Goal: Task Accomplishment & Management: Use online tool/utility

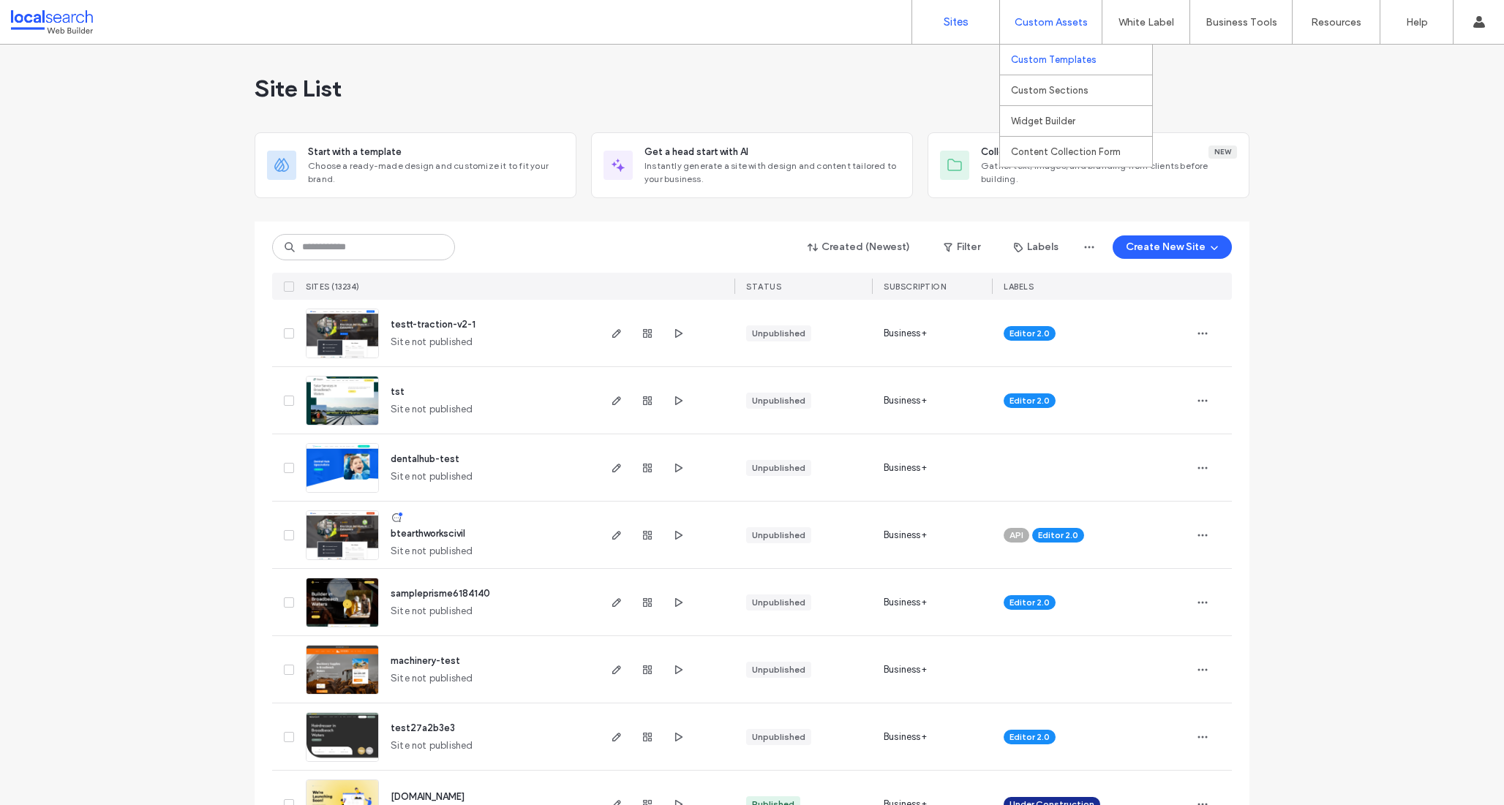
click at [1044, 54] on label "Custom Templates" at bounding box center [1054, 59] width 86 height 11
click at [1068, 58] on label "Custom Templates" at bounding box center [1054, 59] width 86 height 11
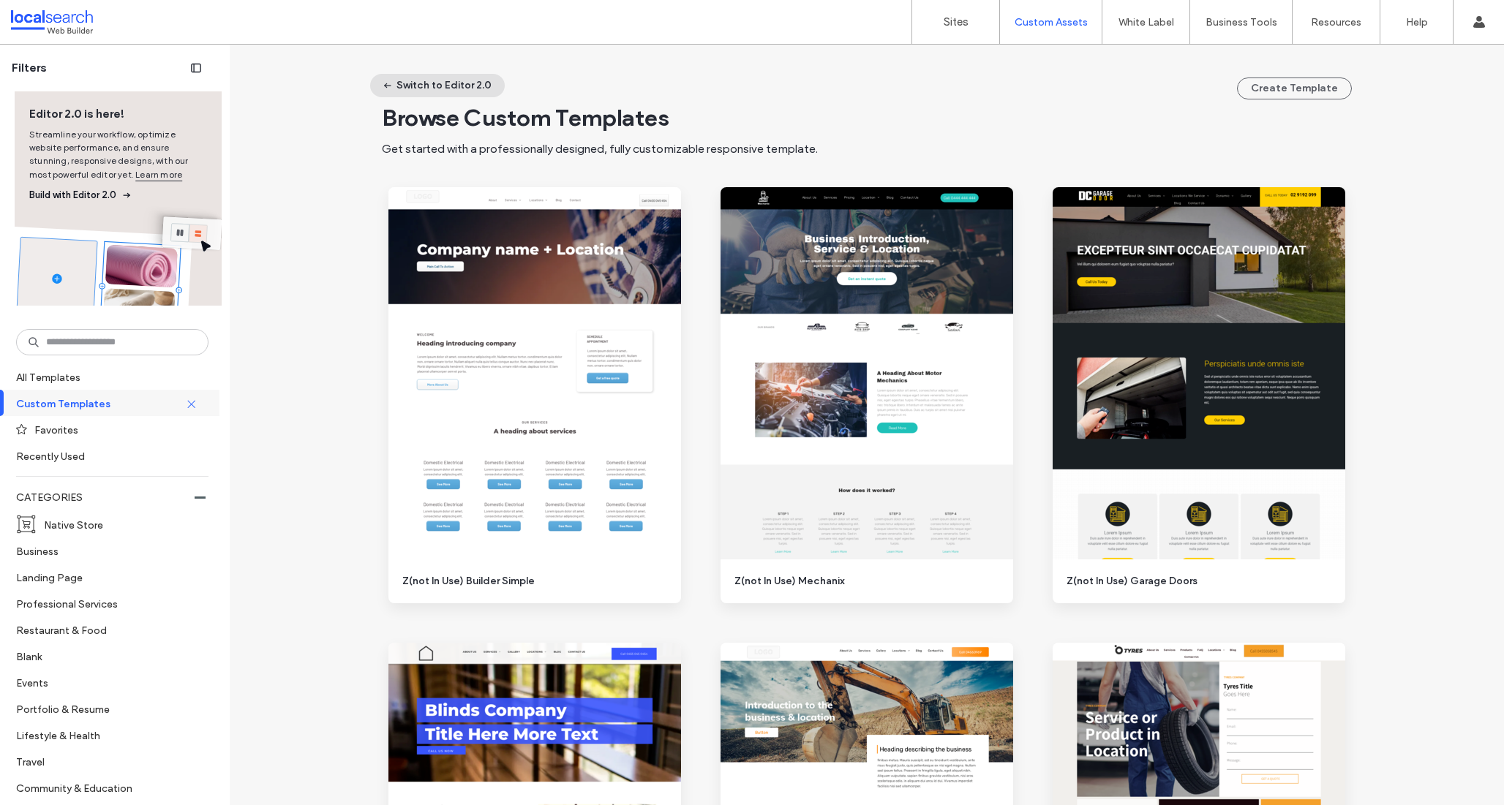
click at [445, 84] on button "Switch to Editor 2.0" at bounding box center [437, 85] width 135 height 23
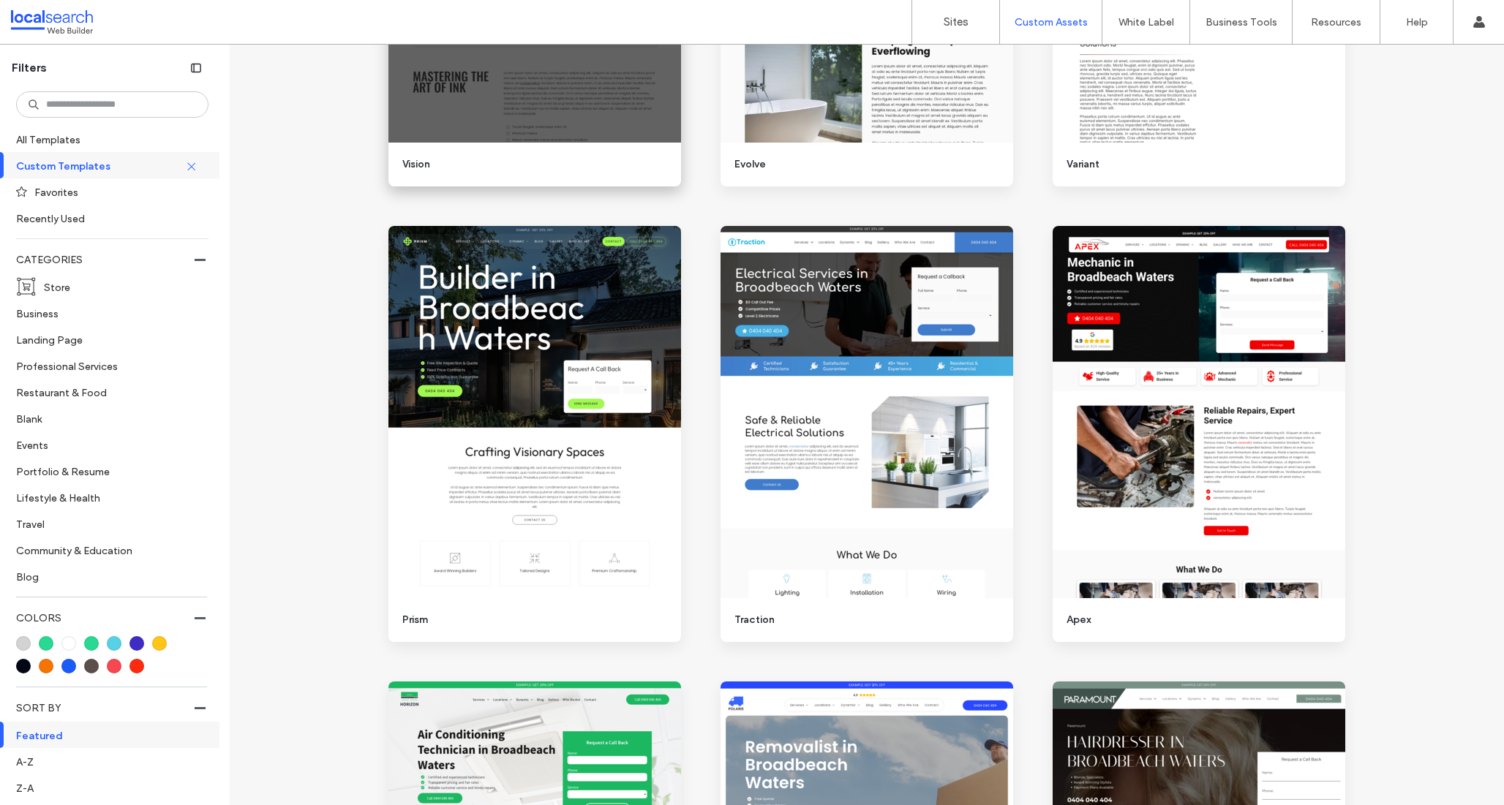
scroll to position [494, 0]
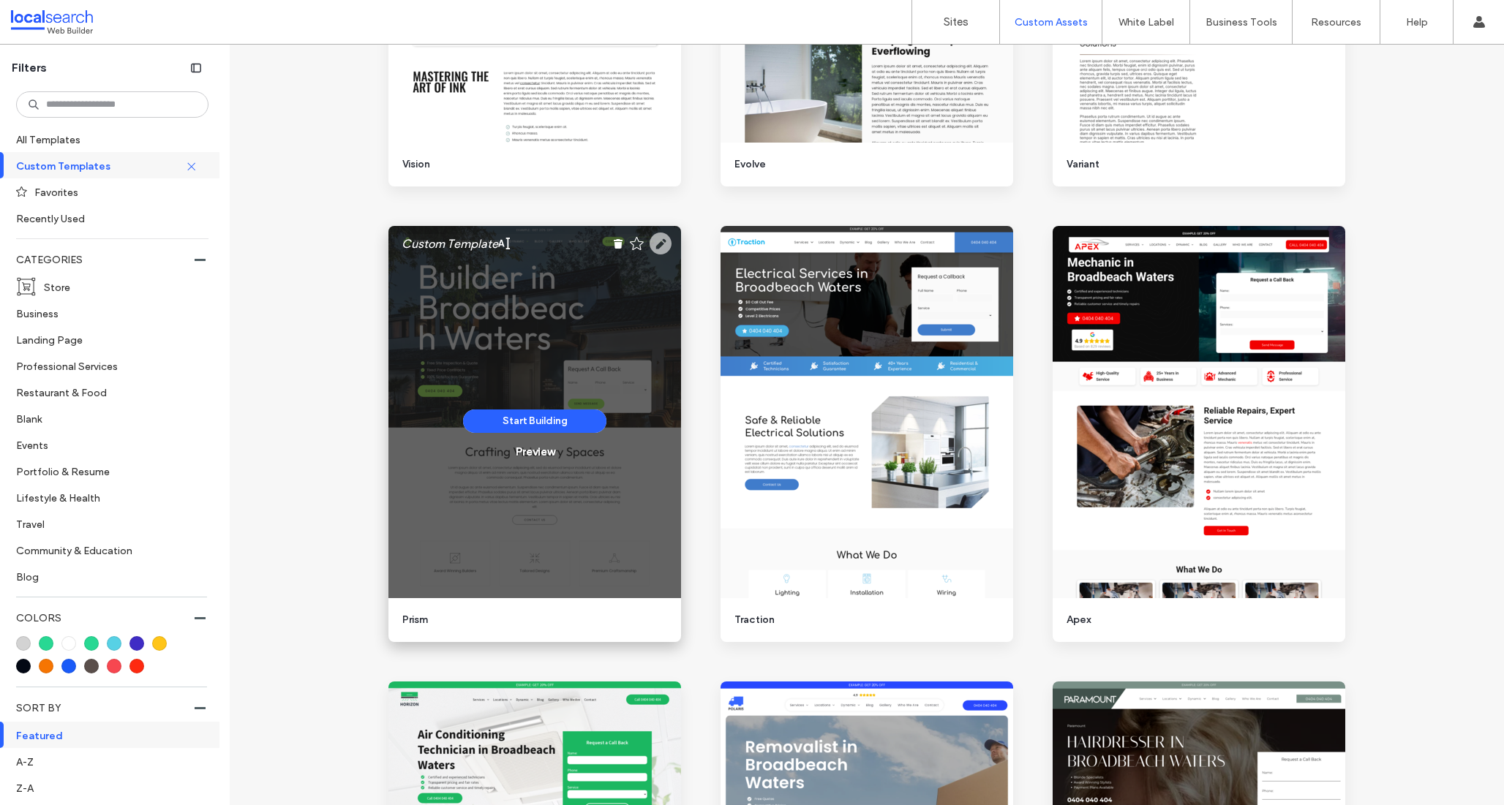
click at [651, 248] on icon at bounding box center [661, 244] width 22 height 22
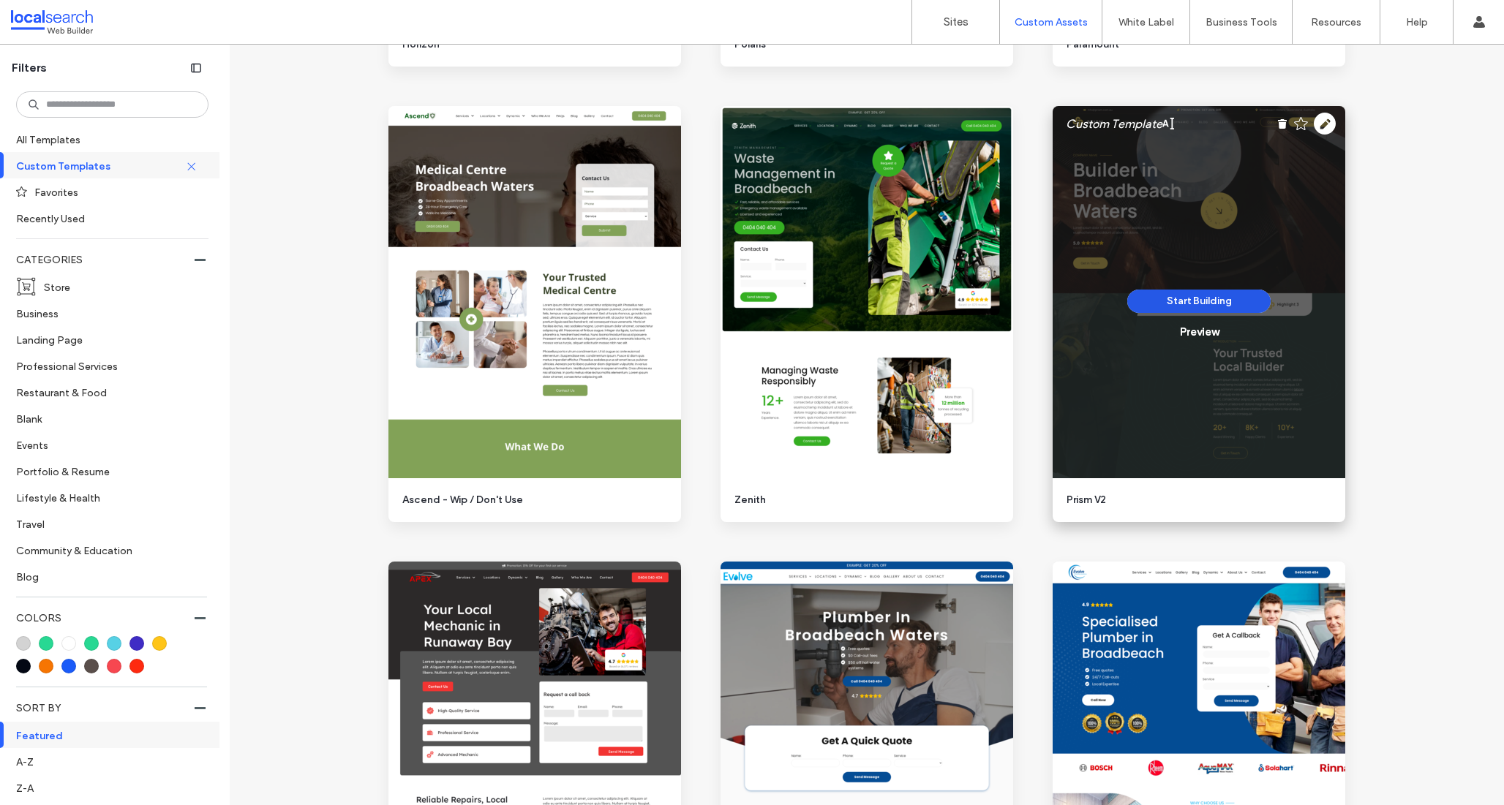
scroll to position [1625, 0]
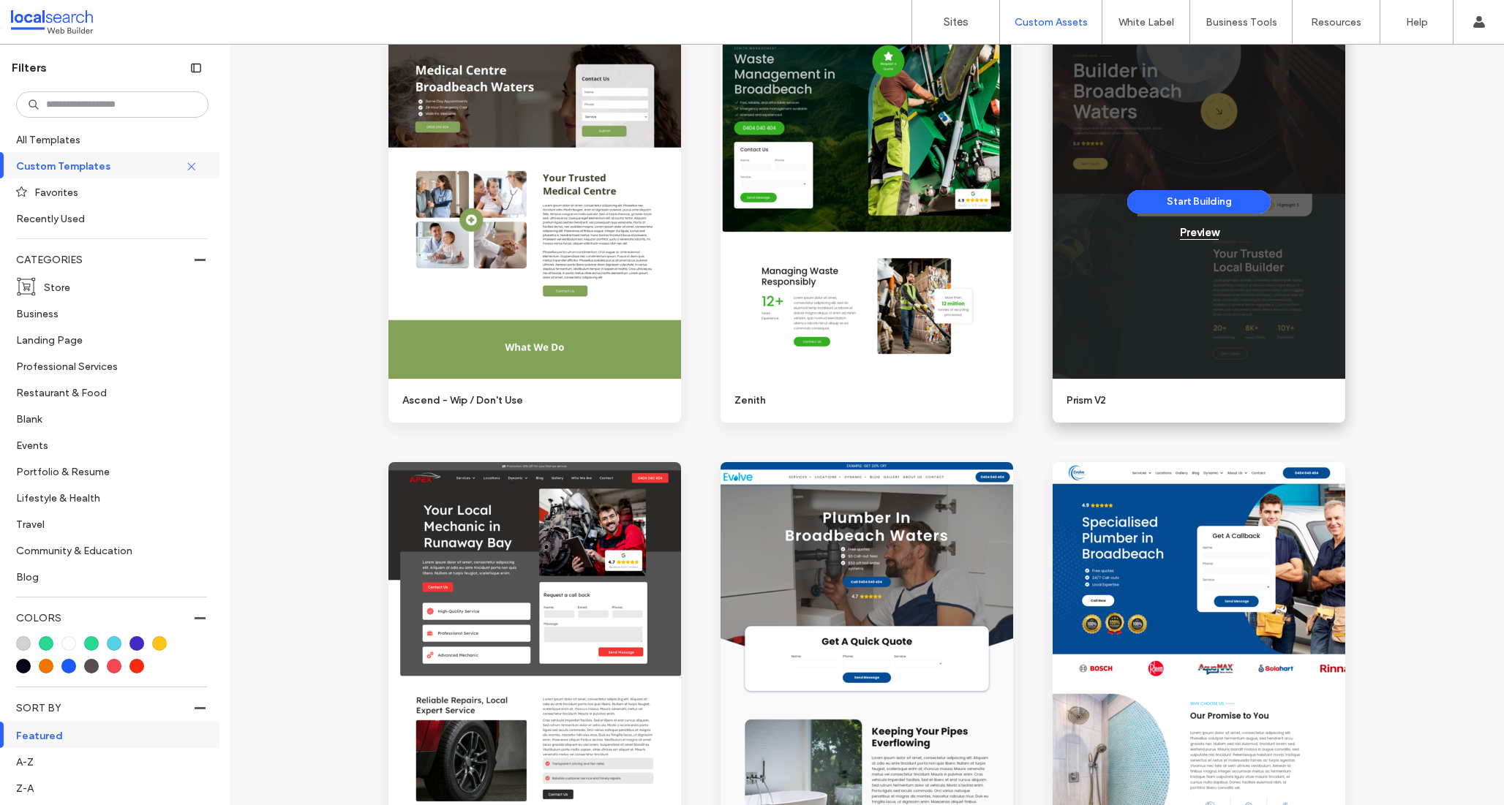
click at [1199, 233] on div "Preview" at bounding box center [1199, 232] width 39 height 13
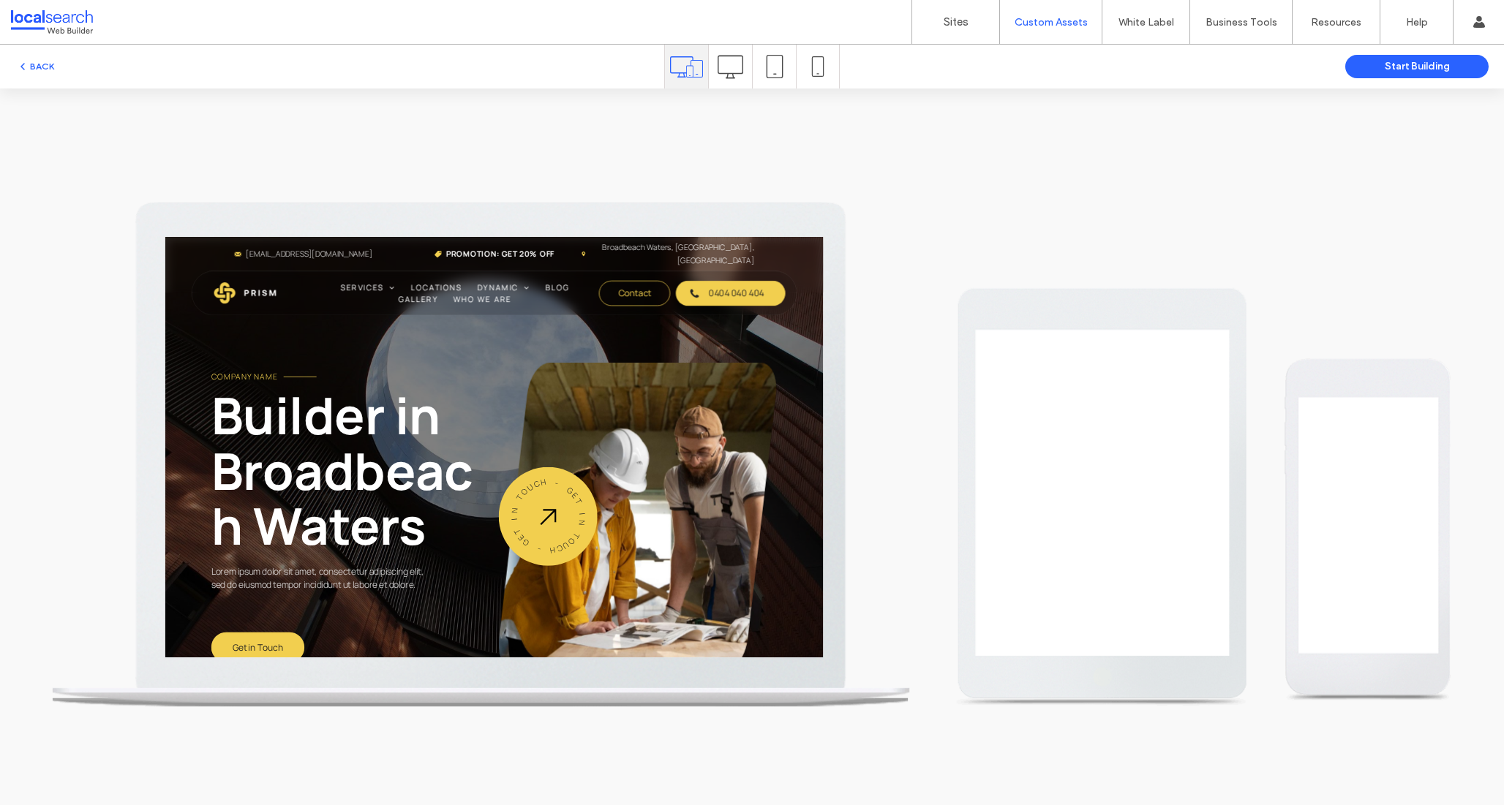
scroll to position [0, 0]
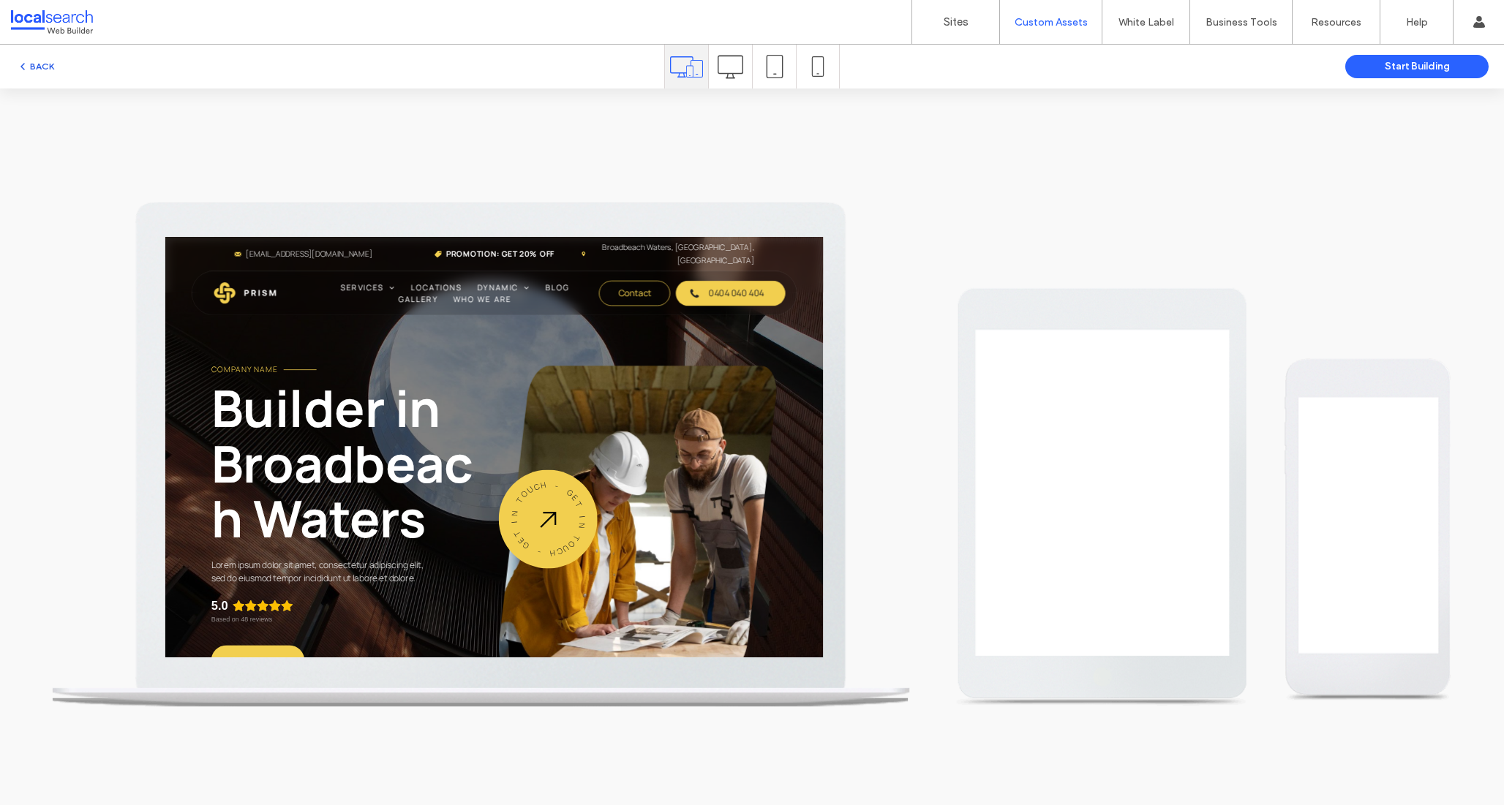
click at [51, 72] on button "BACK" at bounding box center [35, 67] width 37 height 18
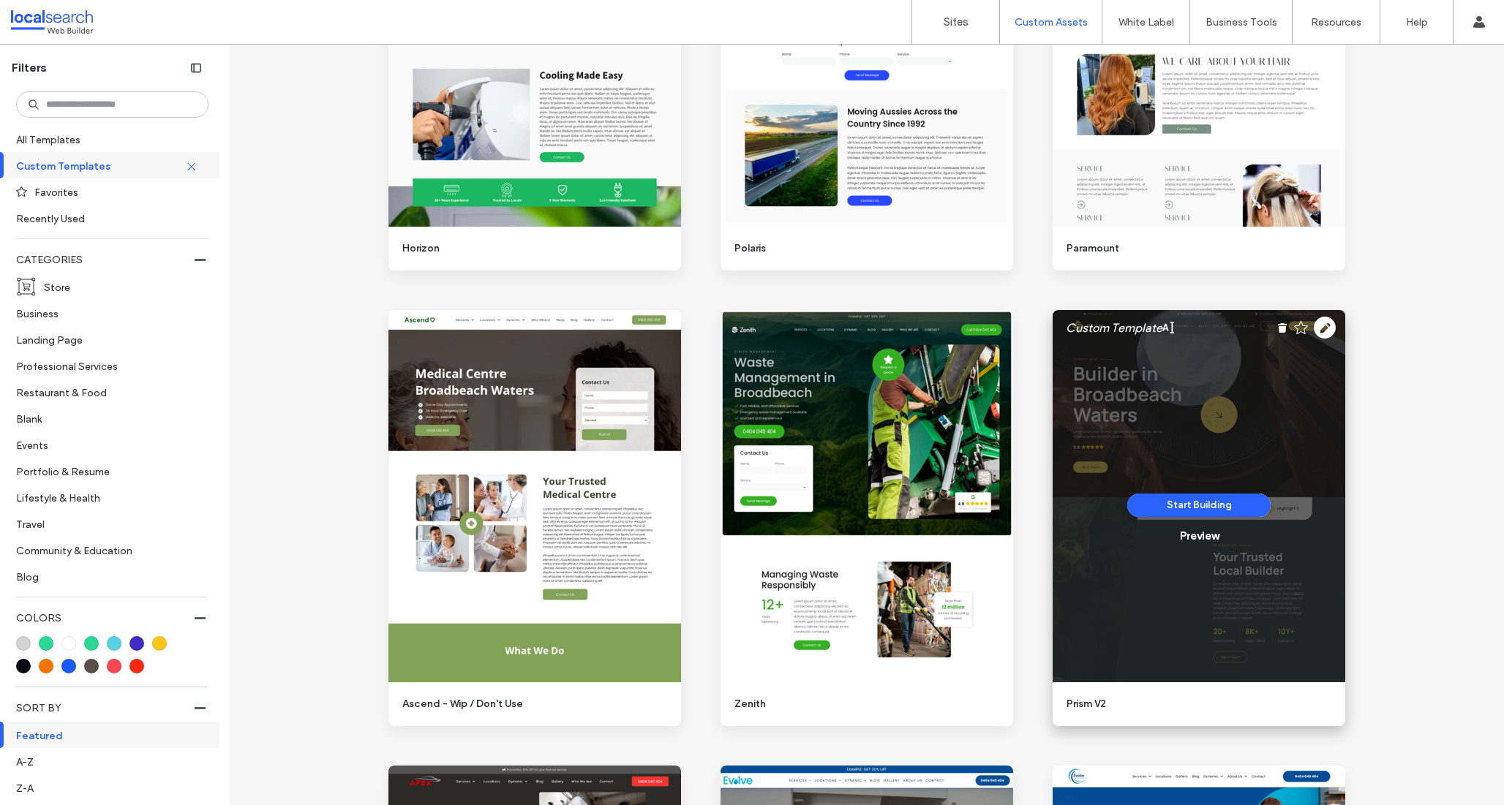
scroll to position [1306, 0]
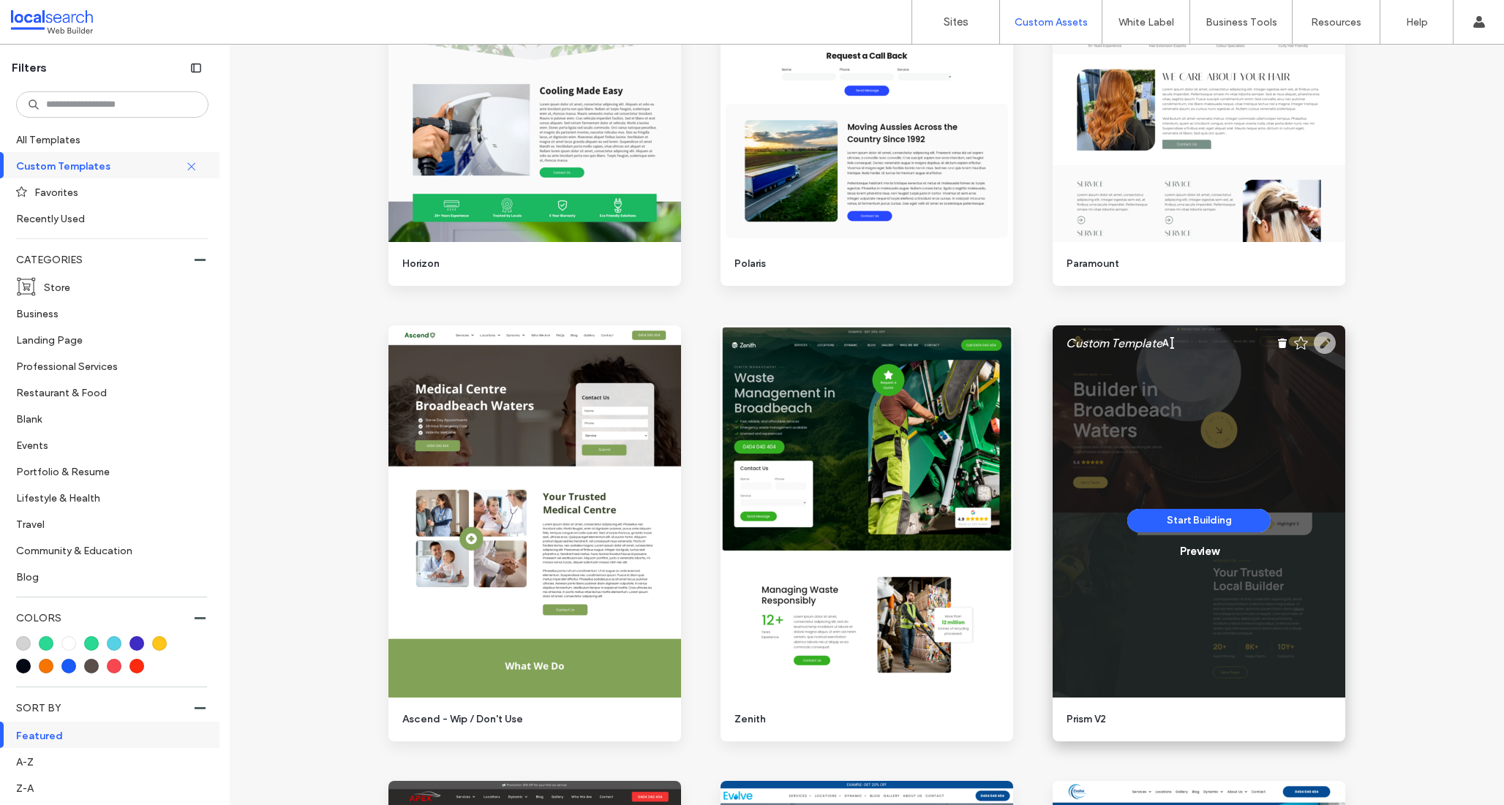
click at [1314, 342] on use at bounding box center [1325, 343] width 22 height 22
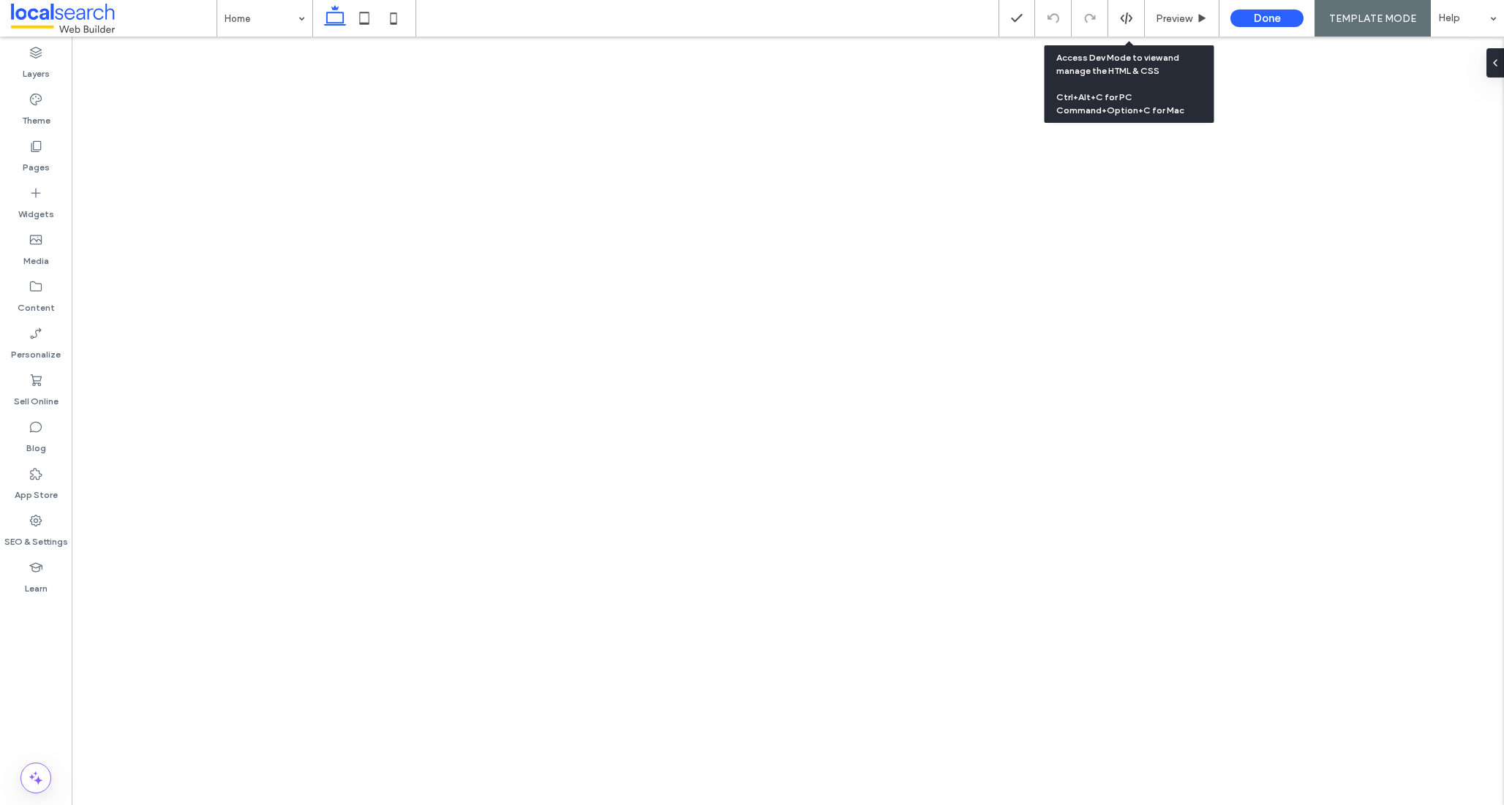
click at [1135, 18] on div at bounding box center [1126, 18] width 36 height 13
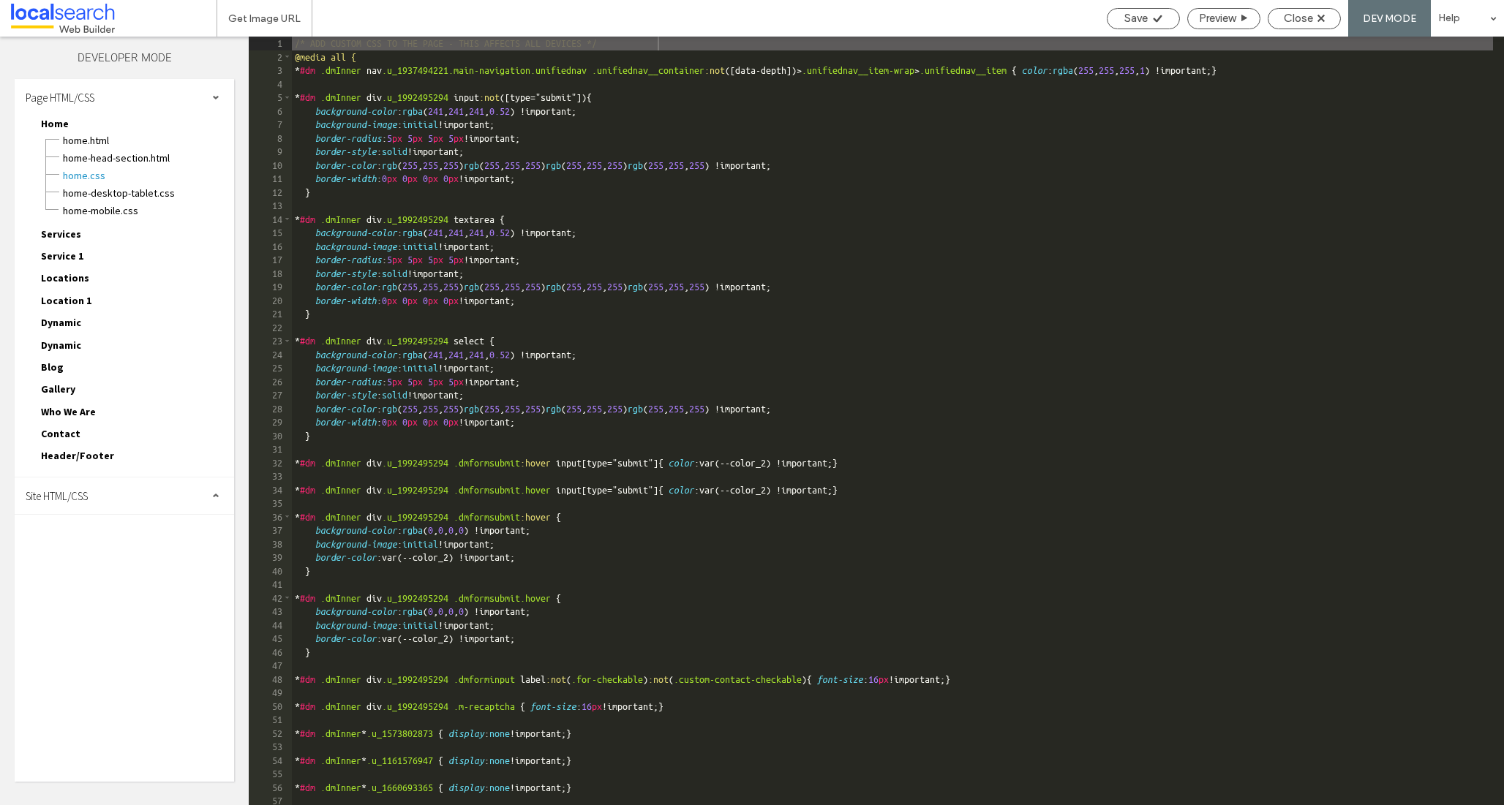
click at [107, 491] on div "Site HTML/CSS" at bounding box center [124, 496] width 219 height 37
click at [83, 560] on span "site.css" at bounding box center [151, 559] width 166 height 15
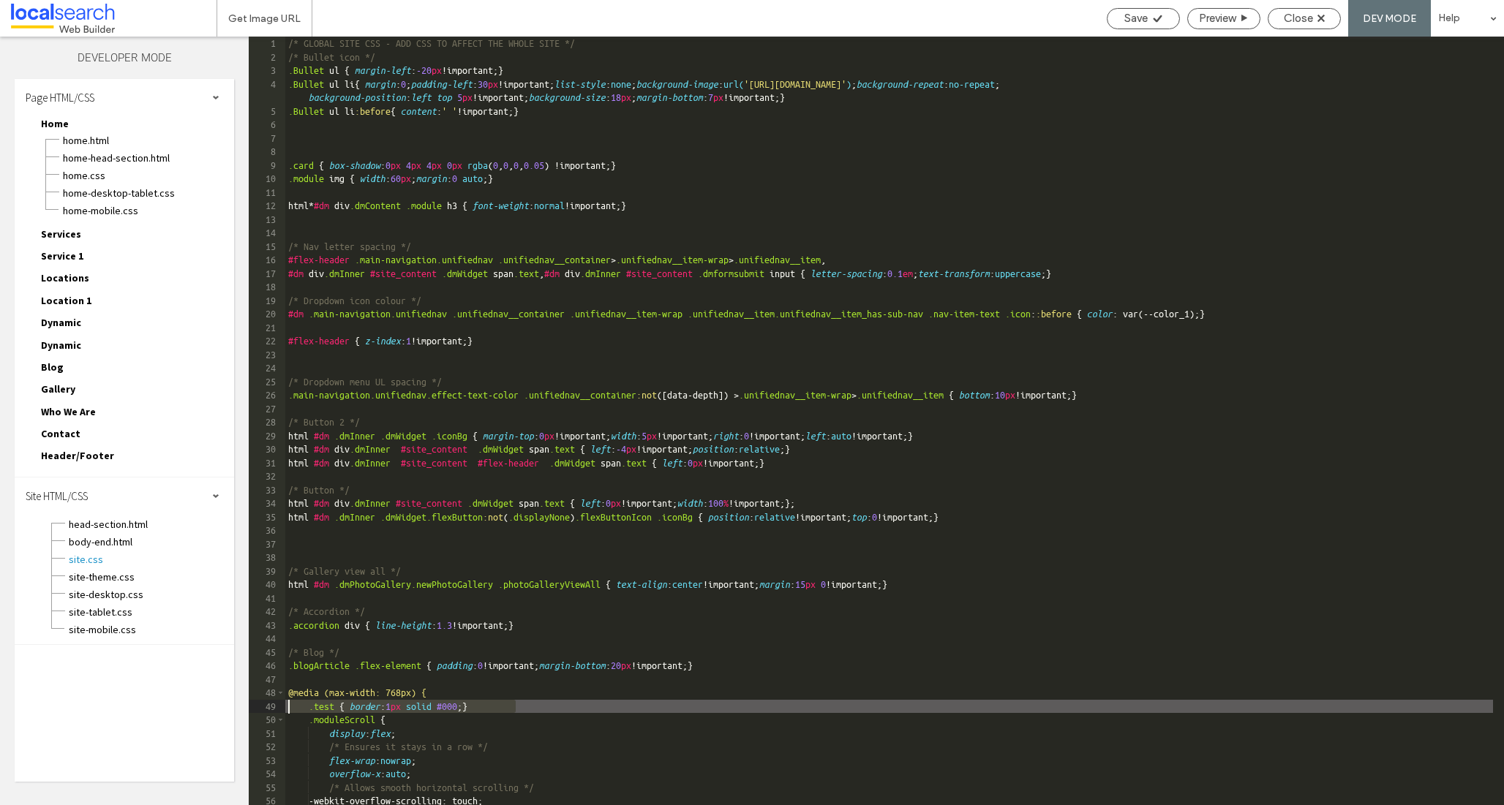
drag, startPoint x: 392, startPoint y: 704, endPoint x: 211, endPoint y: 707, distance: 180.7
click at [211, 707] on div "Layers Theme Pages Widgets Media Content Personalize Sell Online Blog App Store…" at bounding box center [752, 421] width 1504 height 769
click at [105, 576] on span "site-theme.css" at bounding box center [151, 577] width 166 height 15
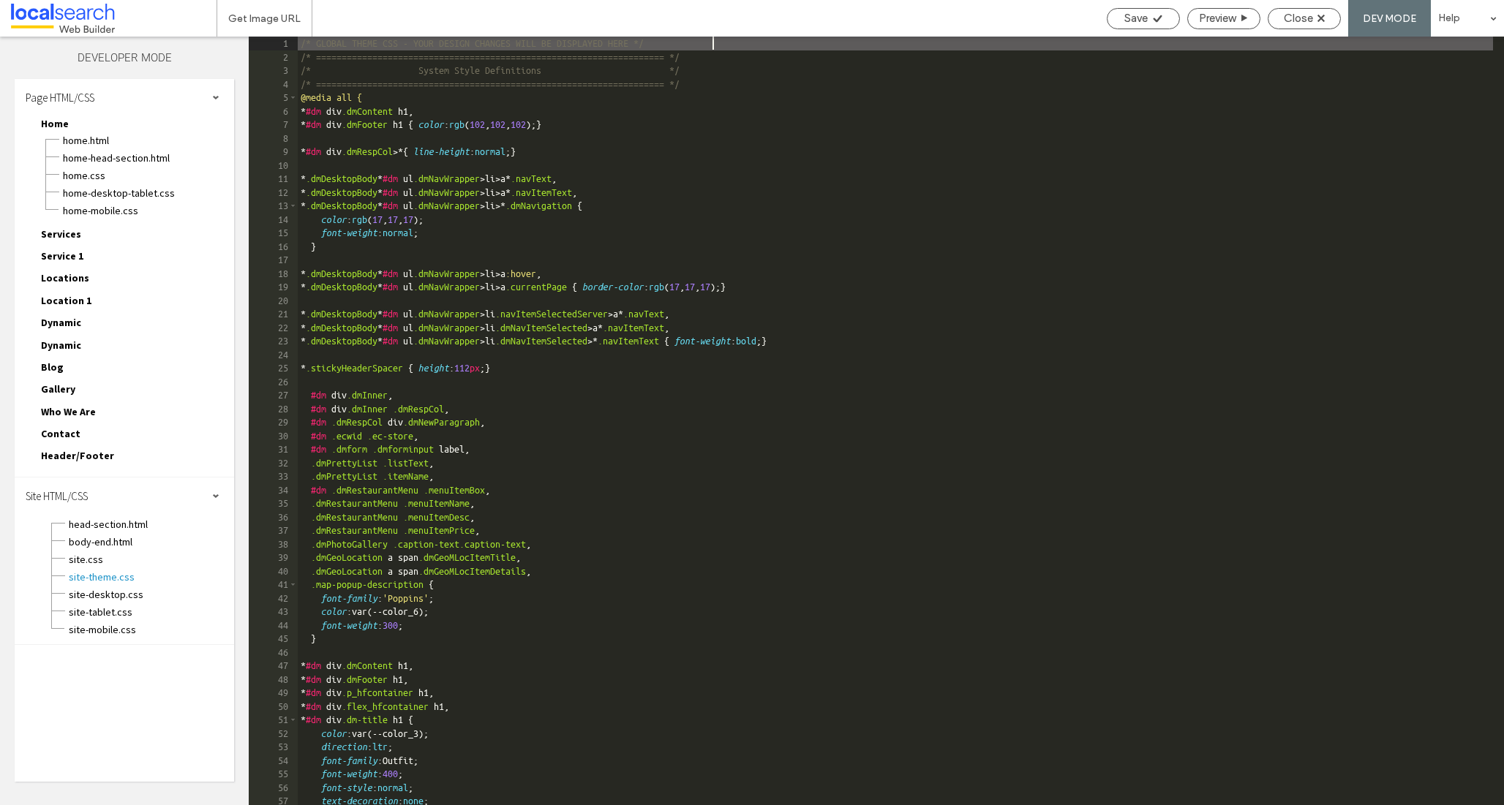
click at [723, 484] on div "/* GLOBAL THEME CSS - YOUR DESIGN CHANGES WILL BE DISPLAYED HERE */ /* ========…" at bounding box center [895, 435] width 1195 height 796
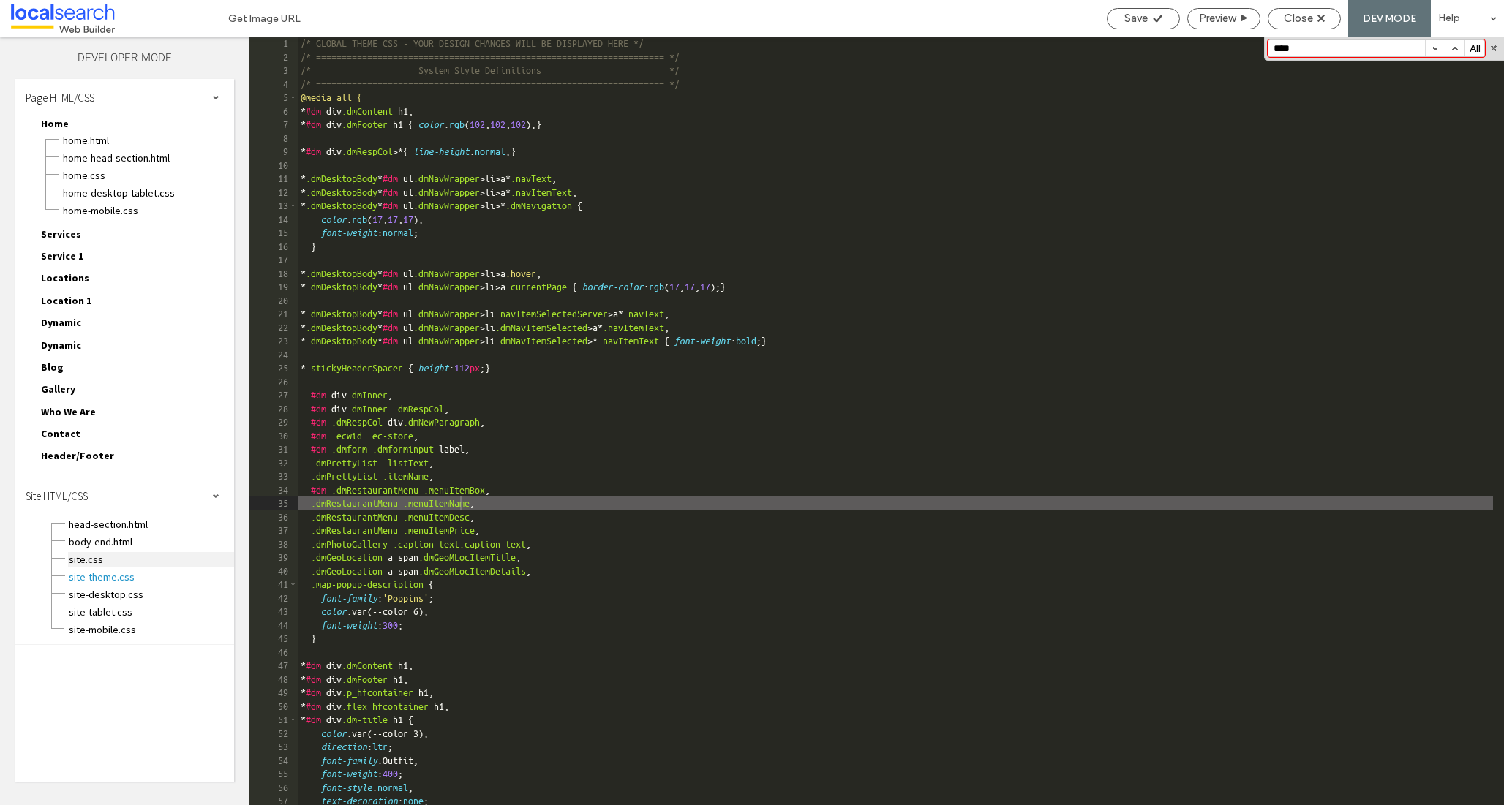
type input "****"
click at [93, 562] on span "site.css" at bounding box center [151, 559] width 166 height 15
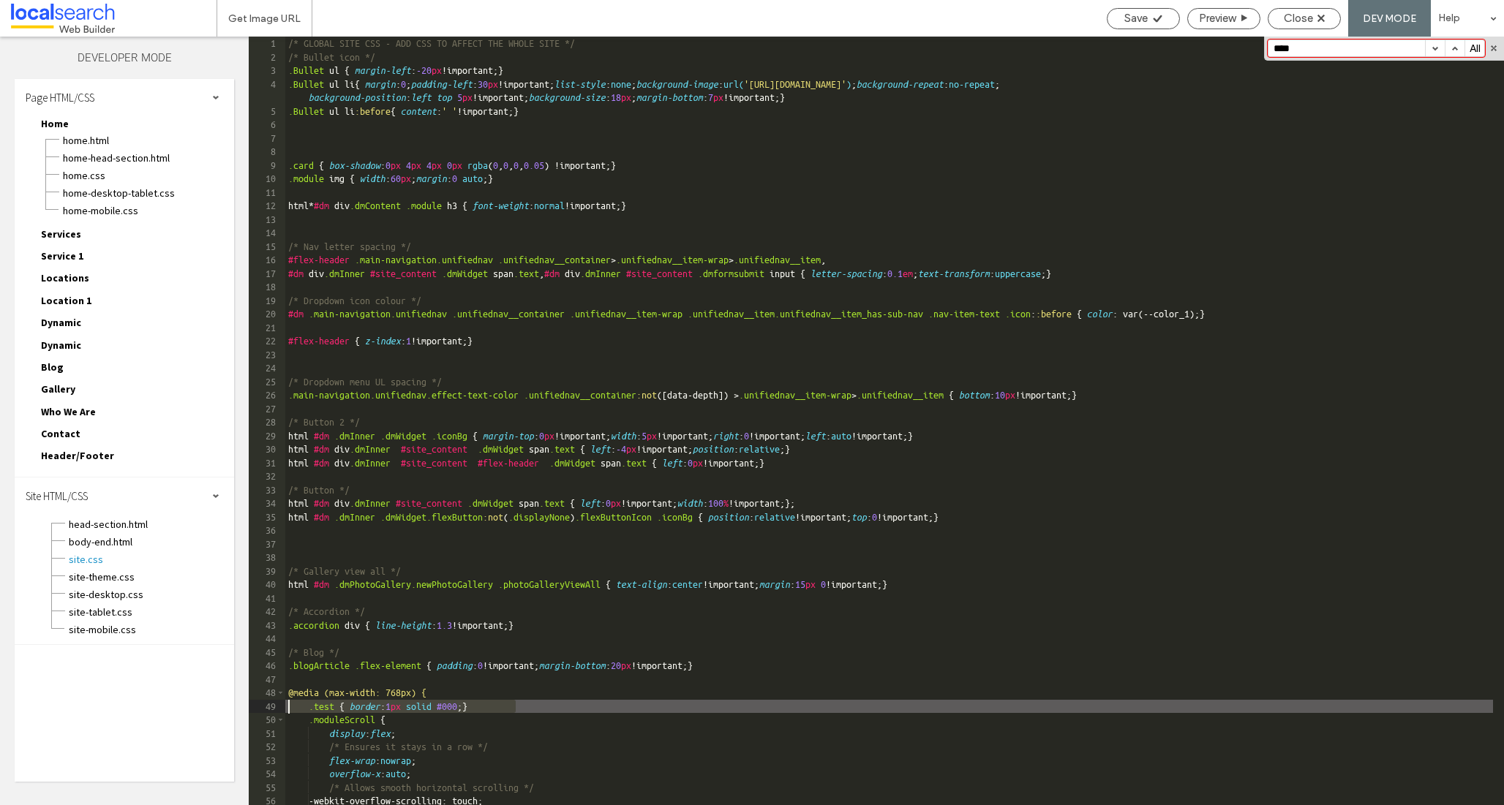
drag, startPoint x: 540, startPoint y: 710, endPoint x: 192, endPoint y: 708, distance: 347.5
click at [192, 709] on div "Layers Theme Pages Widgets Media Content Personalize Sell Online Blog App Store…" at bounding box center [752, 421] width 1504 height 769
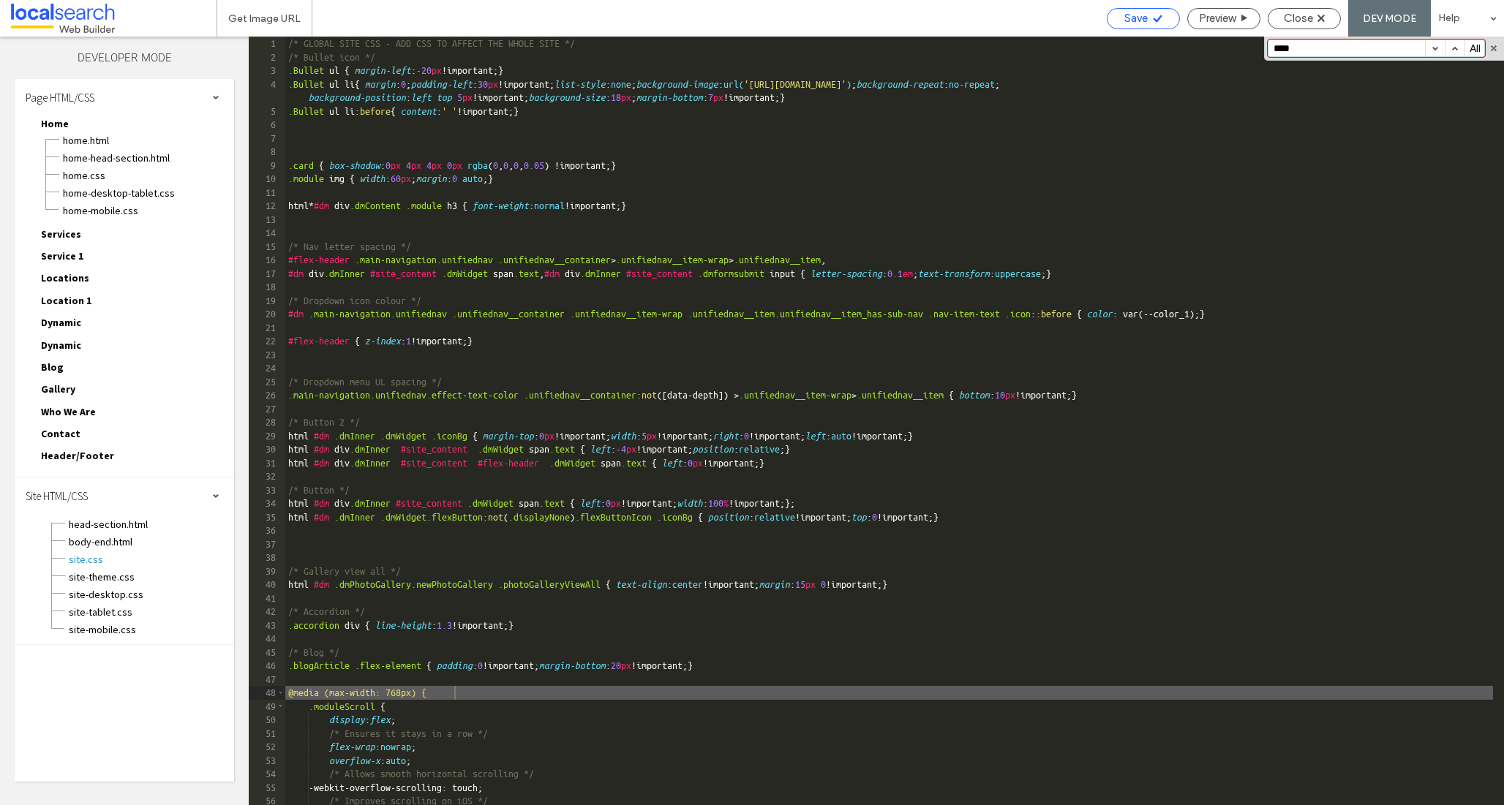
click at [1140, 22] on span "Save" at bounding box center [1135, 18] width 23 height 13
click at [1139, 16] on span "Save" at bounding box center [1135, 18] width 23 height 13
click at [1280, 22] on div "Close" at bounding box center [1304, 18] width 72 height 13
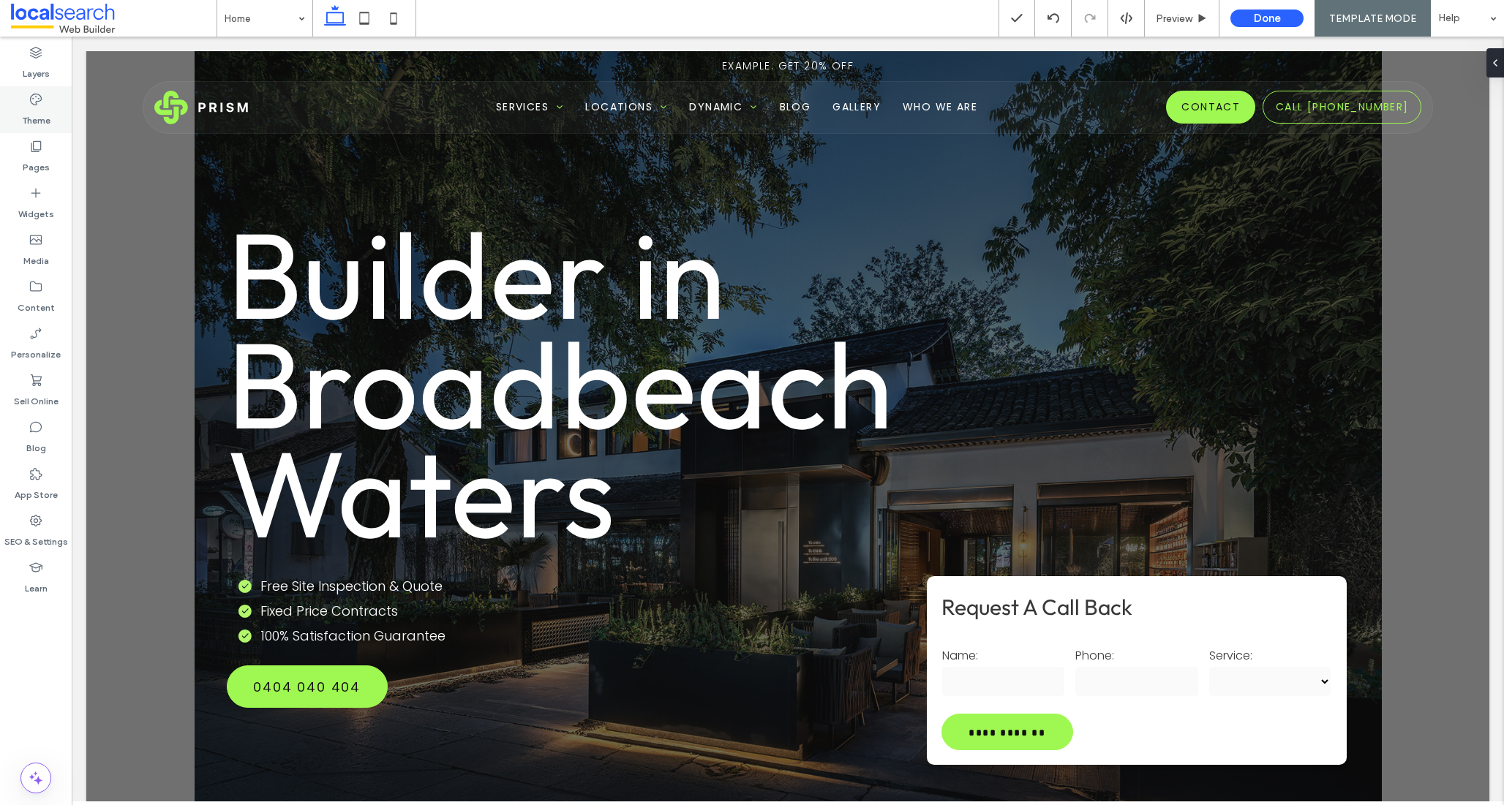
click at [31, 98] on icon at bounding box center [36, 99] width 15 height 15
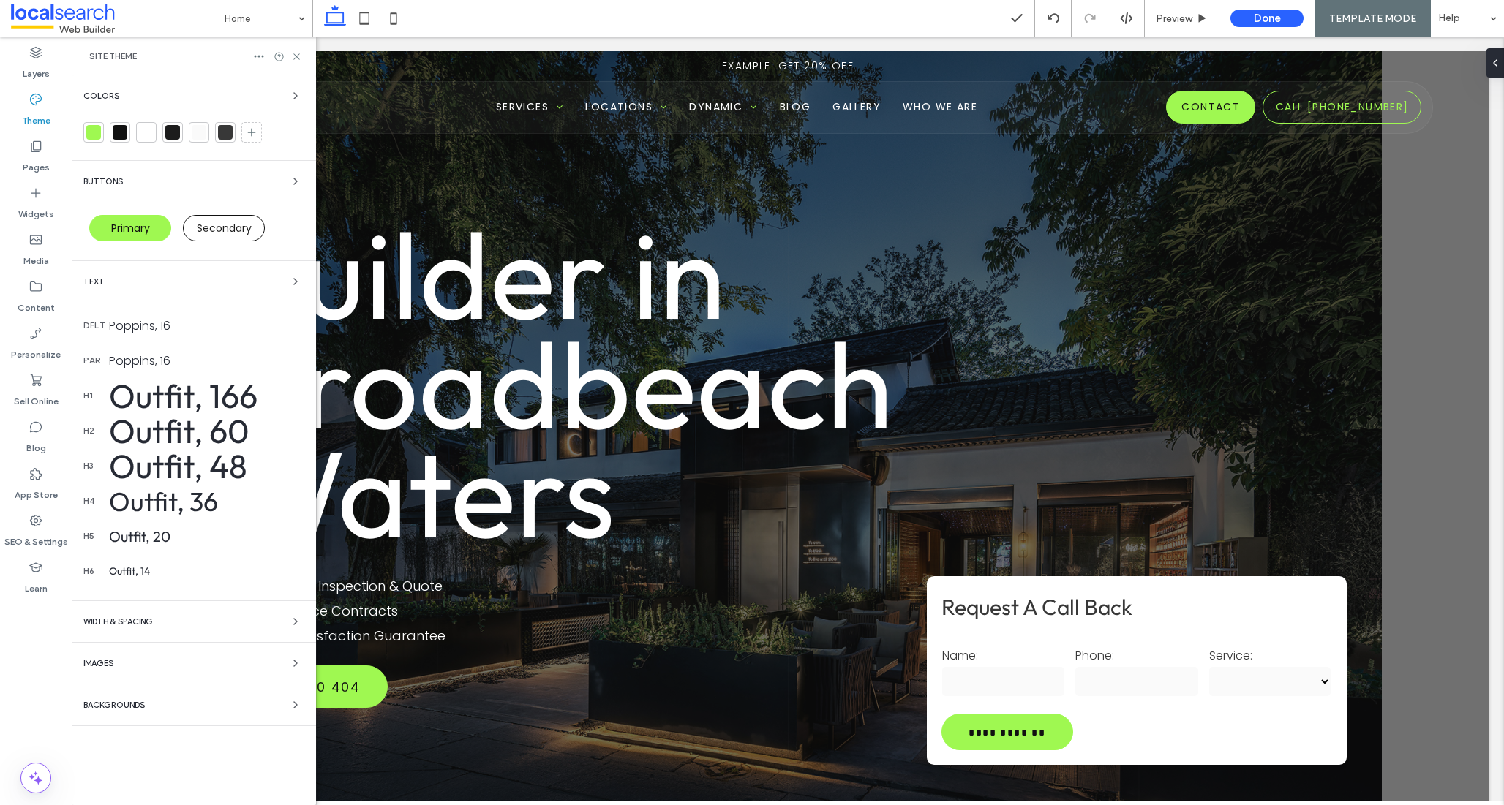
click at [170, 389] on div "Outfit, 166" at bounding box center [206, 396] width 195 height 42
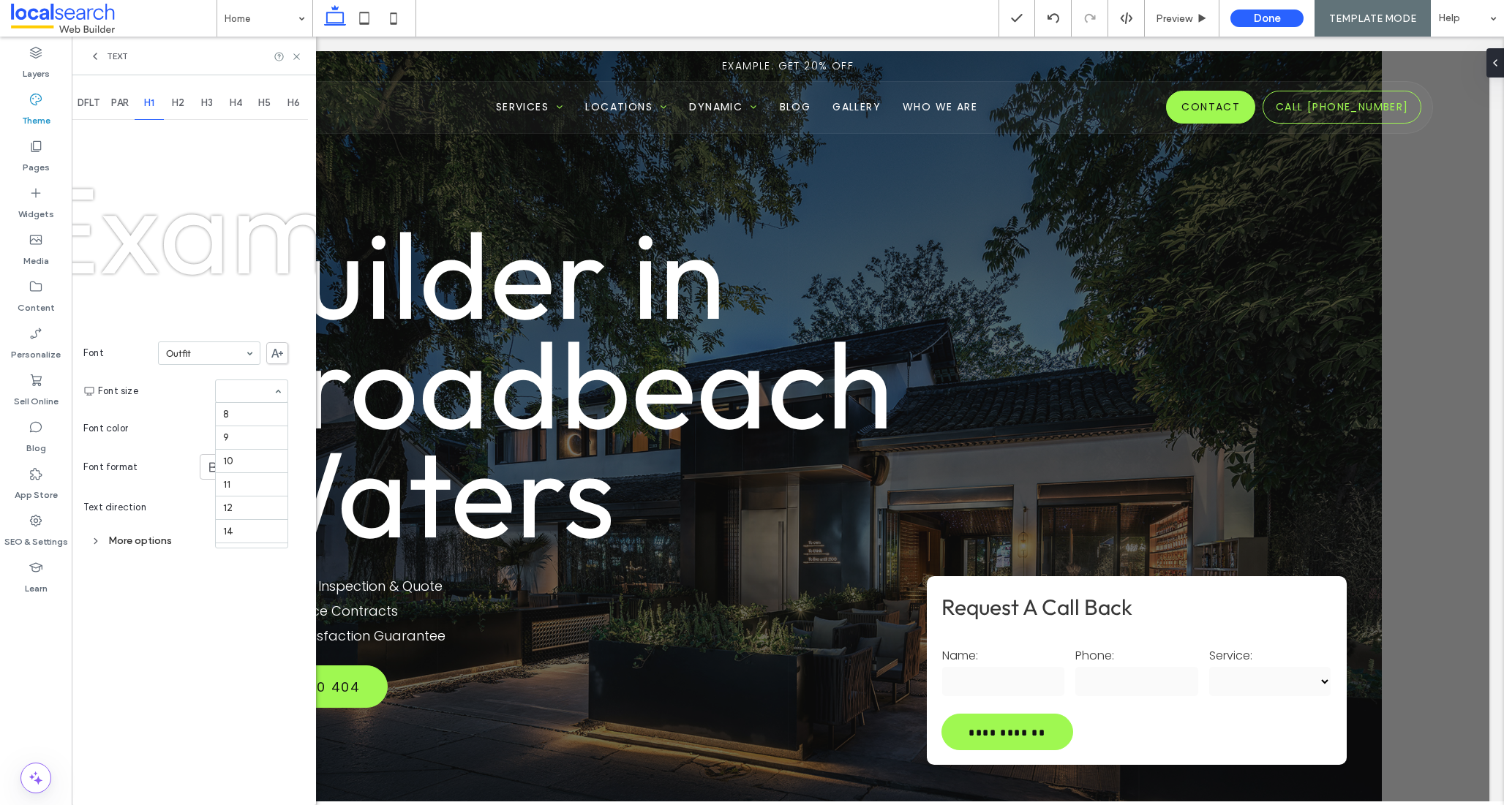
scroll to position [265, 0]
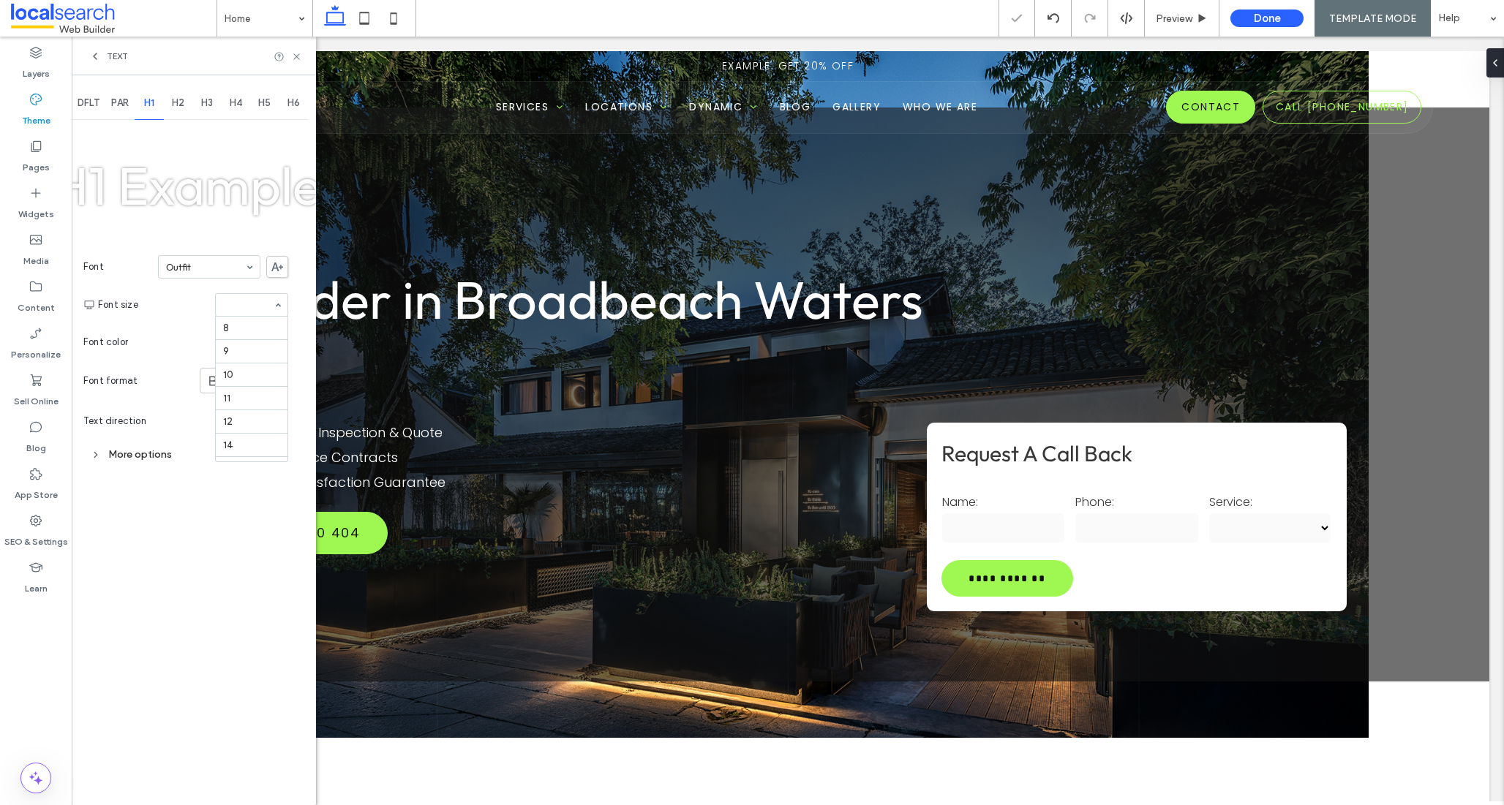
click at [271, 299] on div "8 9 10 11 12 14 16 18 24 30 32 36 48 60 72 96" at bounding box center [251, 304] width 73 height 23
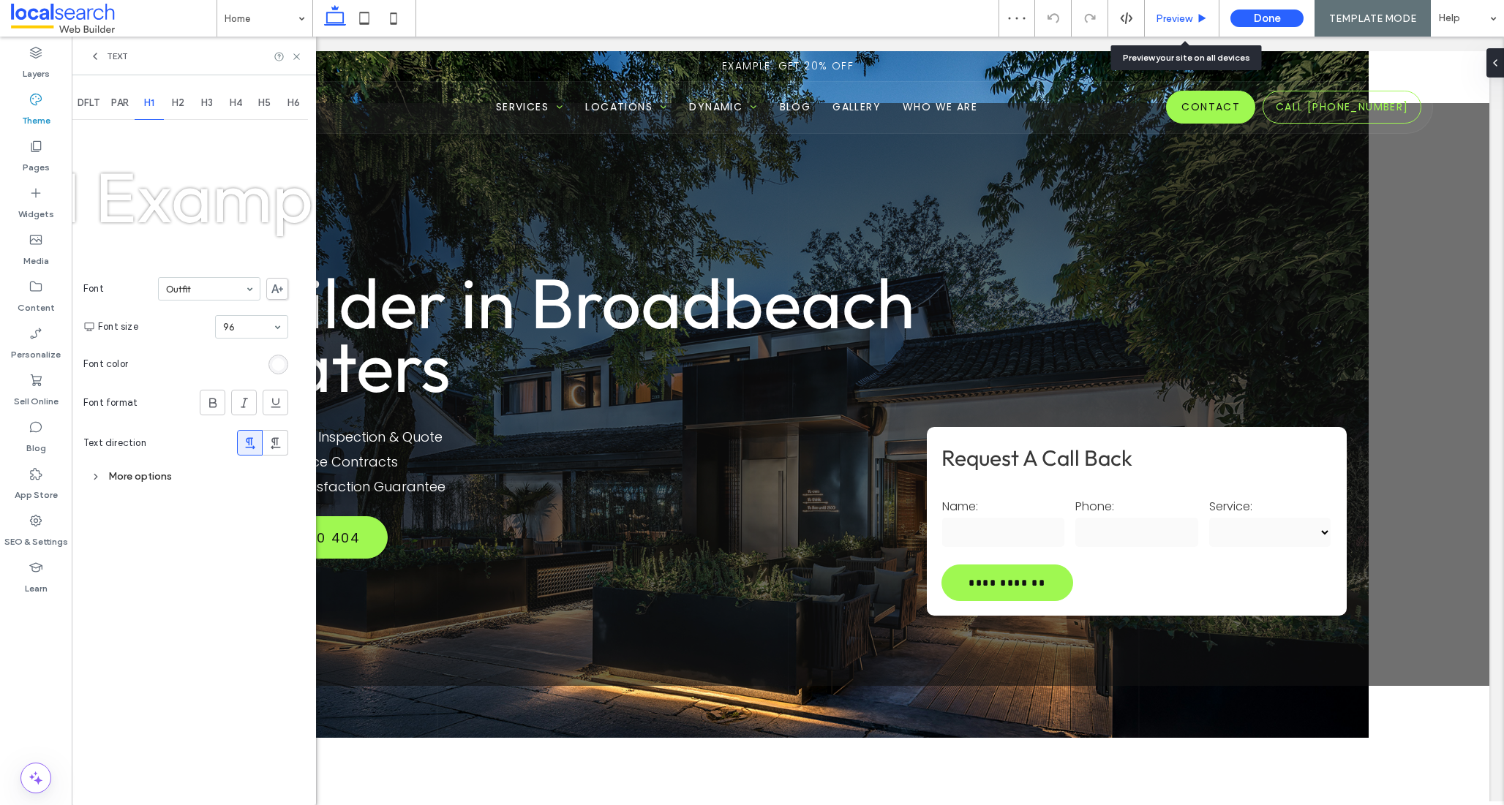
click at [1187, 18] on span "Preview" at bounding box center [1174, 18] width 37 height 12
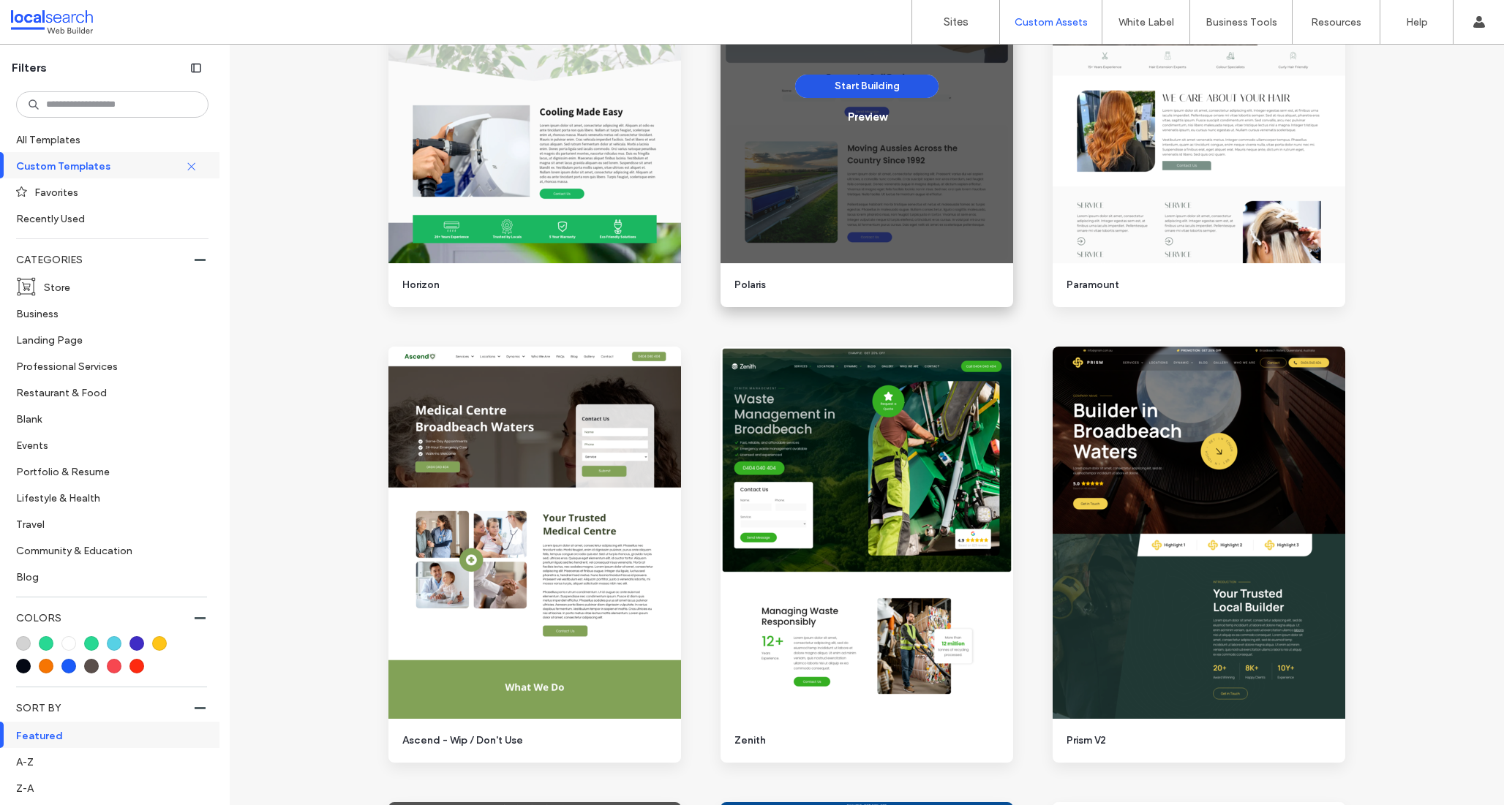
scroll to position [1286, 0]
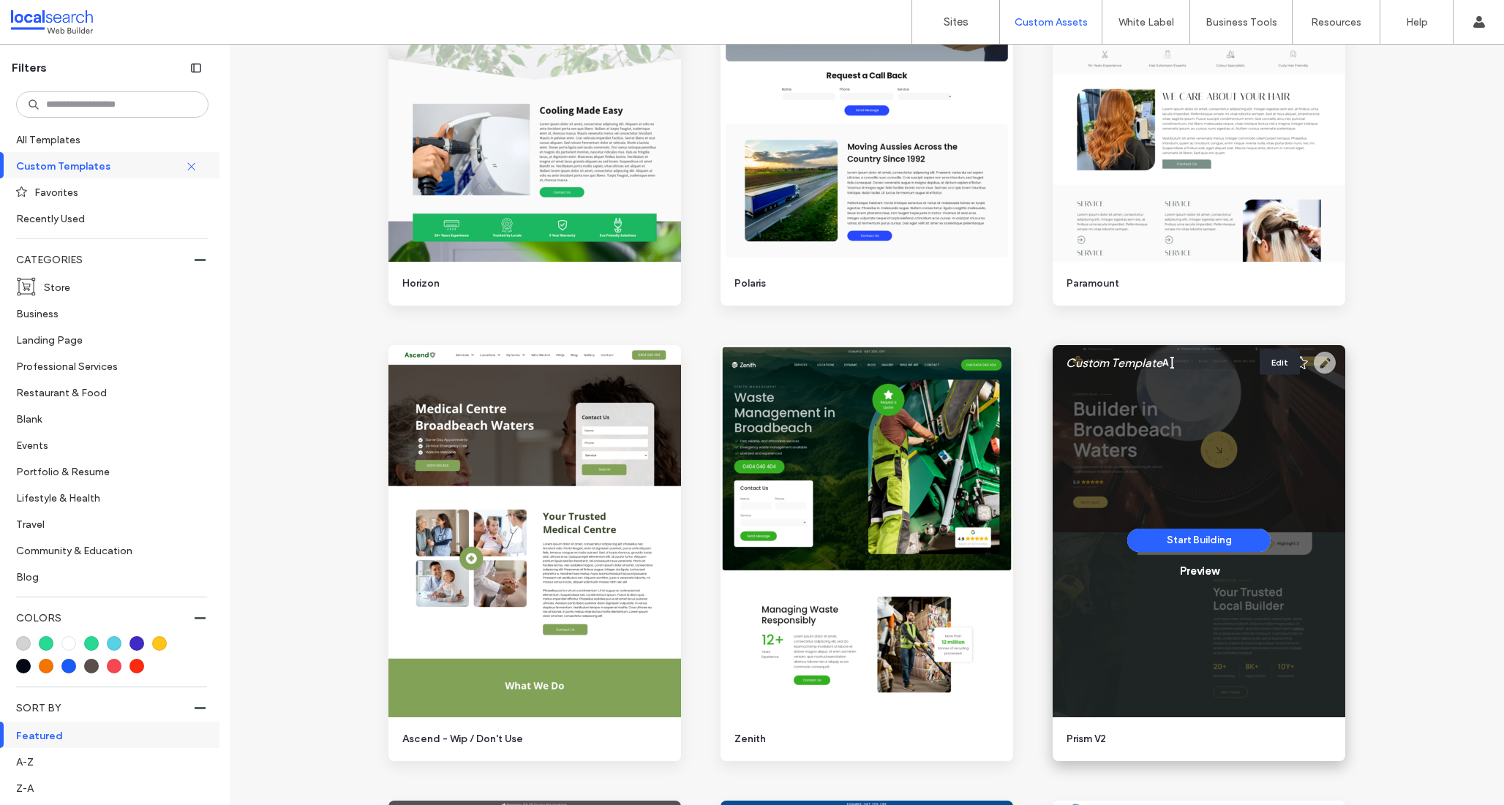
click at [1314, 358] on use at bounding box center [1325, 363] width 22 height 22
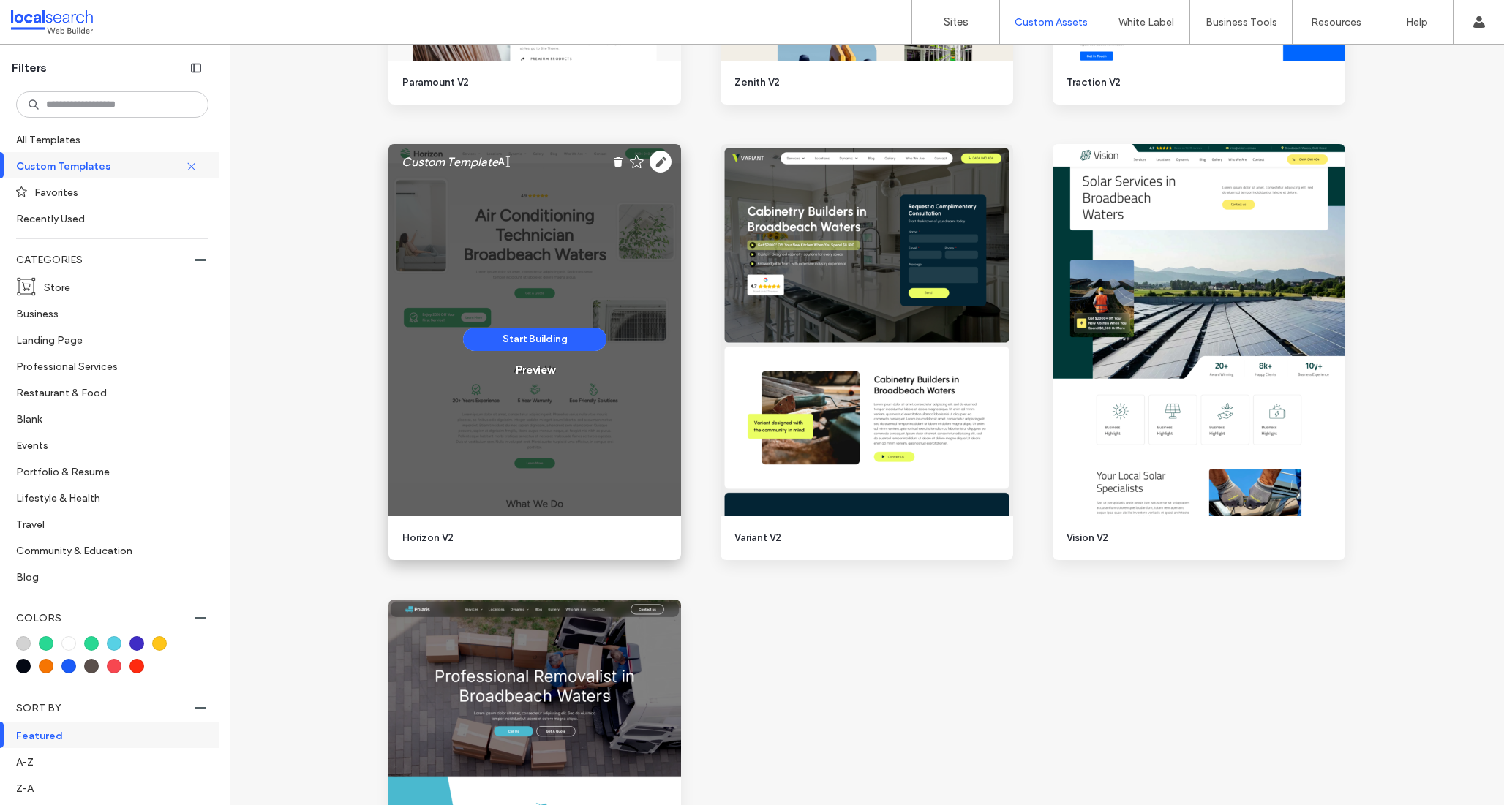
scroll to position [2827, 0]
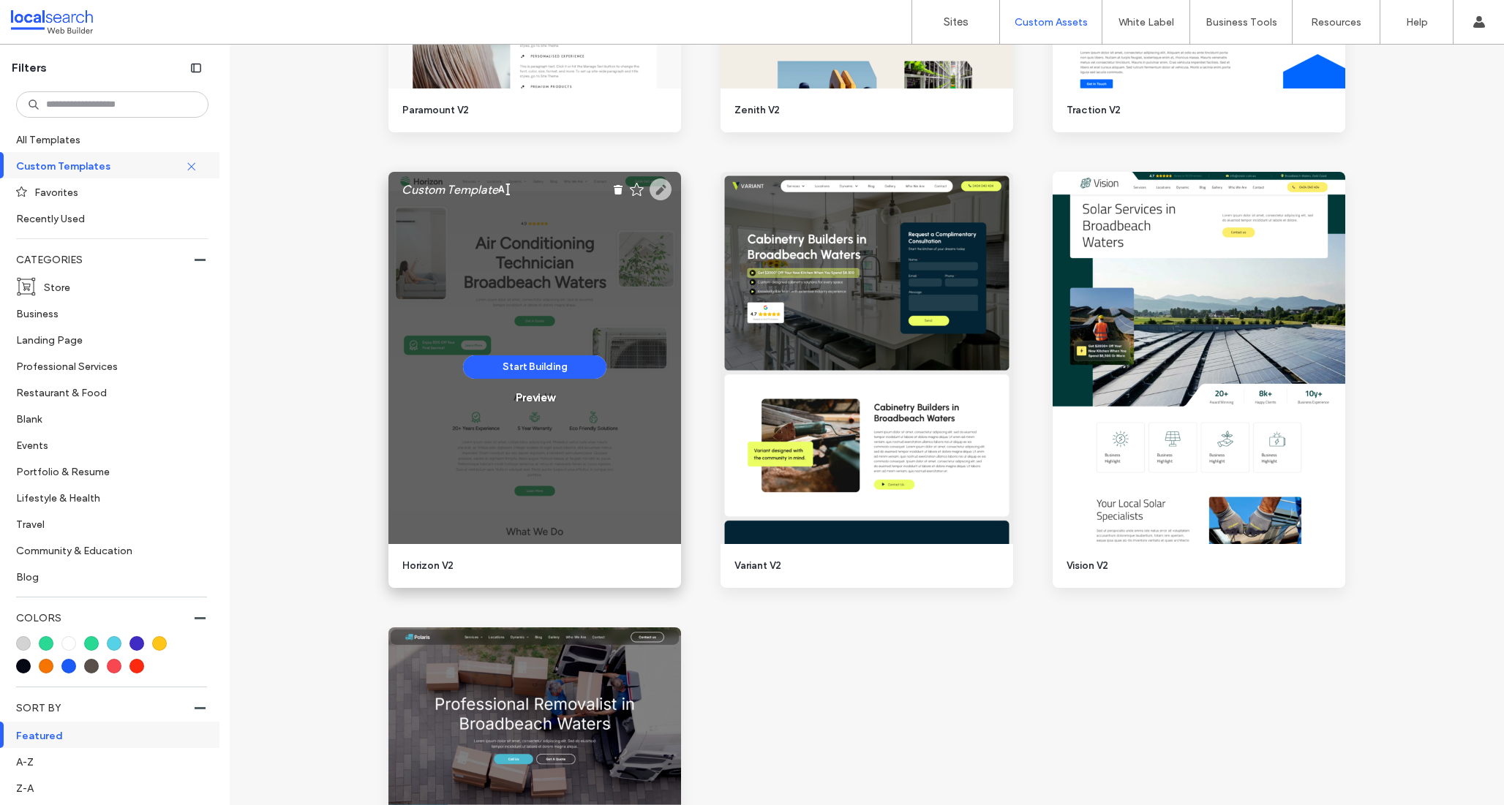
click at [655, 195] on use at bounding box center [661, 189] width 22 height 22
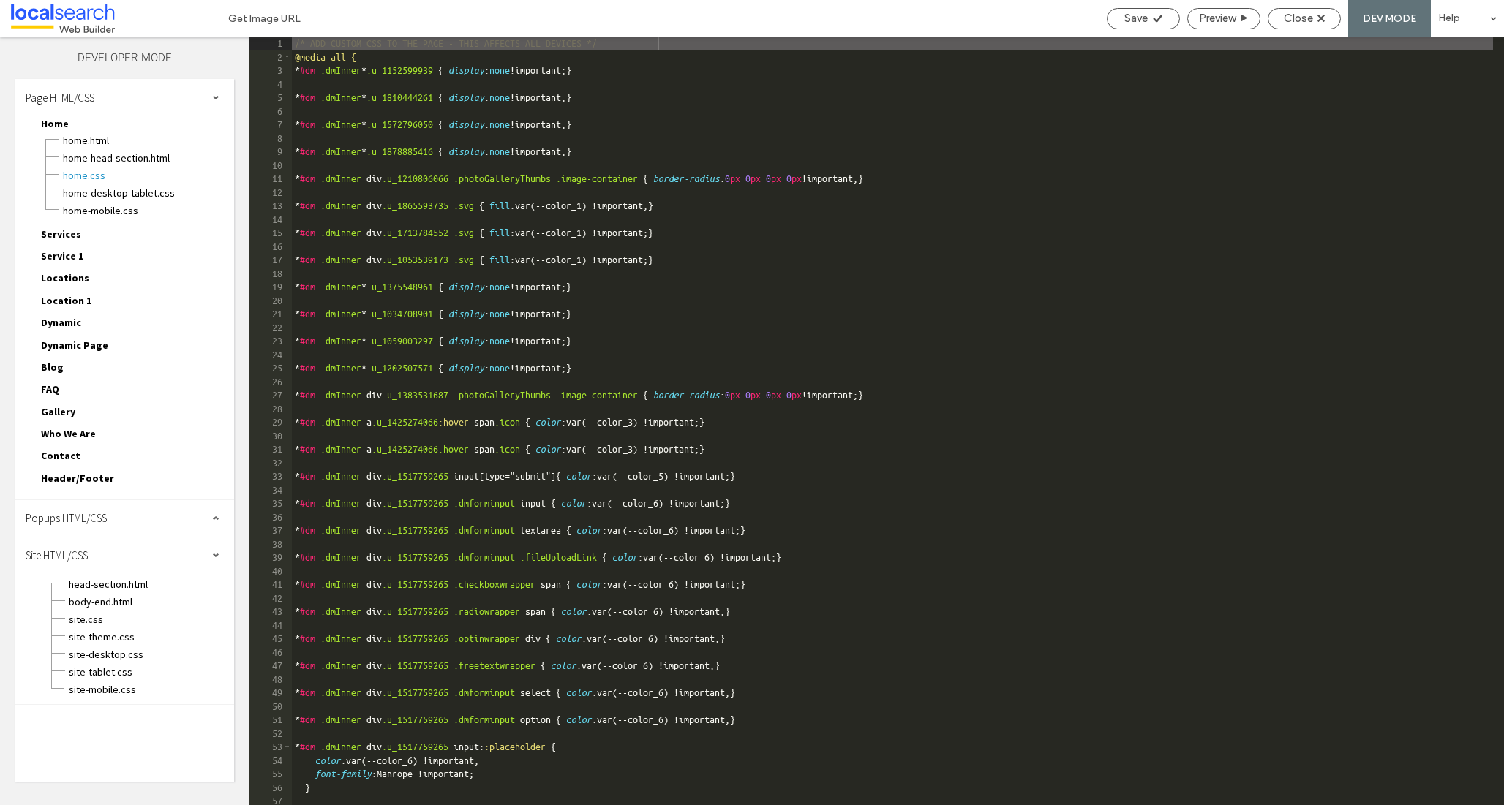
click at [89, 620] on span "site.css" at bounding box center [151, 619] width 166 height 15
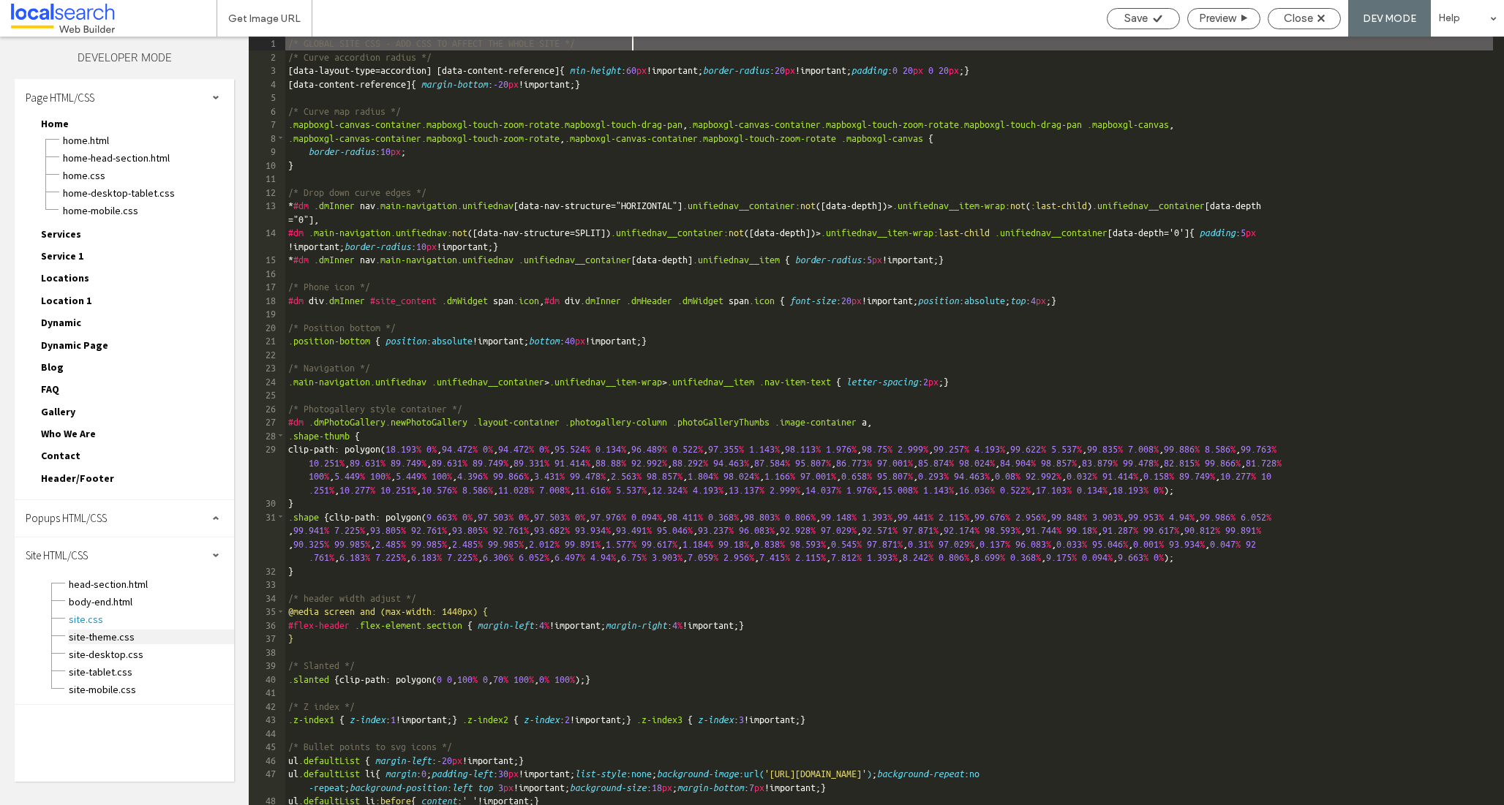
click at [85, 635] on span "site-theme.css" at bounding box center [151, 637] width 166 height 15
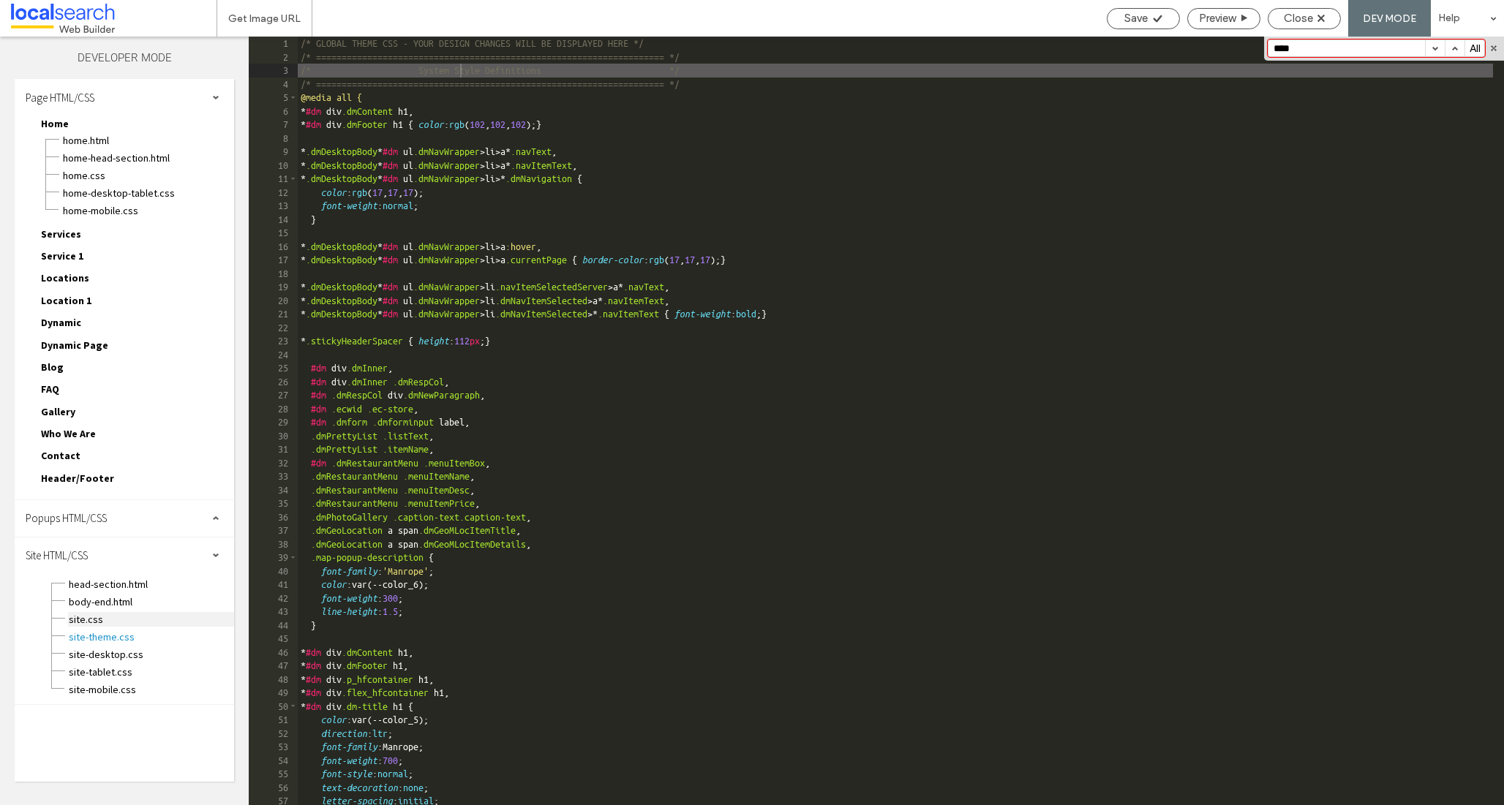
type input "****"
click at [80, 617] on span "site.css" at bounding box center [151, 619] width 166 height 15
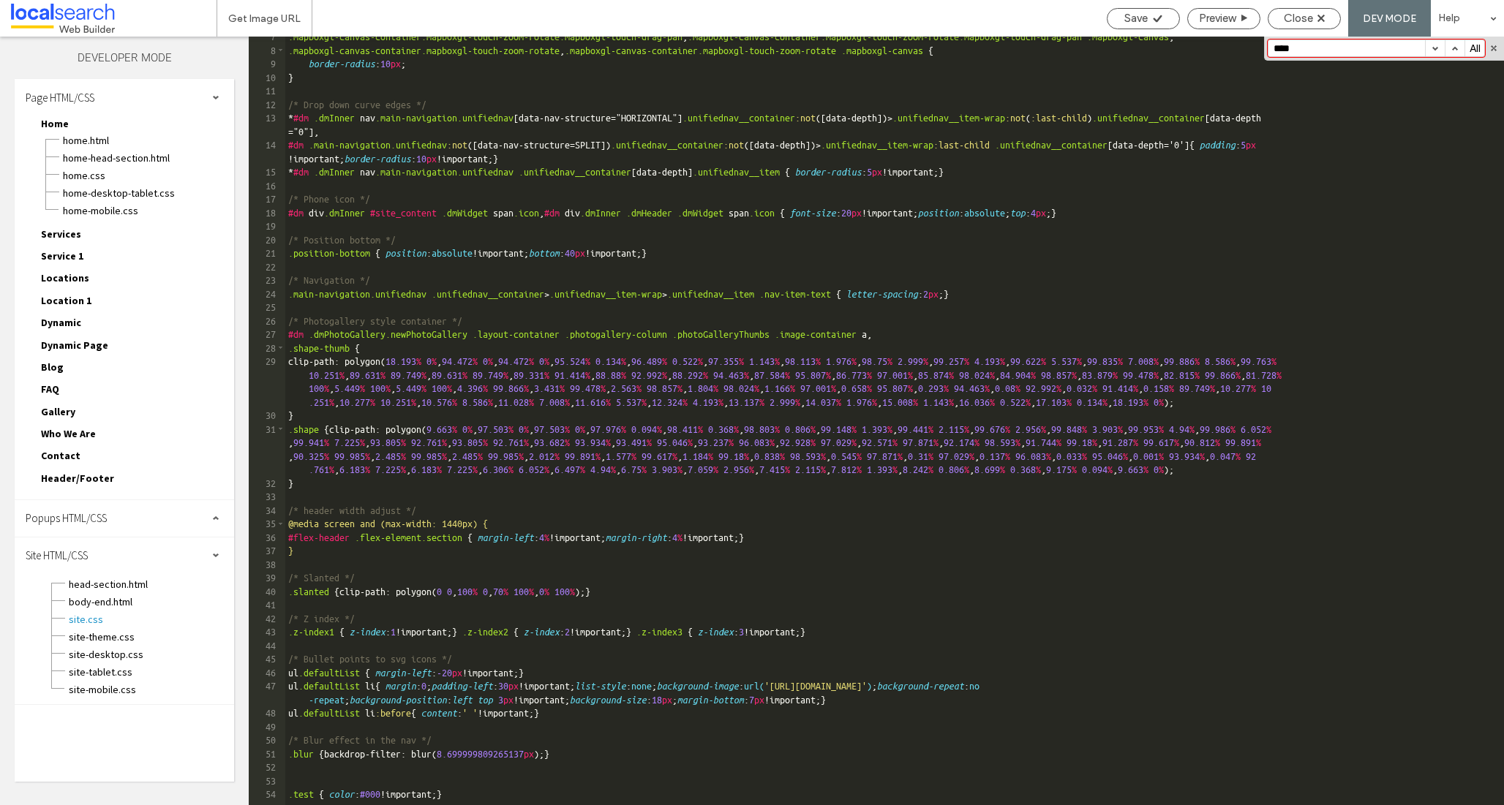
scroll to position [439, 0]
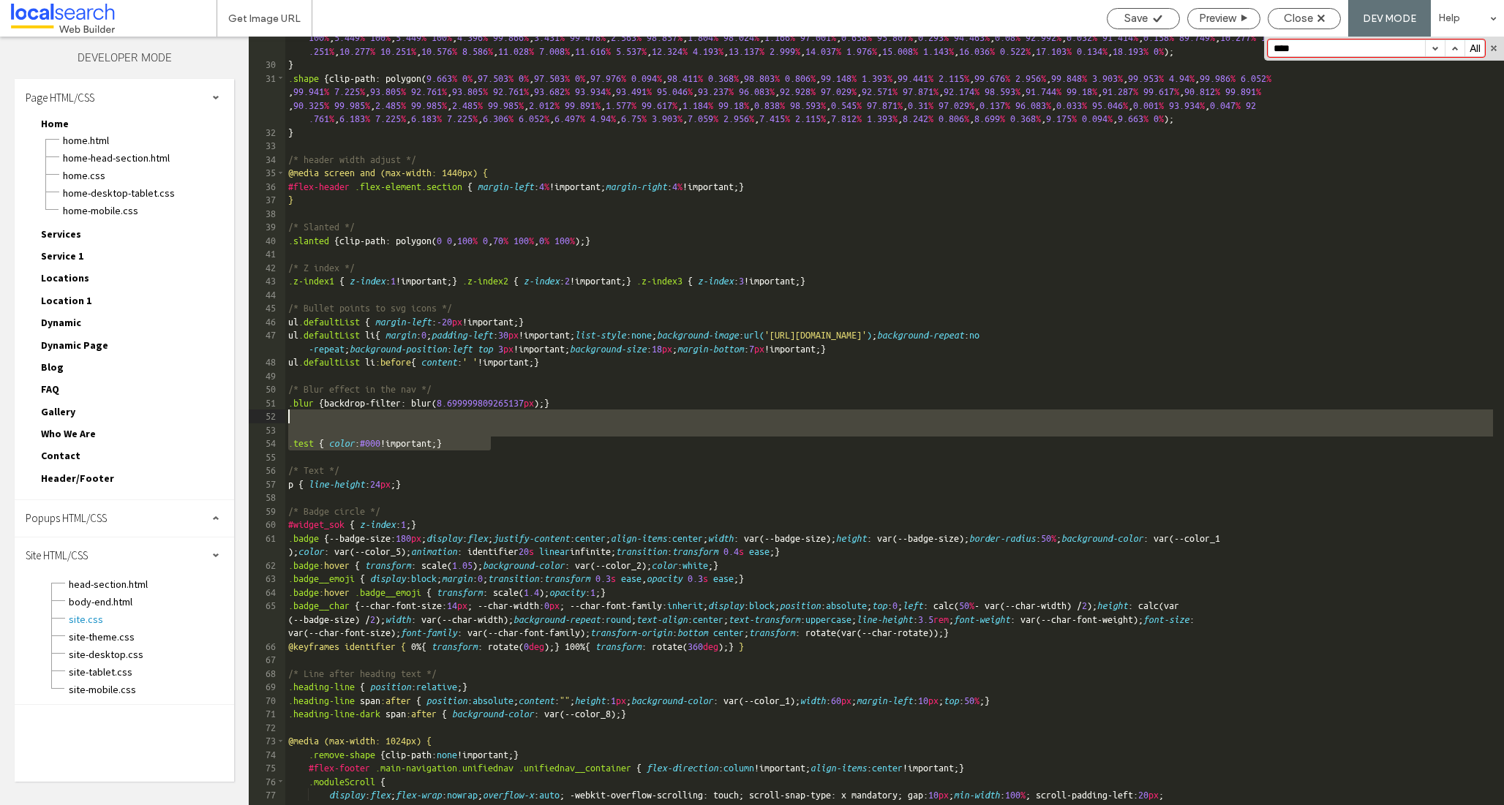
drag, startPoint x: 370, startPoint y: 429, endPoint x: 266, endPoint y: 410, distance: 106.5
click at [266, 410] on div "** 29 30 31 32 33 34 35 36 37 38 39 40 41 42 43 44 45 46 47 48 49 50 51 52 53 5…" at bounding box center [876, 421] width 1255 height 769
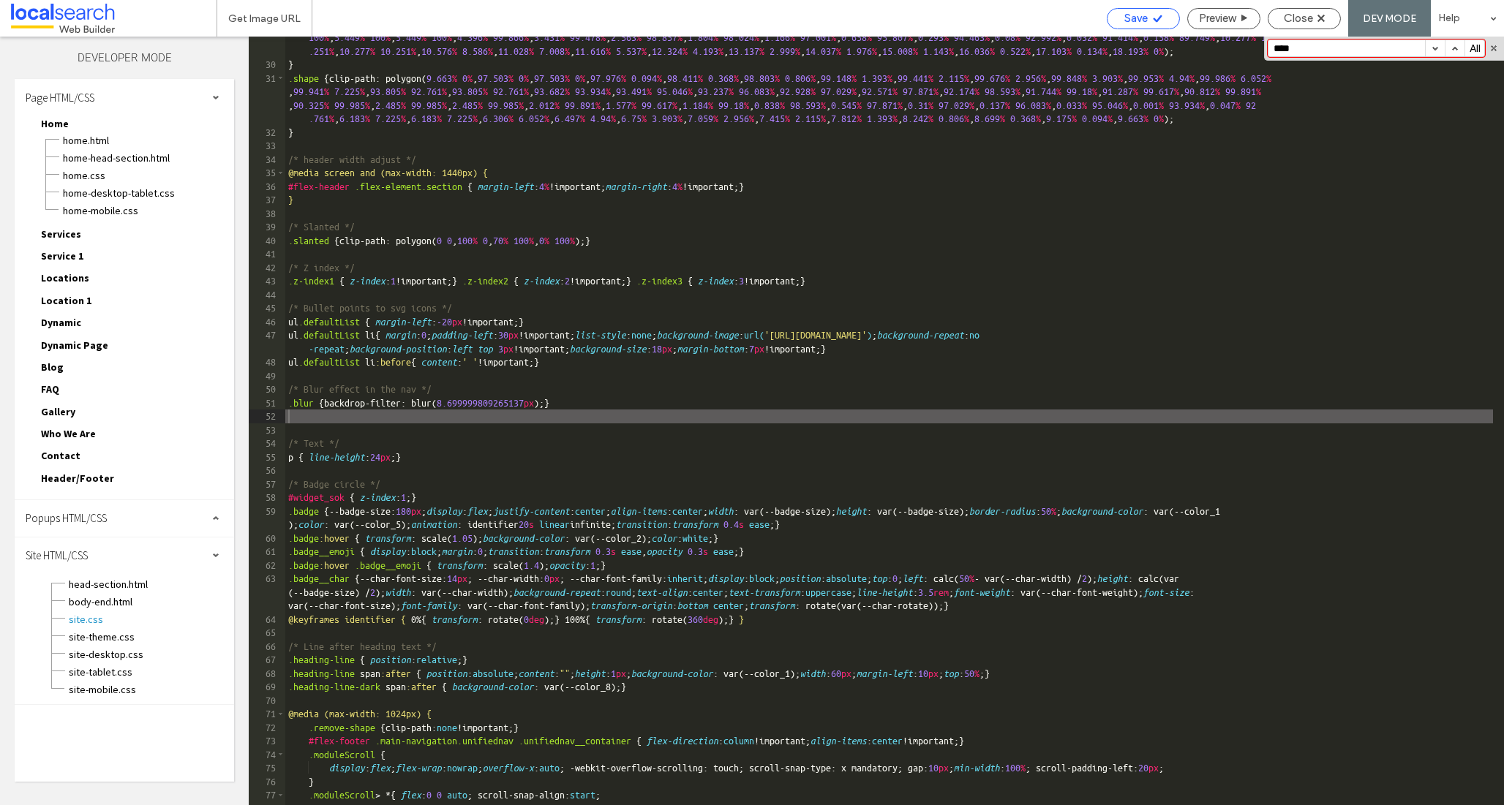
click at [1148, 15] on div "Save" at bounding box center [1144, 18] width 72 height 13
click at [1290, 16] on span "Close" at bounding box center [1298, 18] width 29 height 13
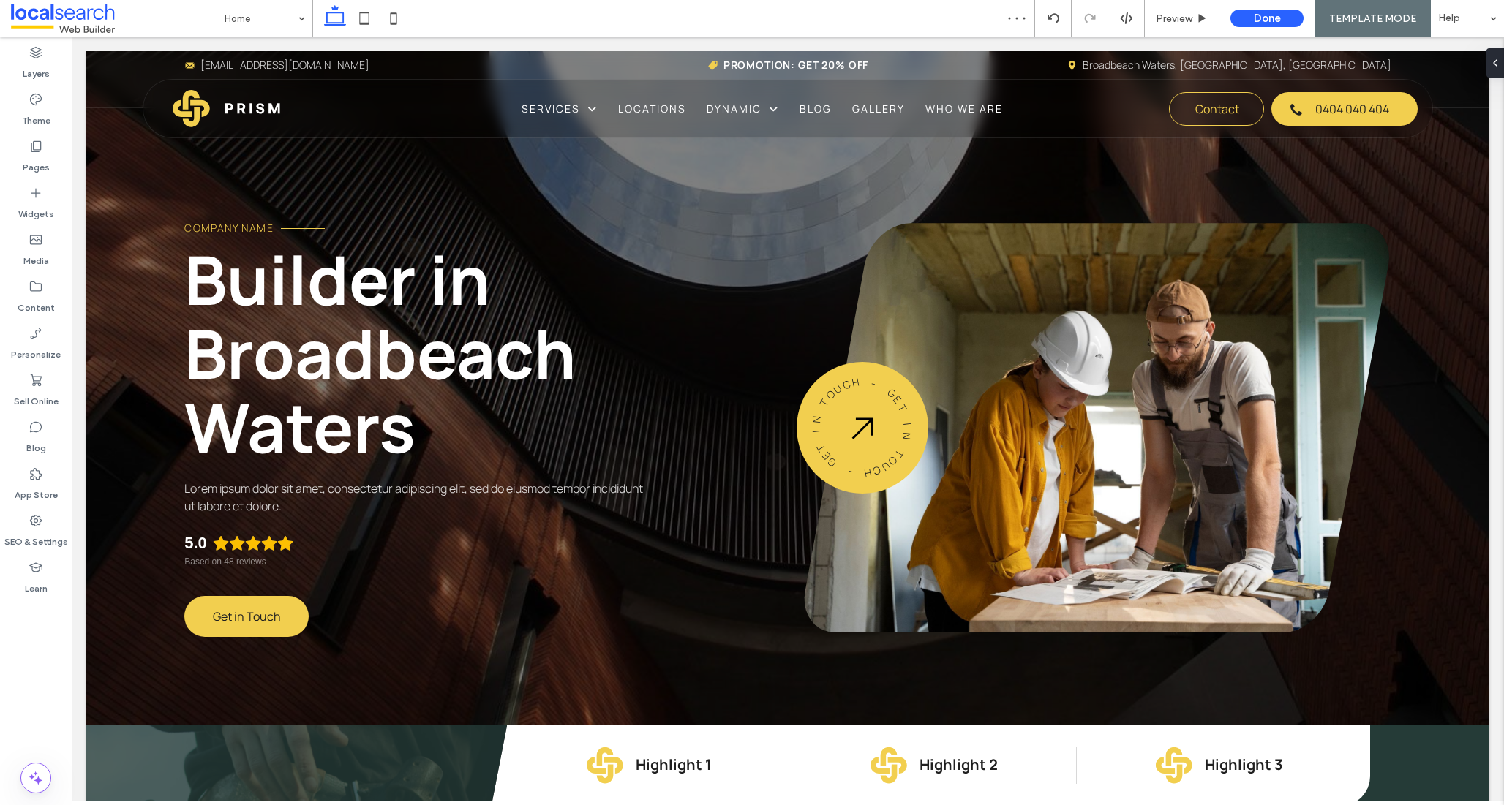
scroll to position [0, 0]
click at [1126, 23] on icon at bounding box center [1126, 18] width 13 height 13
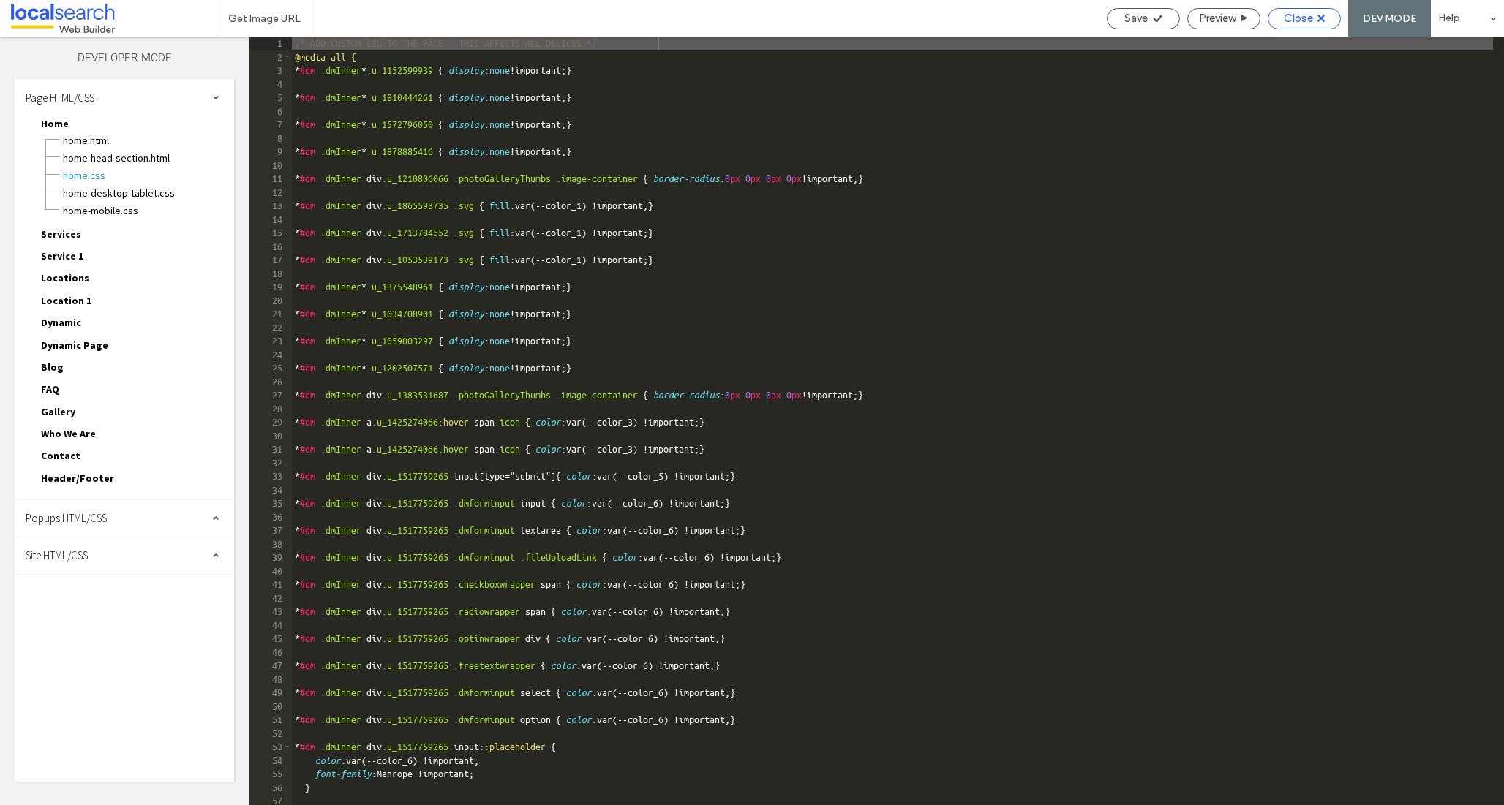
click at [1328, 18] on div "Close" at bounding box center [1304, 18] width 72 height 13
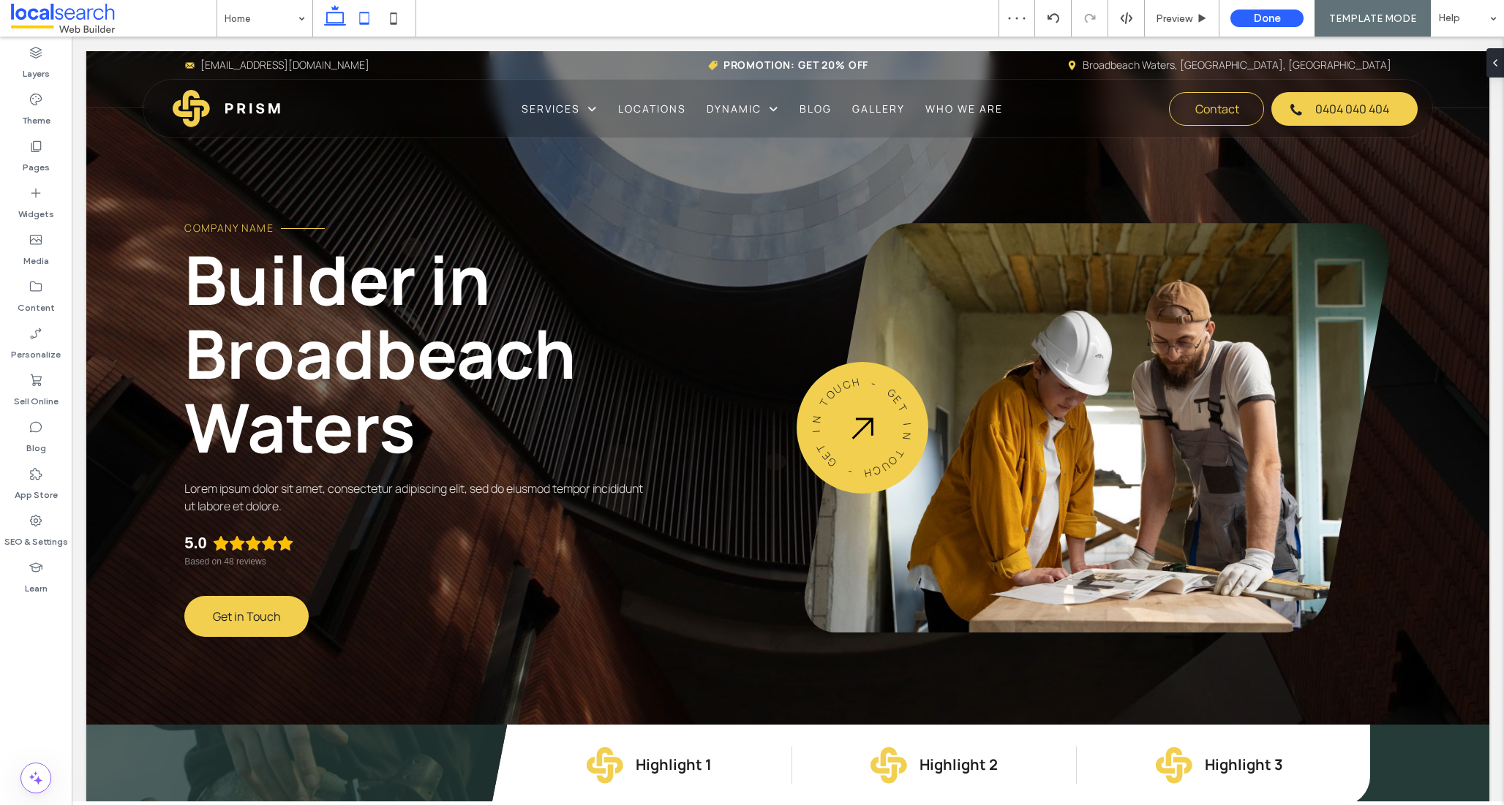
click at [366, 20] on icon at bounding box center [364, 18] width 29 height 29
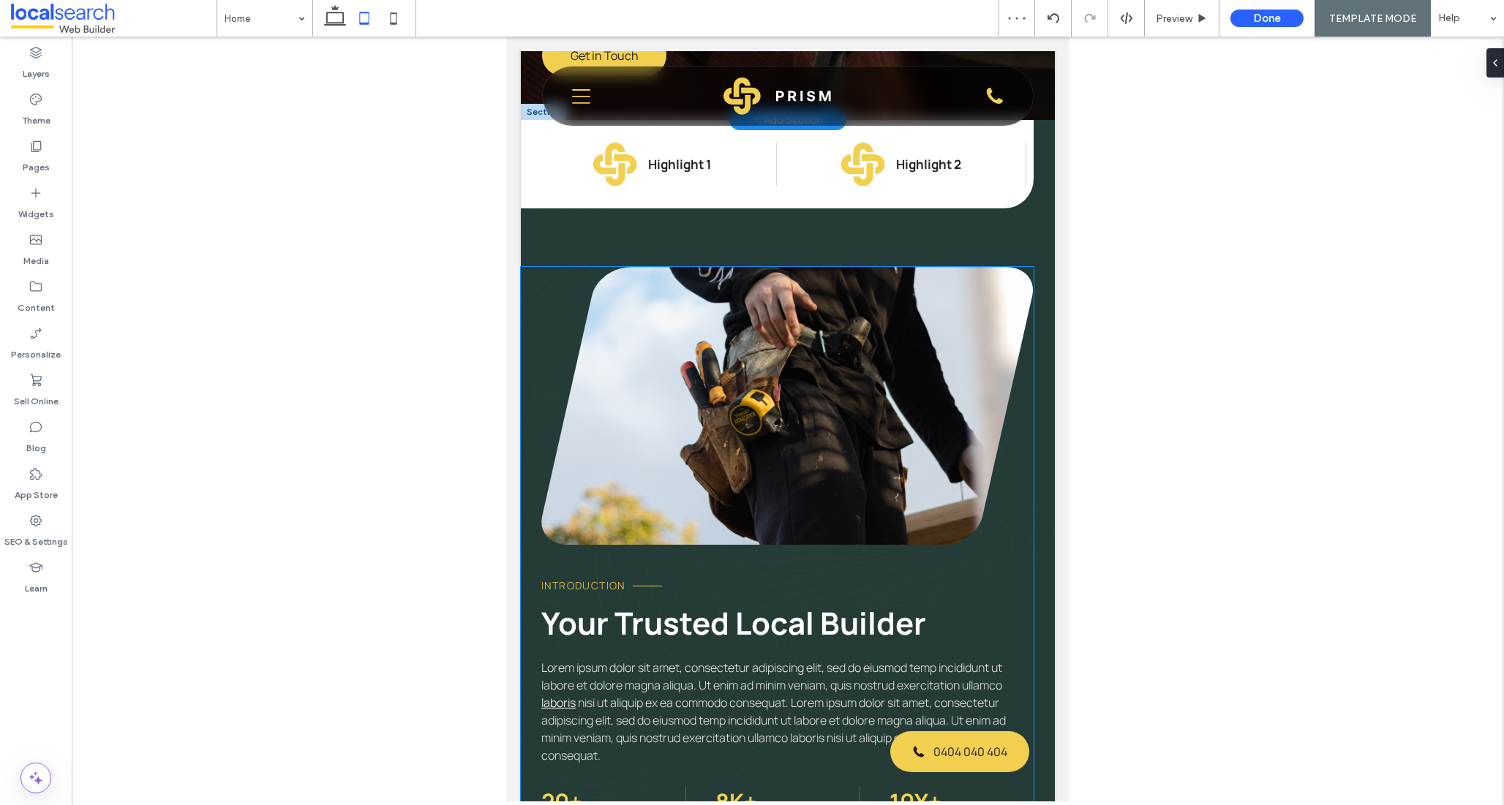
scroll to position [416, 0]
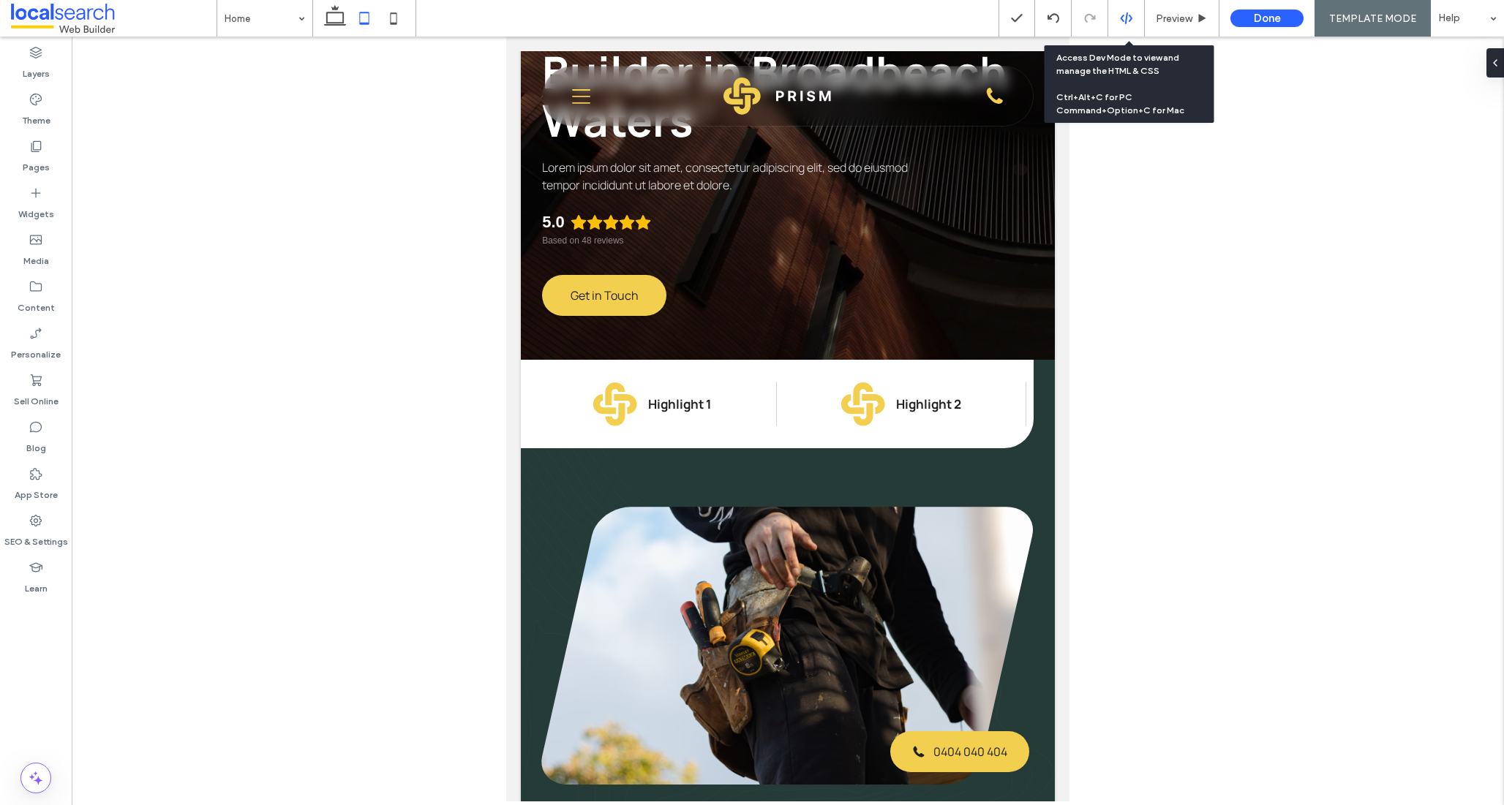
click at [1132, 15] on icon at bounding box center [1126, 18] width 13 height 13
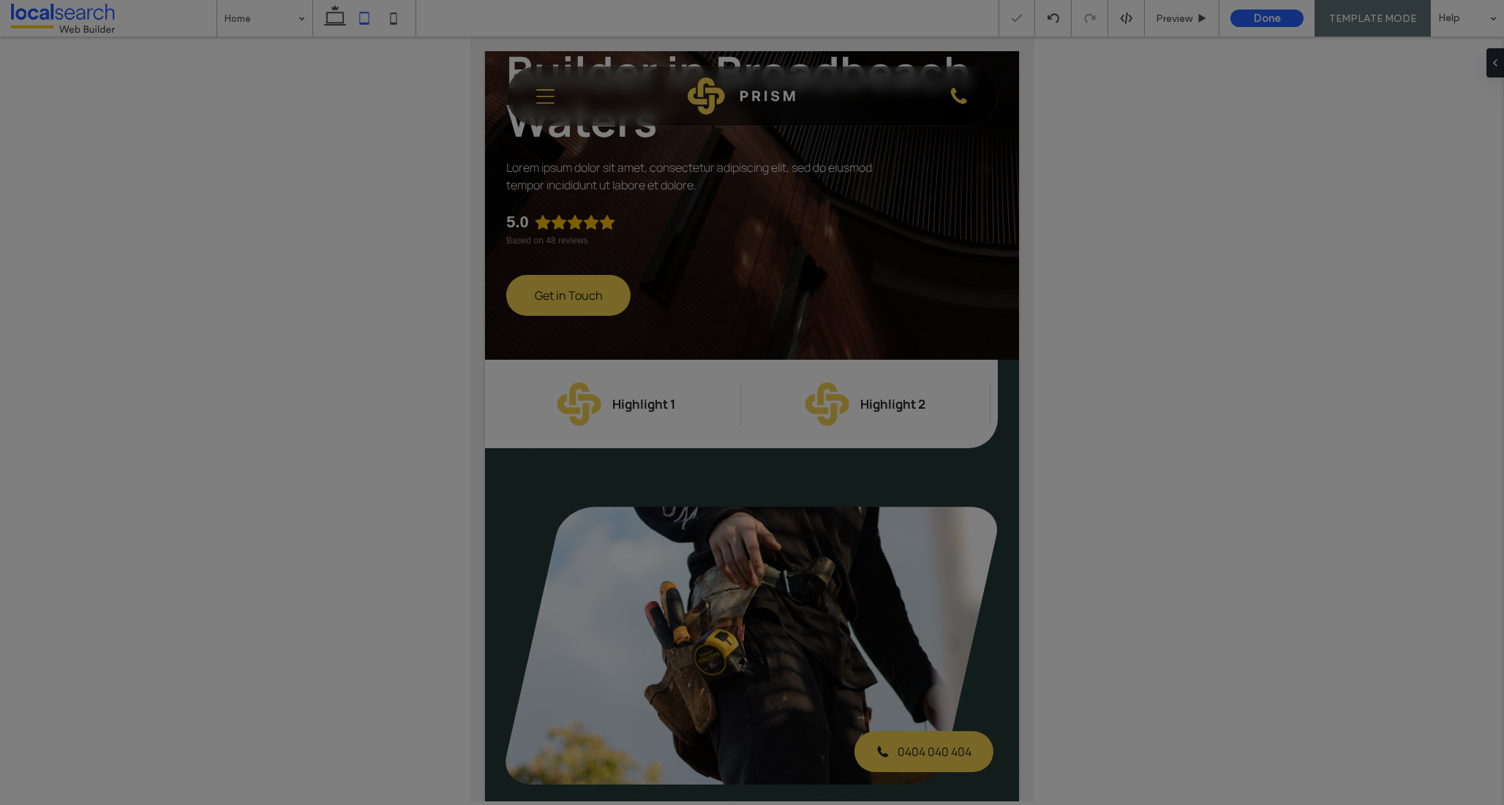
scroll to position [0, 0]
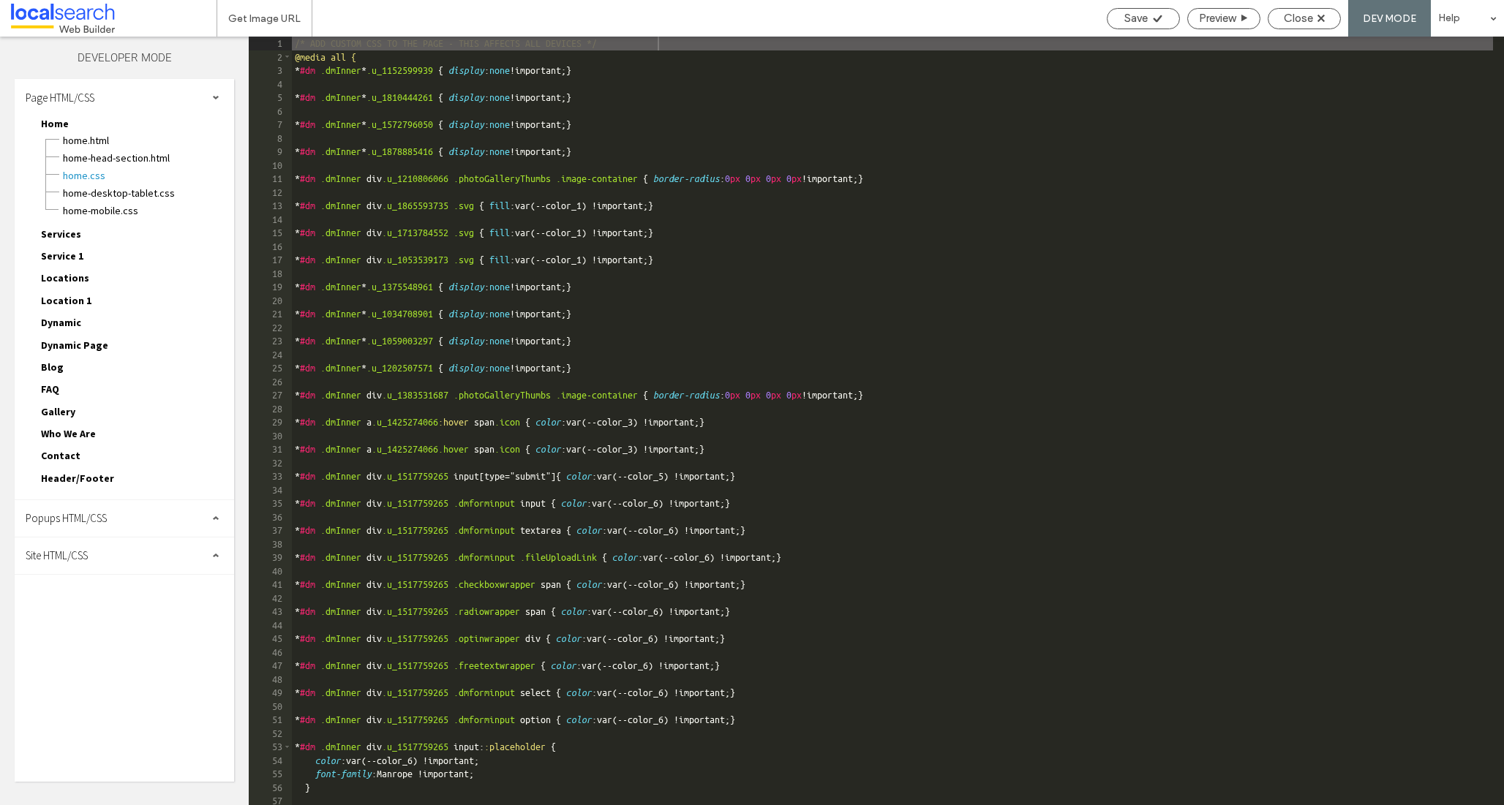
click at [66, 553] on span "Site HTML/CSS" at bounding box center [57, 556] width 62 height 14
click at [93, 617] on span "site.css" at bounding box center [151, 619] width 166 height 15
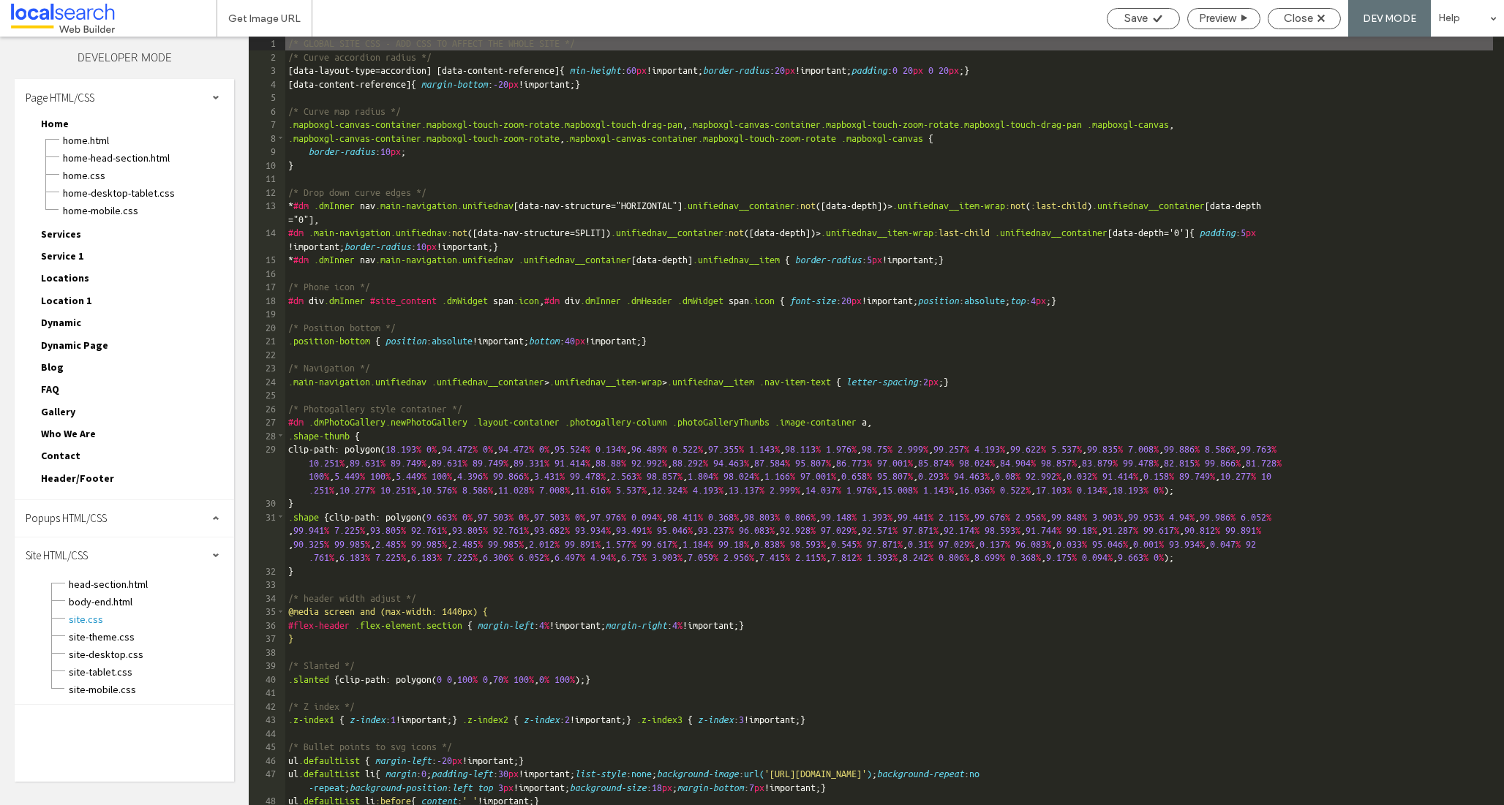
scroll to position [476, 0]
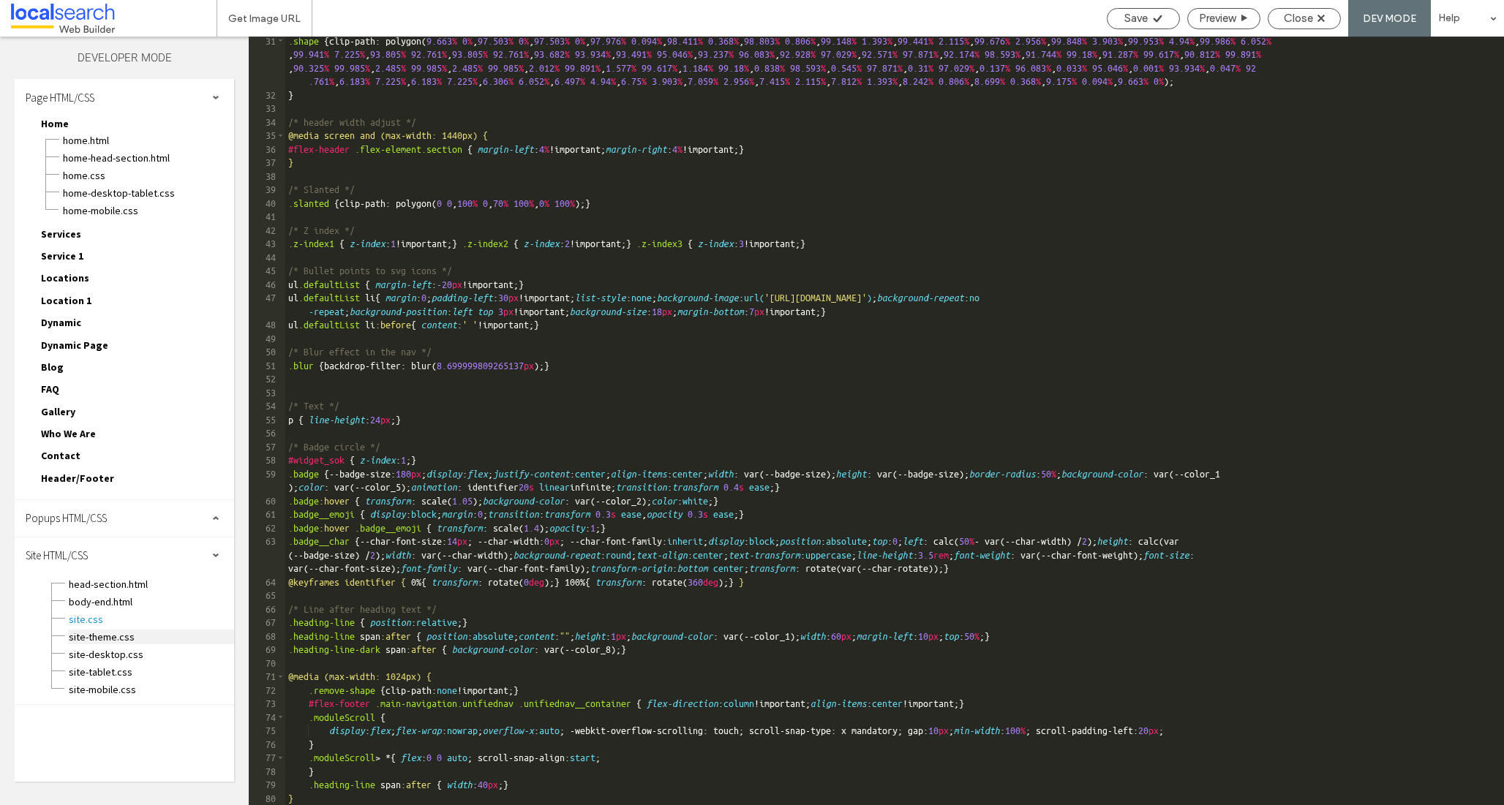
click at [91, 636] on span "site-theme.css" at bounding box center [151, 637] width 166 height 15
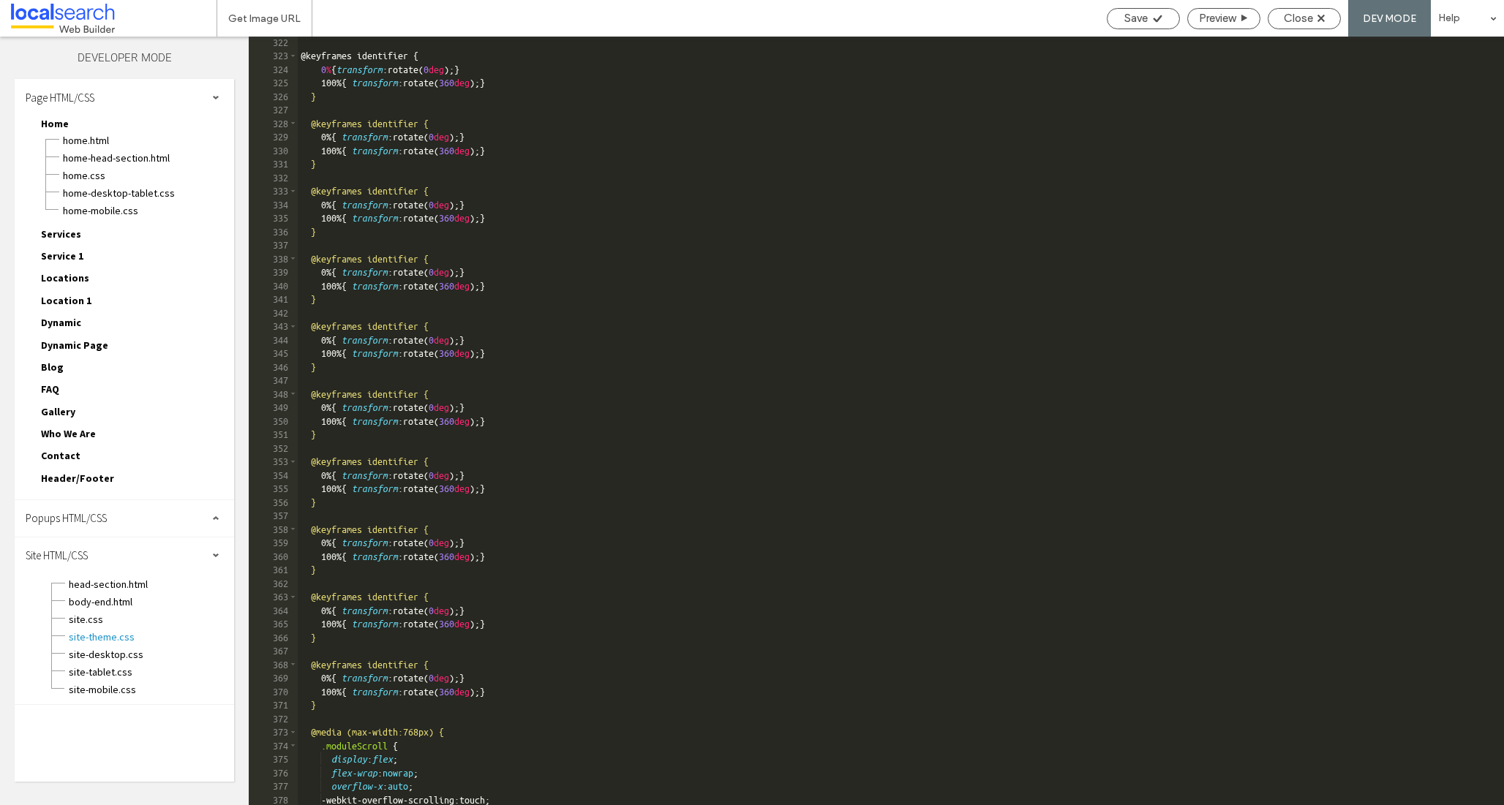
scroll to position [2373, 0]
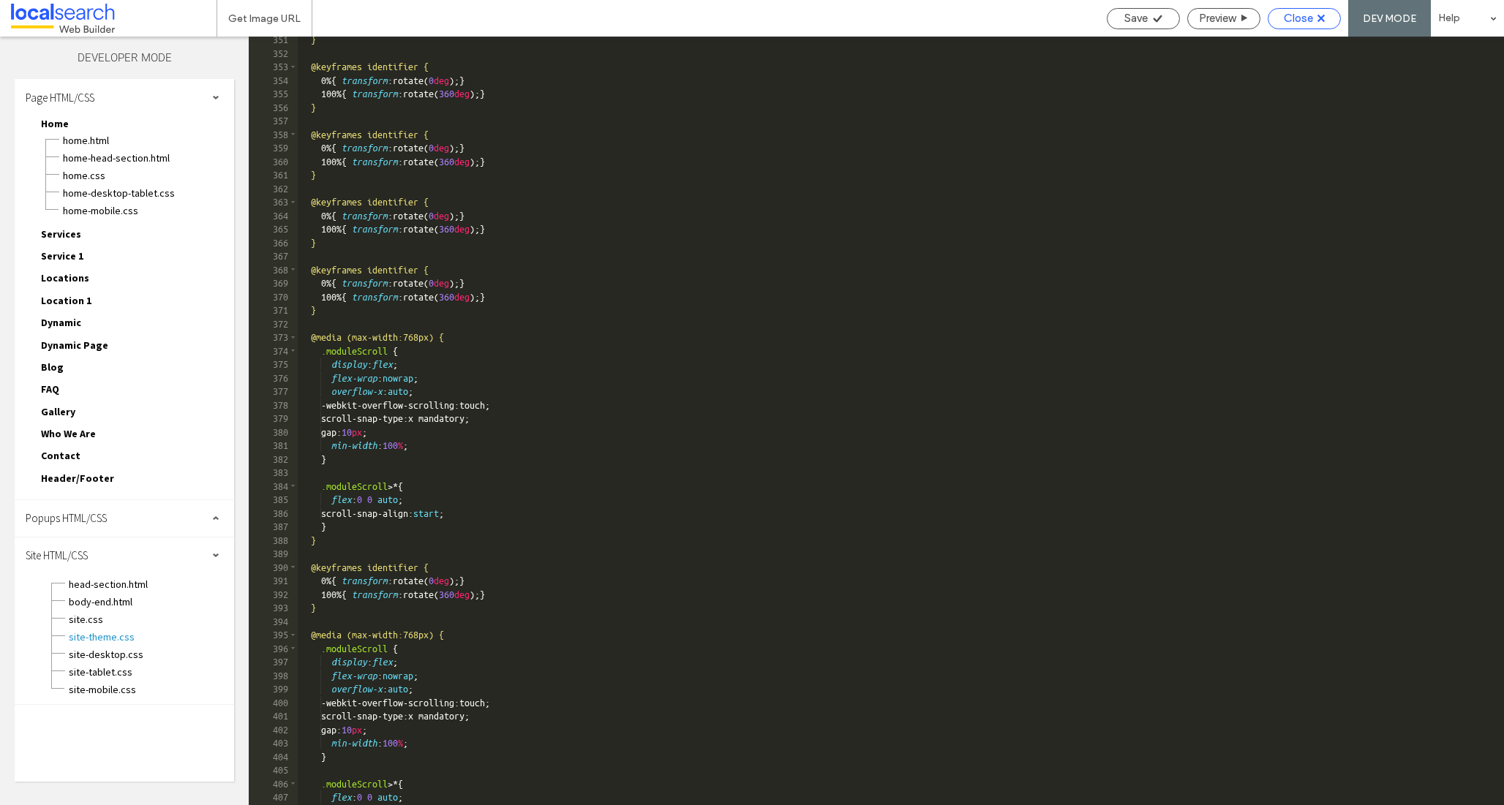
click at [1315, 18] on div "Close" at bounding box center [1304, 18] width 72 height 13
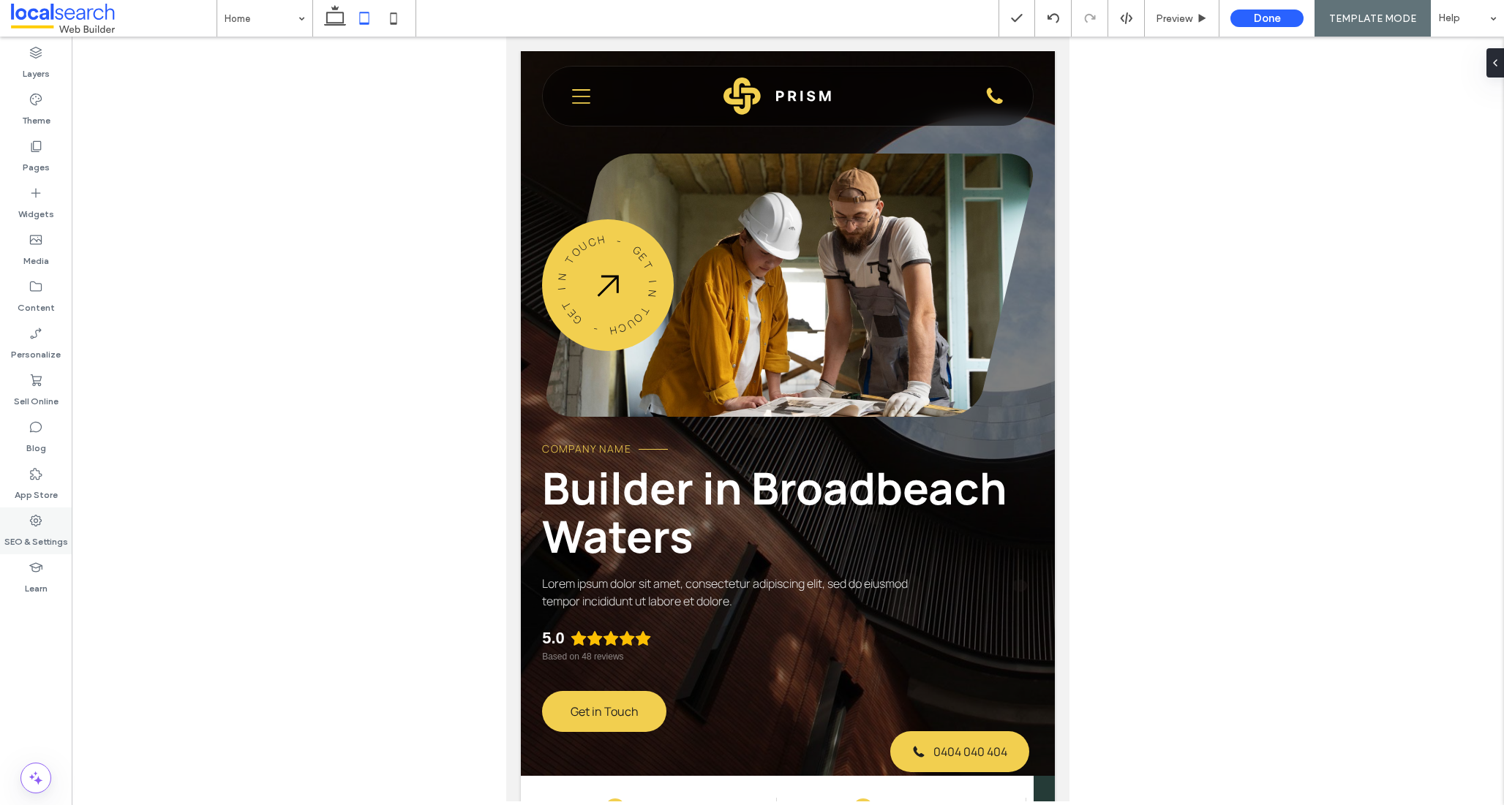
click at [8, 519] on div "SEO & Settings" at bounding box center [36, 531] width 72 height 47
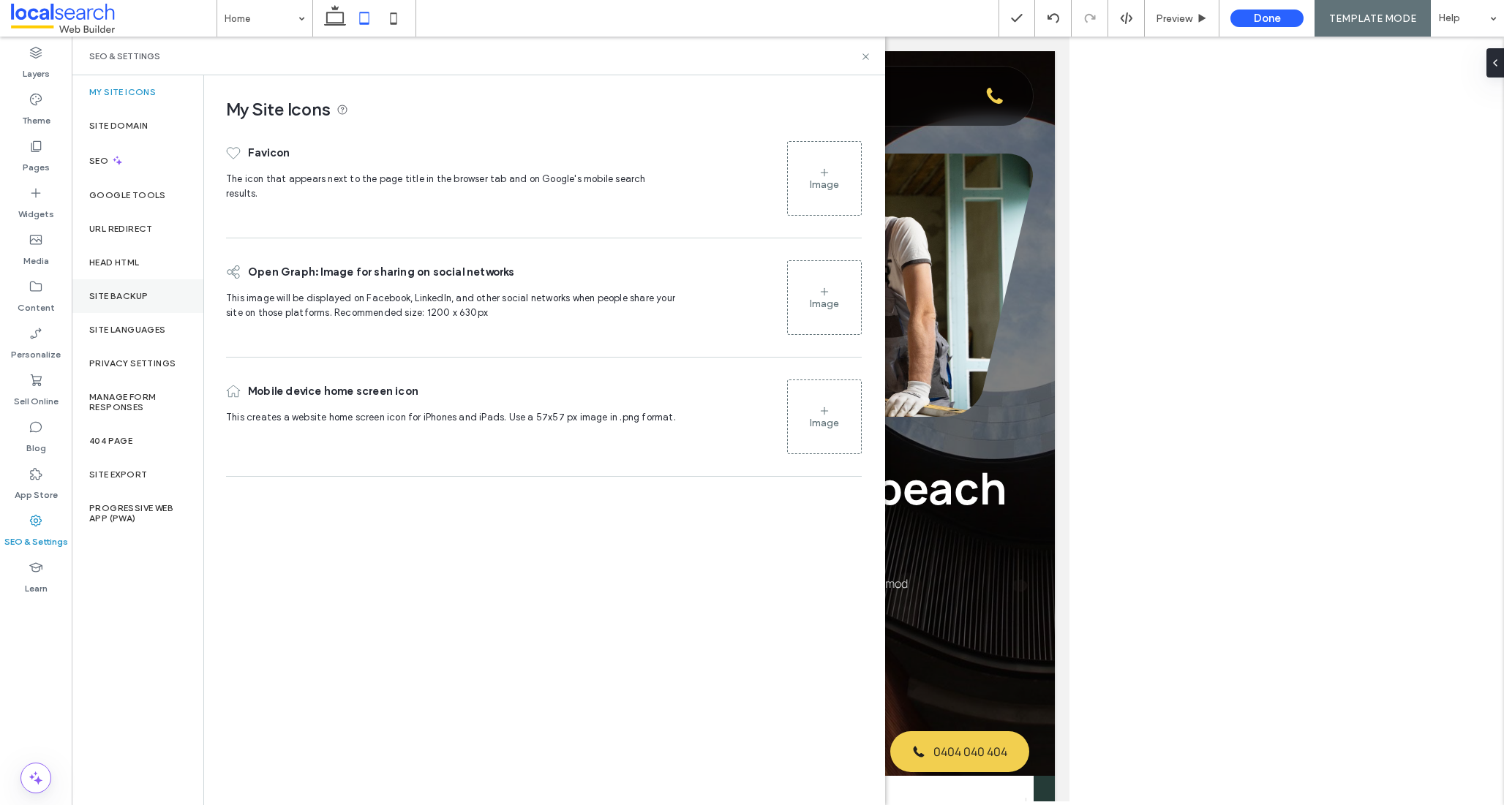
click at [144, 291] on label "Site Backup" at bounding box center [118, 296] width 59 height 10
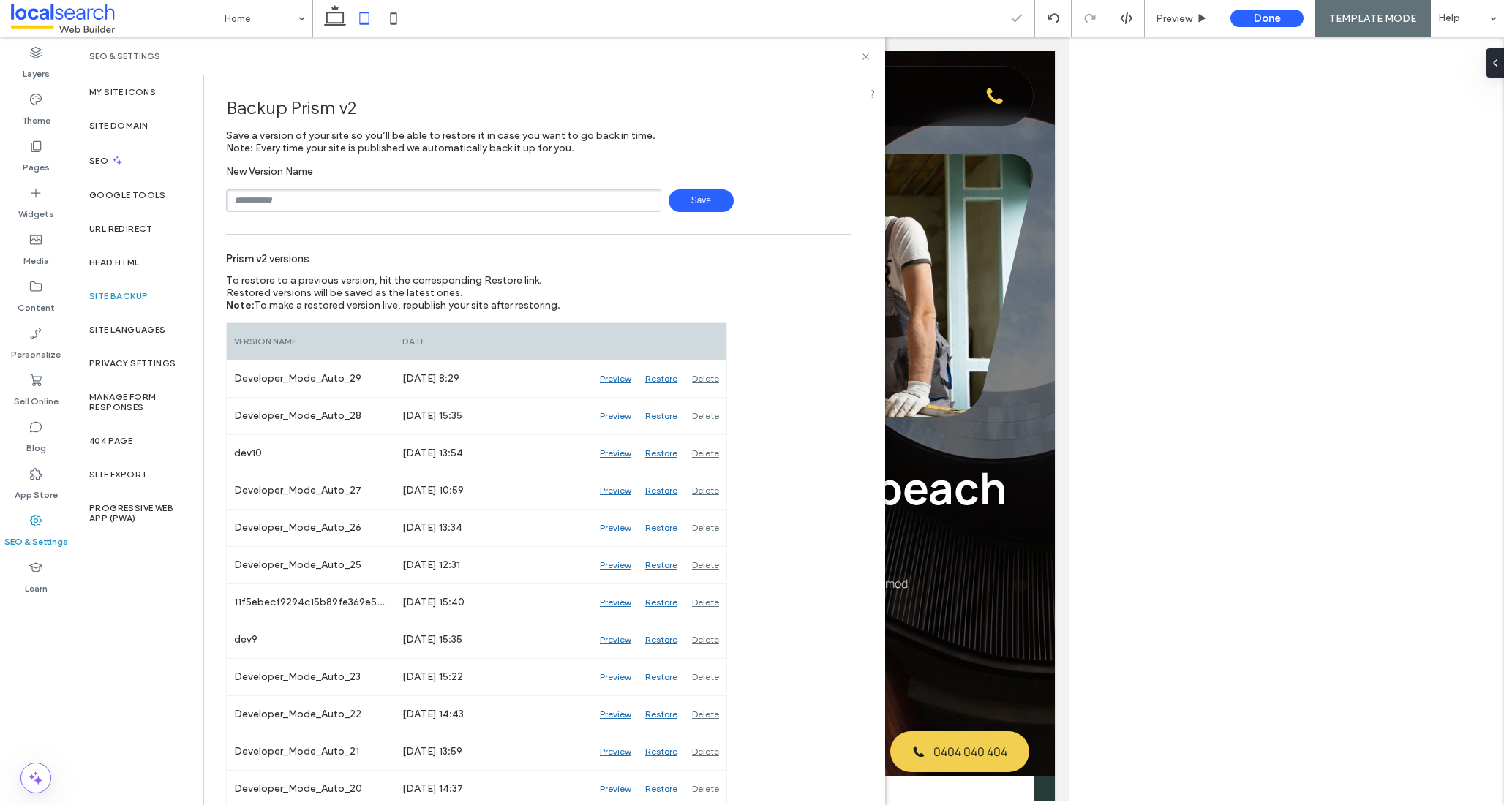
click at [693, 198] on span "Save" at bounding box center [701, 200] width 65 height 23
click at [312, 192] on input "text" at bounding box center [443, 200] width 435 height 23
type input "*****"
click at [704, 203] on span "Save" at bounding box center [701, 200] width 65 height 23
click at [865, 55] on icon at bounding box center [865, 56] width 11 height 11
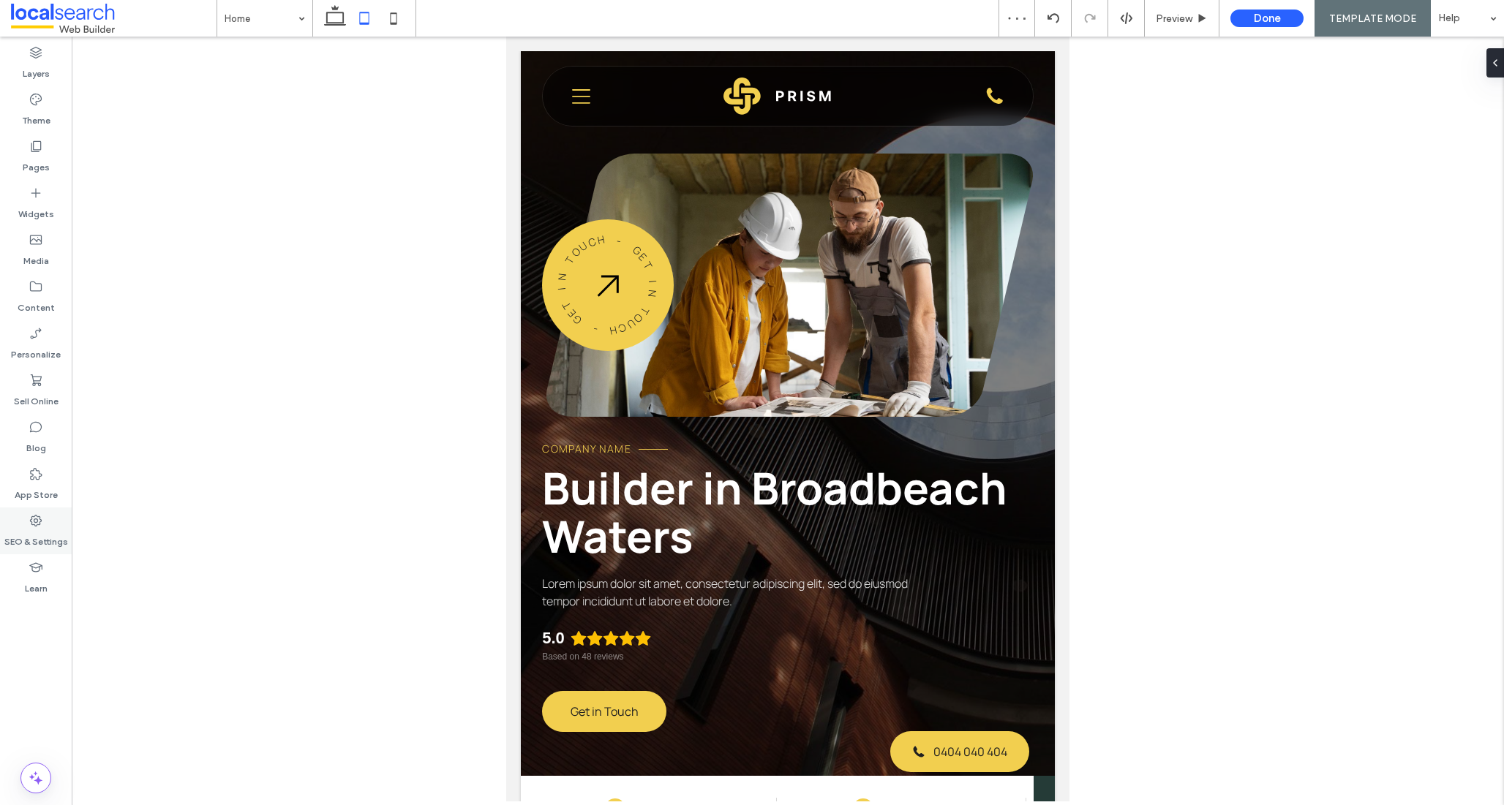
click at [40, 543] on label "SEO & Settings" at bounding box center [36, 538] width 64 height 20
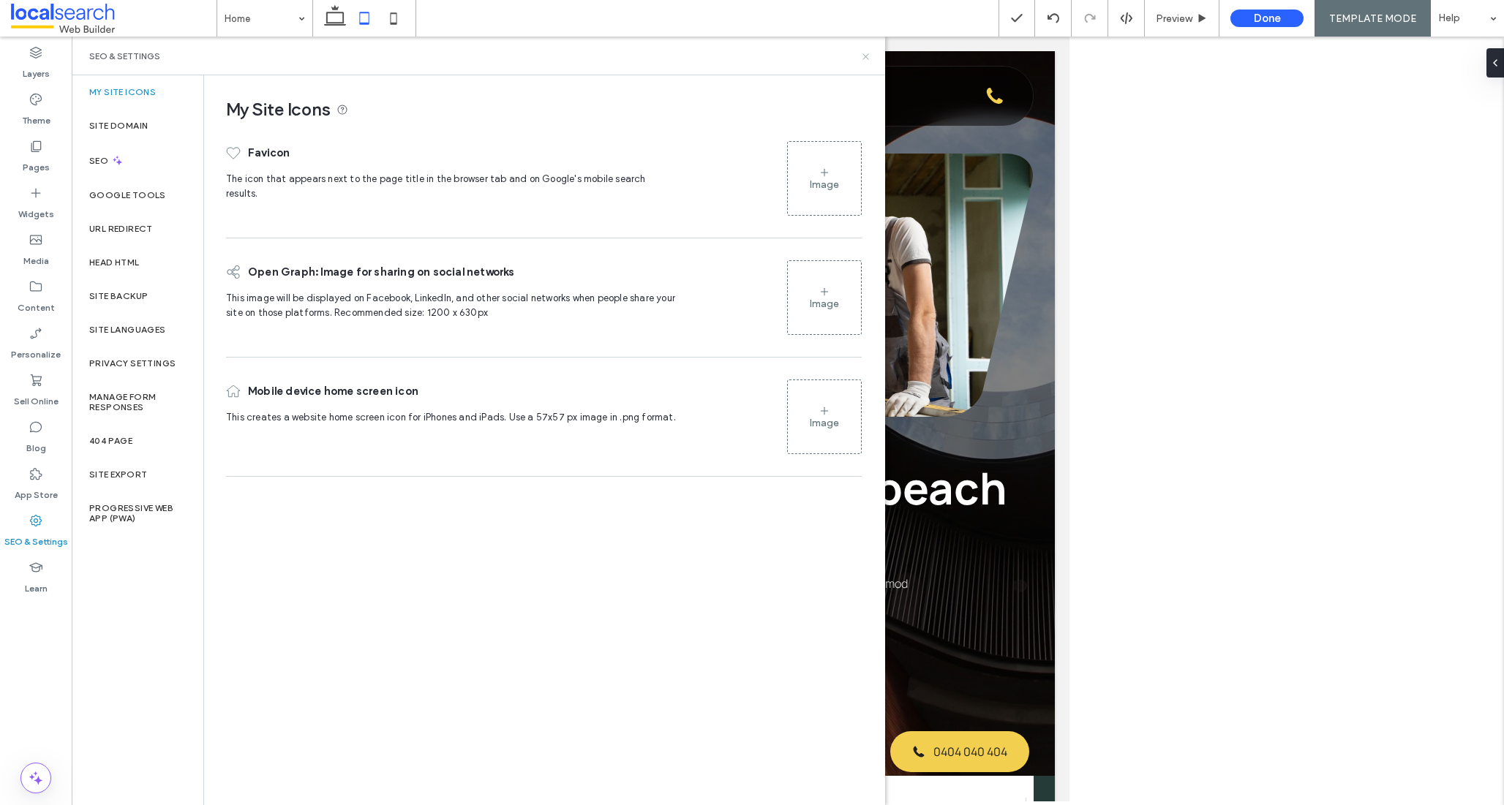
click at [863, 51] on icon at bounding box center [865, 56] width 11 height 11
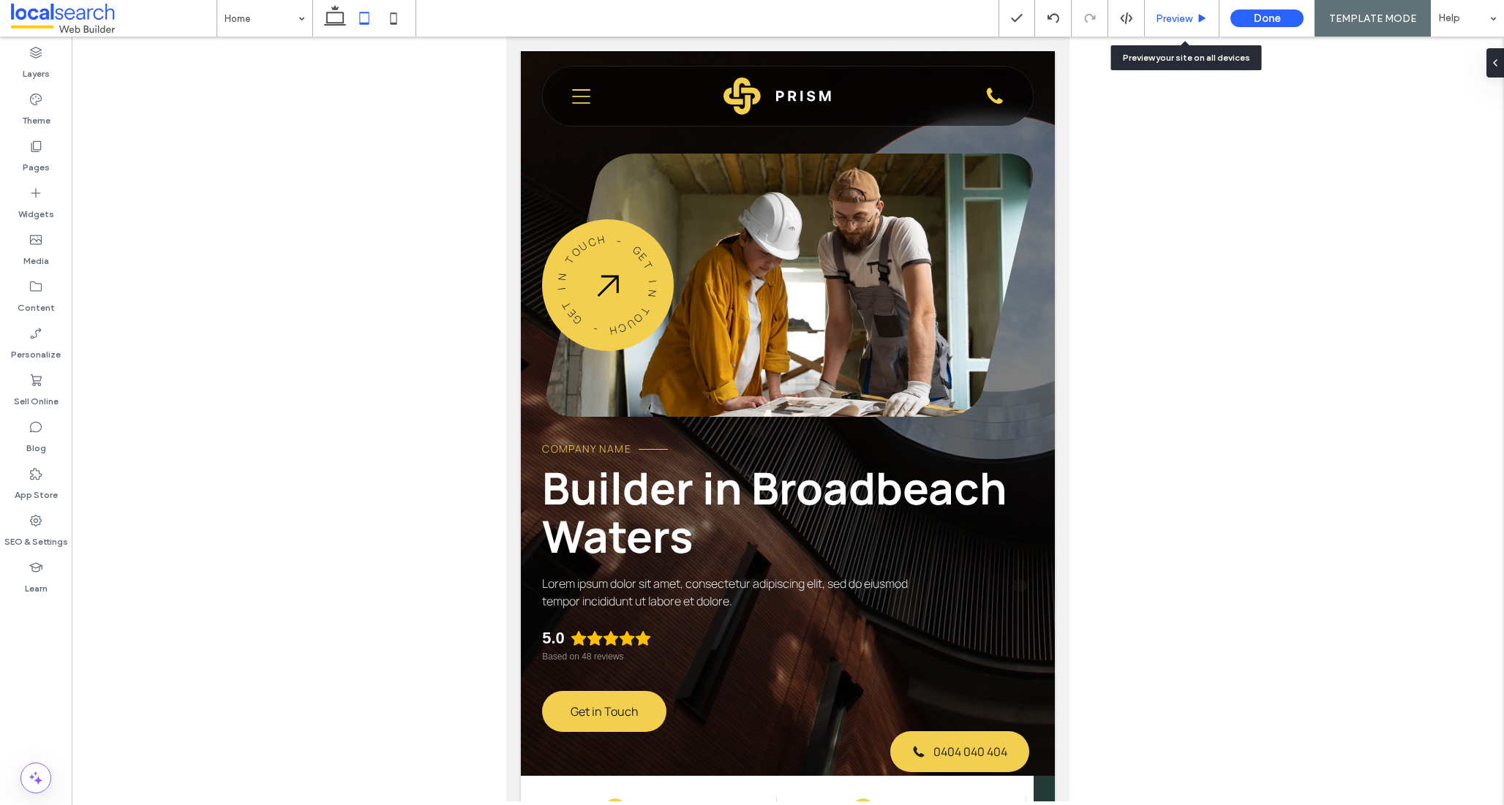
click at [1178, 17] on span "Preview" at bounding box center [1174, 18] width 37 height 12
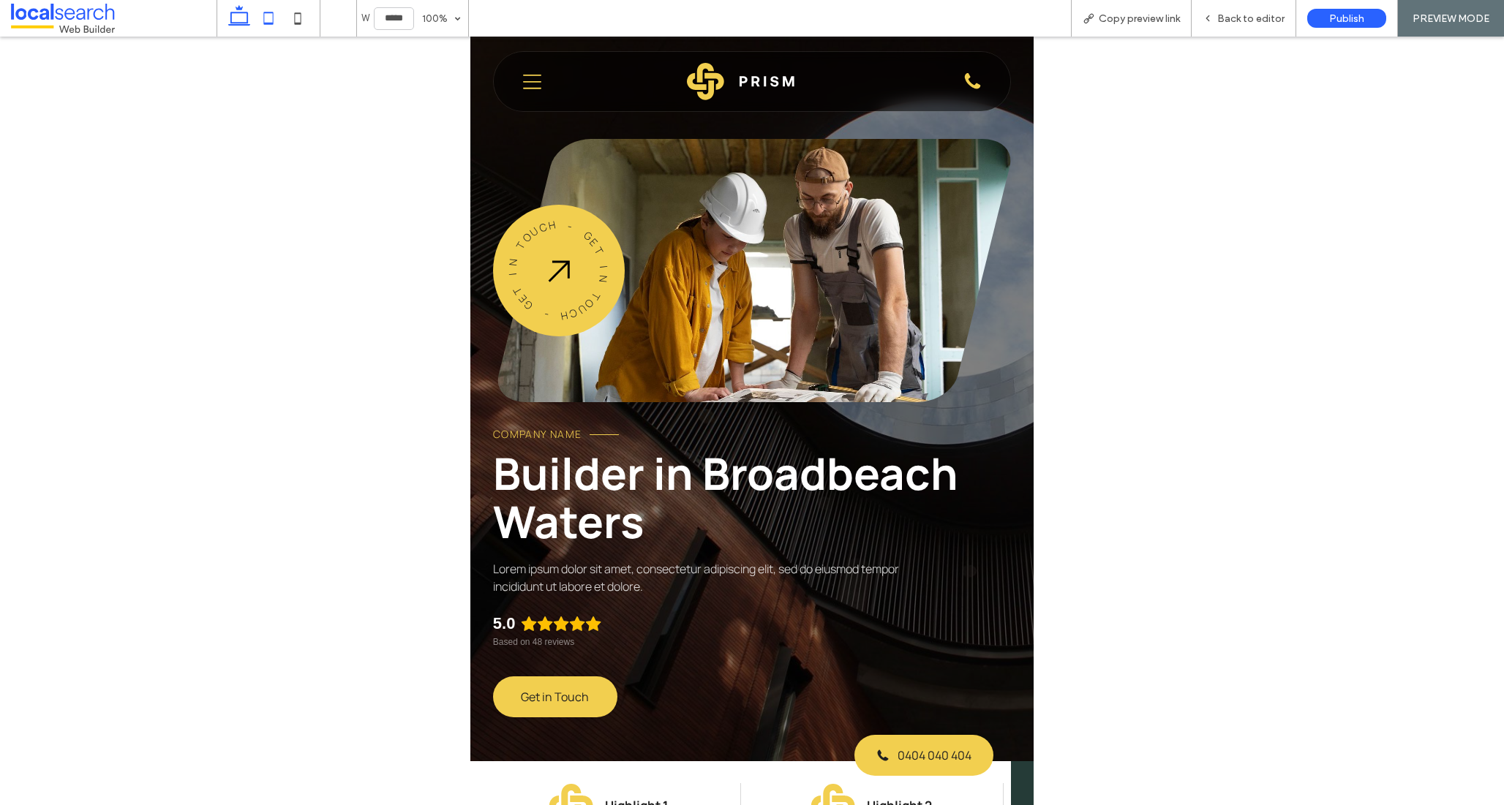
click at [246, 24] on use at bounding box center [239, 15] width 22 height 20
type input "******"
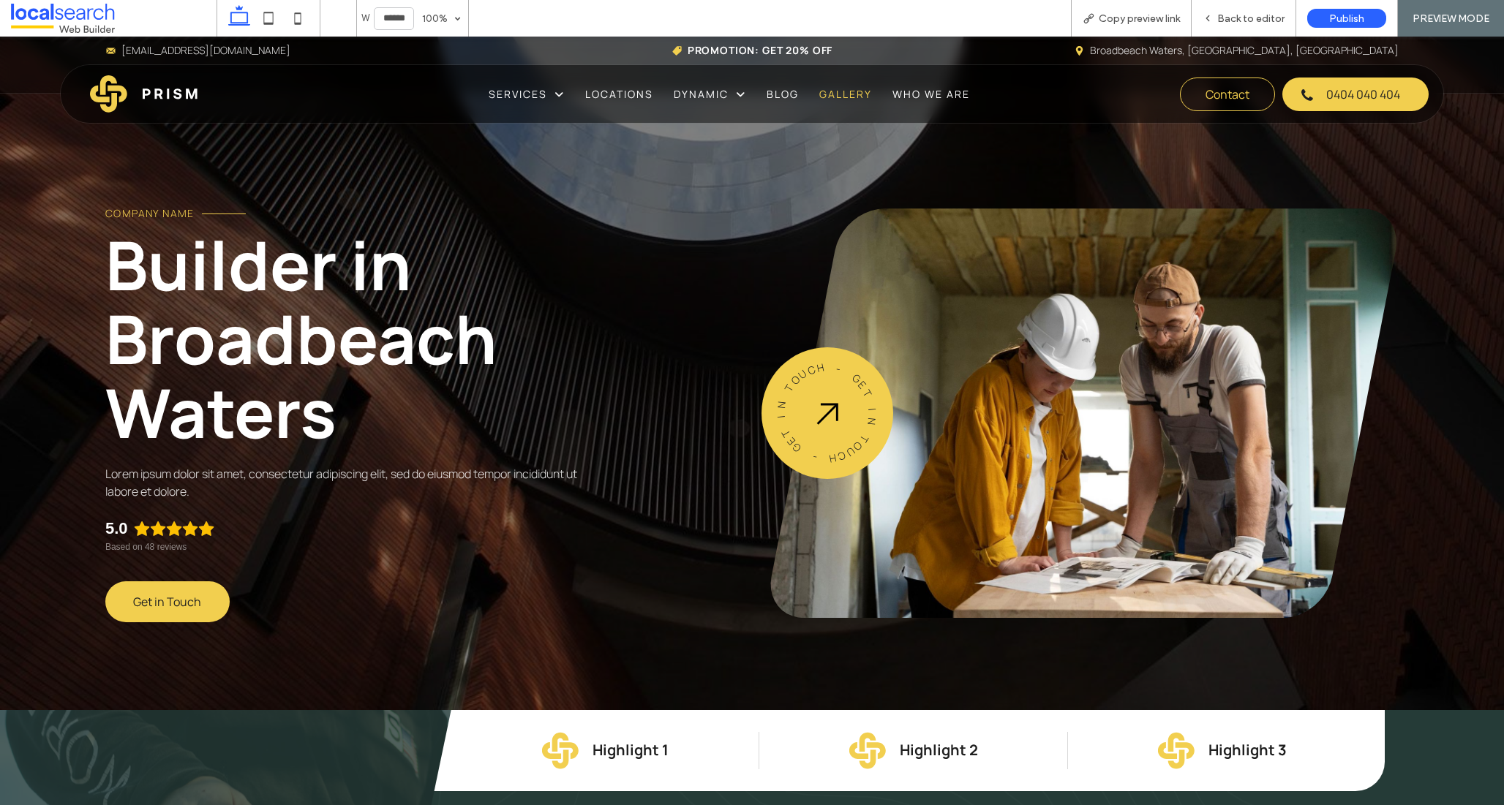
scroll to position [557, 0]
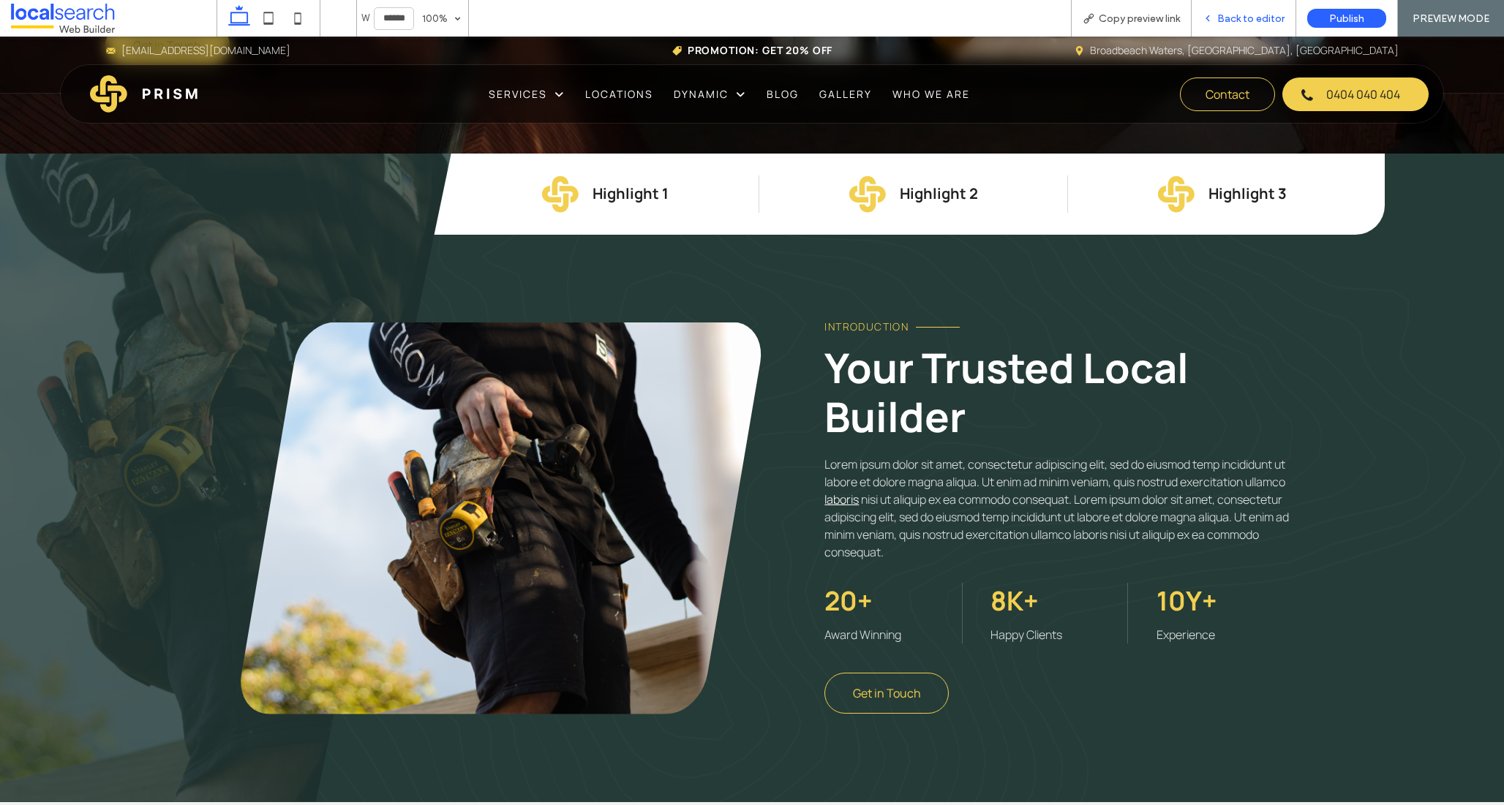
click at [1216, 15] on div "Back to editor" at bounding box center [1244, 18] width 104 height 12
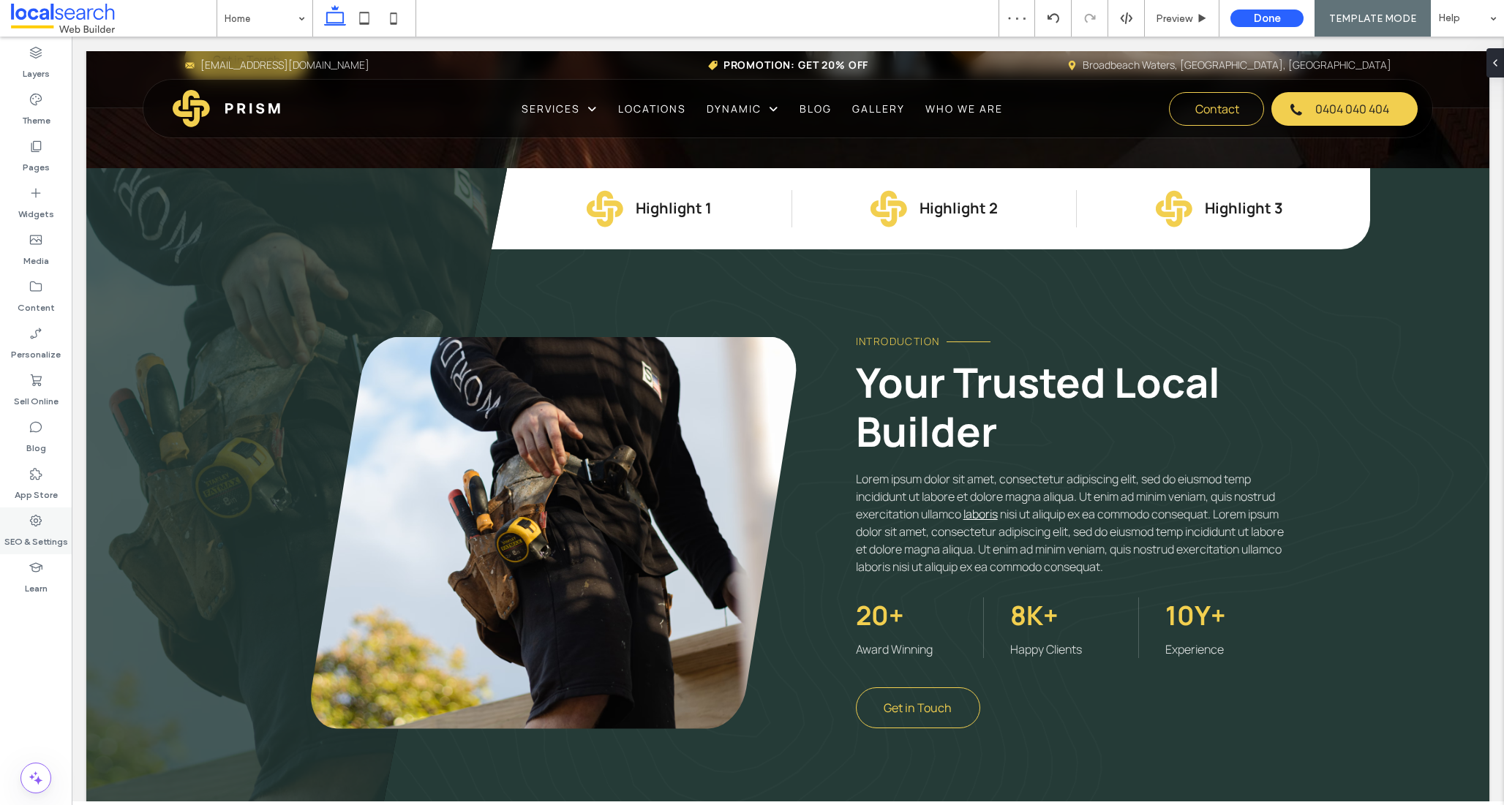
click at [27, 525] on div "SEO & Settings" at bounding box center [36, 531] width 72 height 47
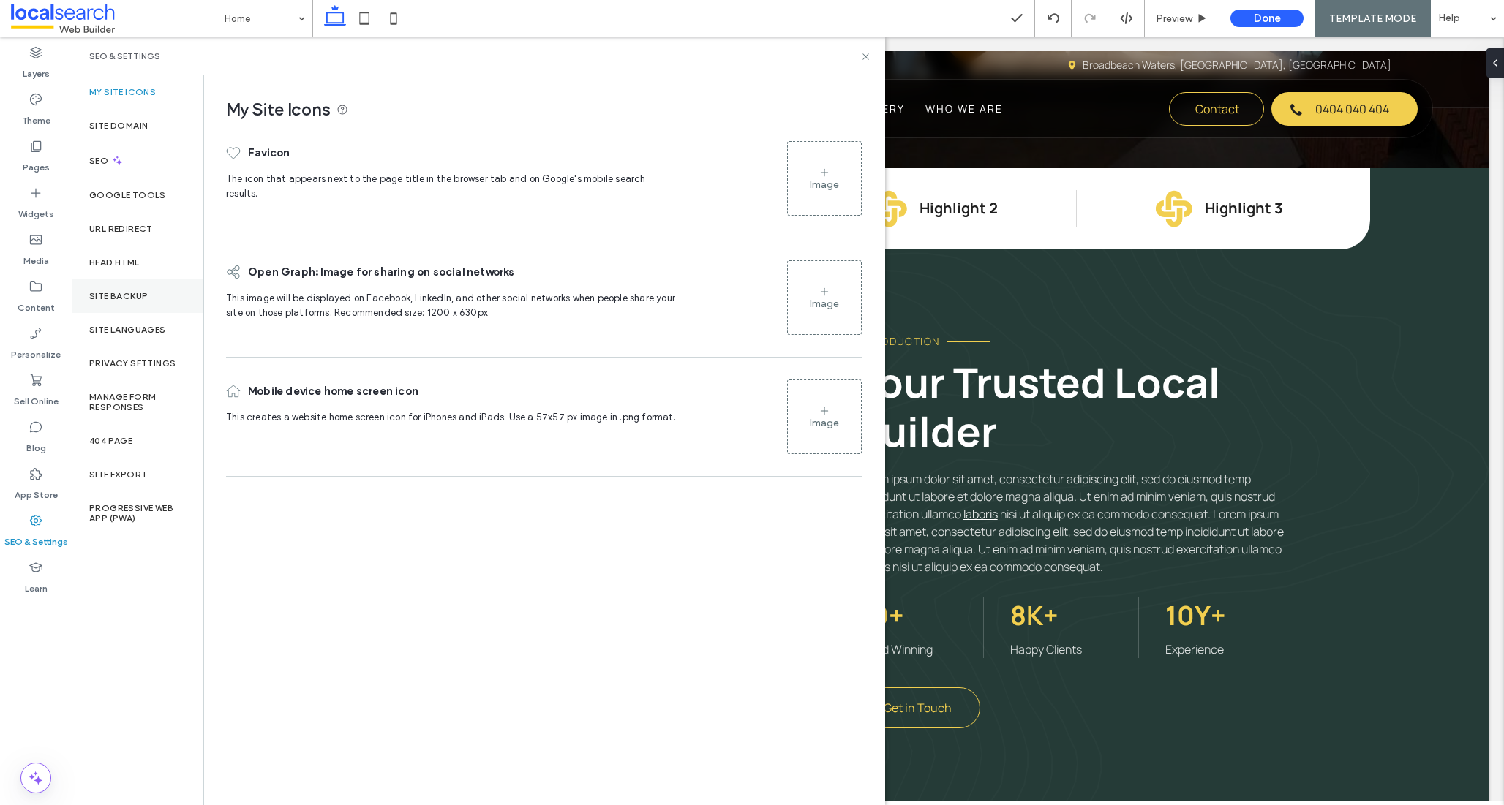
click at [125, 291] on label "Site Backup" at bounding box center [118, 296] width 59 height 10
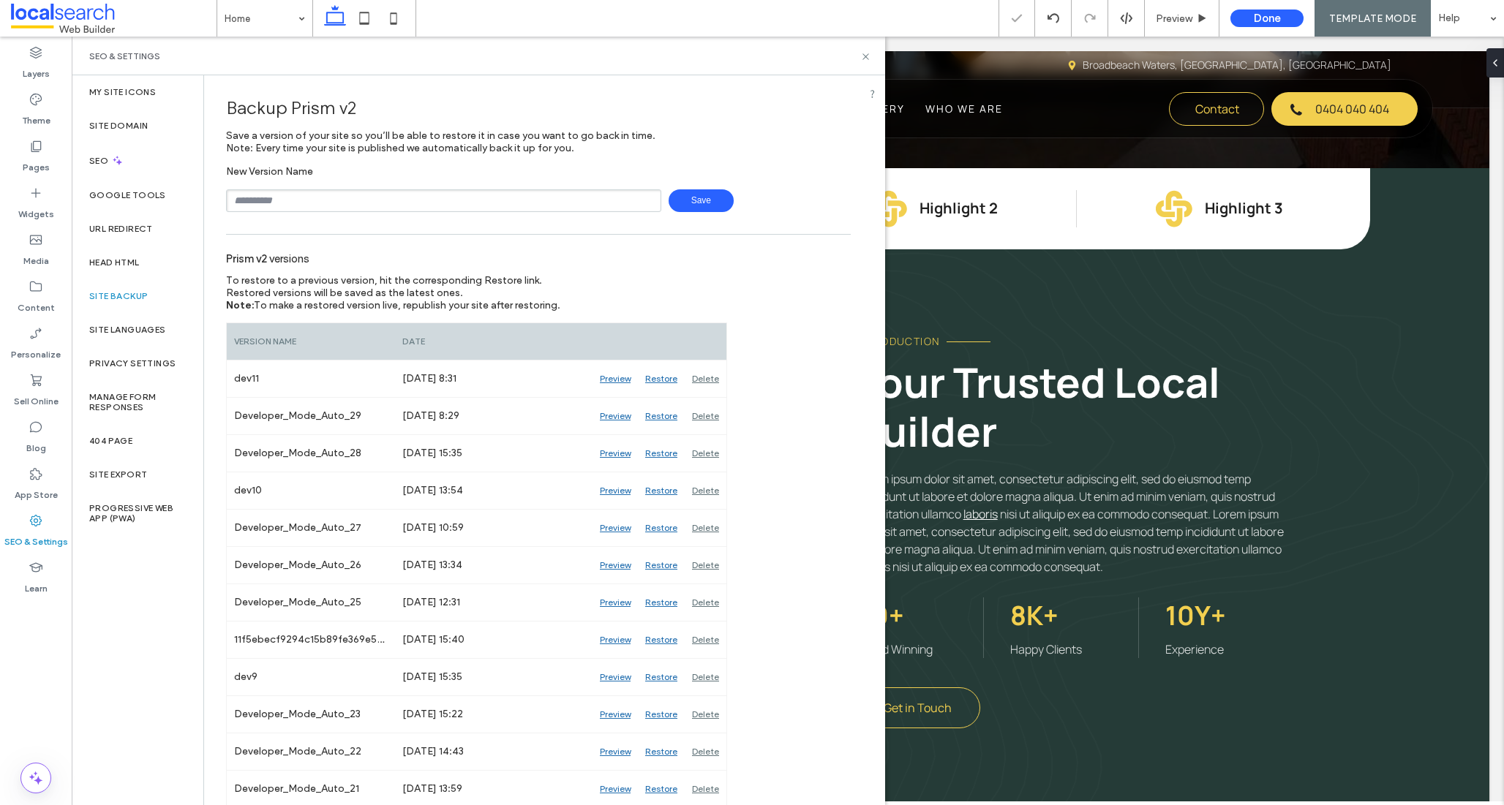
click at [863, 50] on div "SEO & Settings" at bounding box center [478, 56] width 813 height 39
click at [866, 53] on icon at bounding box center [865, 56] width 11 height 11
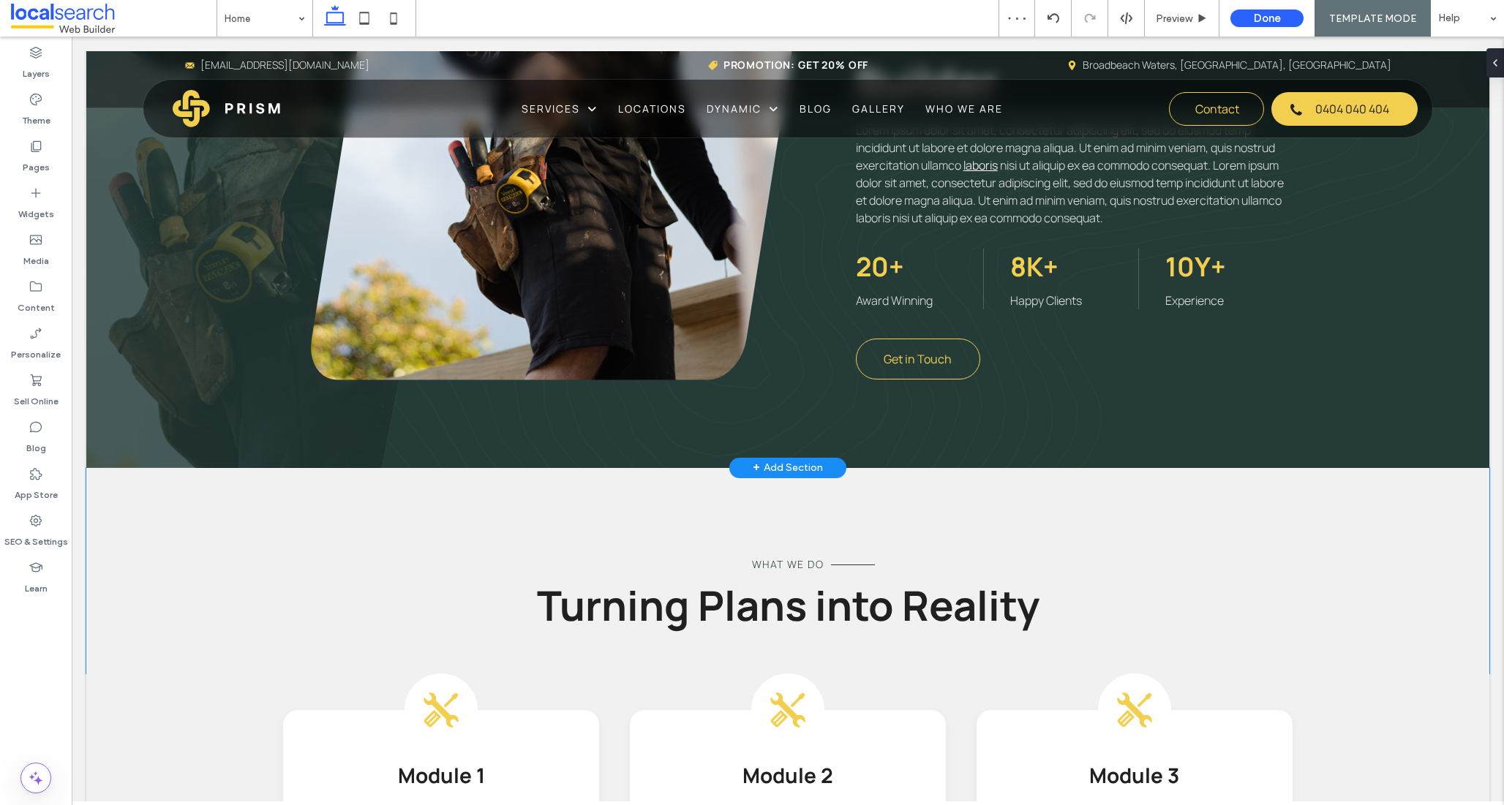
scroll to position [804, 0]
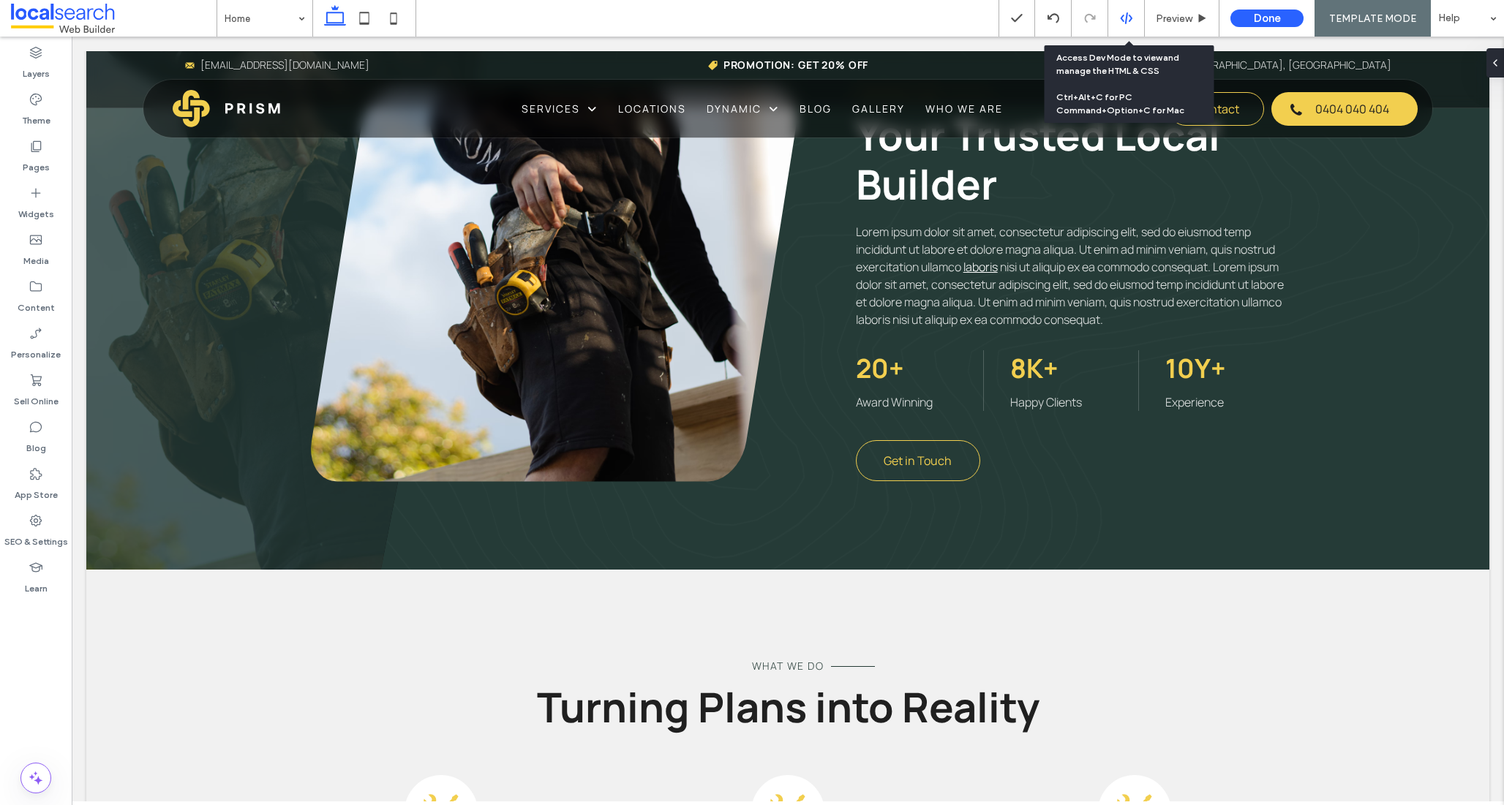
click at [1124, 17] on use at bounding box center [1126, 18] width 12 height 12
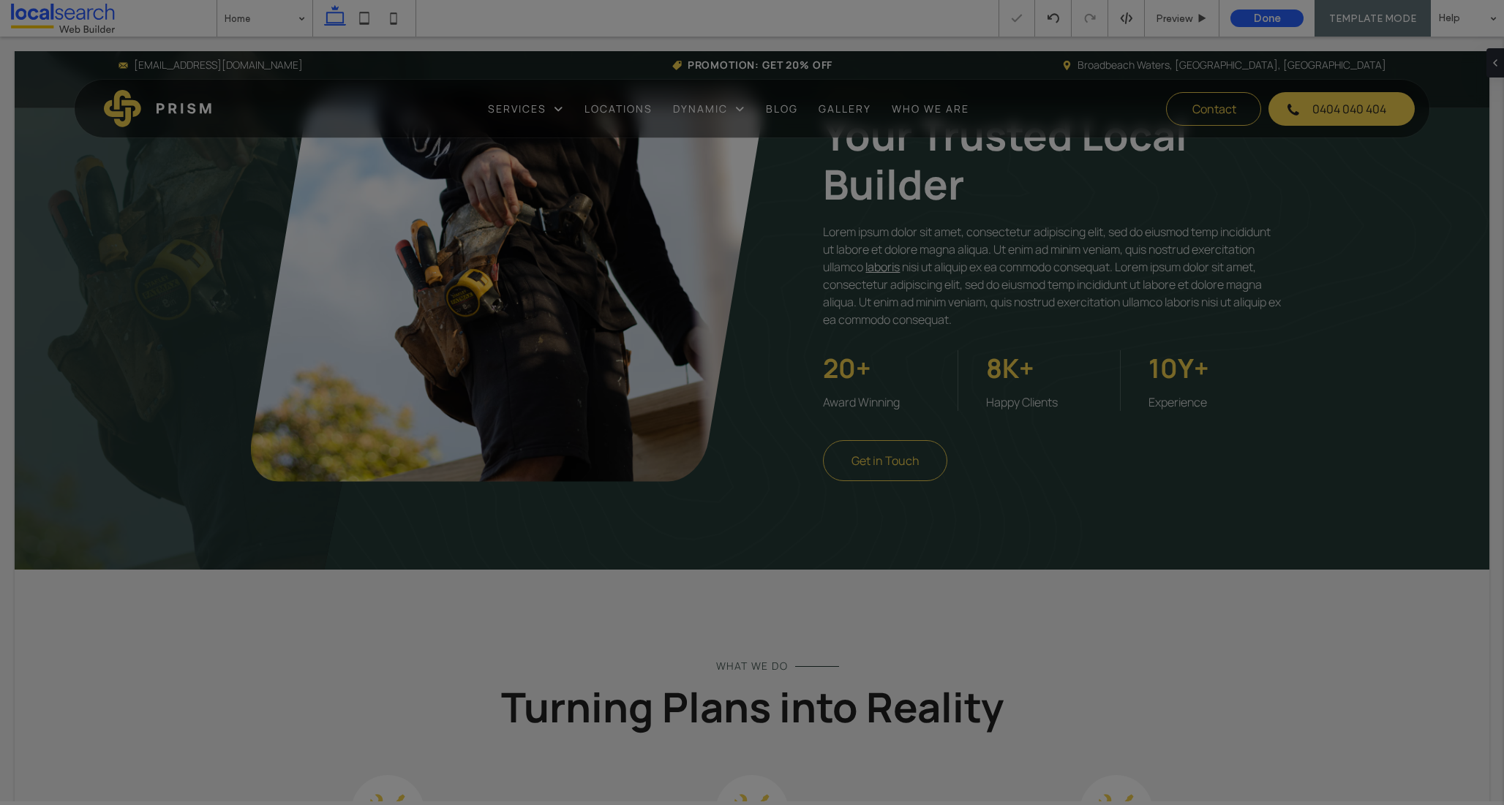
scroll to position [0, 0]
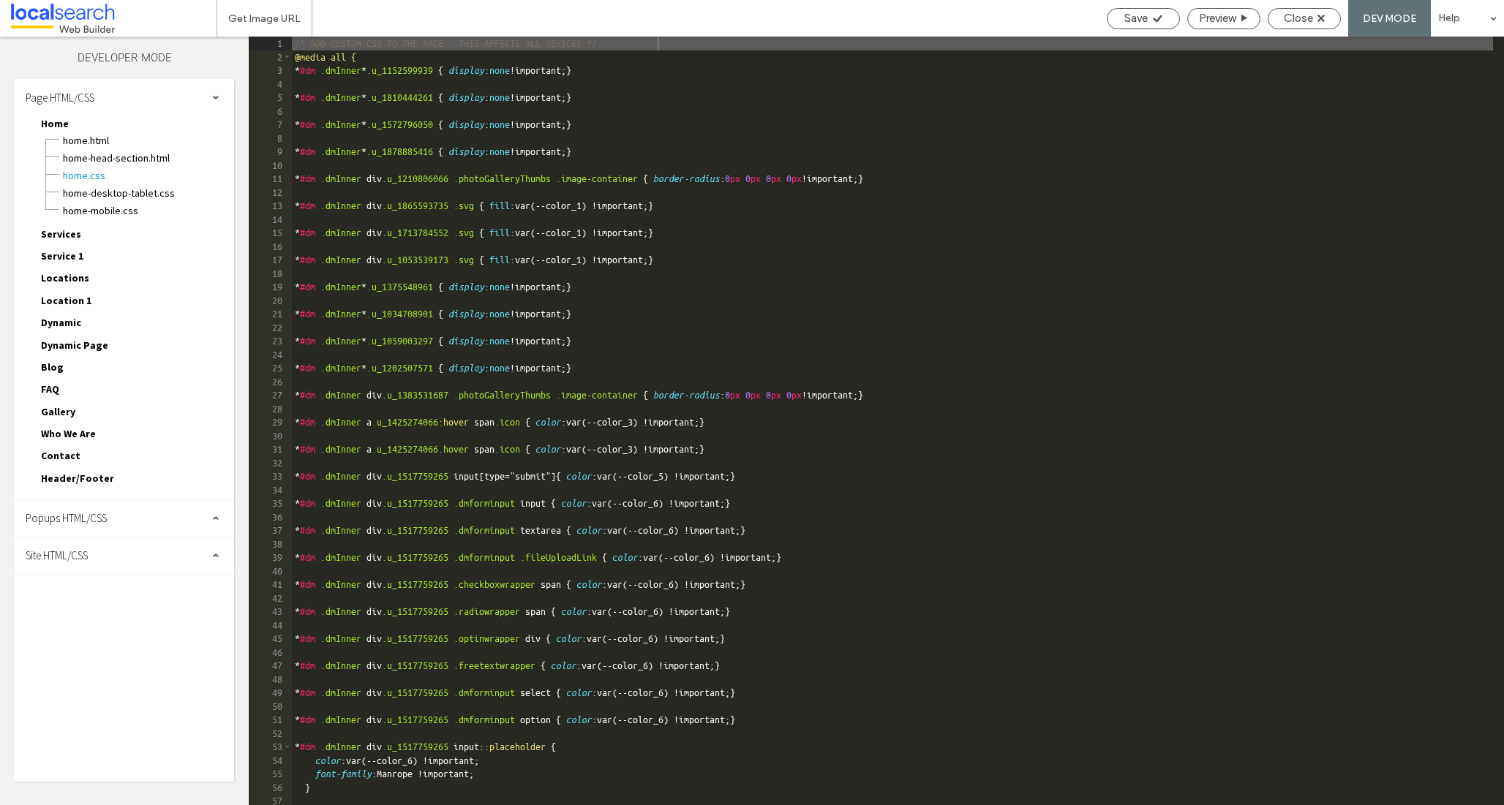
click at [67, 553] on span "Site HTML/CSS" at bounding box center [57, 556] width 62 height 14
click at [91, 614] on span "site.css" at bounding box center [151, 619] width 166 height 15
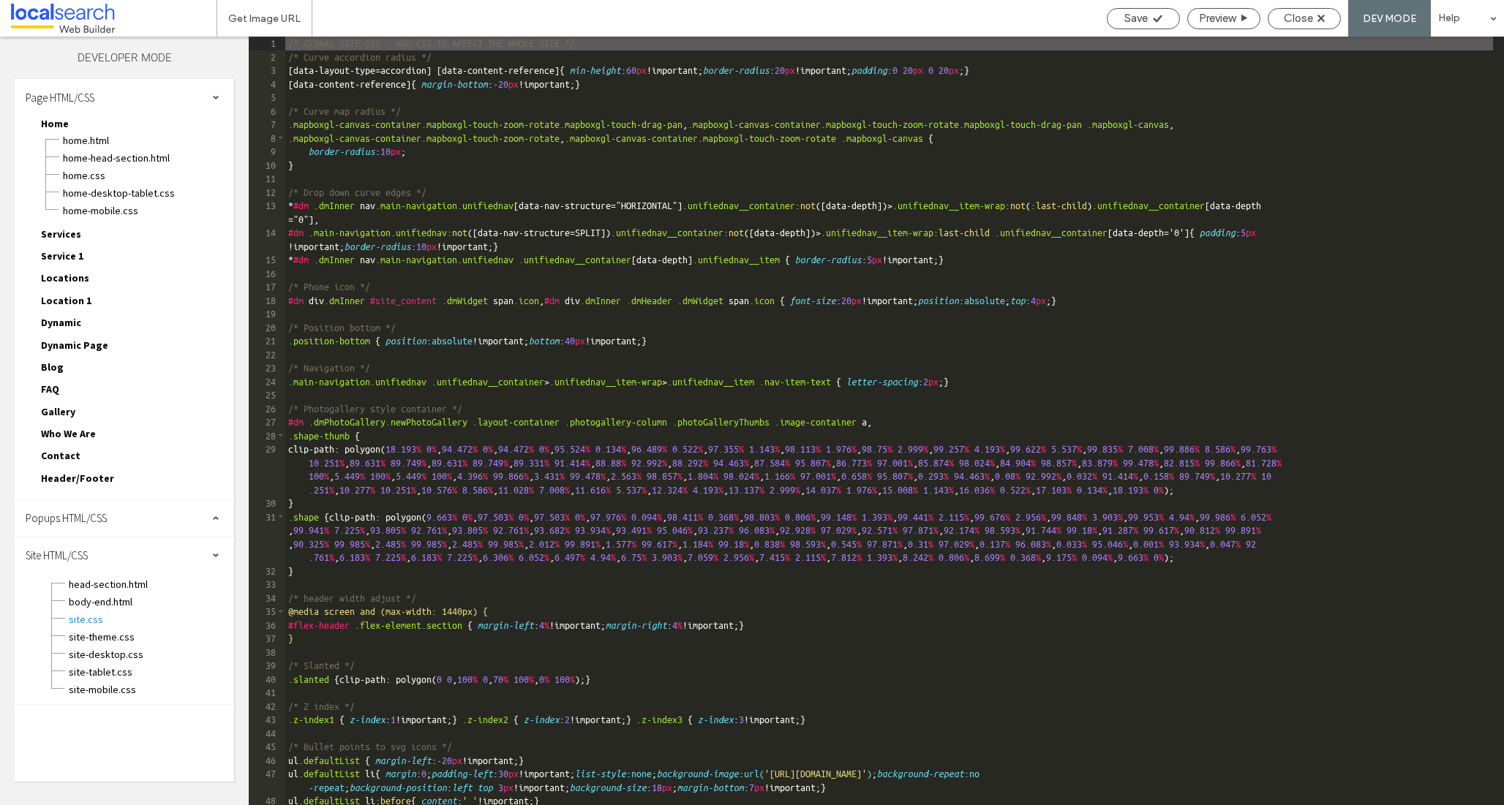
scroll to position [476, 0]
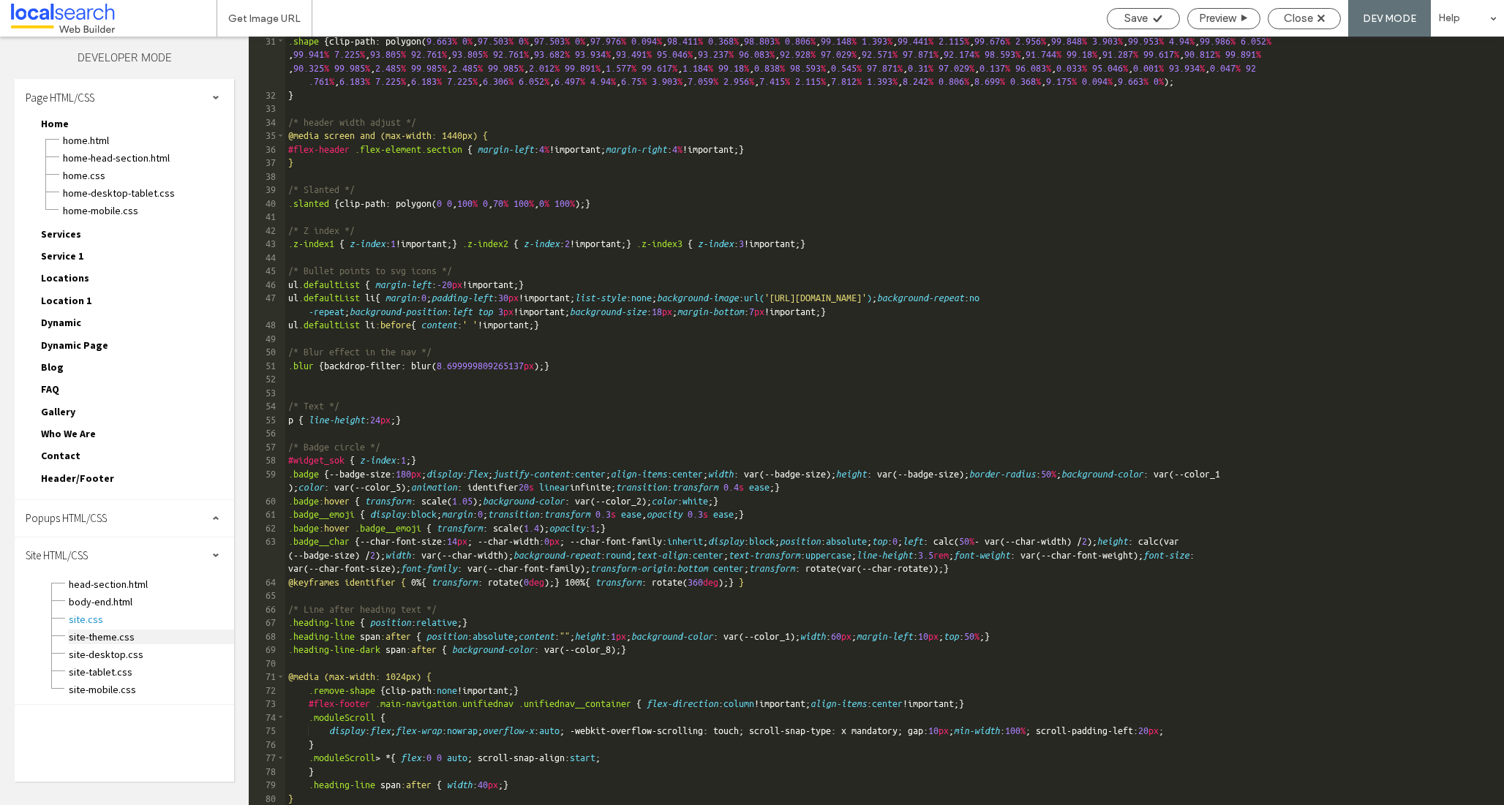
click at [97, 634] on span "site-theme.css" at bounding box center [151, 637] width 166 height 15
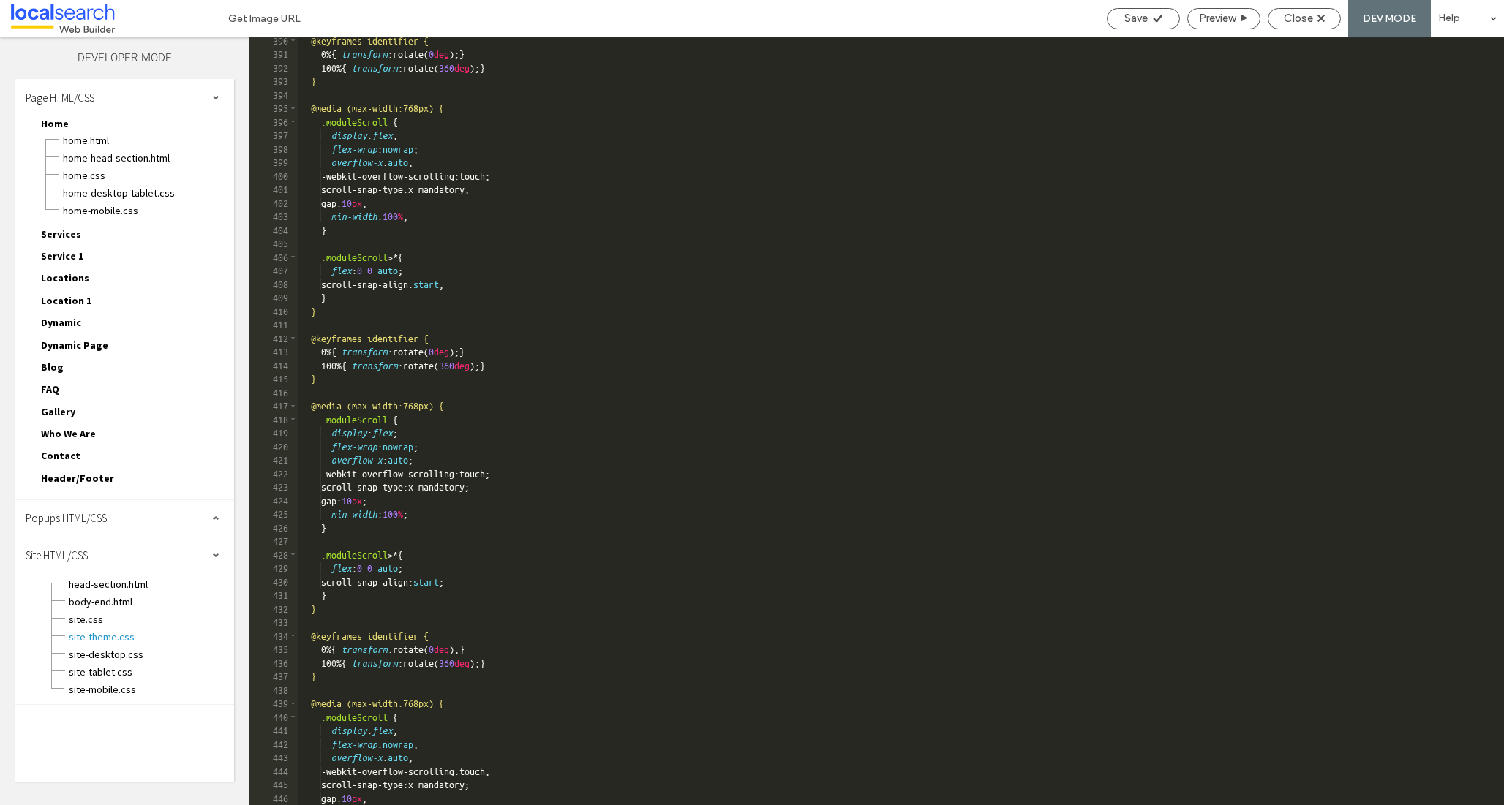
scroll to position [2614, 0]
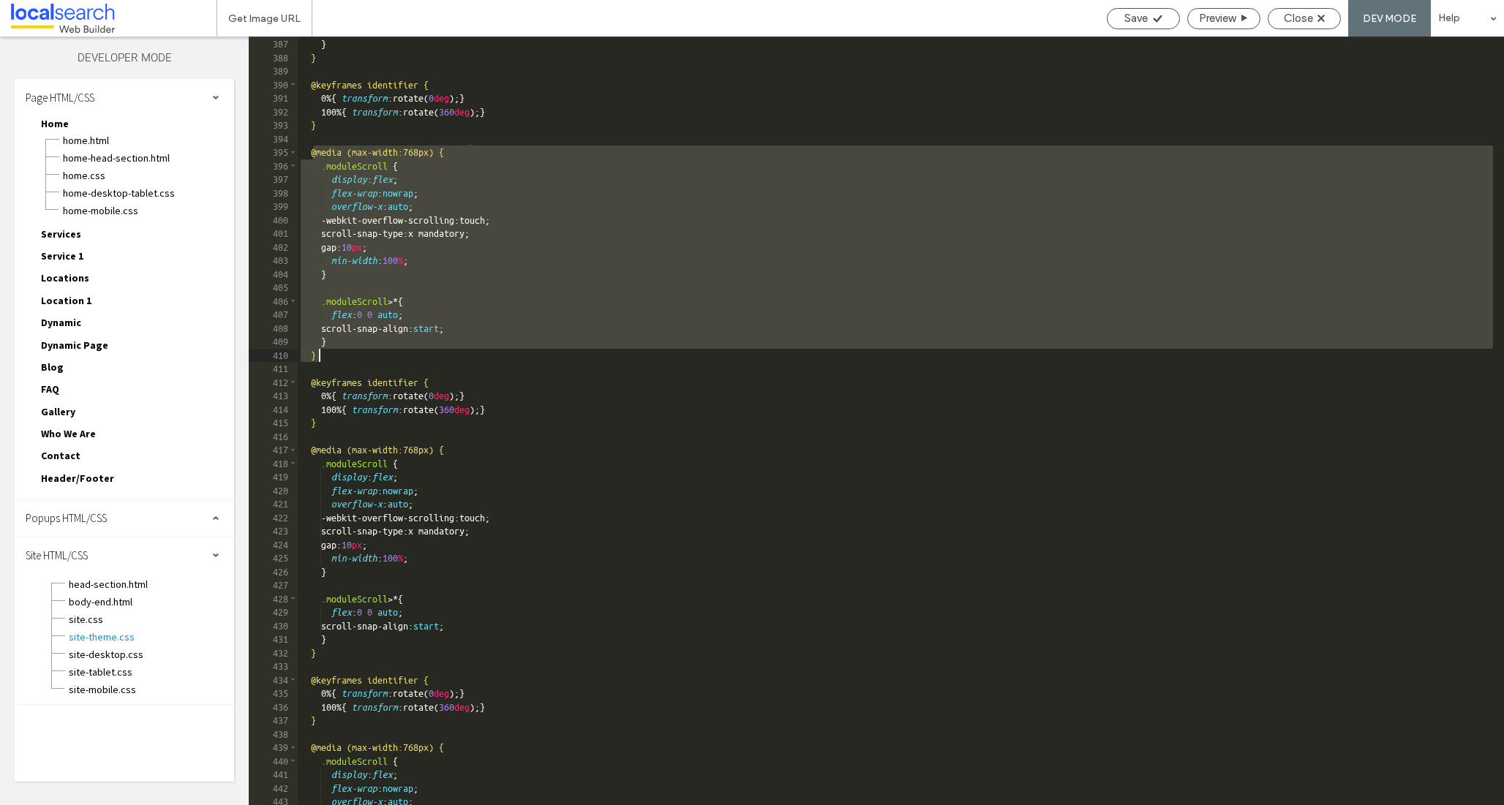
drag, startPoint x: 311, startPoint y: 151, endPoint x: 368, endPoint y: 352, distance: 209.1
click at [368, 352] on div "scroll-snap-align: start ; } } @keyframes identifier { 0 % { transform :rotate(…" at bounding box center [895, 422] width 1195 height 796
click at [387, 354] on div "scroll-snap-align: start ; } } @keyframes identifier { 0 % { transform :rotate(…" at bounding box center [895, 422] width 1195 height 796
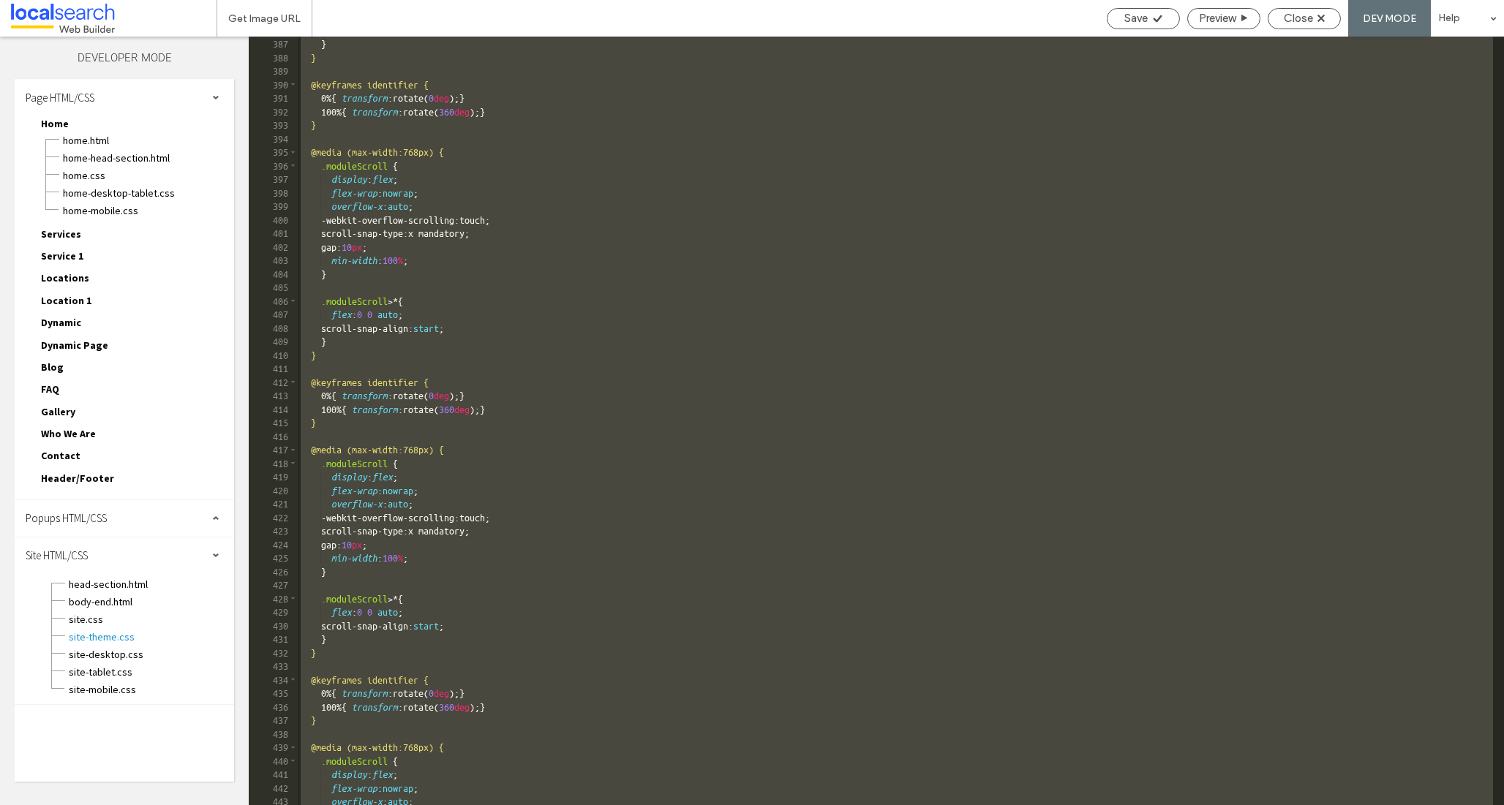
click at [587, 155] on div "scroll-snap-align: start ; } } @keyframes identifier { 0 % { transform :rotate(…" at bounding box center [895, 422] width 1195 height 796
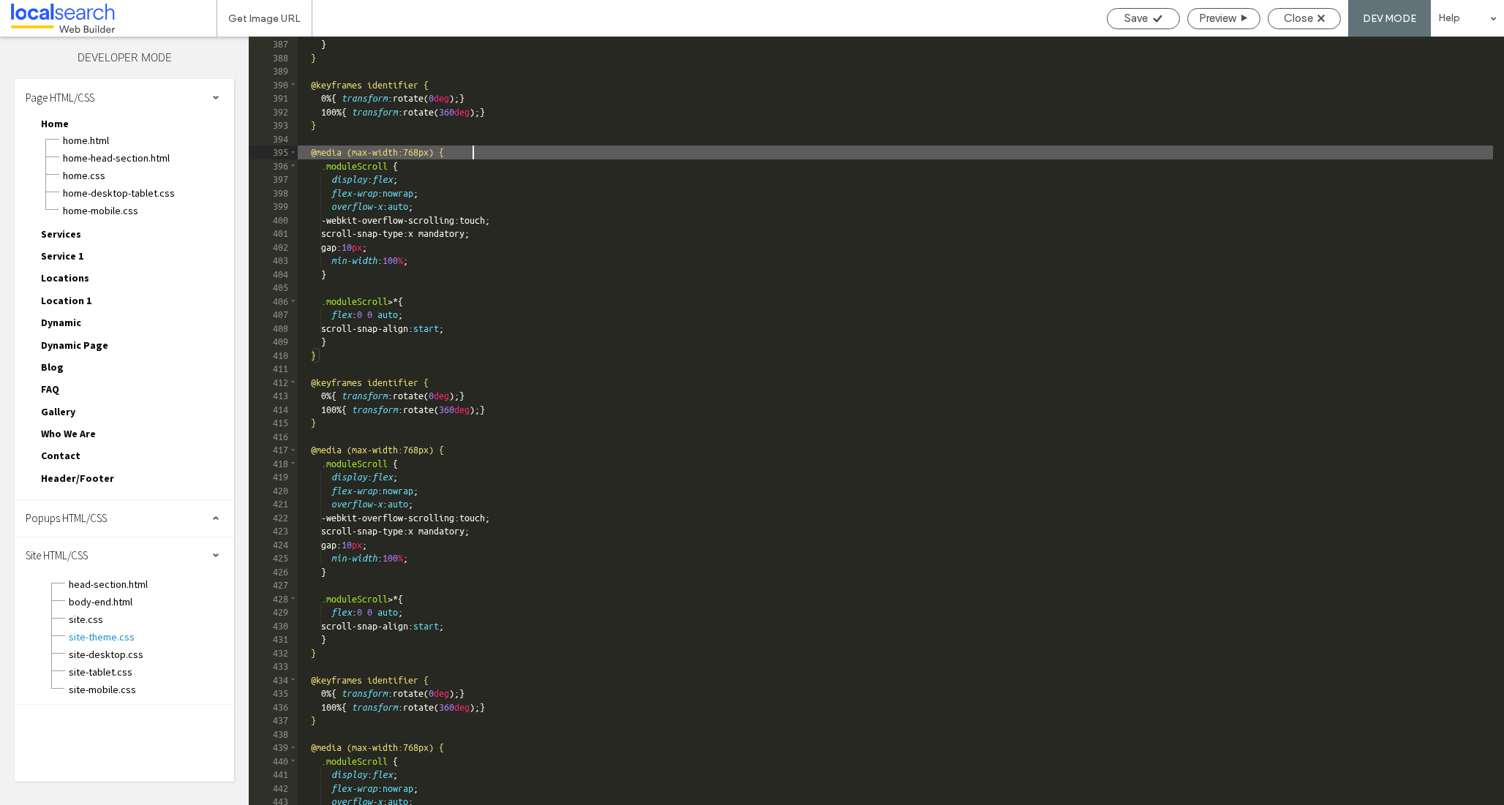
click at [493, 291] on div "scroll-snap-align: start ; } } @keyframes identifier { 0 % { transform :rotate(…" at bounding box center [895, 422] width 1195 height 796
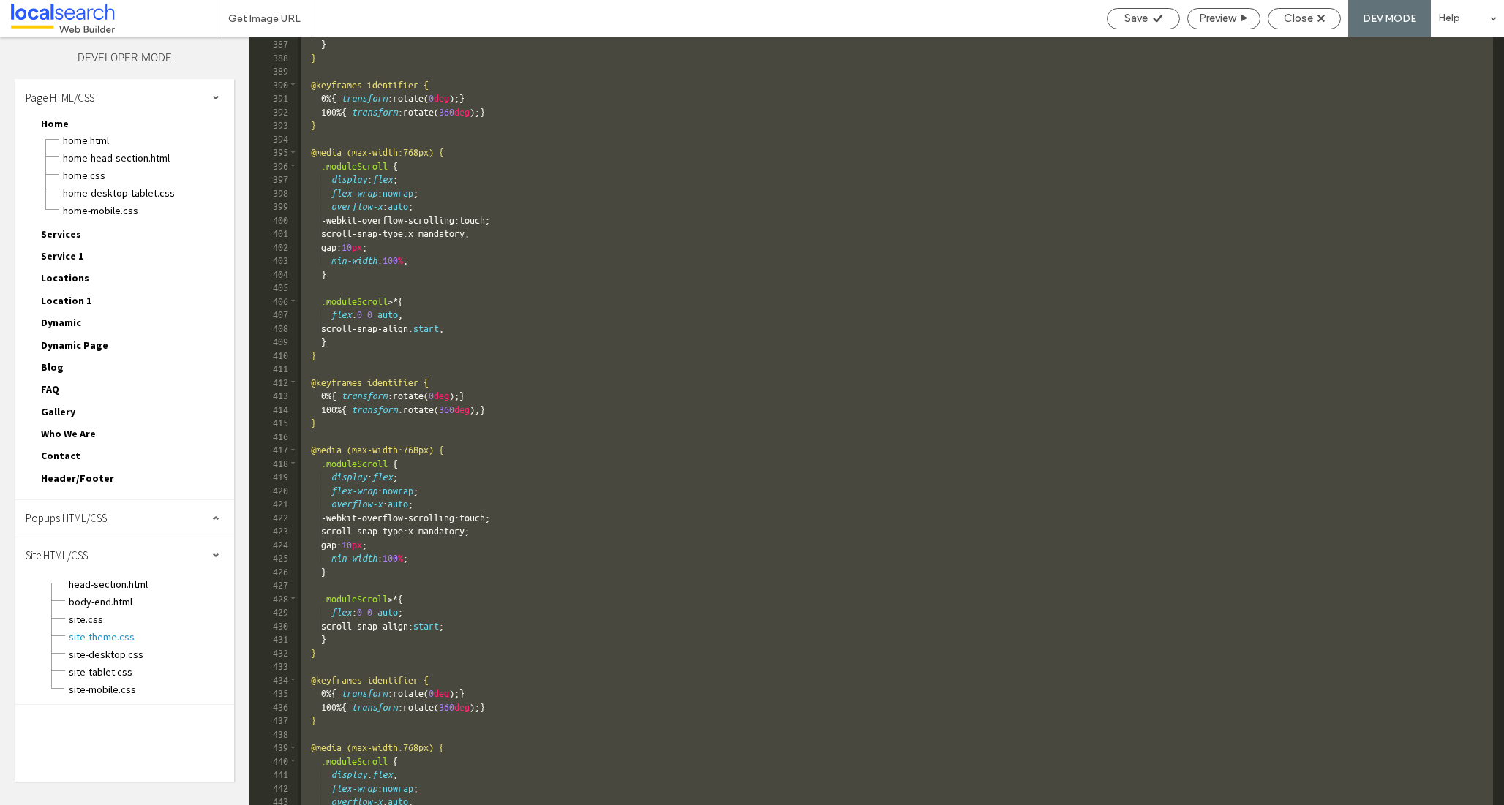
scroll to position [3575, 0]
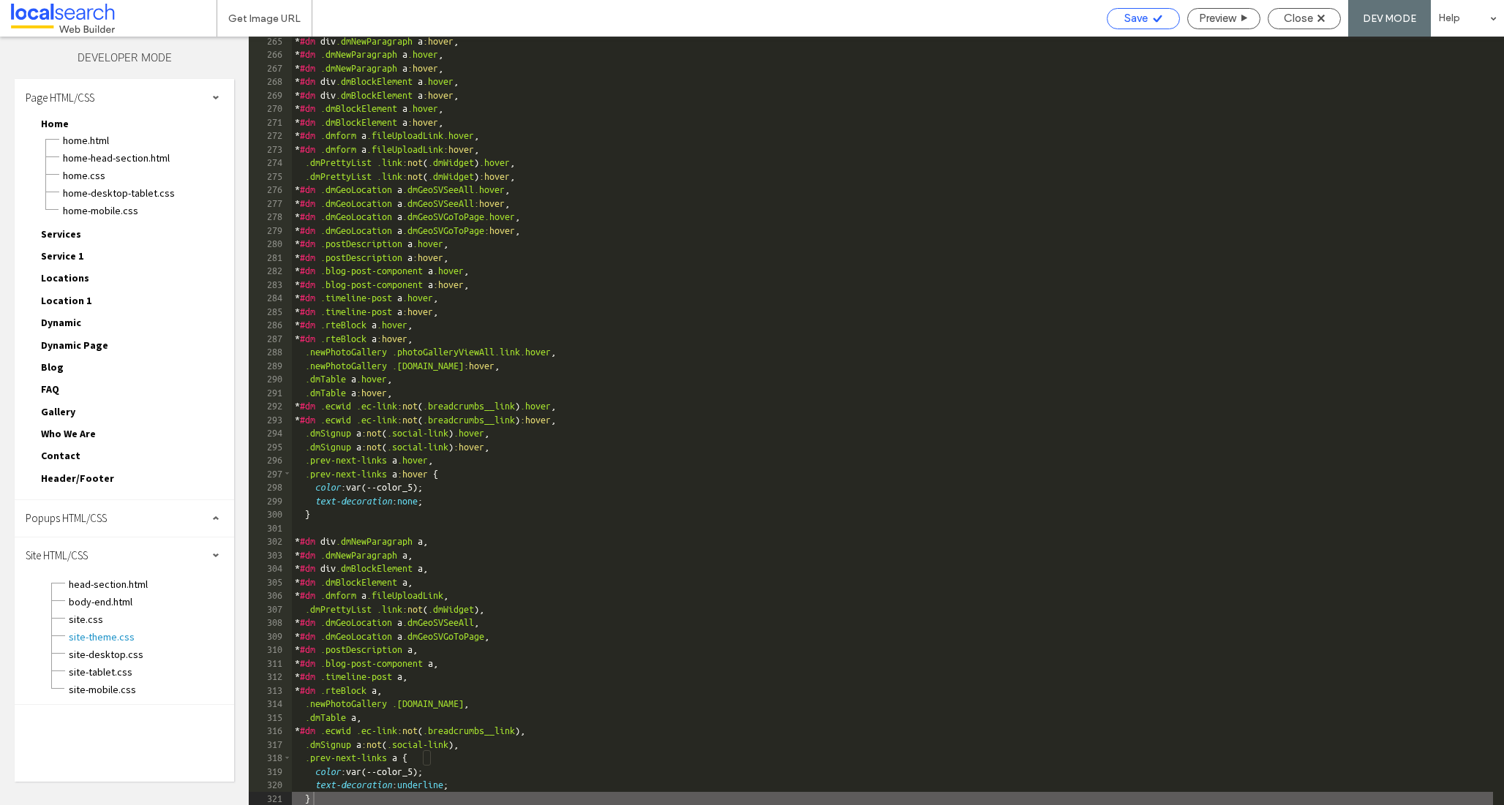
click at [1153, 18] on use at bounding box center [1157, 18] width 9 height 7
click at [1229, 18] on span "Preview" at bounding box center [1217, 18] width 37 height 13
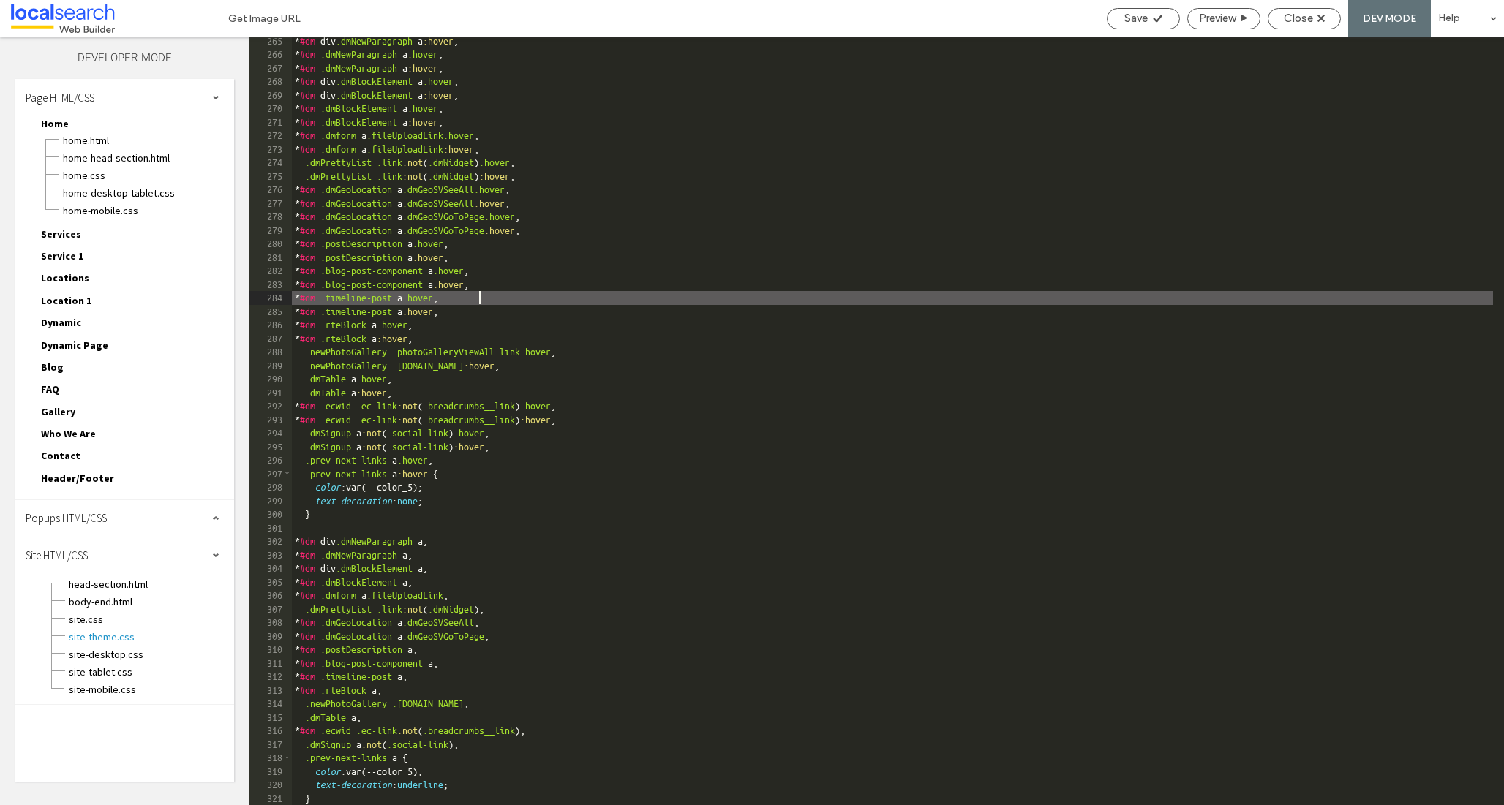
click at [554, 298] on div "* #dm div .dmNewParagraph a :hover , * #dm .dmNewParagraph a .hover , * #dm .dm…" at bounding box center [892, 432] width 1201 height 796
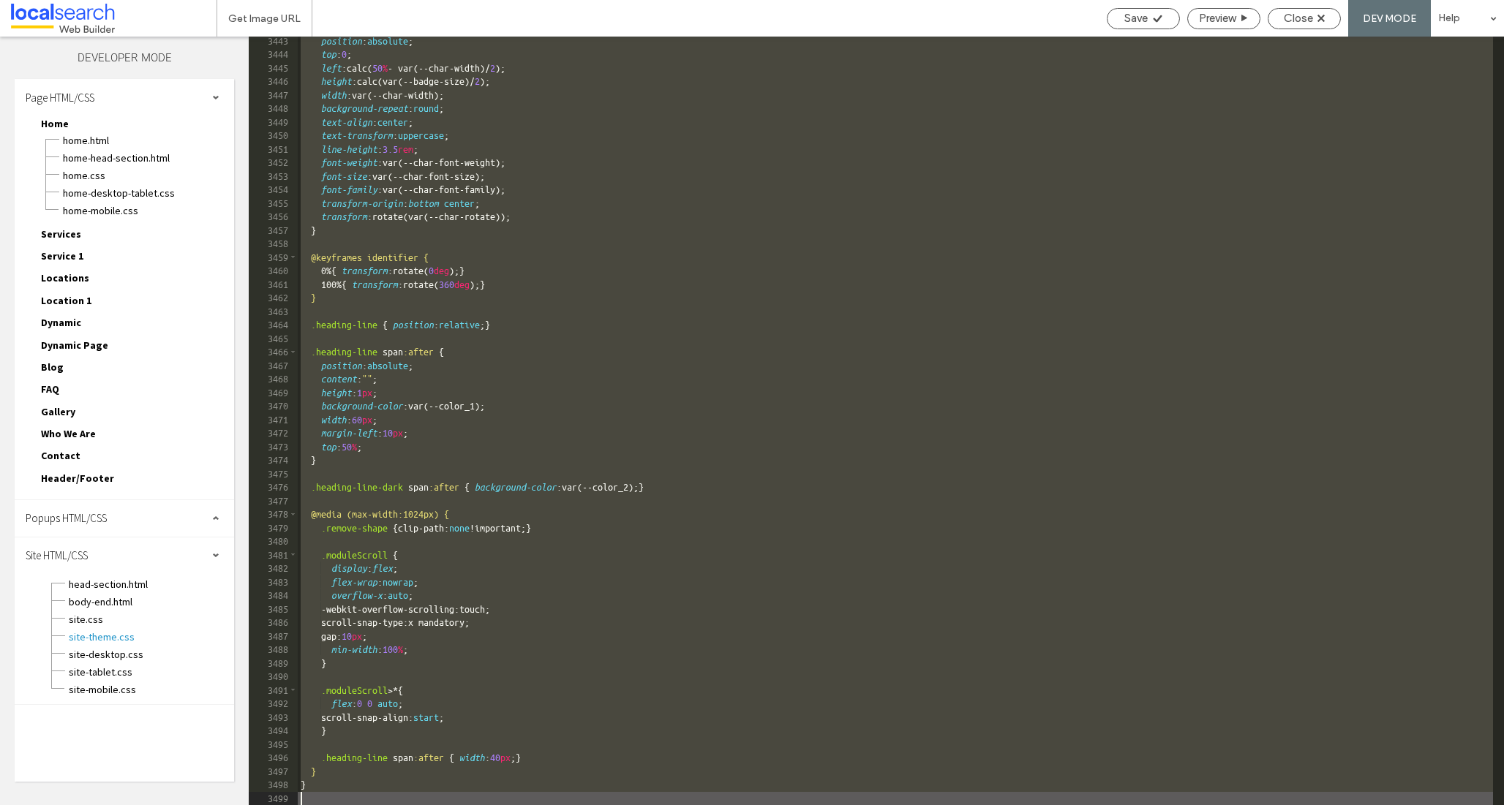
click at [669, 297] on div "position : absolute ; top : 0 ; left :calc( 50 % - var(--char-width)/ 2 ); heig…" at bounding box center [895, 432] width 1195 height 796
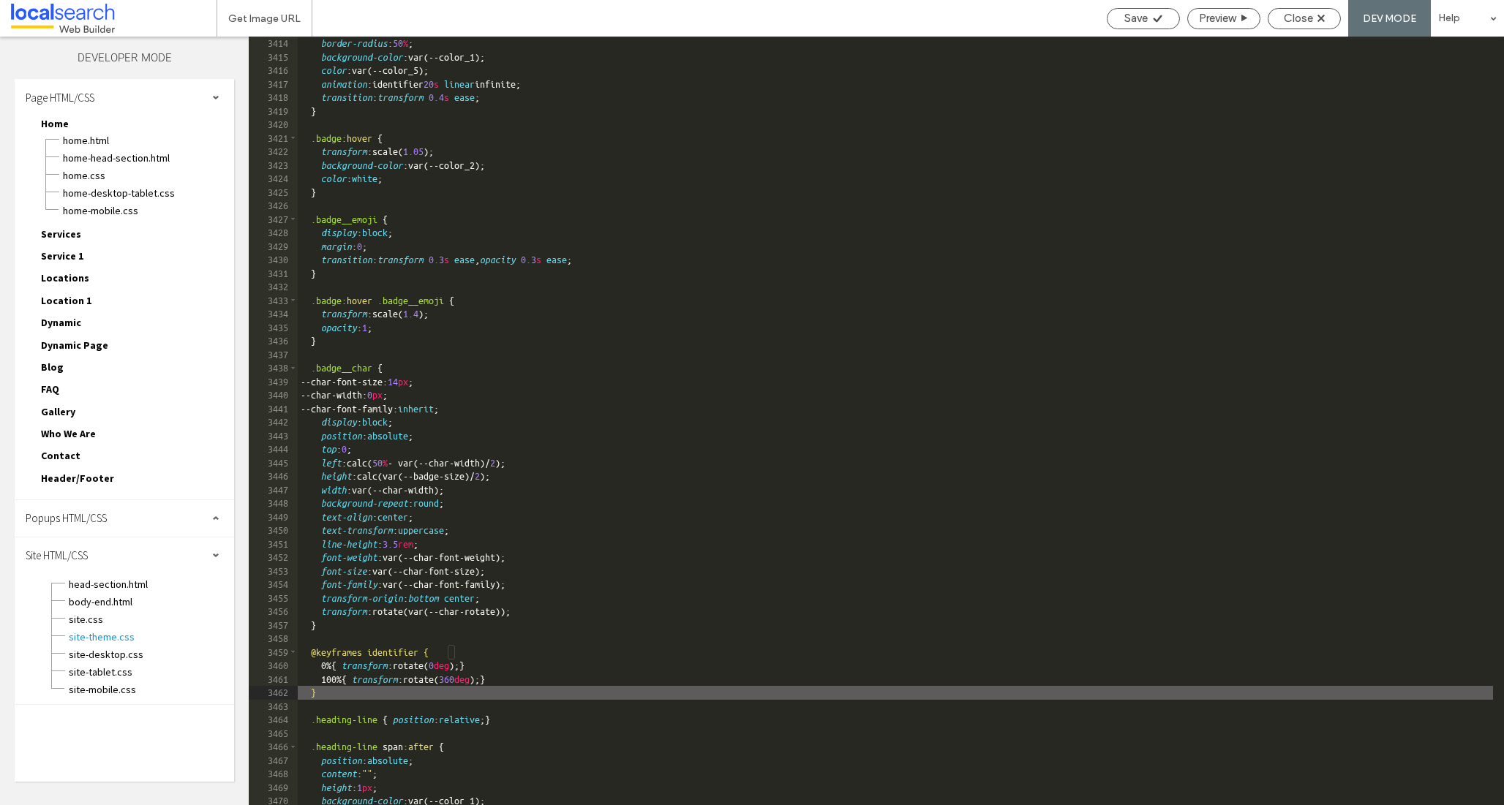
scroll to position [23036, 0]
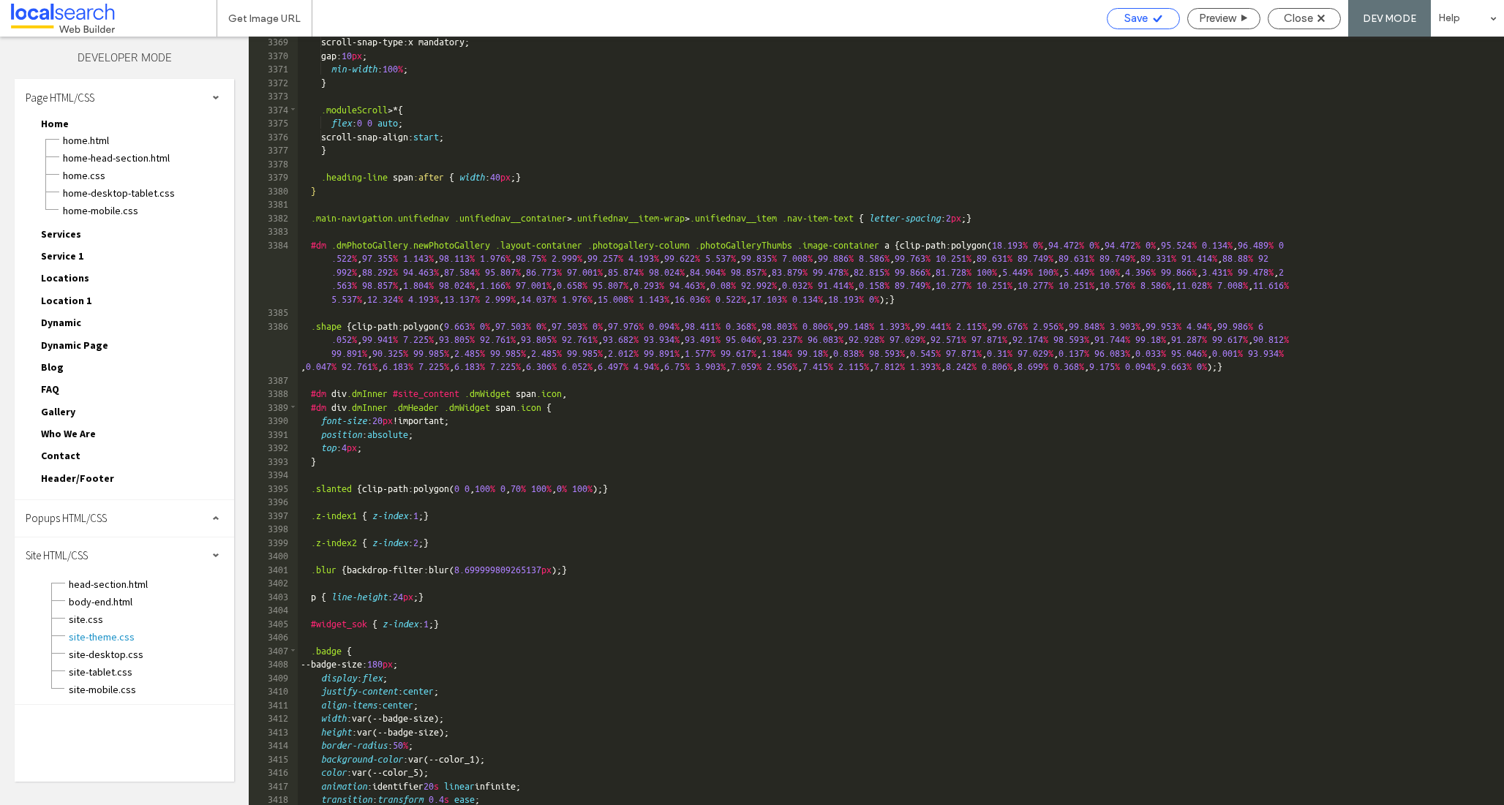
click at [1124, 16] on span "Save" at bounding box center [1135, 18] width 23 height 13
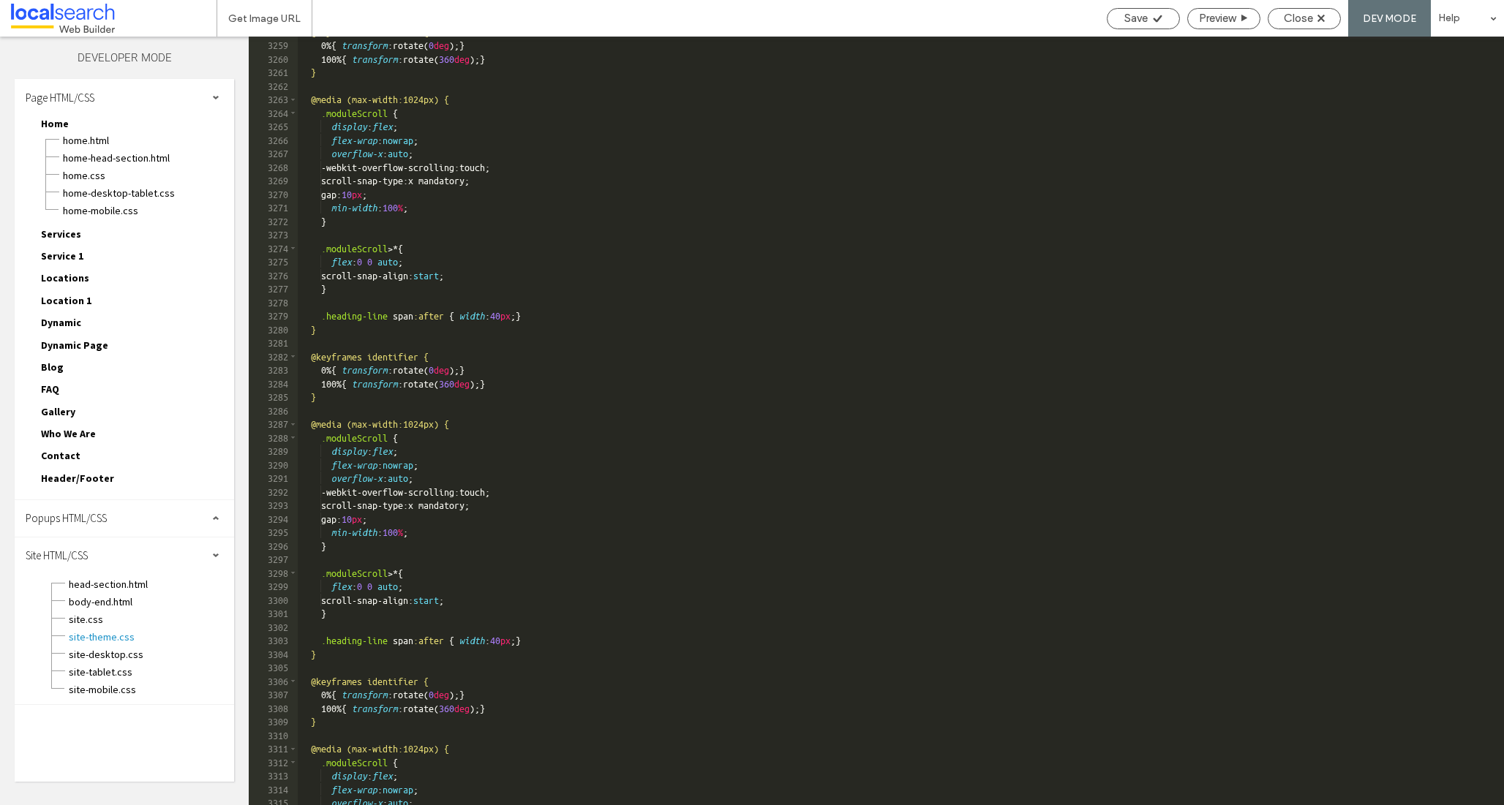
scroll to position [21806, 0]
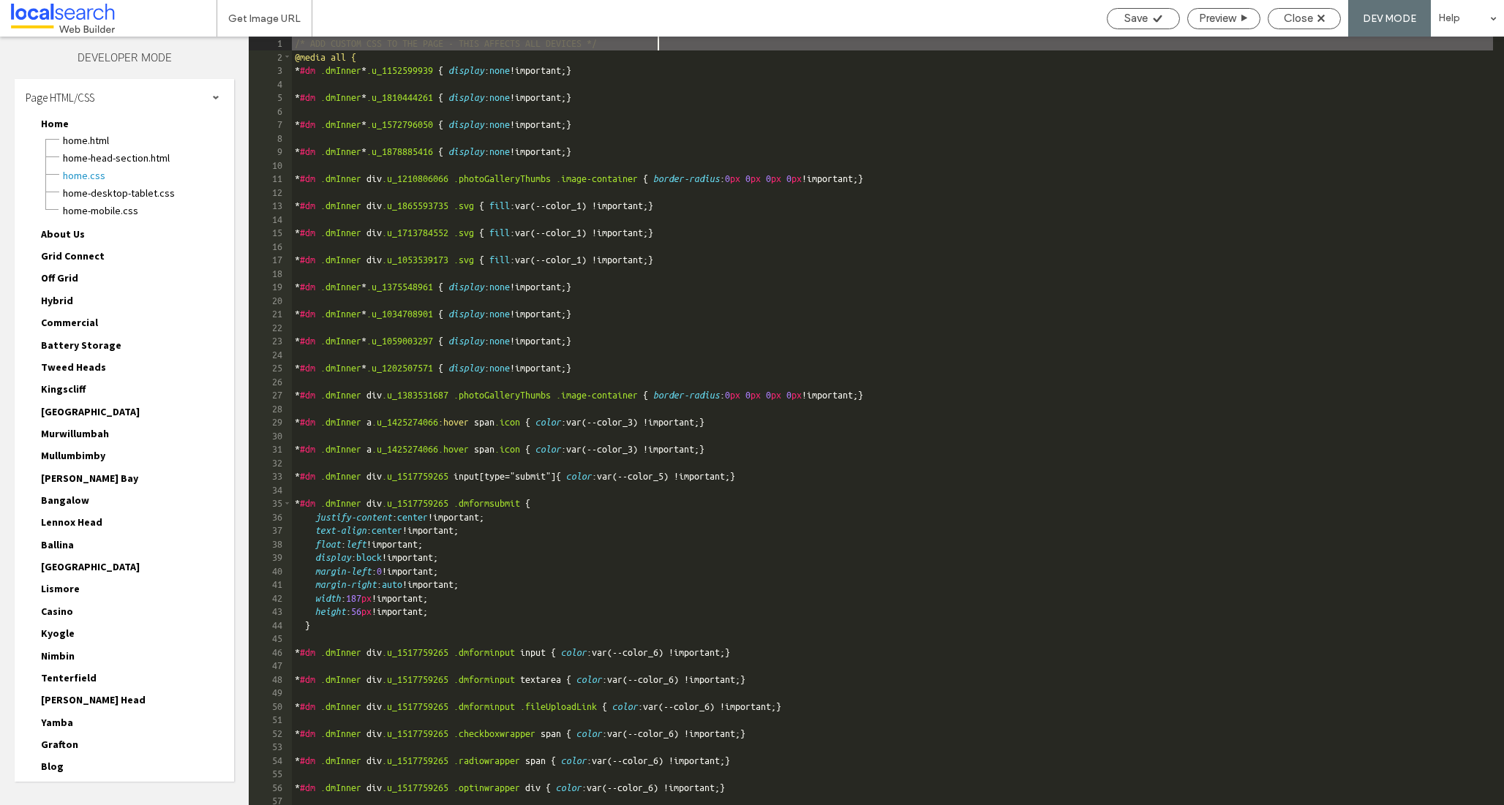
scroll to position [126, 0]
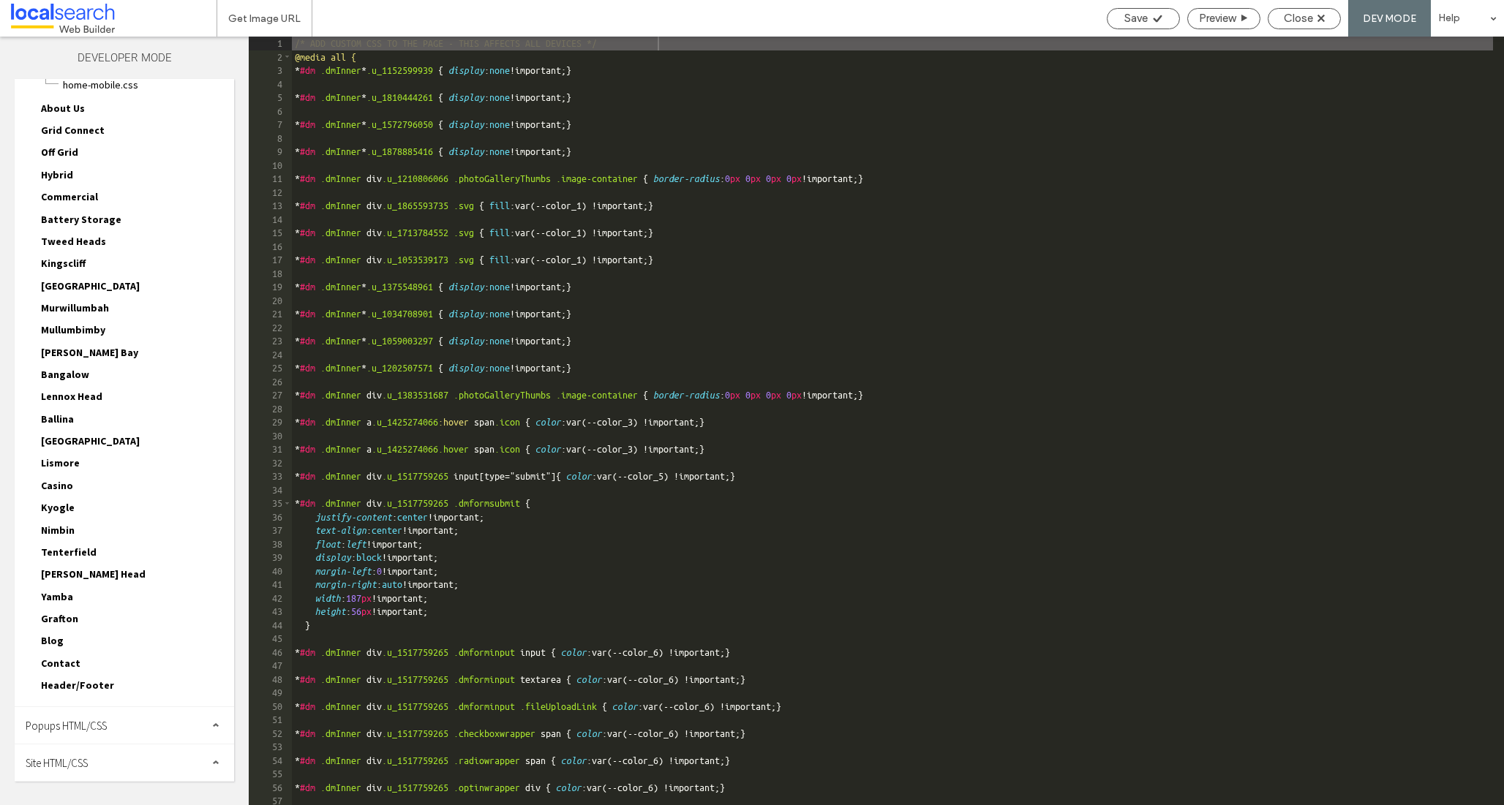
click at [88, 756] on span "Site HTML/CSS" at bounding box center [57, 763] width 62 height 14
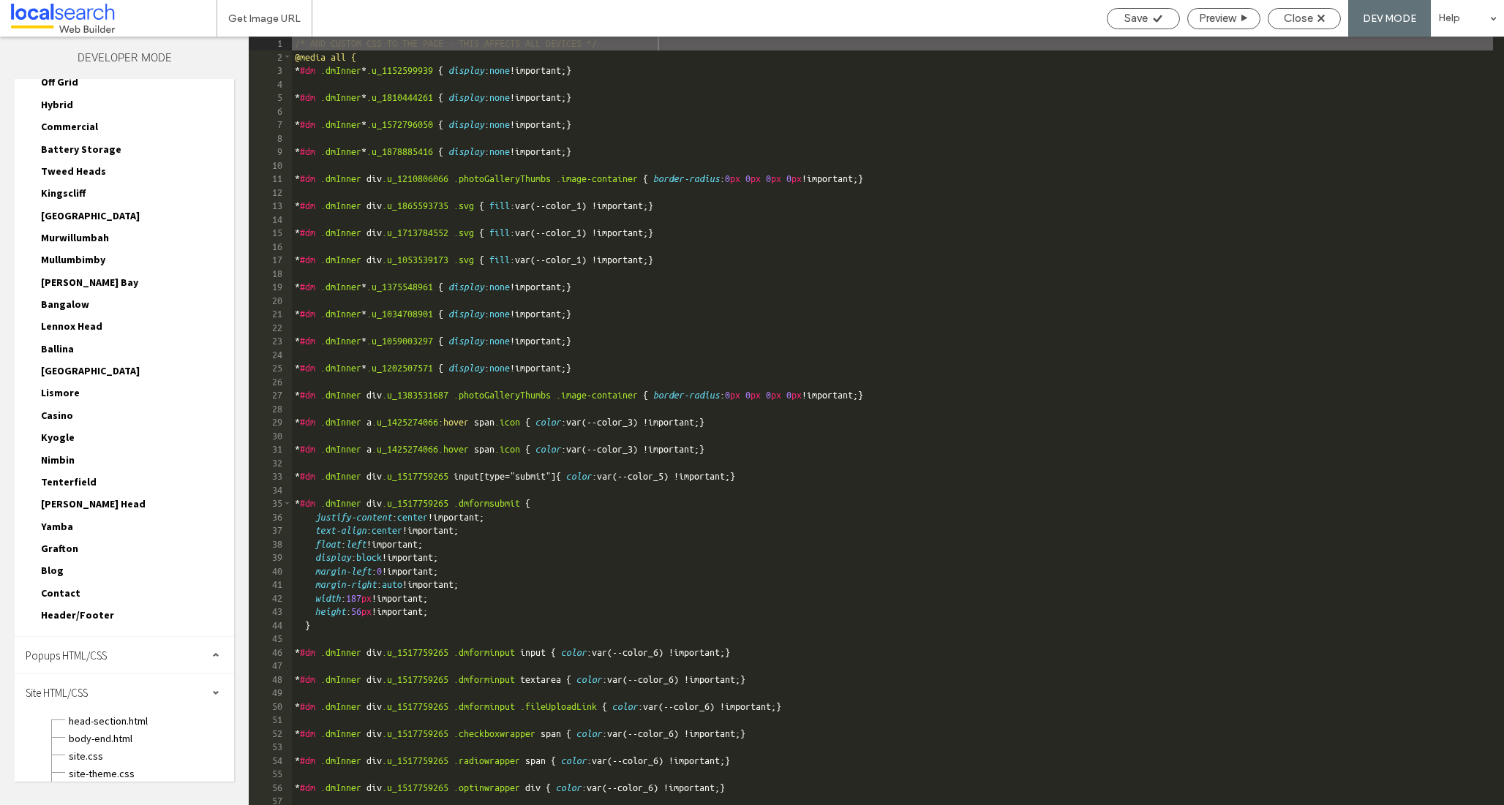
scroll to position [240, 0]
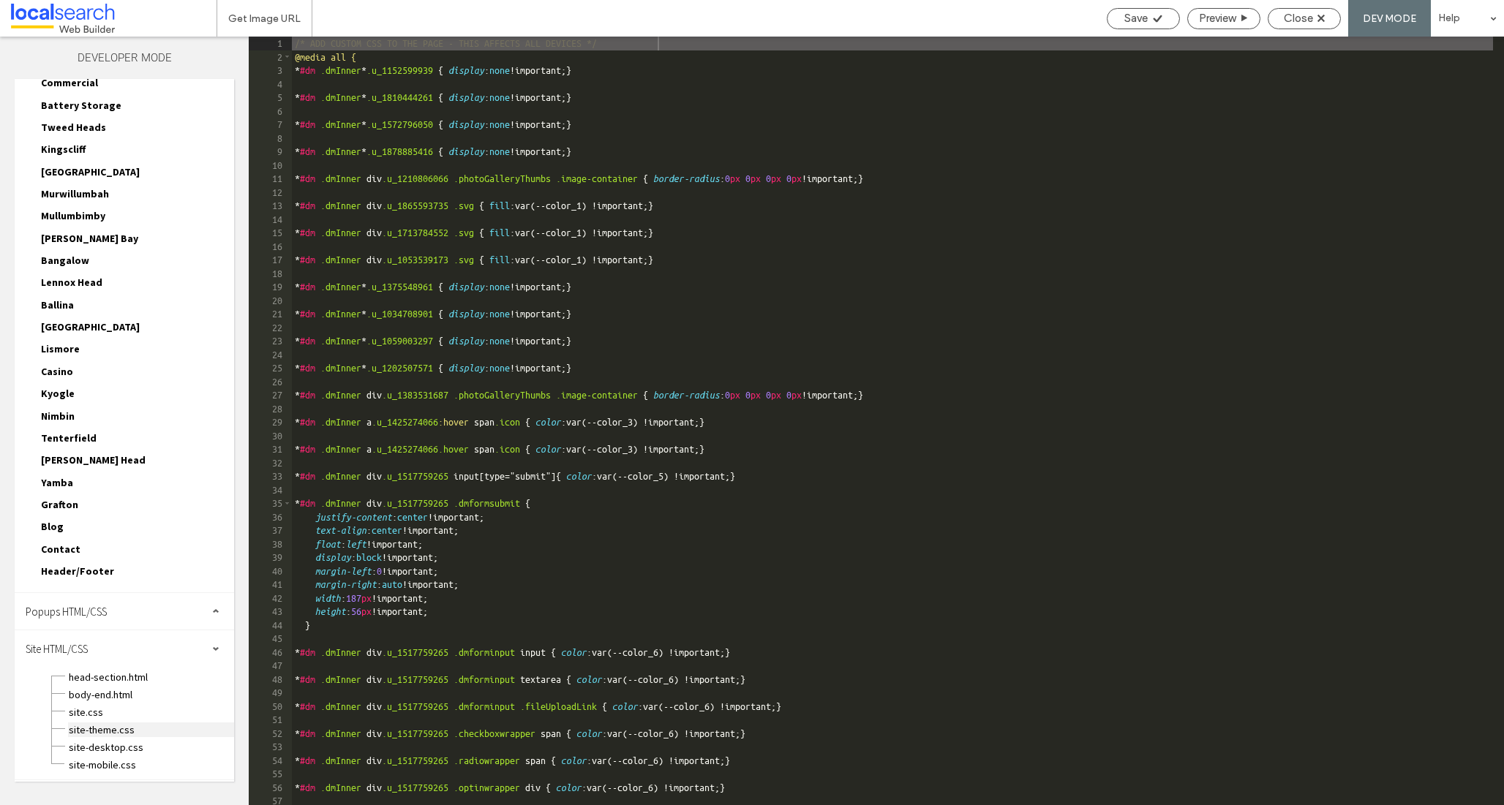
click at [87, 727] on span "site-theme.css" at bounding box center [151, 730] width 166 height 15
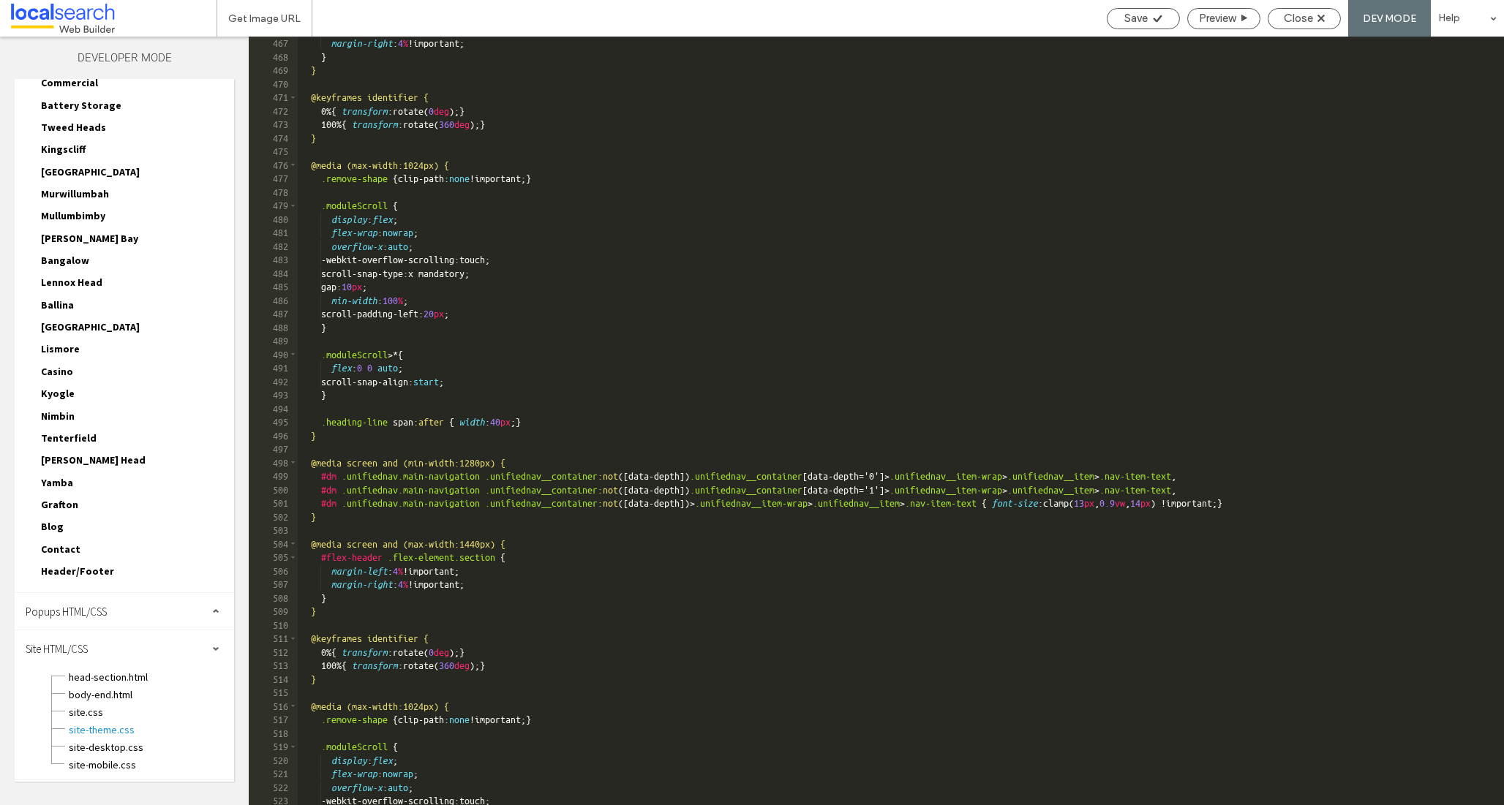
scroll to position [1723, 0]
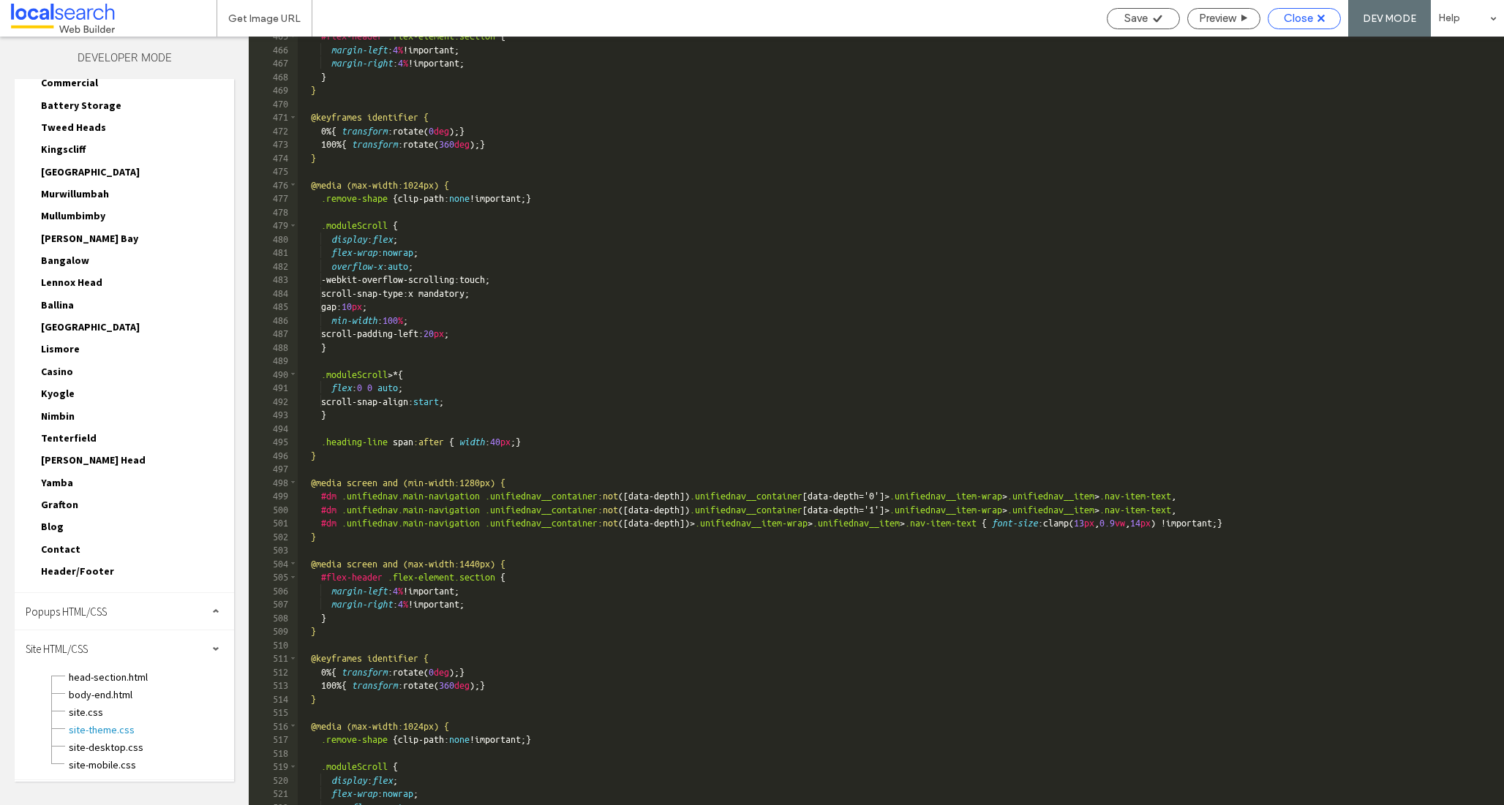
click at [1299, 20] on span "Close" at bounding box center [1298, 18] width 29 height 13
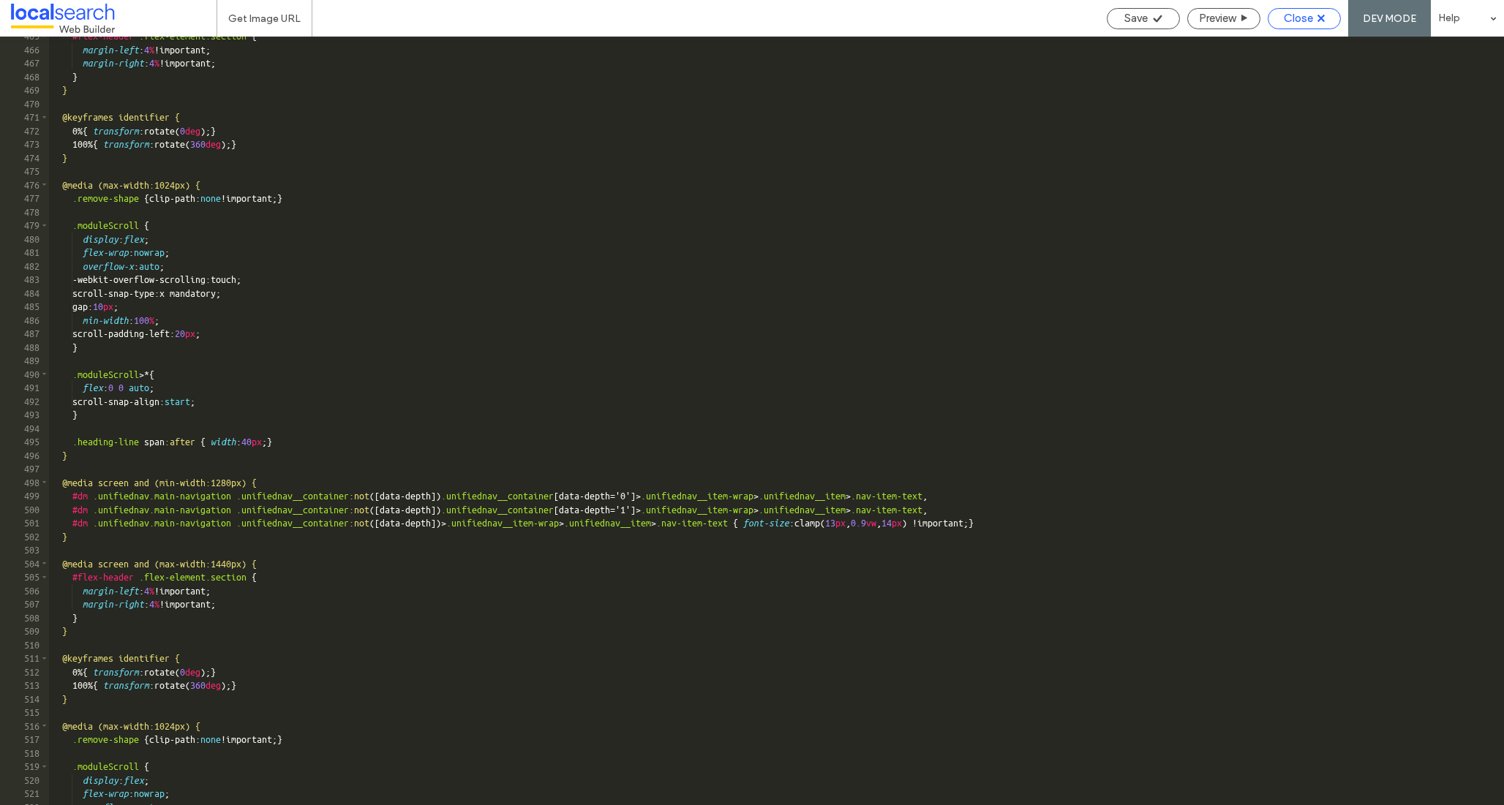
scroll to position [203, 0]
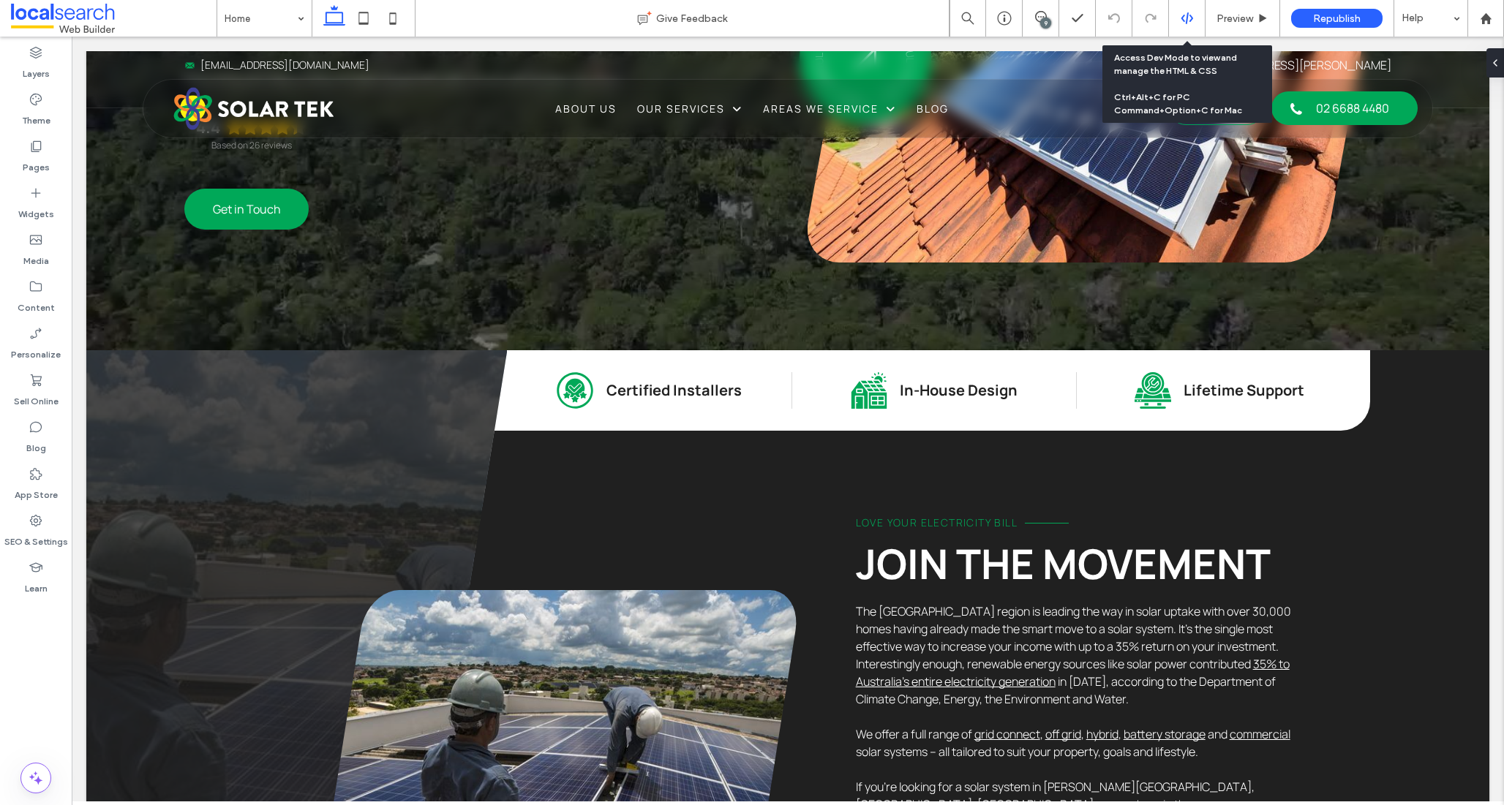
click at [1184, 18] on icon at bounding box center [1187, 18] width 13 height 13
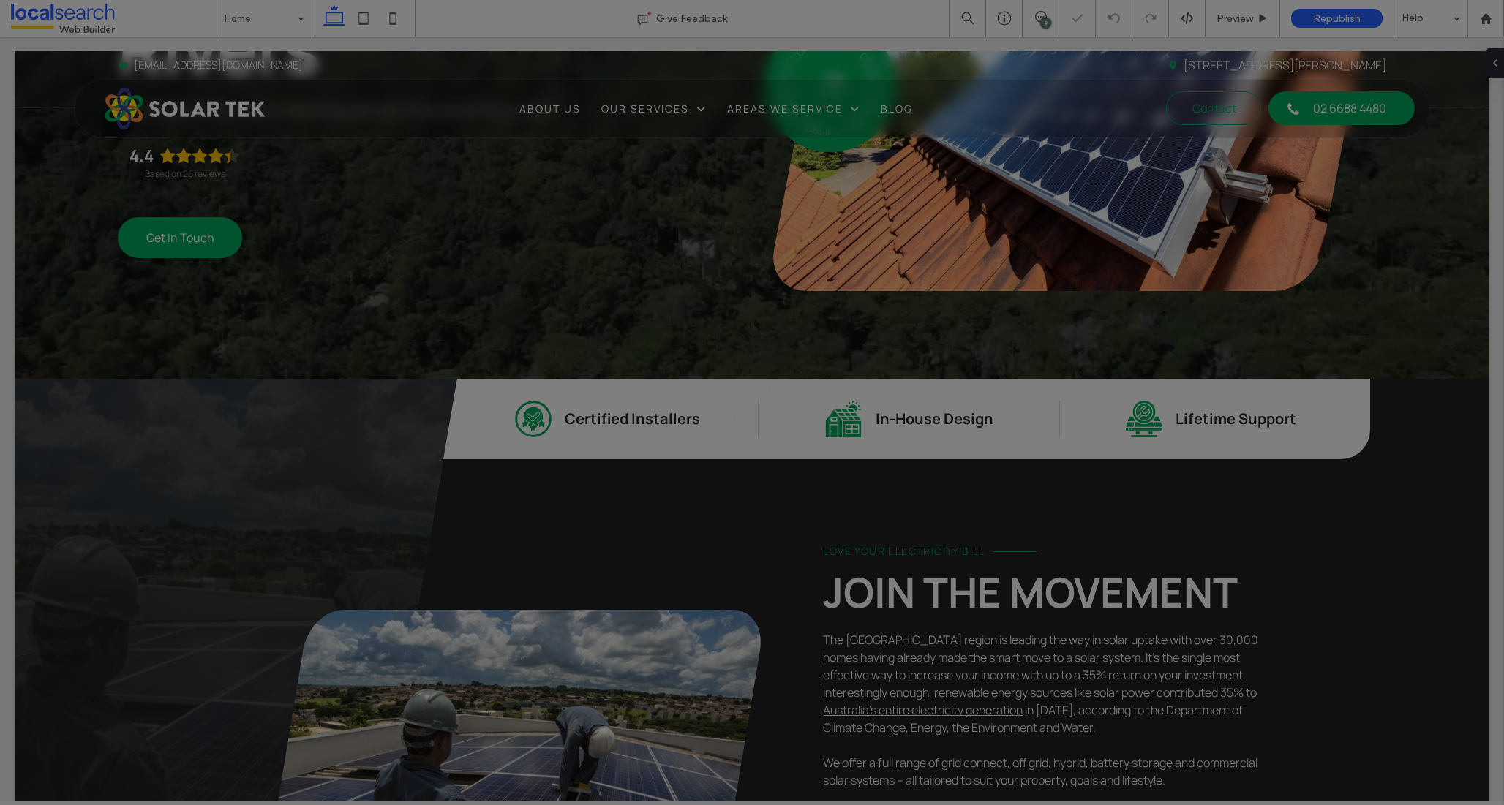
scroll to position [0, 0]
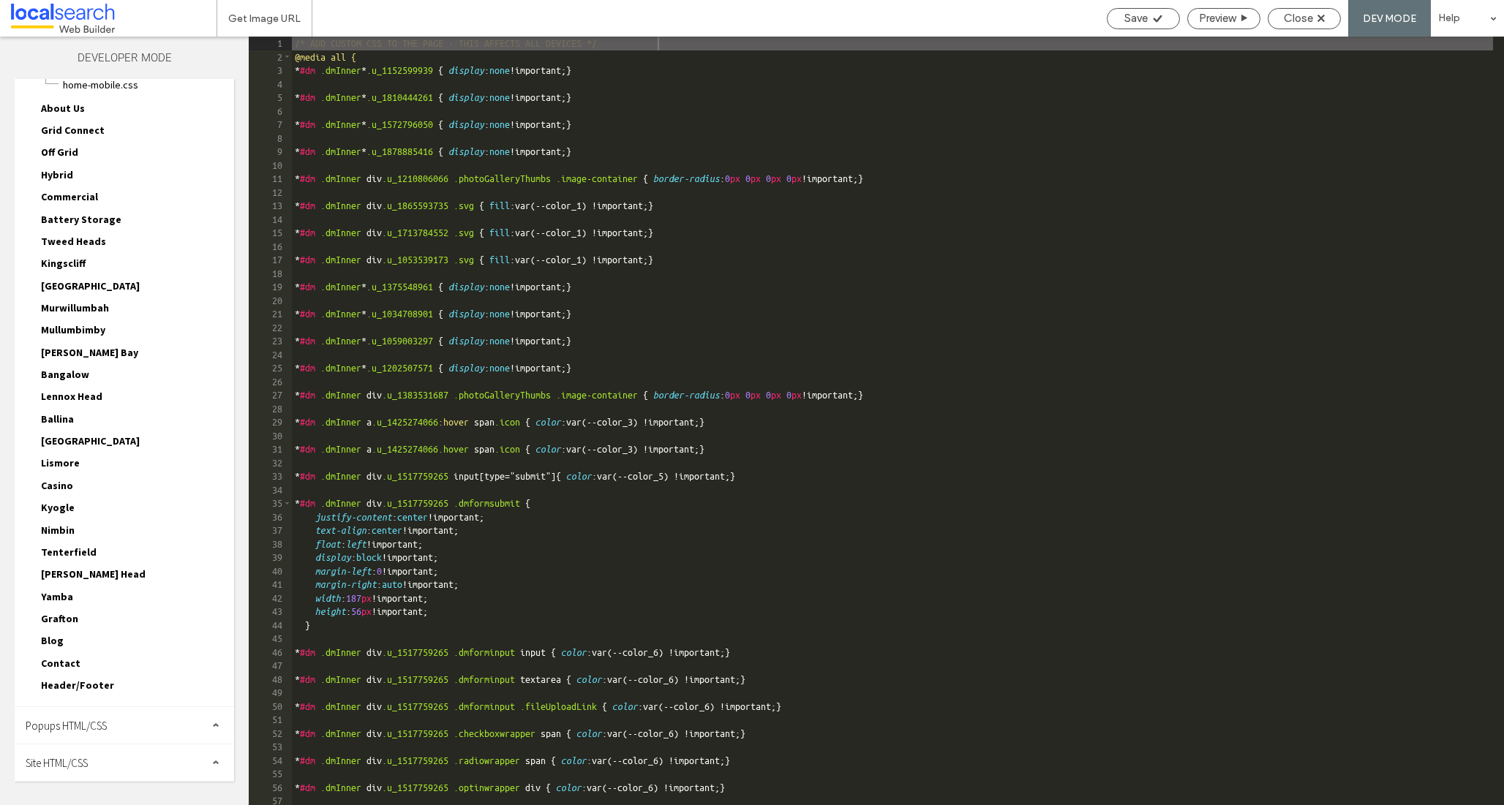
click at [52, 764] on span "Site HTML/CSS" at bounding box center [57, 763] width 62 height 14
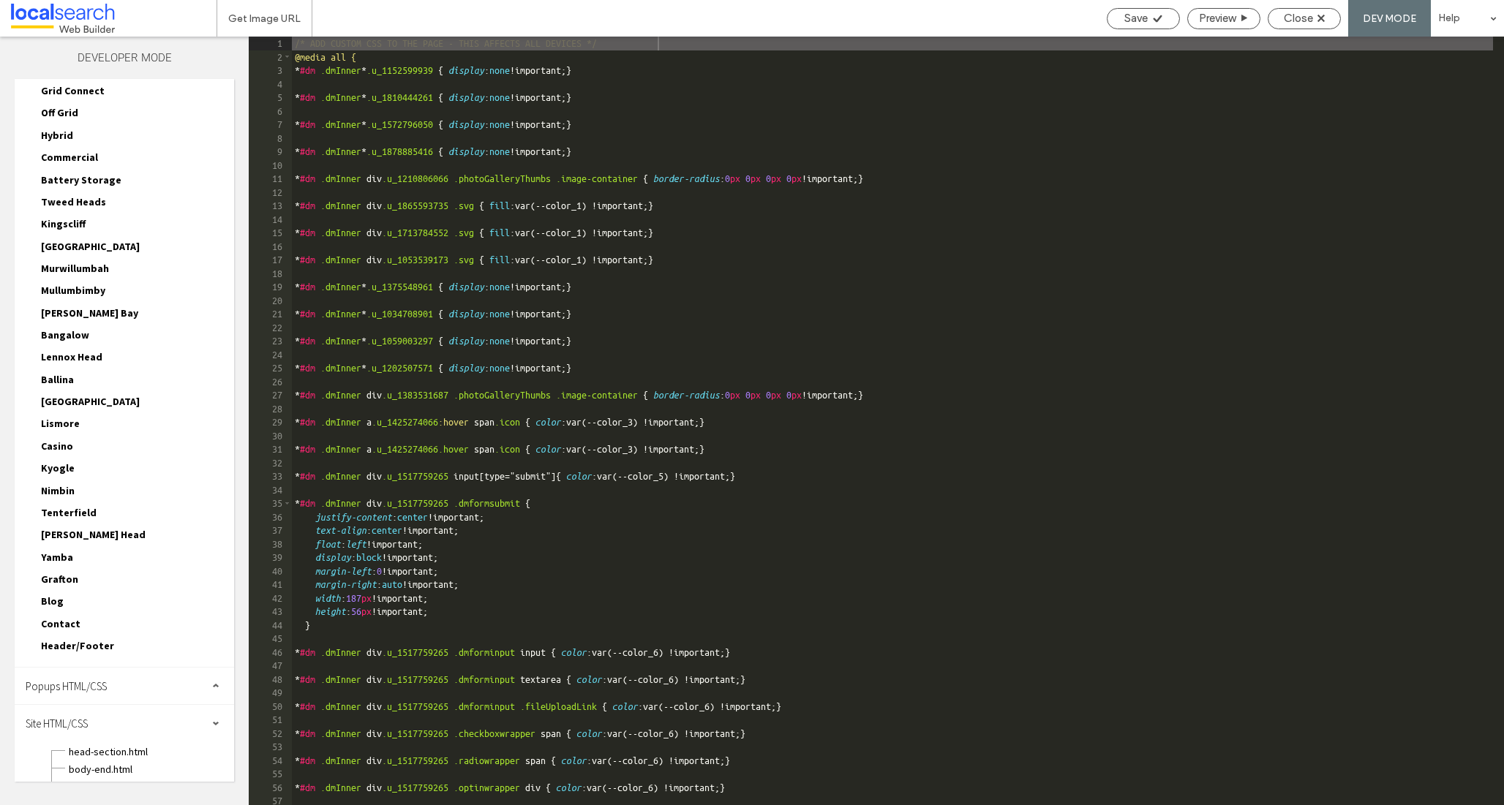
scroll to position [240, 0]
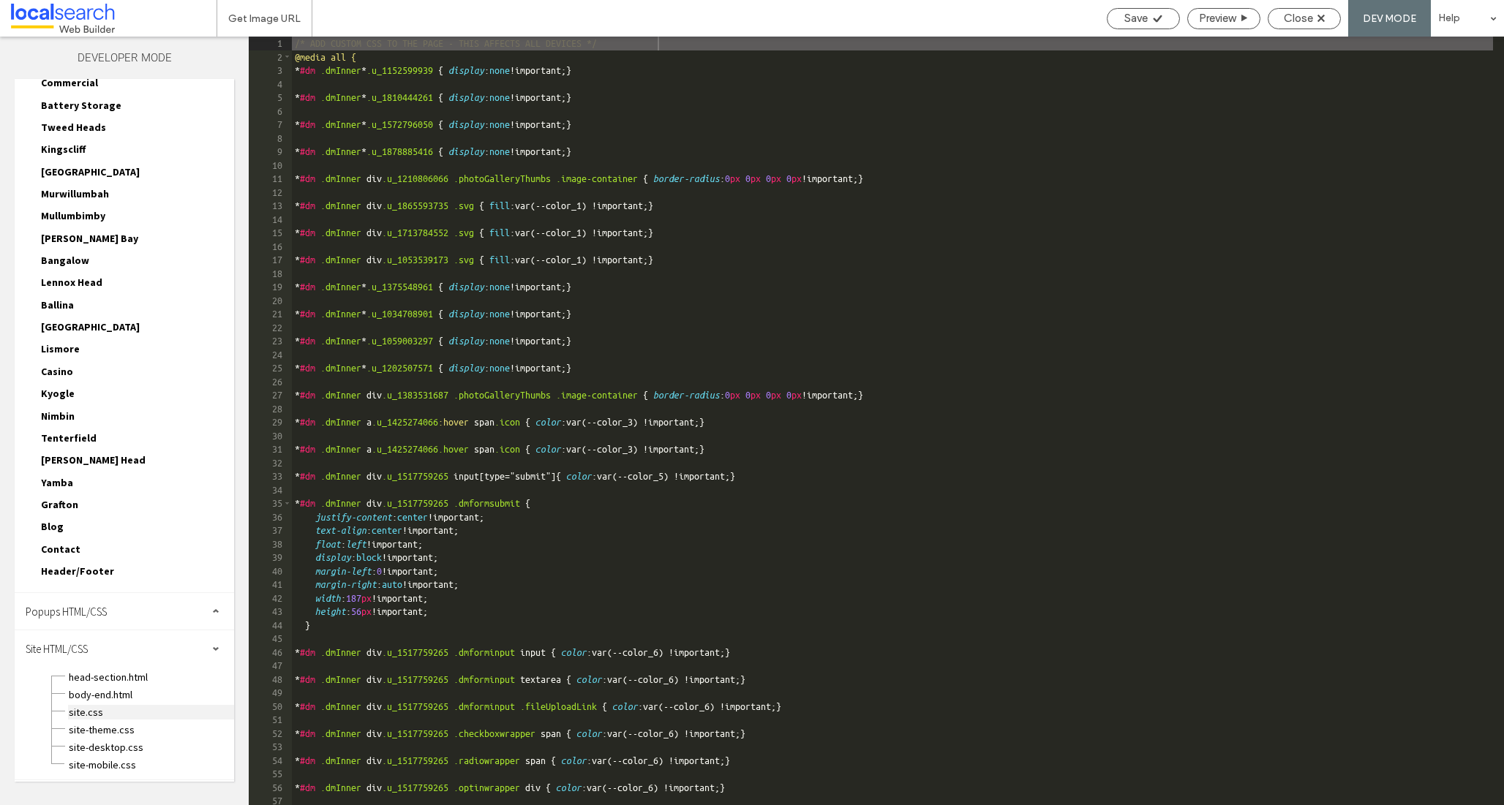
click at [88, 714] on span "site.css" at bounding box center [151, 712] width 166 height 15
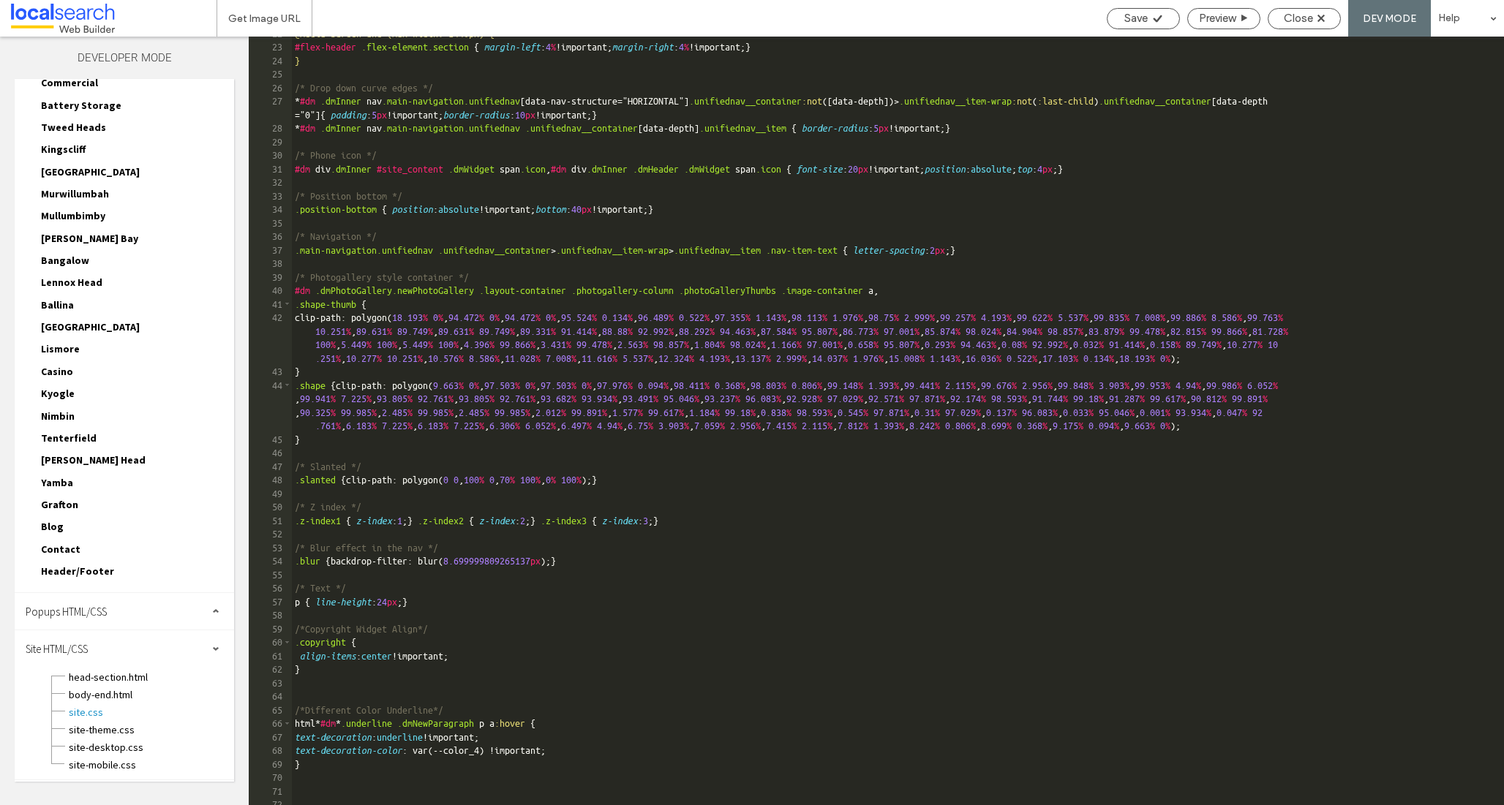
scroll to position [1004, 0]
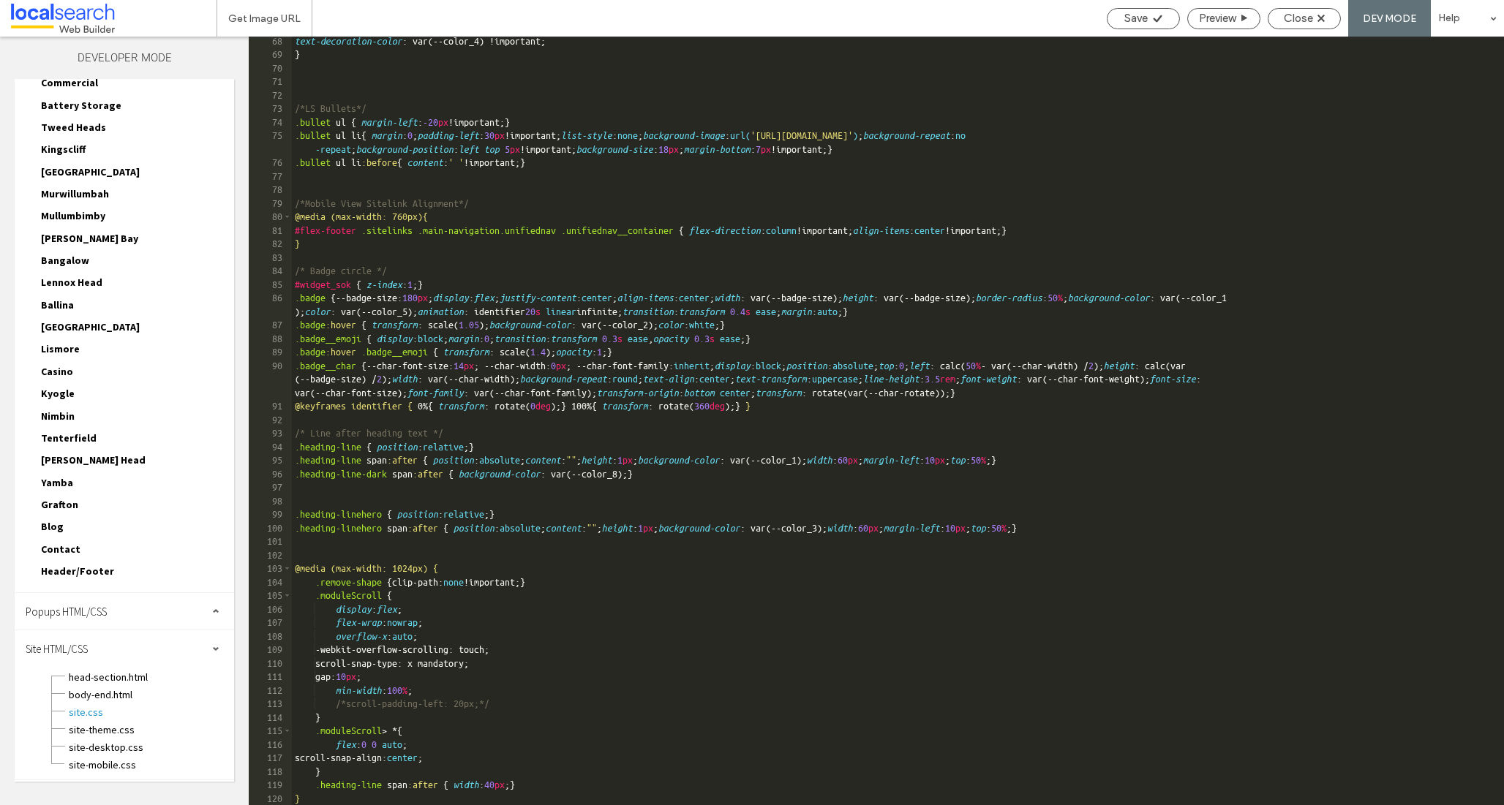
click at [526, 786] on div "text-decoration-color : var(--color_4) !important; } /*LS Bullets*/ .bullet ul …" at bounding box center [892, 432] width 1201 height 796
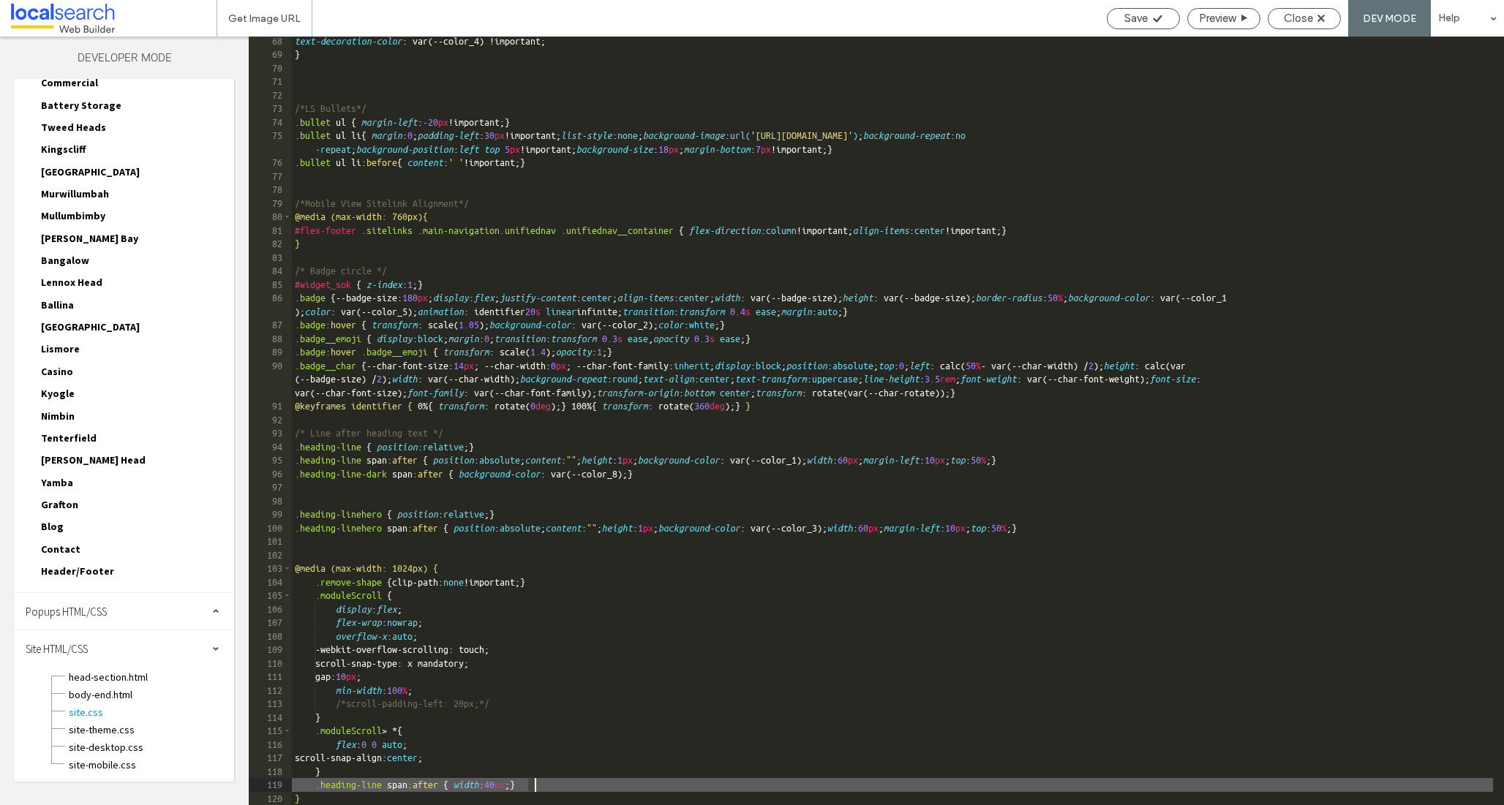
drag, startPoint x: 526, startPoint y: 786, endPoint x: 533, endPoint y: 788, distance: 7.6
click at [533, 788] on div "text-decoration-color : var(--color_4) !important; } /*LS Bullets*/ .bullet ul …" at bounding box center [892, 432] width 1201 height 796
click at [1124, 20] on span "Save" at bounding box center [1135, 18] width 23 height 13
click at [87, 727] on span "site-theme.css" at bounding box center [151, 730] width 166 height 15
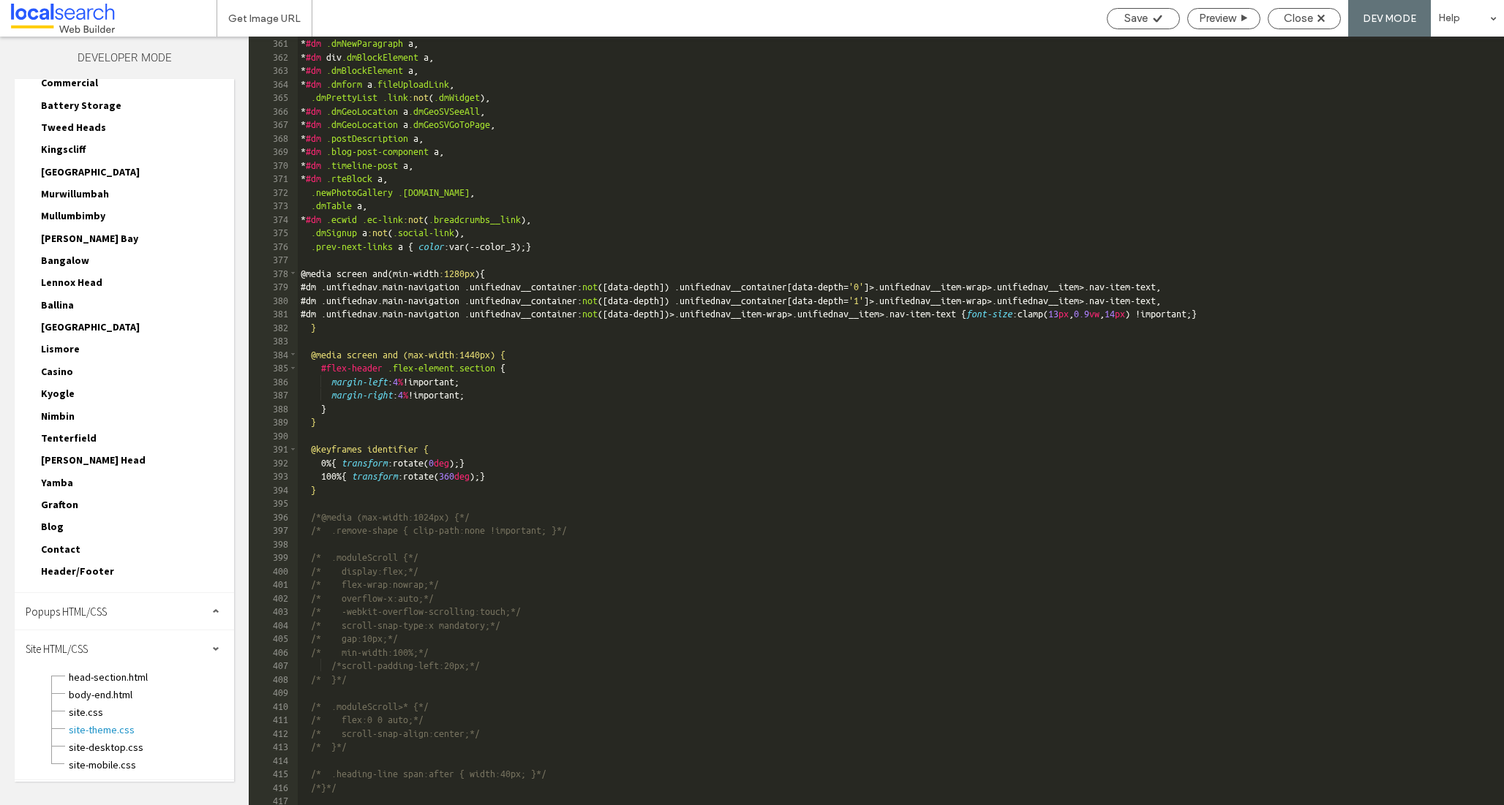
scroll to position [1541, 0]
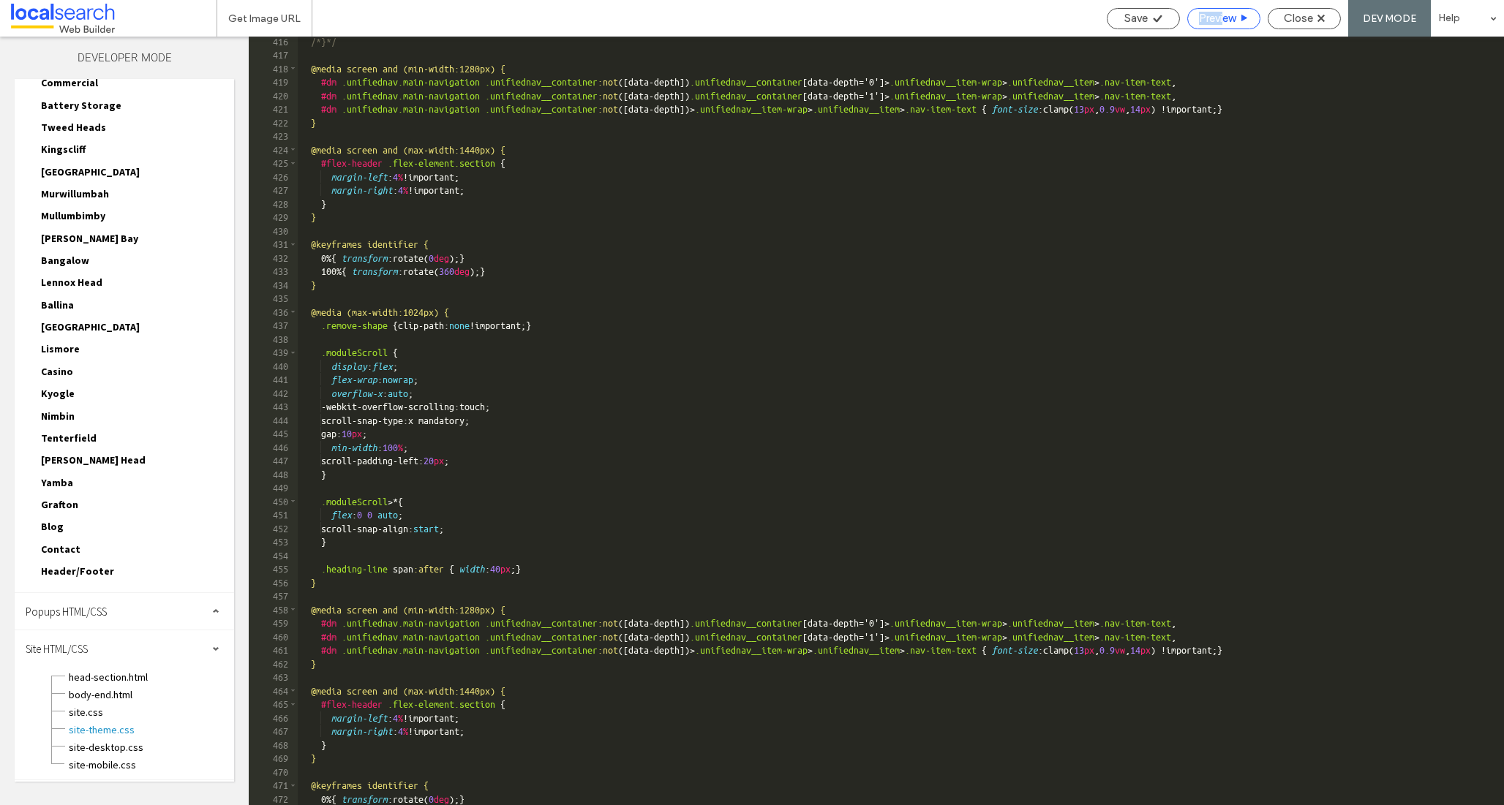
click at [1221, 12] on div "Preview" at bounding box center [1223, 18] width 73 height 21
click at [1222, 20] on span "Preview" at bounding box center [1217, 18] width 37 height 13
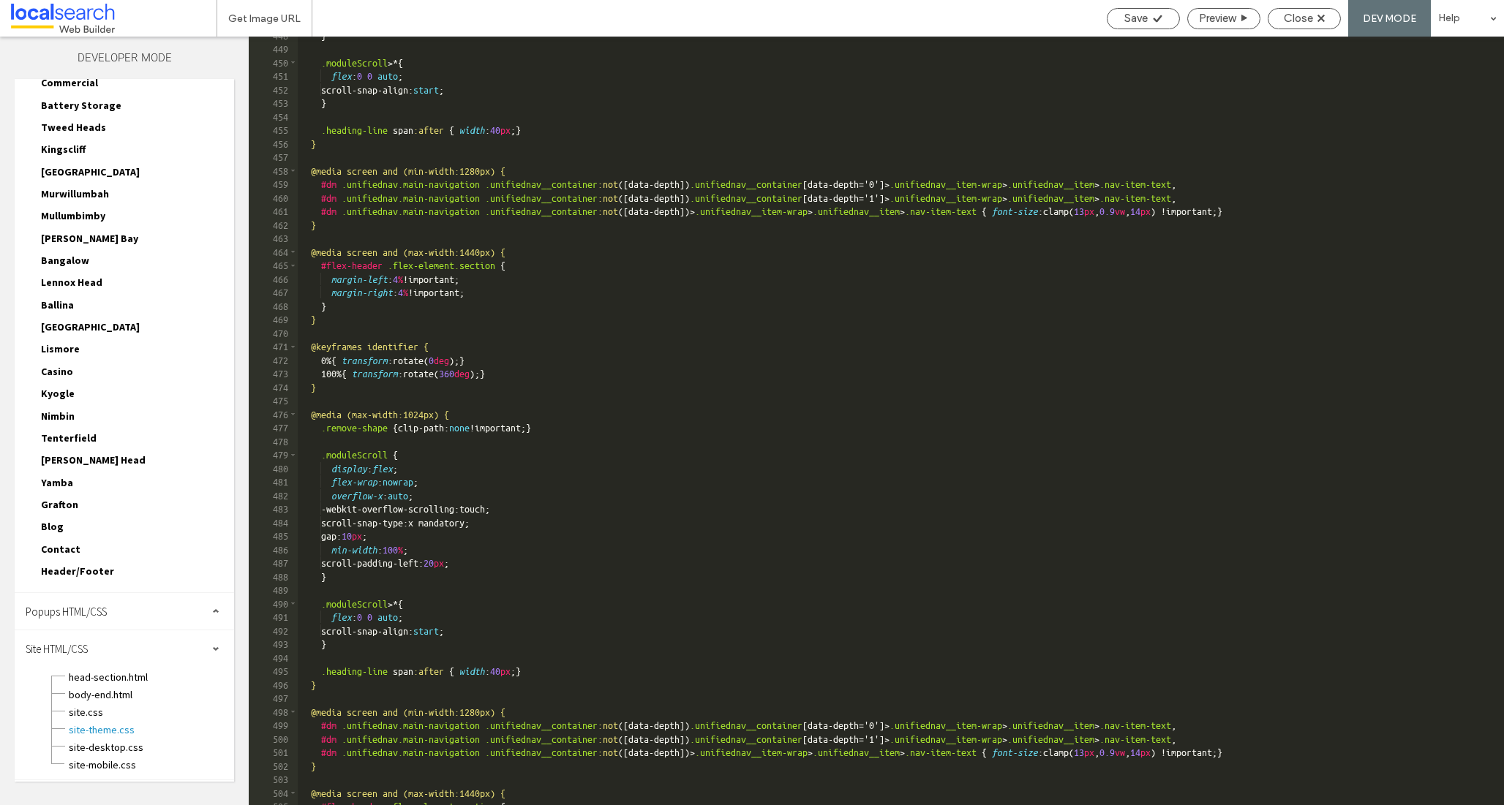
scroll to position [1817, 0]
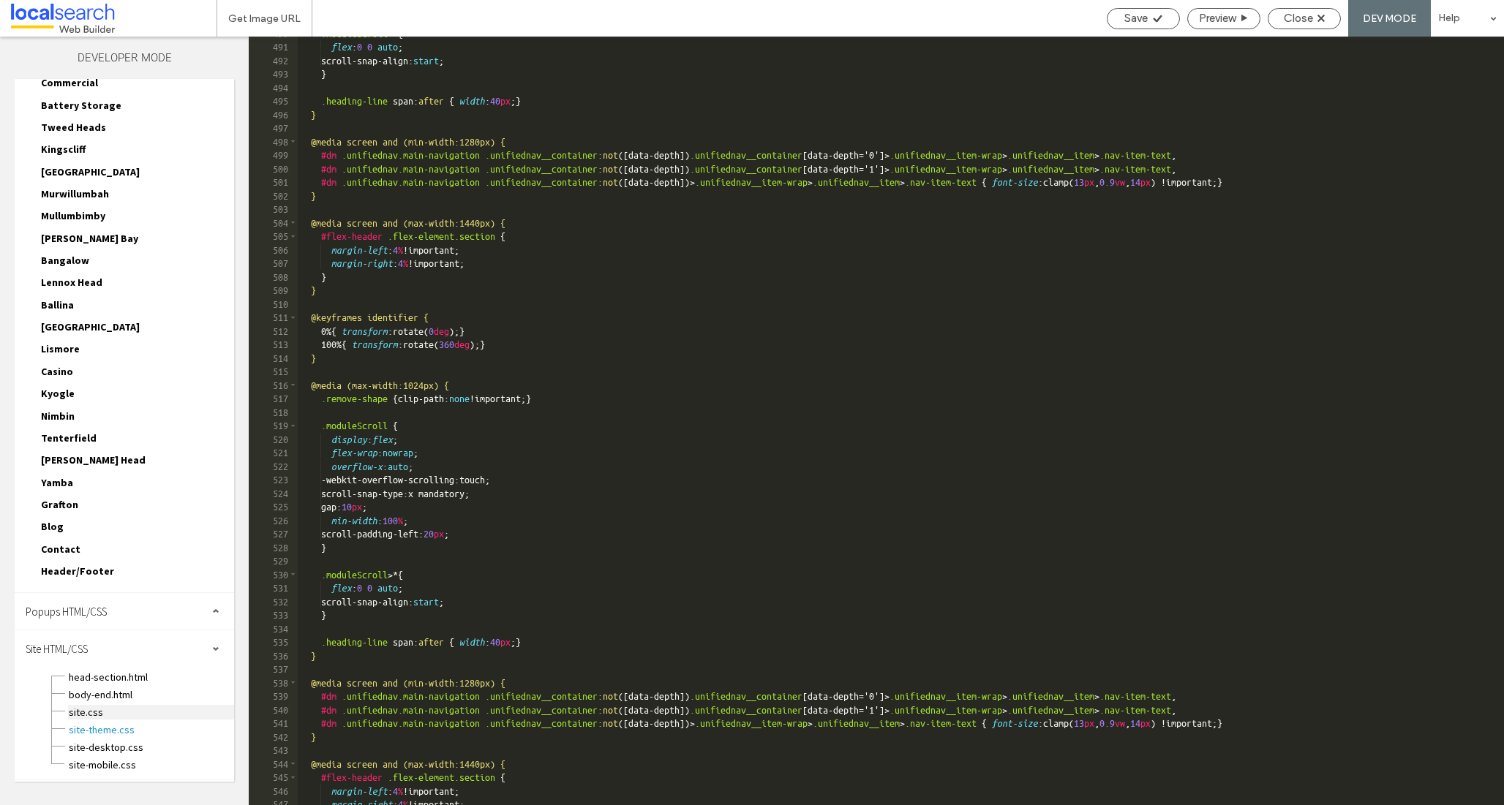
click at [86, 715] on span "site.css" at bounding box center [151, 712] width 166 height 15
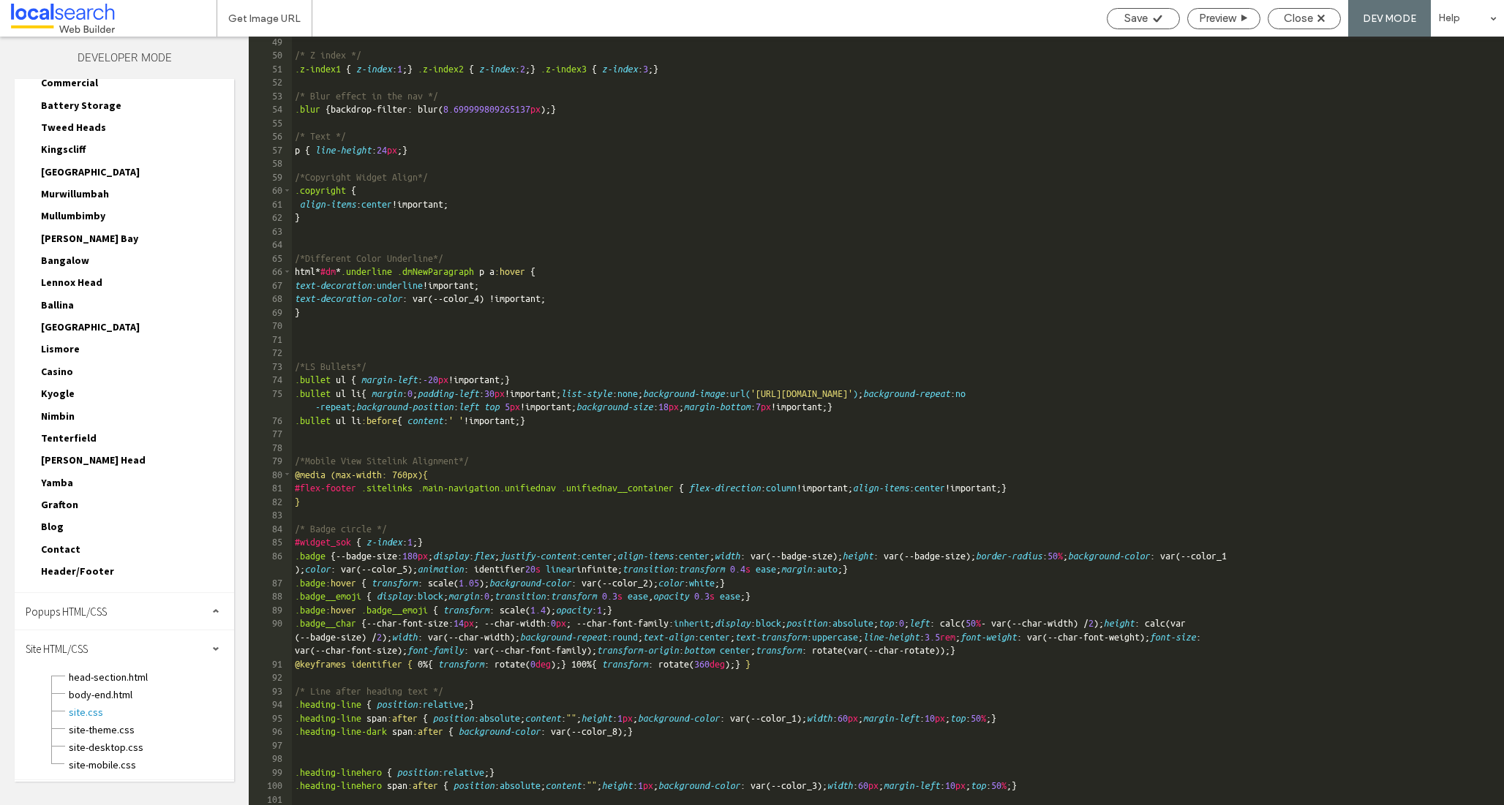
scroll to position [1004, 0]
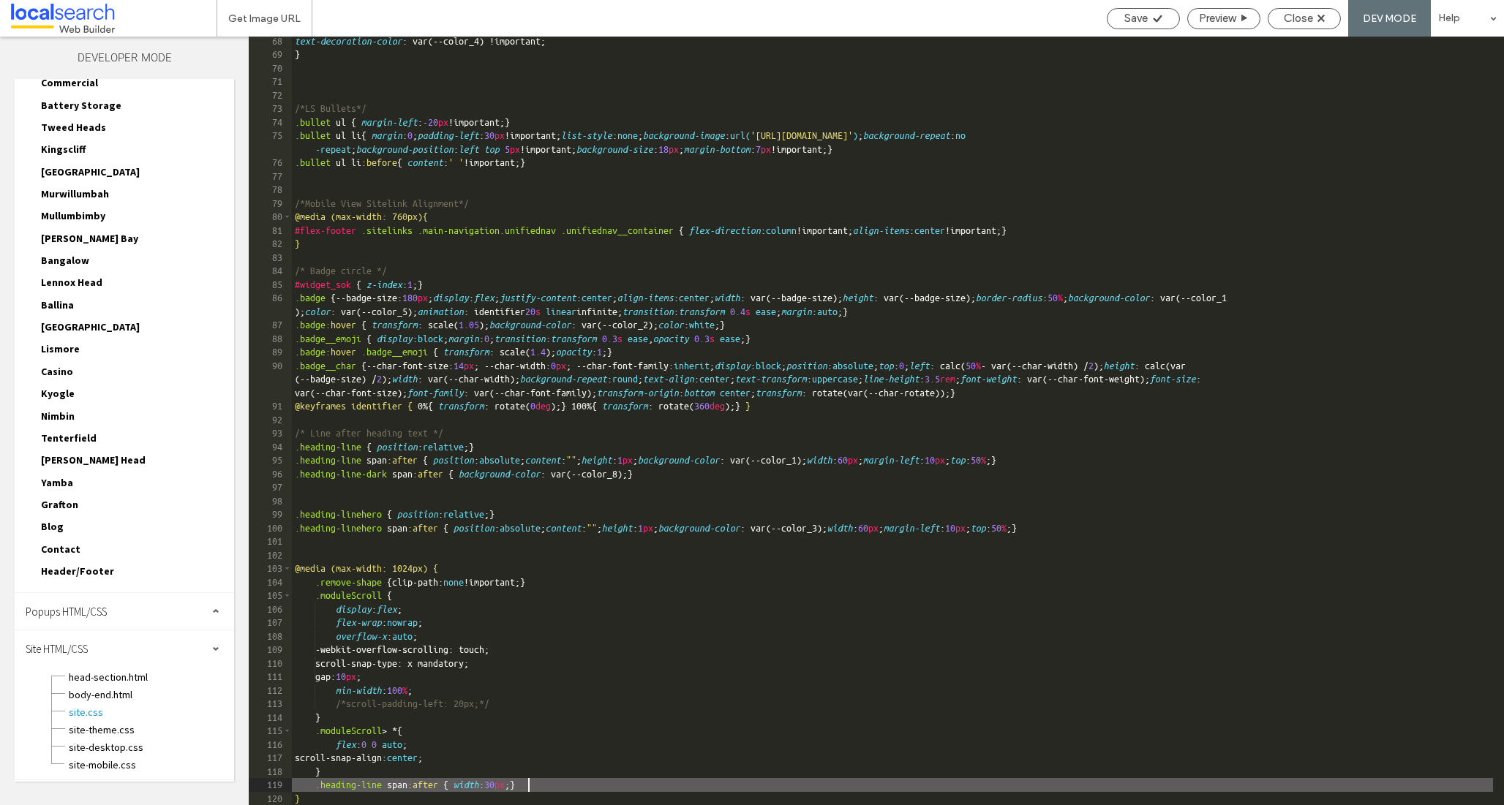
click at [528, 784] on div "text-decoration-color : var(--color_4) !important; } /*LS Bullets*/ .bullet ul …" at bounding box center [892, 432] width 1201 height 796
click at [1134, 16] on span "Save" at bounding box center [1135, 18] width 23 height 13
drag, startPoint x: 526, startPoint y: 786, endPoint x: 540, endPoint y: 787, distance: 14.0
click at [540, 787] on div "text-decoration-color : var(--color_4) !important; } /*LS Bullets*/ .bullet ul …" at bounding box center [892, 432] width 1201 height 796
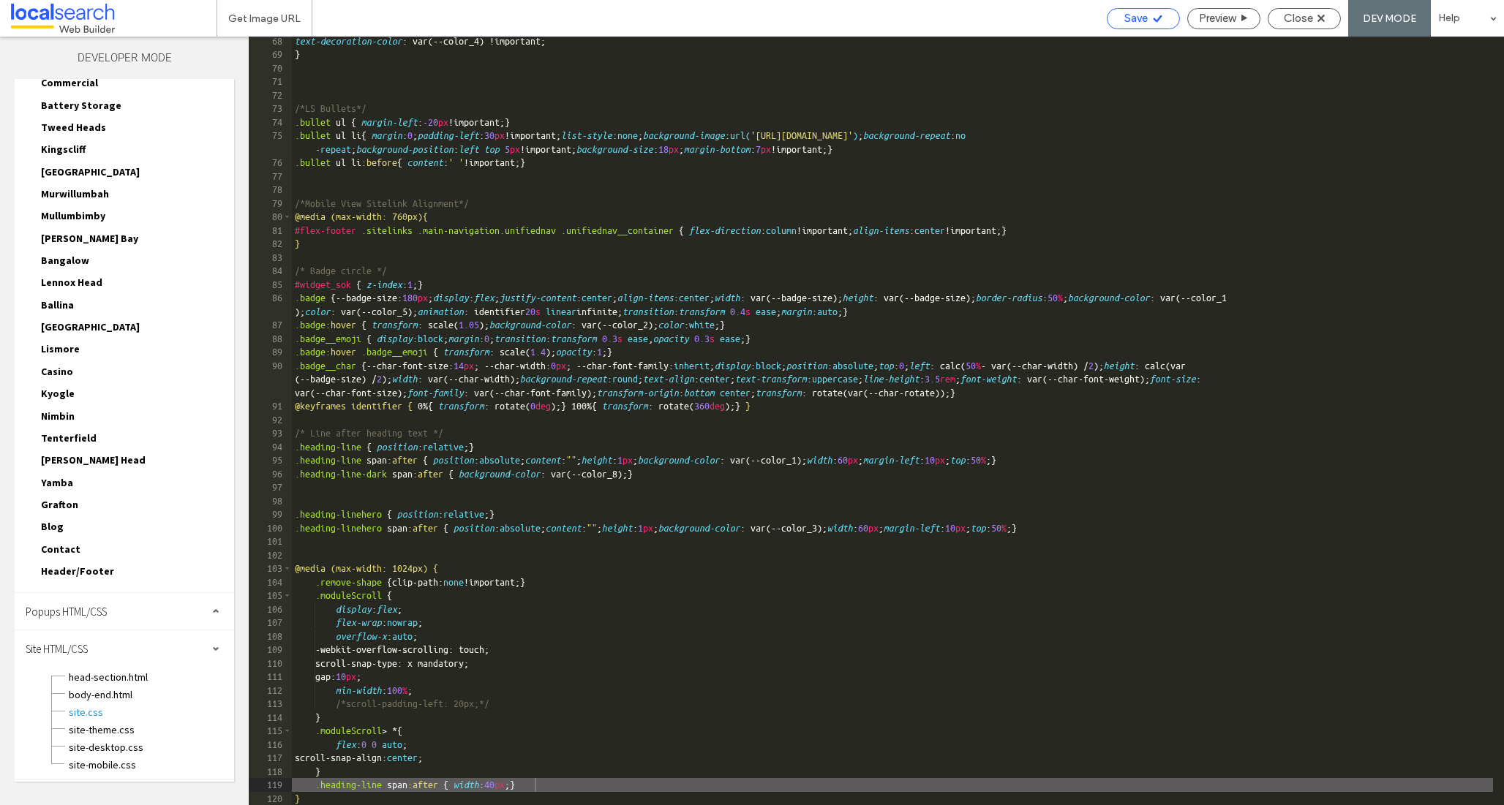
click at [1157, 19] on icon at bounding box center [1157, 18] width 11 height 11
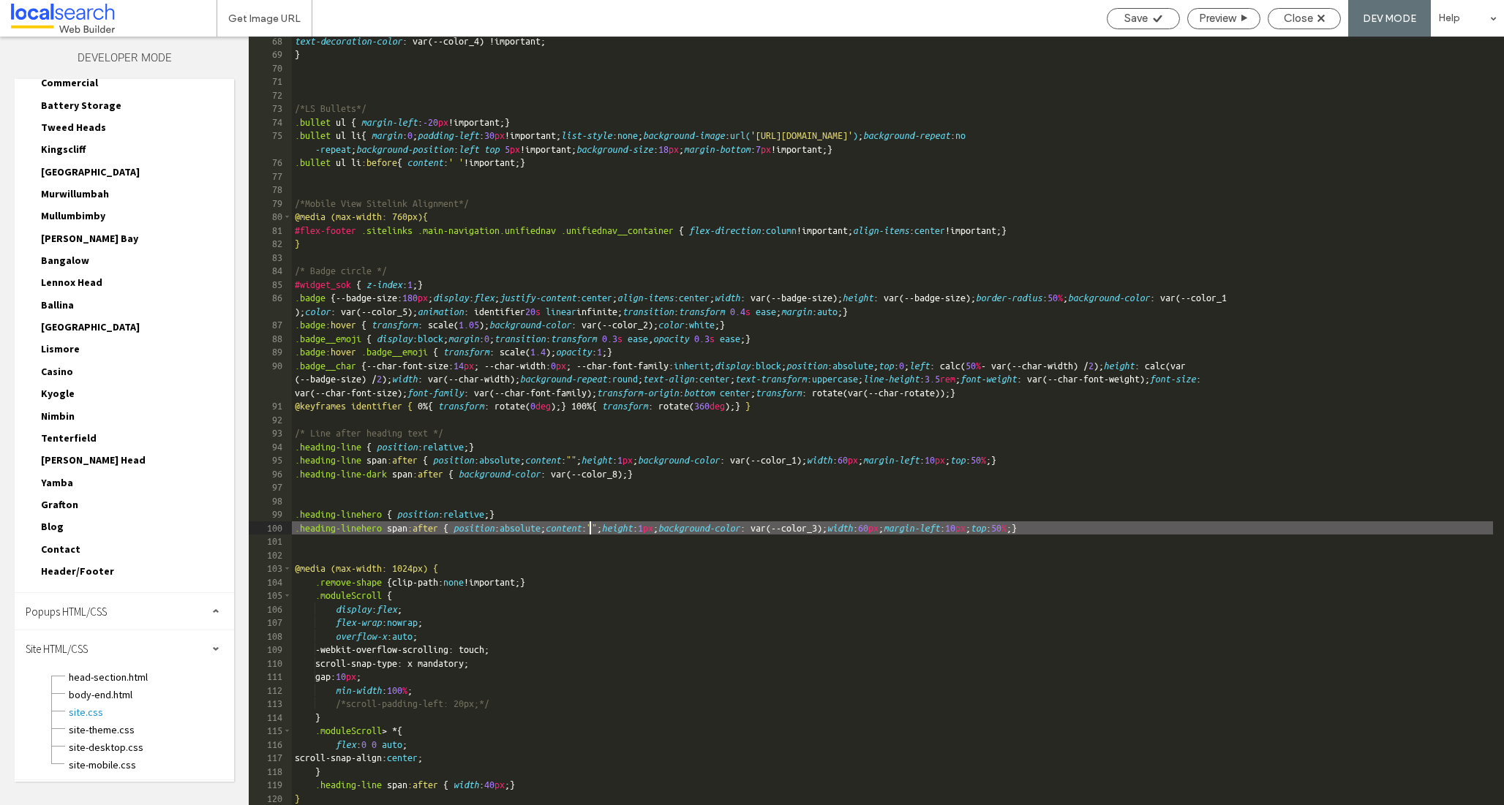
click at [591, 525] on div "text-decoration-color : var(--color_4) !important; } /*LS Bullets*/ .bullet ul …" at bounding box center [892, 432] width 1201 height 796
click at [1022, 530] on div "text-decoration-color : var(--color_4) !important; } /*LS Bullets*/ .bullet ul …" at bounding box center [892, 432] width 1201 height 796
type textarea "**"
click at [1142, 20] on span "Save" at bounding box center [1135, 18] width 23 height 13
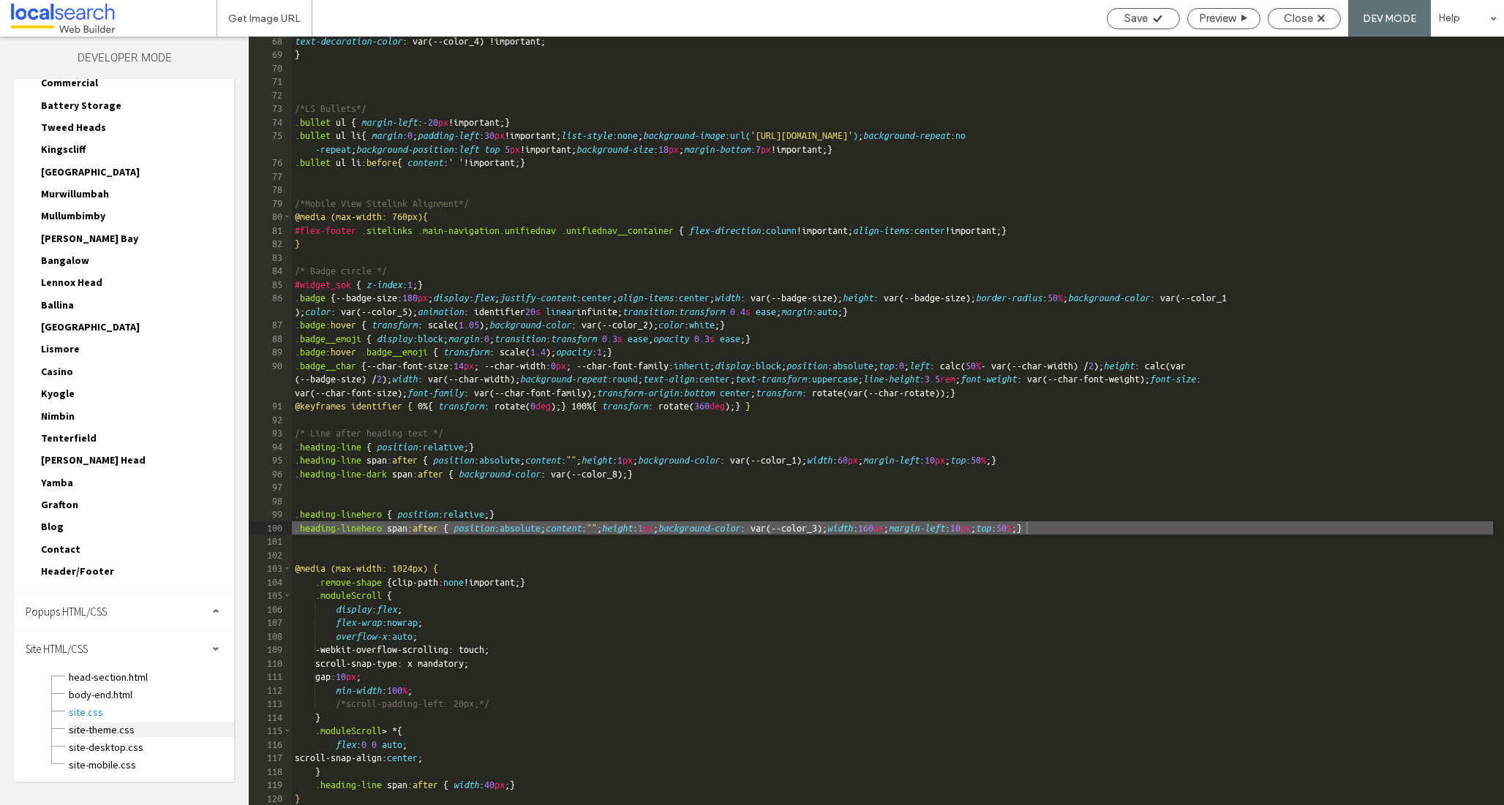
click at [113, 731] on span "site-theme.css" at bounding box center [151, 730] width 166 height 15
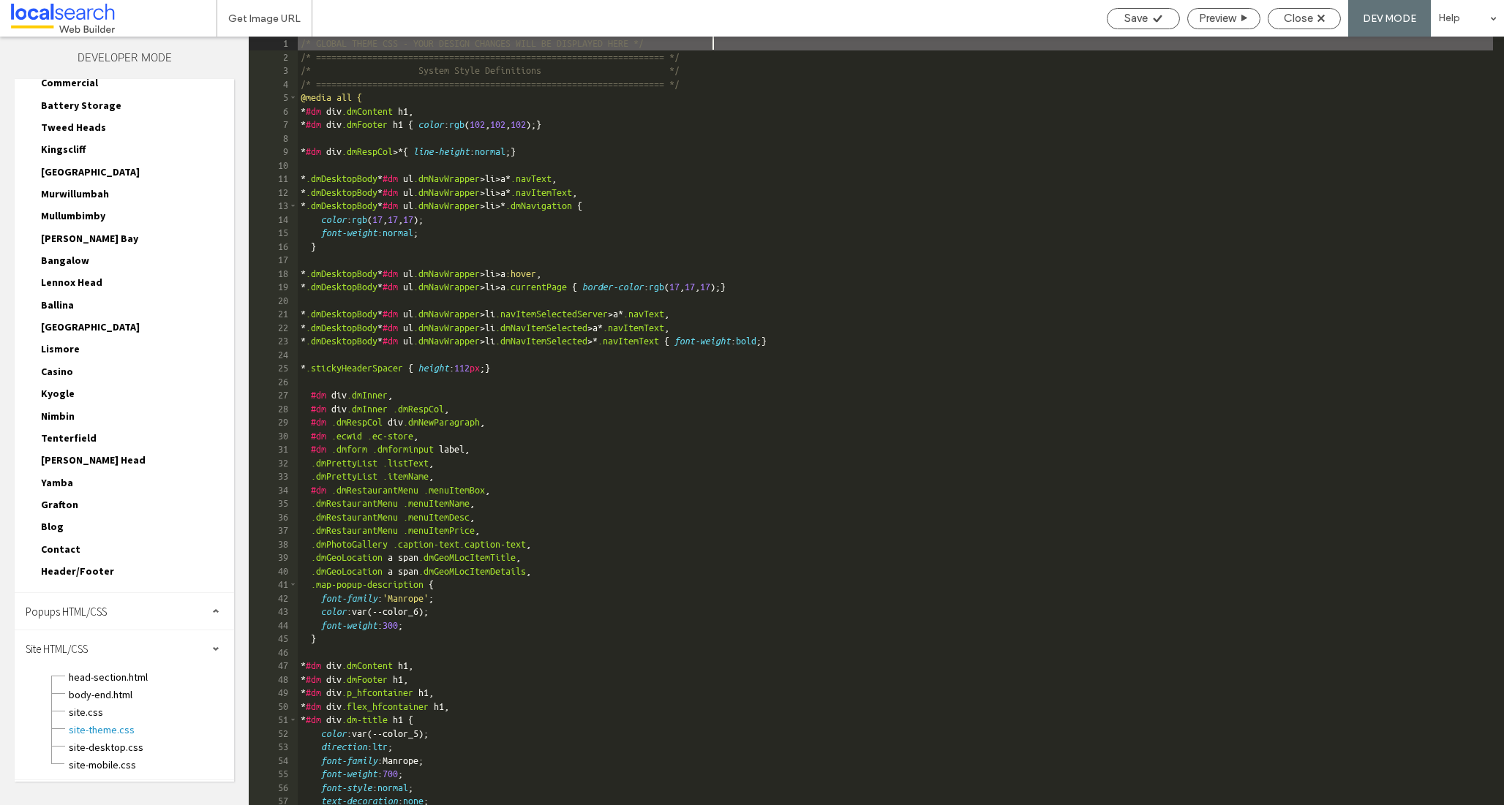
click at [697, 547] on div "/* GLOBAL THEME CSS - YOUR DESIGN CHANGES WILL BE DISPLAYED HERE */ /* ========…" at bounding box center [895, 435] width 1195 height 796
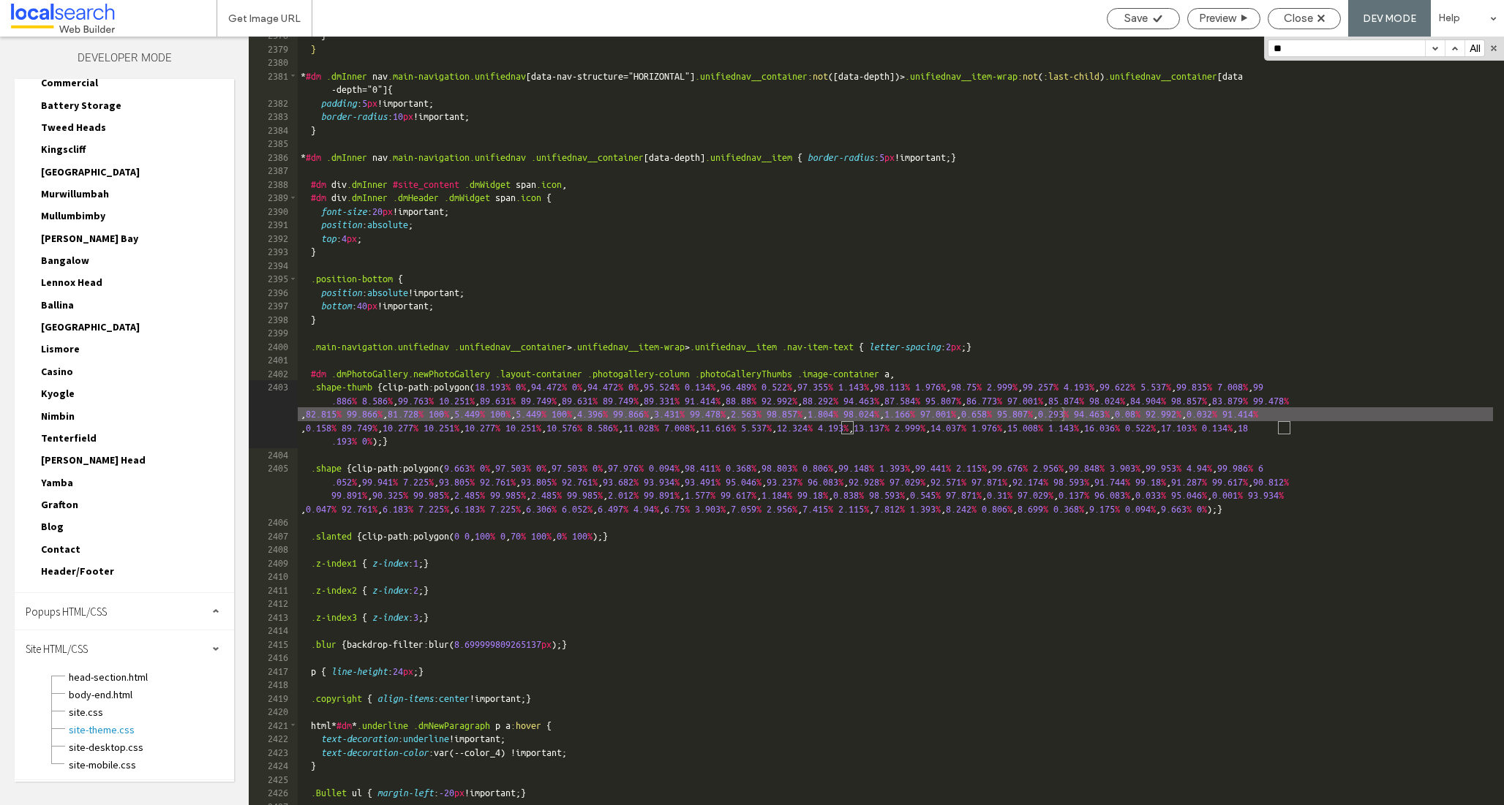
scroll to position [8822, 0]
type input "***"
click at [94, 705] on span "site.css" at bounding box center [151, 712] width 166 height 15
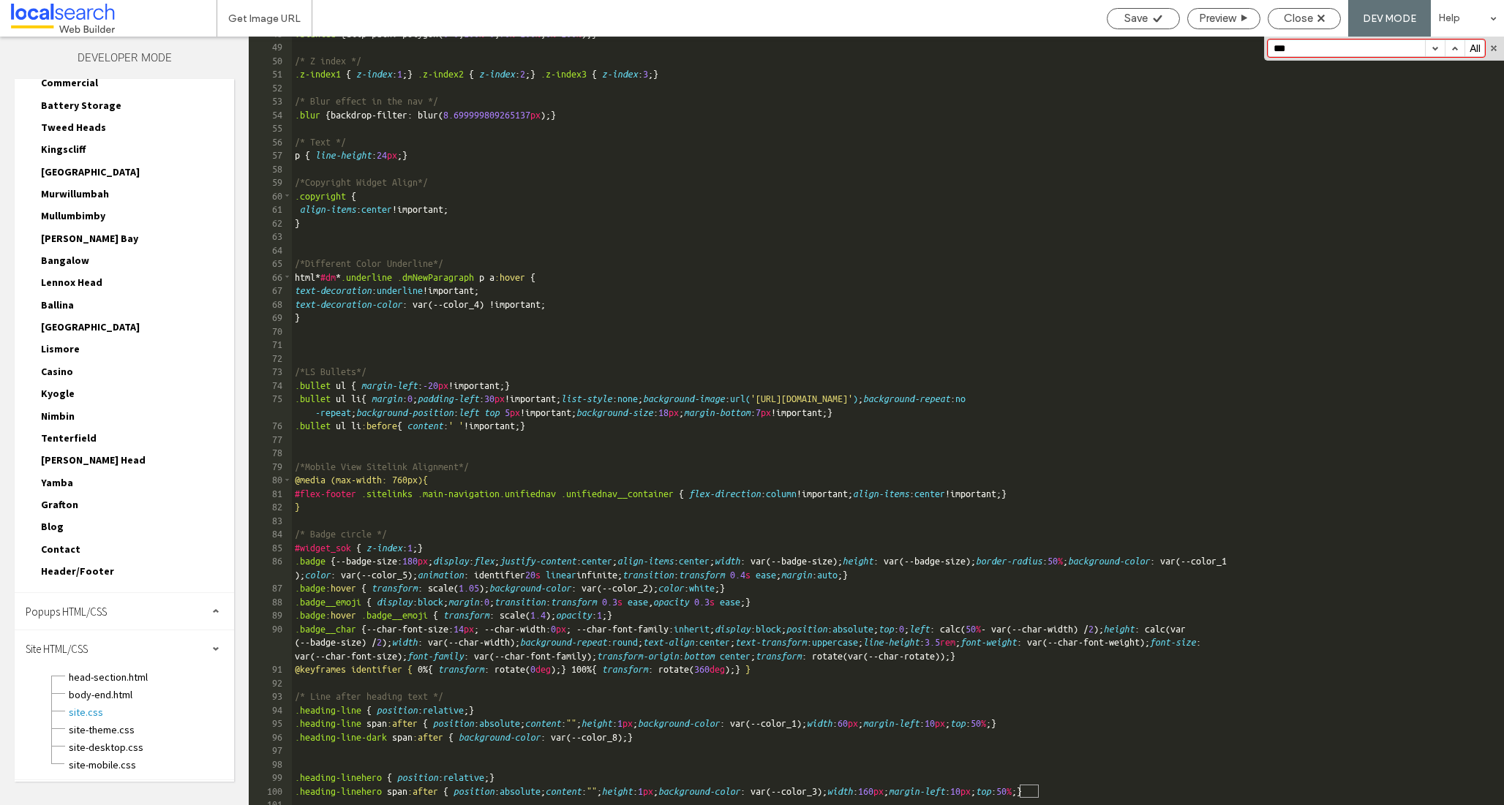
scroll to position [1004, 0]
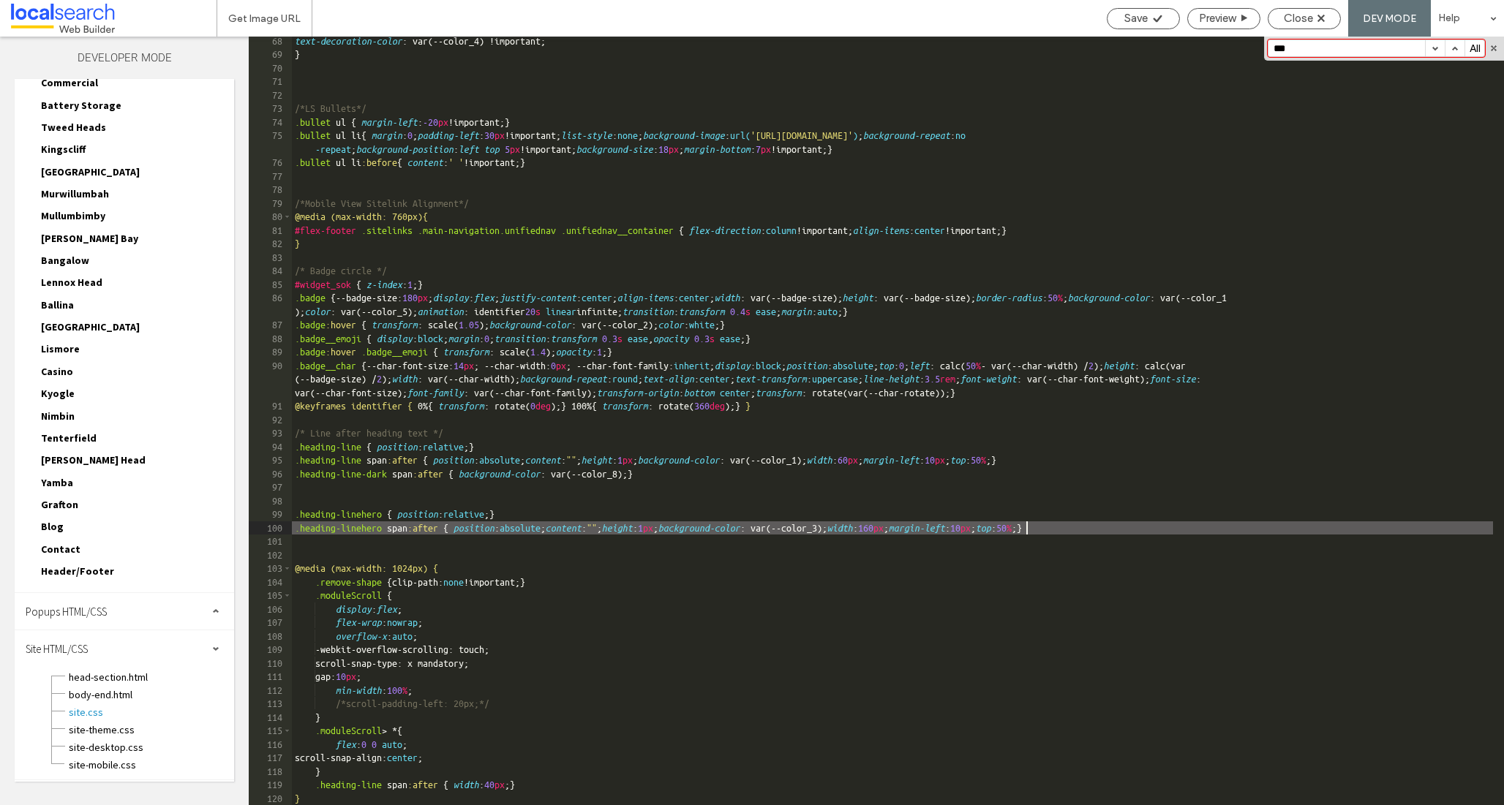
click at [1028, 527] on div "text-decoration-color : var(--color_4) !important; } /*LS Bullets*/ .bullet ul …" at bounding box center [892, 432] width 1201 height 796
click at [1027, 530] on div "text-decoration-color : var(--color_4) !important; } /*LS Bullets*/ .bullet ul …" at bounding box center [892, 432] width 1201 height 796
drag, startPoint x: 1021, startPoint y: 527, endPoint x: 1029, endPoint y: 530, distance: 8.3
click at [1029, 530] on div "text-decoration-color : var(--color_4) !important; } /*LS Bullets*/ .bullet ul …" at bounding box center [892, 432] width 1201 height 796
click at [1020, 527] on div "text-decoration-color : var(--color_4) !important; } /*LS Bullets*/ .bullet ul …" at bounding box center [892, 432] width 1201 height 796
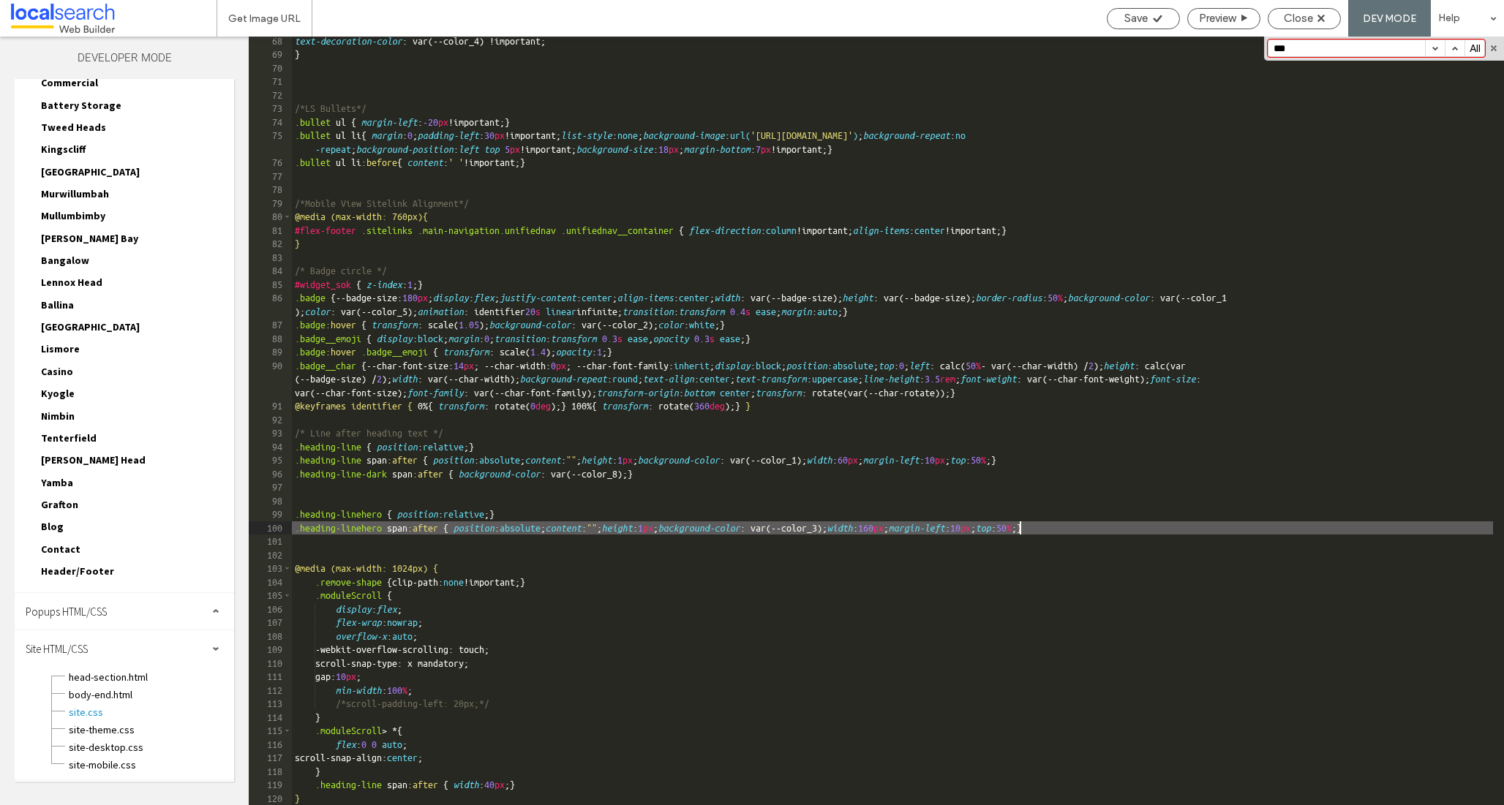
click at [1026, 531] on div "text-decoration-color : var(--color_4) !important; } /*LS Bullets*/ .bullet ul …" at bounding box center [892, 432] width 1201 height 796
click at [1154, 19] on use at bounding box center [1157, 18] width 9 height 7
click at [1026, 526] on div "text-decoration-color : var(--color_4) !important; } /*LS Bullets*/ .bullet ul …" at bounding box center [892, 432] width 1201 height 796
type textarea "**"
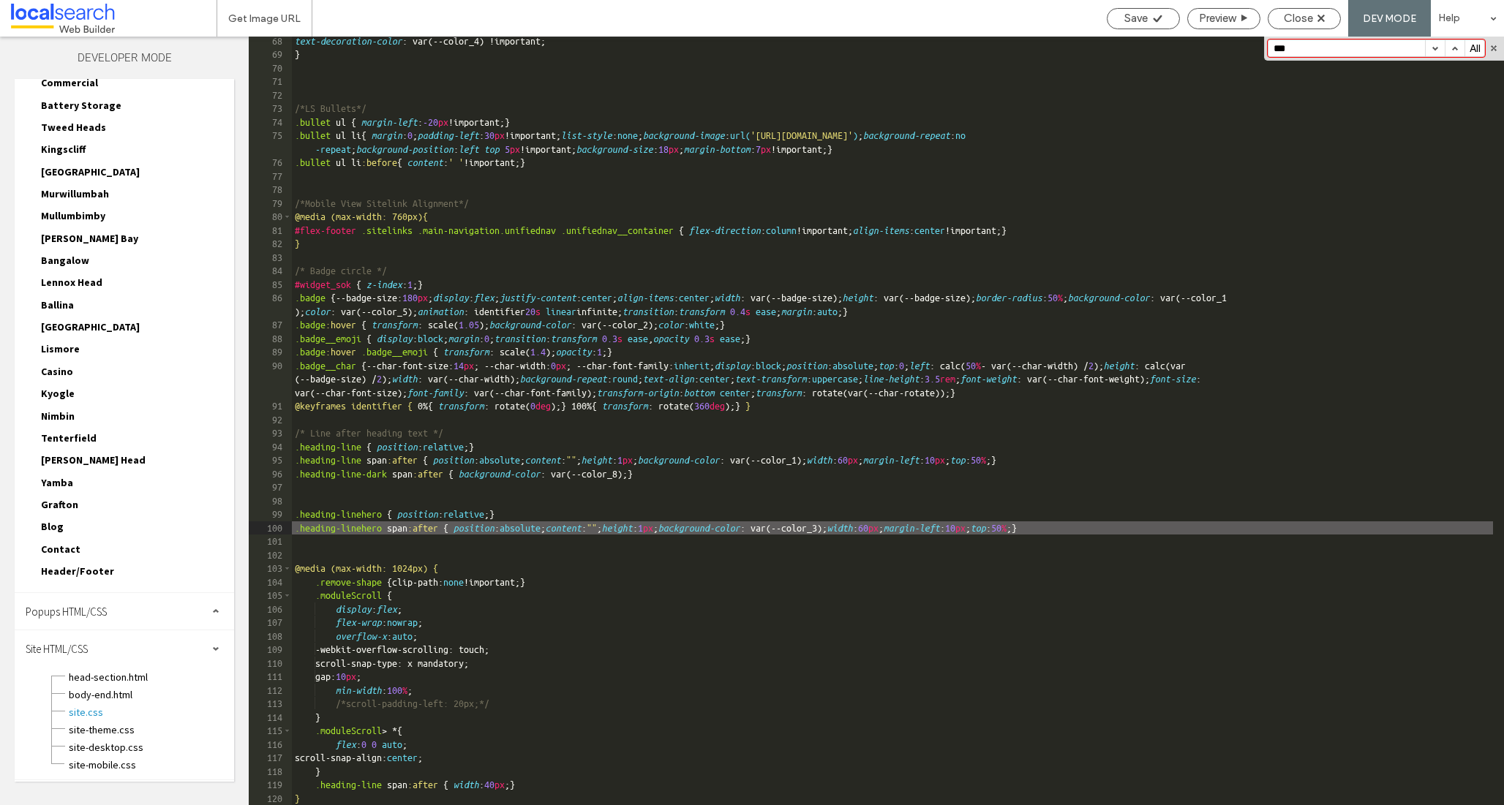
click at [554, 373] on div "text-decoration-color : var(--color_4) !important; } /*LS Bullets*/ .bullet ul …" at bounding box center [892, 432] width 1201 height 796
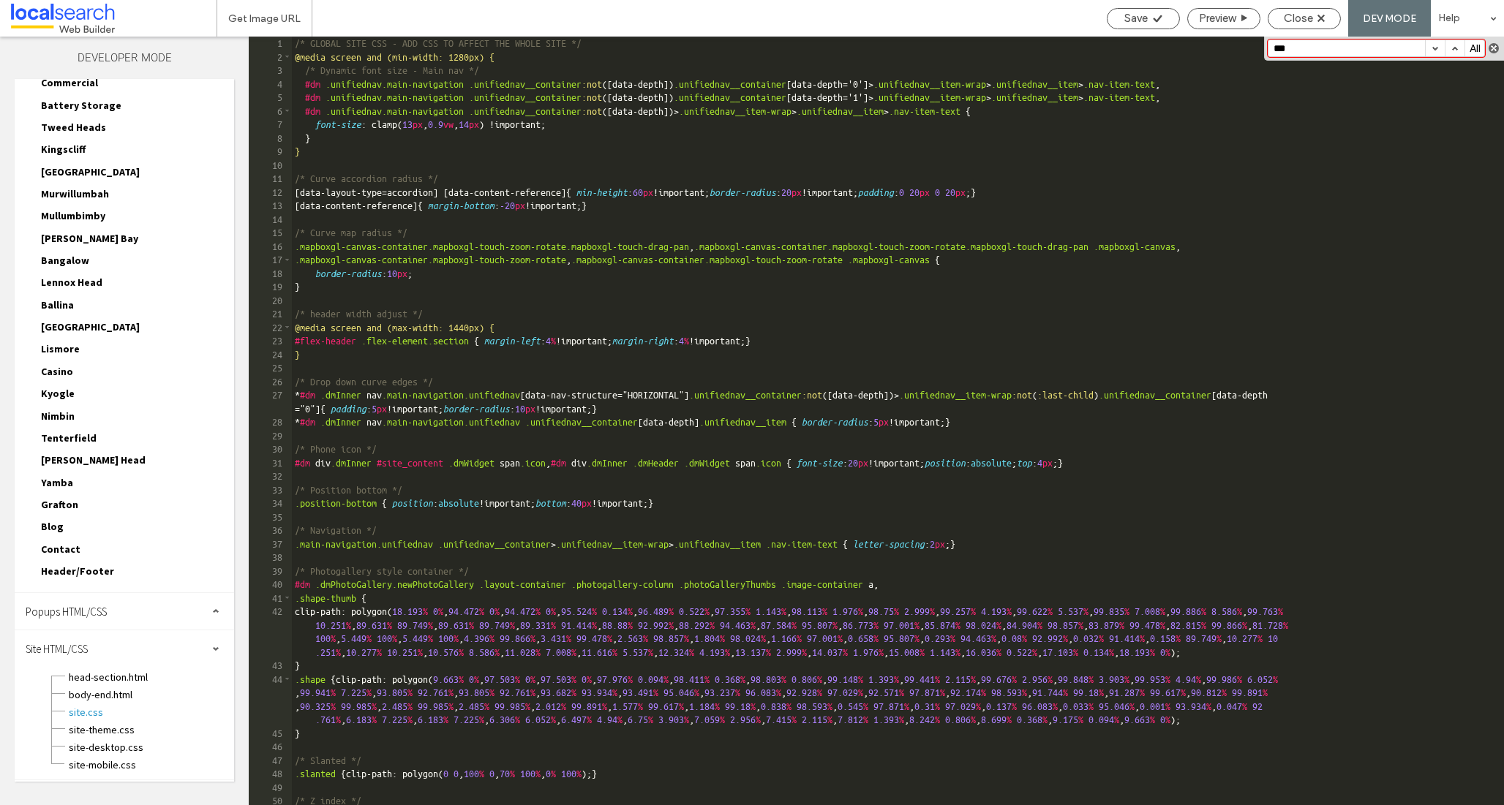
click at [1491, 50] on button "button" at bounding box center [1494, 48] width 10 height 10
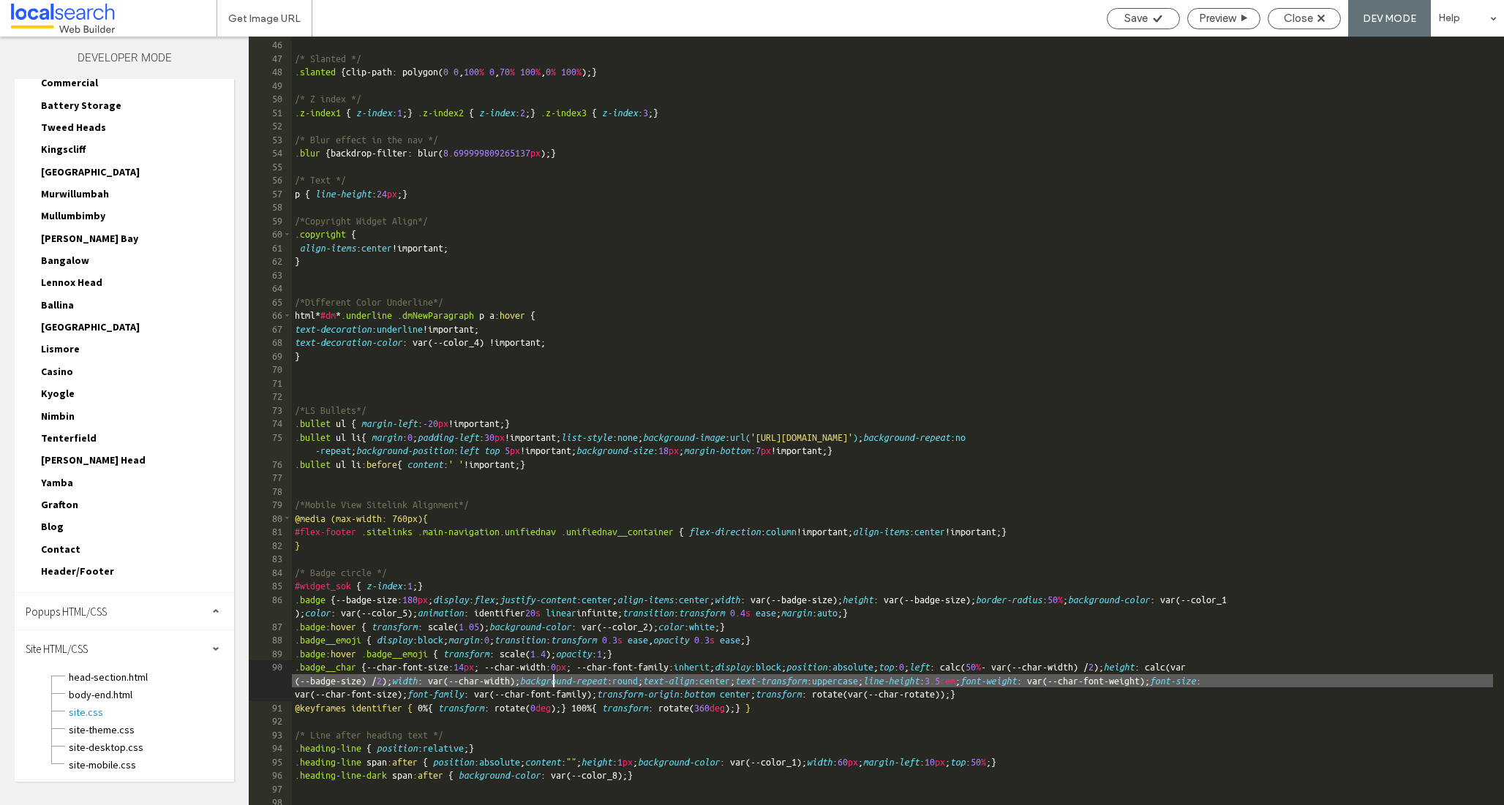
scroll to position [966, 0]
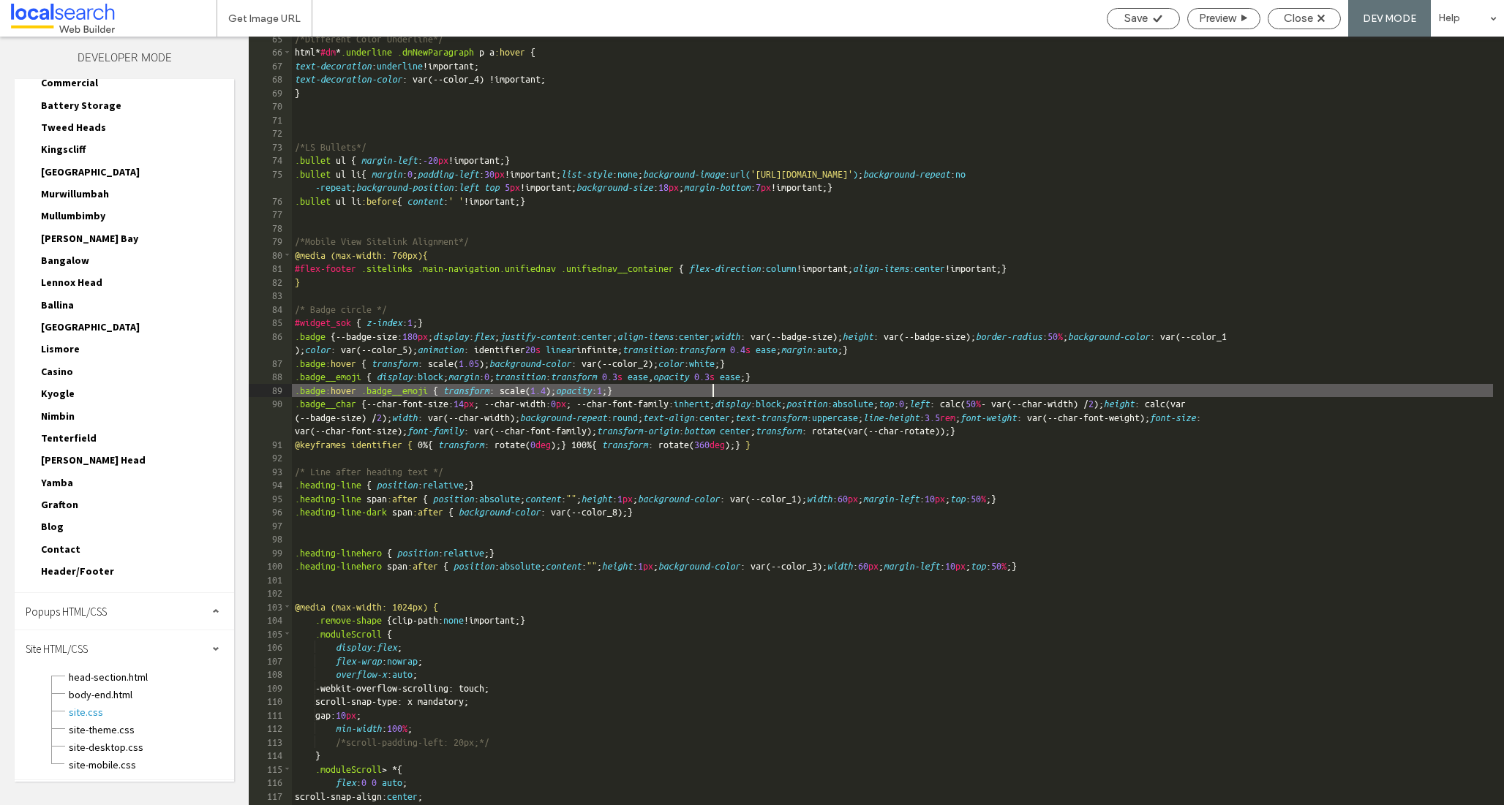
click at [827, 388] on div "/*Different Color Underline*/ html * #dm * .underline .dmNewParagraph p a :hove…" at bounding box center [892, 430] width 1201 height 796
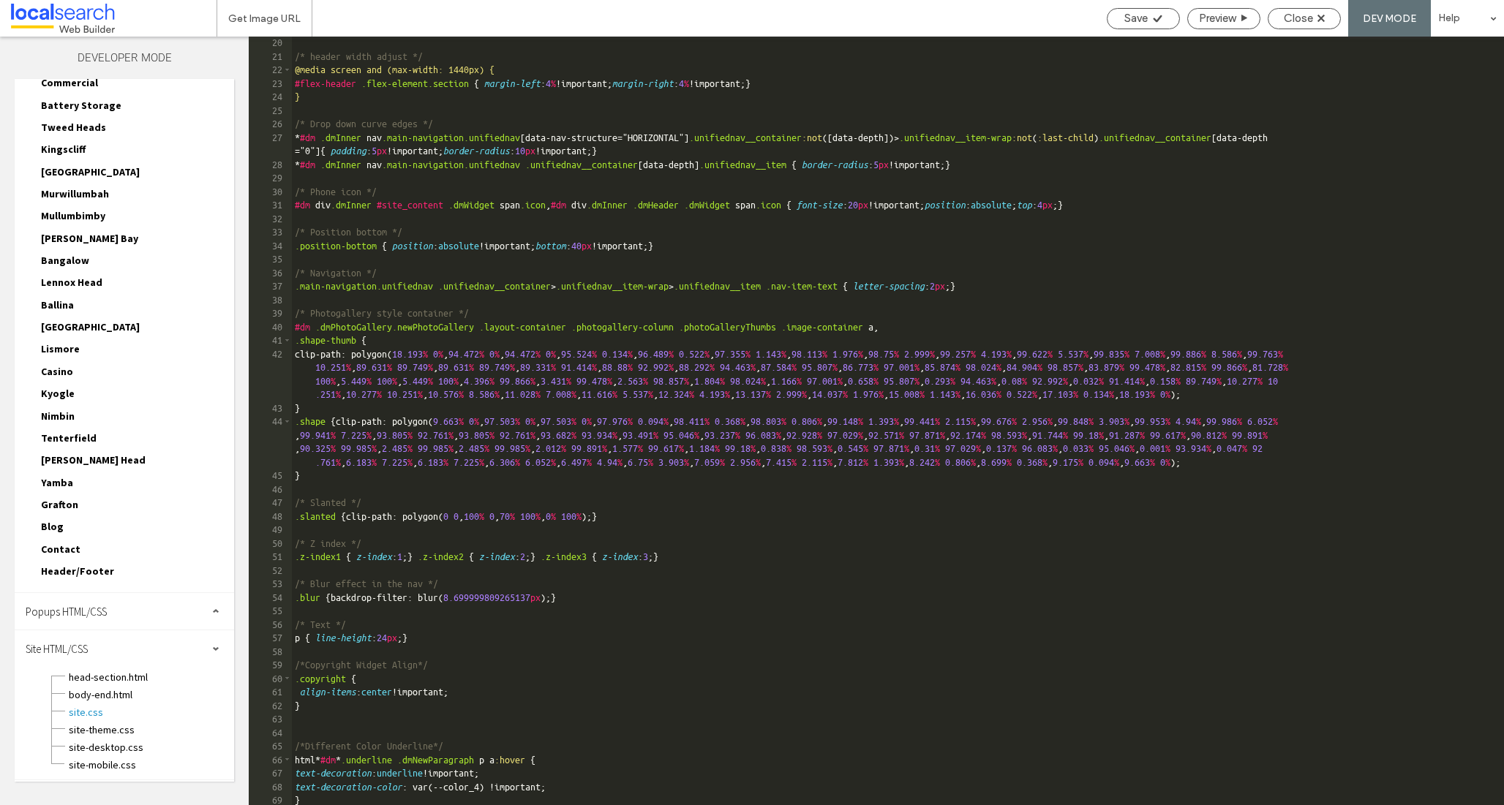
scroll to position [0, 0]
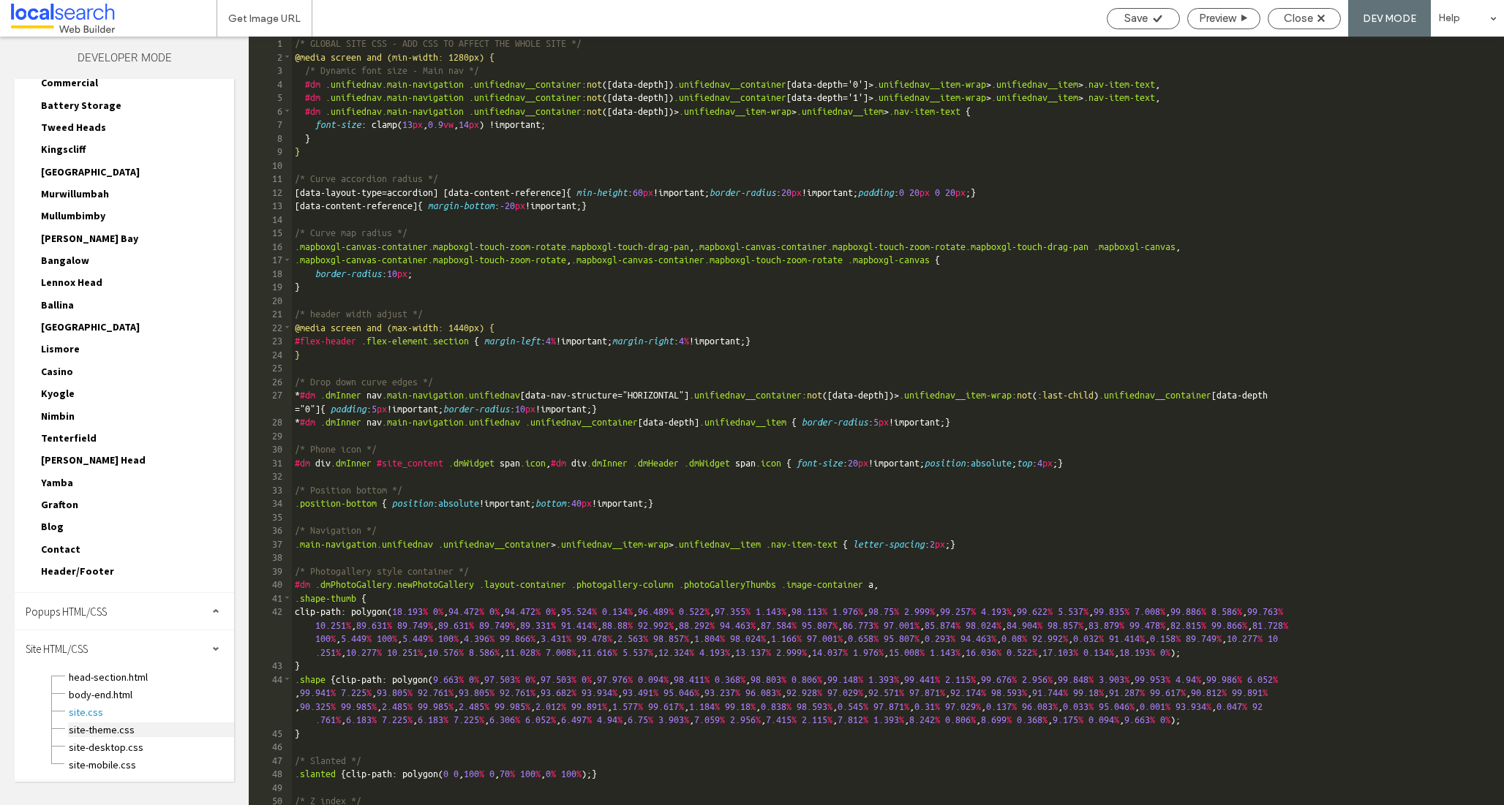
click at [101, 728] on span "site-theme.css" at bounding box center [151, 730] width 166 height 15
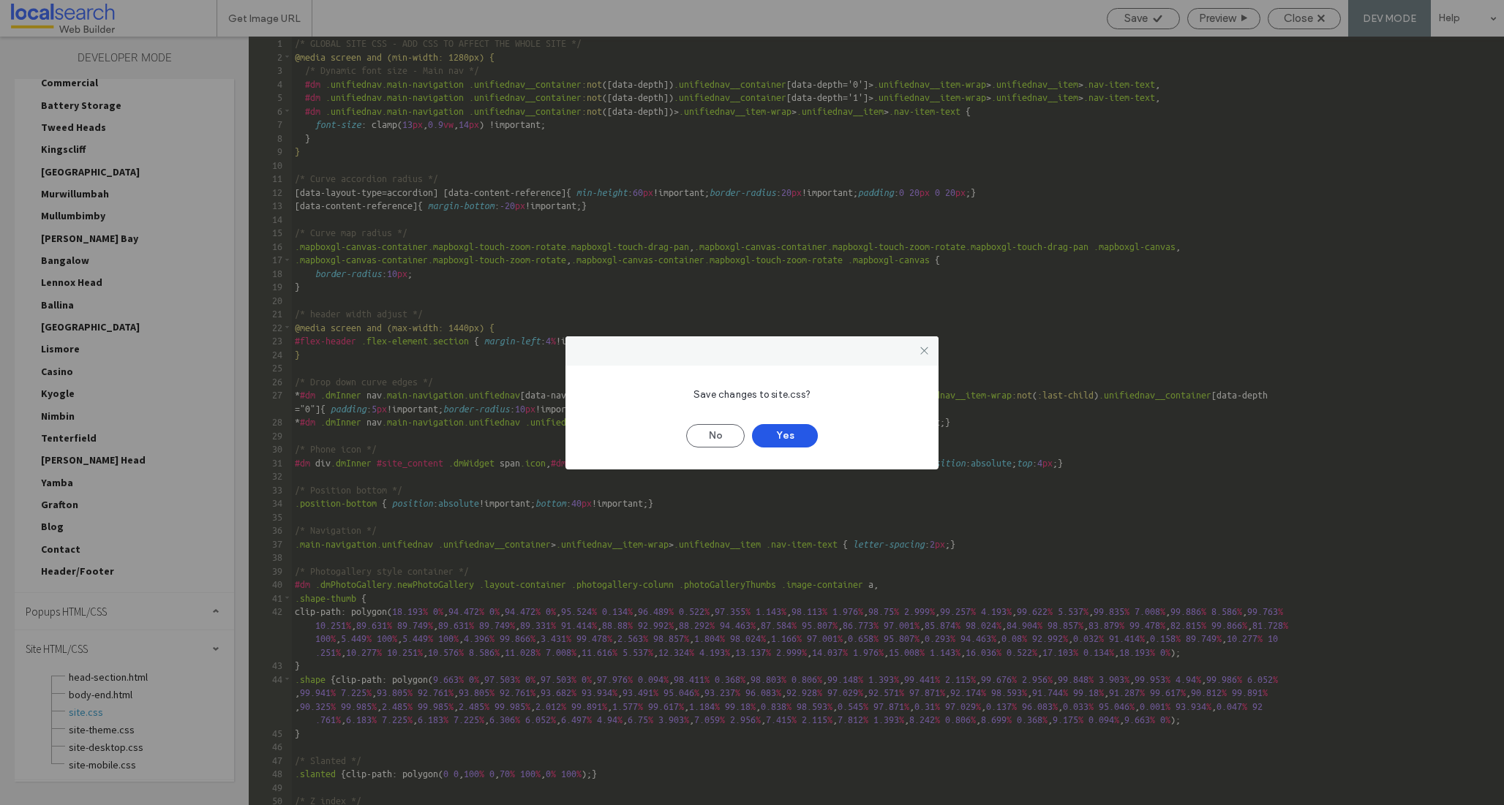
click at [789, 433] on button "Yes" at bounding box center [785, 435] width 66 height 23
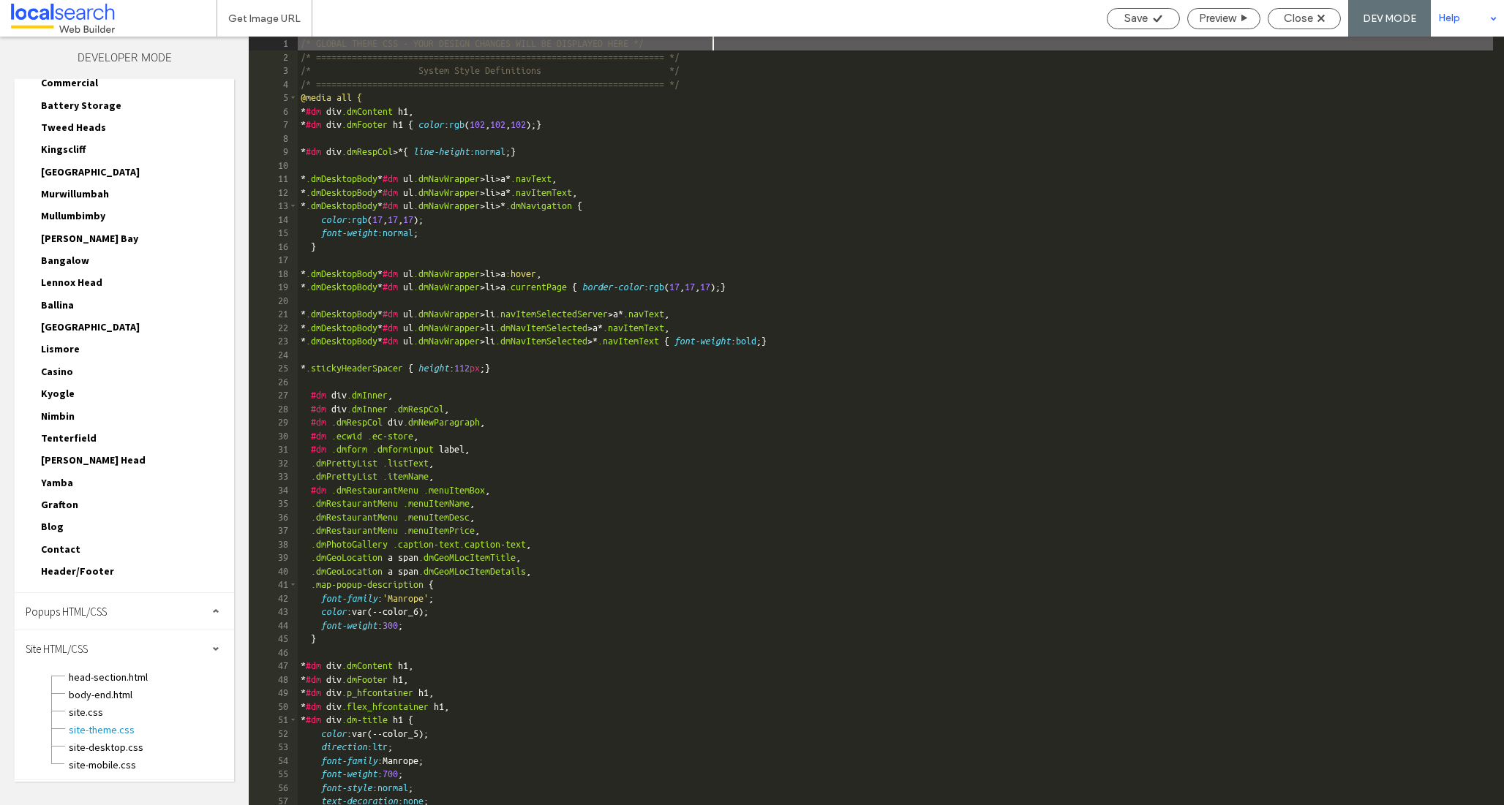
scroll to position [0, 15]
click at [100, 728] on span "site-theme.css" at bounding box center [151, 730] width 166 height 15
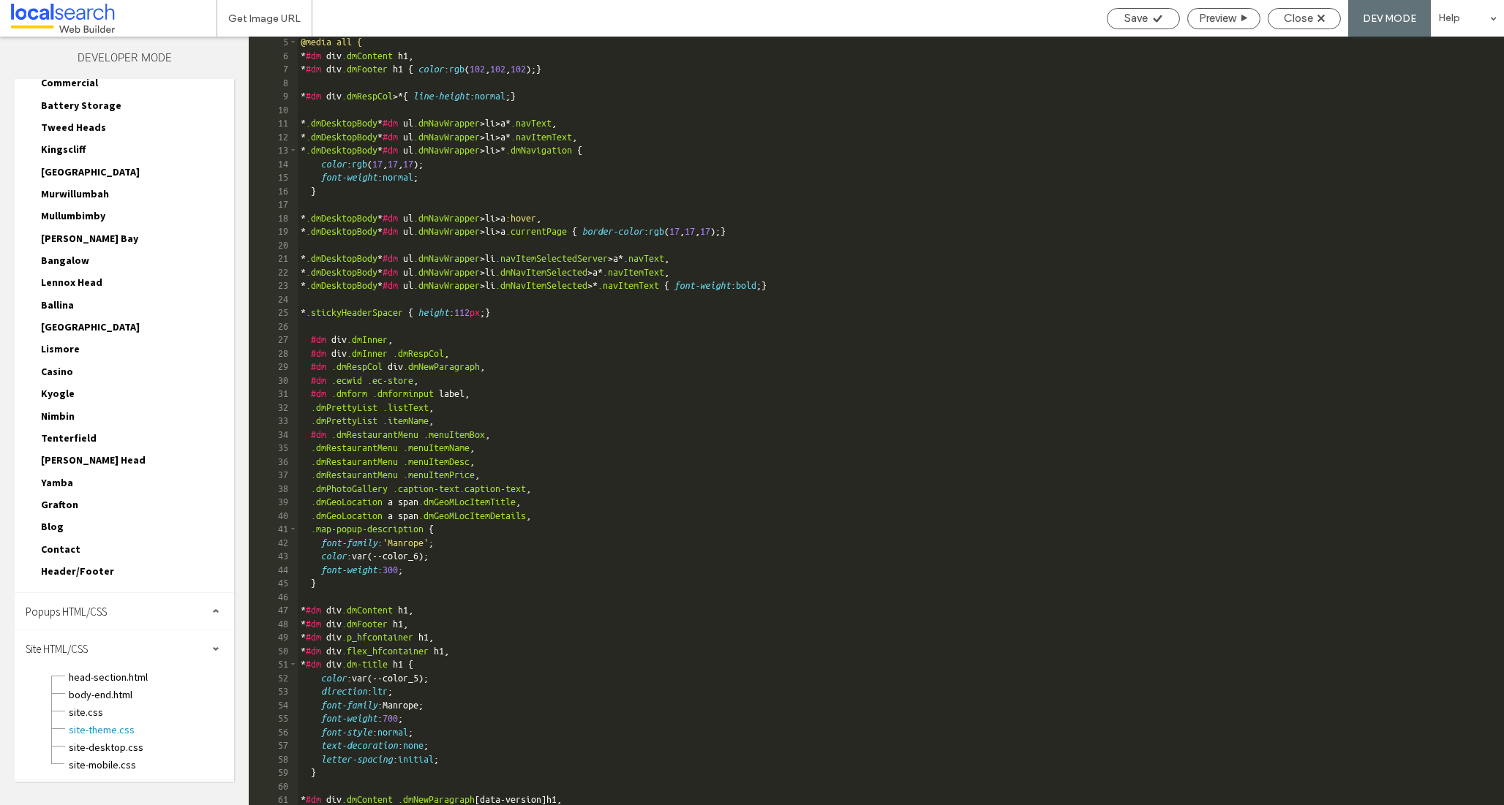
scroll to position [0, 0]
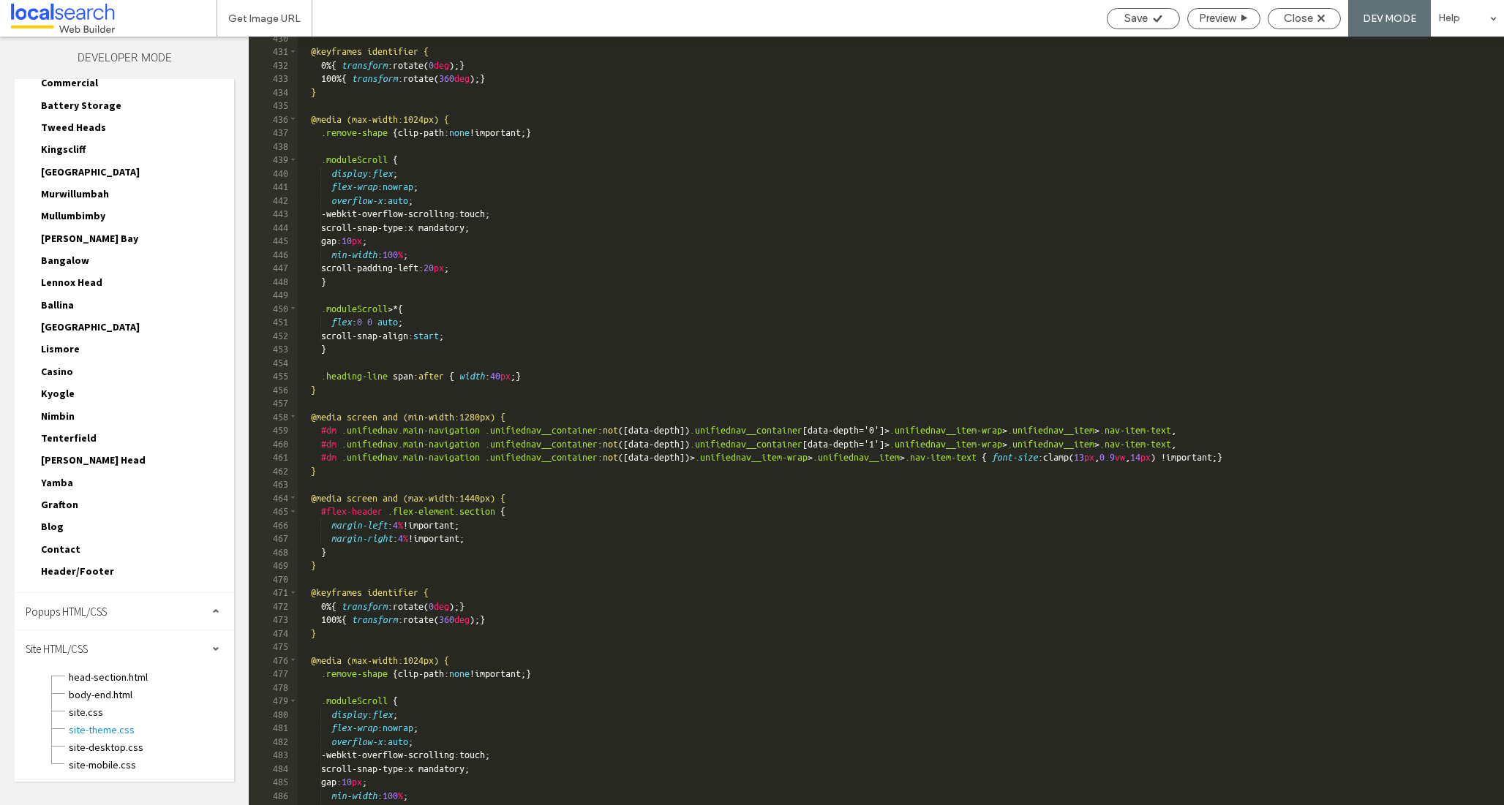
scroll to position [1701, 0]
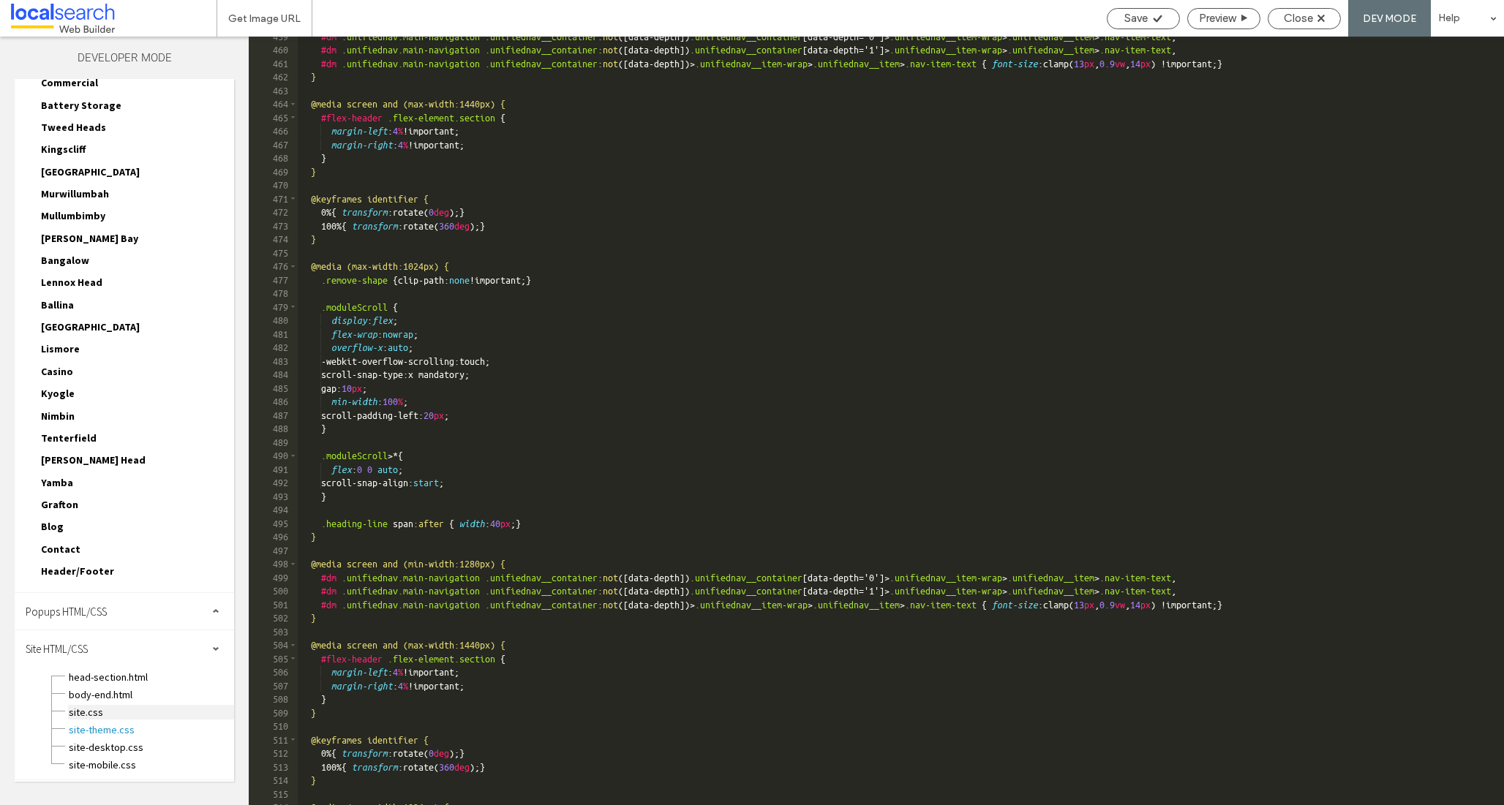
click at [78, 714] on span "site.css" at bounding box center [151, 712] width 166 height 15
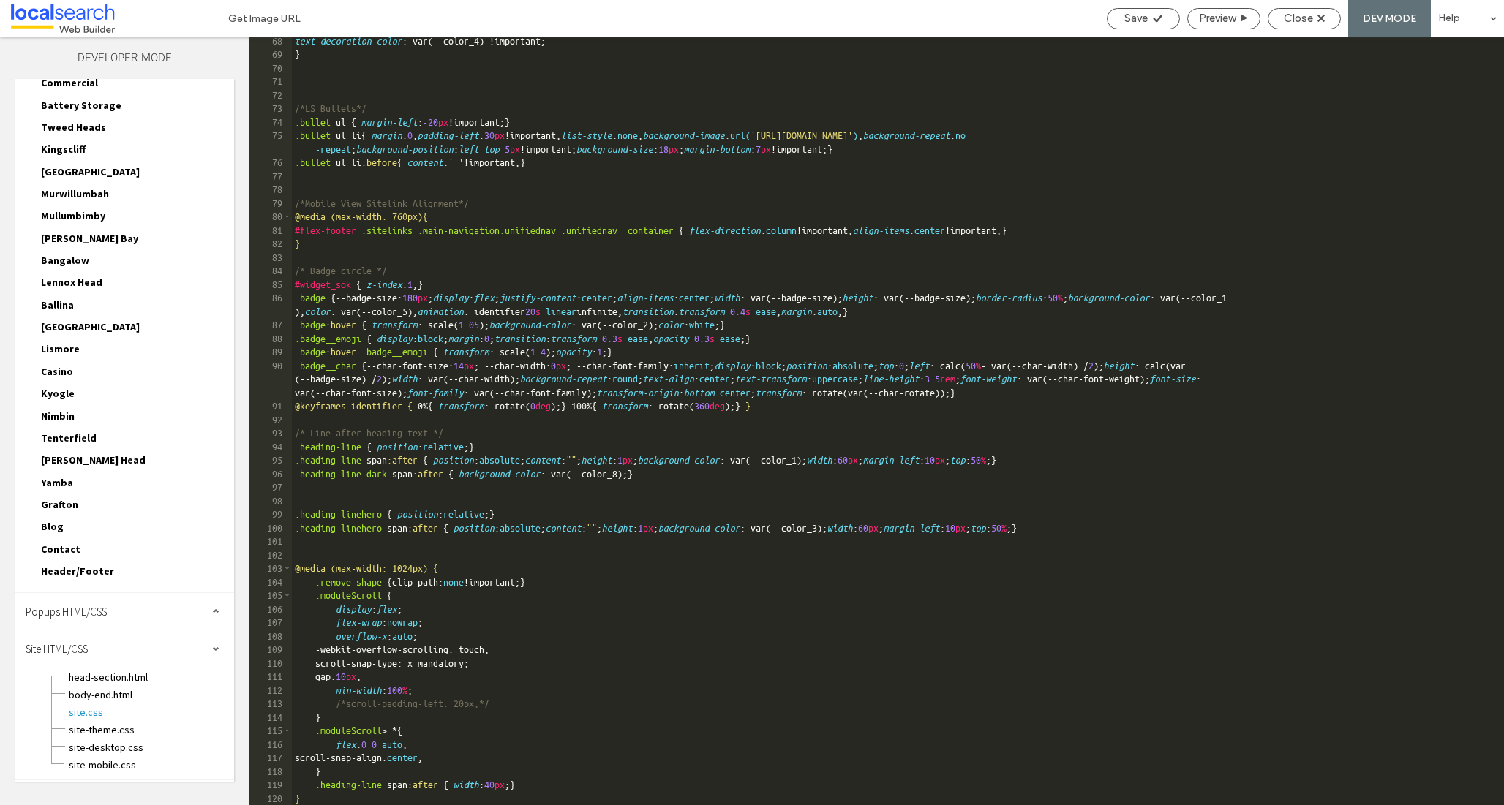
scroll to position [1004, 0]
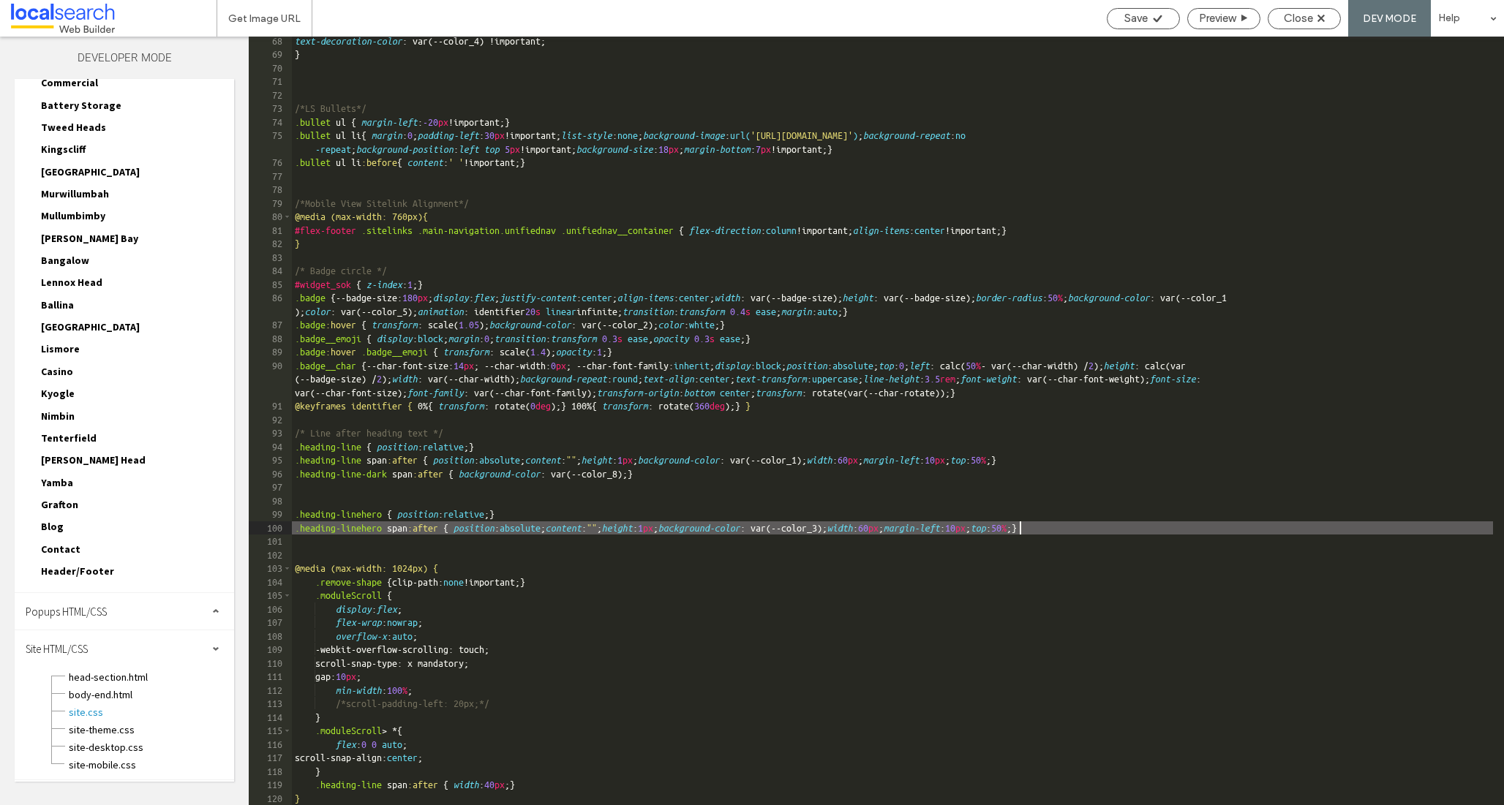
click at [1021, 528] on div "text-decoration-color : var(--color_4) !important; } /*LS Bullets*/ .bullet ul …" at bounding box center [892, 432] width 1201 height 796
type textarea "**"
click at [1144, 16] on span "Save" at bounding box center [1135, 18] width 23 height 13
click at [1027, 527] on div "text-decoration-color : var(--color_4) !important; } /*LS Bullets*/ .bullet ul …" at bounding box center [892, 432] width 1201 height 796
click at [1140, 23] on span "Save" at bounding box center [1135, 18] width 23 height 13
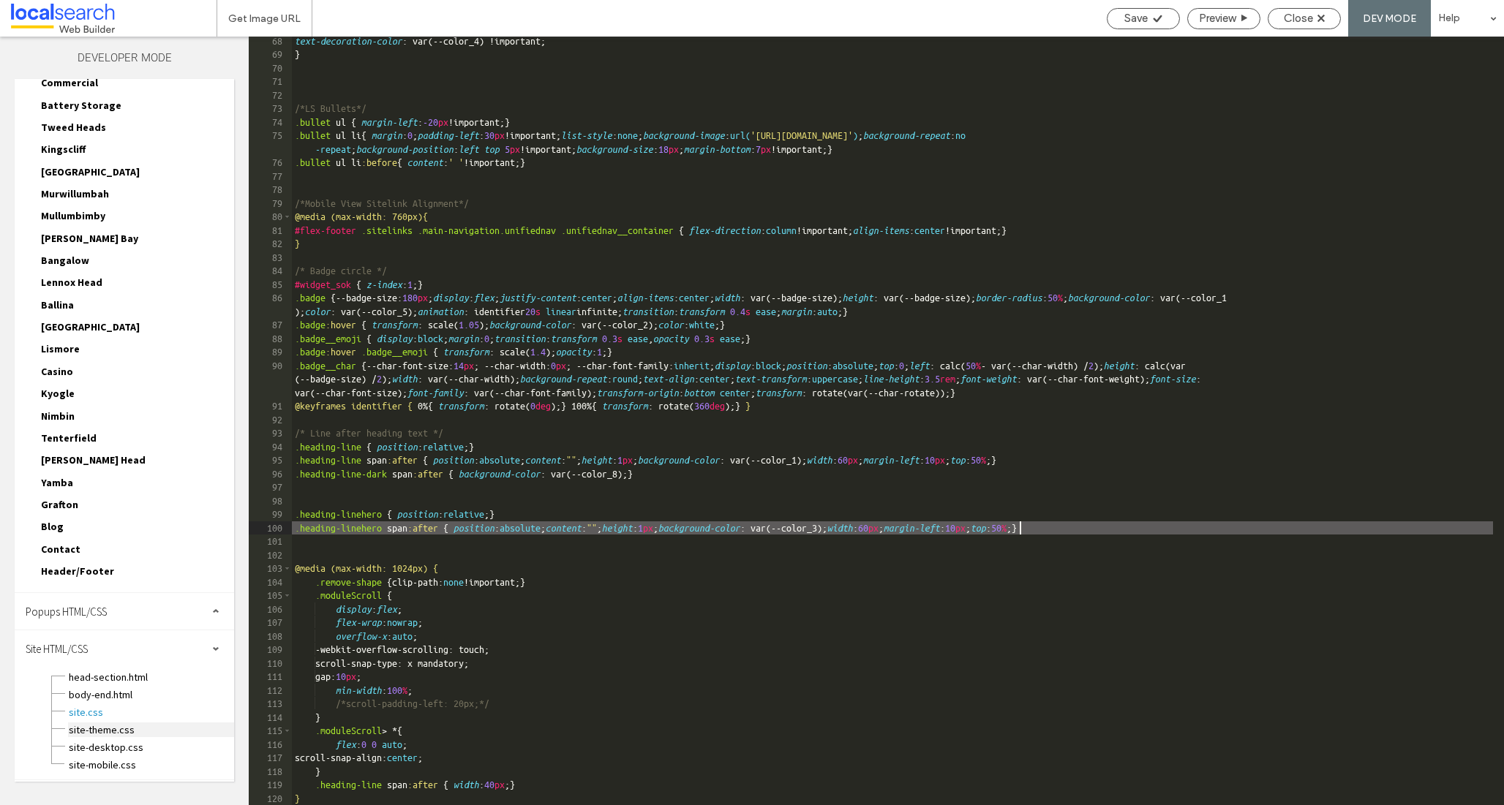
click at [89, 728] on span "site-theme.css" at bounding box center [151, 730] width 166 height 15
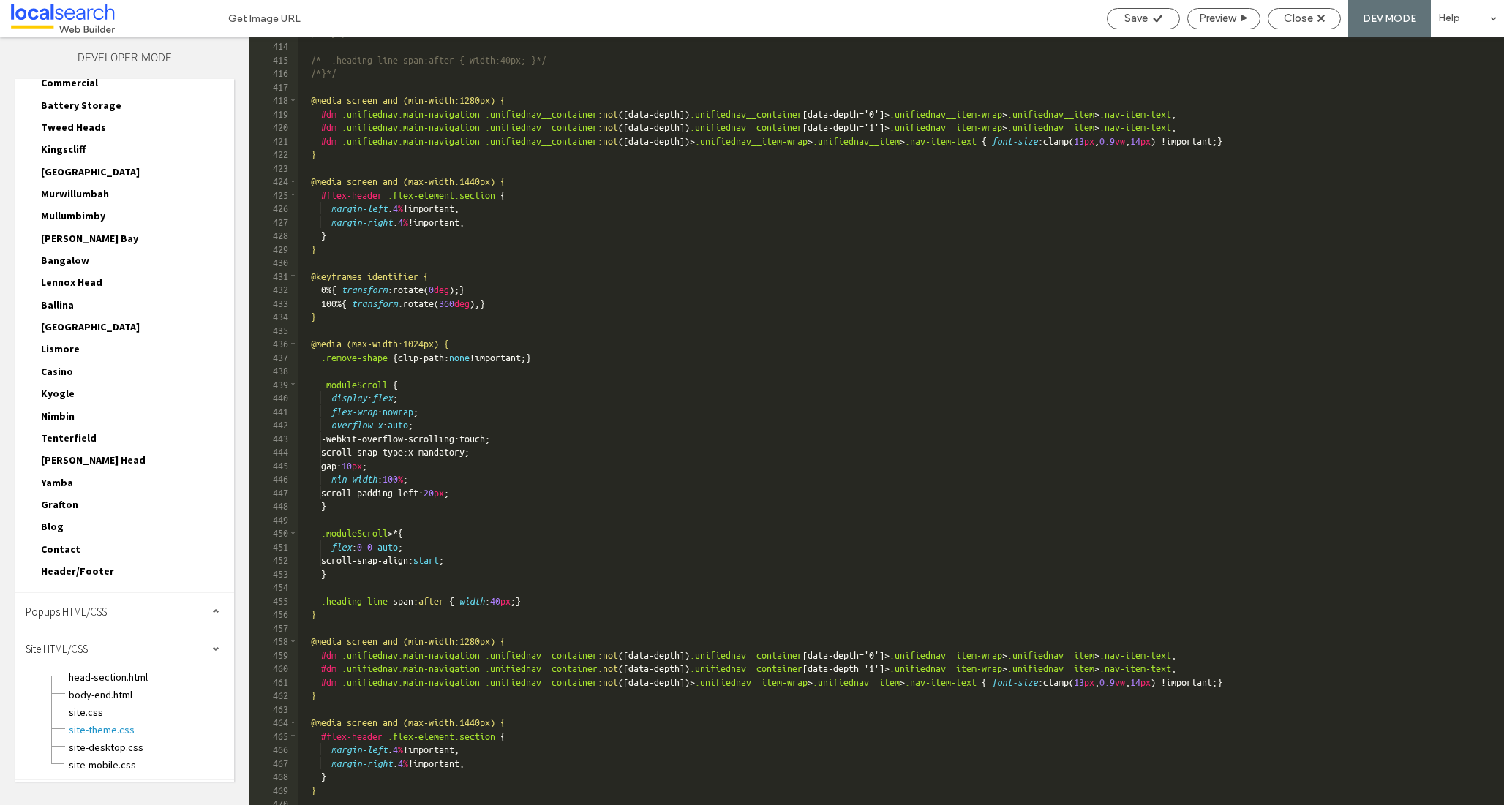
scroll to position [1557, 0]
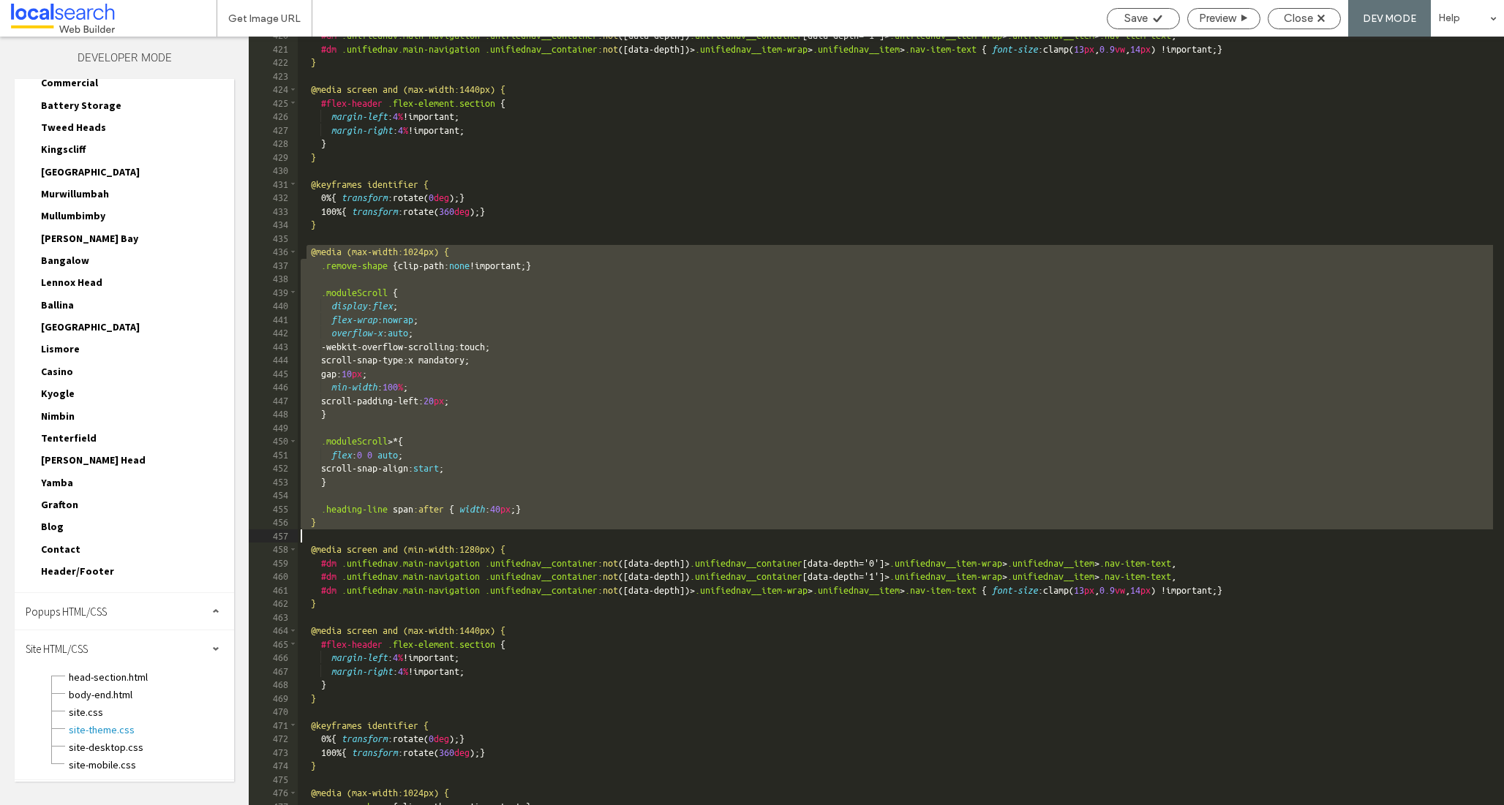
drag, startPoint x: 309, startPoint y: 246, endPoint x: 514, endPoint y: 533, distance: 352.4
click at [514, 533] on div "#dm .unifiednav.main-navigation .unifiednav__container :not ([ data-depth ]) .u…" at bounding box center [895, 427] width 1195 height 796
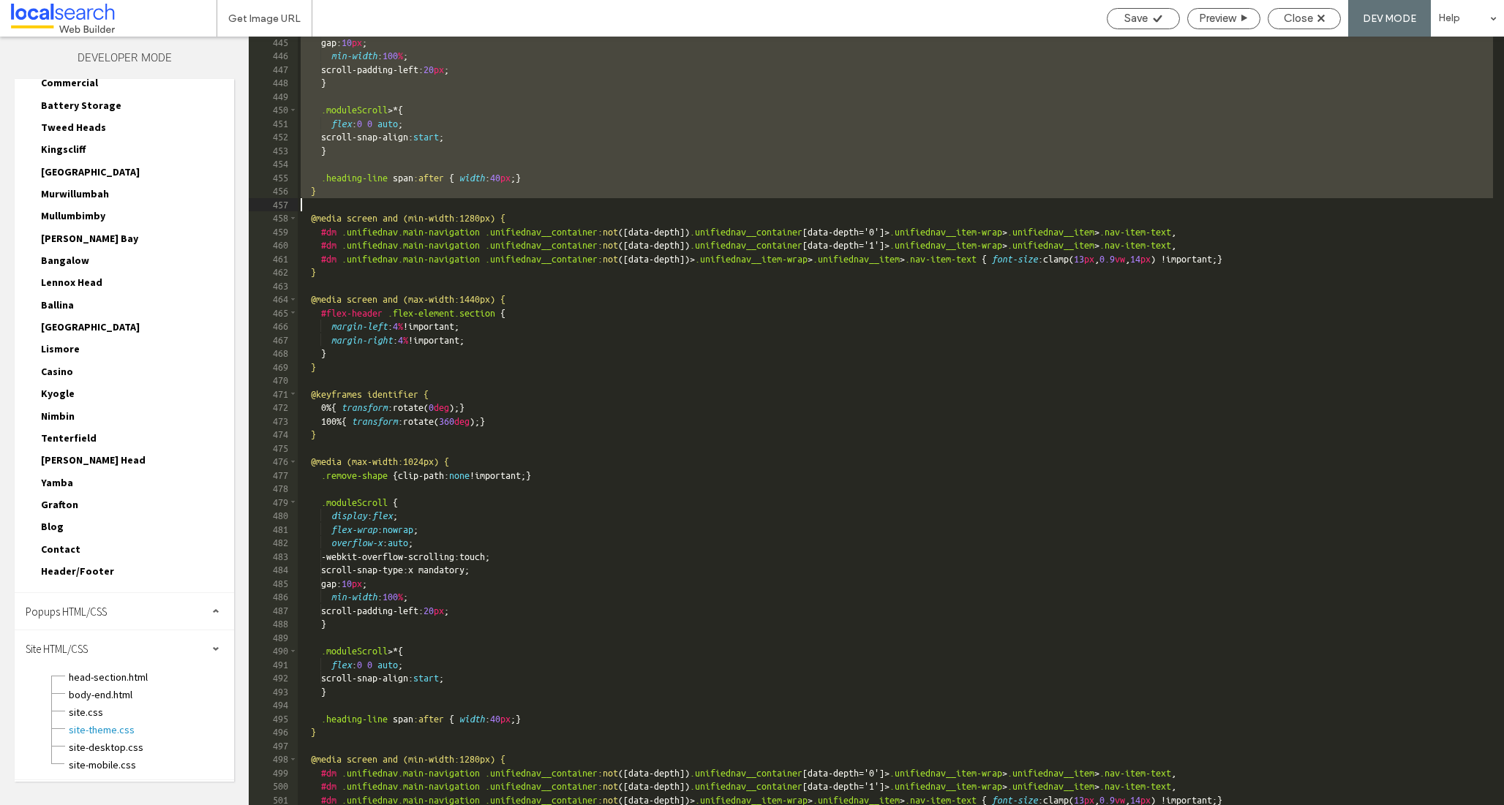
scroll to position [1647, 0]
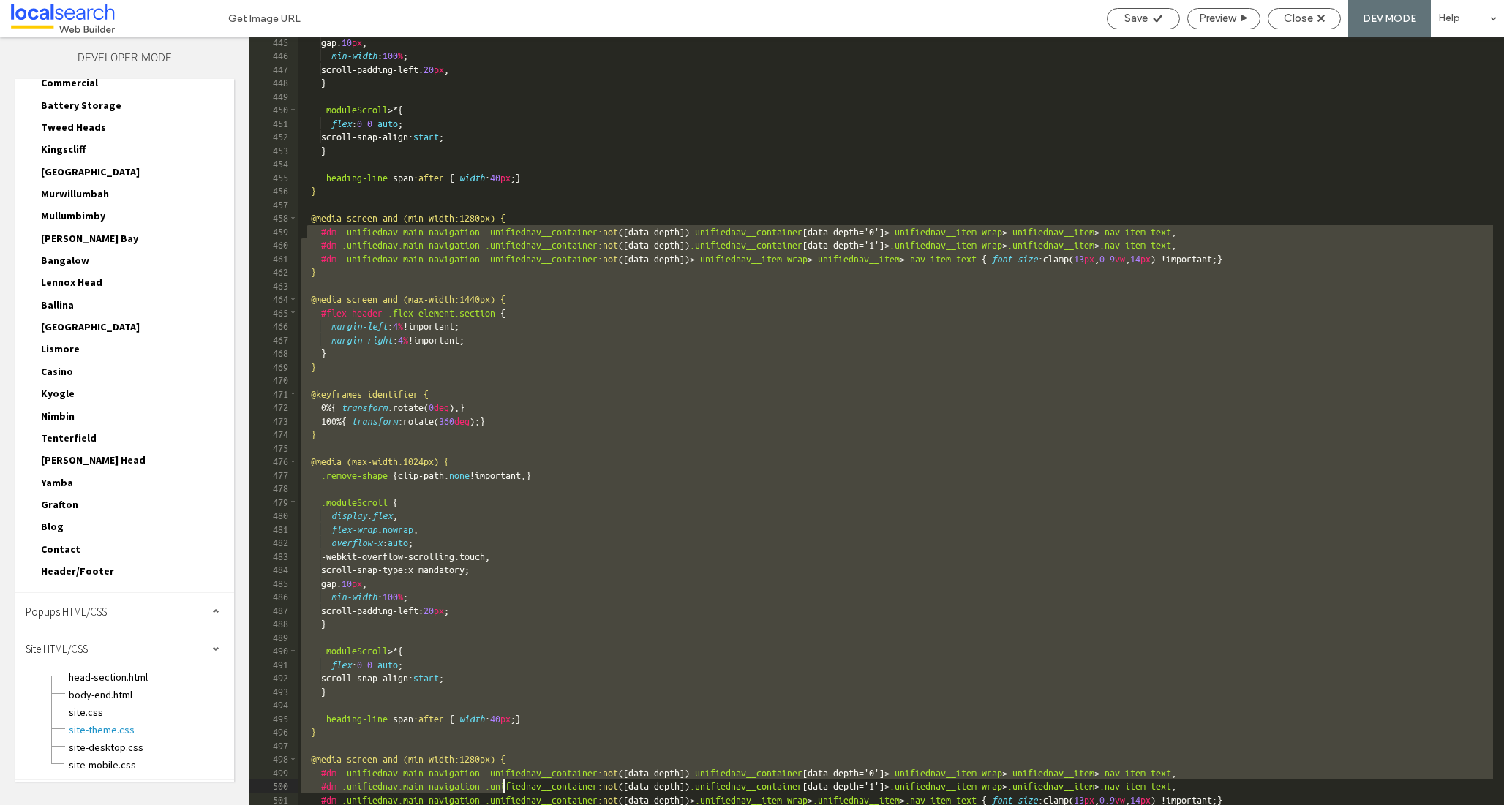
drag, startPoint x: 309, startPoint y: 227, endPoint x: 511, endPoint y: 771, distance: 579.8
click at [511, 771] on div "gap: 10 px ; min-width : 100 % ; scroll-padding-left: 20 px ; } .moduleScroll >…" at bounding box center [895, 434] width 1195 height 796
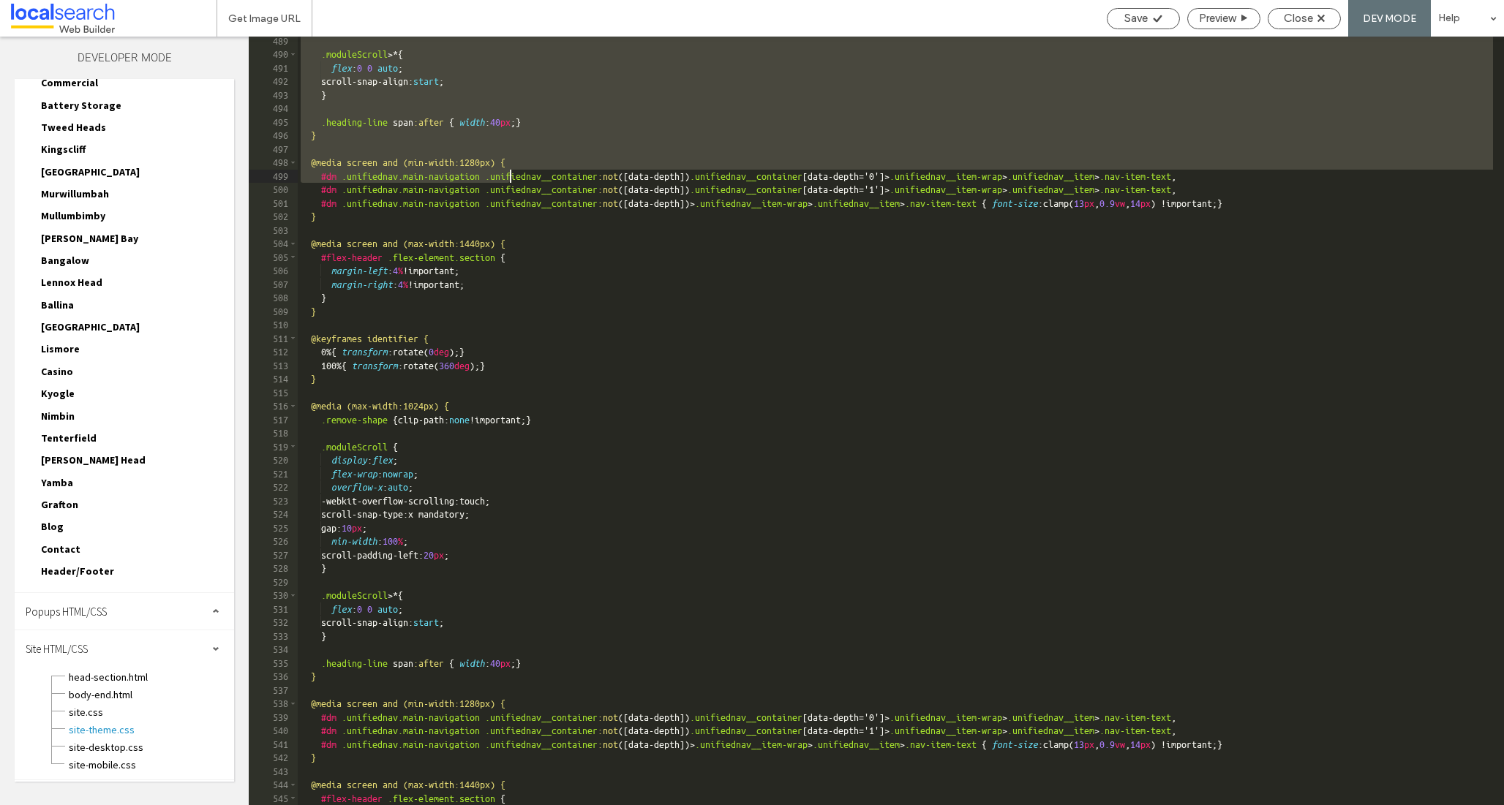
scroll to position [1824, 0]
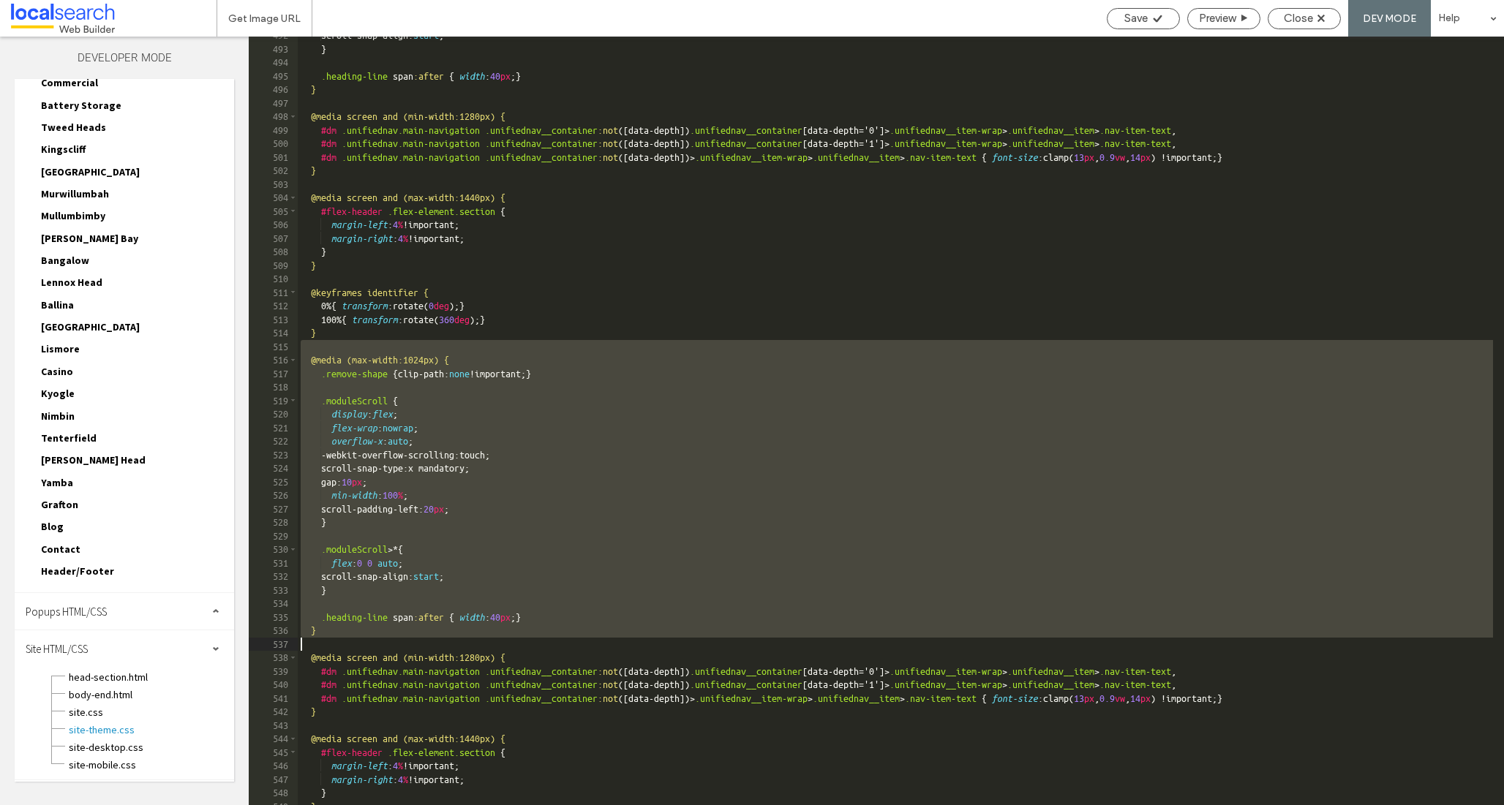
drag, startPoint x: 307, startPoint y: 352, endPoint x: 581, endPoint y: 642, distance: 399.0
click at [581, 642] on div "scroll-snap-align: start ; } .heading-line span :after { width : 40 px ; } } @m…" at bounding box center [895, 427] width 1195 height 796
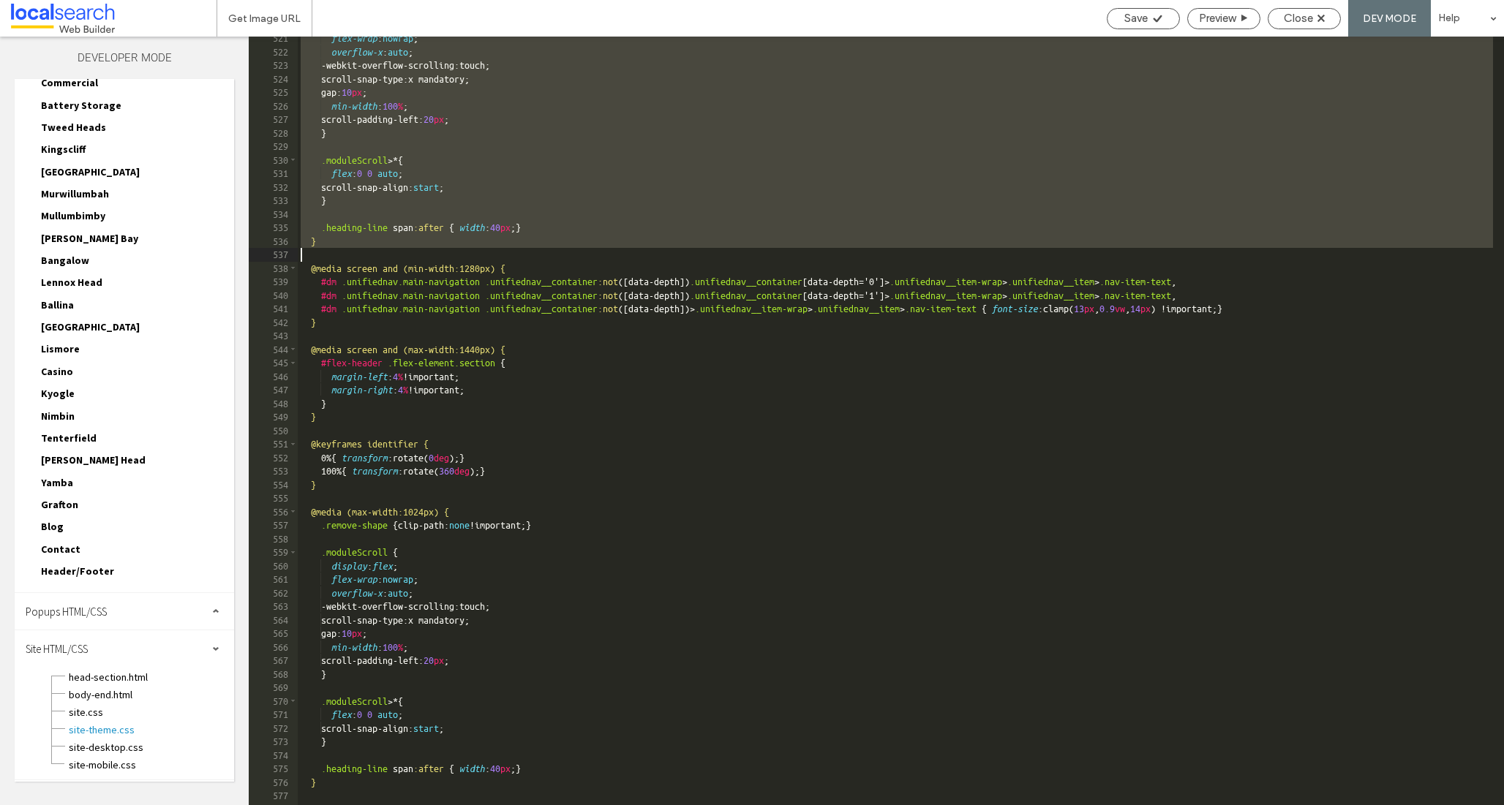
scroll to position [1930, 0]
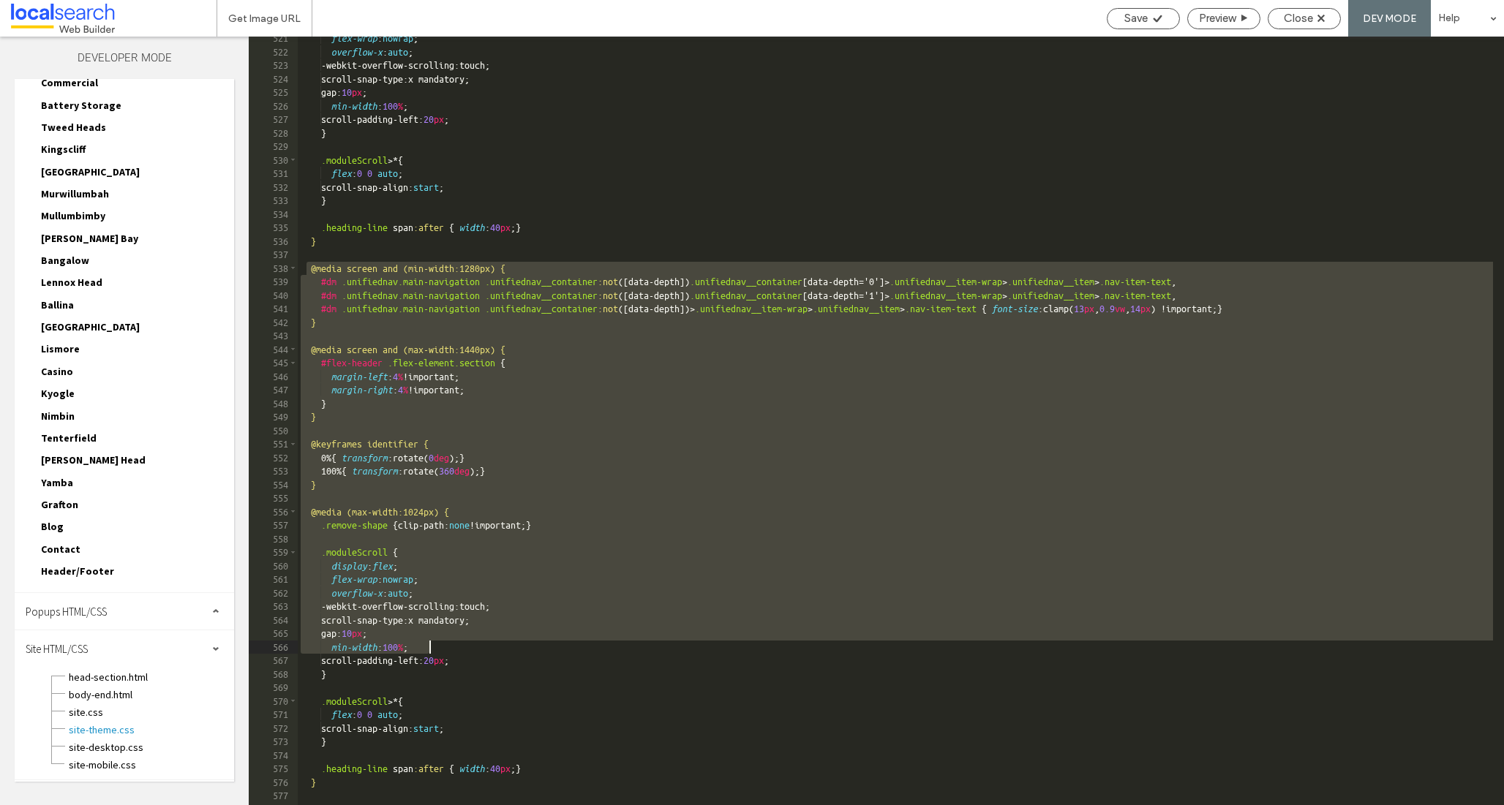
drag, startPoint x: 309, startPoint y: 265, endPoint x: 543, endPoint y: 720, distance: 511.3
click at [544, 719] on div "flex-wrap : nowrap ; overflow-x : auto ; -webkit-overflow-scrolling:touch; scro…" at bounding box center [895, 429] width 1195 height 796
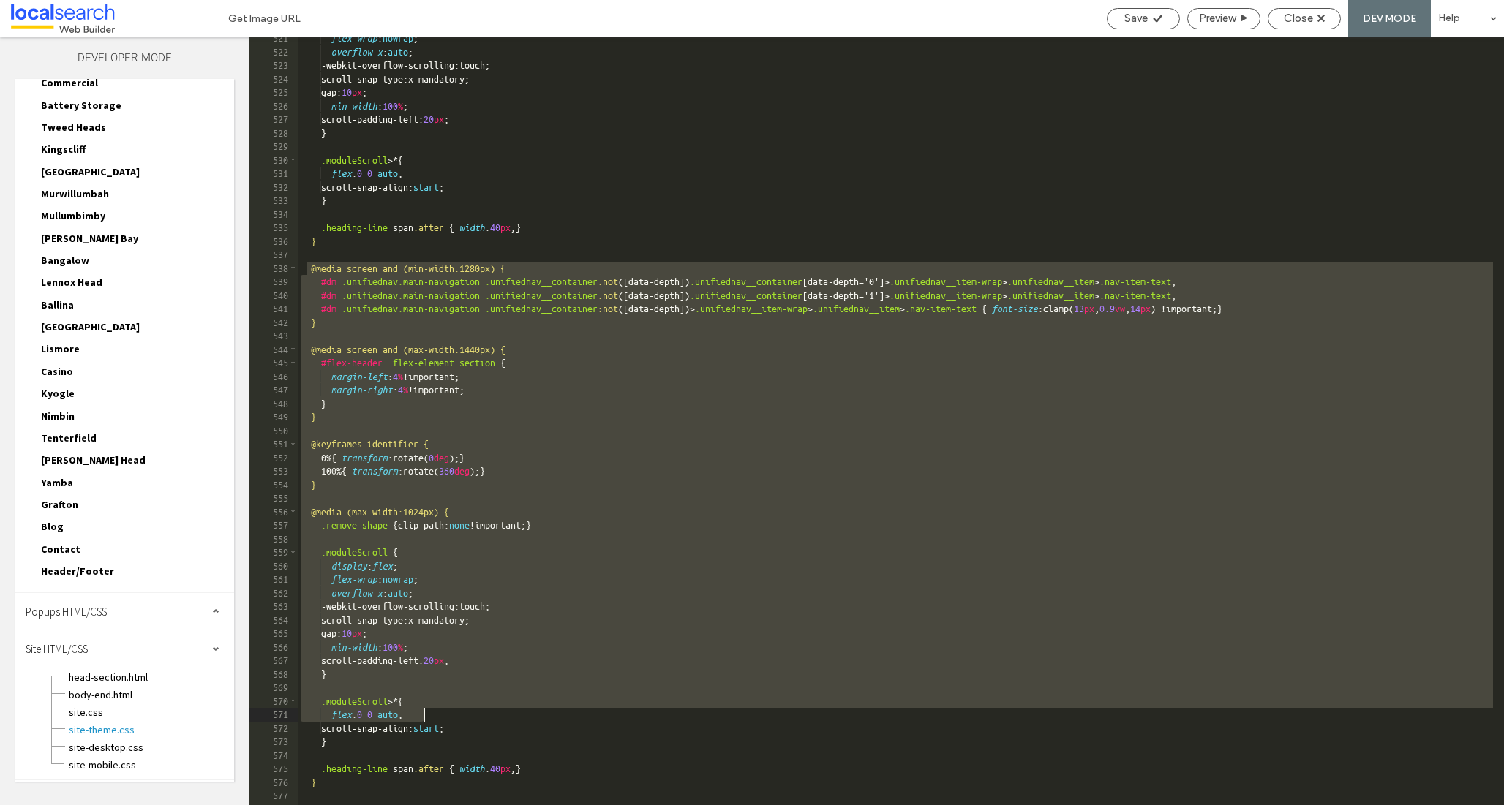
click at [413, 569] on div "flex-wrap : nowrap ; overflow-x : auto ; -webkit-overflow-scrolling:touch; scro…" at bounding box center [895, 429] width 1195 height 796
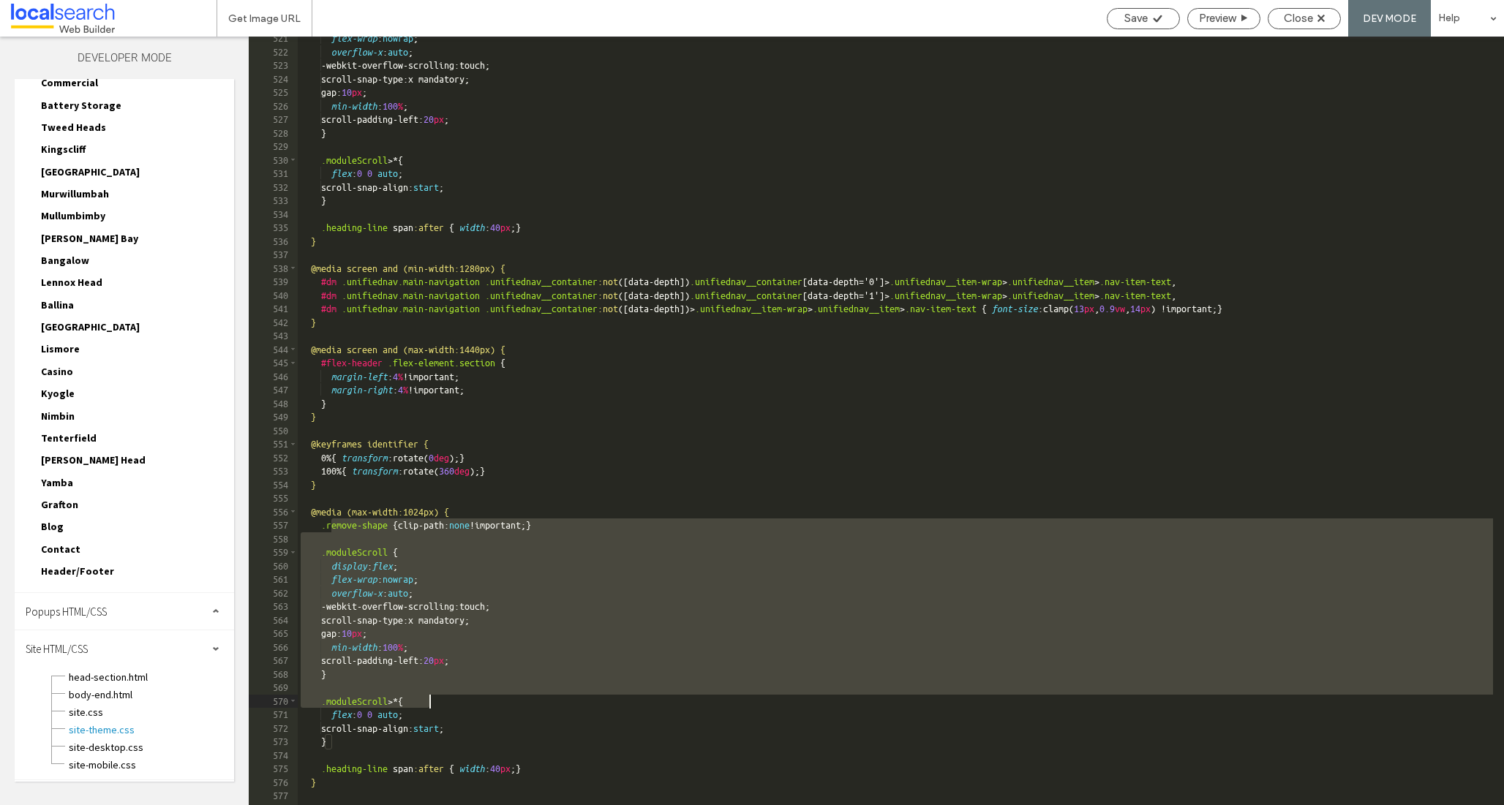
drag, startPoint x: 331, startPoint y: 529, endPoint x: 485, endPoint y: 703, distance: 232.2
click at [486, 704] on div "flex-wrap : nowrap ; overflow-x : auto ; -webkit-overflow-scrolling:touch; scro…" at bounding box center [895, 429] width 1195 height 796
click at [92, 695] on span "body-end.html" at bounding box center [151, 695] width 166 height 15
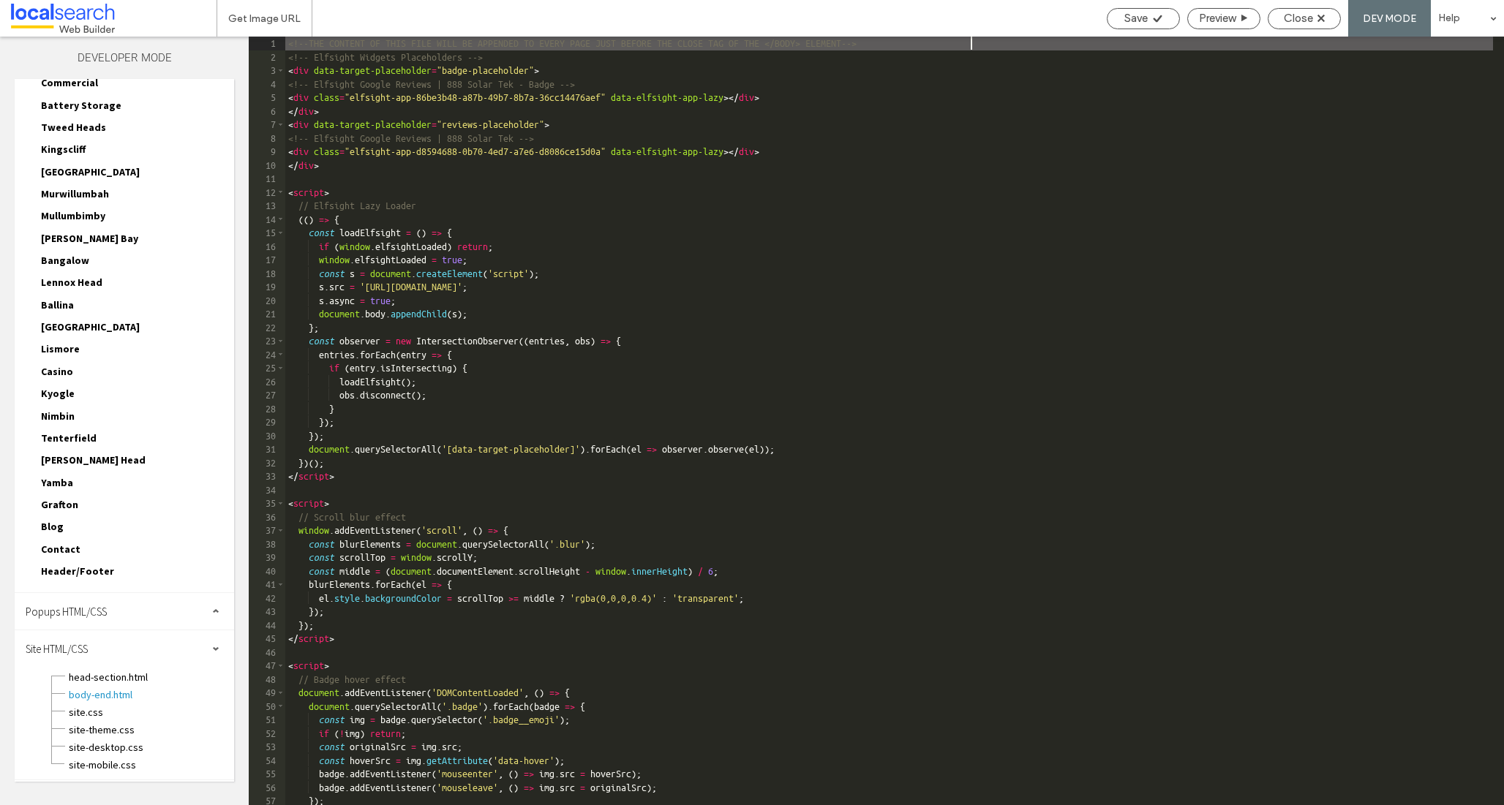
scroll to position [0, 0]
click at [69, 715] on span "site.css" at bounding box center [151, 712] width 166 height 15
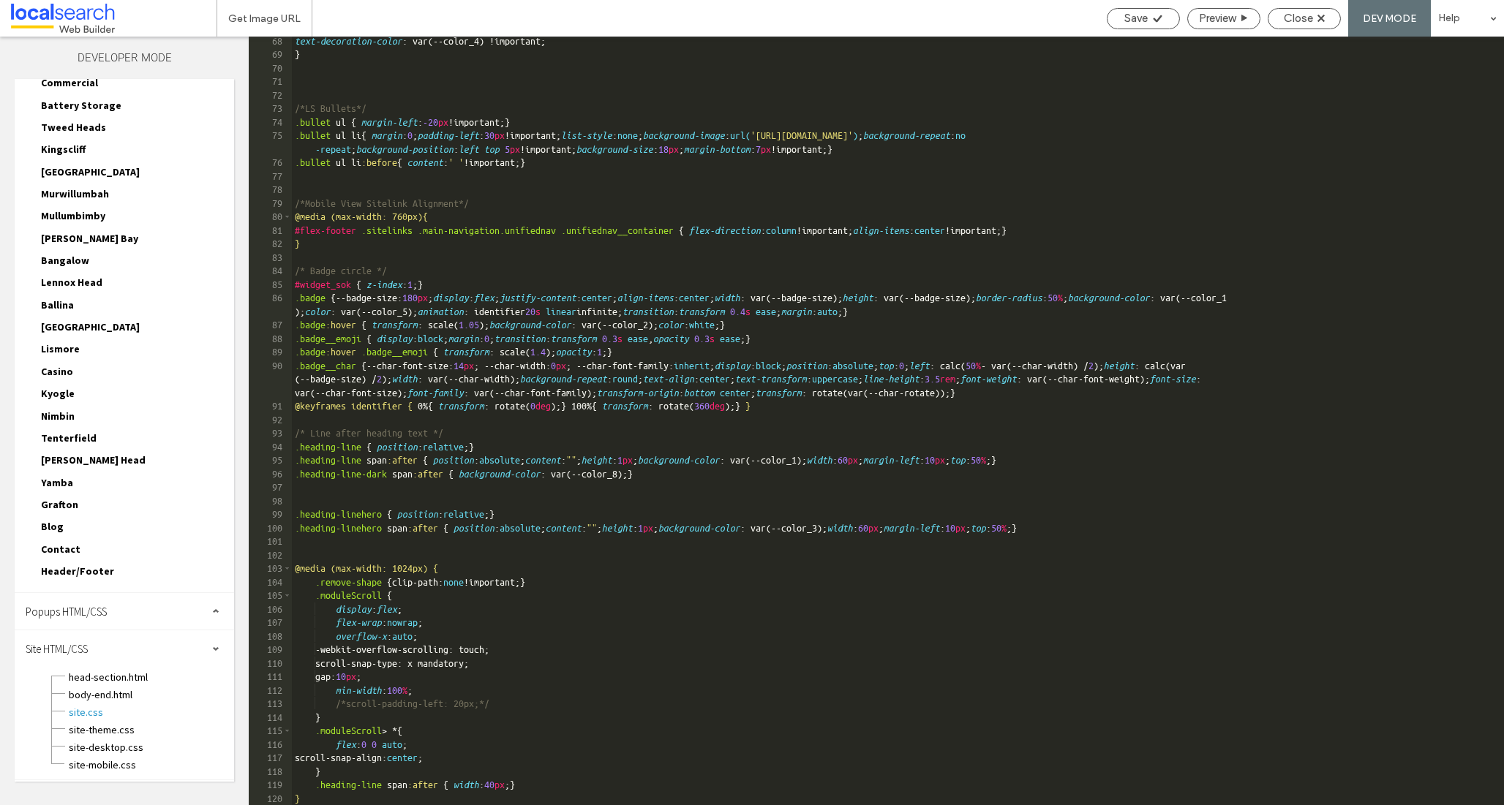
scroll to position [1004, 0]
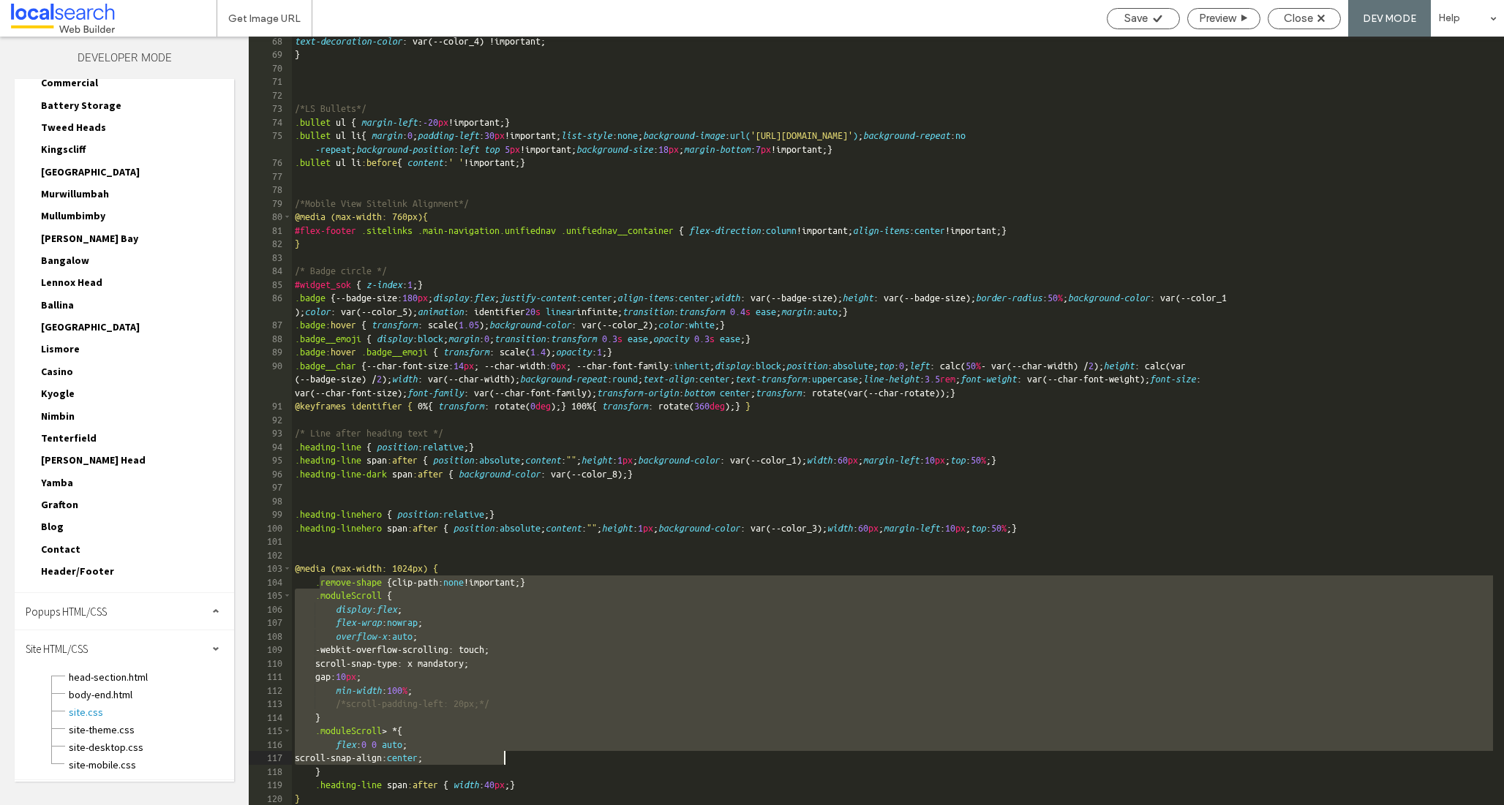
drag, startPoint x: 317, startPoint y: 581, endPoint x: 544, endPoint y: 754, distance: 284.9
click at [544, 754] on div "text-decoration-color : var(--color_4) !important; } /*LS Bullets*/ .bullet ul …" at bounding box center [892, 432] width 1201 height 796
click at [76, 731] on span "site-theme.css" at bounding box center [151, 730] width 166 height 15
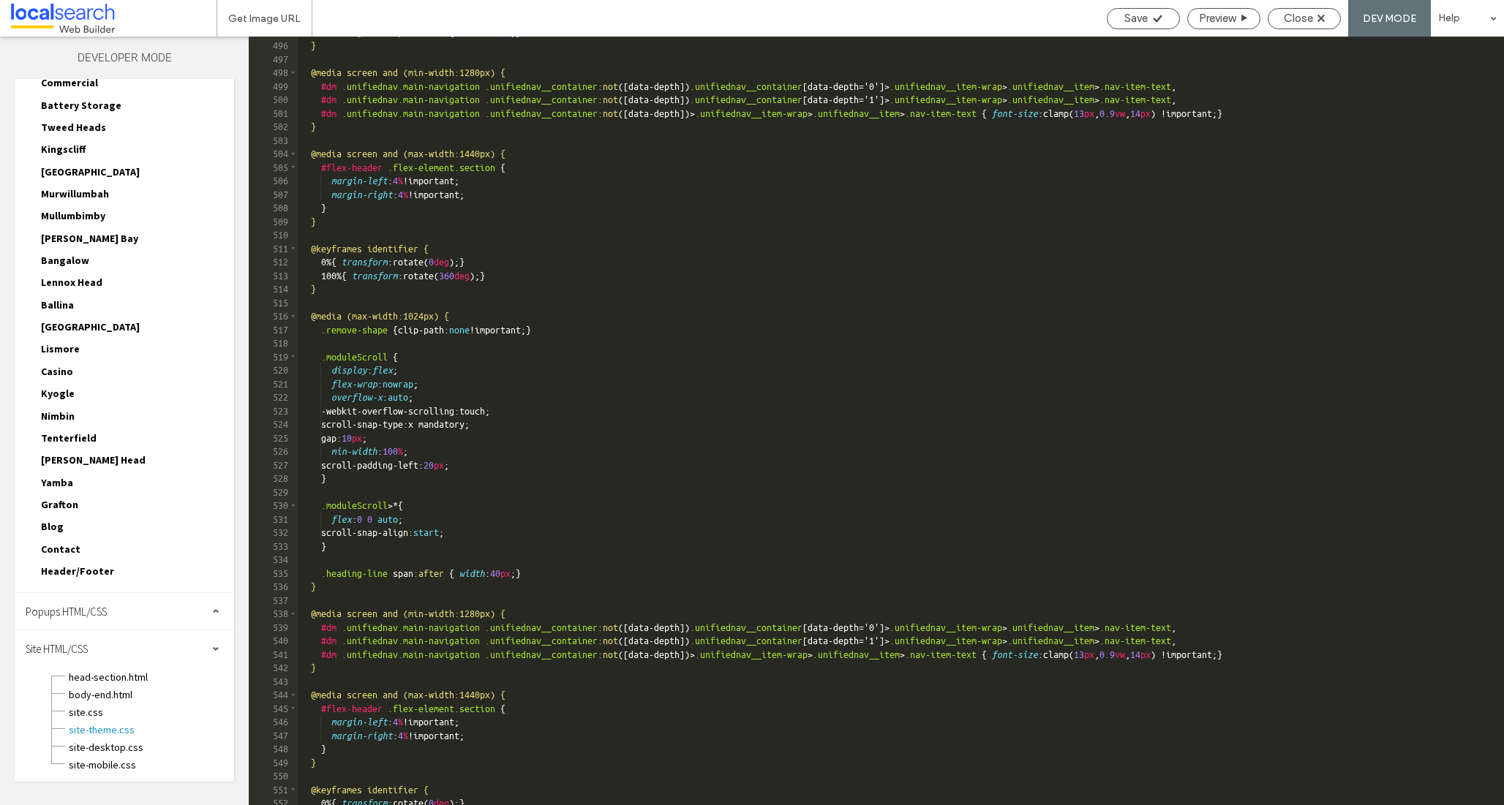
scroll to position [1836, 0]
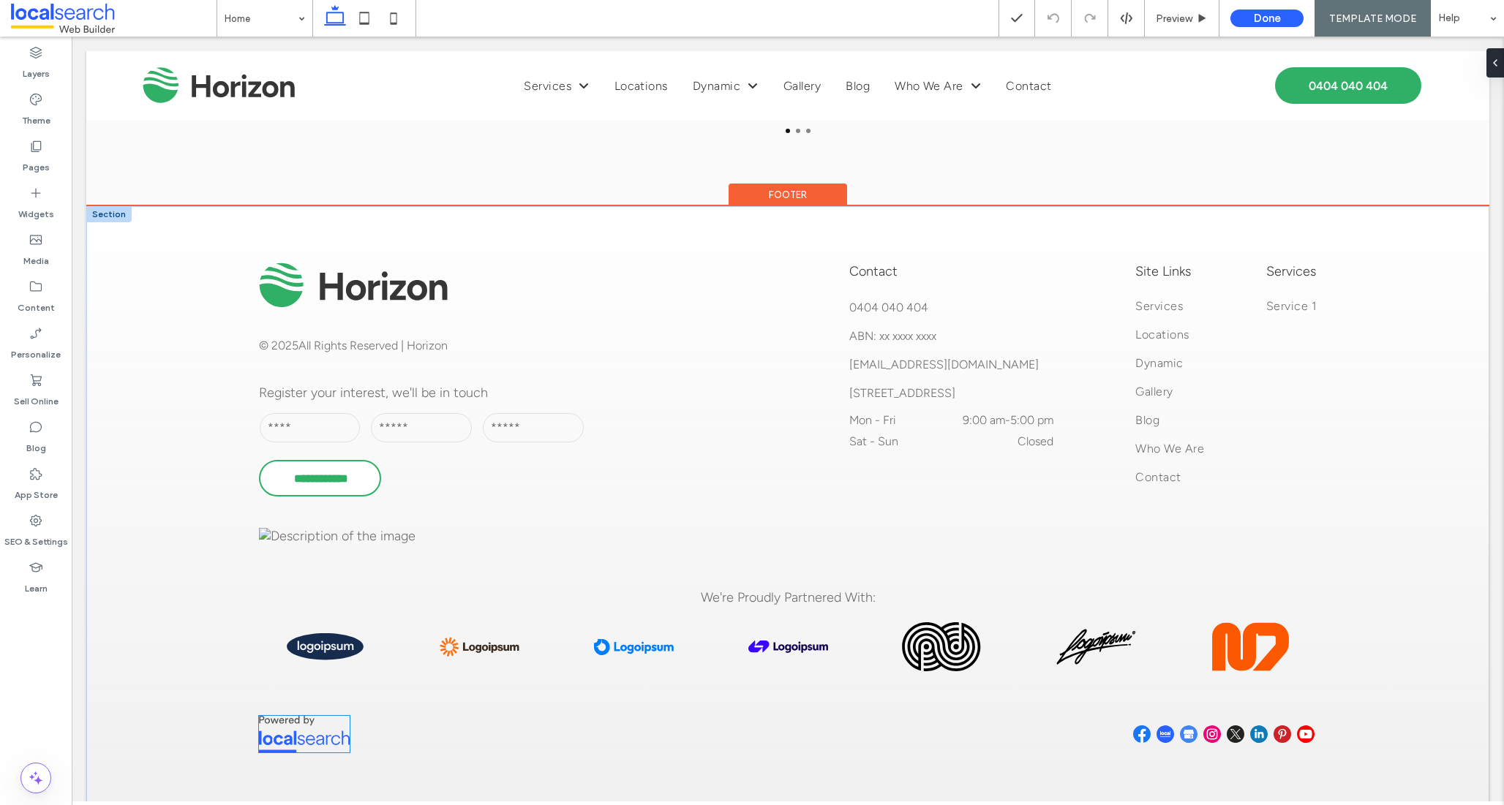
click at [287, 722] on img at bounding box center [304, 734] width 91 height 37
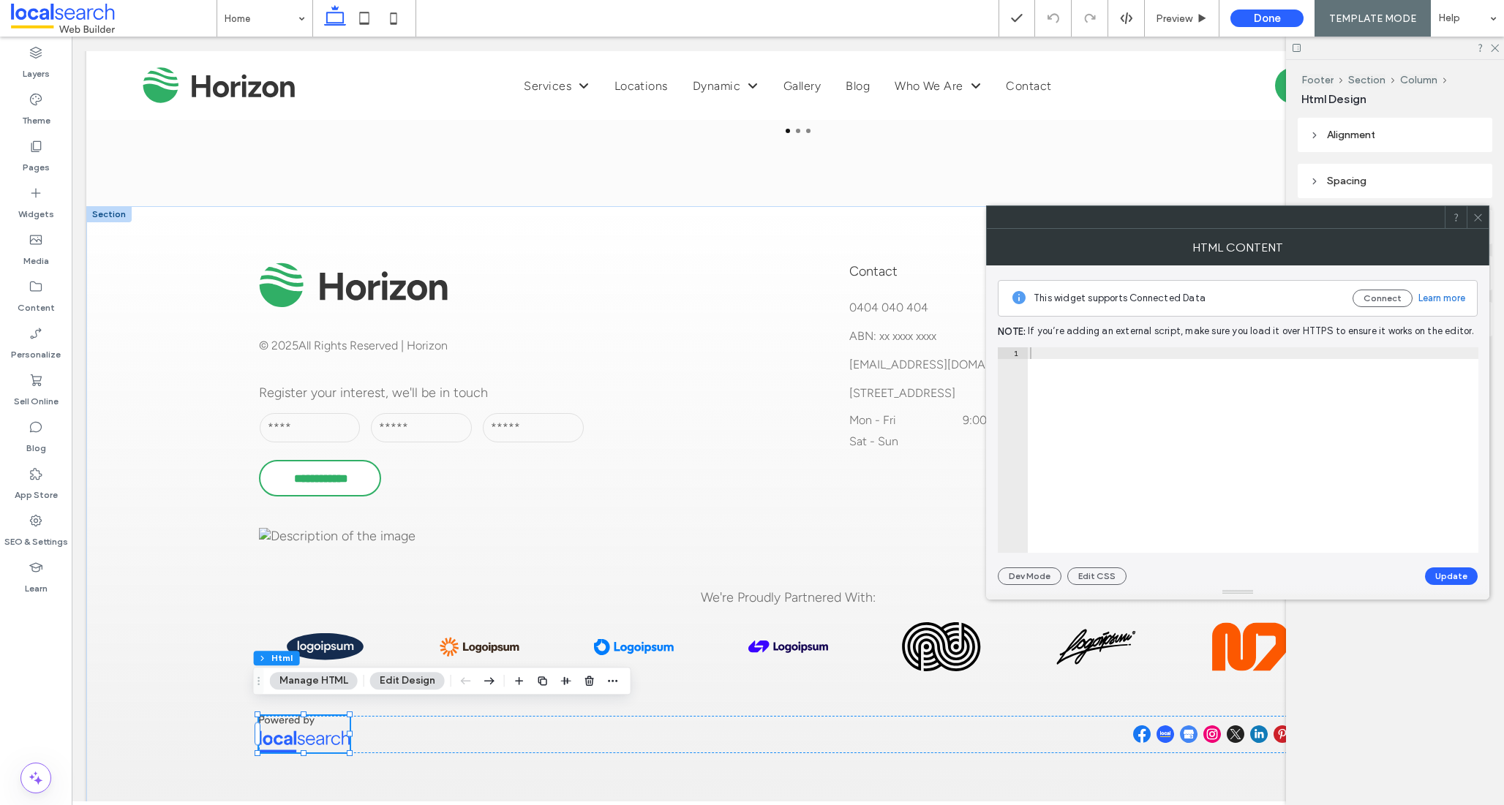
click at [1217, 405] on div at bounding box center [1252, 461] width 451 height 229
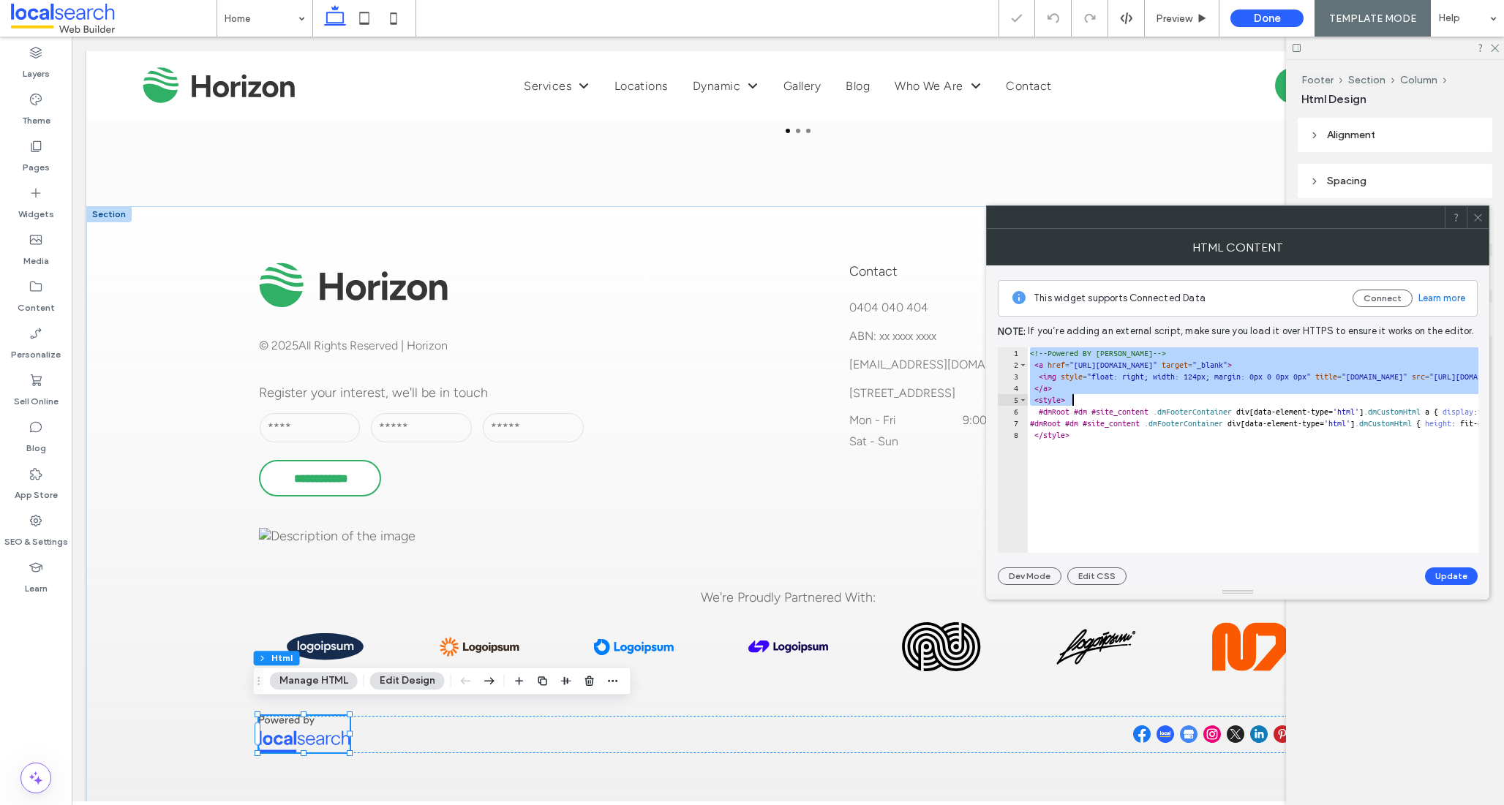
type textarea "**********"
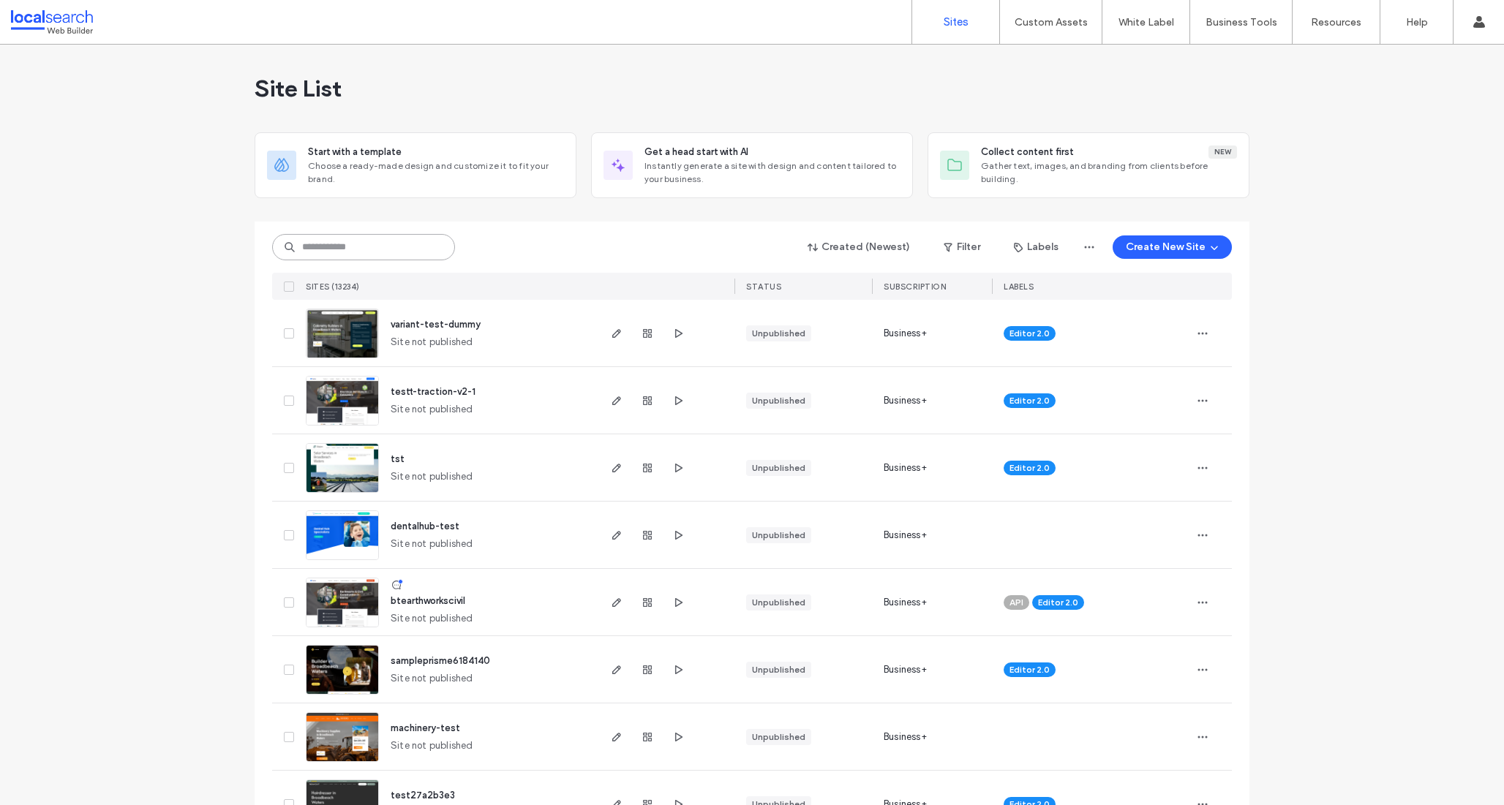
click at [358, 242] on input at bounding box center [363, 247] width 183 height 26
paste input "********"
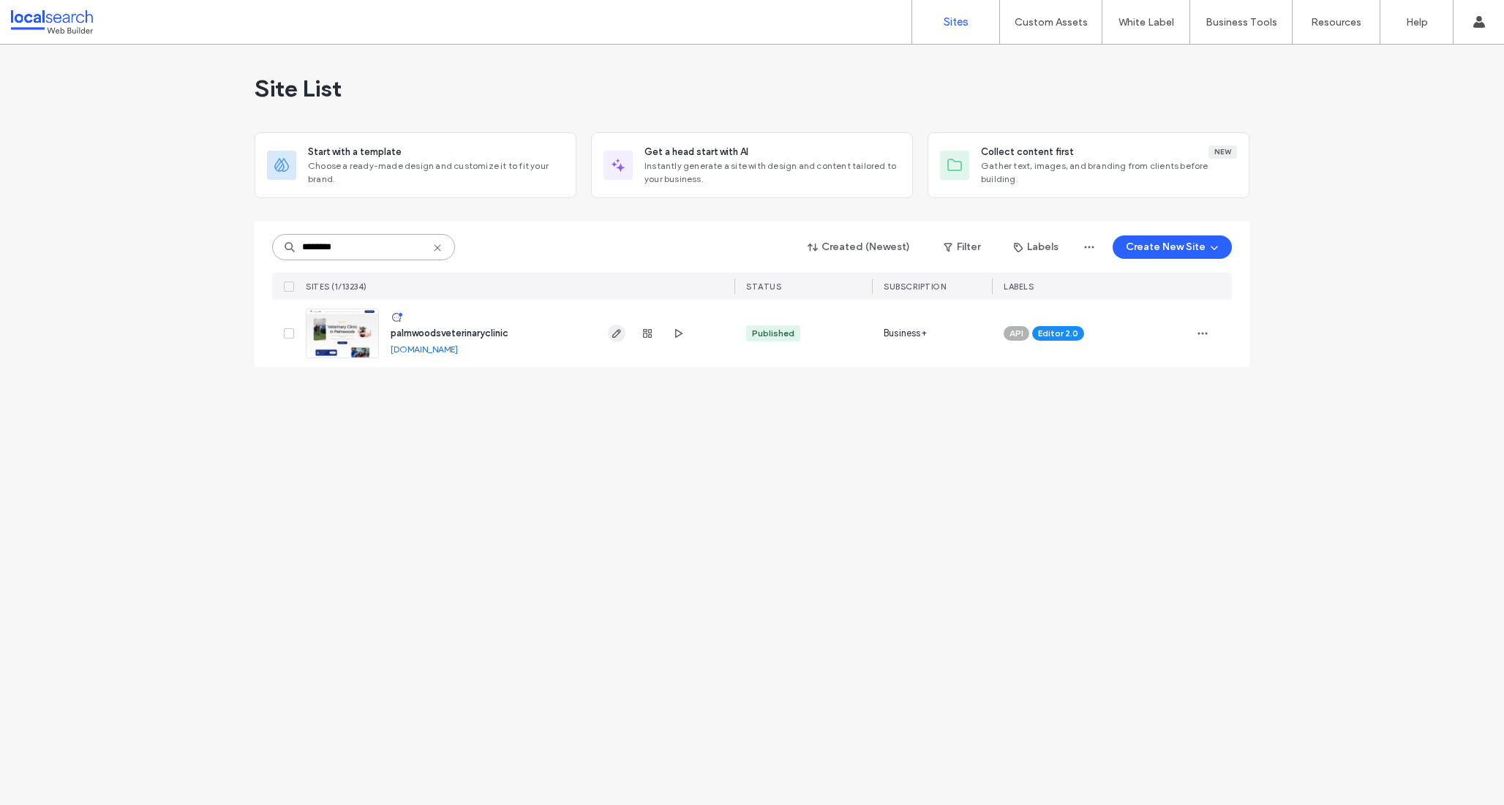
type input "********"
click at [617, 331] on use "button" at bounding box center [616, 333] width 9 height 9
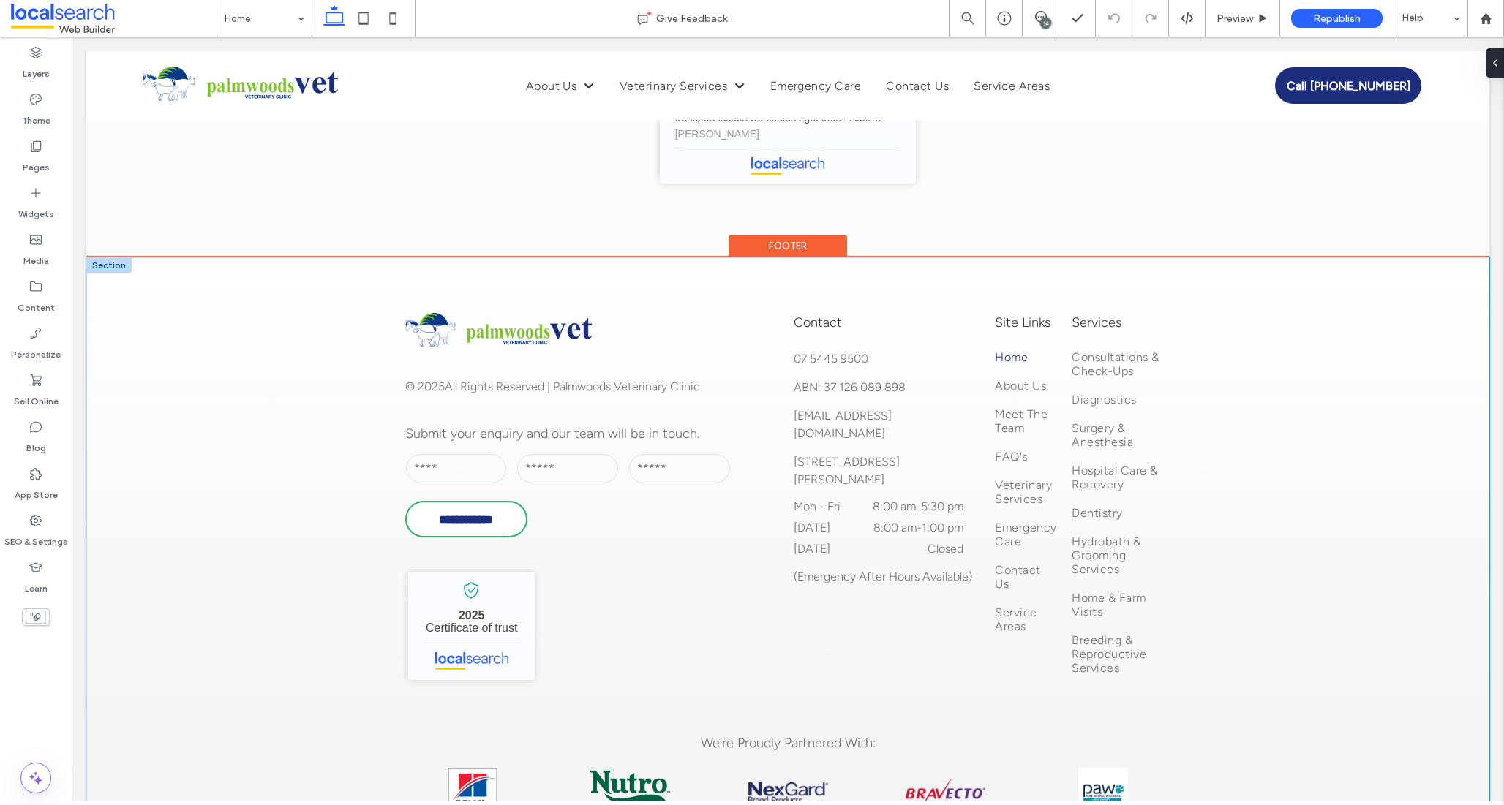
click at [229, 320] on div "**********" at bounding box center [787, 606] width 1403 height 698
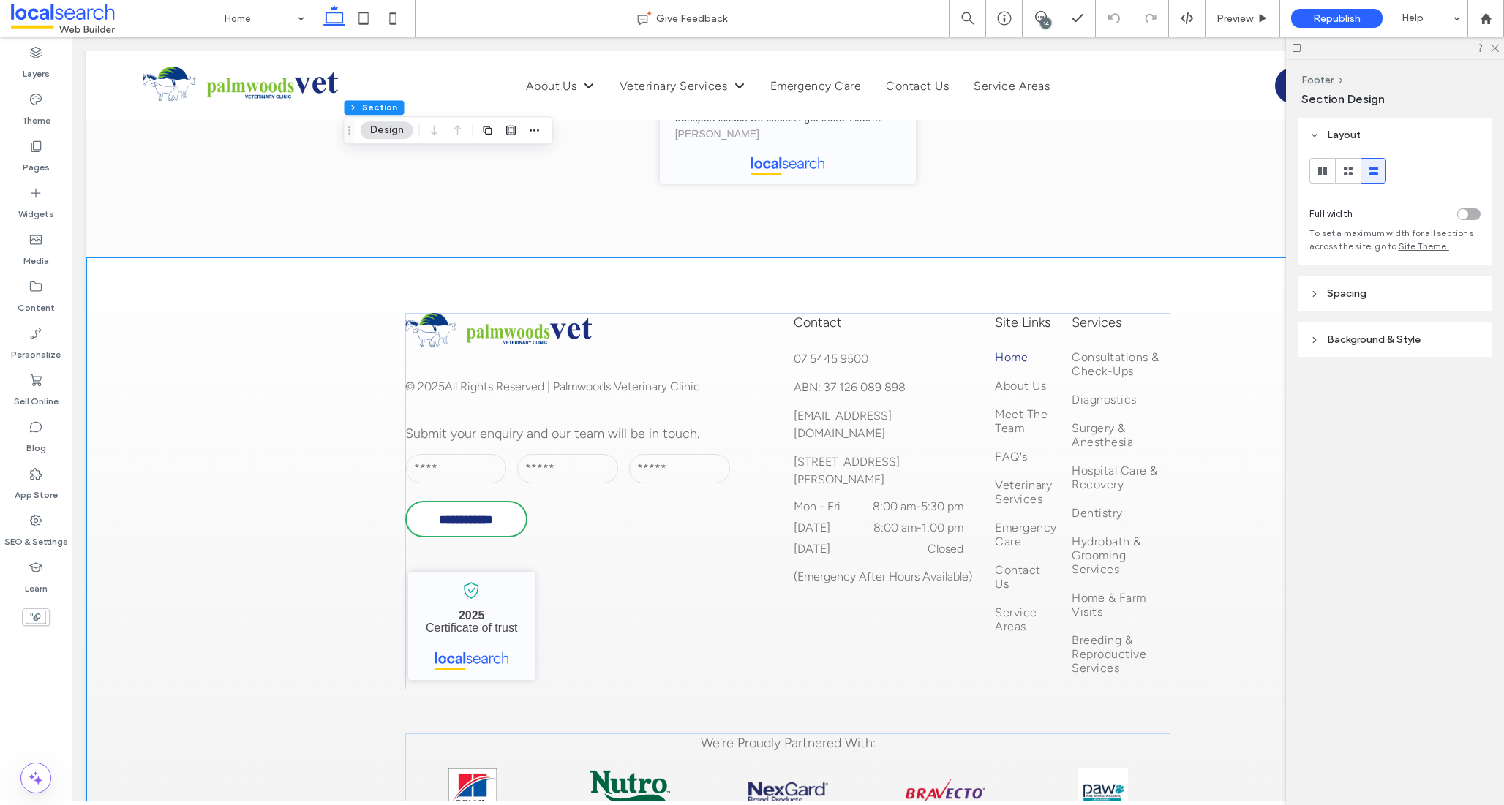
click at [1464, 219] on div "toggle" at bounding box center [1468, 214] width 23 height 12
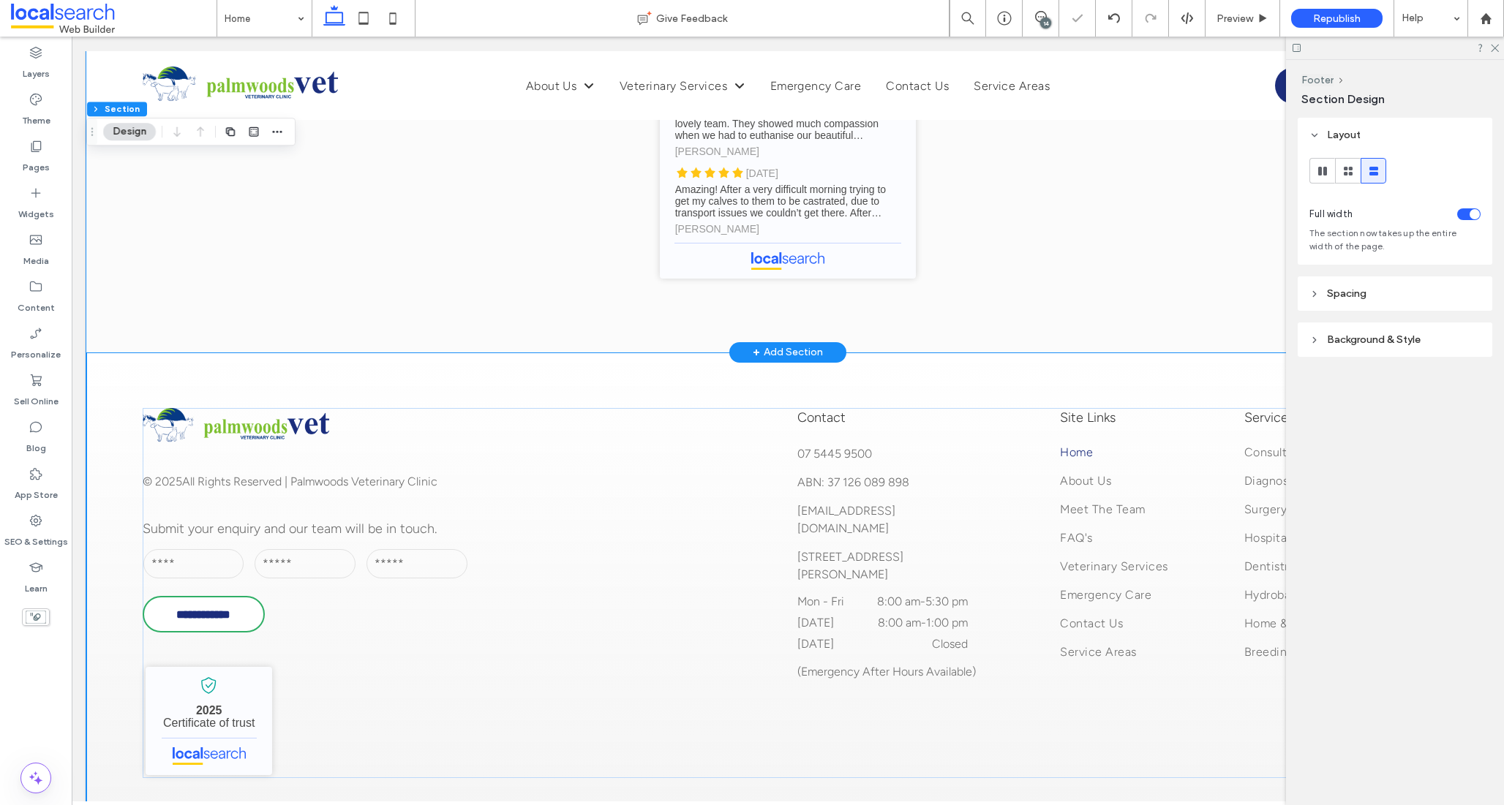
scroll to position [5938, 0]
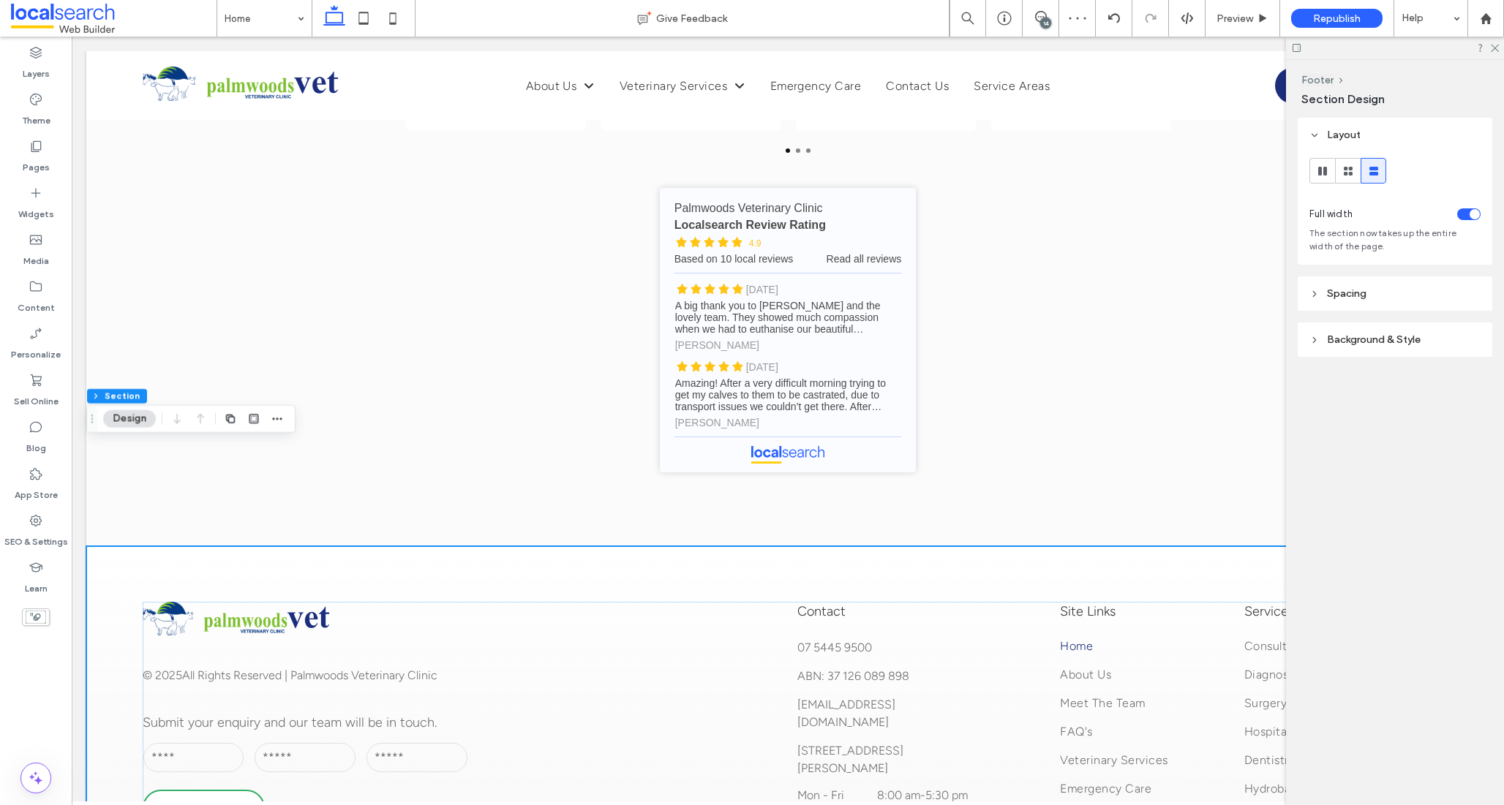
click at [1491, 54] on div at bounding box center [1395, 48] width 218 height 23
click at [1489, 47] on icon at bounding box center [1494, 47] width 10 height 10
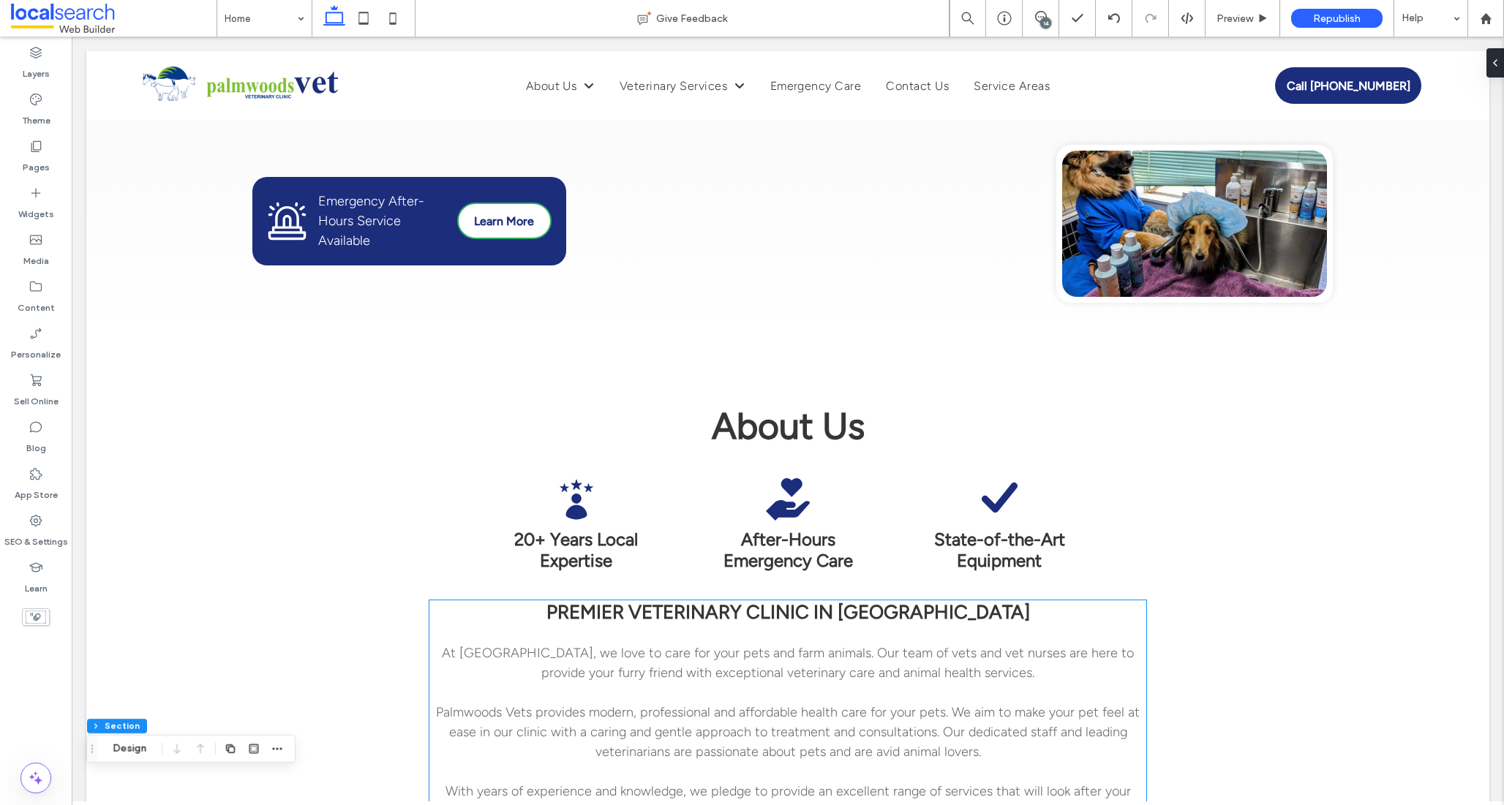
scroll to position [0, 0]
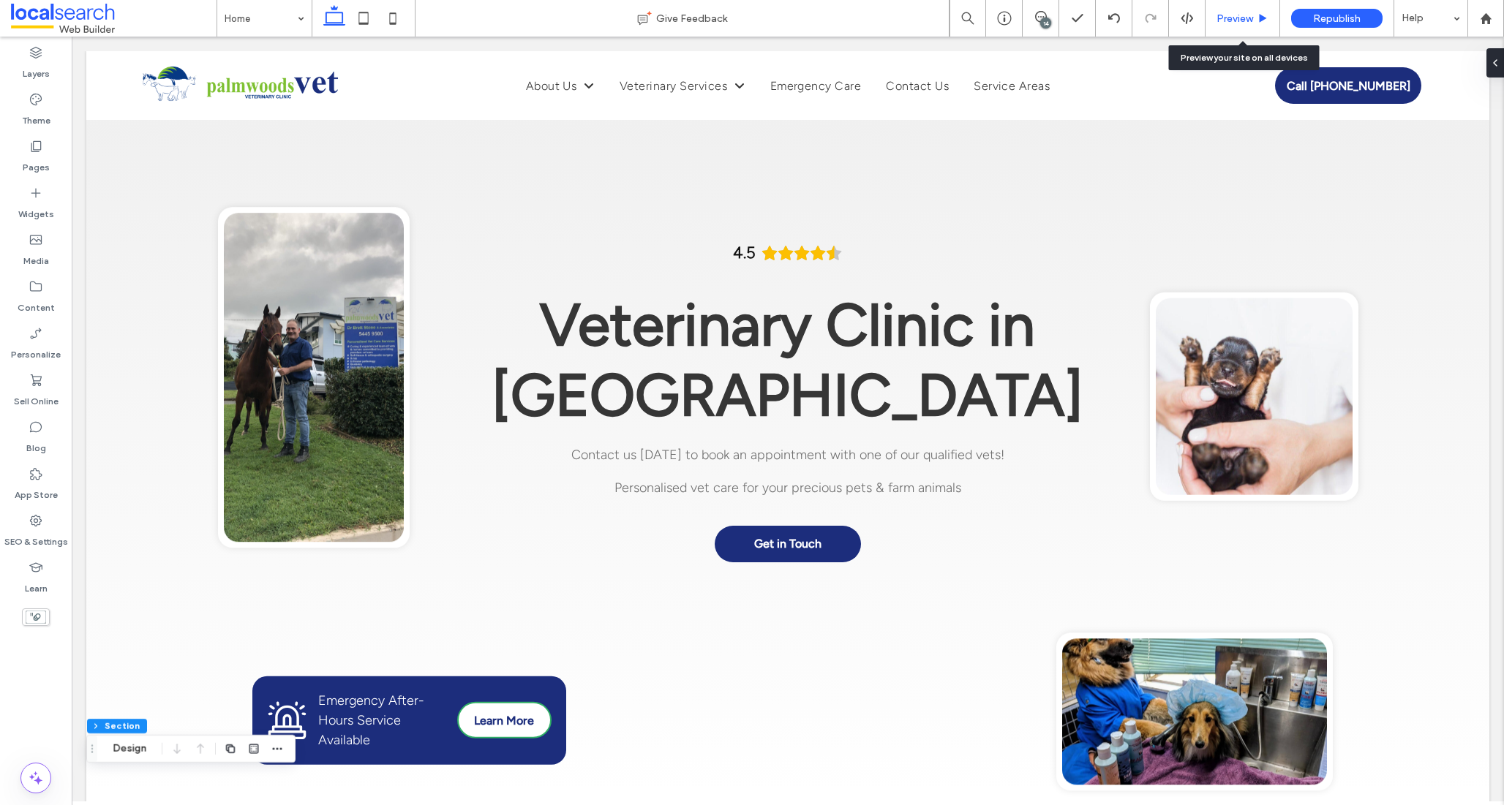
drag, startPoint x: 1233, startPoint y: 17, endPoint x: 980, endPoint y: 31, distance: 252.8
click at [1233, 17] on span "Preview" at bounding box center [1234, 18] width 37 height 12
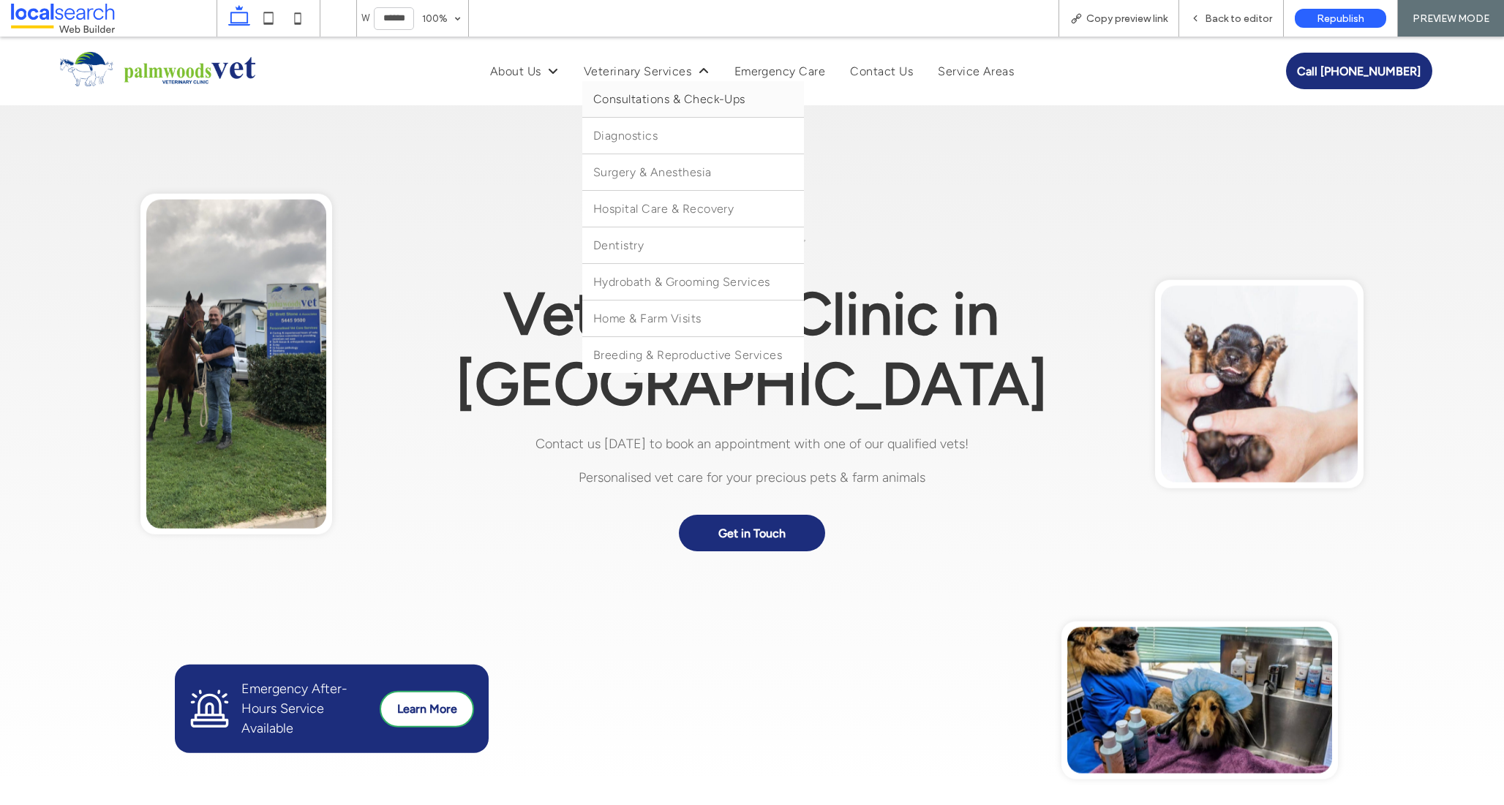
click at [649, 102] on span "Consultations & Check-Ups" at bounding box center [669, 99] width 152 height 14
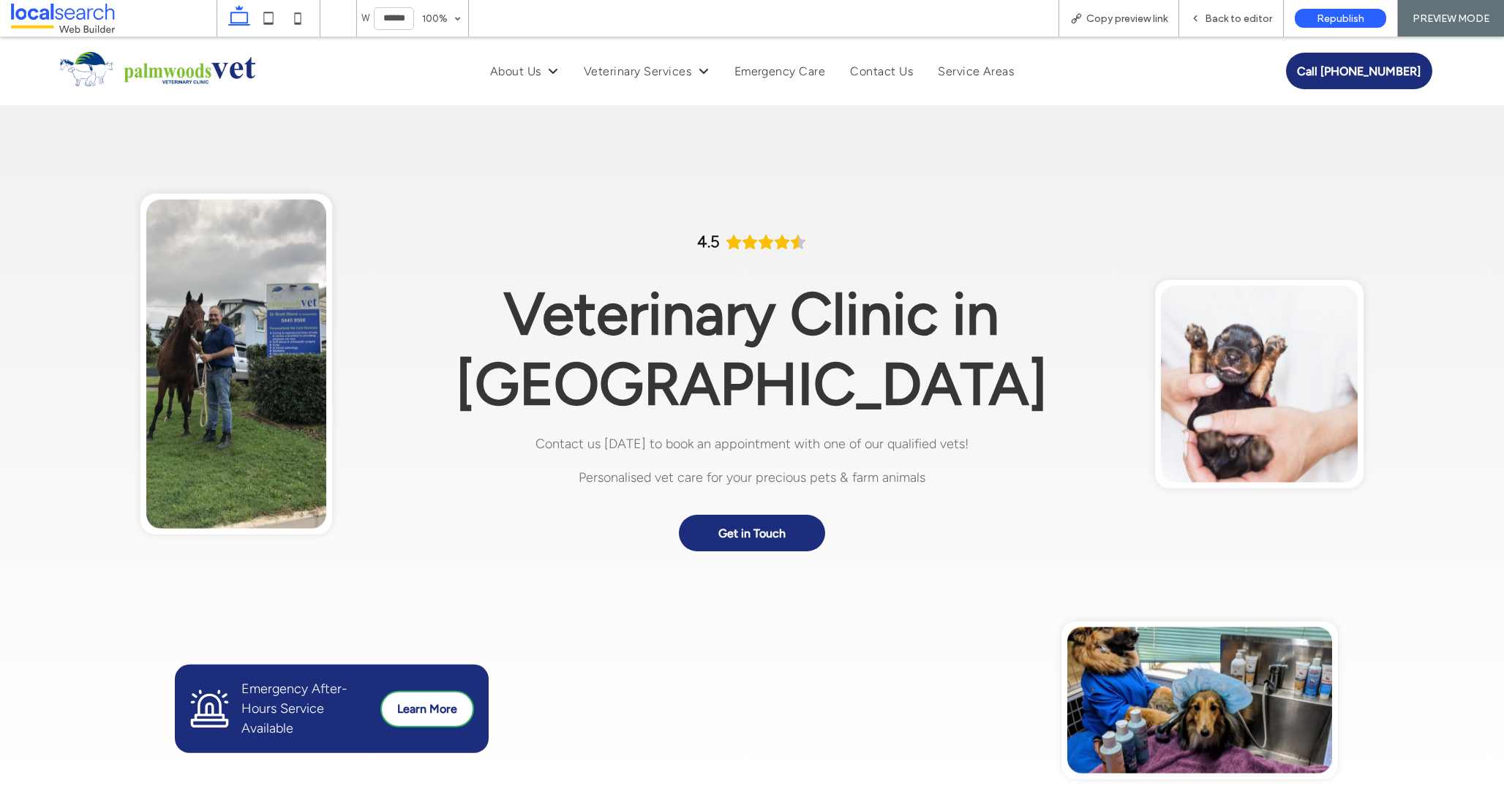
click at [986, 70] on div at bounding box center [752, 402] width 1504 height 805
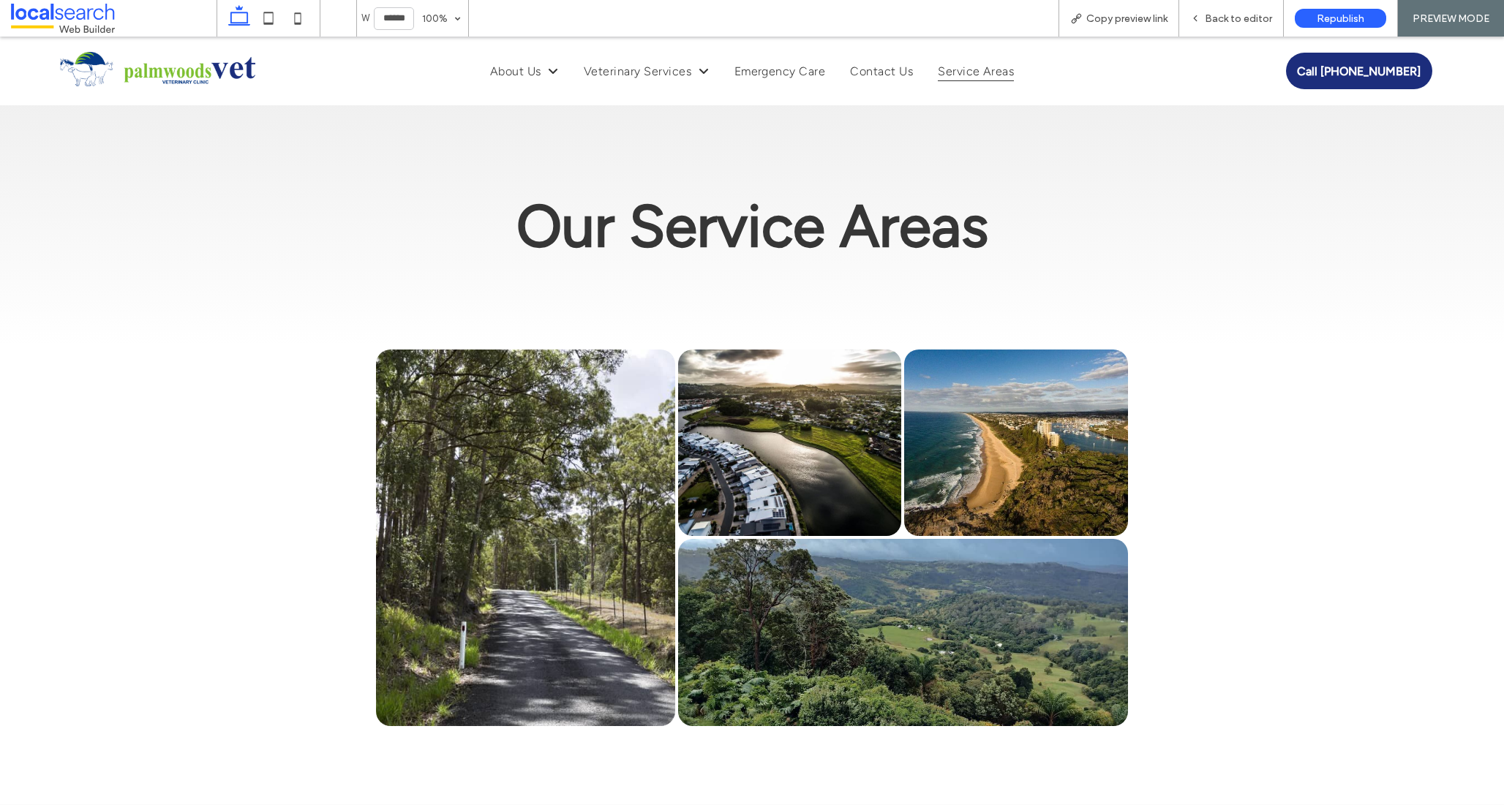
click at [212, 75] on img at bounding box center [159, 71] width 198 height 39
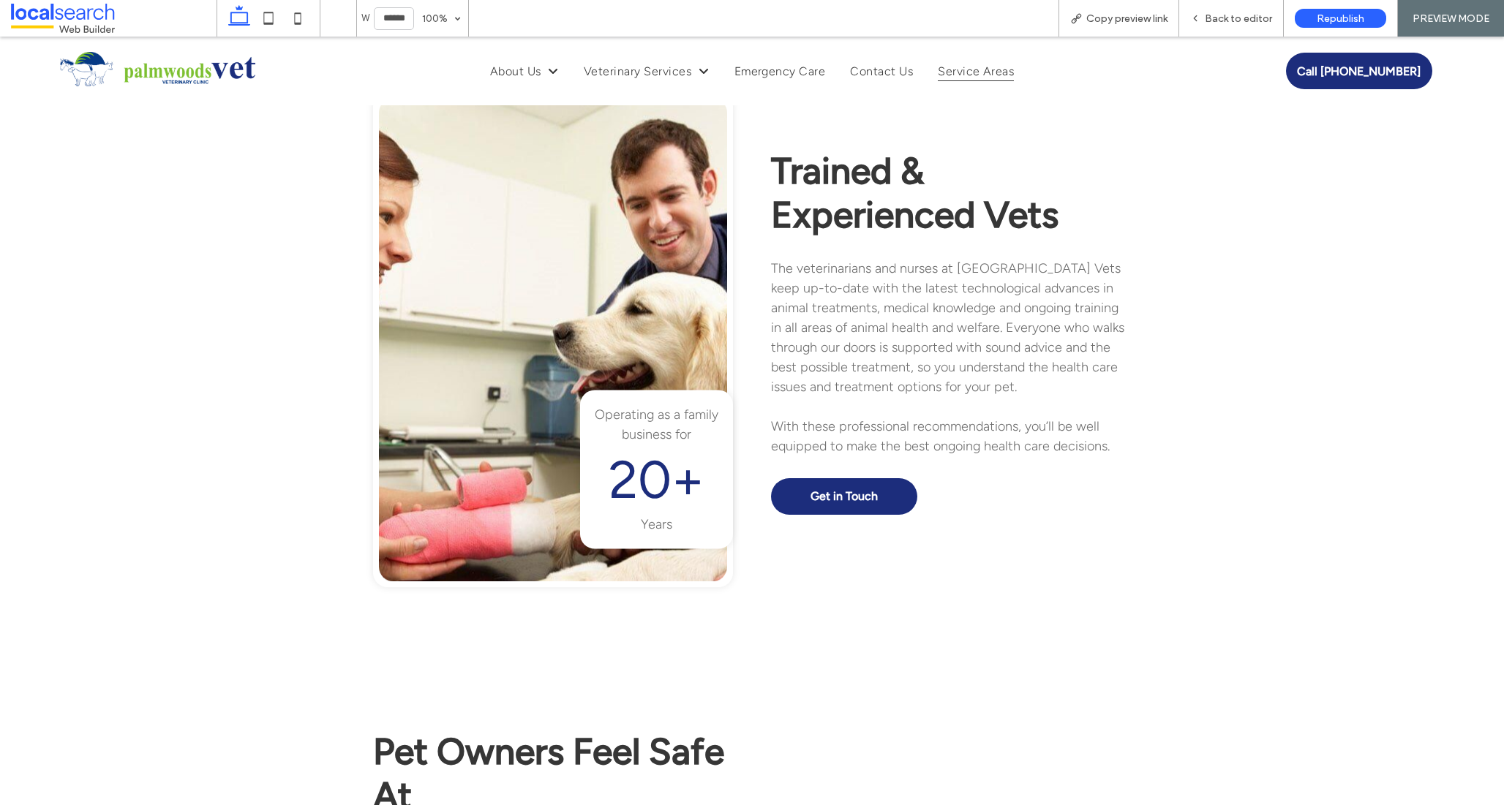
click at [978, 69] on span "Service Areas" at bounding box center [976, 71] width 76 height 20
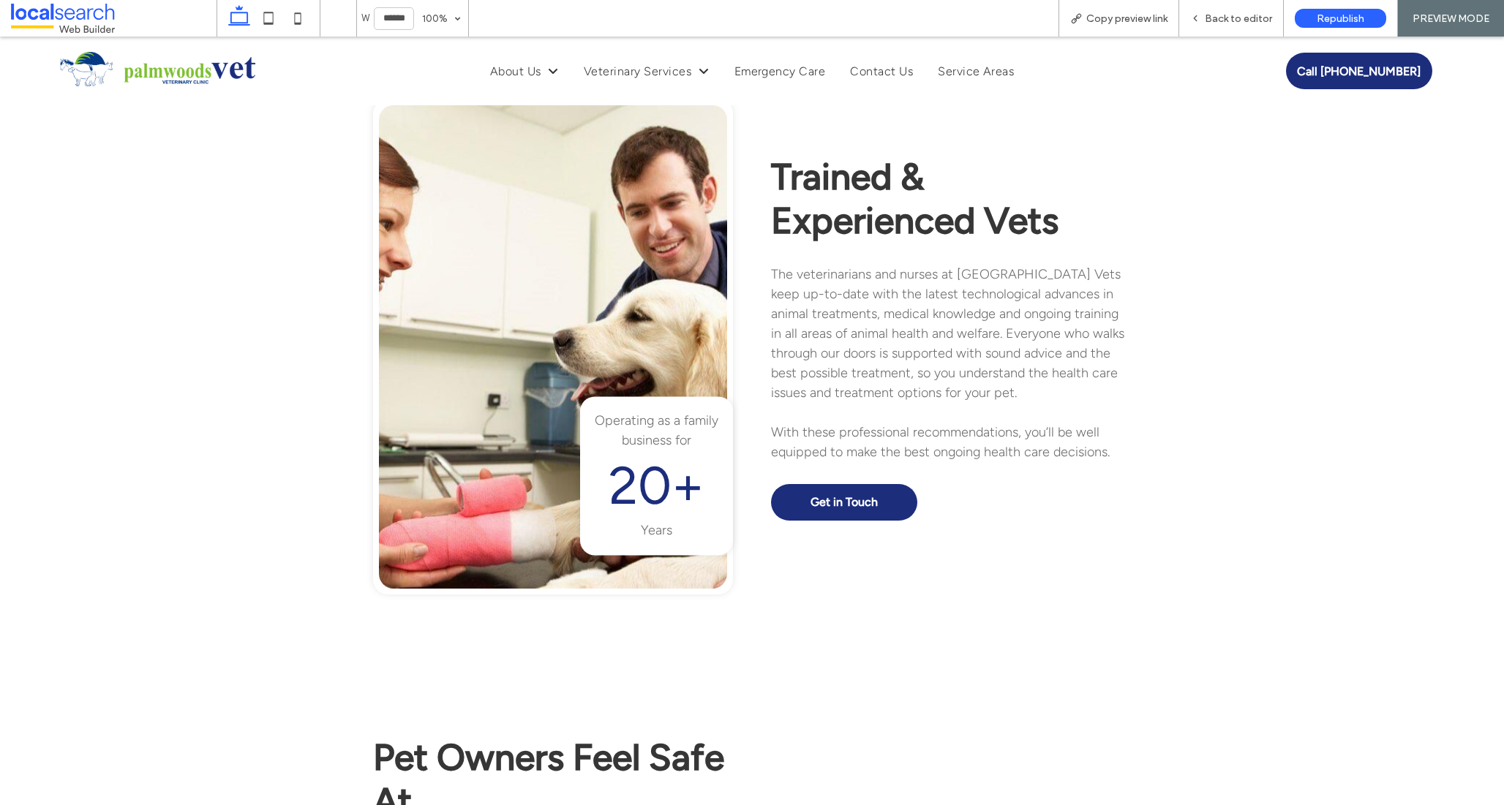
scroll to position [2908, 0]
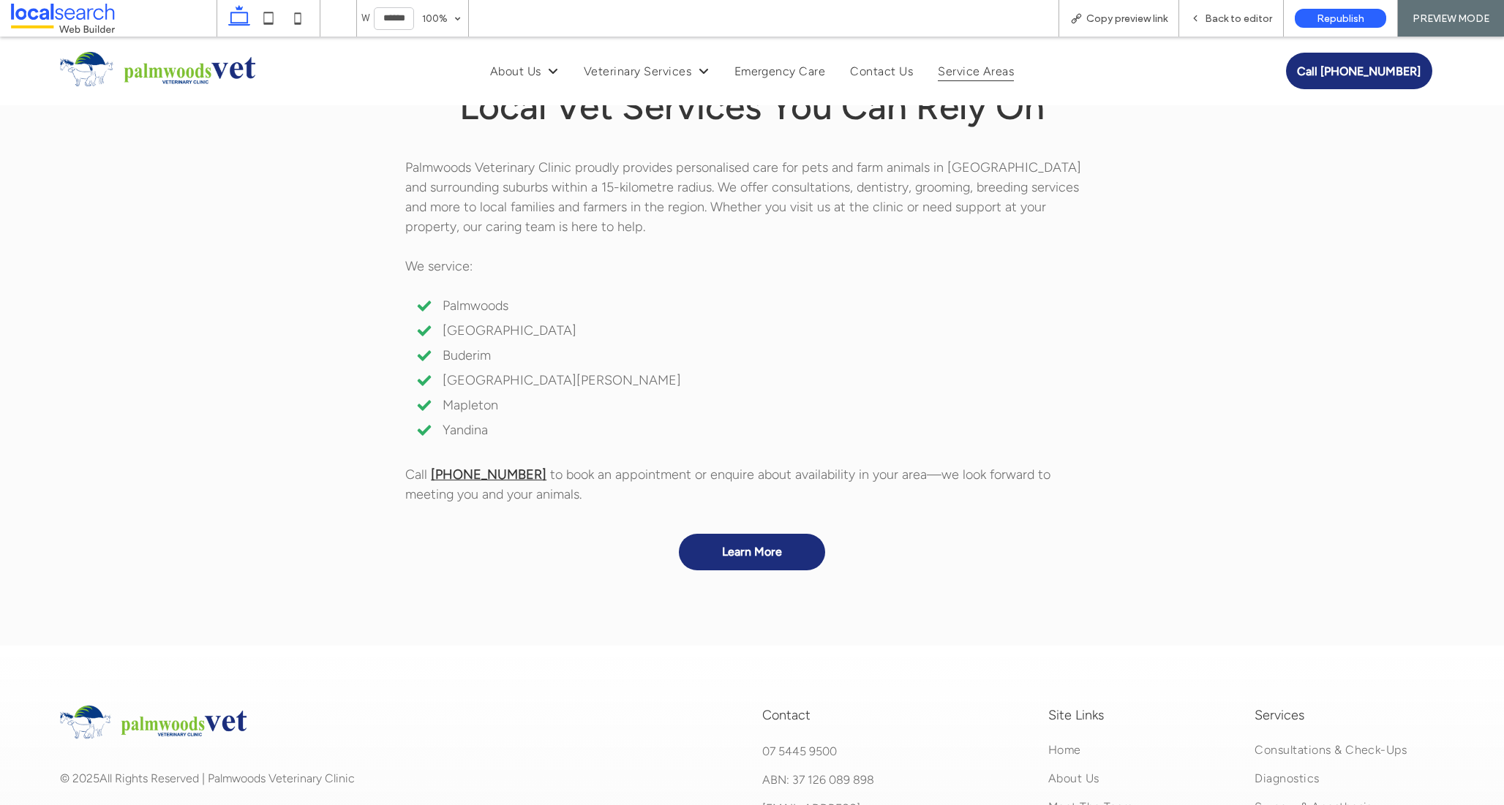
scroll to position [958, 0]
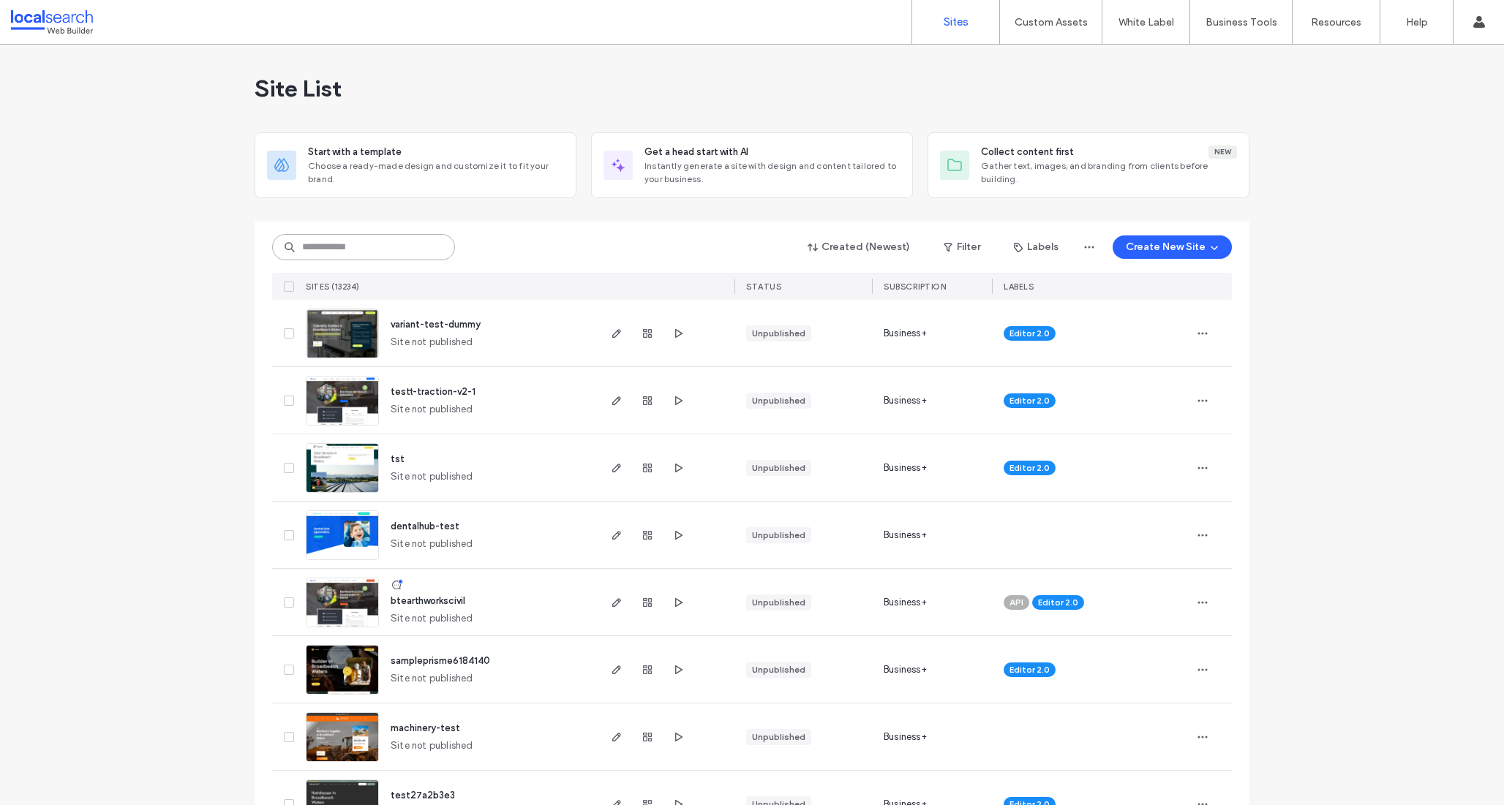
click at [383, 246] on input at bounding box center [363, 247] width 183 height 26
paste input "********"
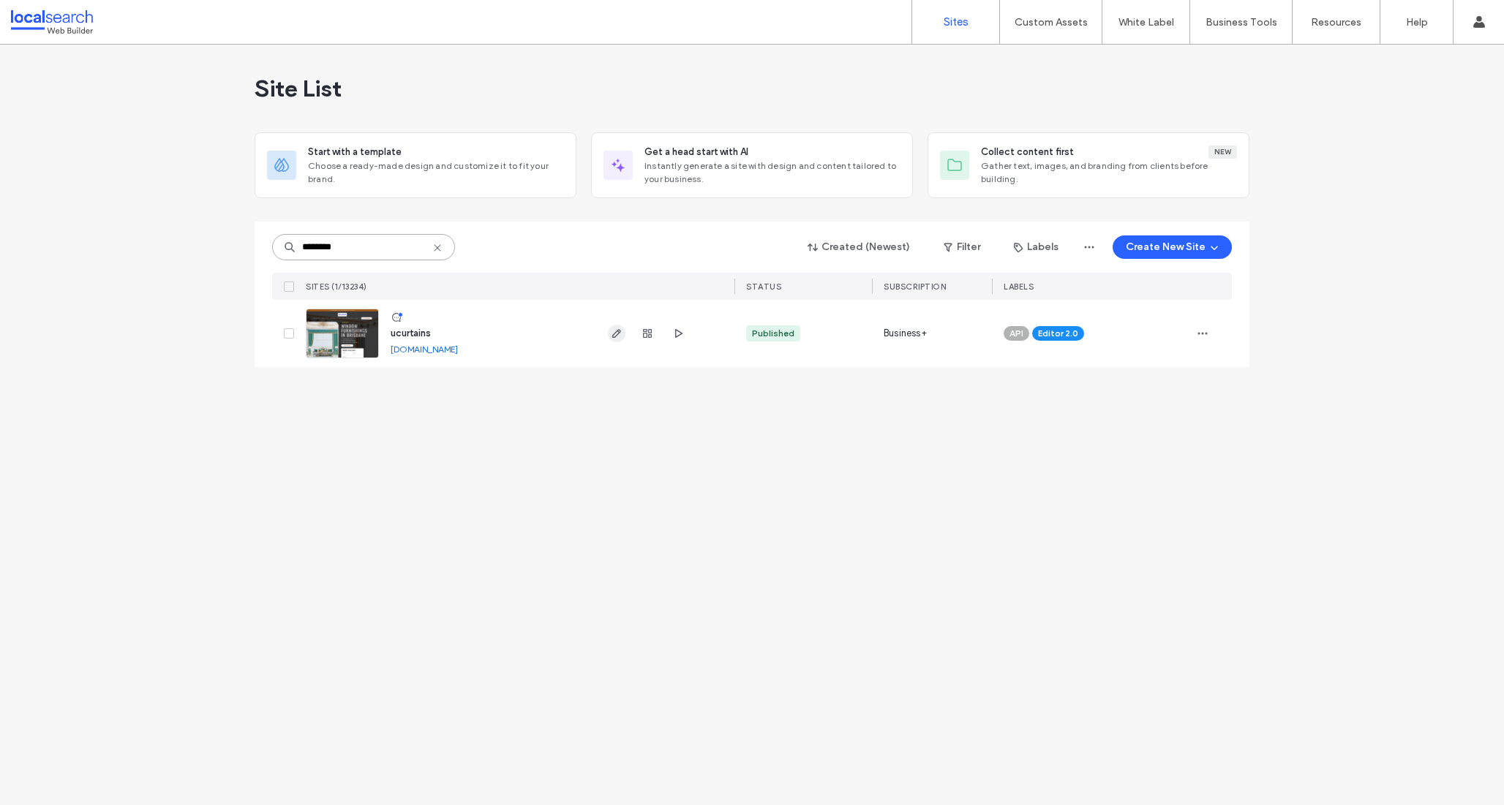
type input "********"
click at [614, 330] on icon "button" at bounding box center [617, 334] width 12 height 12
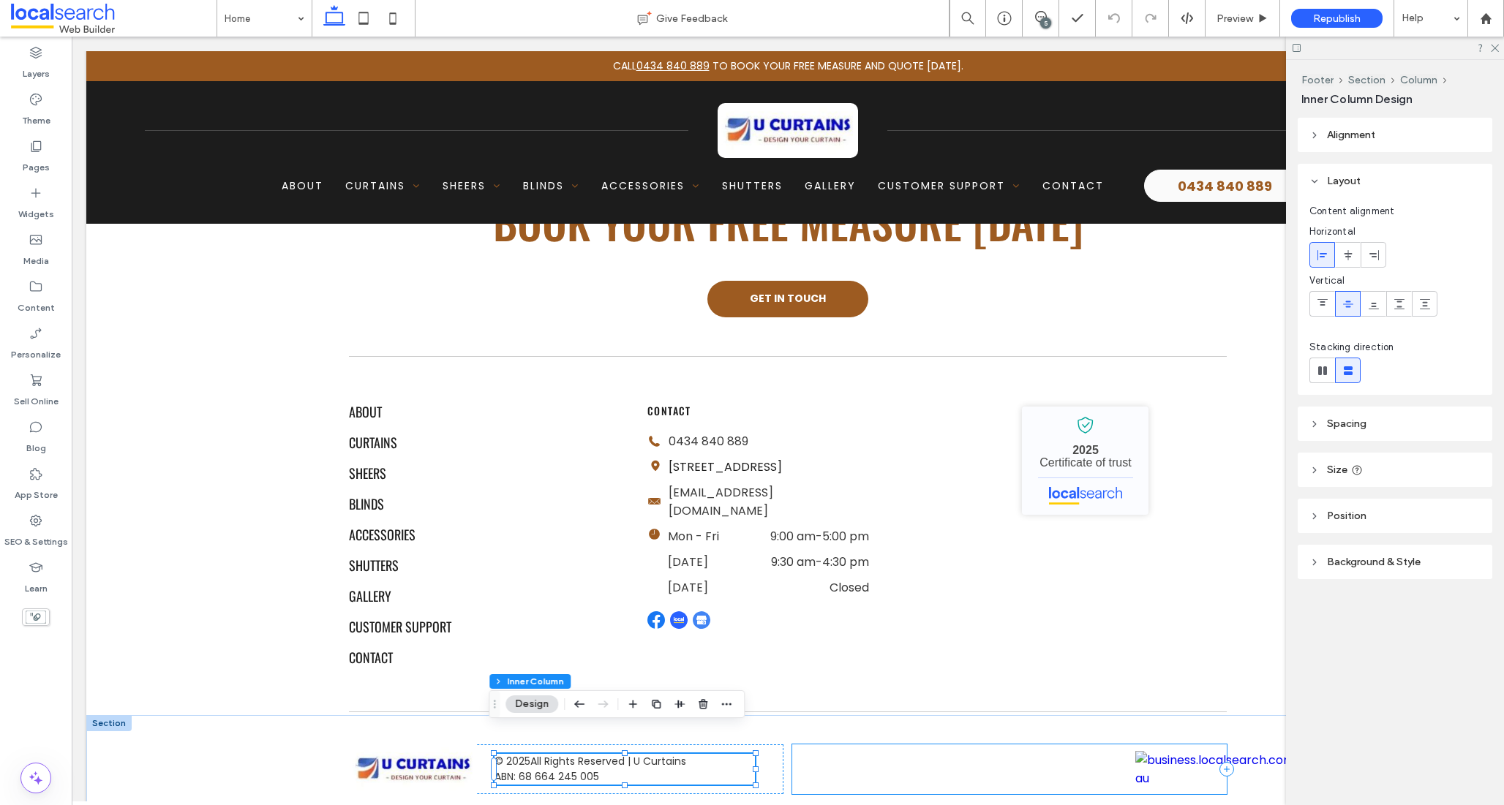
click at [920, 745] on div at bounding box center [1009, 770] width 435 height 50
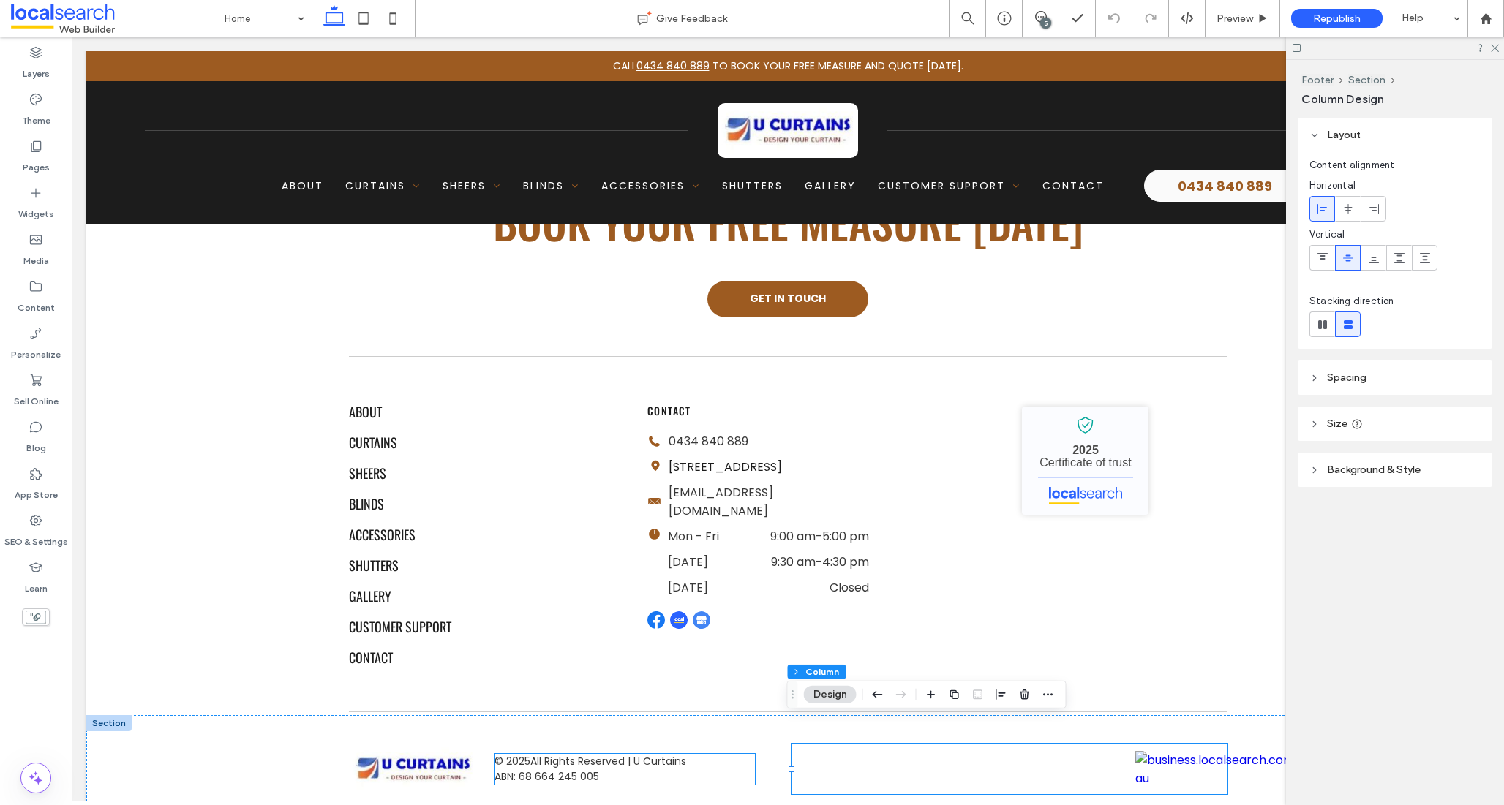
click at [670, 770] on p "ABN: 68 664 245 005" at bounding box center [624, 777] width 260 height 15
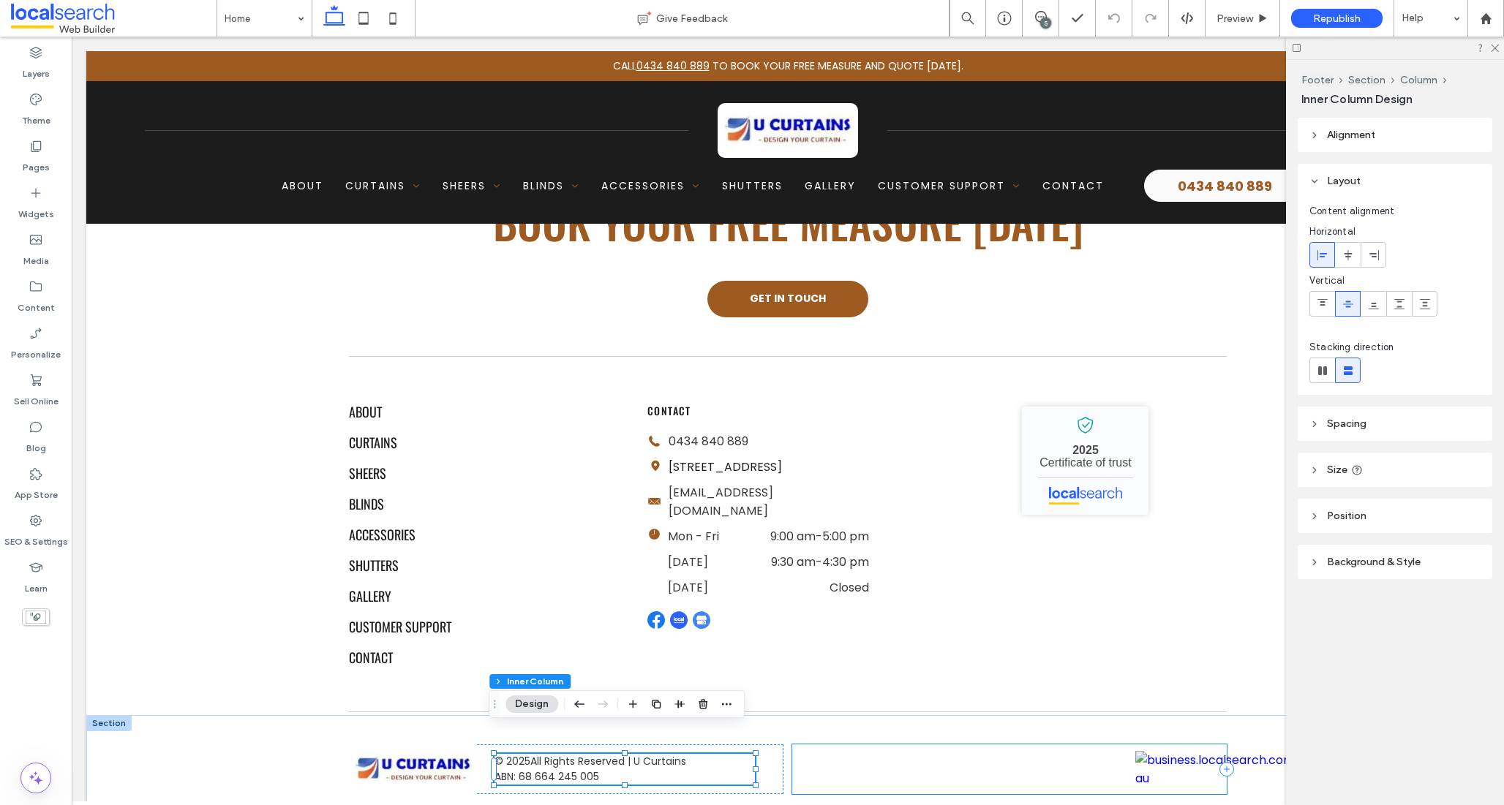
click at [903, 745] on div at bounding box center [1009, 770] width 435 height 50
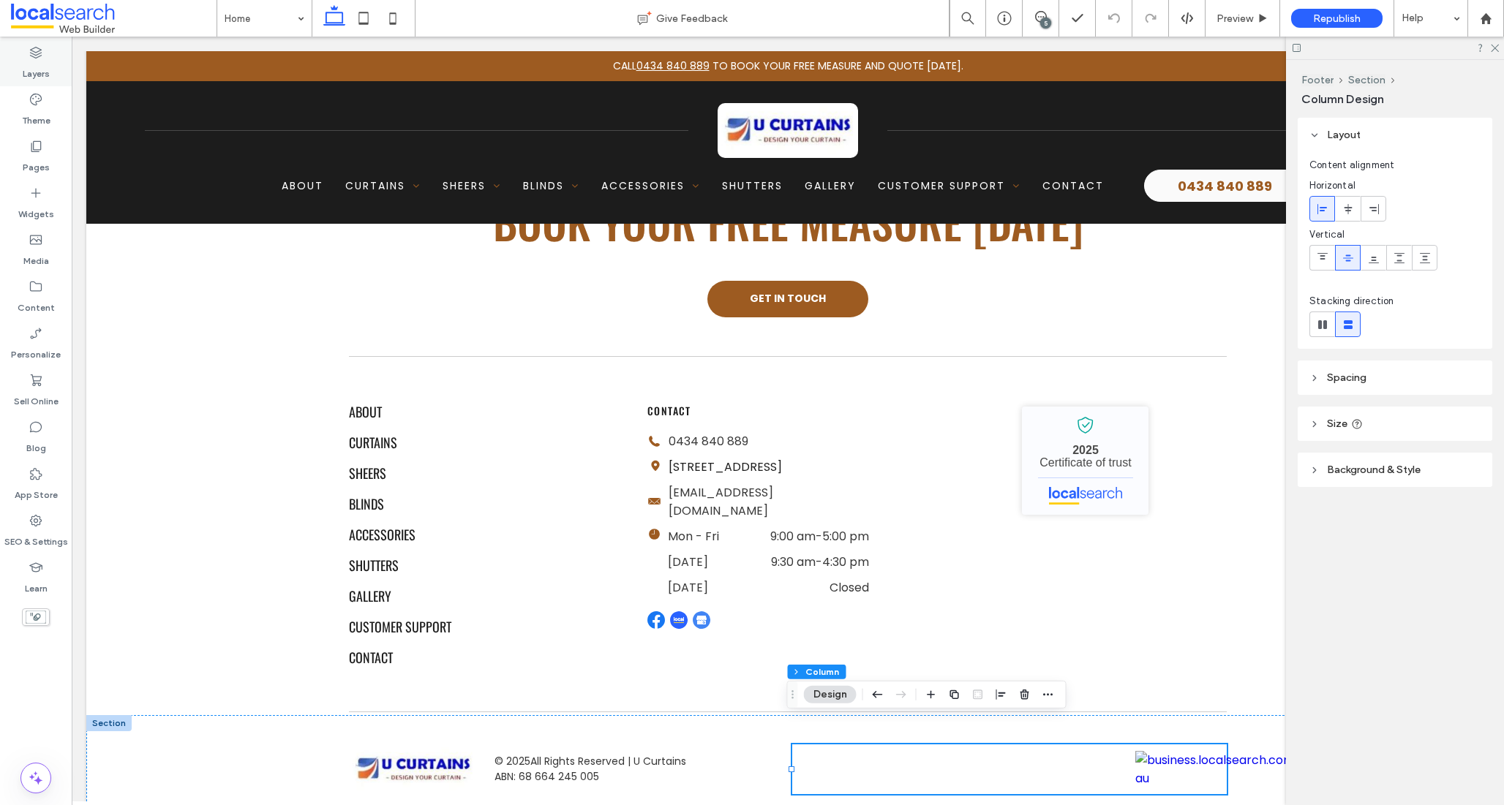
click at [34, 77] on label "Layers" at bounding box center [36, 70] width 27 height 20
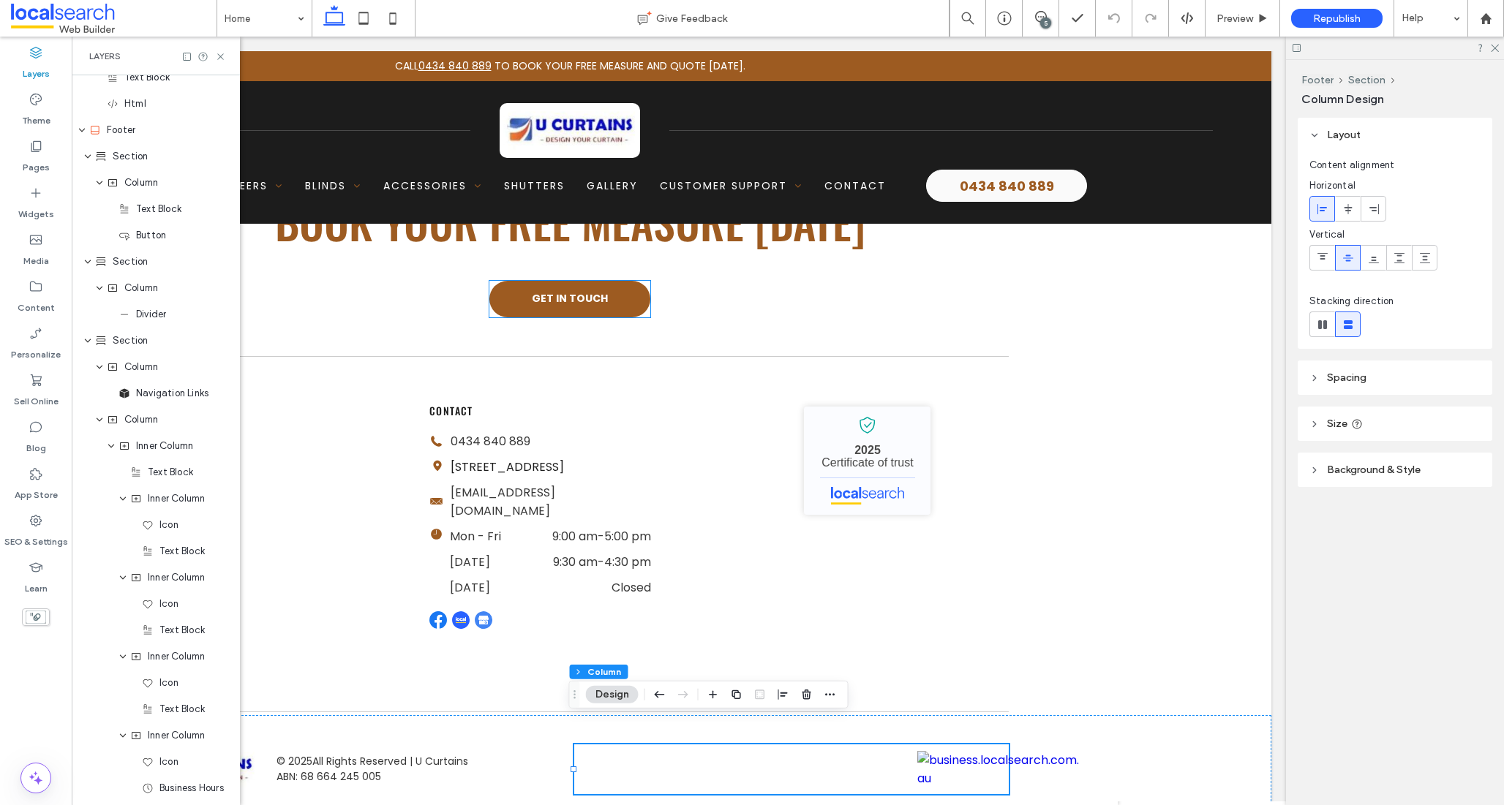
scroll to position [3279, 0]
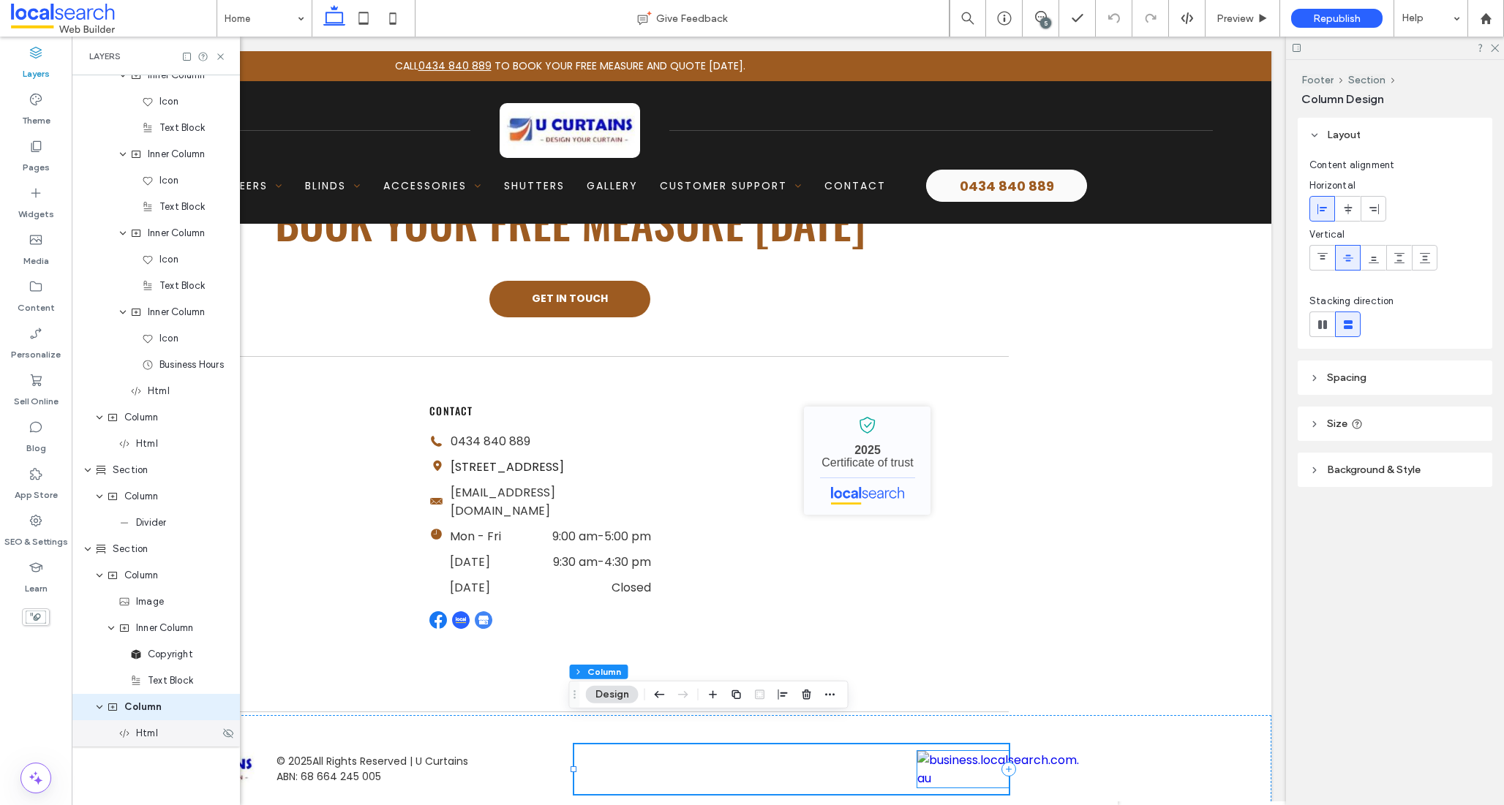
click at [167, 740] on div "Html" at bounding box center [169, 733] width 101 height 15
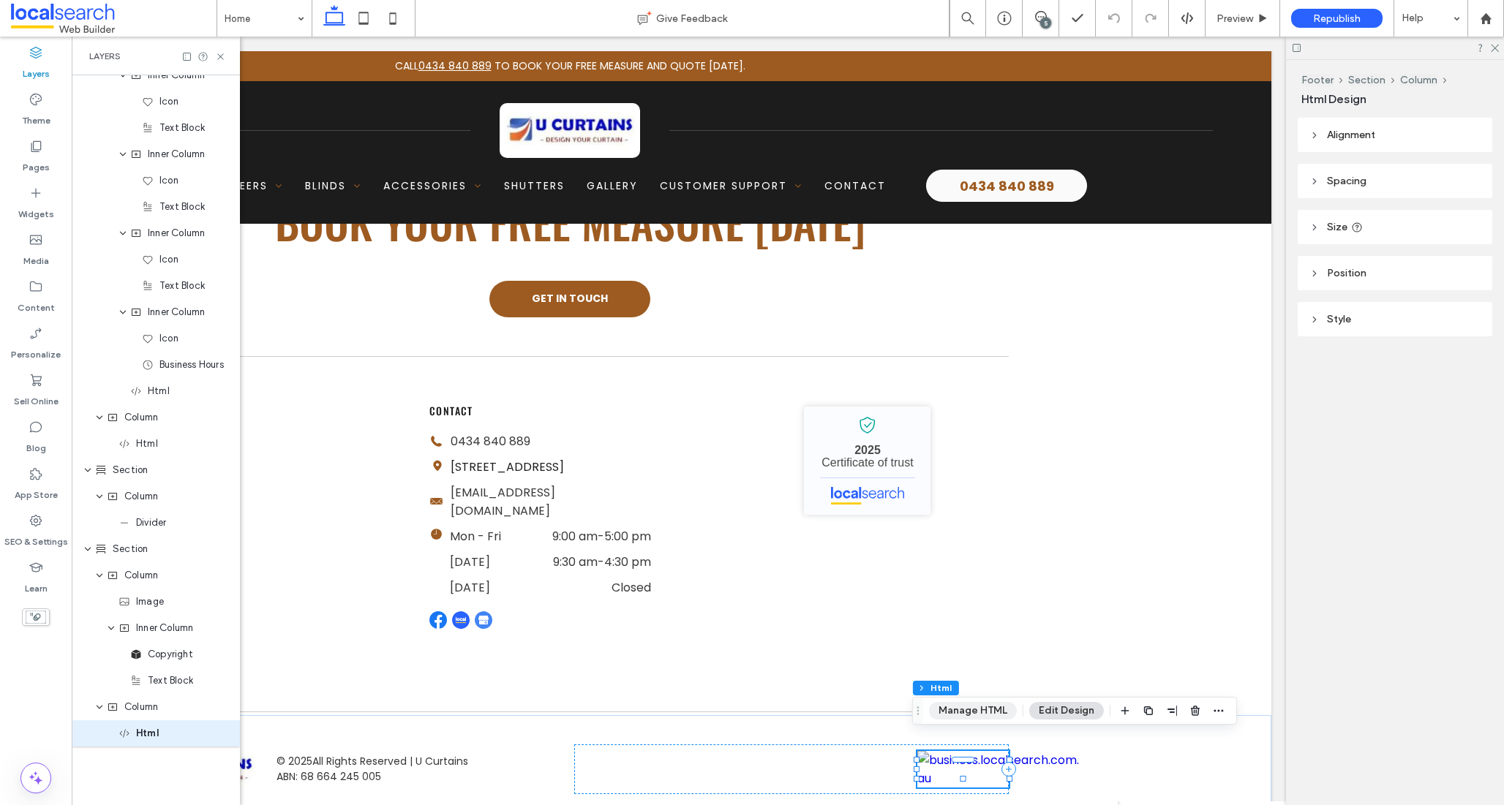
click at [954, 710] on button "Manage HTML" at bounding box center [973, 711] width 88 height 18
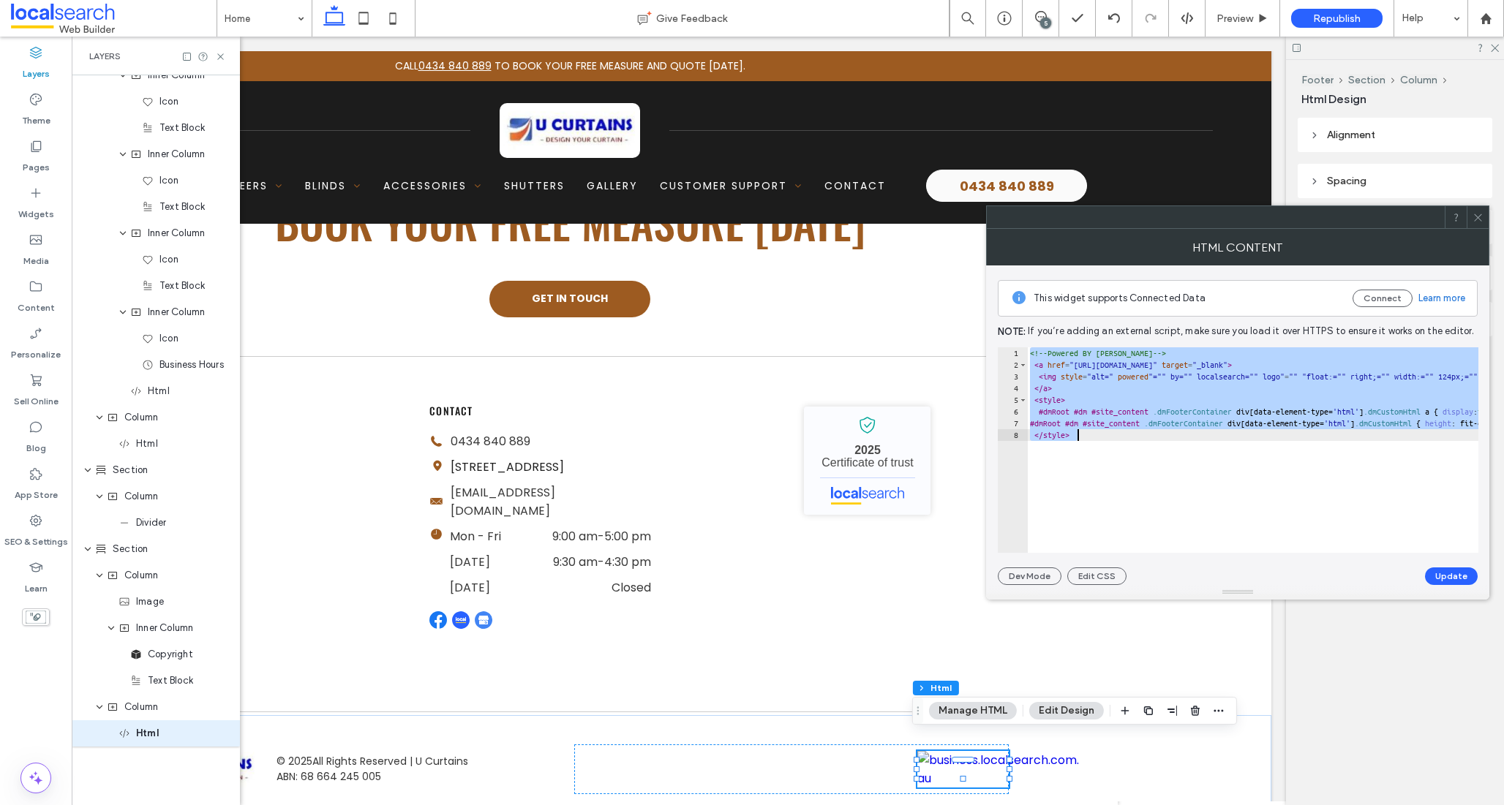
paste textarea "Cursor at row 8"
type textarea "********"
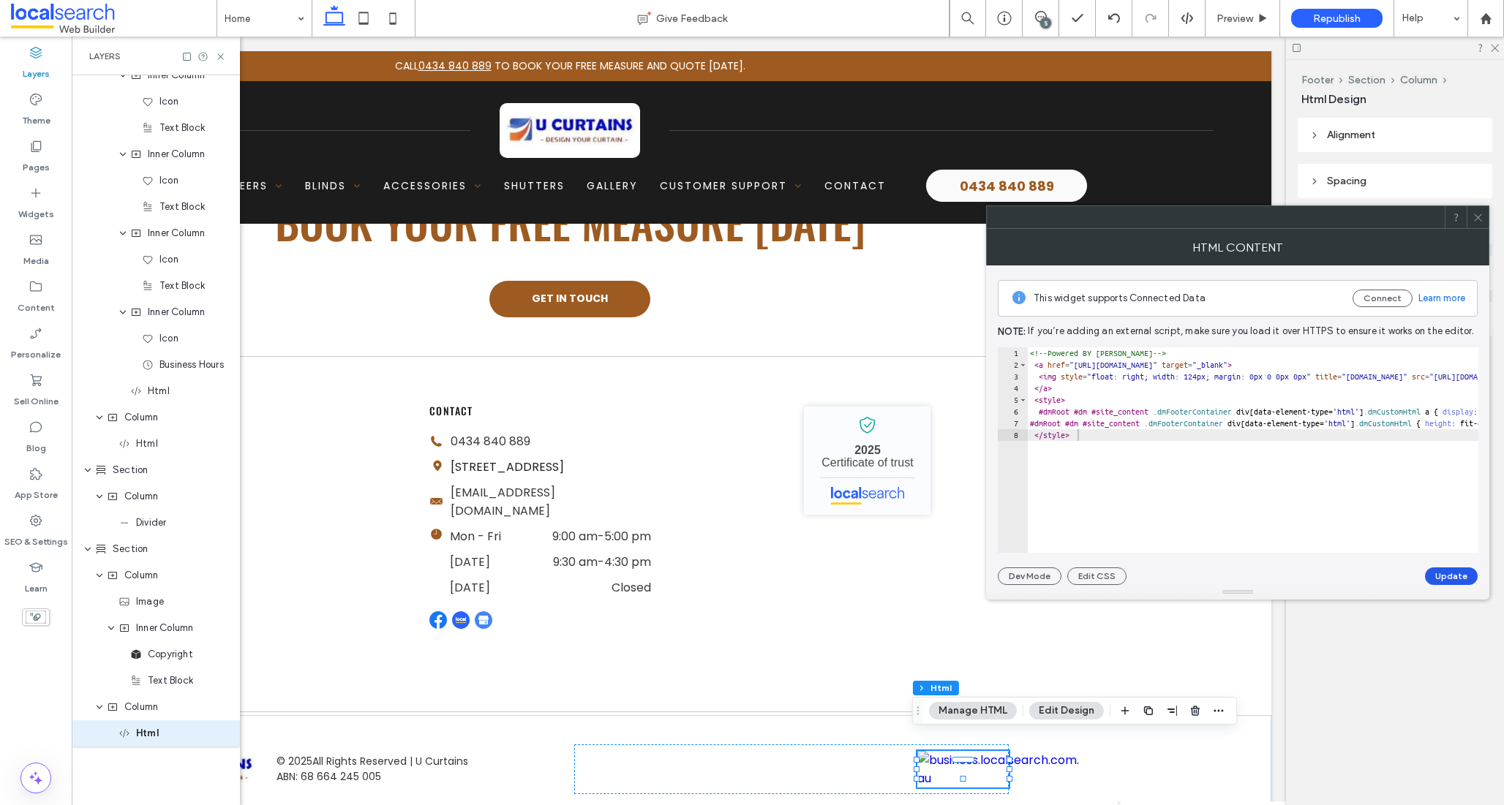
click at [1462, 572] on button "Update" at bounding box center [1451, 577] width 53 height 18
click at [1477, 217] on icon at bounding box center [1478, 217] width 11 height 11
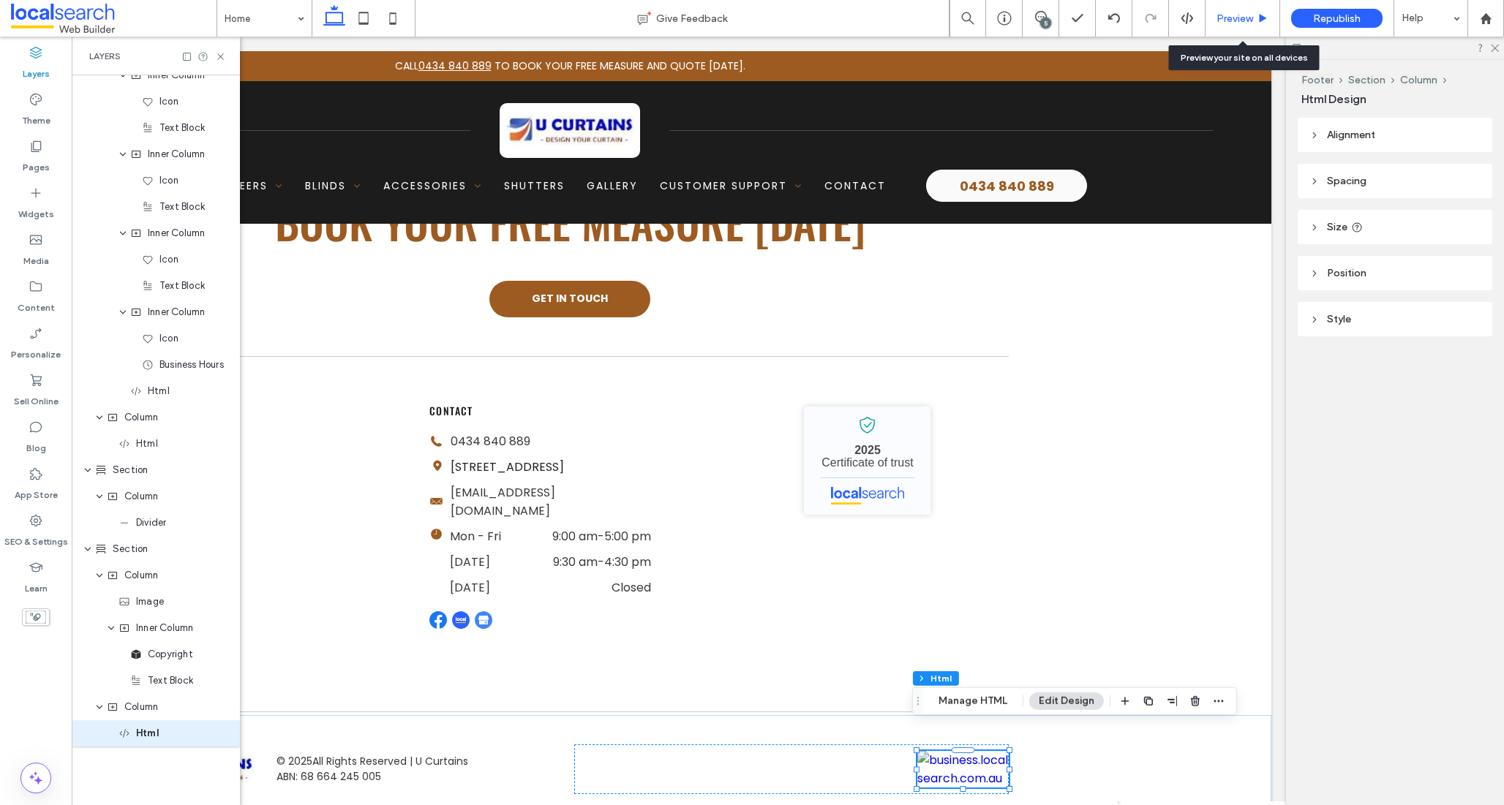
click at [1233, 15] on span "Preview" at bounding box center [1234, 18] width 37 height 12
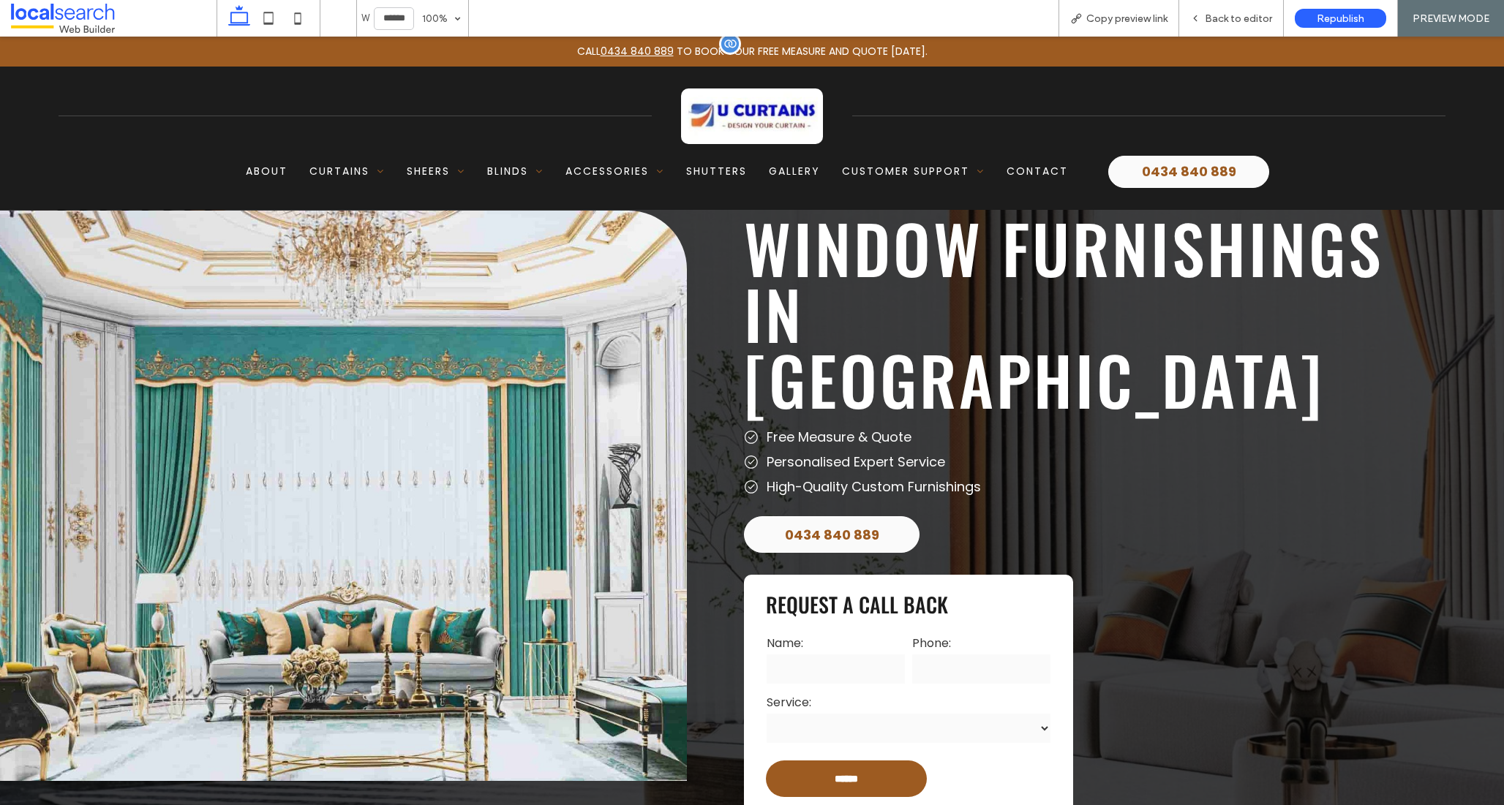
scroll to position [40, 0]
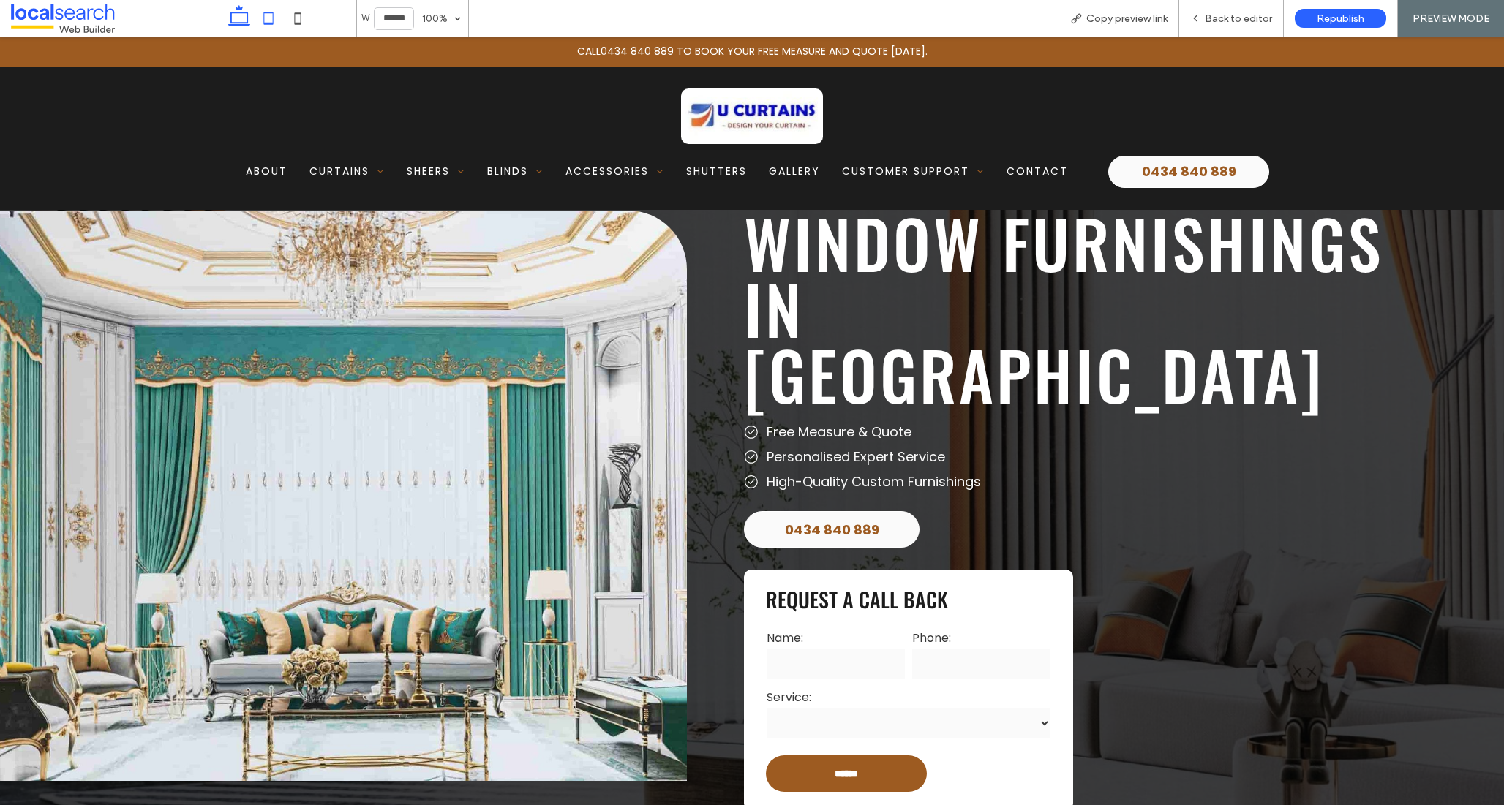
click at [271, 19] on icon at bounding box center [268, 18] width 29 height 29
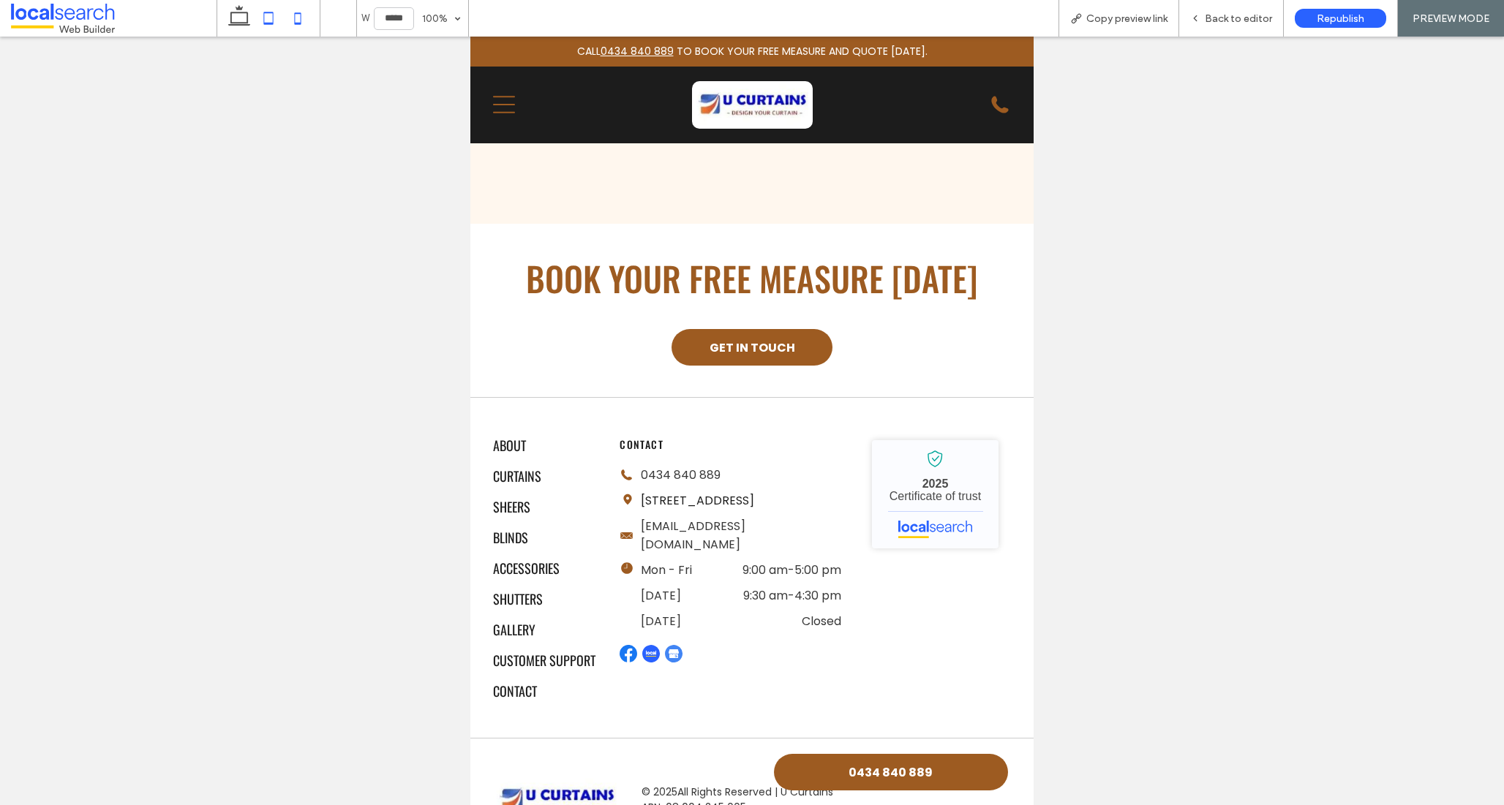
click at [296, 17] on icon at bounding box center [297, 18] width 29 height 29
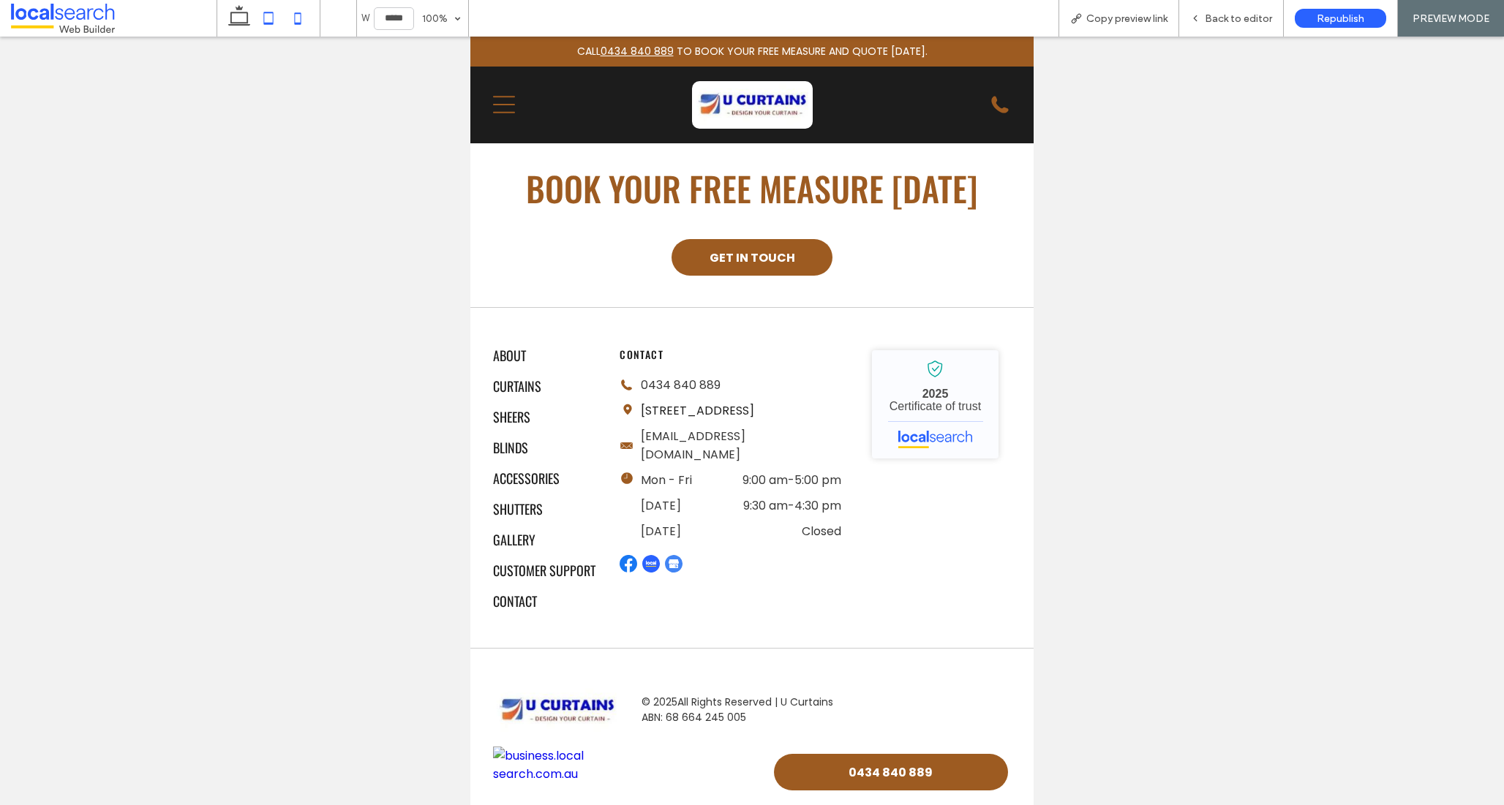
type input "*****"
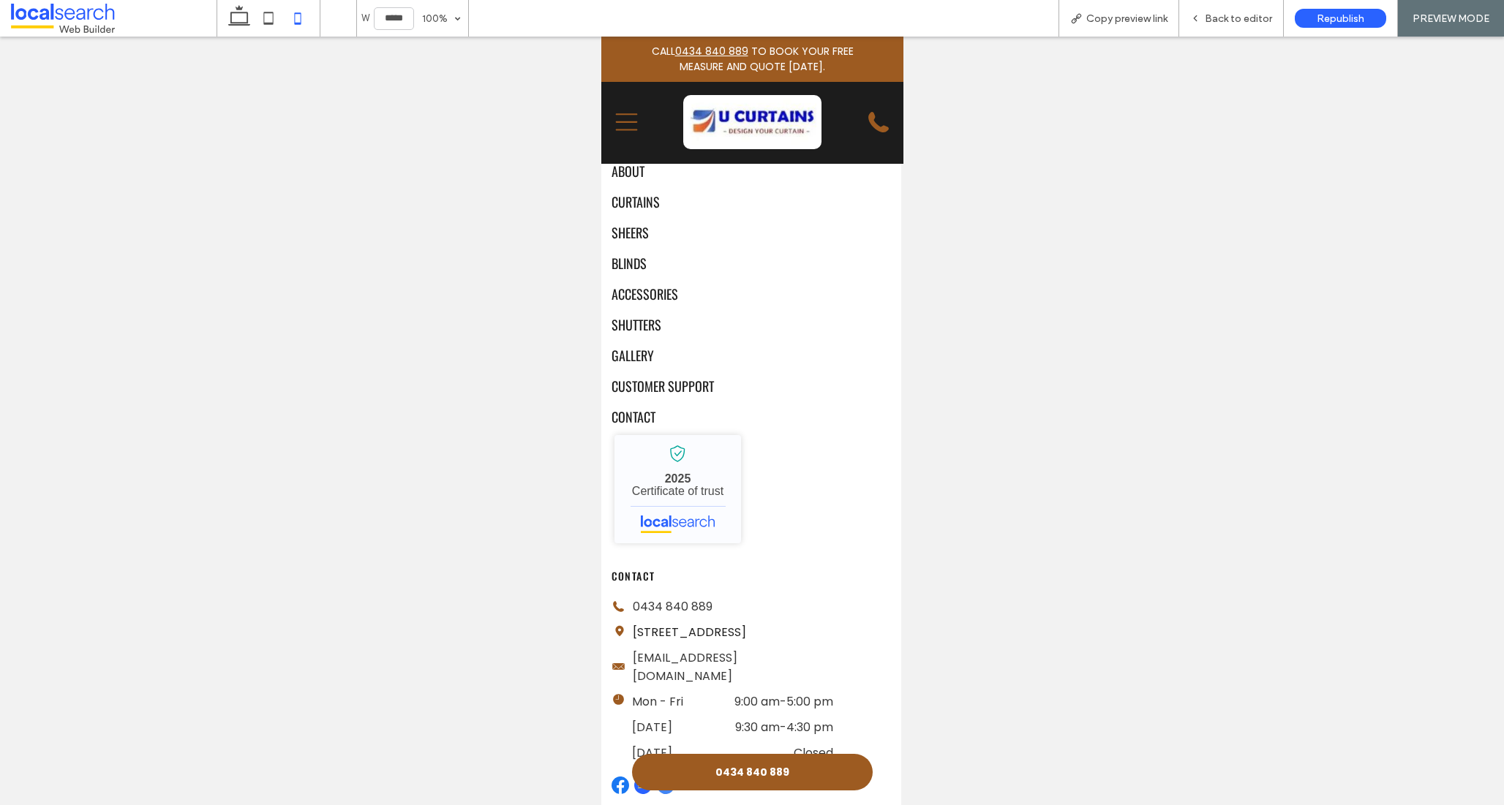
scroll to position [4769, 2]
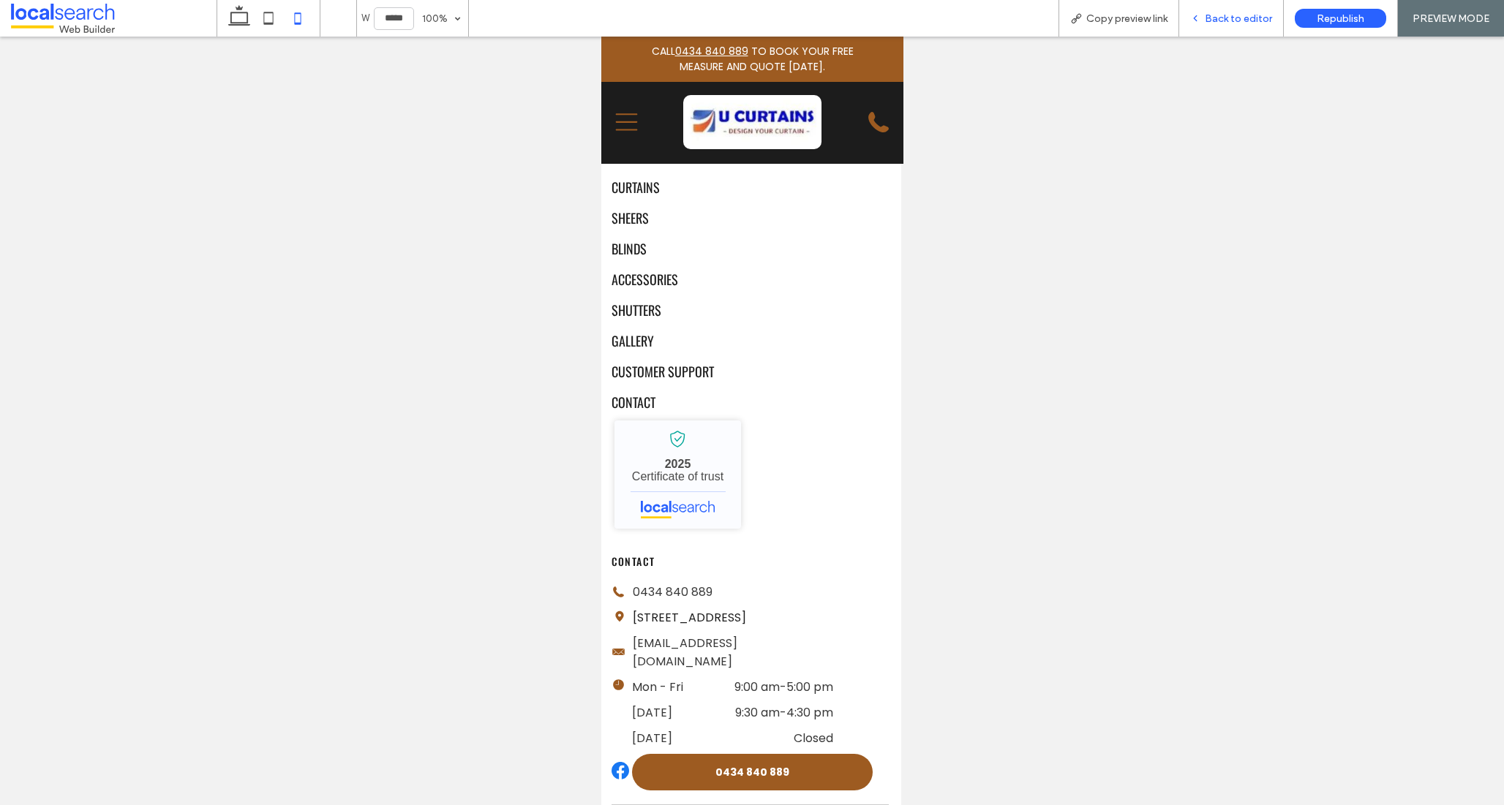
click at [1241, 16] on span "Back to editor" at bounding box center [1238, 18] width 67 height 12
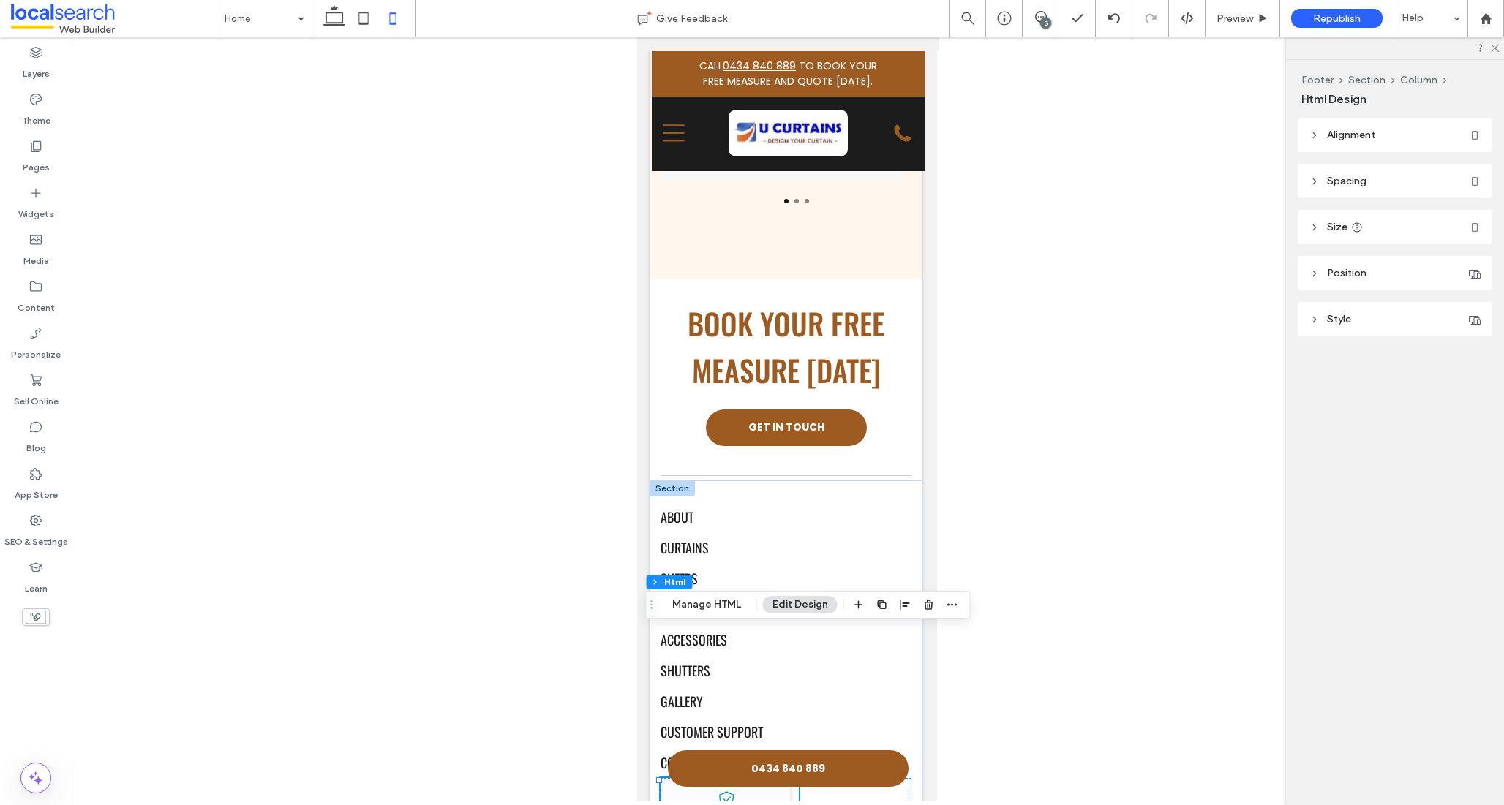
click at [1392, 195] on header "Spacing" at bounding box center [1395, 181] width 195 height 34
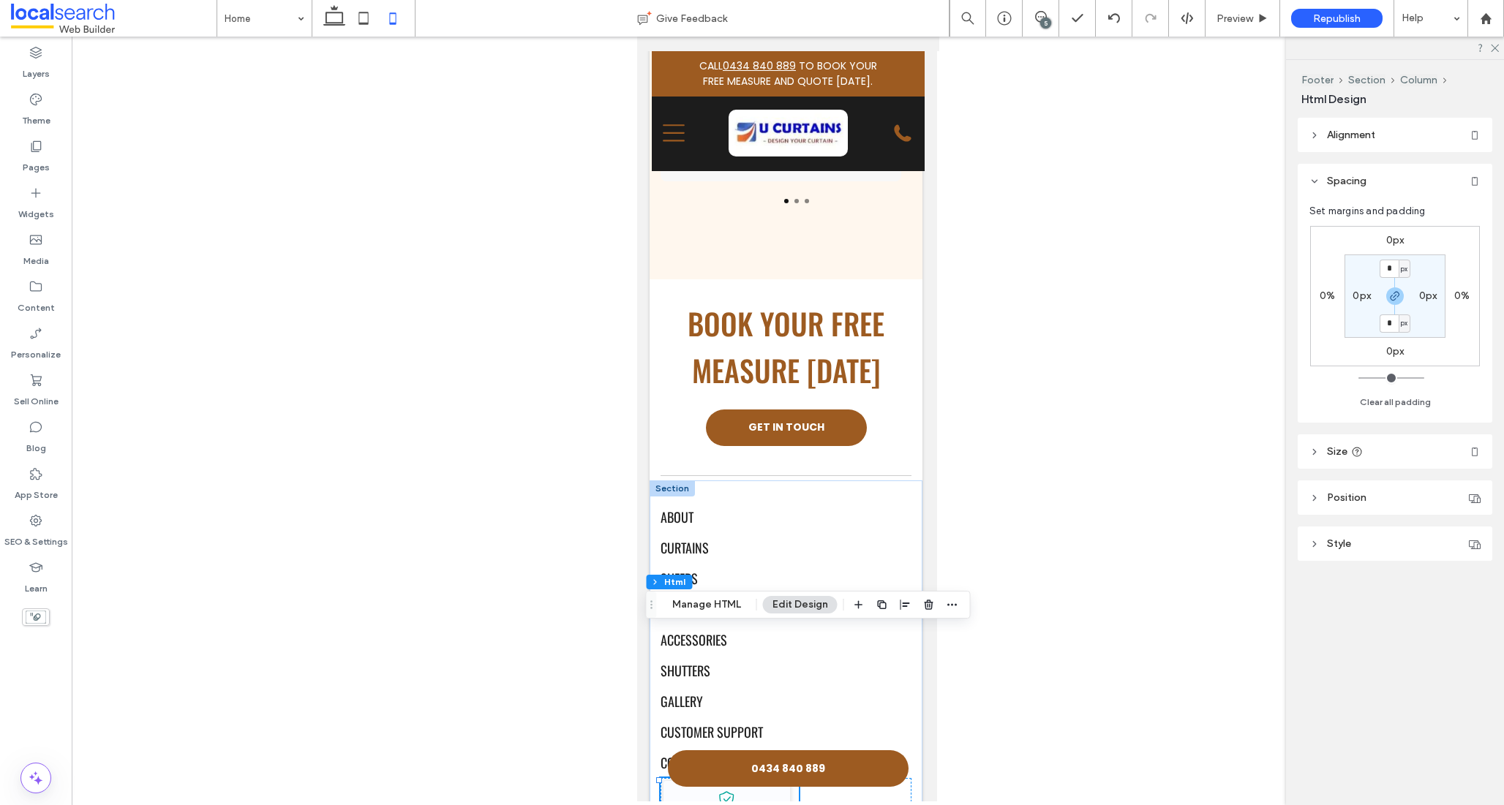
click at [1392, 241] on label "0px" at bounding box center [1395, 240] width 18 height 12
click at [1385, 236] on input "*" at bounding box center [1389, 241] width 19 height 18
click at [1385, 239] on input "*" at bounding box center [1389, 241] width 19 height 18
click at [1394, 295] on icon "button" at bounding box center [1395, 296] width 12 height 12
drag, startPoint x: 1391, startPoint y: 242, endPoint x: 1384, endPoint y: 238, distance: 8.2
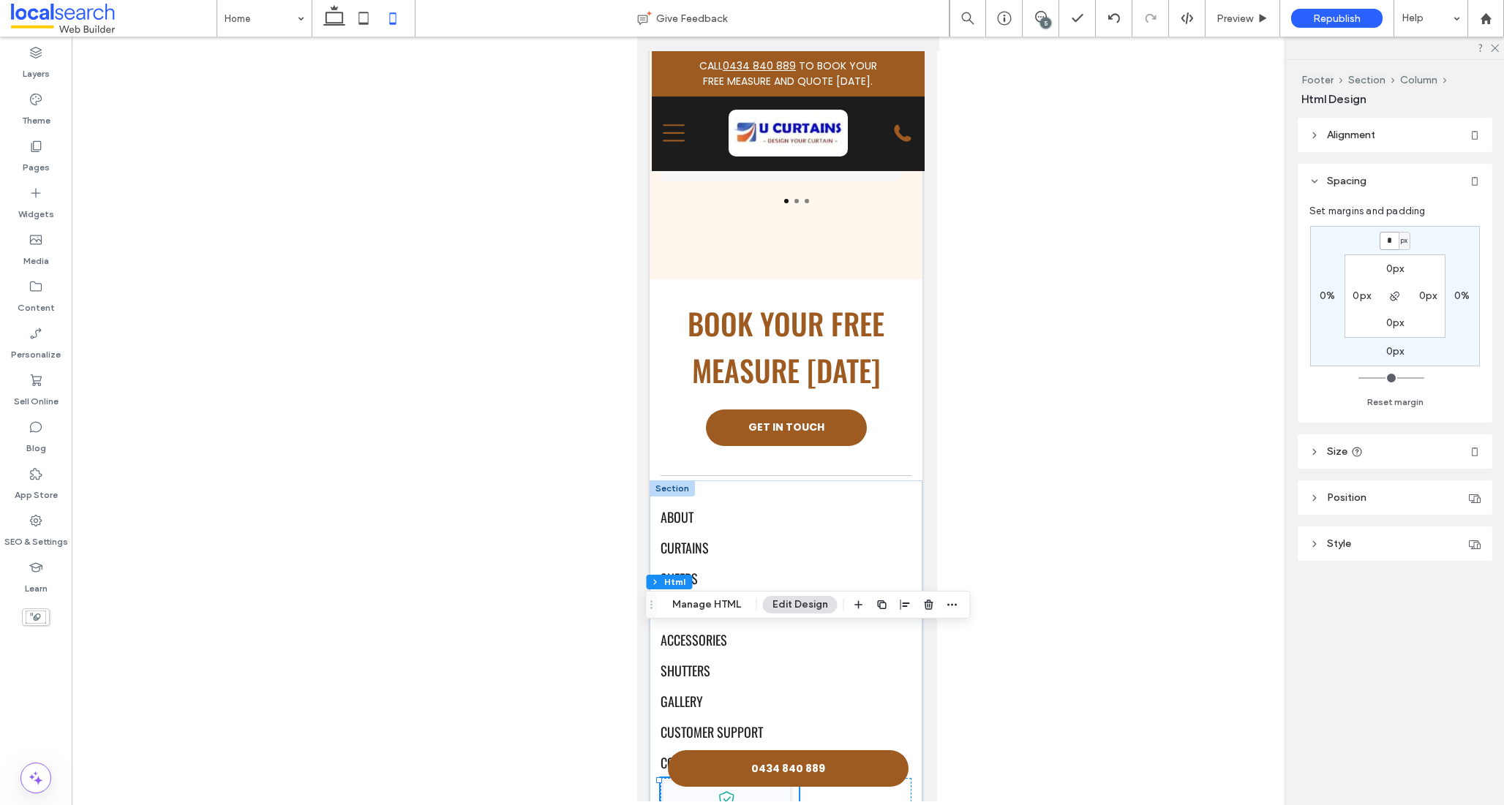
click at [1391, 242] on input "*" at bounding box center [1389, 241] width 19 height 18
click at [1384, 238] on input "*" at bounding box center [1389, 241] width 19 height 18
type input "**"
click at [1418, 244] on div "** px 0% 0px 0% 0px 0px 0px 0px" at bounding box center [1395, 296] width 170 height 140
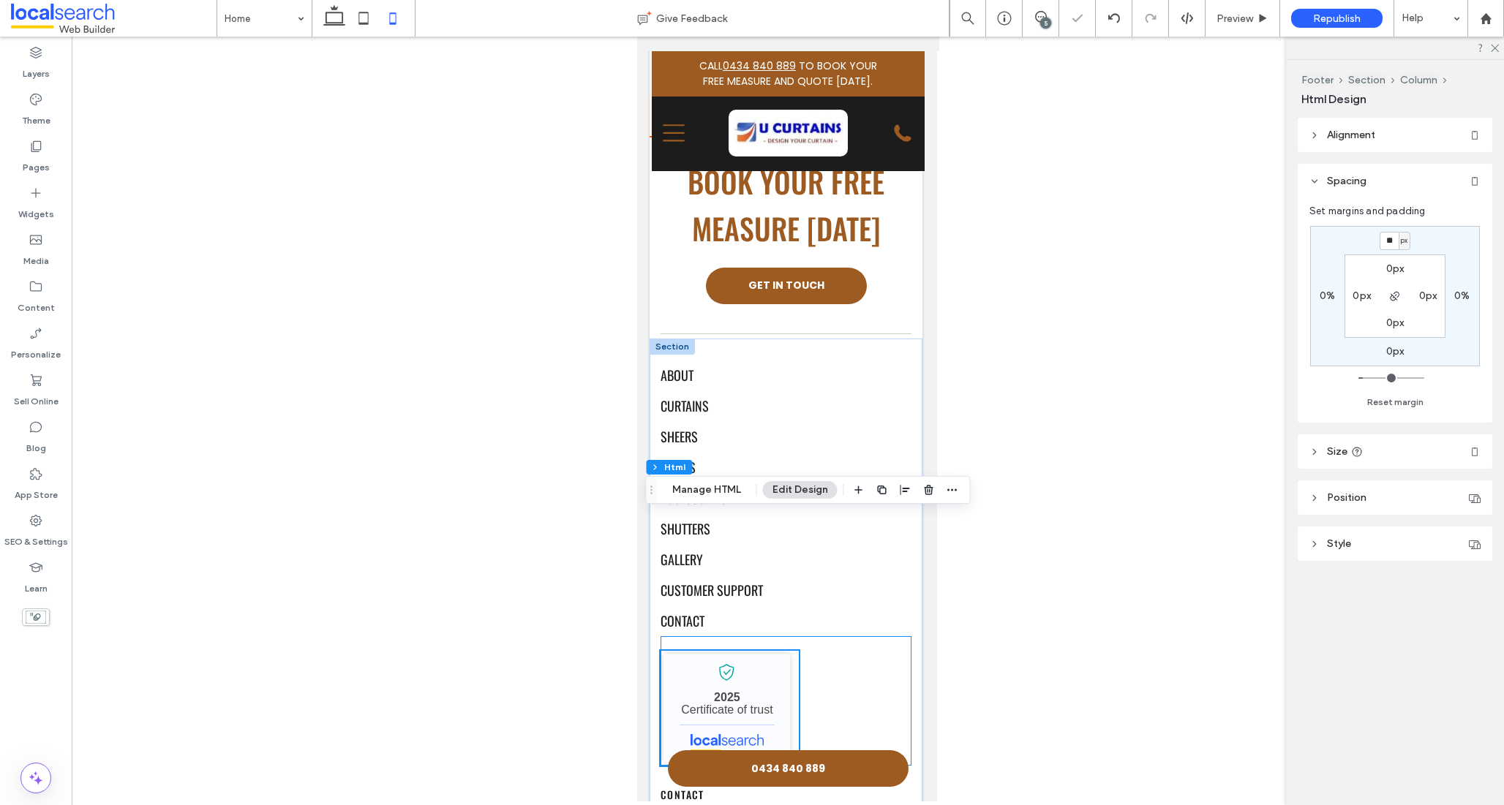
scroll to position [5039, 2]
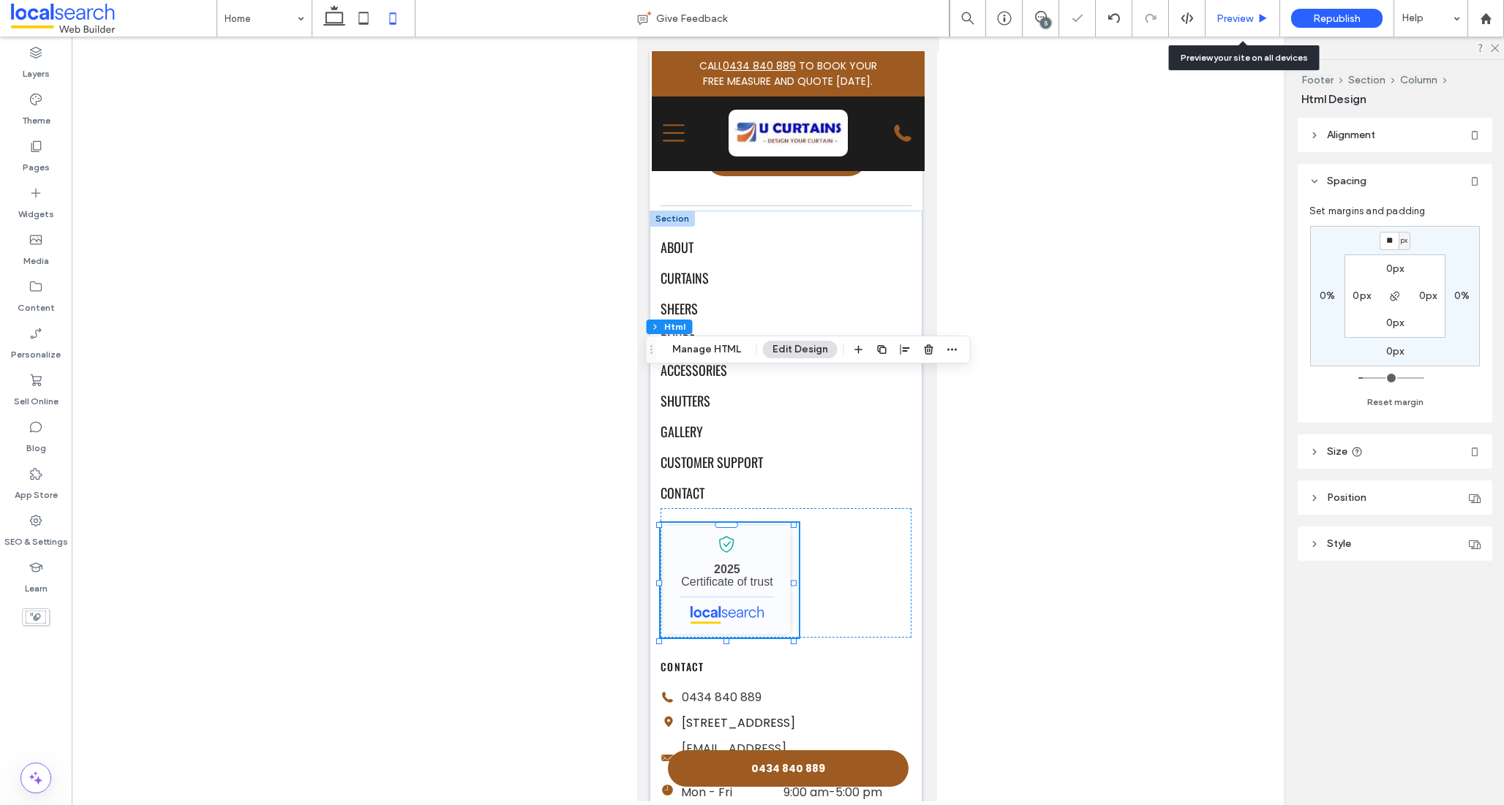
click at [1249, 17] on span "Preview" at bounding box center [1234, 18] width 37 height 12
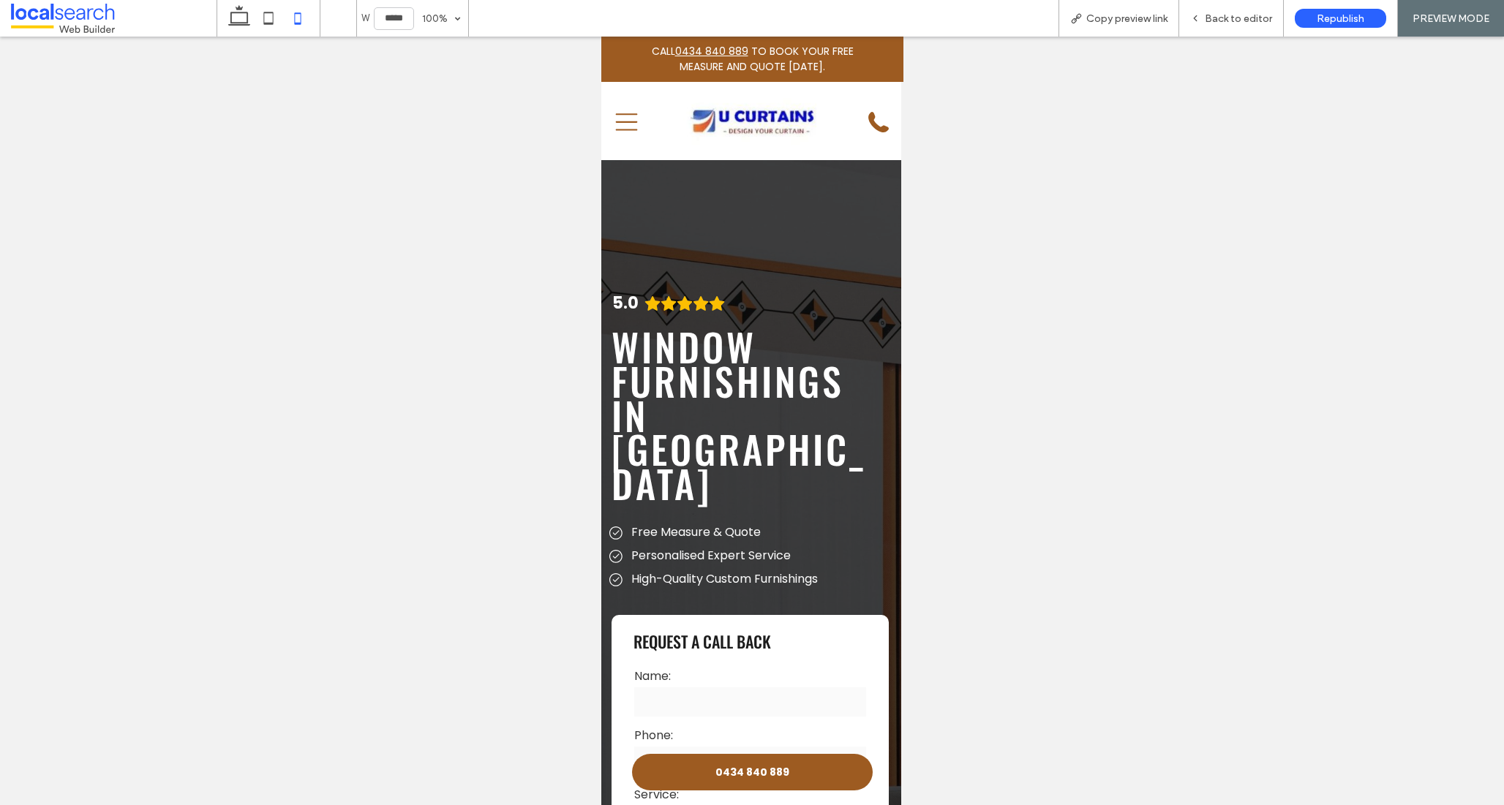
scroll to position [0, 2]
click at [1244, 20] on span "Back to editor" at bounding box center [1238, 18] width 67 height 12
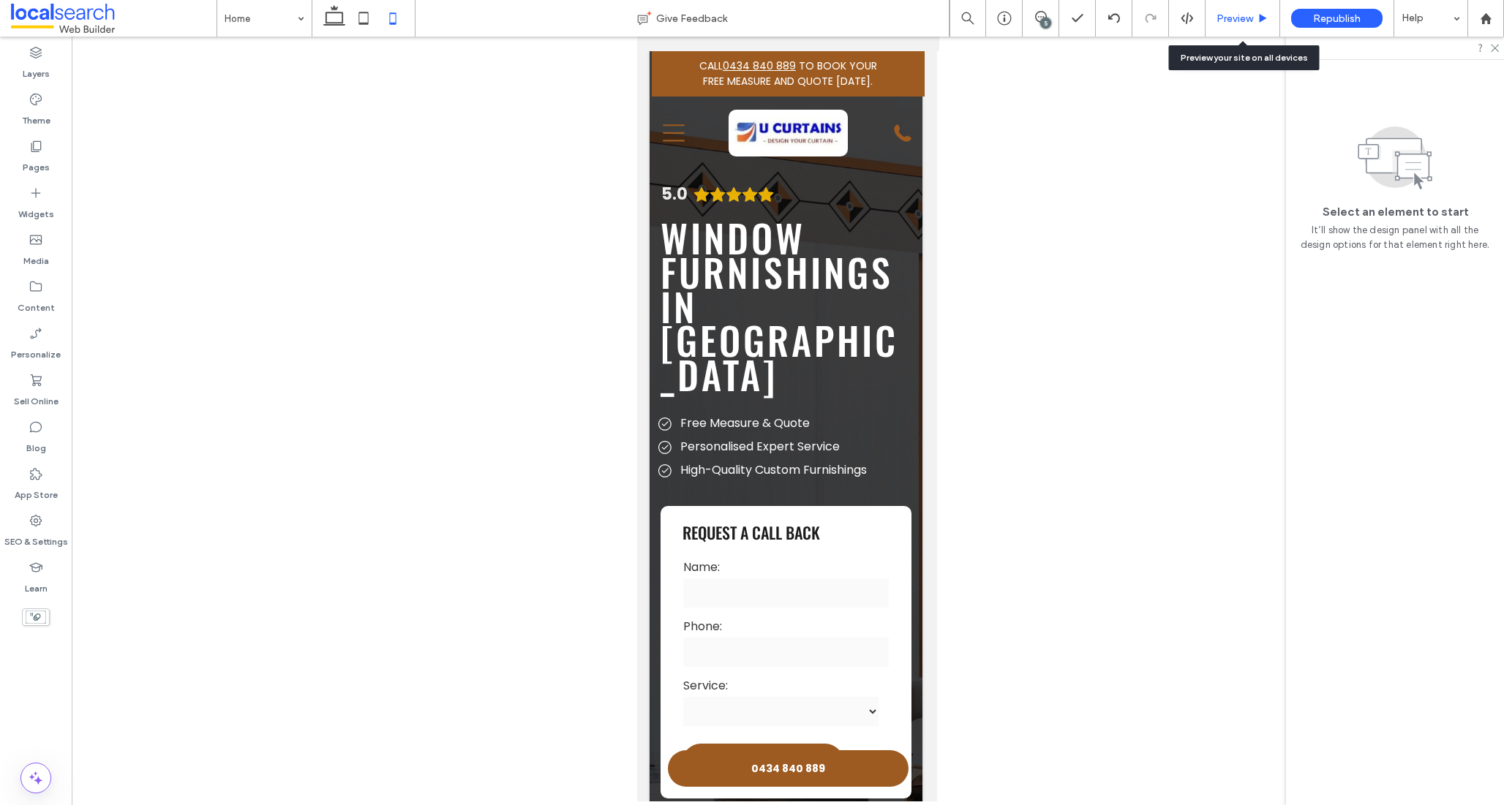
click at [1237, 26] on div "Preview" at bounding box center [1243, 18] width 75 height 37
click at [1241, 29] on div "Preview" at bounding box center [1243, 18] width 75 height 37
click at [1246, 23] on span "Preview" at bounding box center [1234, 18] width 37 height 12
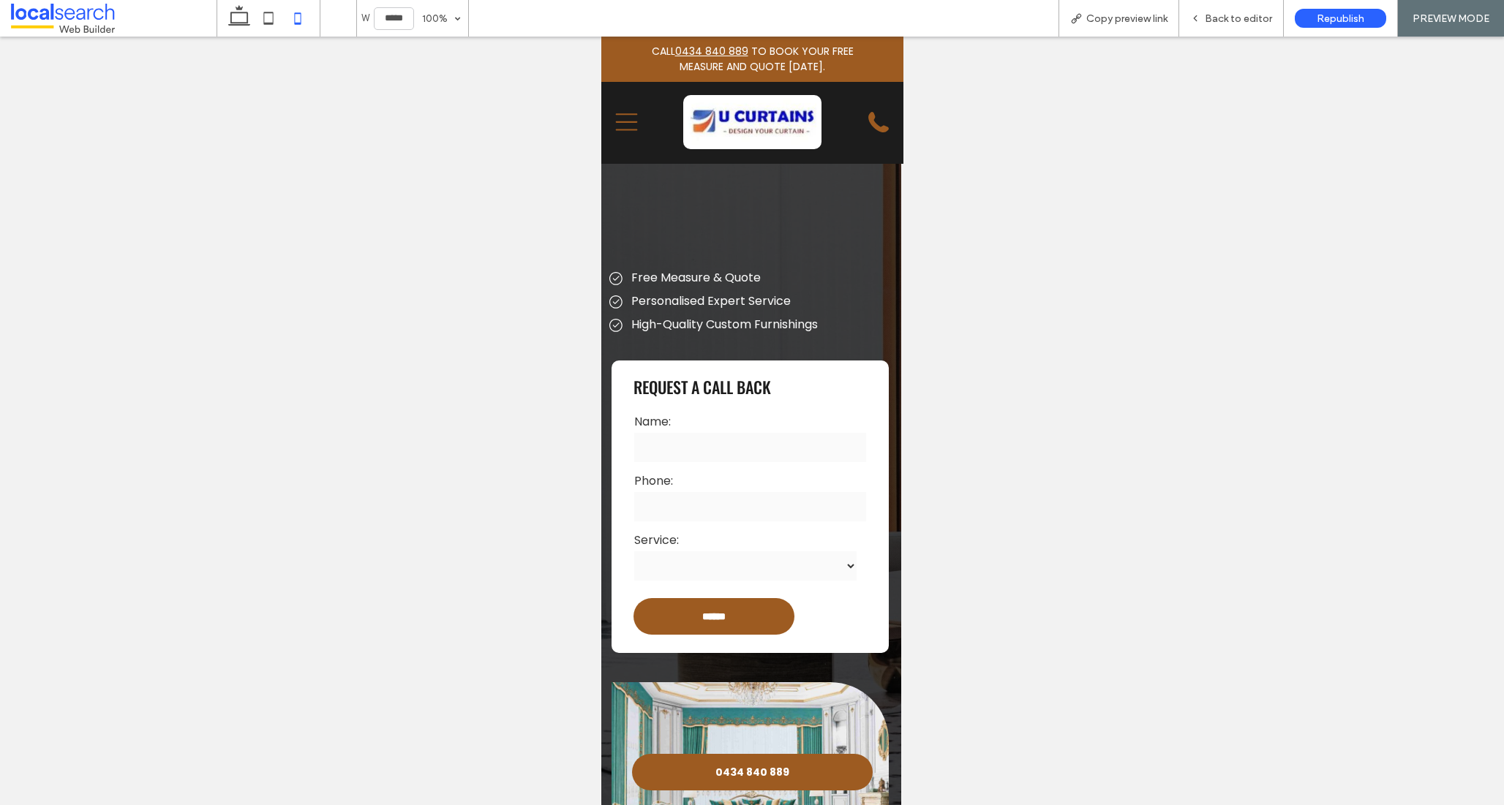
scroll to position [0, 2]
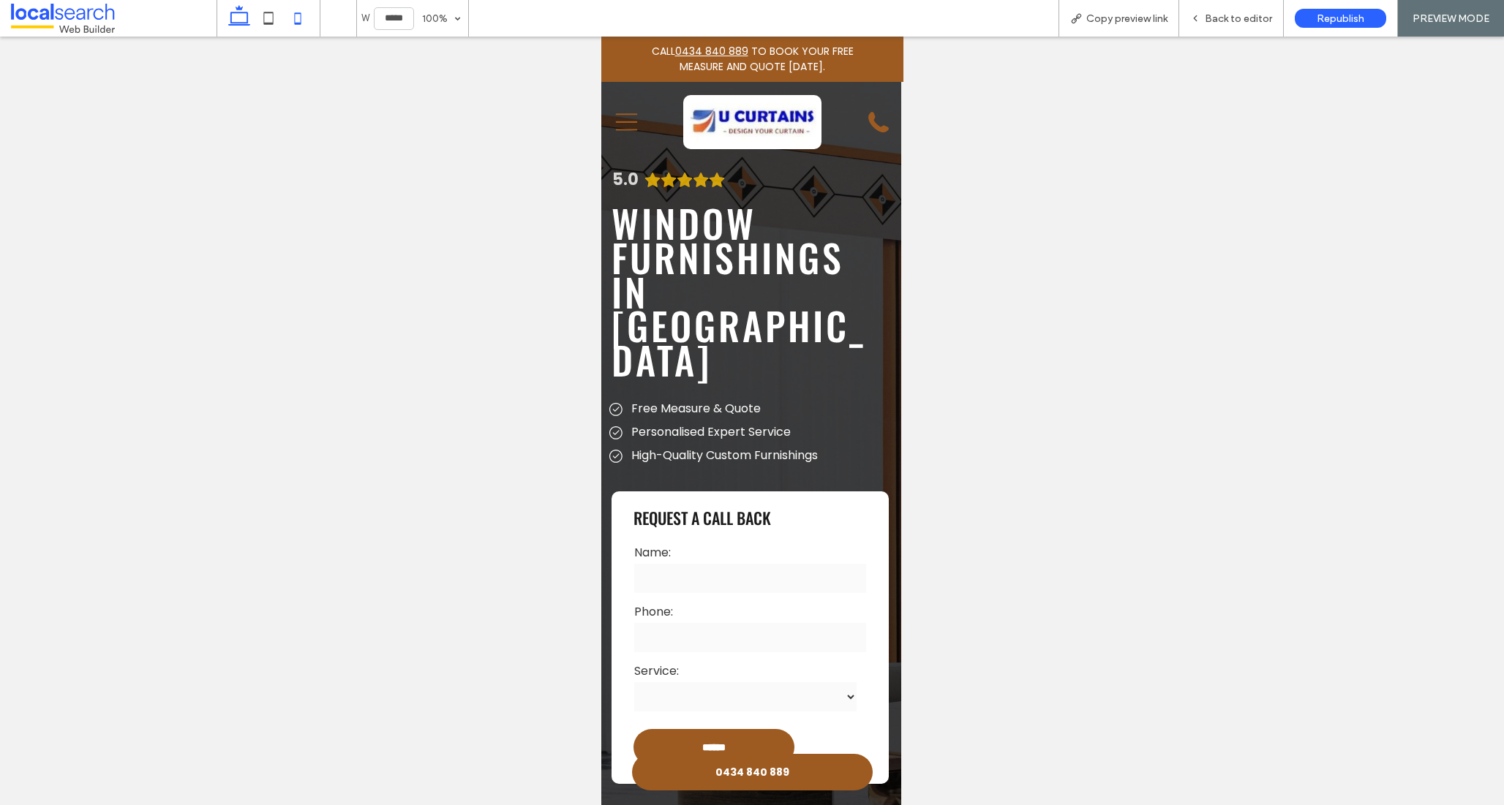
click at [236, 20] on icon at bounding box center [239, 18] width 29 height 29
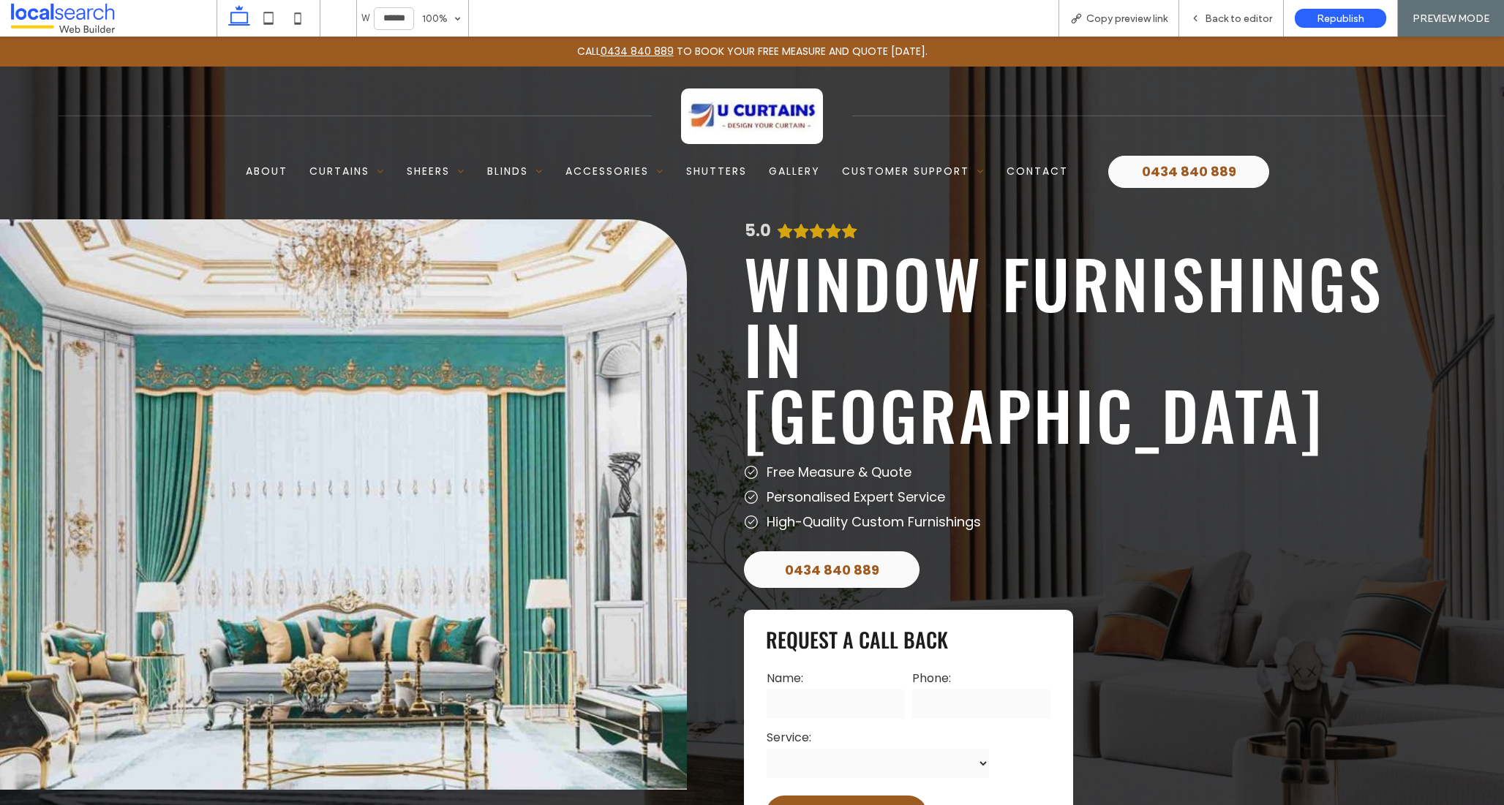
type input "******"
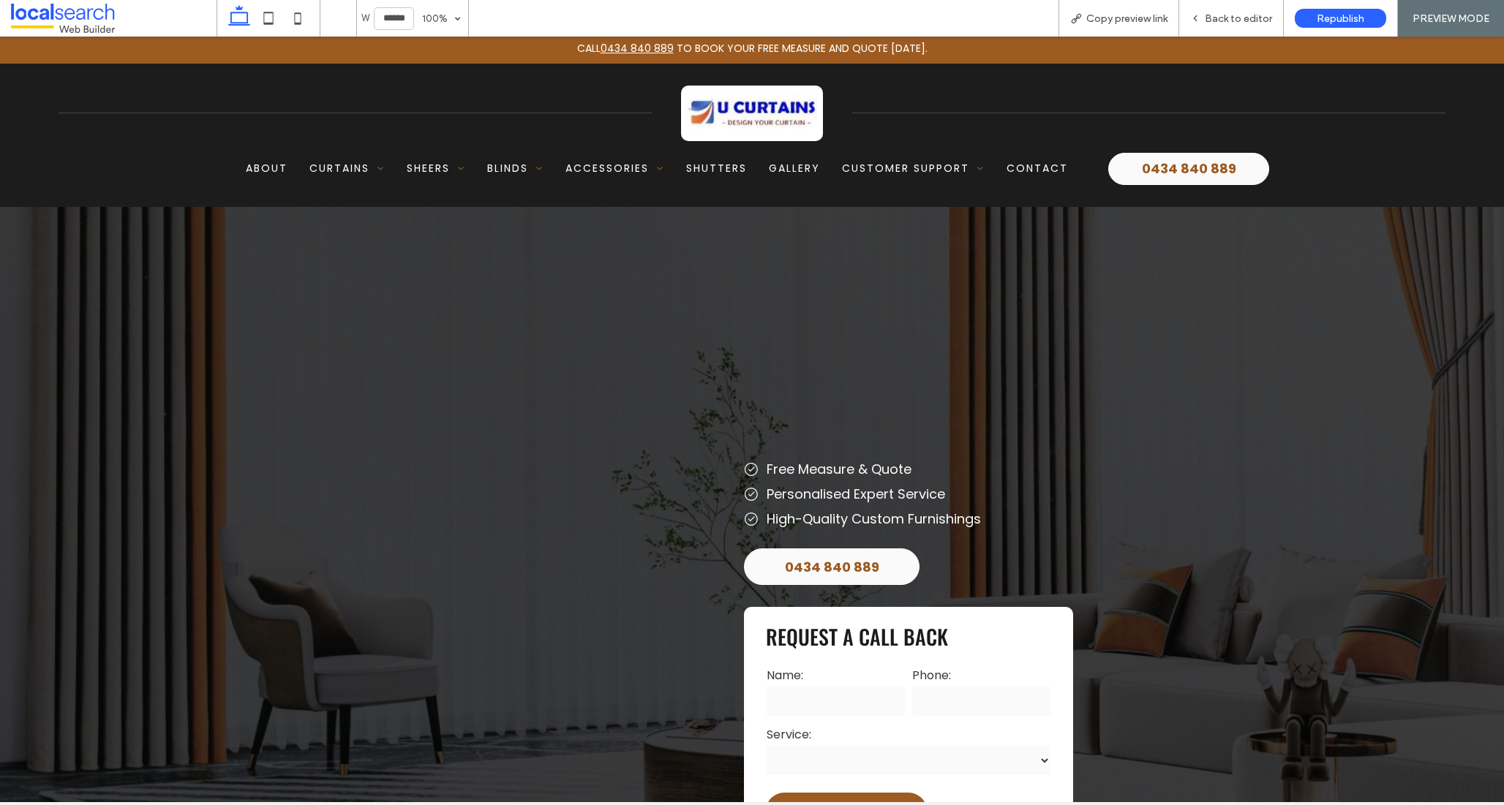
scroll to position [4284, 0]
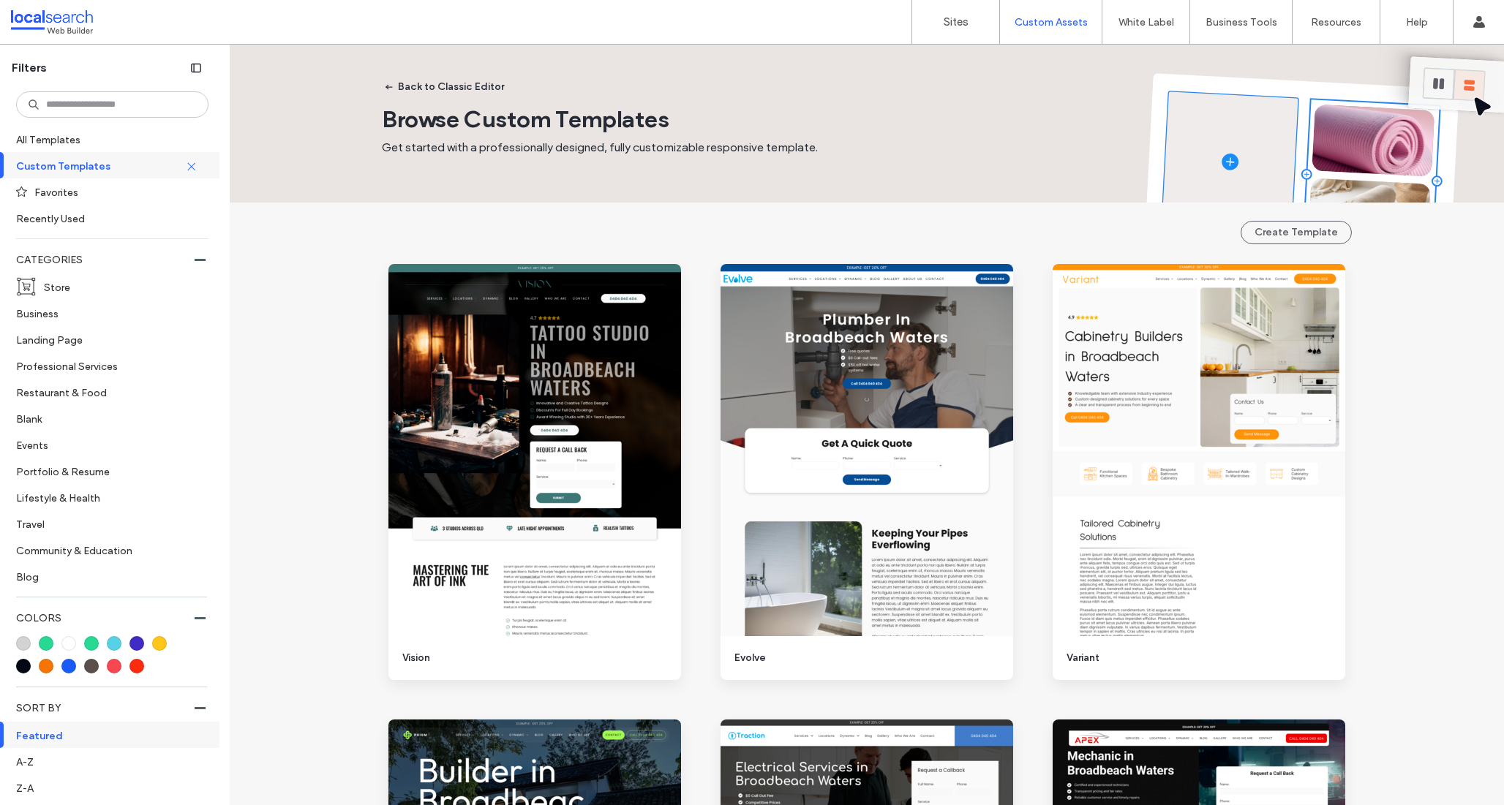
scroll to position [1306, 0]
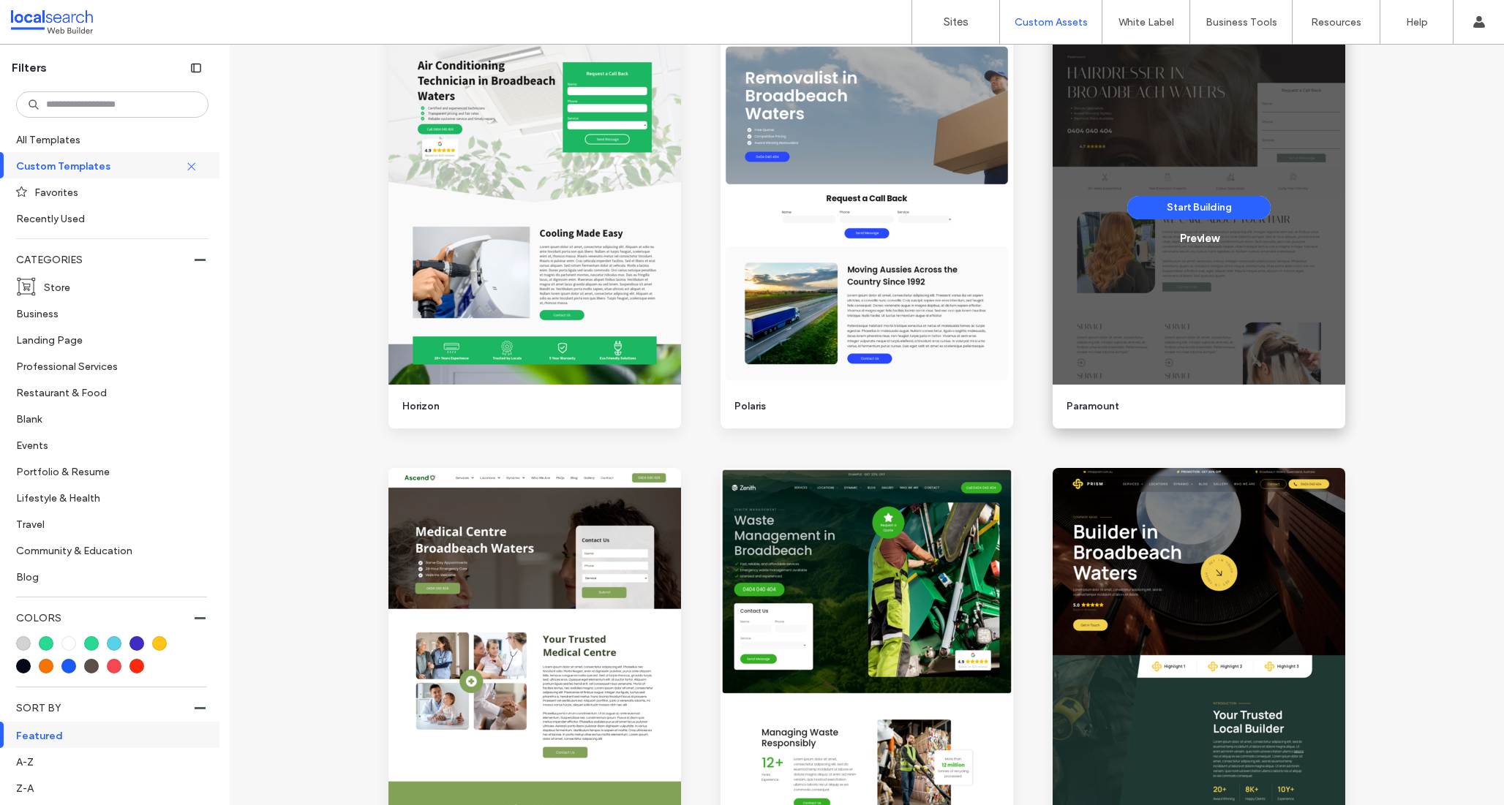
scroll to position [1230, 0]
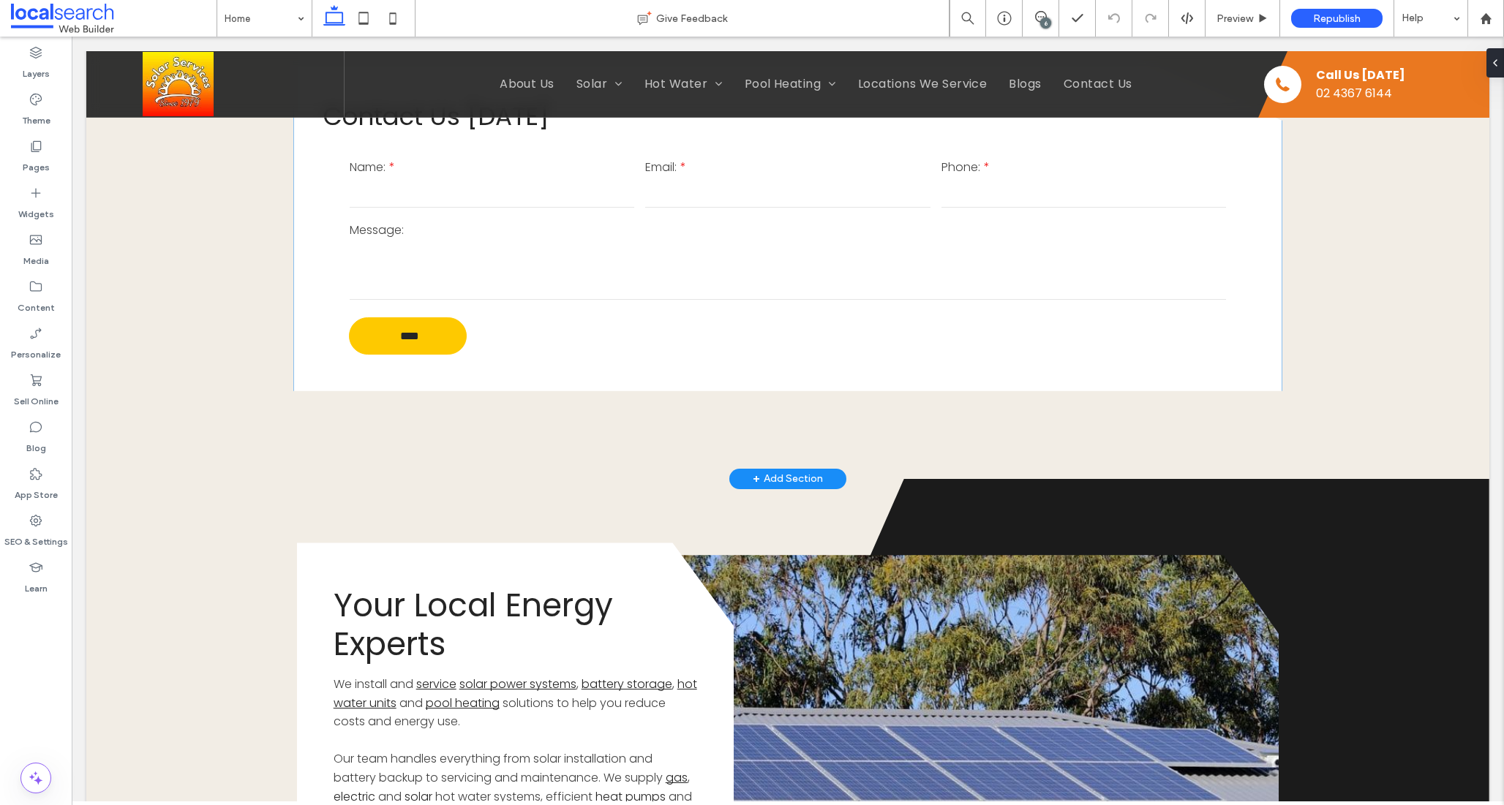
scroll to position [4798, 0]
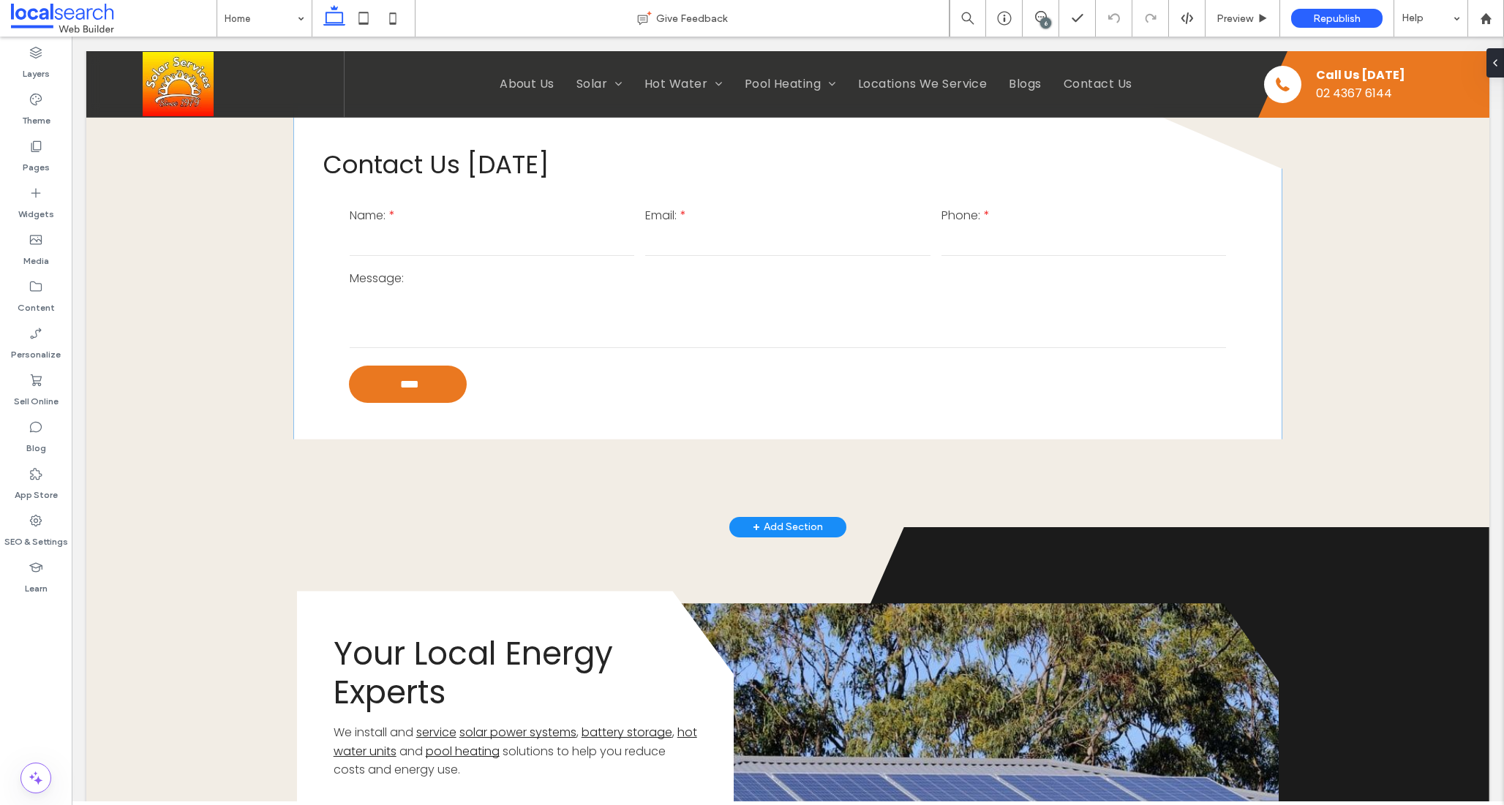
click at [447, 420] on div "Contact Us [DATE] Name: Email: Phone: Message: **** Thank you for contacting So…" at bounding box center [788, 275] width 988 height 330
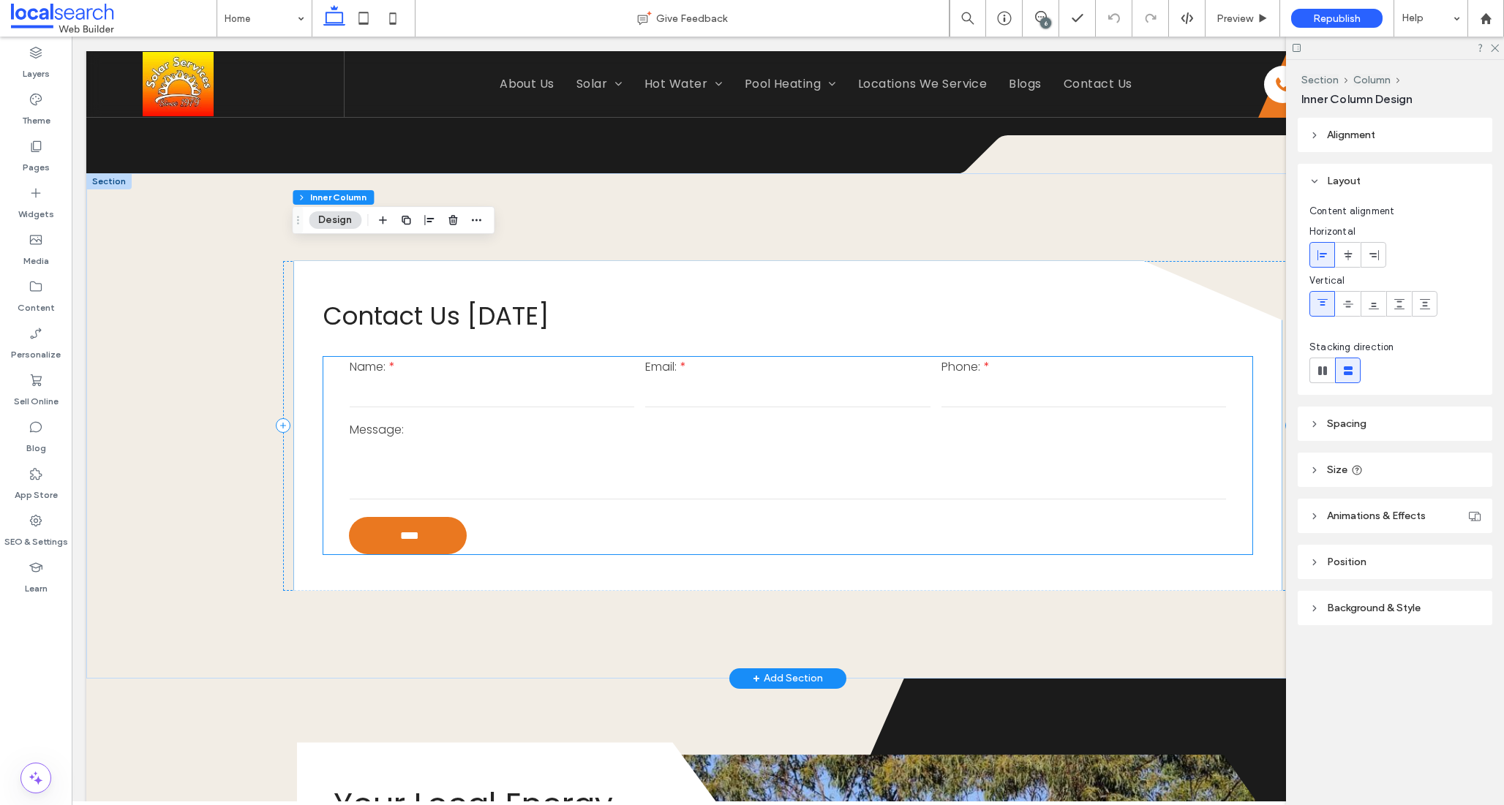
scroll to position [4611, 0]
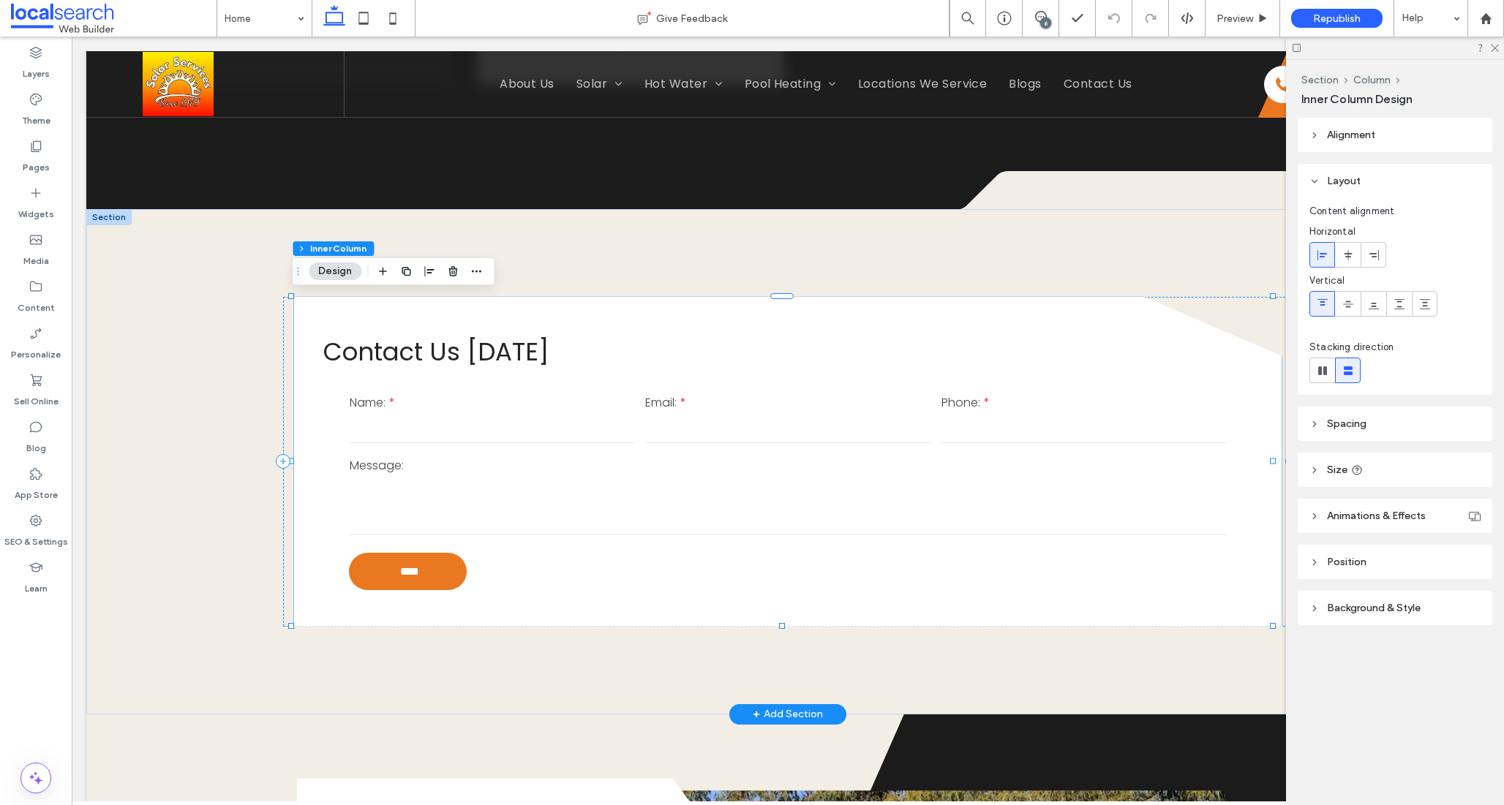
click at [307, 350] on div "Contact Us [DATE] Name: Email: Phone: Message: **** Thank you for contacting So…" at bounding box center [788, 462] width 988 height 330
click at [1375, 467] on header "Size" at bounding box center [1395, 470] width 195 height 34
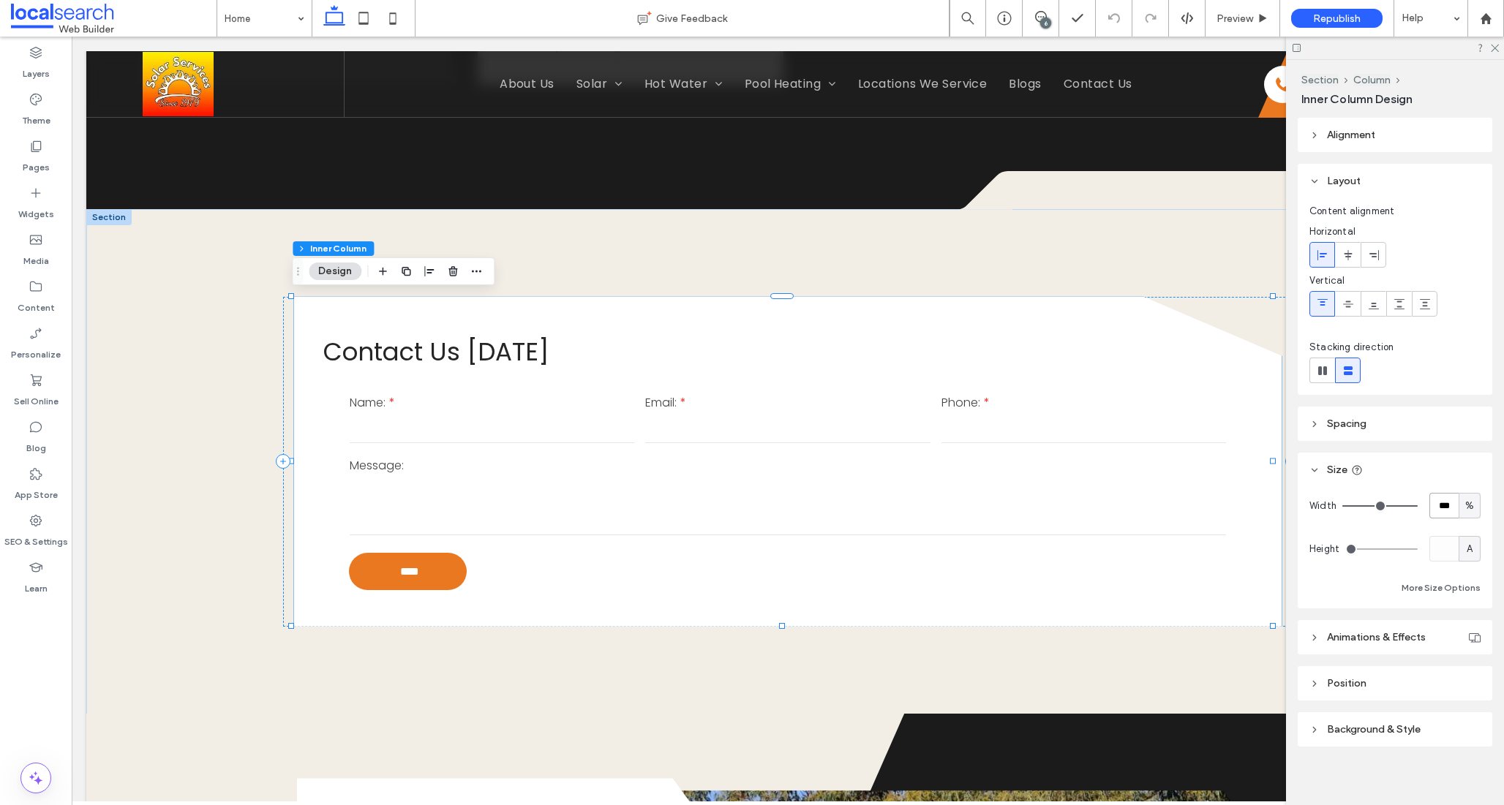
click at [1435, 505] on input "***" at bounding box center [1443, 506] width 29 height 26
click at [1432, 505] on input "***" at bounding box center [1443, 506] width 29 height 26
drag, startPoint x: 1436, startPoint y: 508, endPoint x: 1370, endPoint y: 507, distance: 65.8
click at [1369, 500] on div "Width *** %" at bounding box center [1394, 506] width 171 height 26
type input "**"
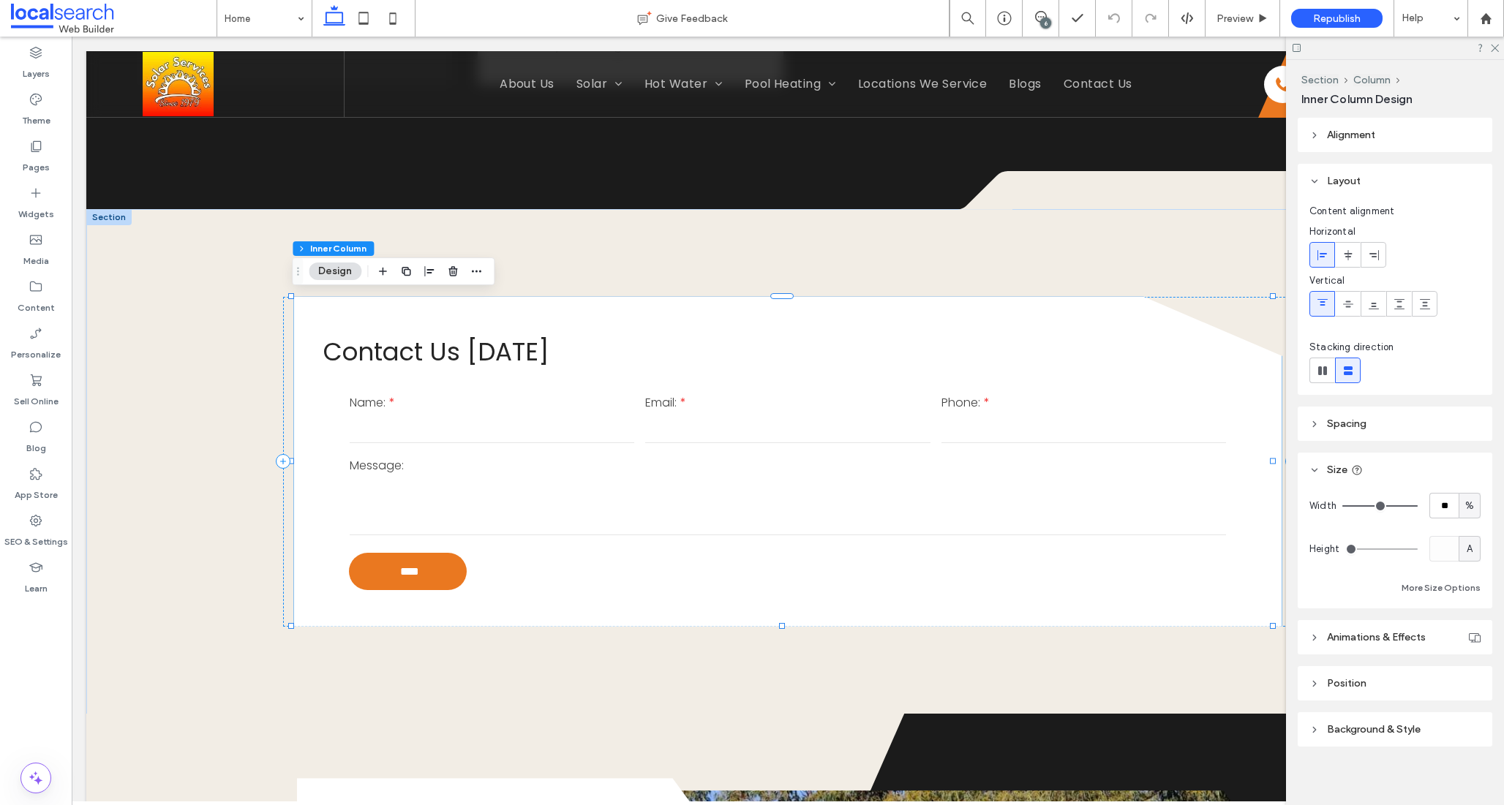
type input "**"
click at [1409, 524] on div "Width ** % Height A More Size Options" at bounding box center [1394, 545] width 171 height 104
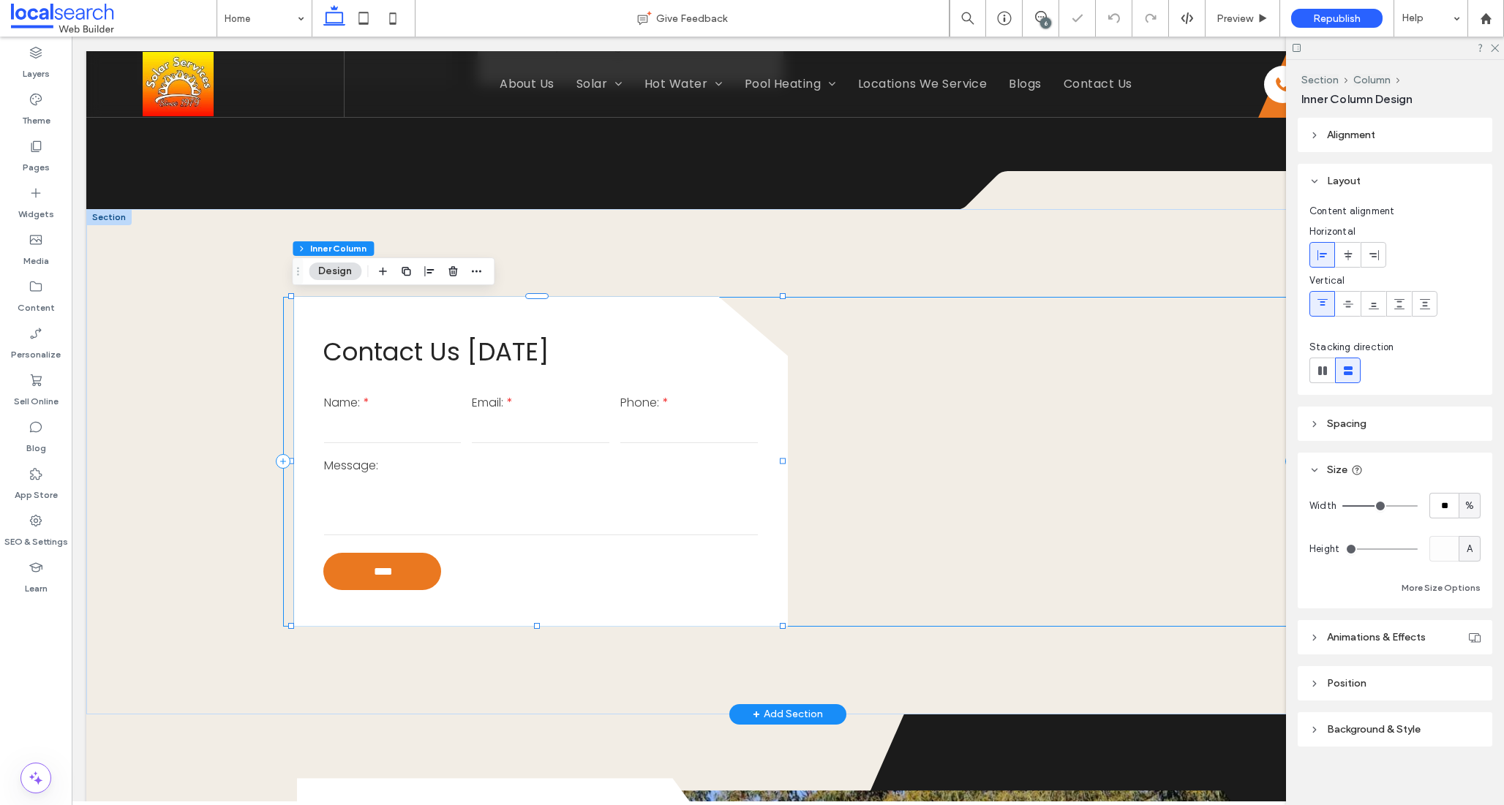
click at [954, 415] on div "Contact Us Today Name: Email: Phone: Message: **** Thank you for contacting Sol…" at bounding box center [788, 462] width 1010 height 330
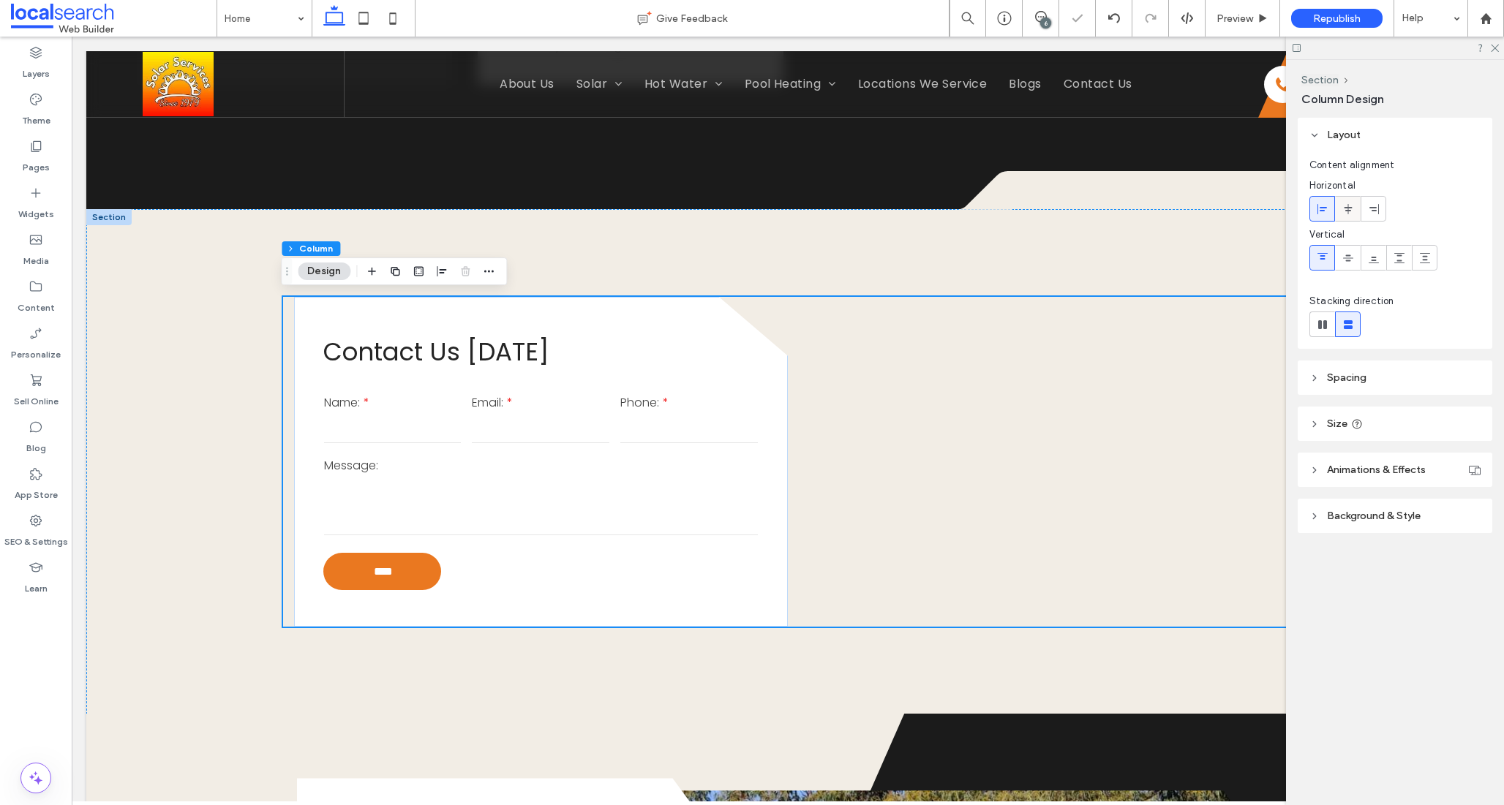
click at [1346, 211] on use at bounding box center [1348, 208] width 8 height 10
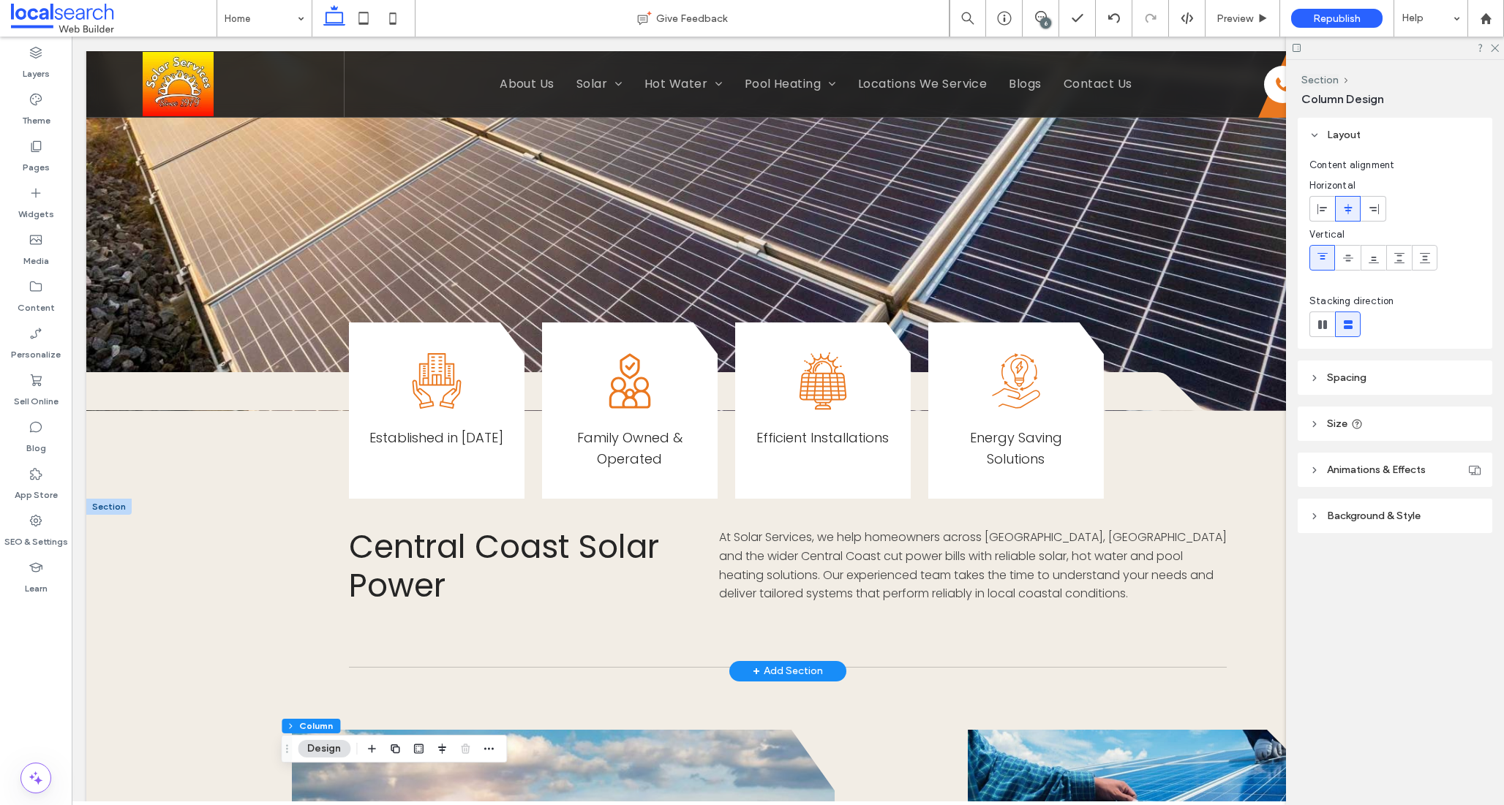
scroll to position [344, 0]
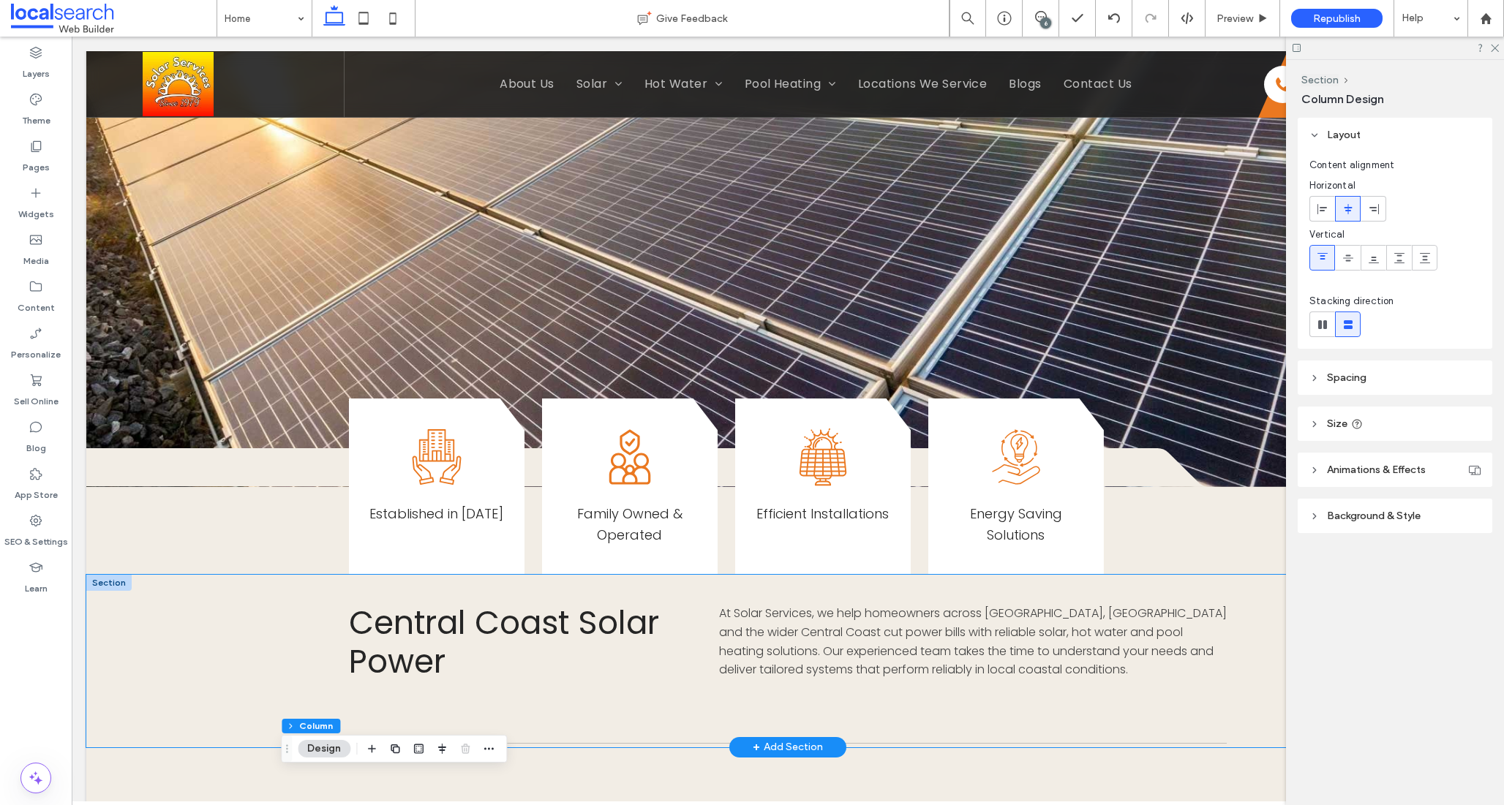
click at [745, 577] on div "Central Coast Solar Power At Solar Services, we help homeowners across Erina, G…" at bounding box center [788, 661] width 878 height 173
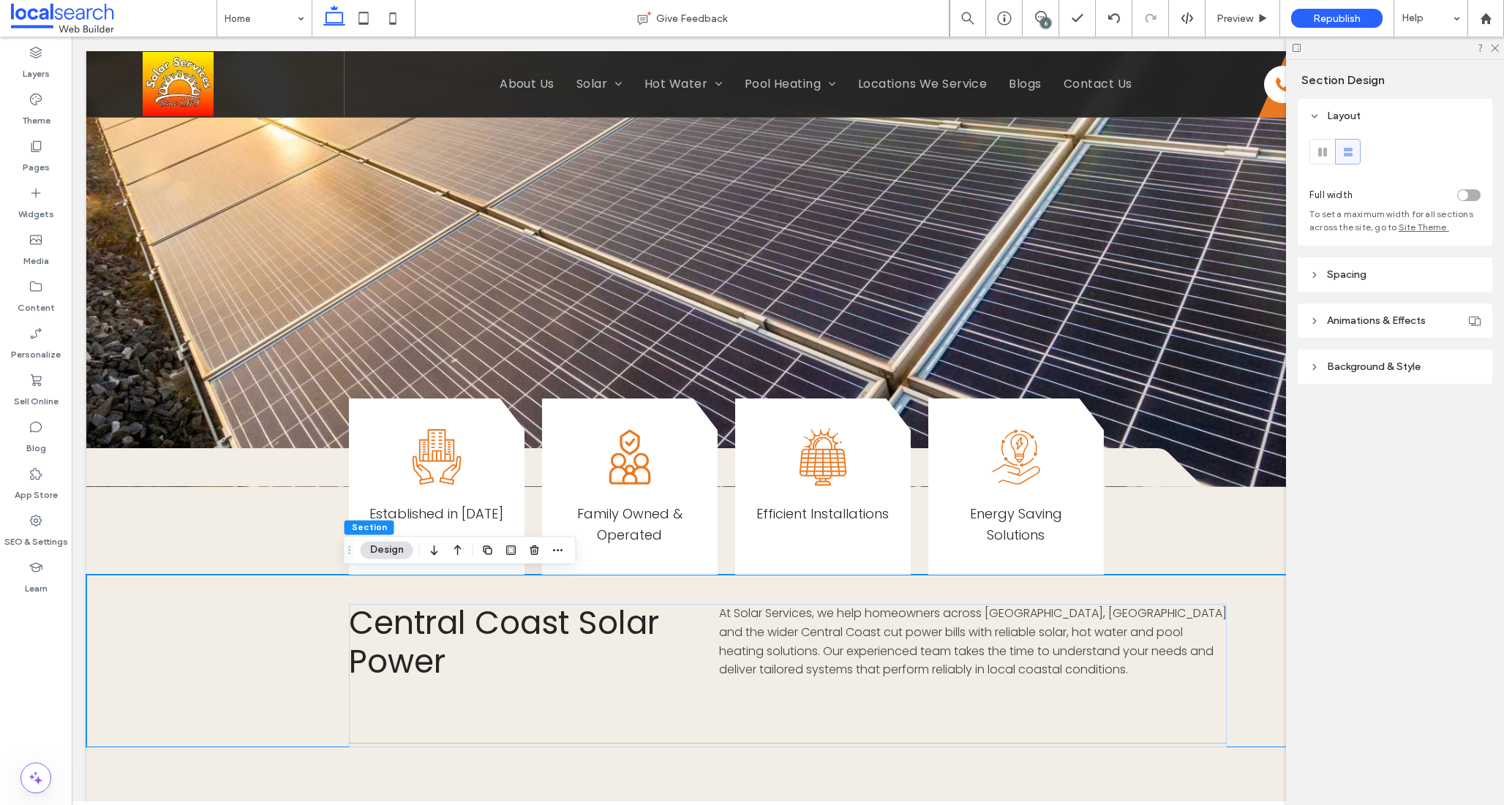
click at [1403, 282] on header "Spacing" at bounding box center [1395, 274] width 195 height 34
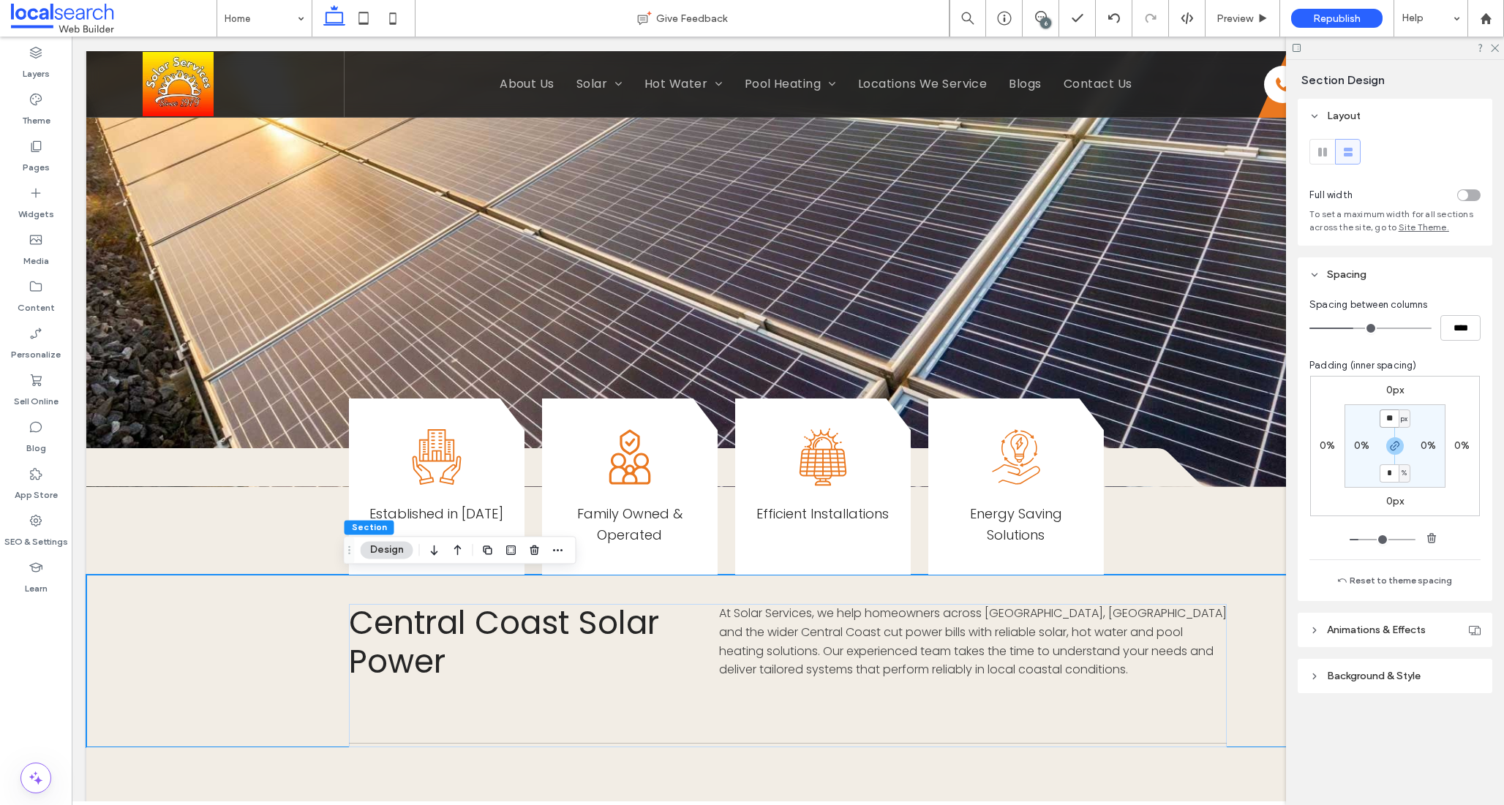
click at [1389, 425] on input "**" at bounding box center [1389, 419] width 19 height 18
click at [1385, 423] on input "**" at bounding box center [1389, 419] width 19 height 18
drag, startPoint x: 1390, startPoint y: 421, endPoint x: 1372, endPoint y: 419, distance: 17.7
click at [1372, 419] on section "** px 0% * % 0%" at bounding box center [1395, 446] width 101 height 83
type input "**"
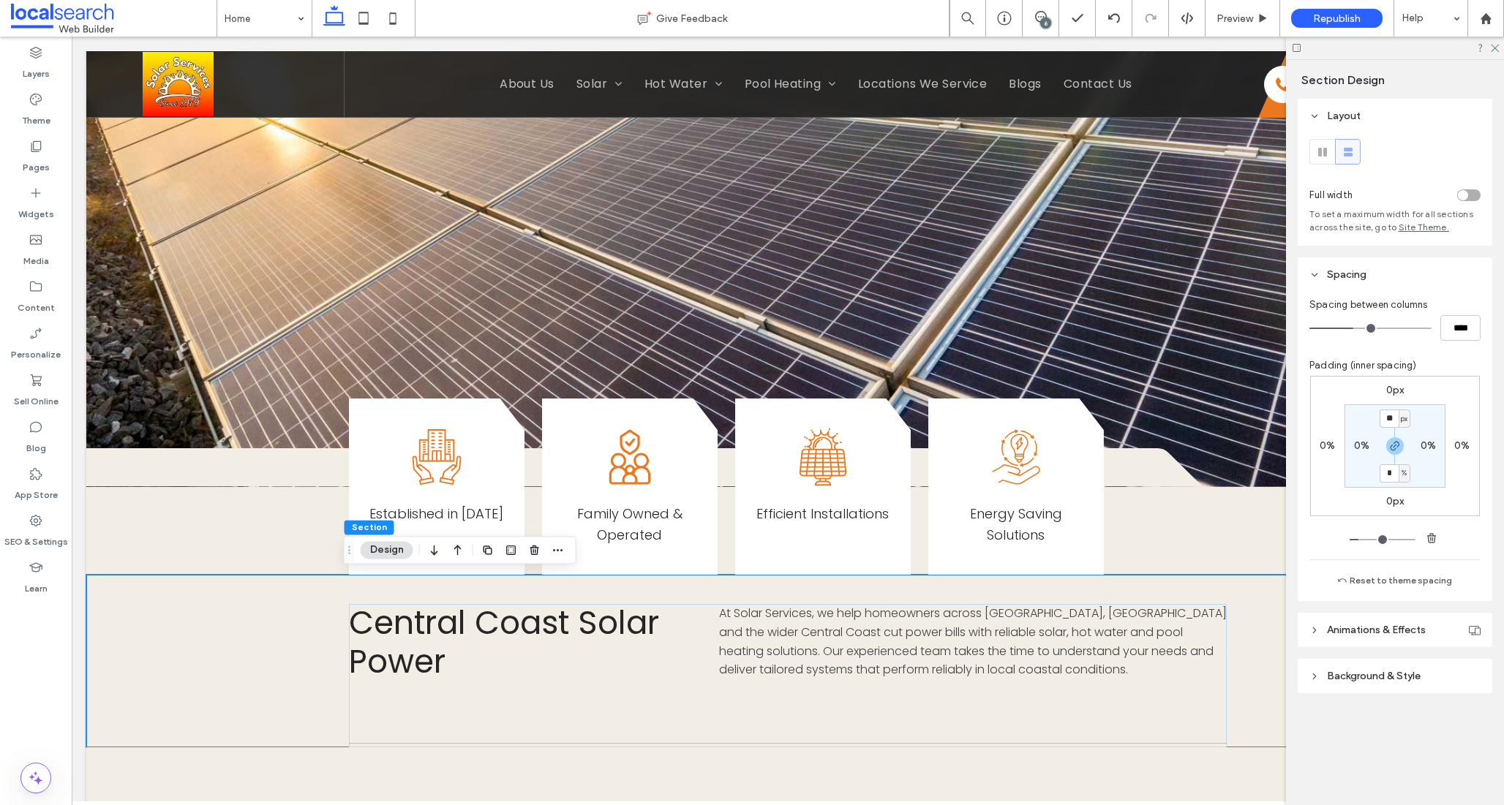
type input "**"
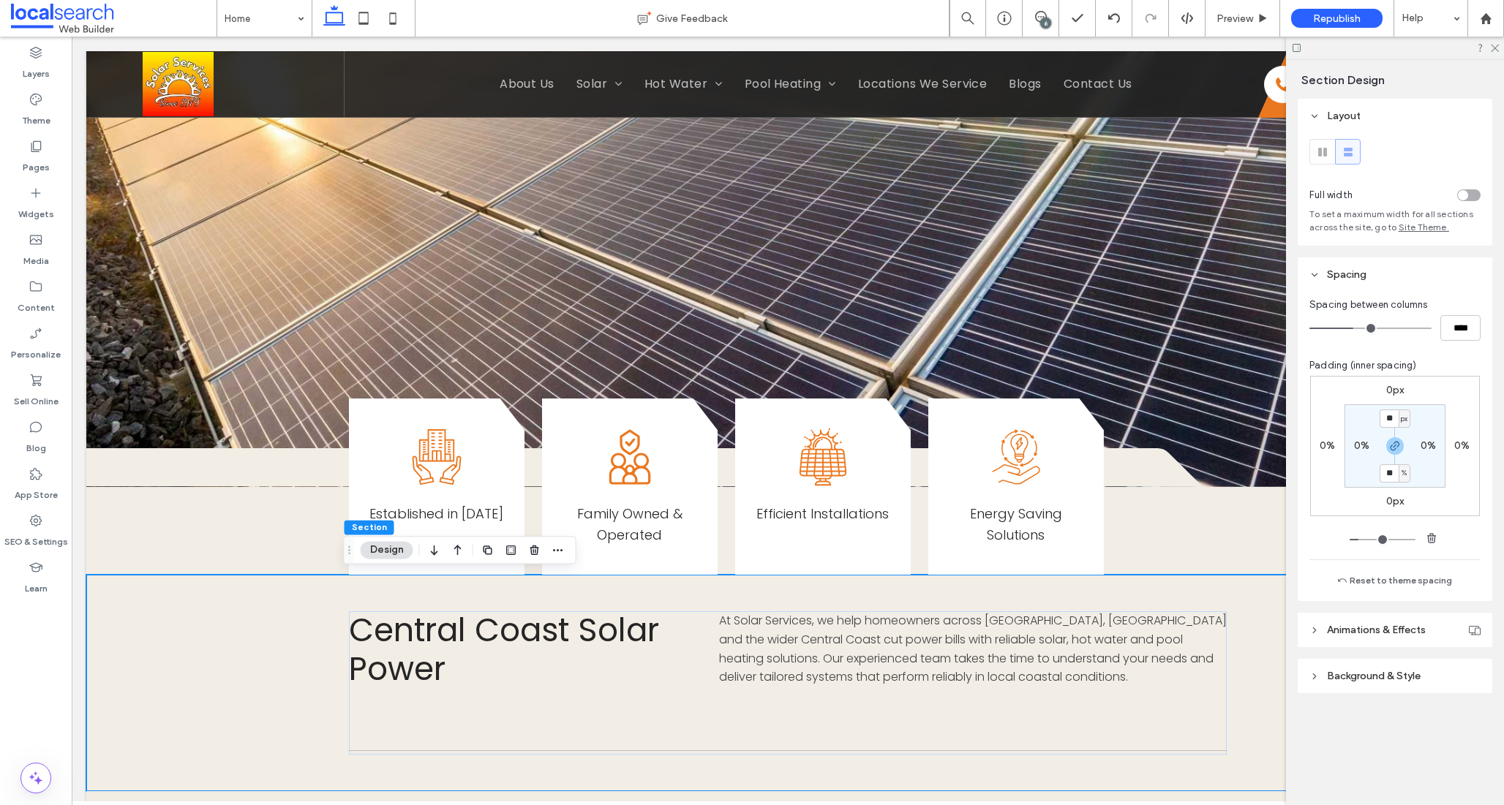
click at [1437, 429] on section "** px 0% ** % 0%" at bounding box center [1395, 446] width 101 height 83
click at [1386, 416] on input "**" at bounding box center [1389, 419] width 19 height 18
drag, startPoint x: 1382, startPoint y: 414, endPoint x: 1391, endPoint y: 417, distance: 9.9
click at [1385, 415] on input "**" at bounding box center [1389, 419] width 19 height 18
drag, startPoint x: 1392, startPoint y: 417, endPoint x: 1366, endPoint y: 418, distance: 25.6
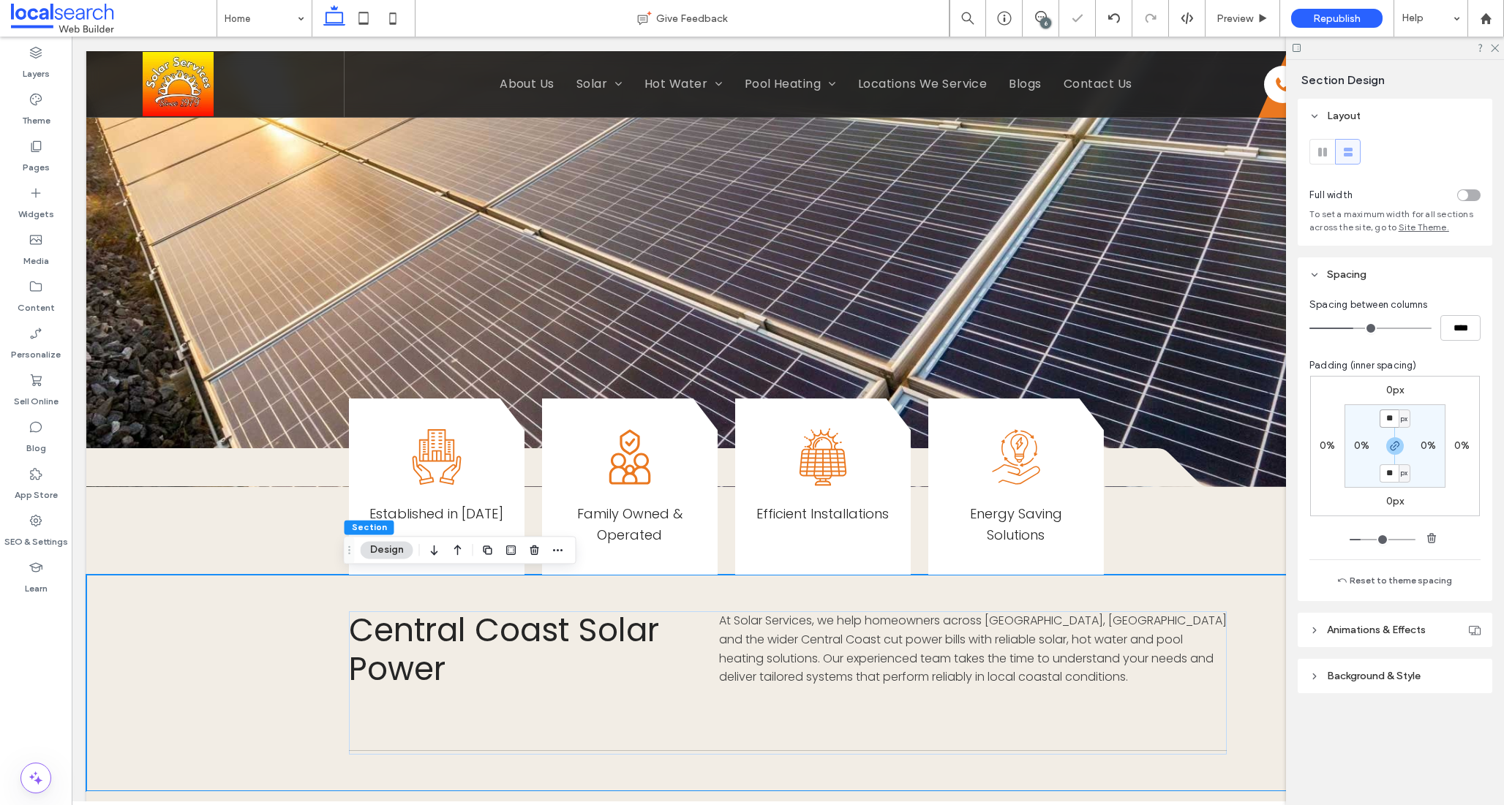
click at [1371, 418] on section "** px 0% ** px 0%" at bounding box center [1395, 446] width 101 height 83
type input "**"
click at [1443, 410] on section "** px 0% ** px 0%" at bounding box center [1395, 446] width 101 height 83
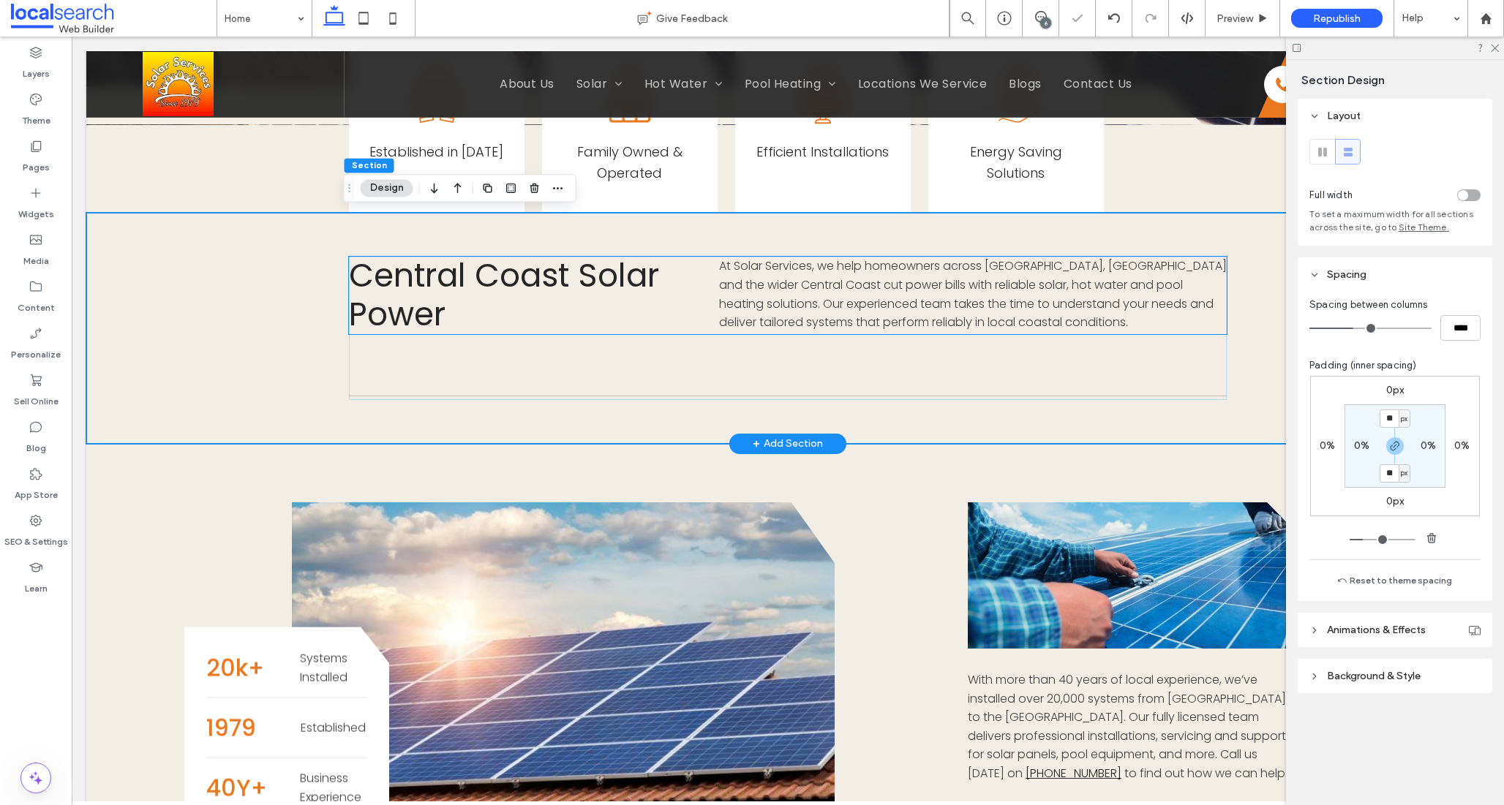
scroll to position [687, 0]
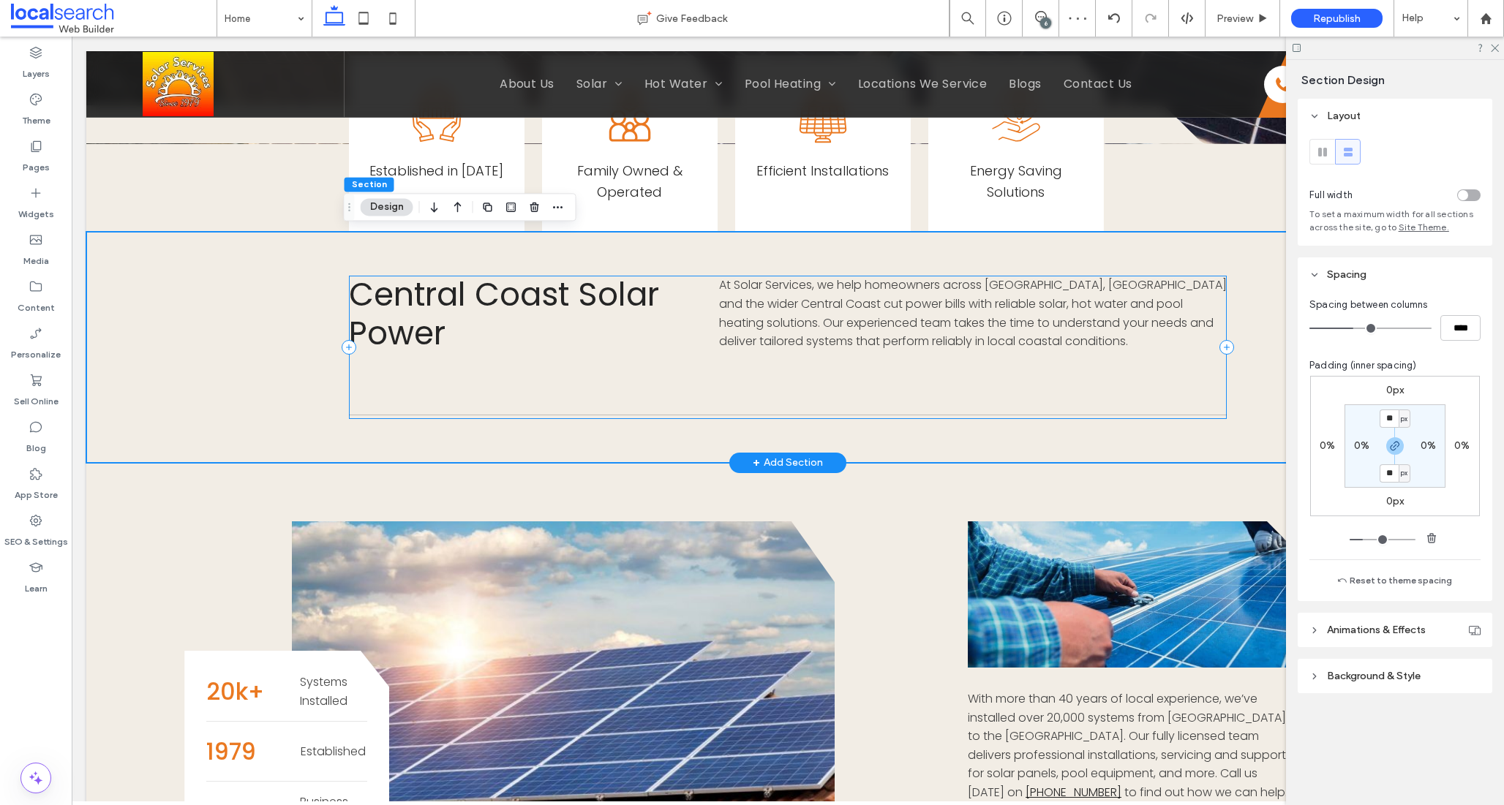
click at [889, 372] on div "Central Coast Solar Power At Solar Services, we help homeowners across Erina, G…" at bounding box center [788, 347] width 878 height 143
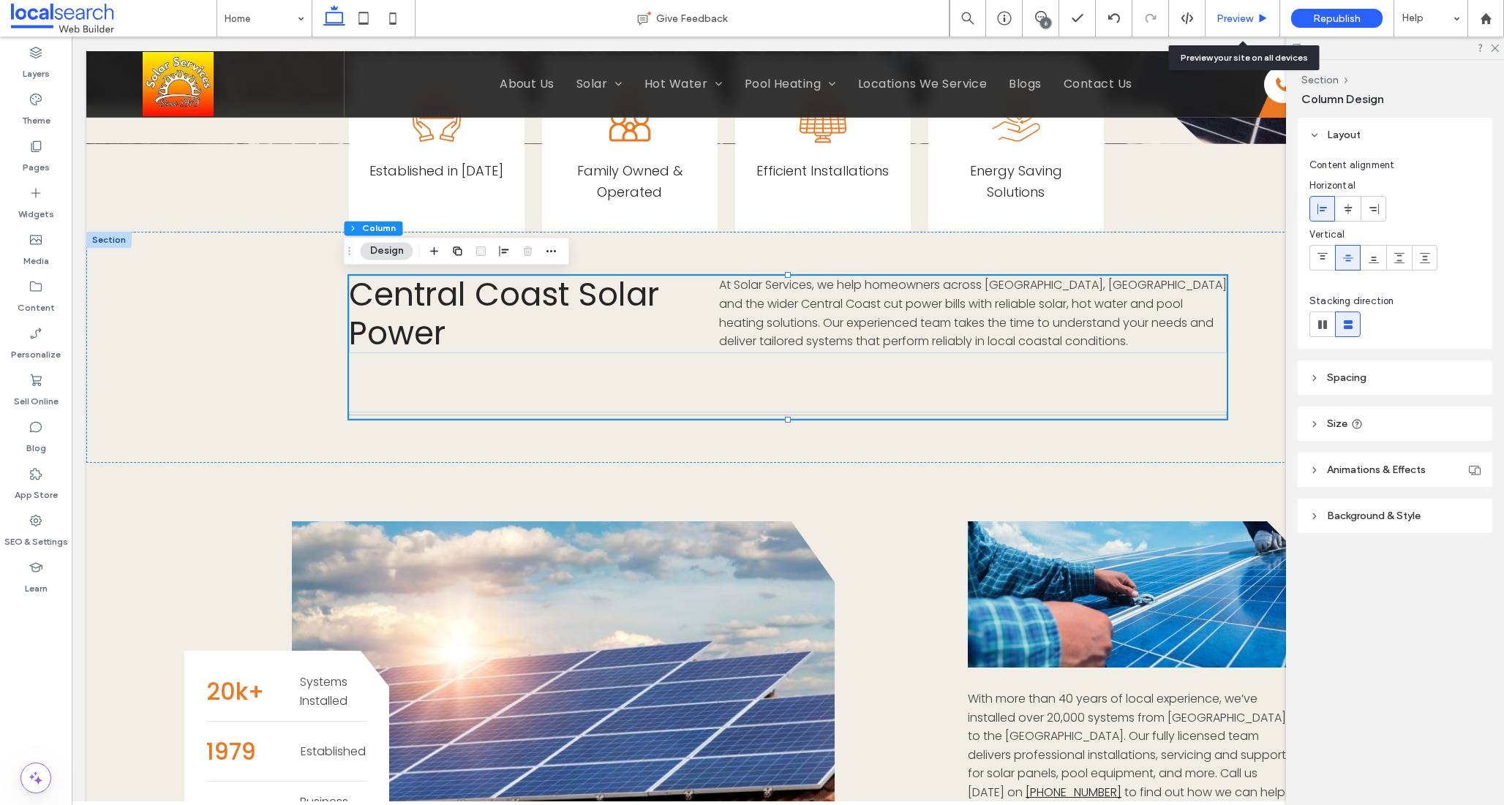
click at [1231, 21] on span "Preview" at bounding box center [1234, 18] width 37 height 12
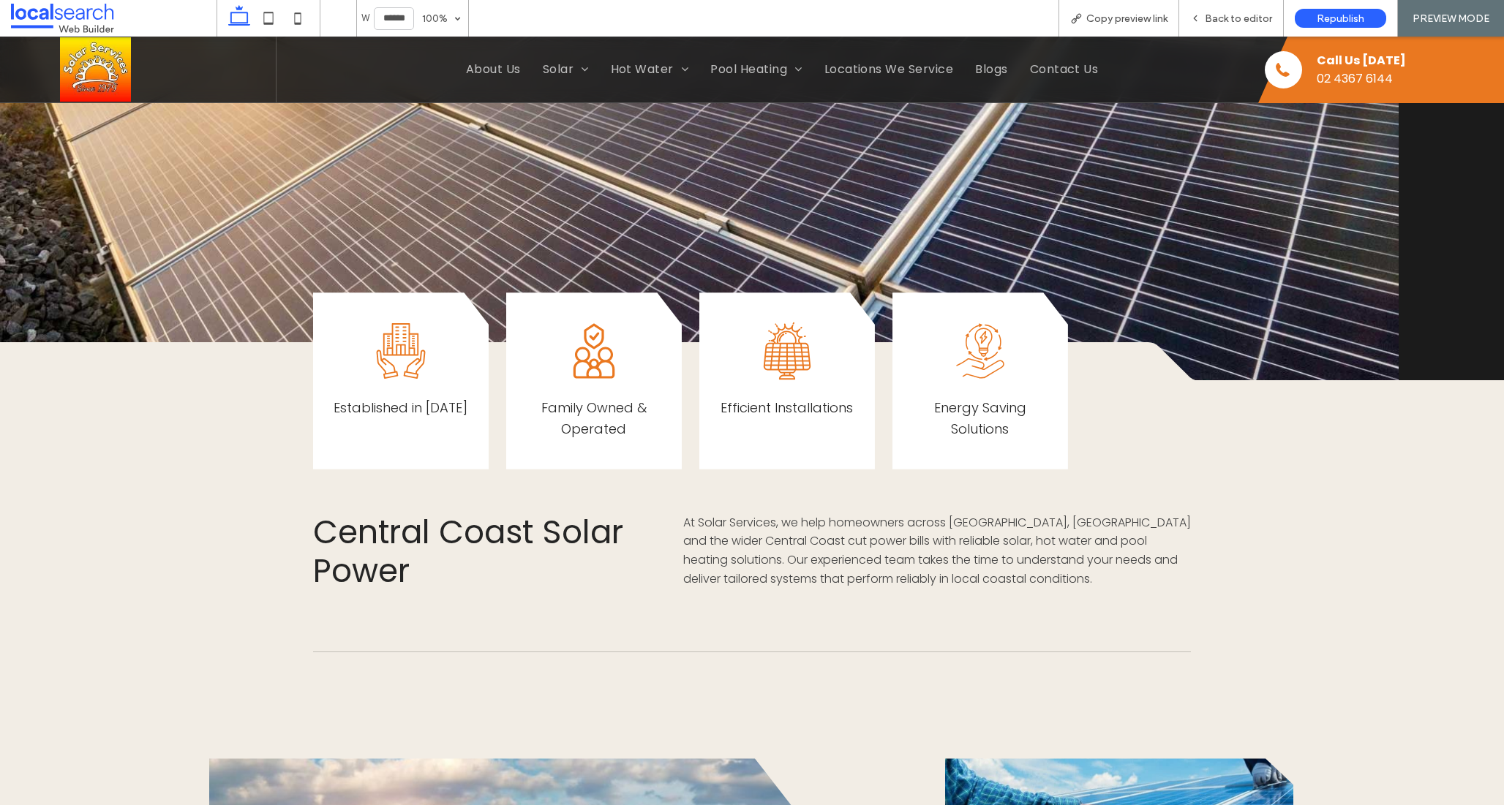
scroll to position [638, 0]
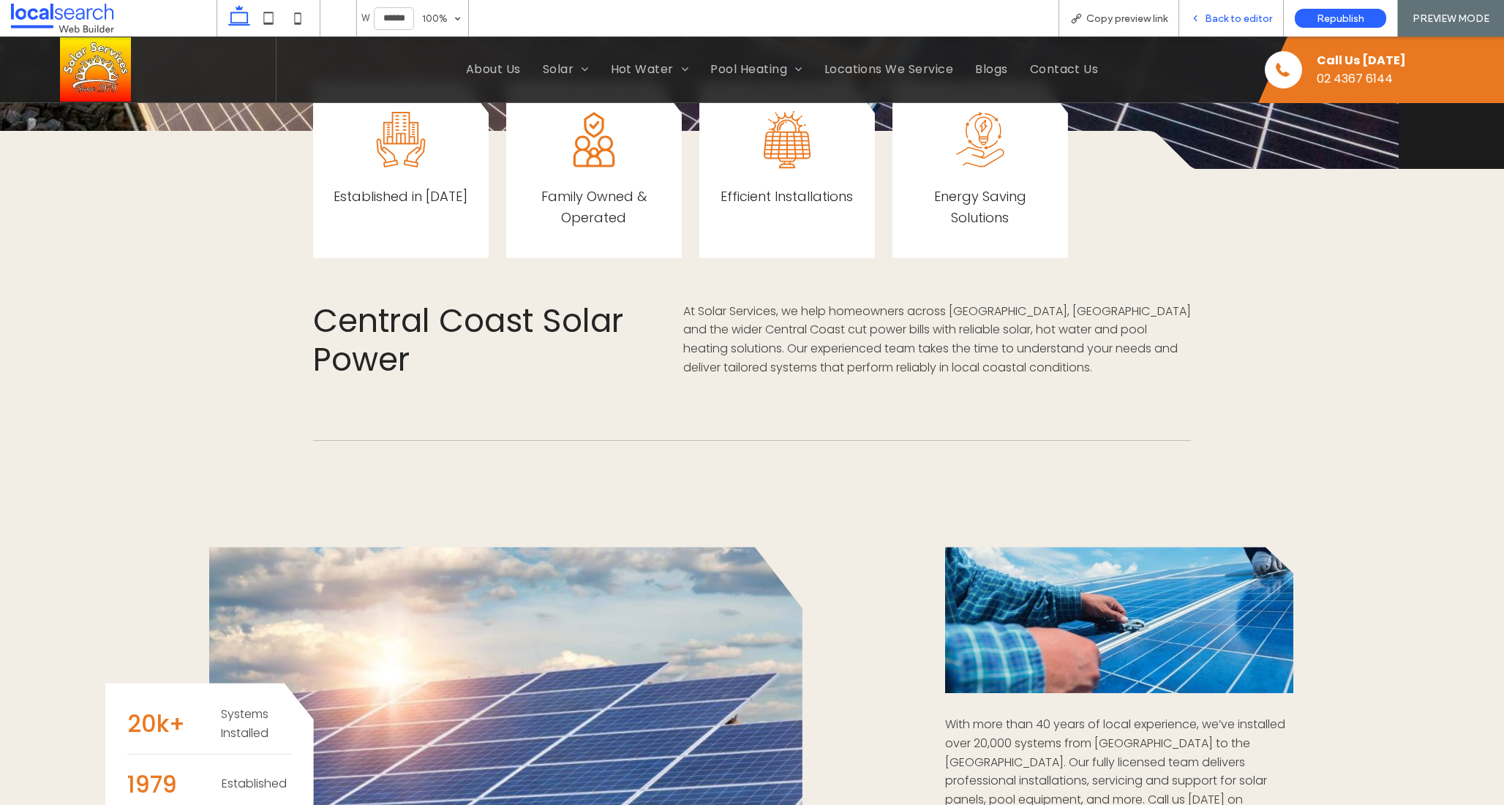
click at [1217, 18] on span "Back to editor" at bounding box center [1238, 18] width 67 height 12
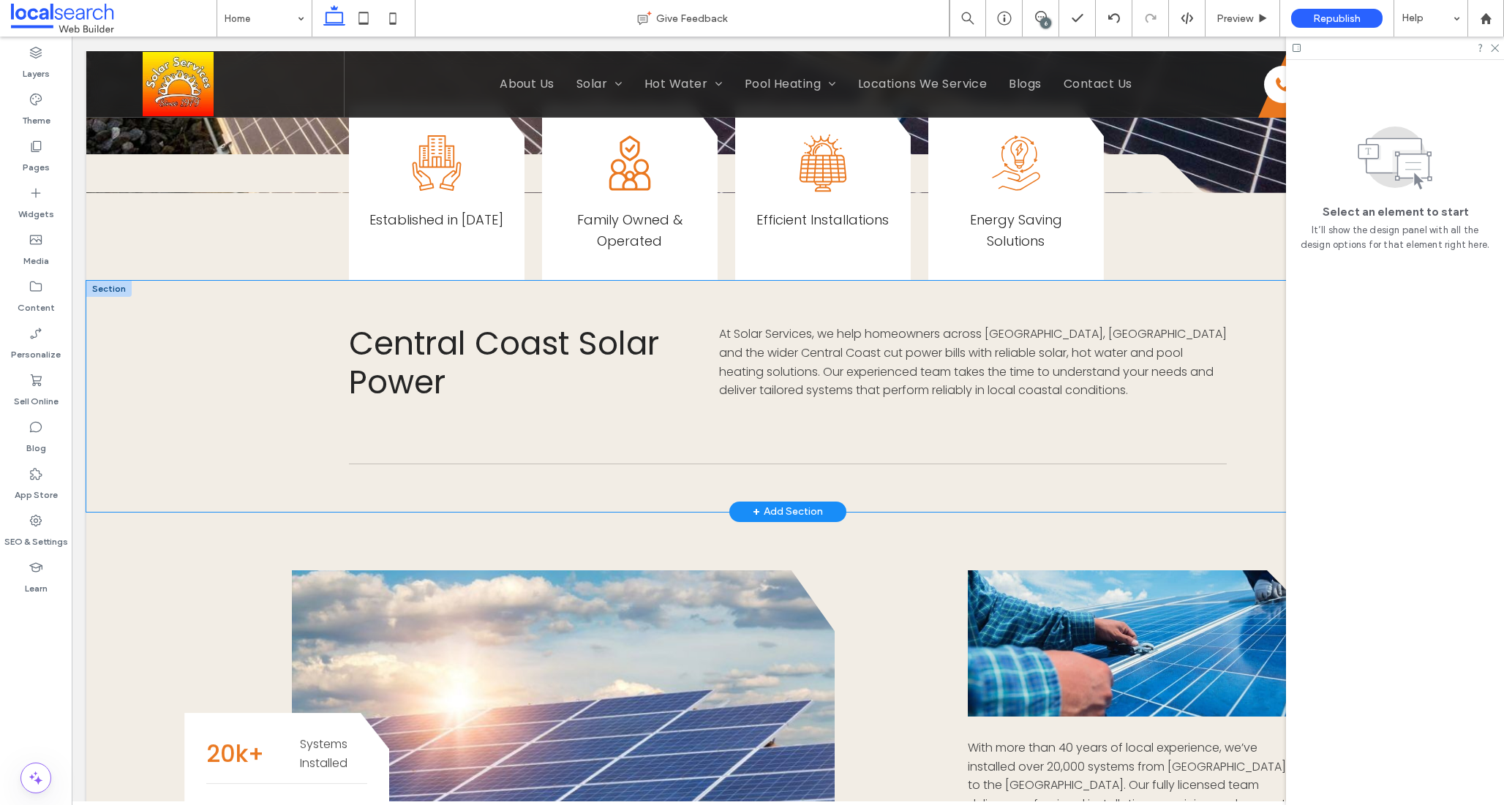
click at [633, 479] on div "Central Coast Solar Power At Solar Services, we help homeowners across Erina, G…" at bounding box center [788, 396] width 878 height 231
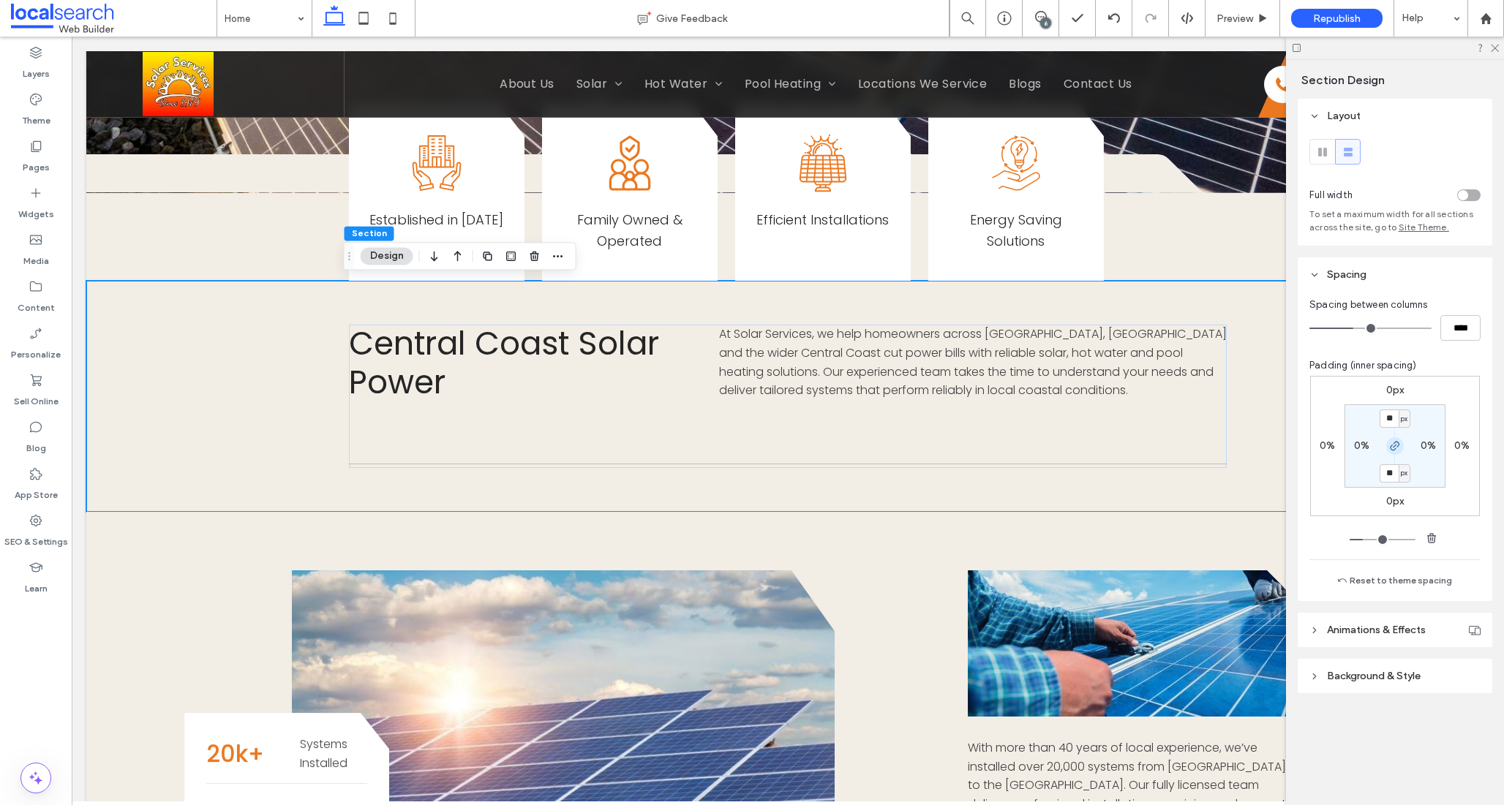
click at [1396, 451] on icon "button" at bounding box center [1395, 446] width 12 height 12
click at [1391, 472] on label "60px" at bounding box center [1395, 473] width 24 height 12
type input "*"
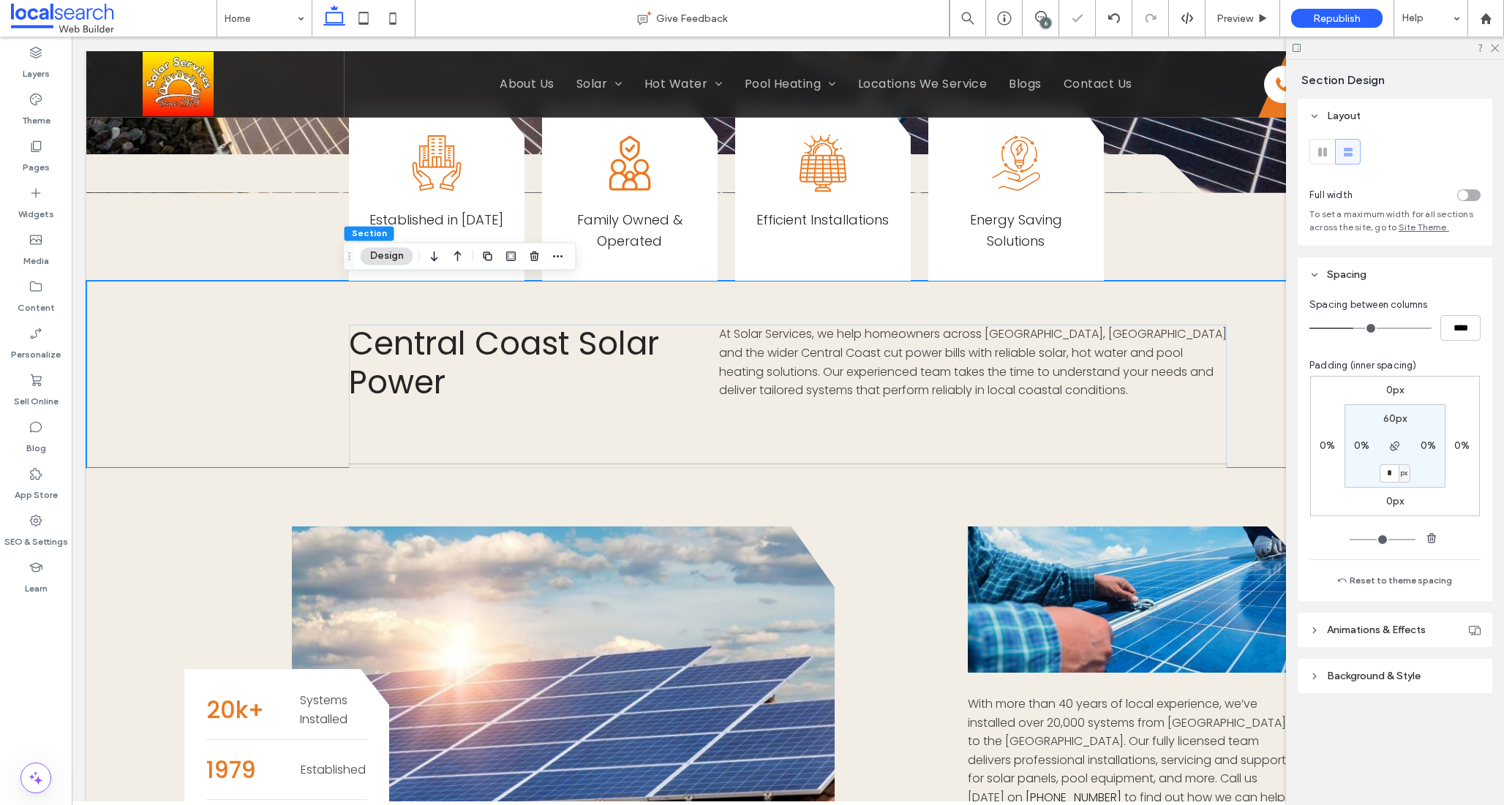
click at [1388, 413] on label "60px" at bounding box center [1395, 419] width 24 height 12
type input "**"
click at [1384, 424] on input "**" at bounding box center [1389, 419] width 19 height 18
drag, startPoint x: 1390, startPoint y: 424, endPoint x: 1373, endPoint y: 418, distance: 17.6
click at [1375, 419] on section "** px 0% 0px 0%" at bounding box center [1395, 446] width 101 height 83
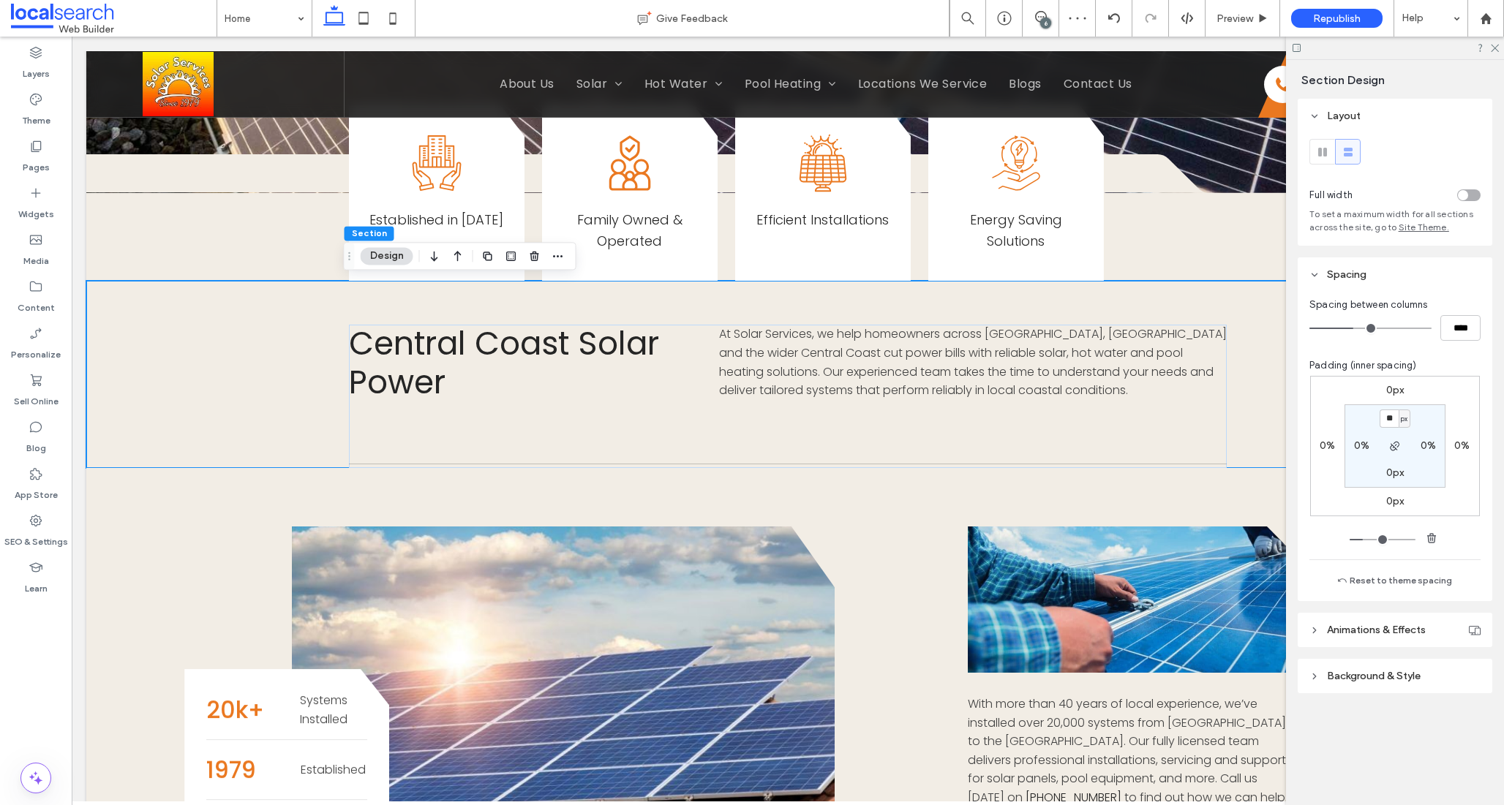
type input "**"
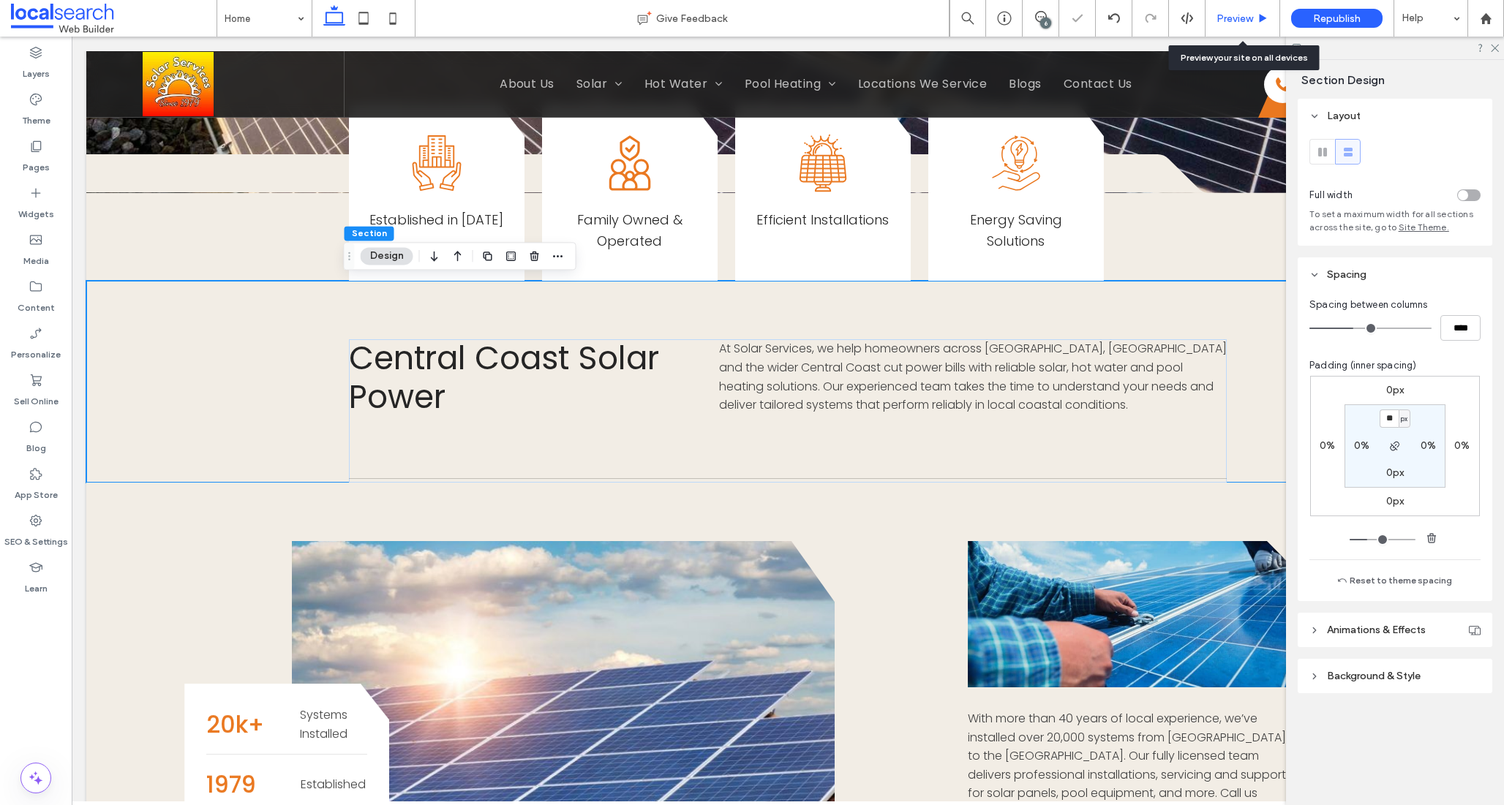
click at [1246, 6] on div "Preview" at bounding box center [1243, 18] width 75 height 37
click at [1244, 15] on span "Preview" at bounding box center [1234, 18] width 37 height 12
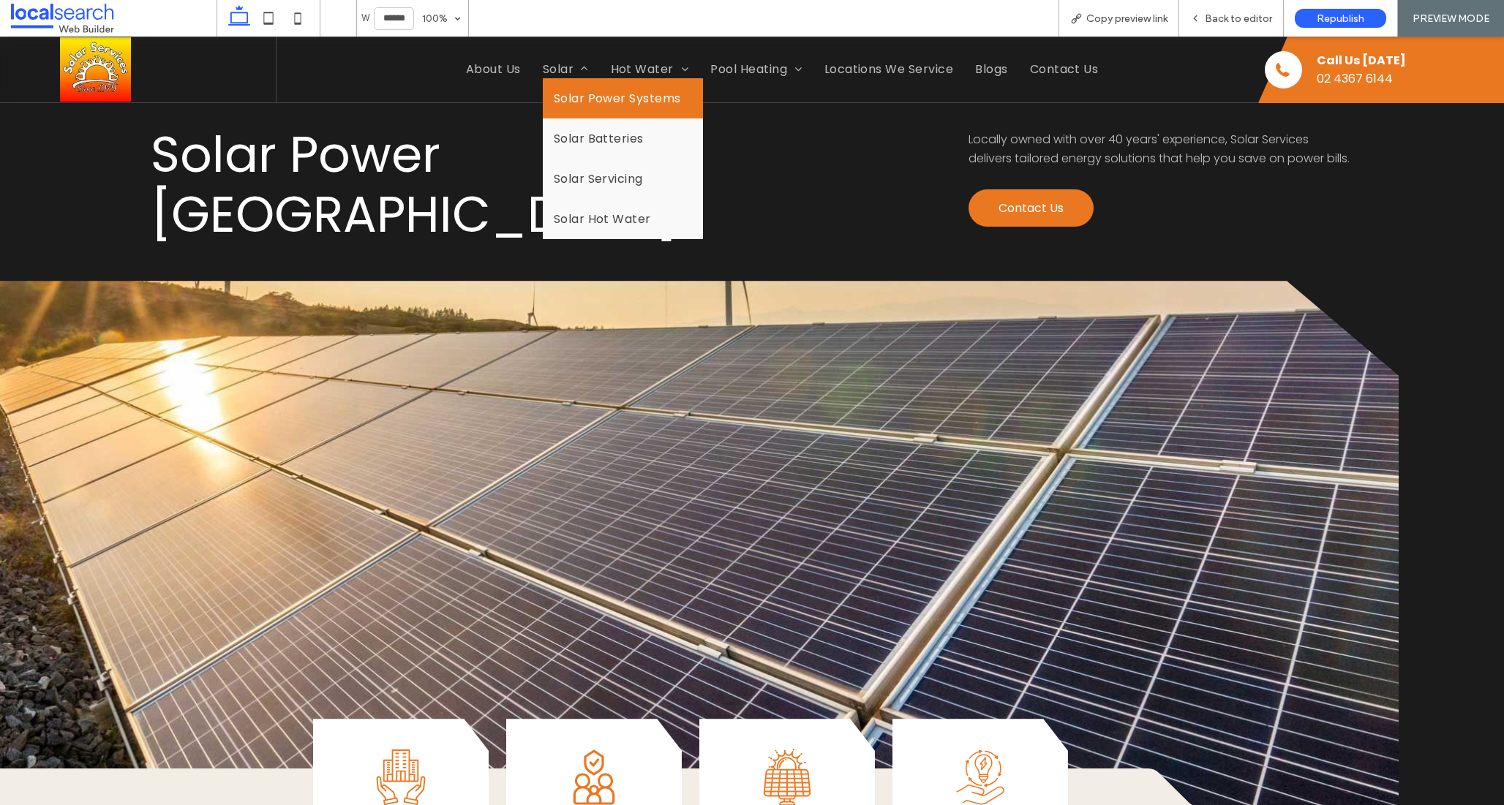
click at [571, 90] on span "Solar Power Systems" at bounding box center [617, 98] width 127 height 18
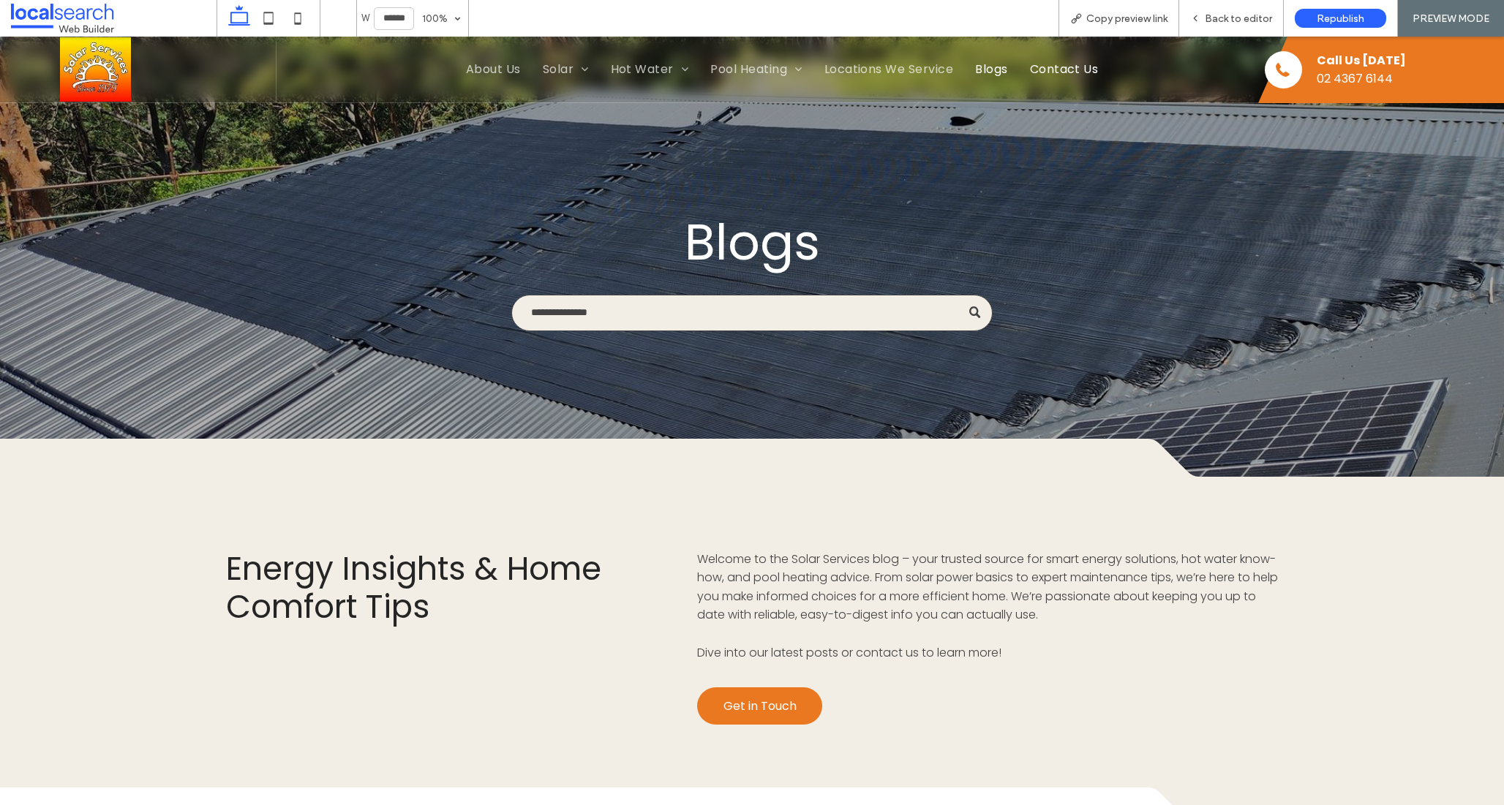
click at [1046, 64] on span "Contact Us" at bounding box center [1064, 69] width 69 height 18
click at [1248, 23] on span "Back to editor" at bounding box center [1238, 18] width 67 height 12
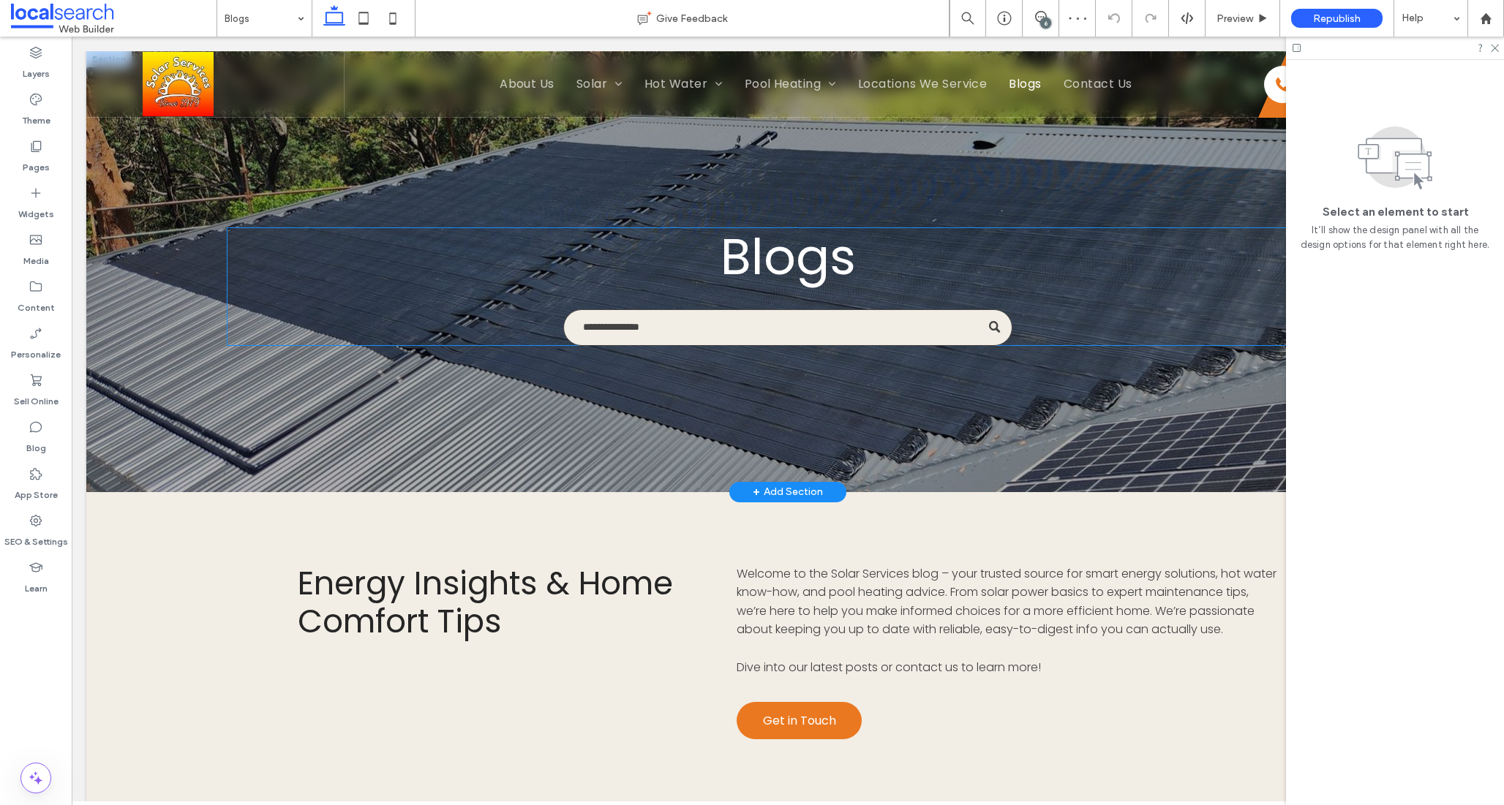
click at [832, 311] on input "Search" at bounding box center [787, 327] width 449 height 37
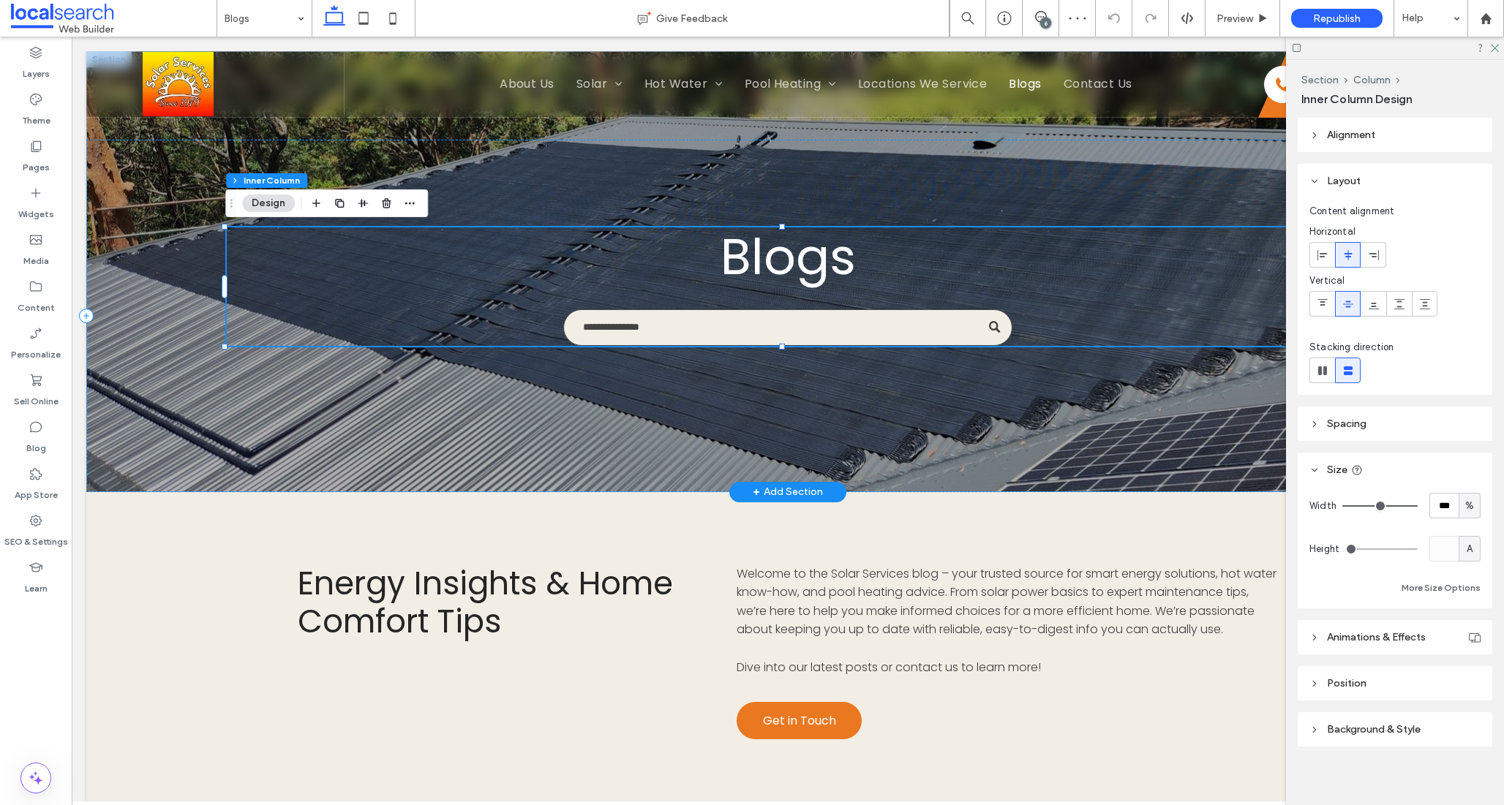
click at [832, 311] on input "Search" at bounding box center [787, 327] width 449 height 37
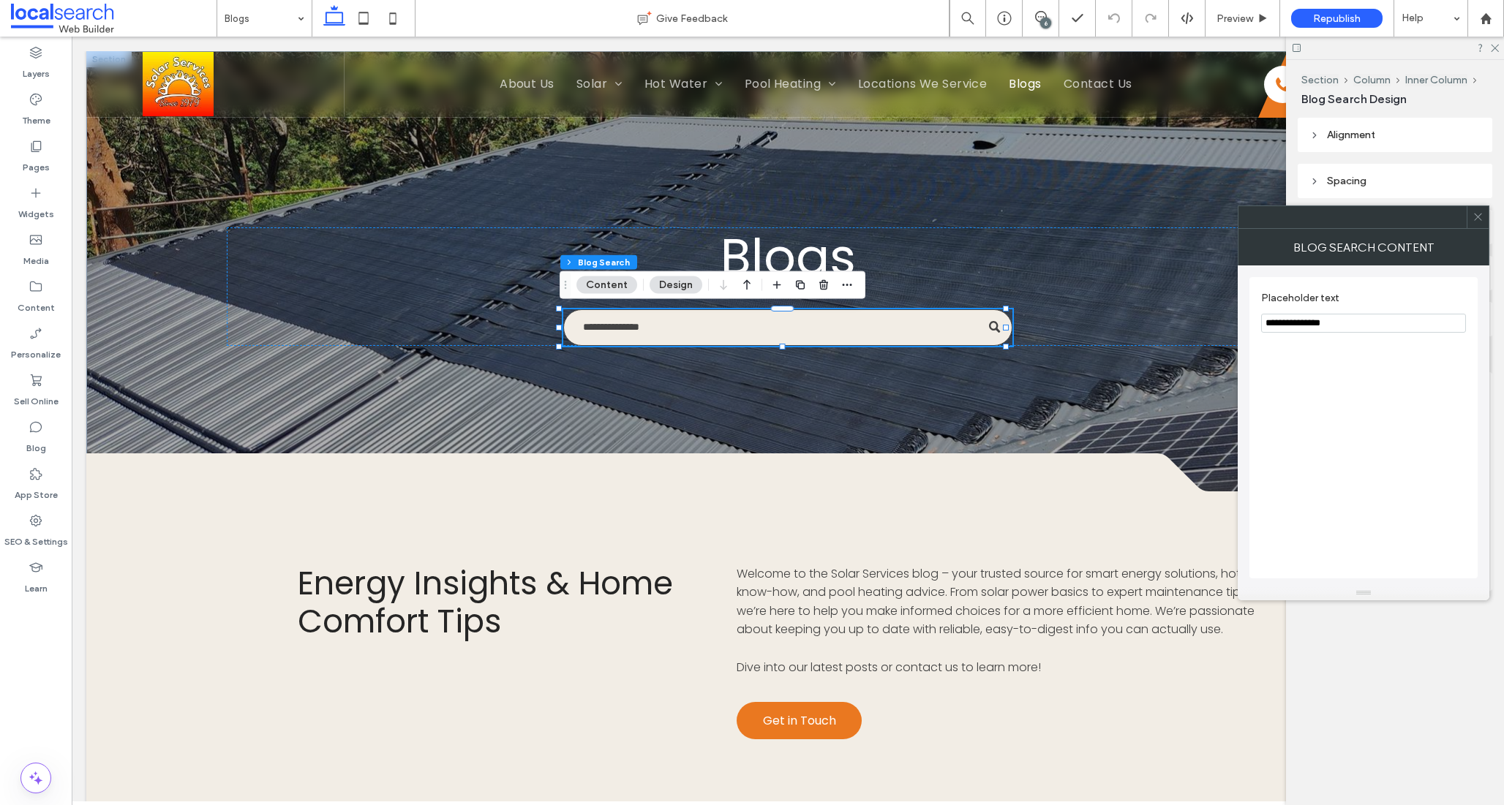
click at [1478, 219] on icon at bounding box center [1478, 216] width 11 height 11
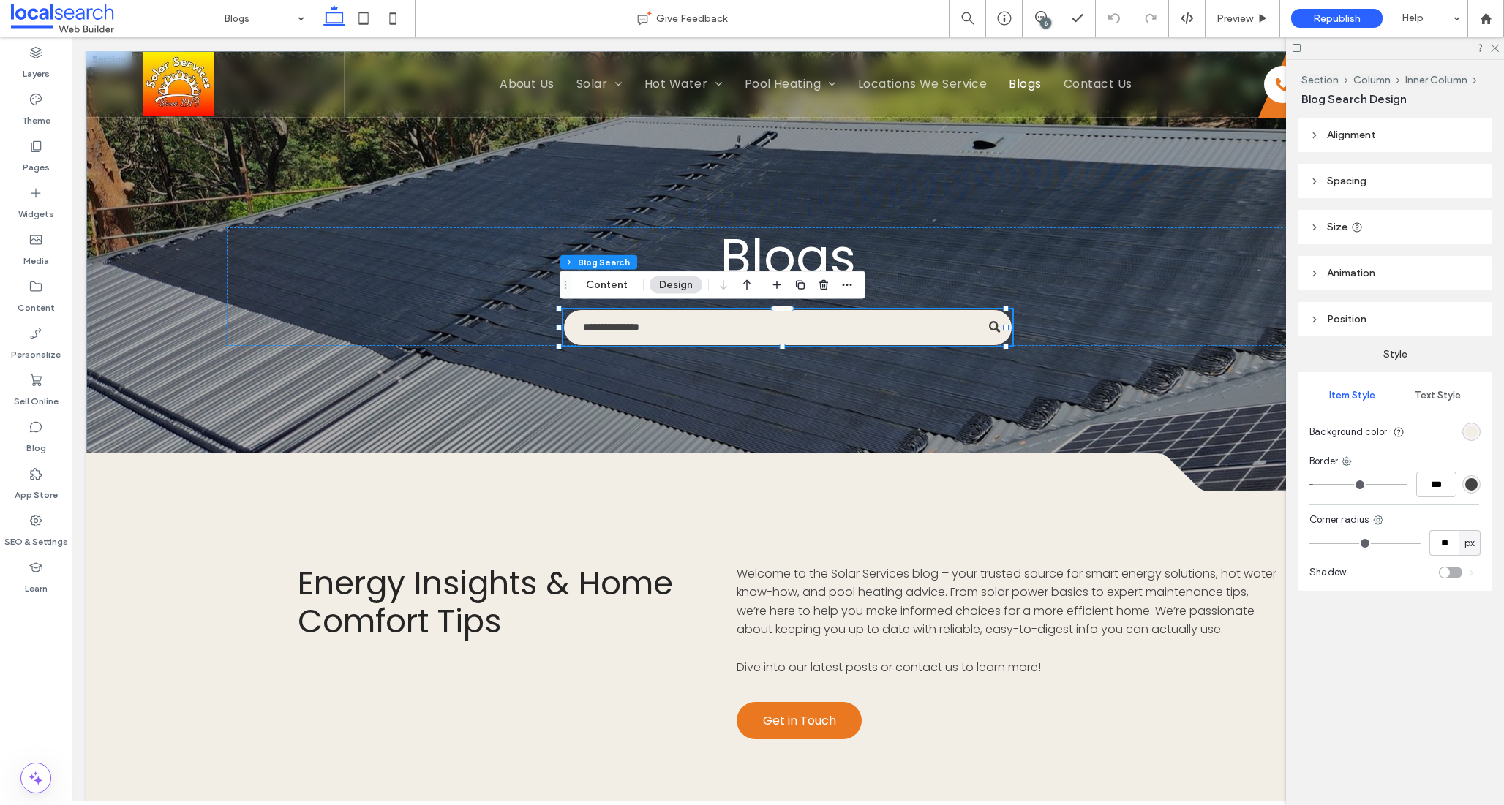
click at [1476, 439] on div "rgb(242, 237, 229)" at bounding box center [1471, 432] width 18 height 18
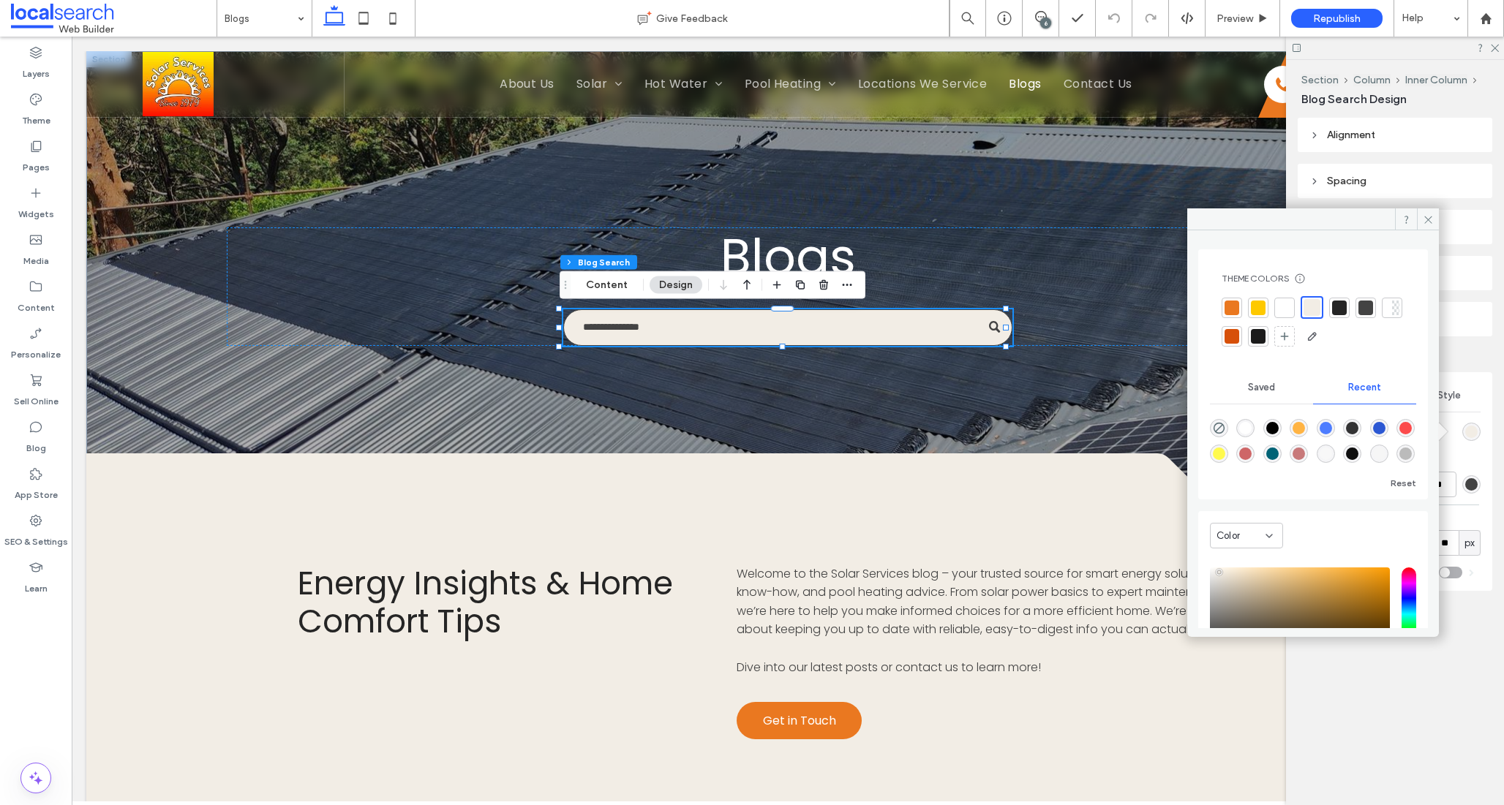
click at [1278, 309] on div at bounding box center [1284, 308] width 15 height 15
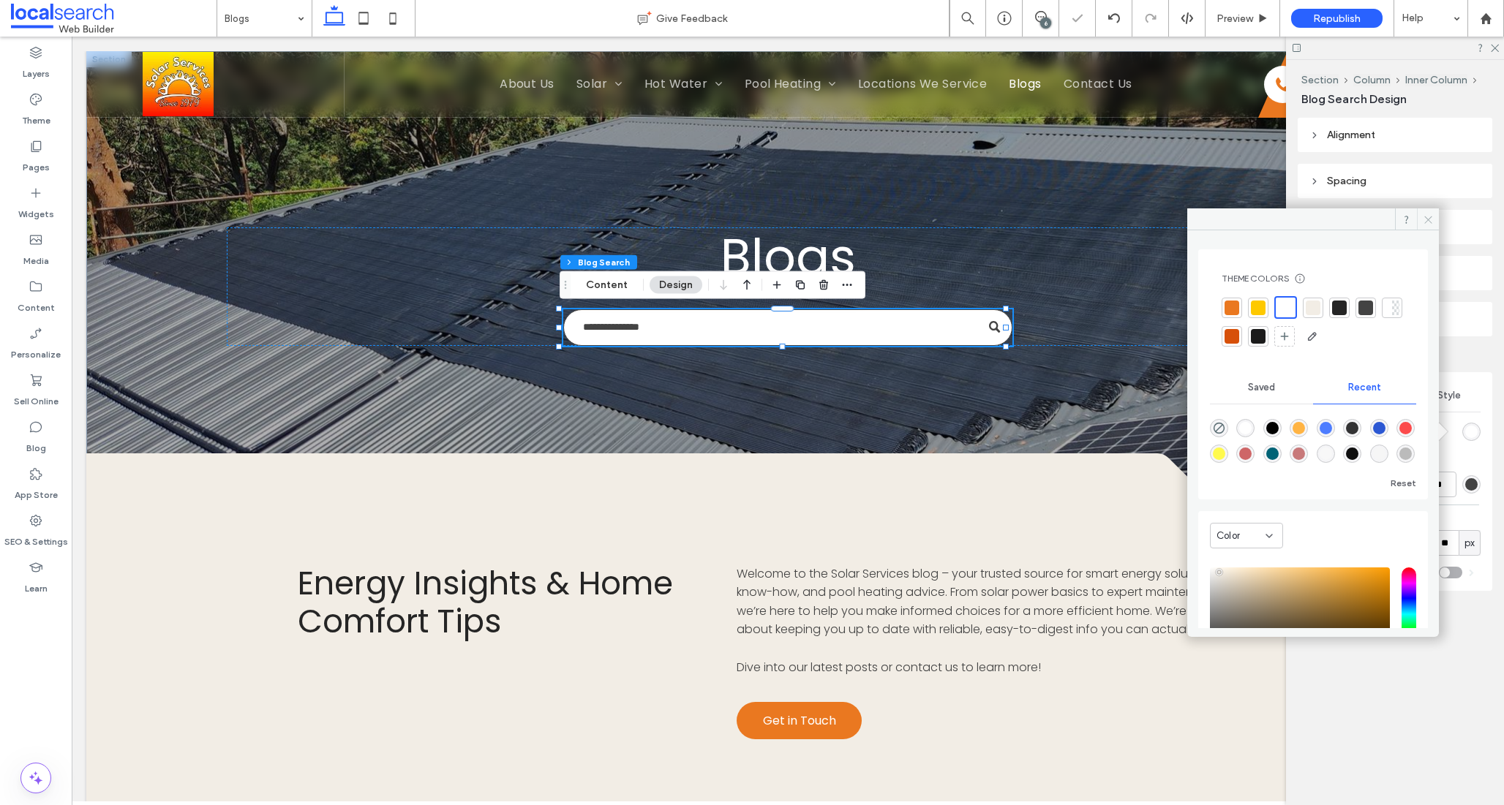
click at [1434, 217] on span at bounding box center [1428, 219] width 22 height 22
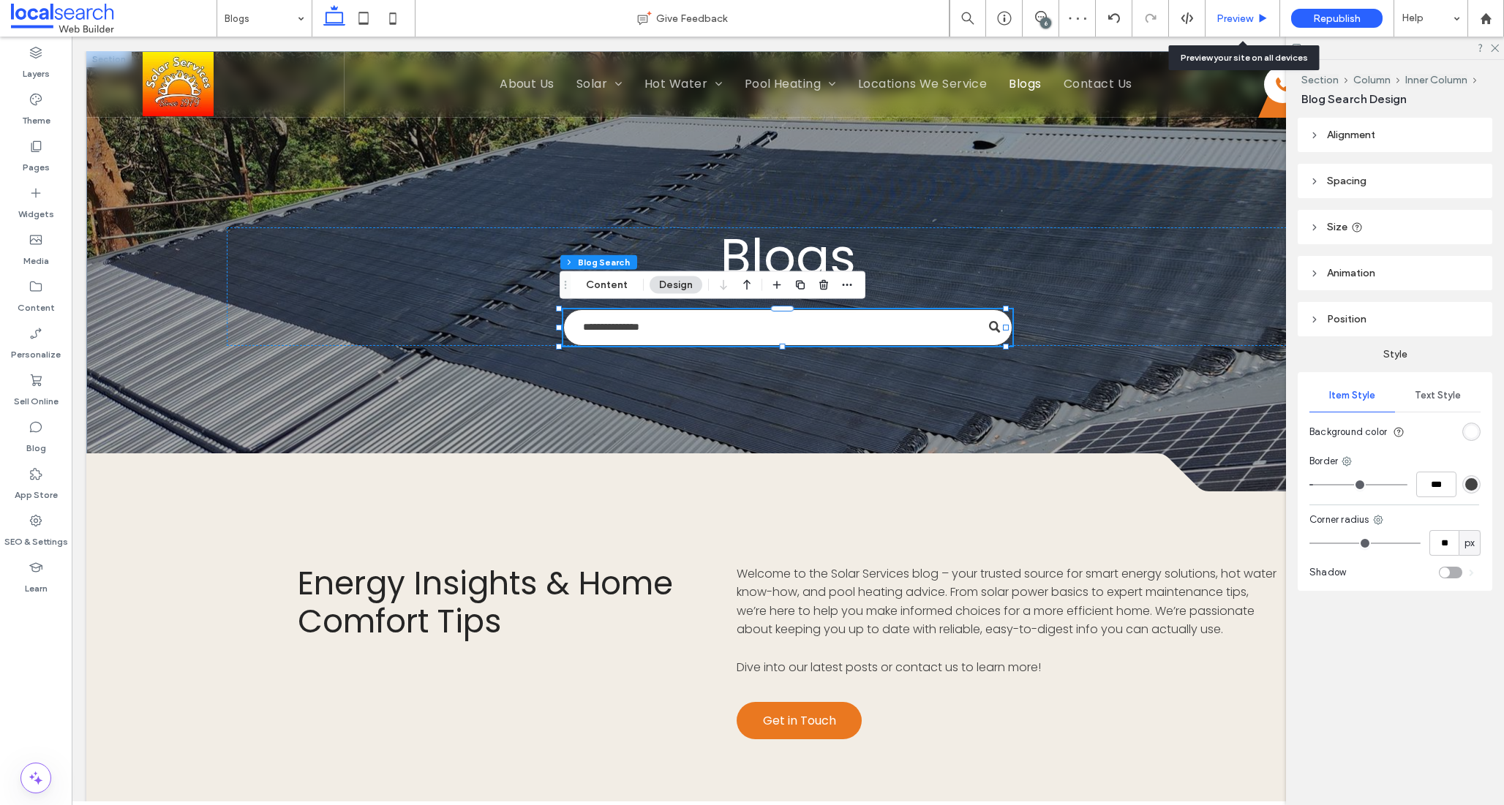
click at [1250, 15] on span "Preview" at bounding box center [1234, 18] width 37 height 12
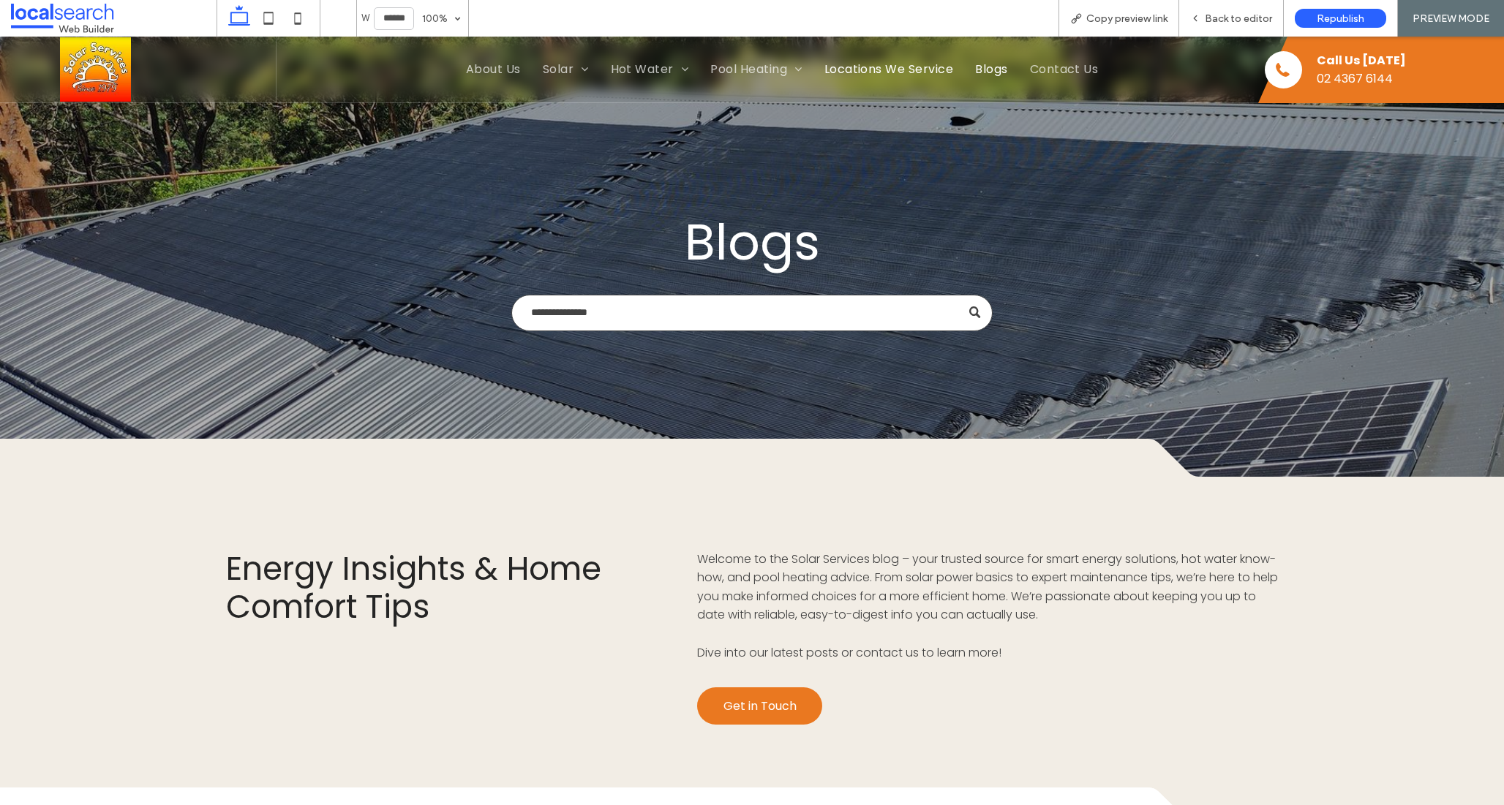
drag, startPoint x: 865, startPoint y: 68, endPoint x: 1006, endPoint y: 110, distance: 147.4
click at [865, 68] on span "Locations We Service" at bounding box center [888, 69] width 129 height 18
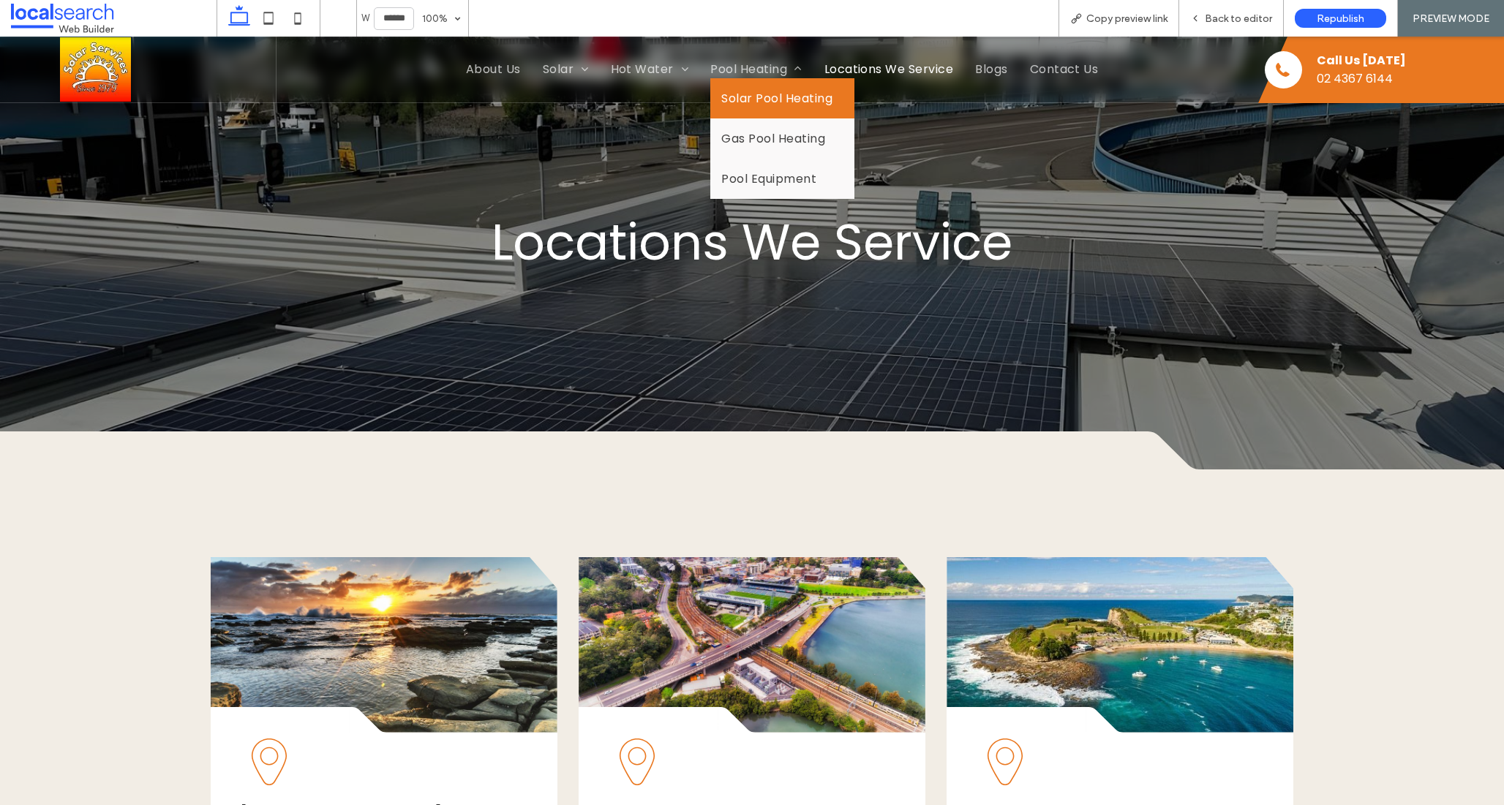
drag, startPoint x: 774, startPoint y: 94, endPoint x: 775, endPoint y: 130, distance: 35.9
click at [774, 94] on span "Solar Pool Heating" at bounding box center [776, 98] width 111 height 18
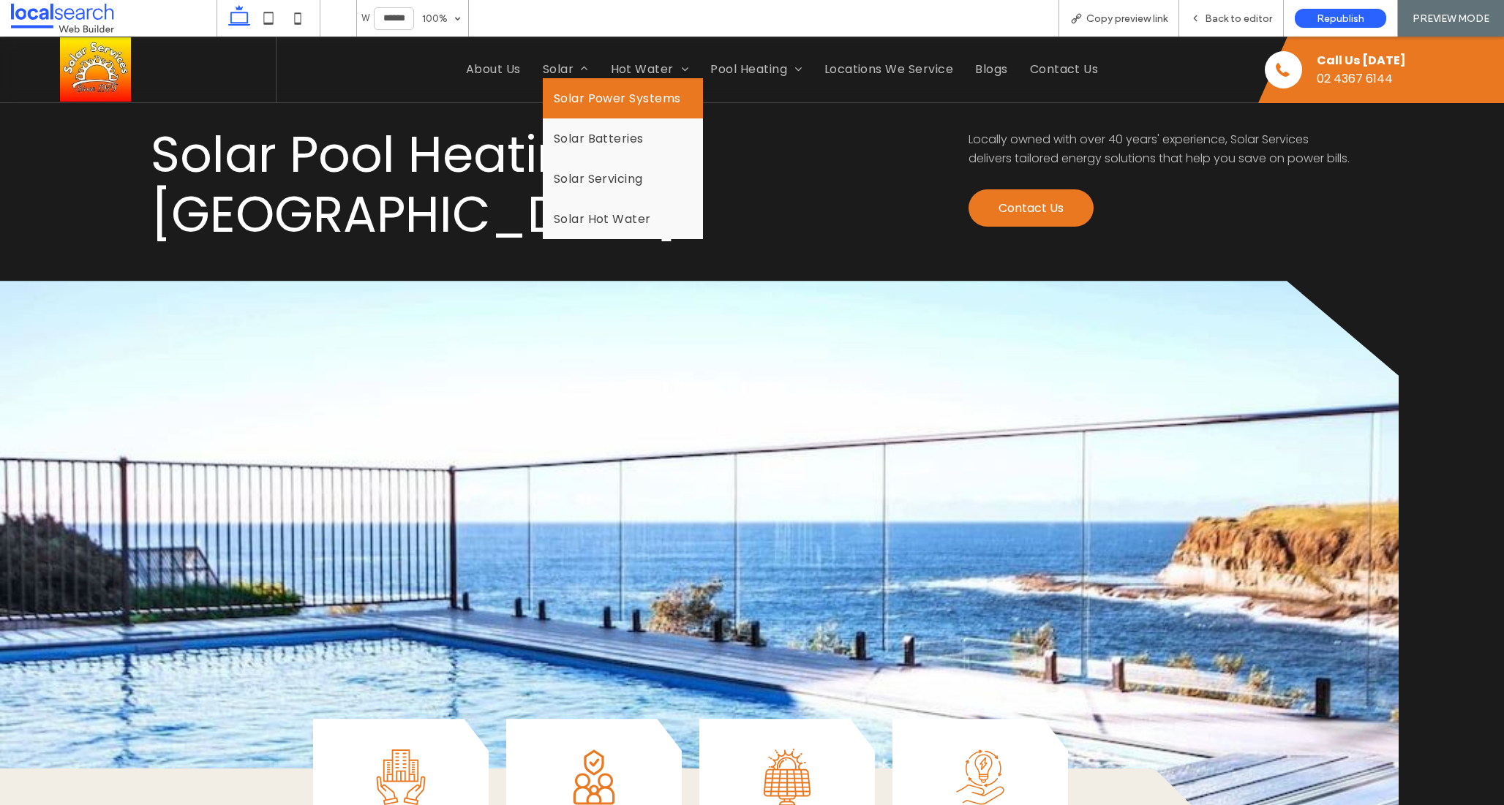
click at [574, 97] on span "Solar Power Systems" at bounding box center [617, 98] width 127 height 18
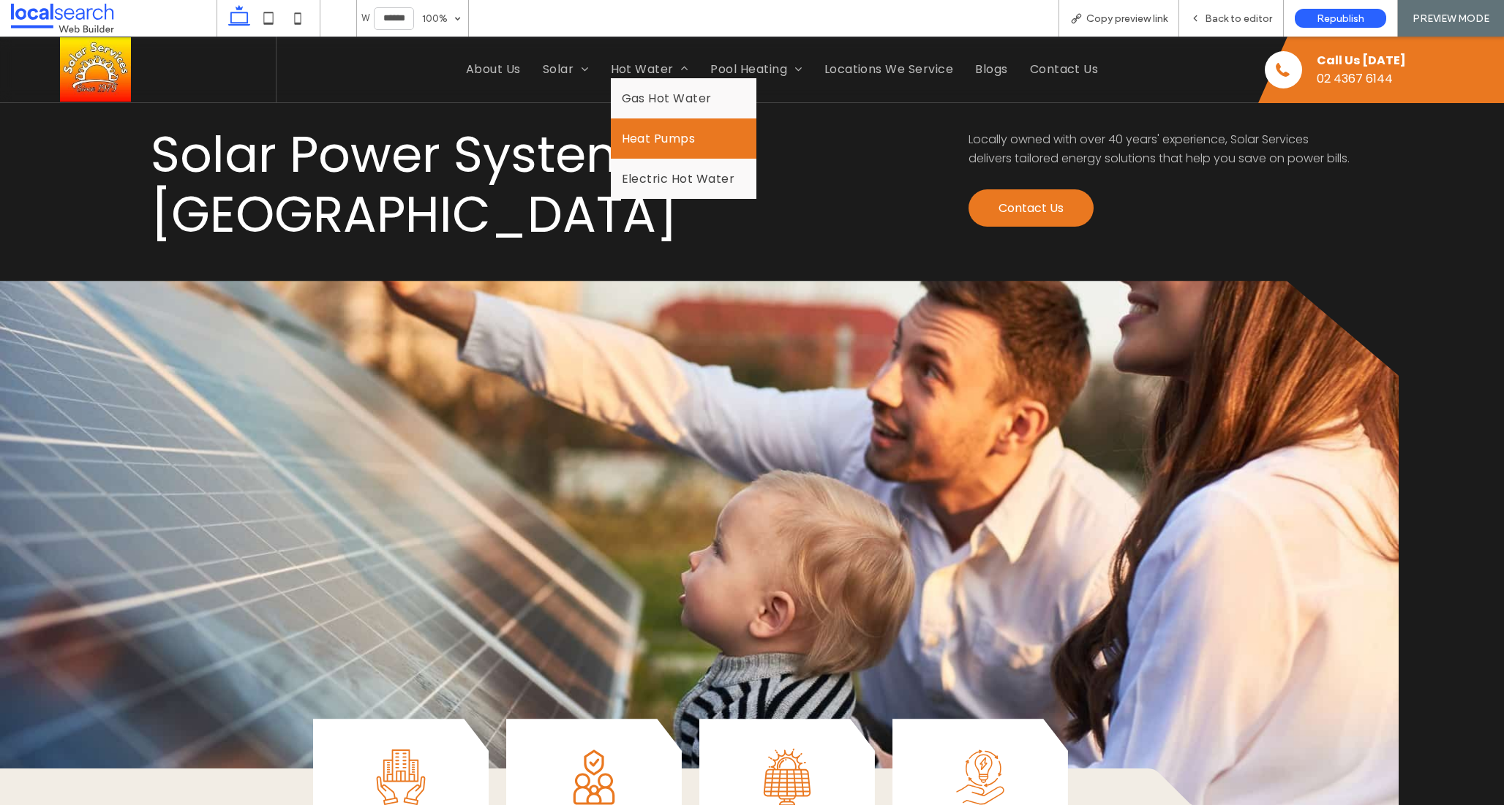
drag, startPoint x: 635, startPoint y: 132, endPoint x: 650, endPoint y: 169, distance: 40.1
click at [635, 132] on span "Heat Pumps" at bounding box center [659, 138] width 74 height 18
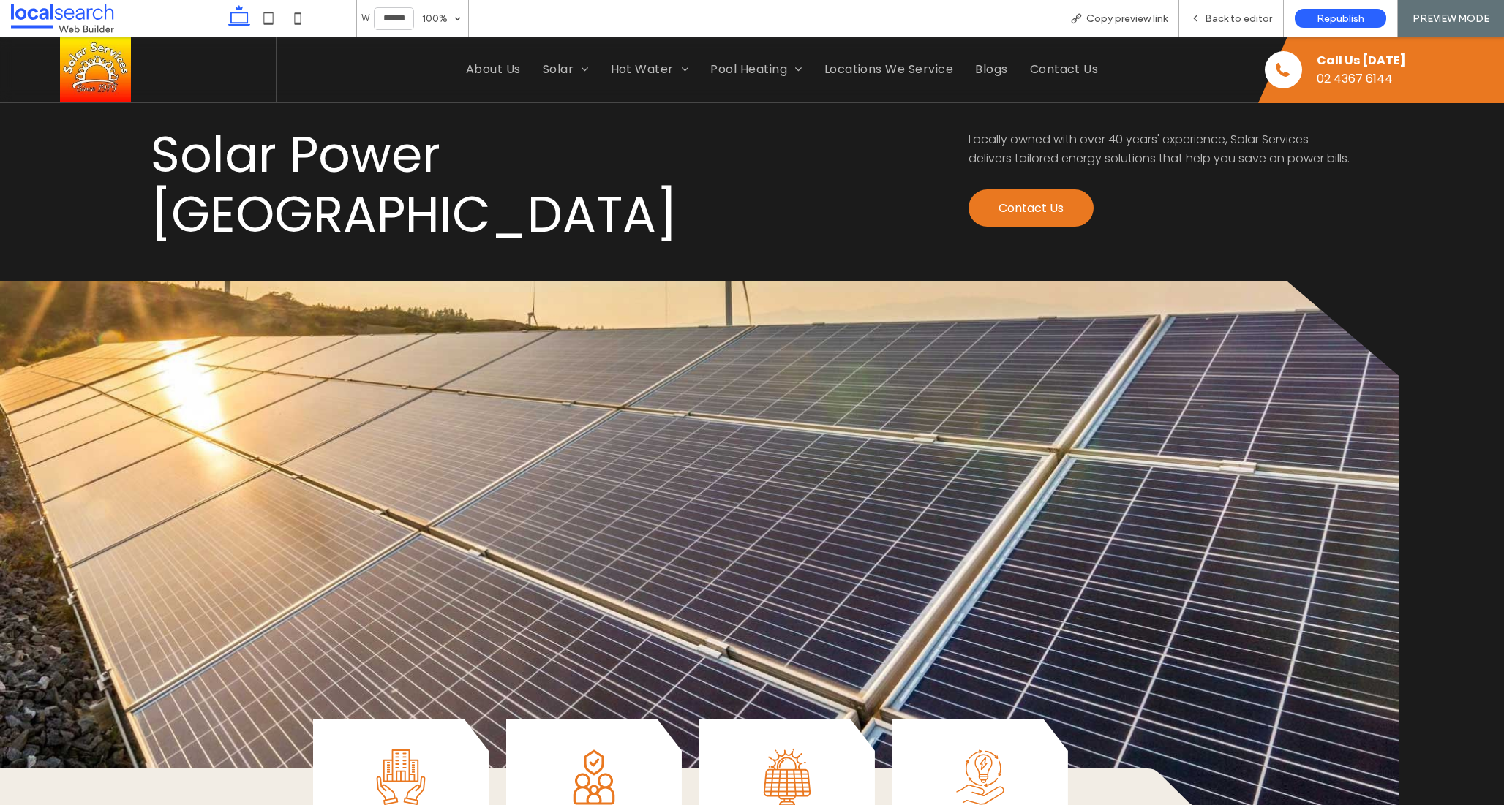
click at [102, 70] on img at bounding box center [95, 69] width 71 height 65
click at [1258, 17] on span "Back to editor" at bounding box center [1238, 18] width 67 height 12
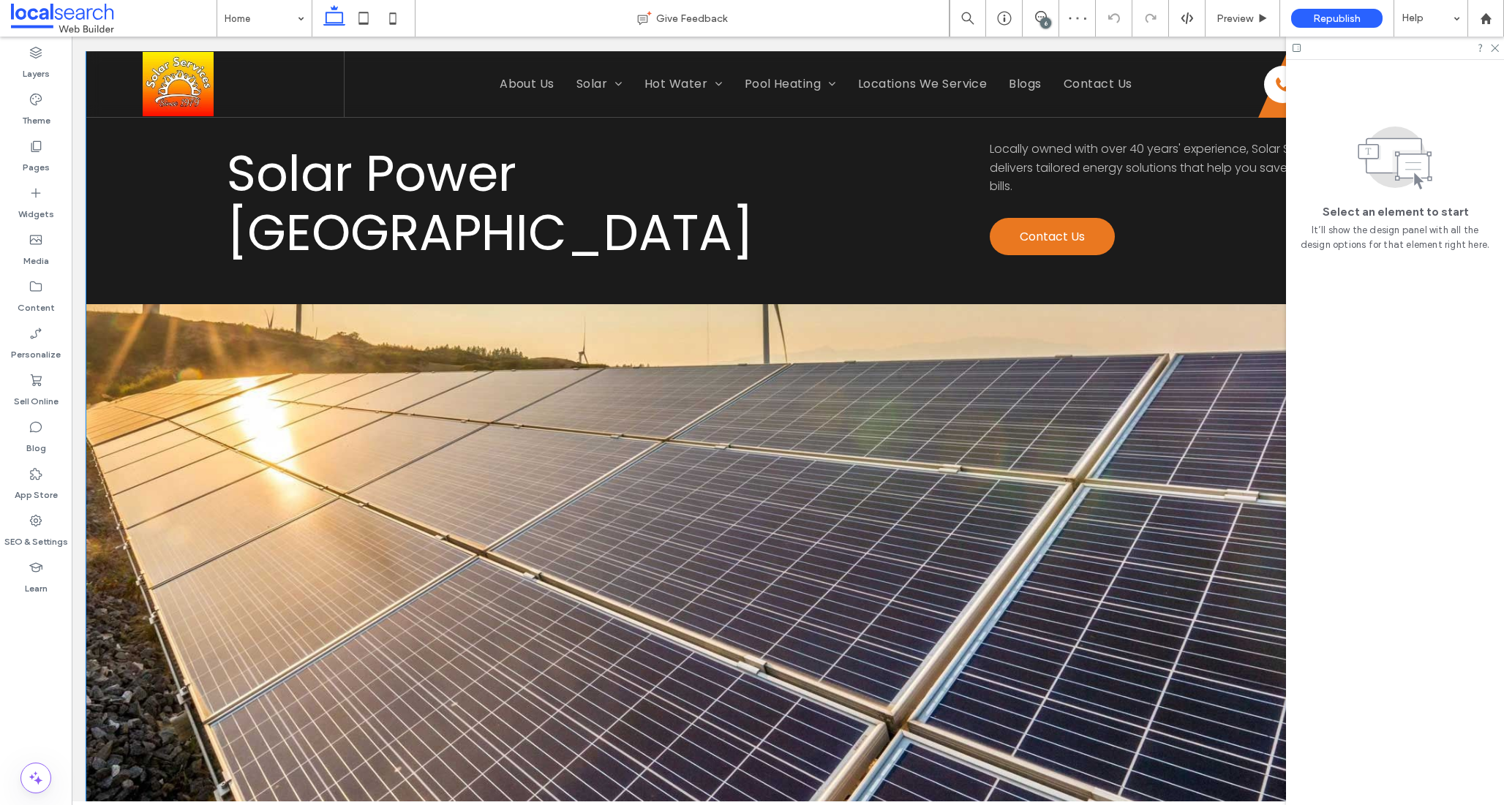
click at [1015, 138] on div "Solar Power Central Coast Locally owned with over 40 years' experience, Solar S…" at bounding box center [787, 441] width 1403 height 779
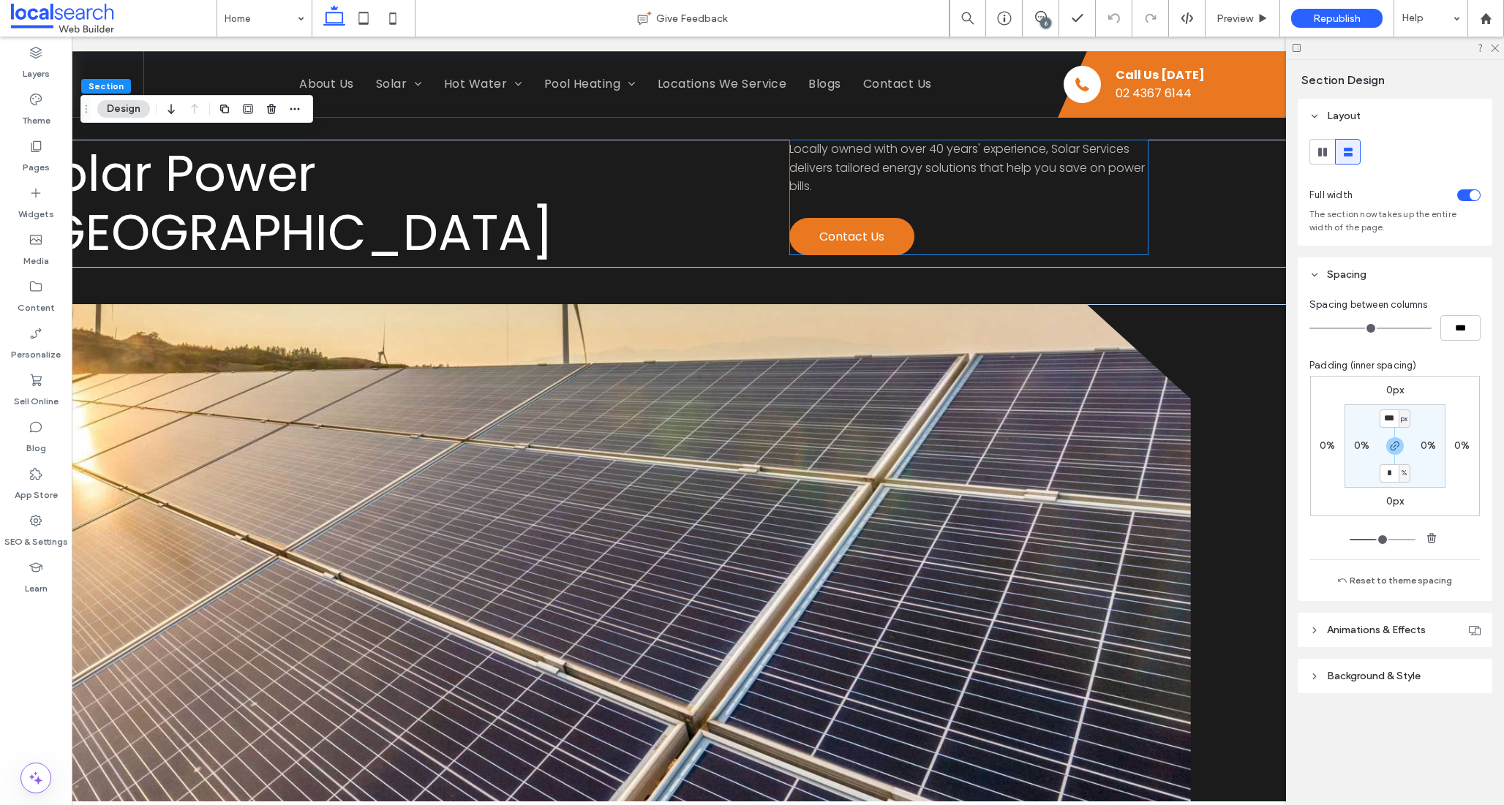
scroll to position [0, 218]
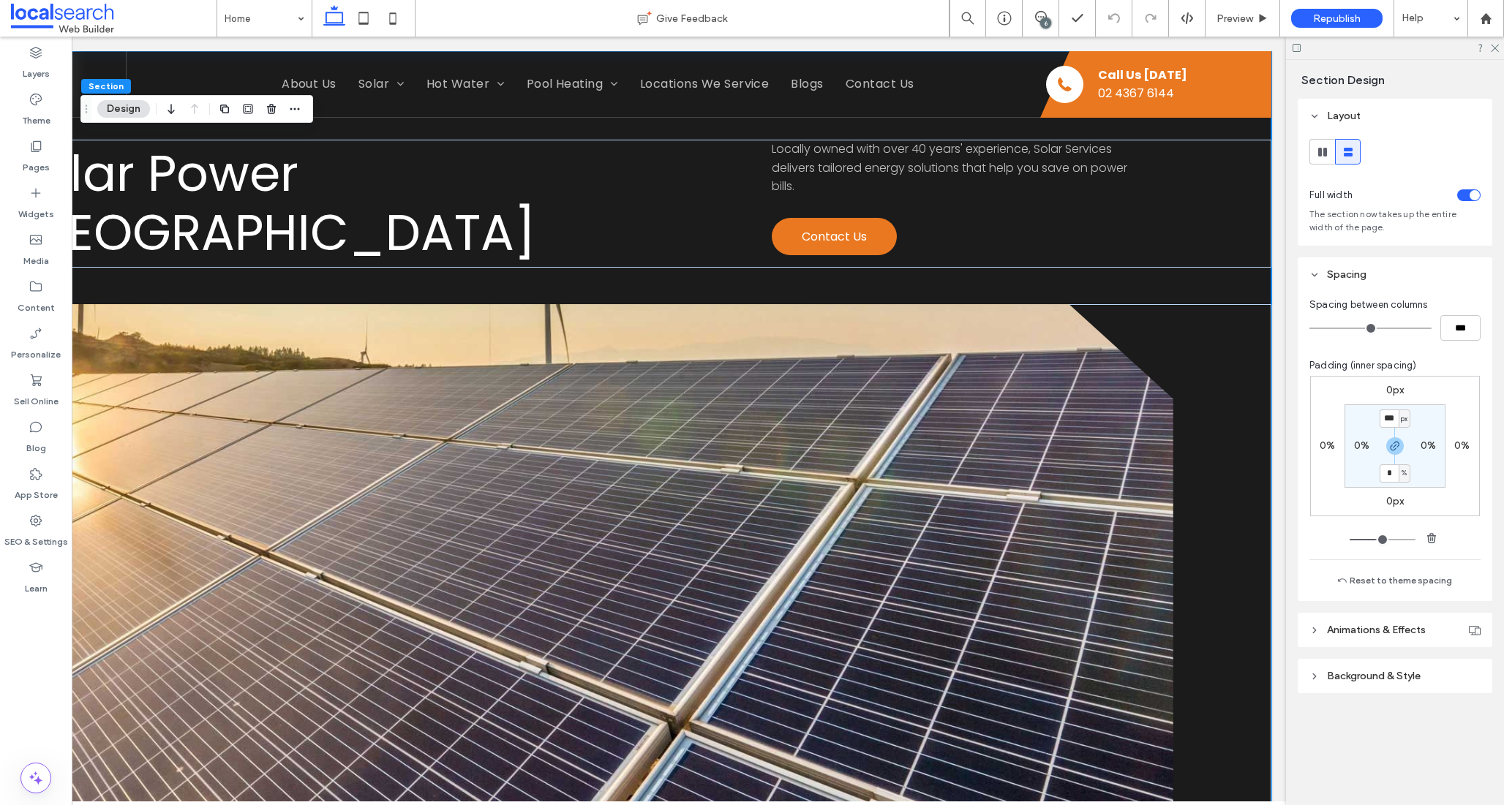
click at [1039, 286] on div "Solar Power Central Coast Locally owned with over 40 years' experience, Solar S…" at bounding box center [569, 441] width 1403 height 779
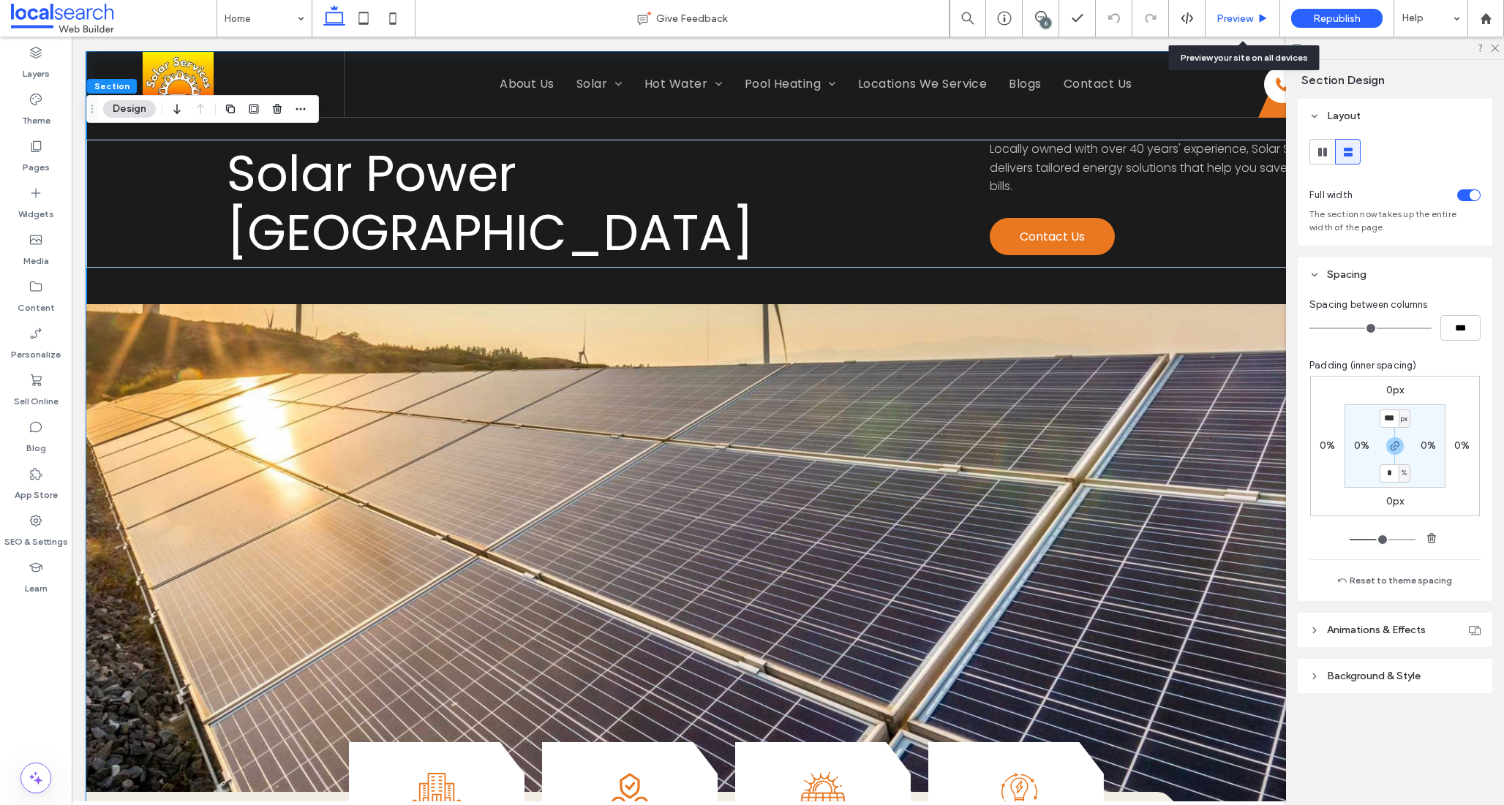
drag, startPoint x: 1253, startPoint y: 85, endPoint x: 1238, endPoint y: 12, distance: 74.0
click at [1238, 12] on span "Preview" at bounding box center [1234, 18] width 37 height 12
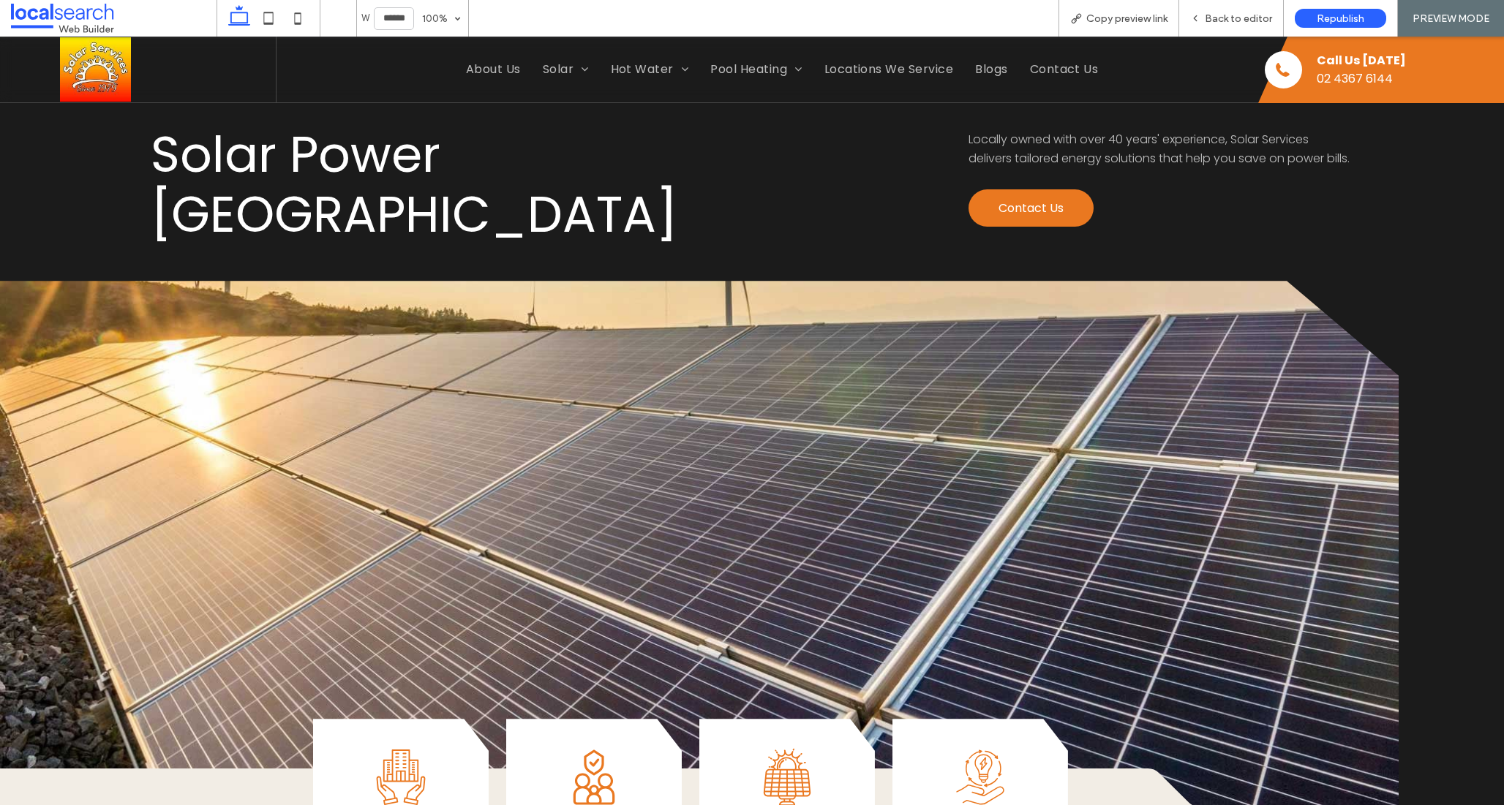
click at [97, 64] on img at bounding box center [95, 69] width 71 height 65
click at [1244, 9] on div "Back to editor" at bounding box center [1231, 18] width 105 height 37
click at [1224, 23] on span "Back to editor" at bounding box center [1238, 18] width 67 height 12
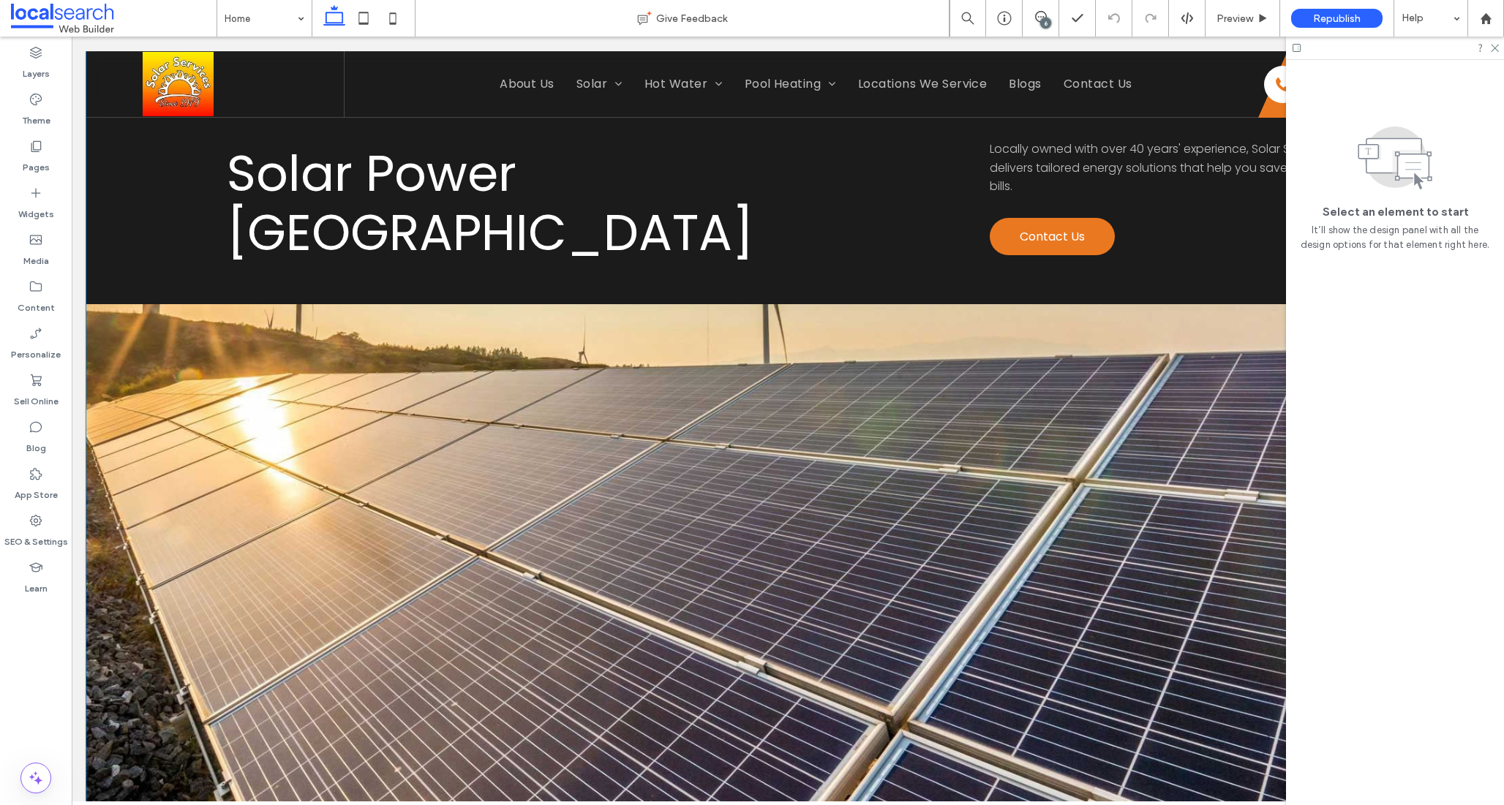
click at [970, 135] on div "Solar Power Central Coast Locally owned with over 40 years' experience, Solar S…" at bounding box center [787, 441] width 1403 height 779
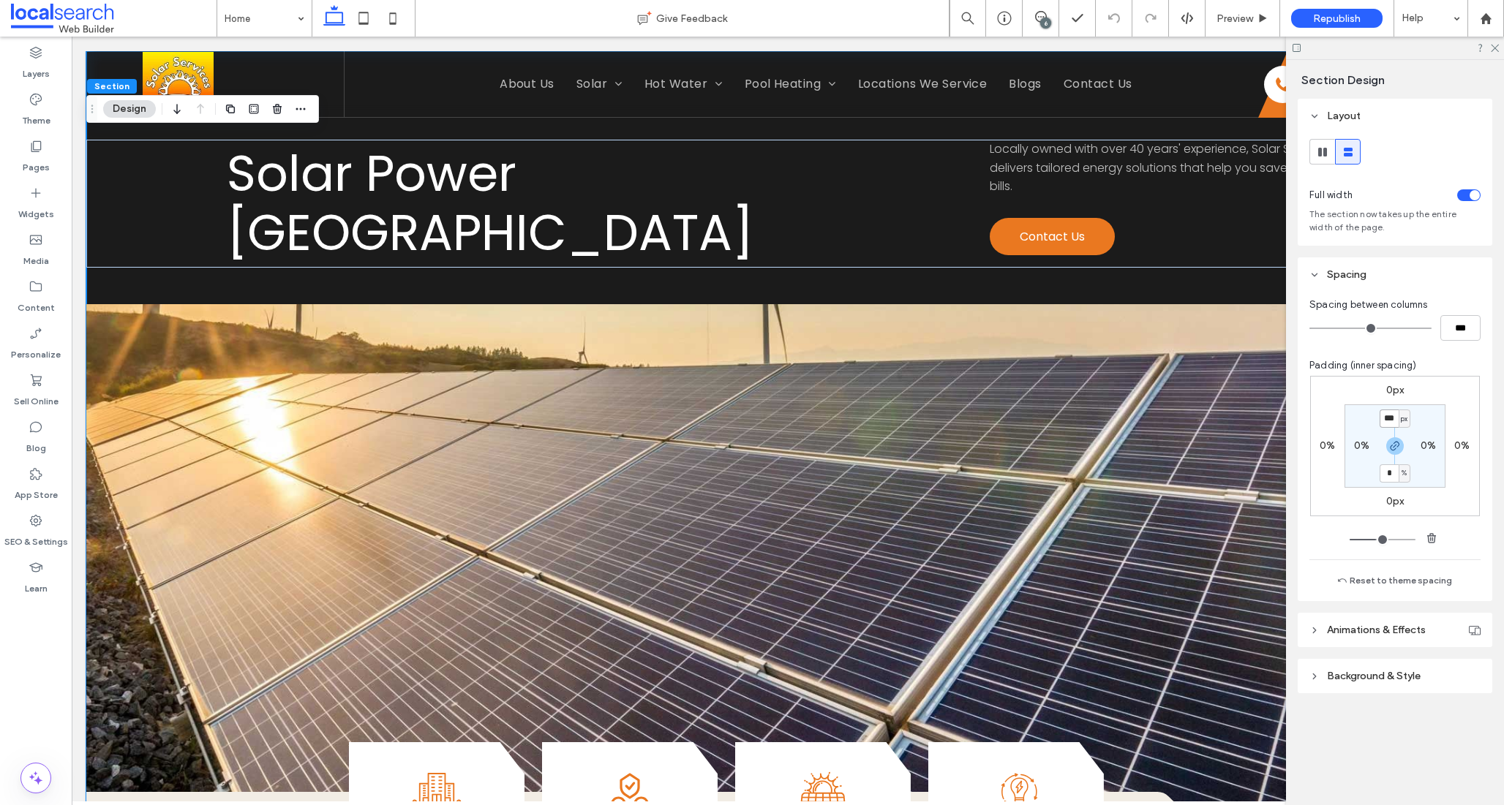
click at [1390, 424] on input "***" at bounding box center [1389, 419] width 19 height 18
click at [1385, 420] on input "***" at bounding box center [1389, 419] width 19 height 18
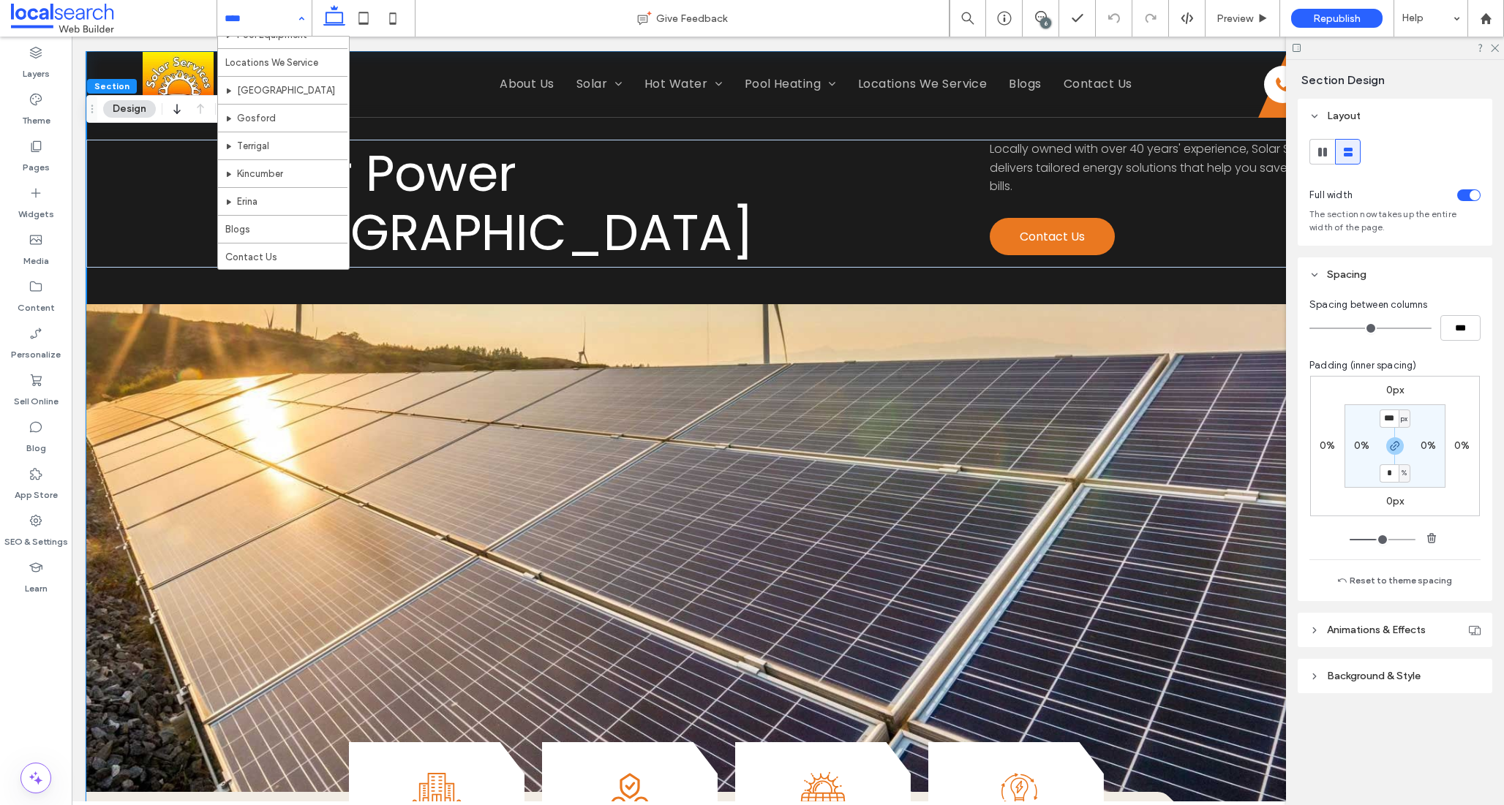
scroll to position [364, 0]
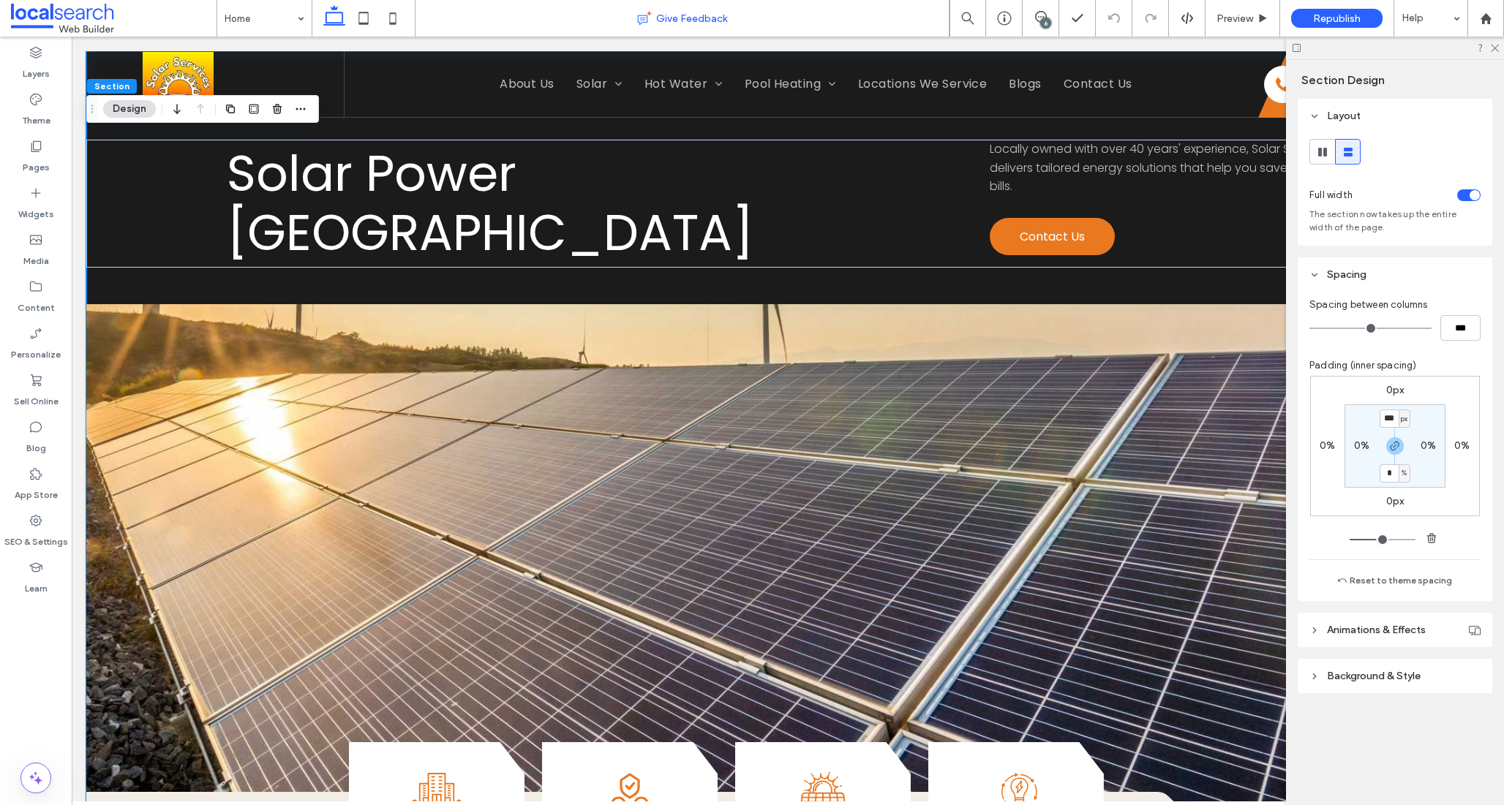
click at [462, 14] on div "Give Feedback" at bounding box center [681, 18] width 533 height 15
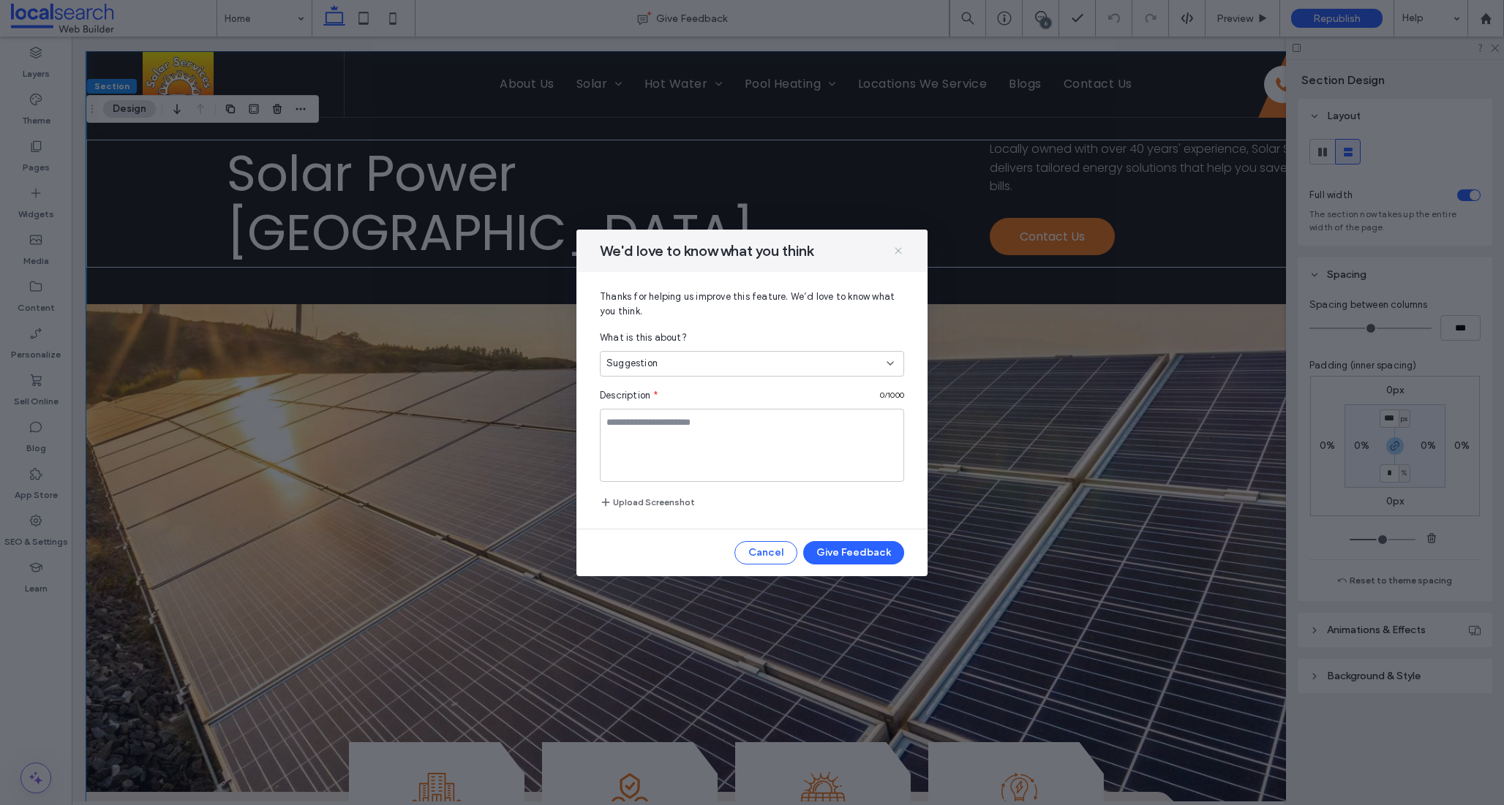
click at [893, 245] on icon at bounding box center [898, 251] width 12 height 12
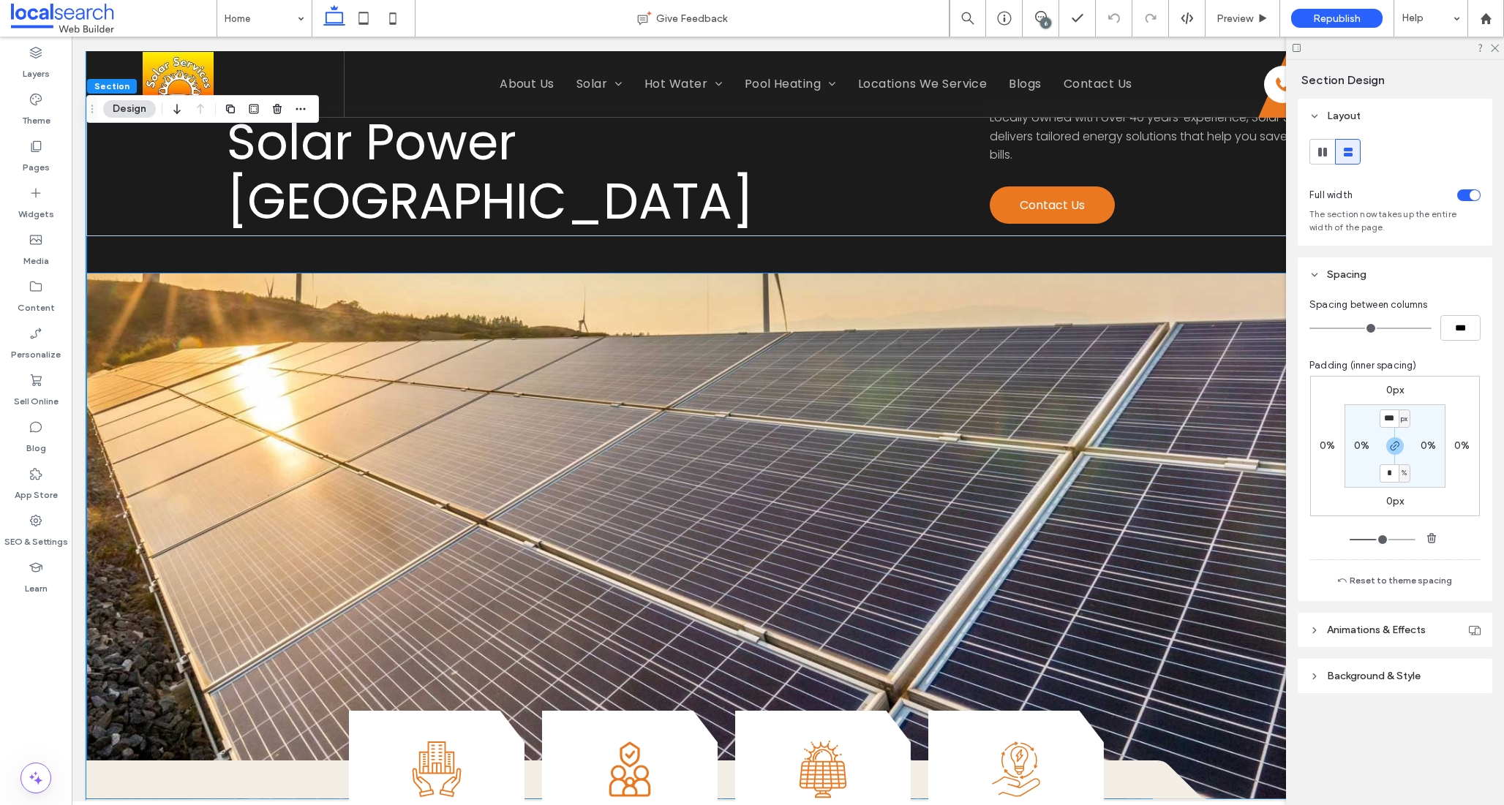
scroll to position [0, 0]
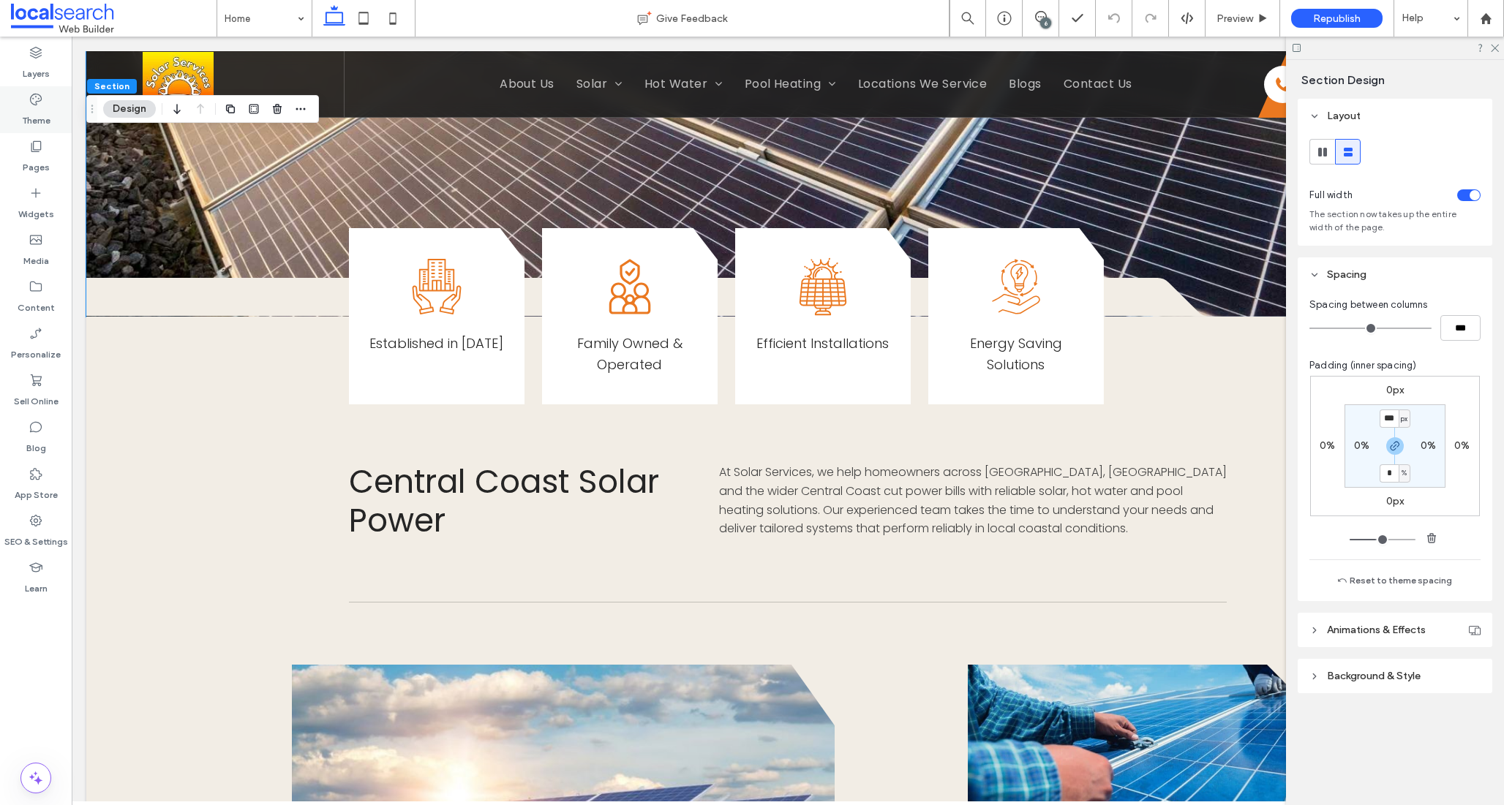
click at [36, 114] on label "Theme" at bounding box center [36, 117] width 29 height 20
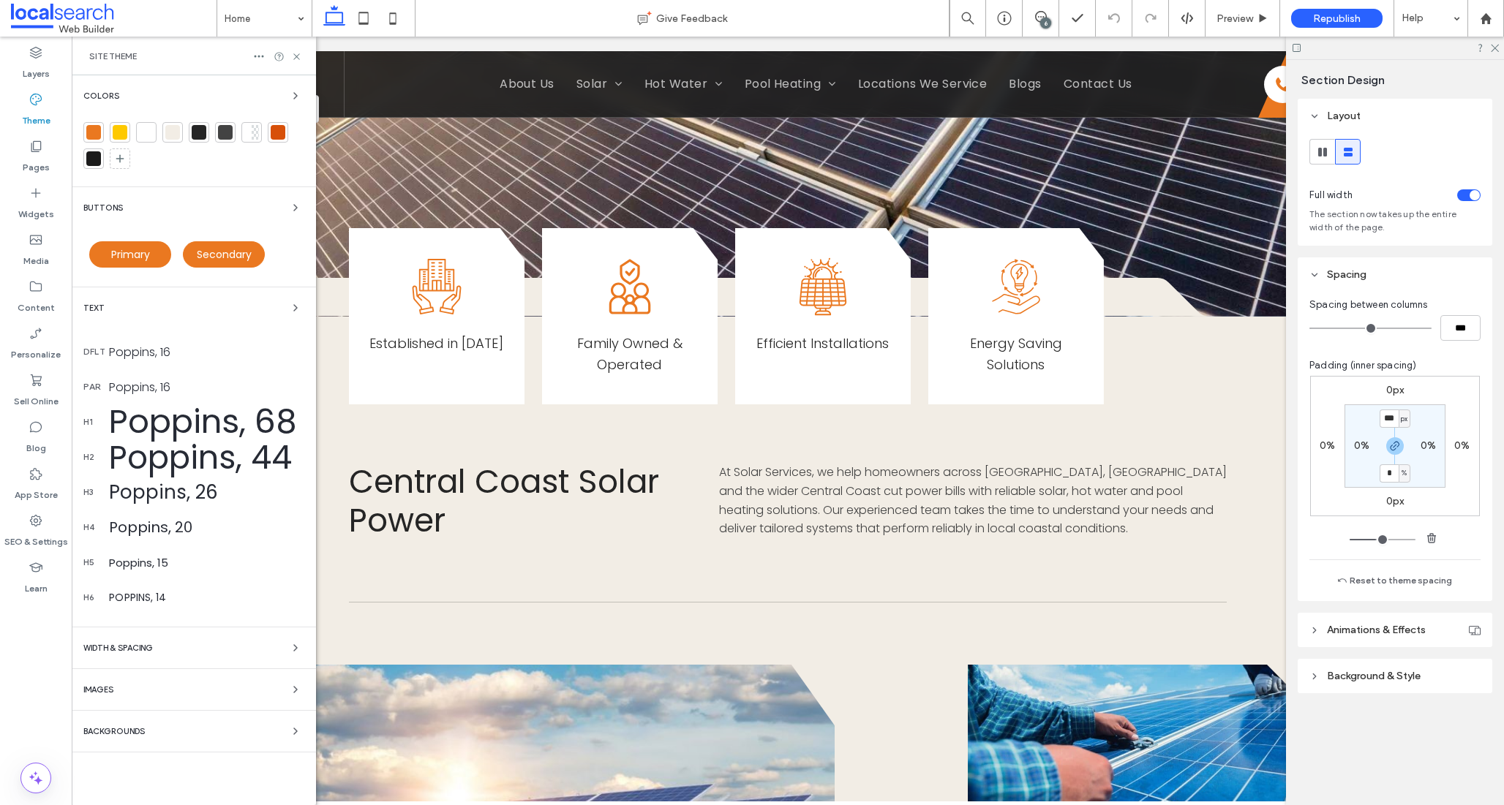
scroll to position [514, 0]
click at [35, 150] on icon at bounding box center [36, 146] width 15 height 15
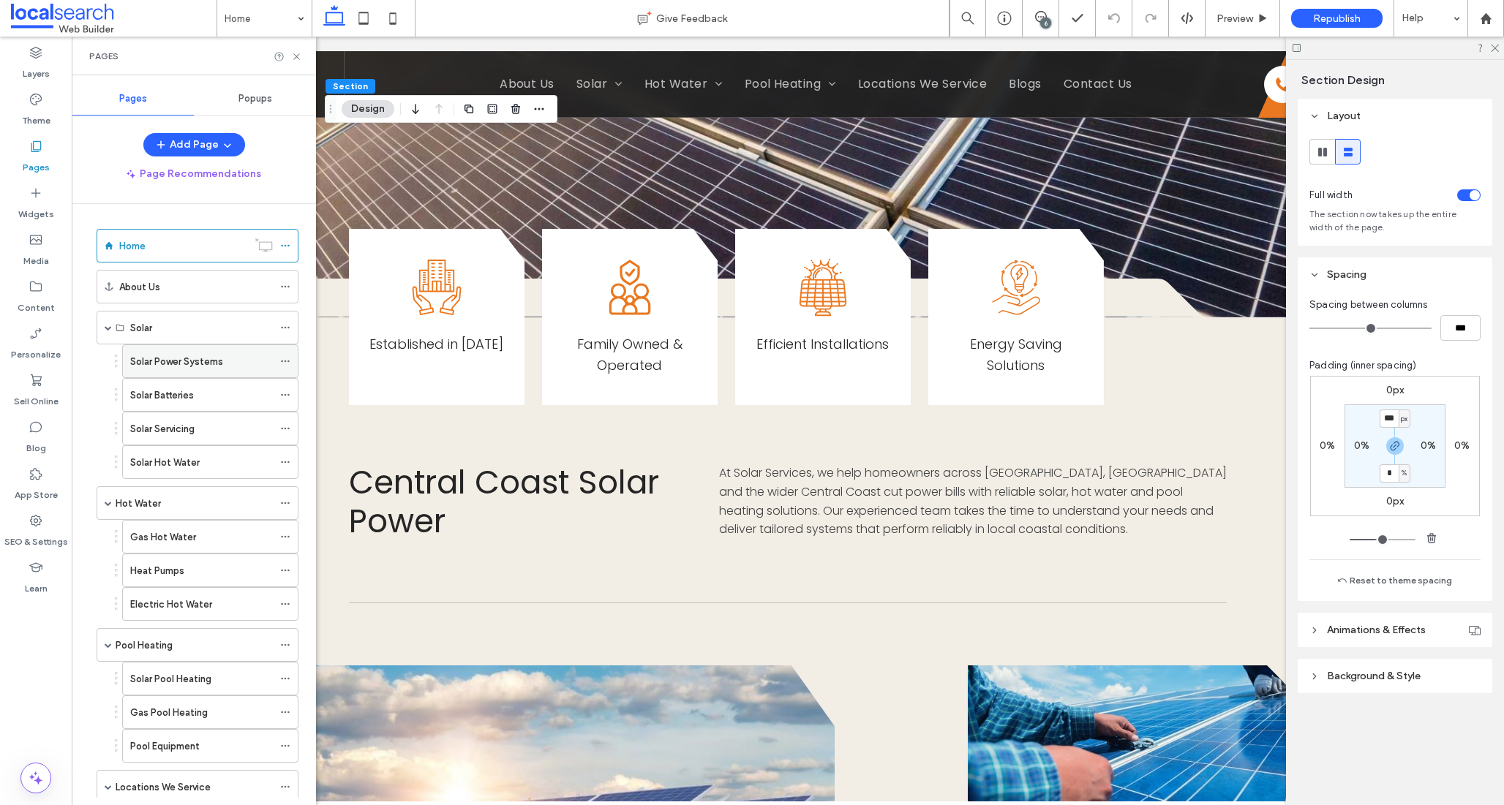
click at [202, 357] on label "Solar Power Systems" at bounding box center [176, 362] width 93 height 26
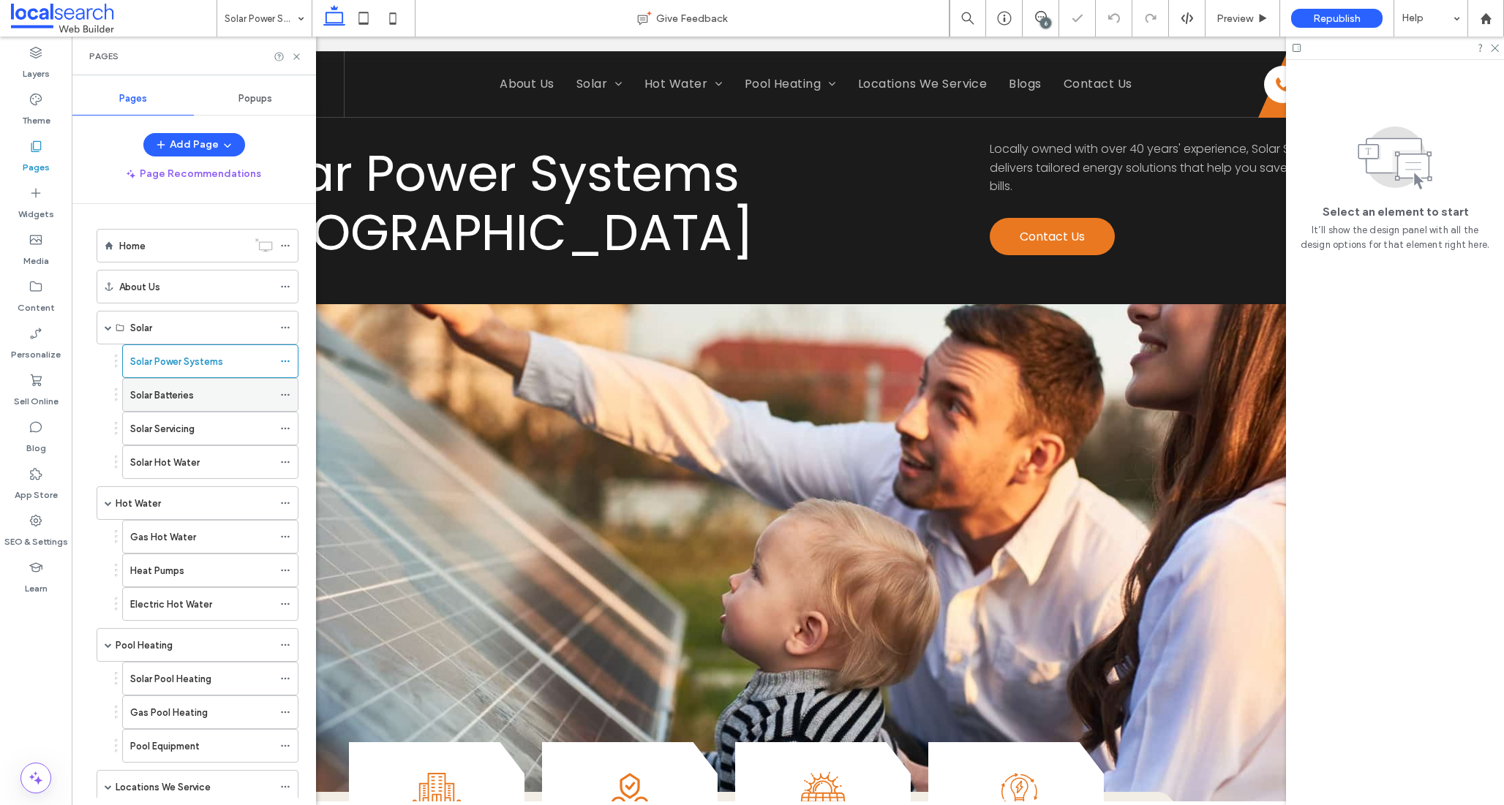
click at [196, 401] on div "Solar Batteries" at bounding box center [201, 395] width 143 height 15
click at [198, 429] on div "Solar Servicing" at bounding box center [201, 428] width 143 height 15
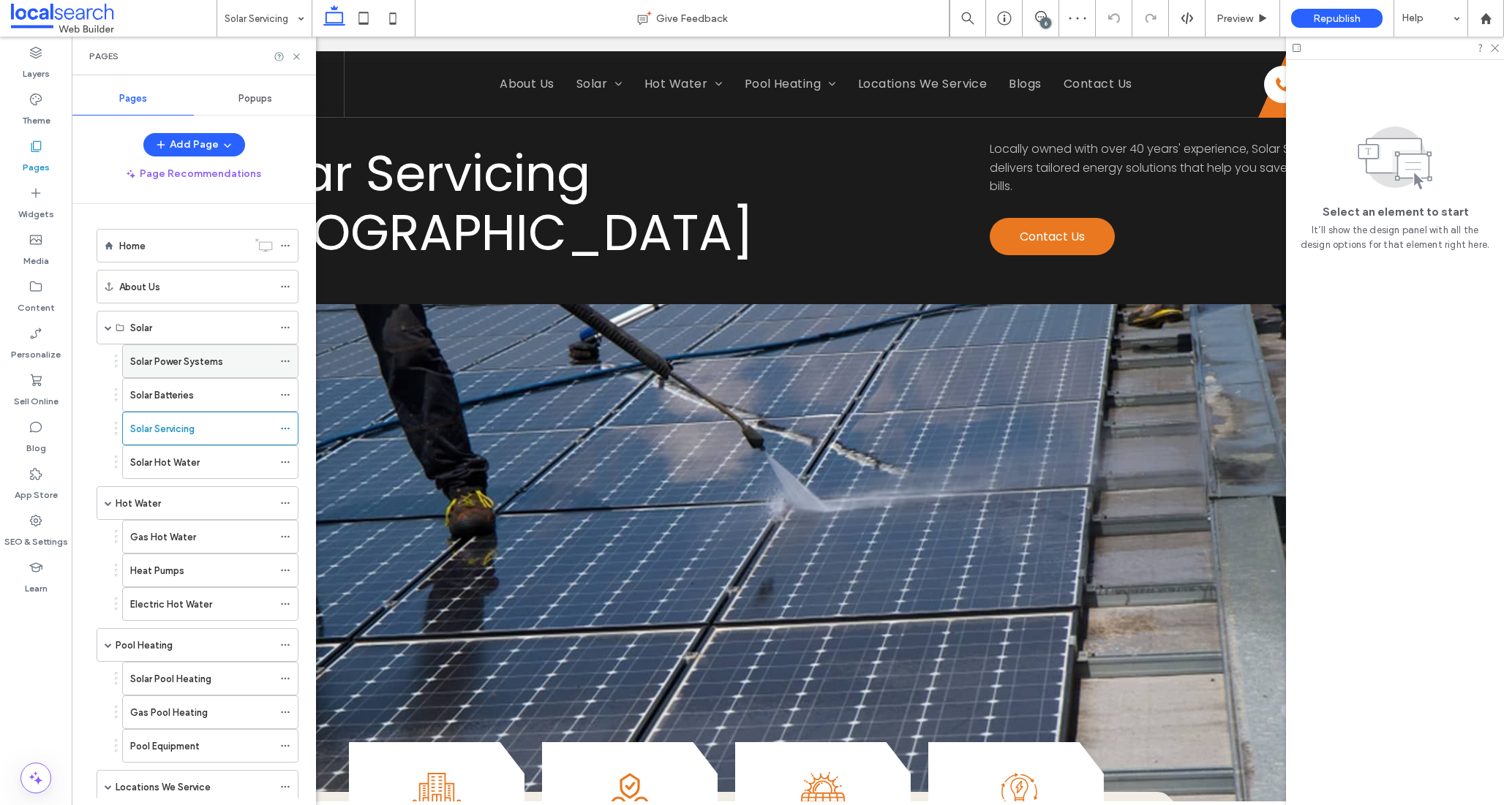
click at [204, 359] on label "Solar Power Systems" at bounding box center [176, 362] width 93 height 26
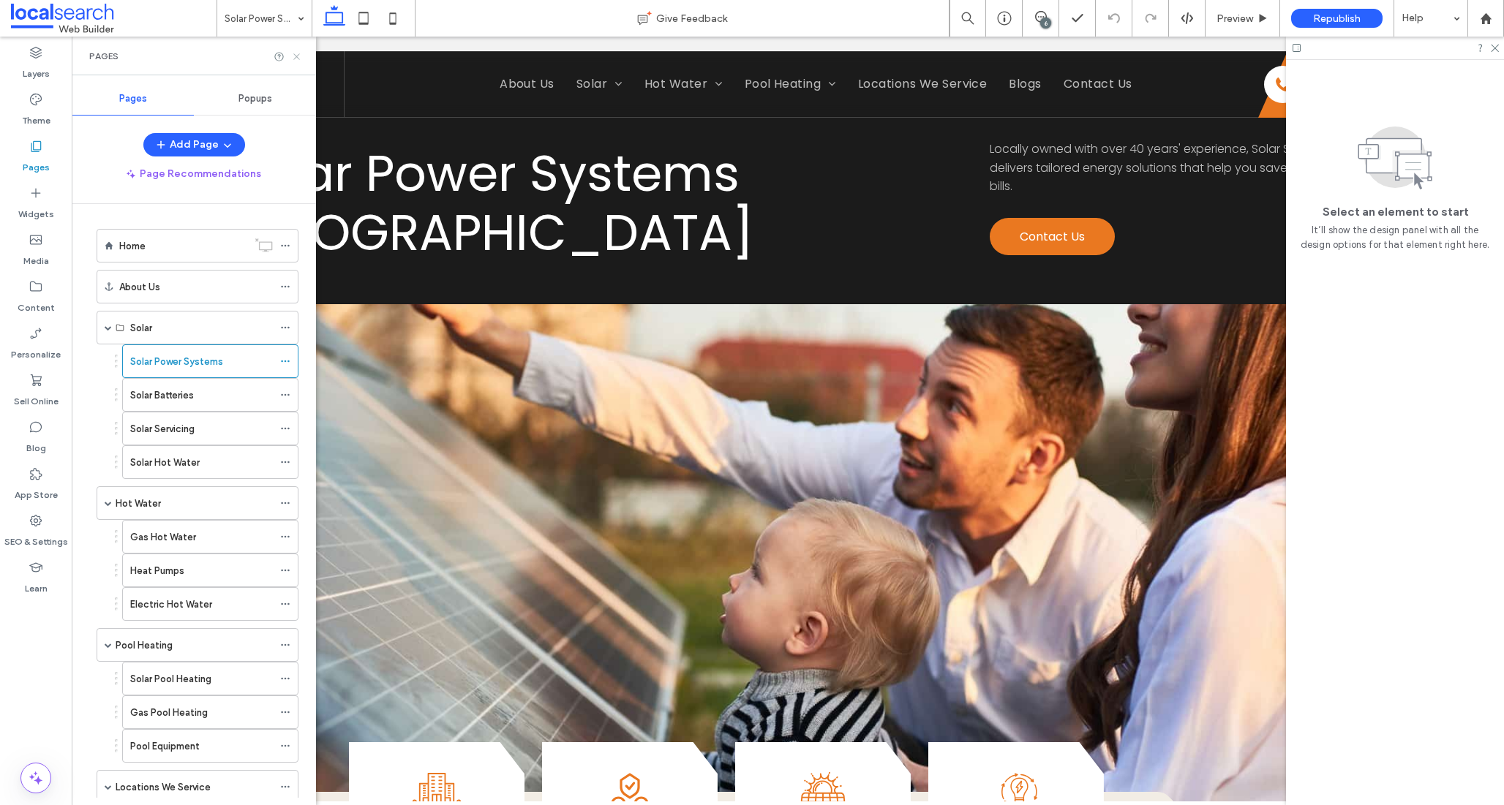
drag, startPoint x: 293, startPoint y: 53, endPoint x: 222, endPoint y: 16, distance: 80.5
click at [293, 53] on icon at bounding box center [296, 56] width 11 height 11
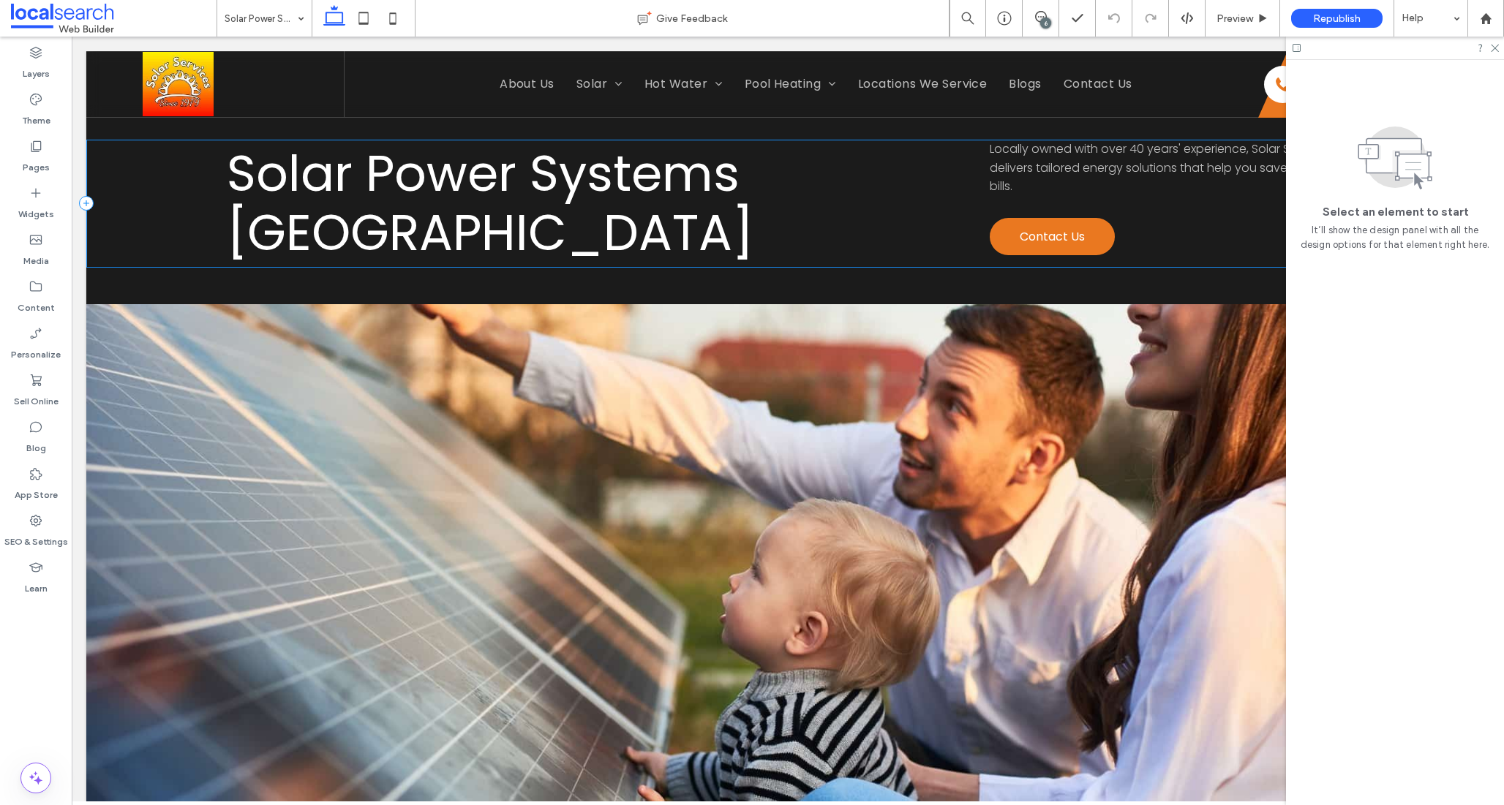
click at [950, 228] on div "Solar Power Systems Central Coast Locally owned with over 40 years' experience,…" at bounding box center [787, 204] width 1403 height 128
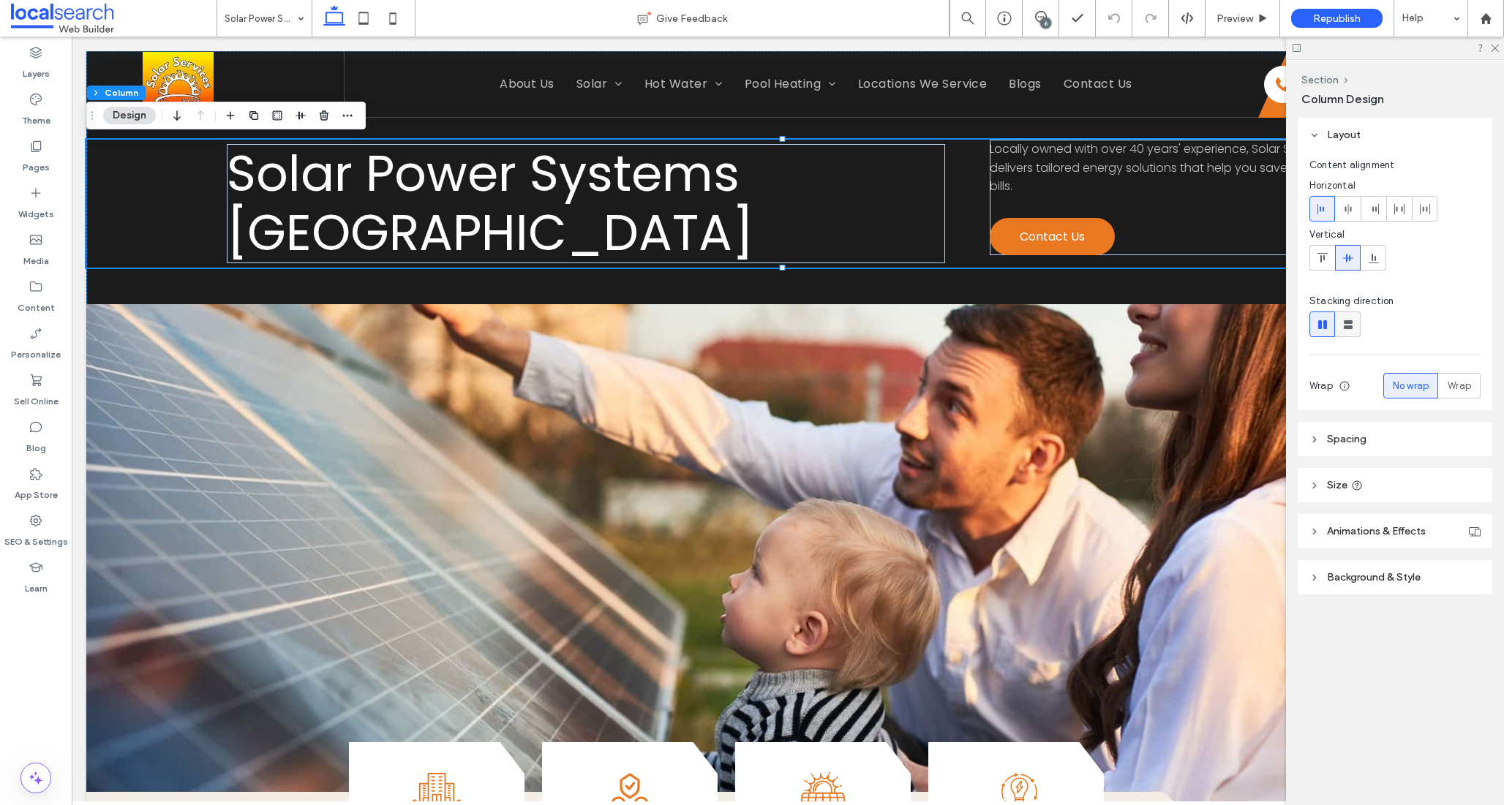
click at [1348, 331] on icon at bounding box center [1348, 324] width 15 height 15
type input "**"
type input "****"
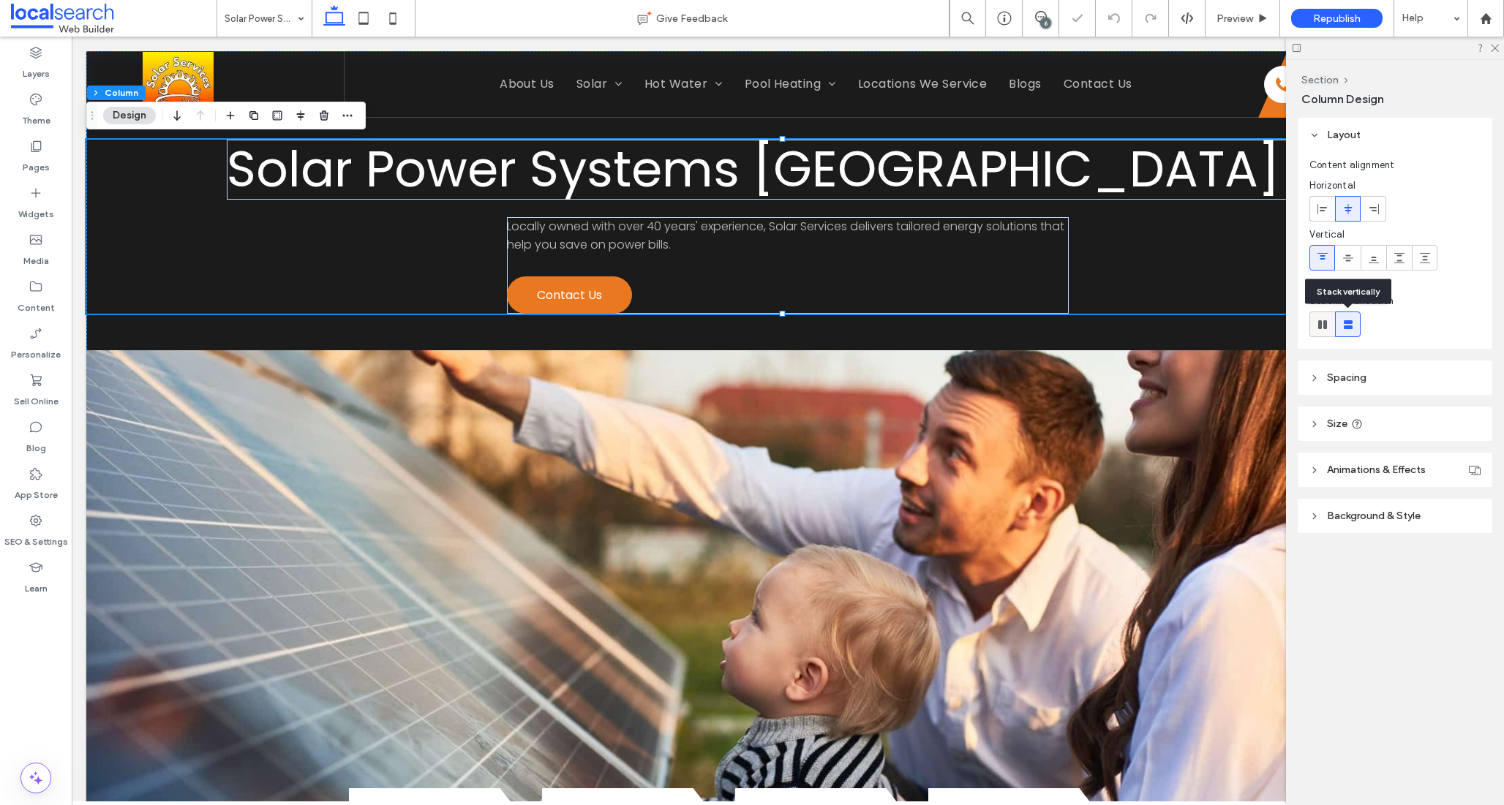
click at [1331, 326] on div at bounding box center [1322, 324] width 24 height 24
type input "*"
type input "**"
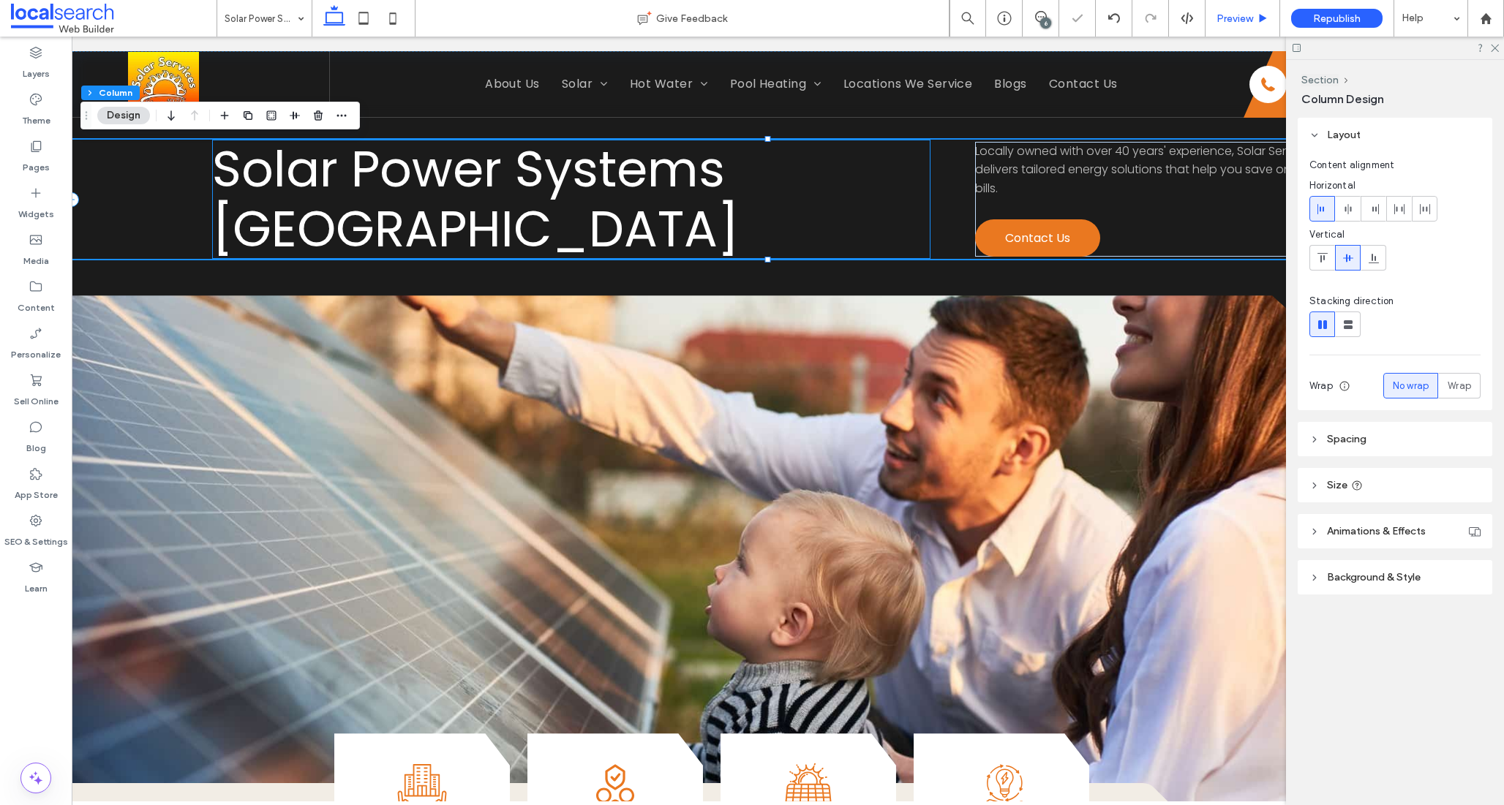
scroll to position [0, 24]
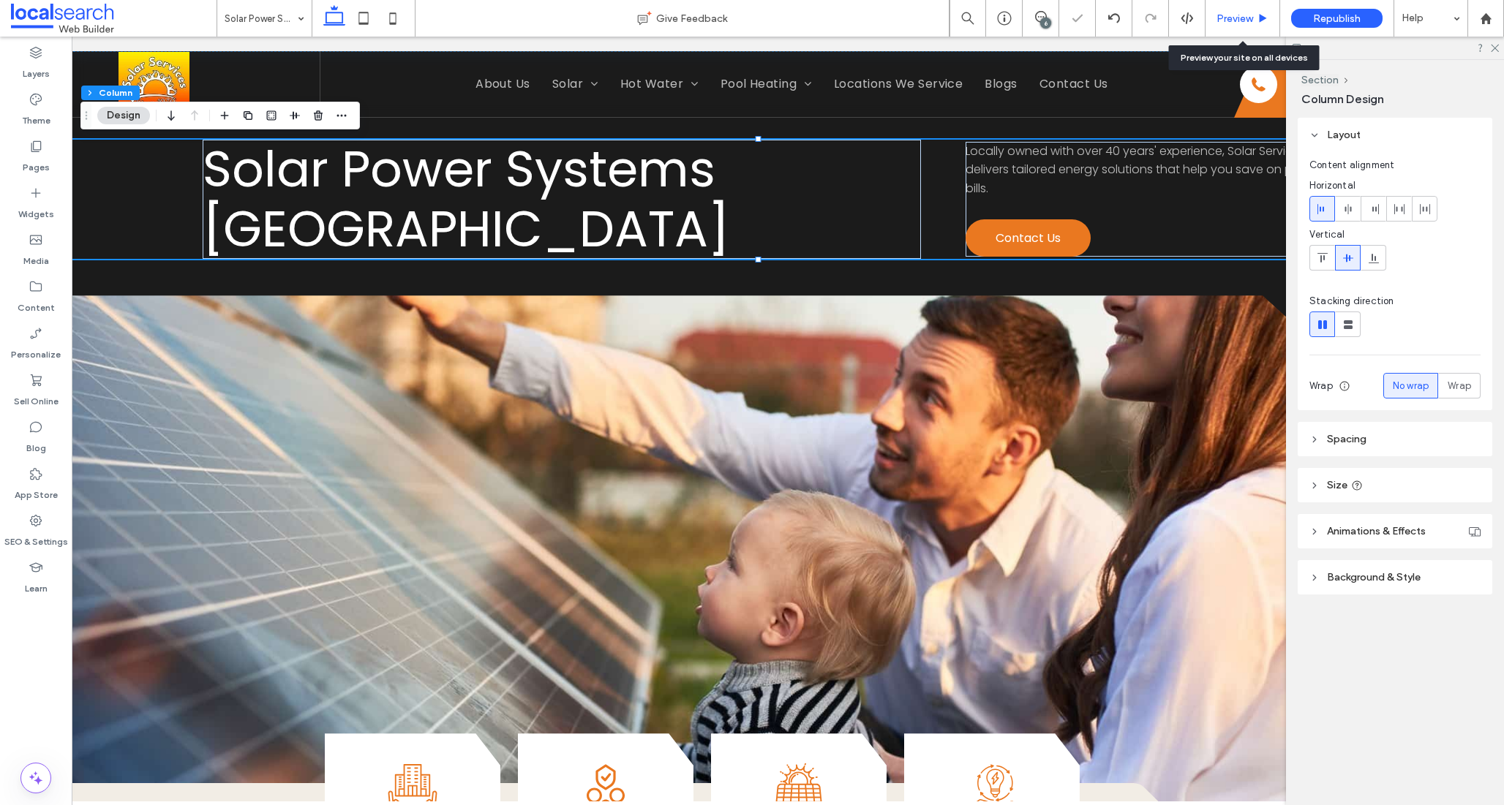
click at [1249, 15] on span "Preview" at bounding box center [1234, 18] width 37 height 12
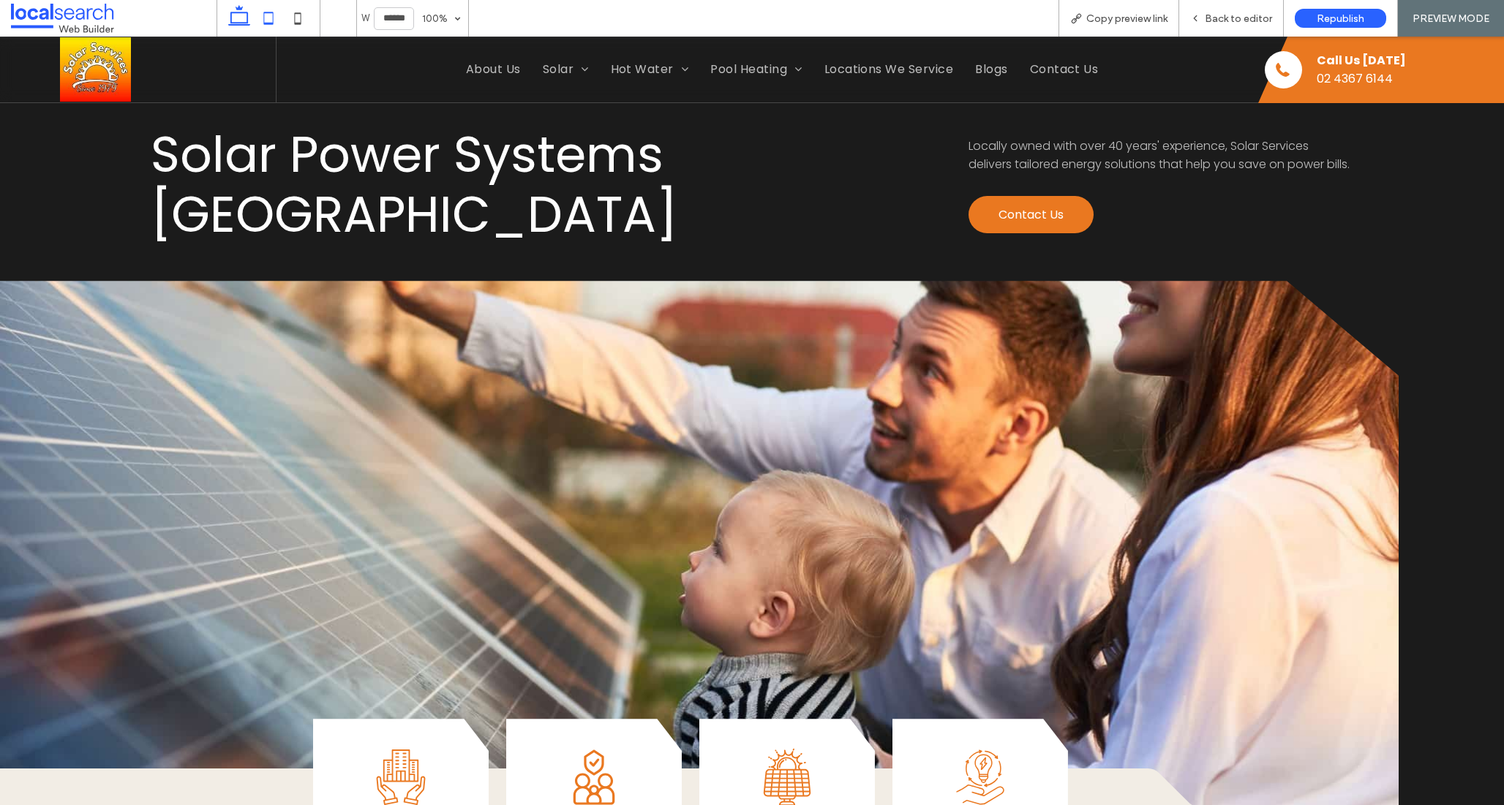
click at [270, 11] on icon at bounding box center [268, 18] width 29 height 29
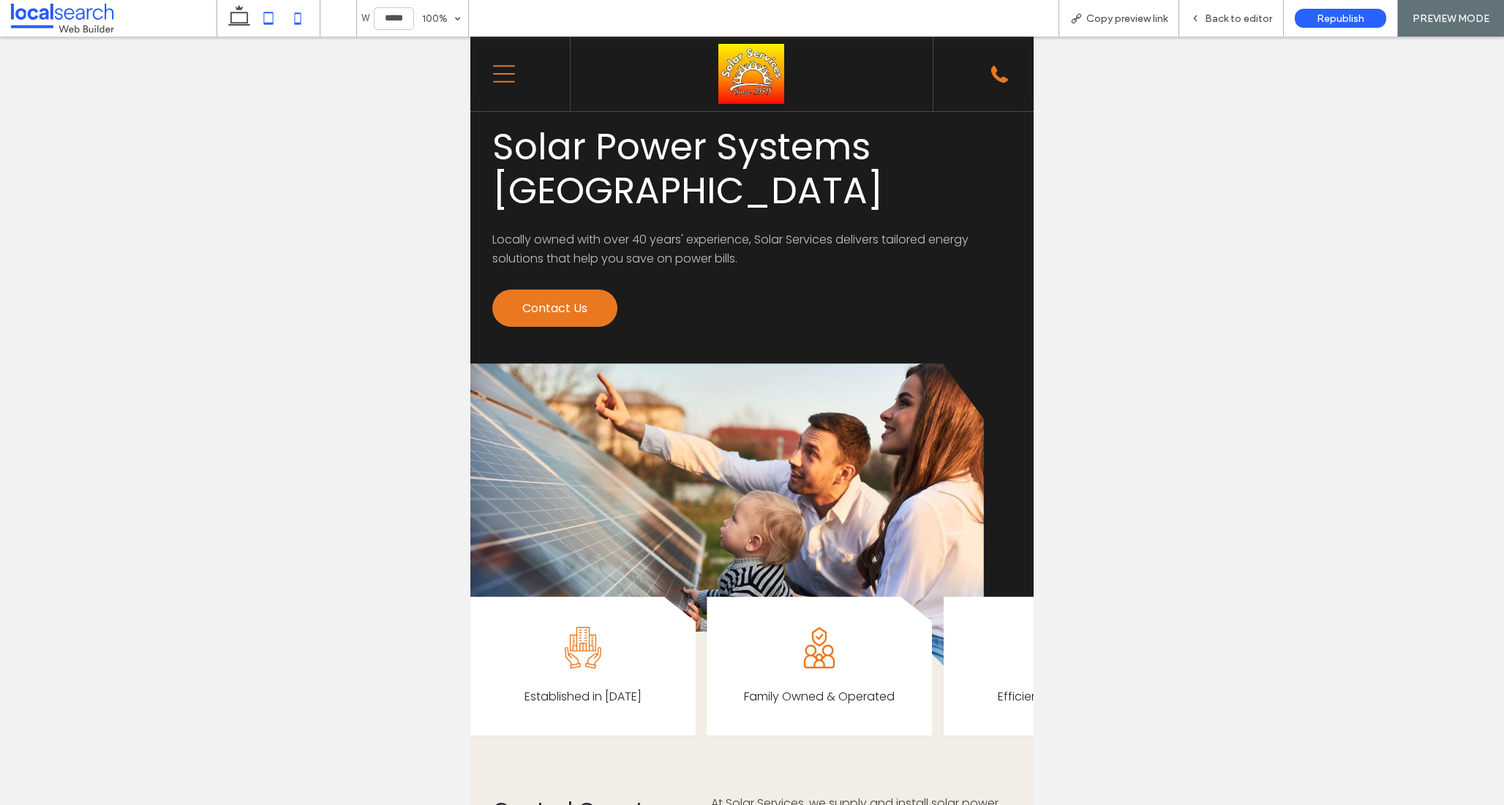
click at [298, 15] on icon at bounding box center [297, 18] width 29 height 29
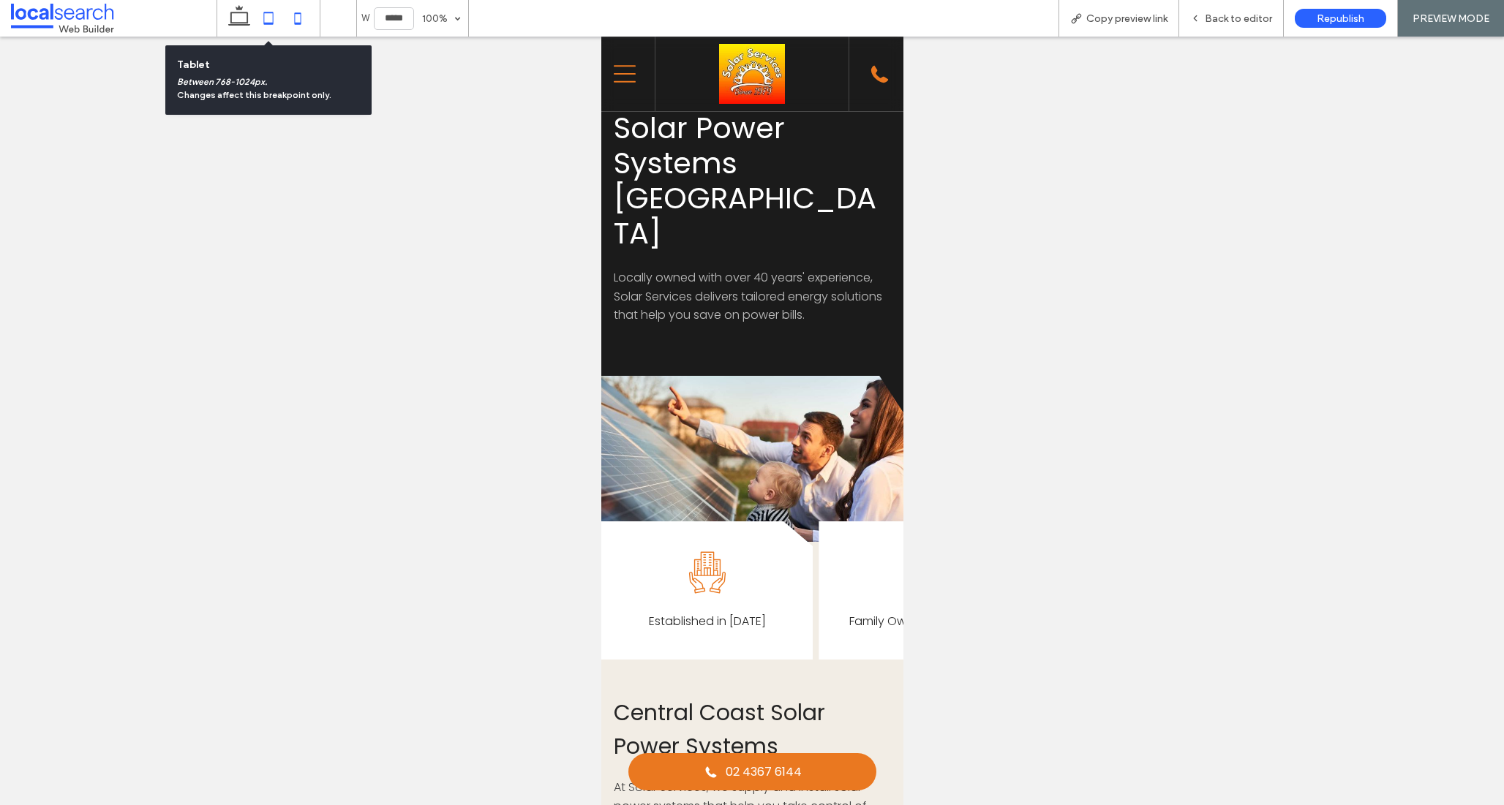
click at [263, 14] on icon at bounding box center [268, 18] width 29 height 29
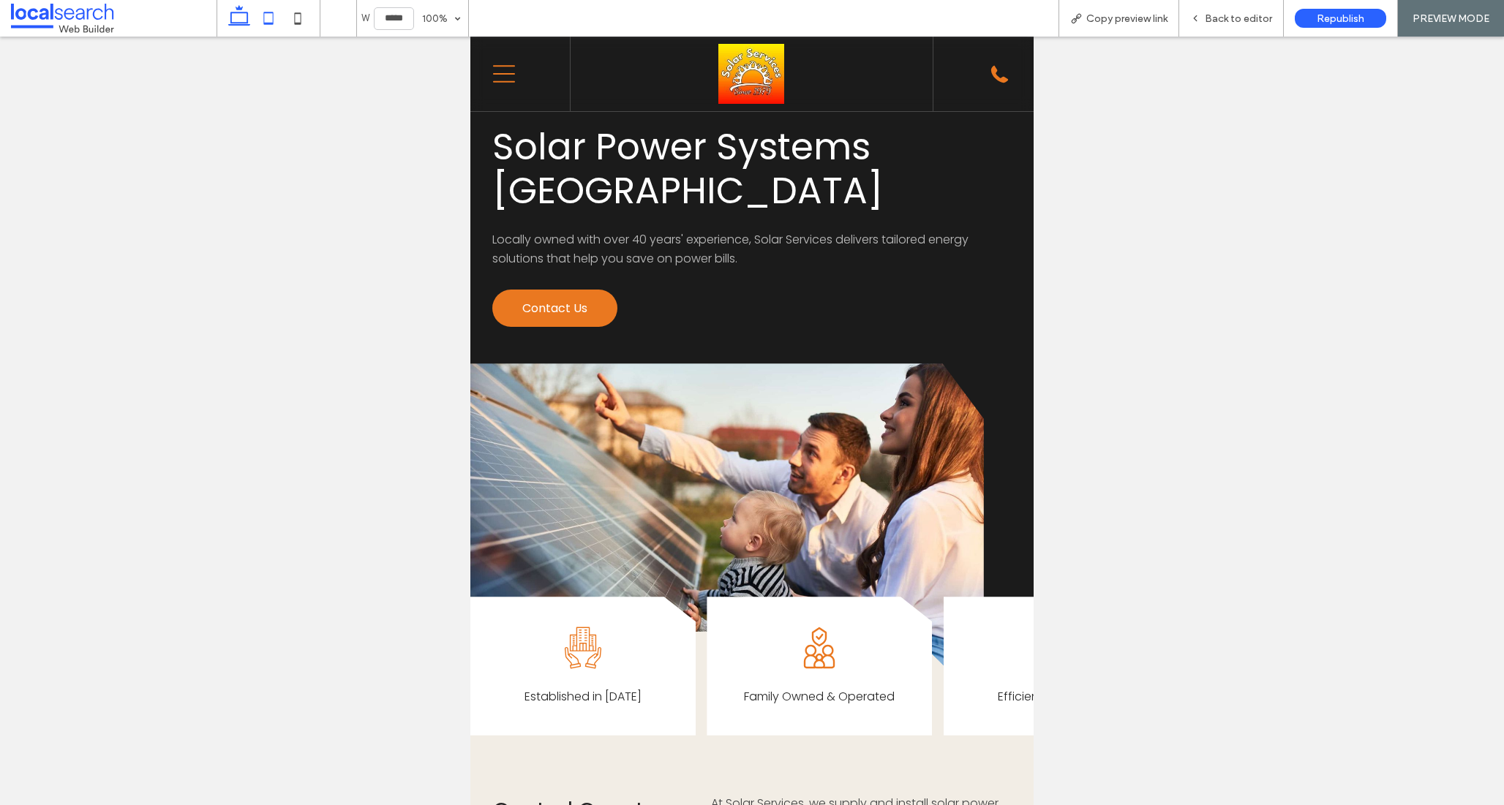
click at [238, 17] on icon at bounding box center [239, 18] width 29 height 29
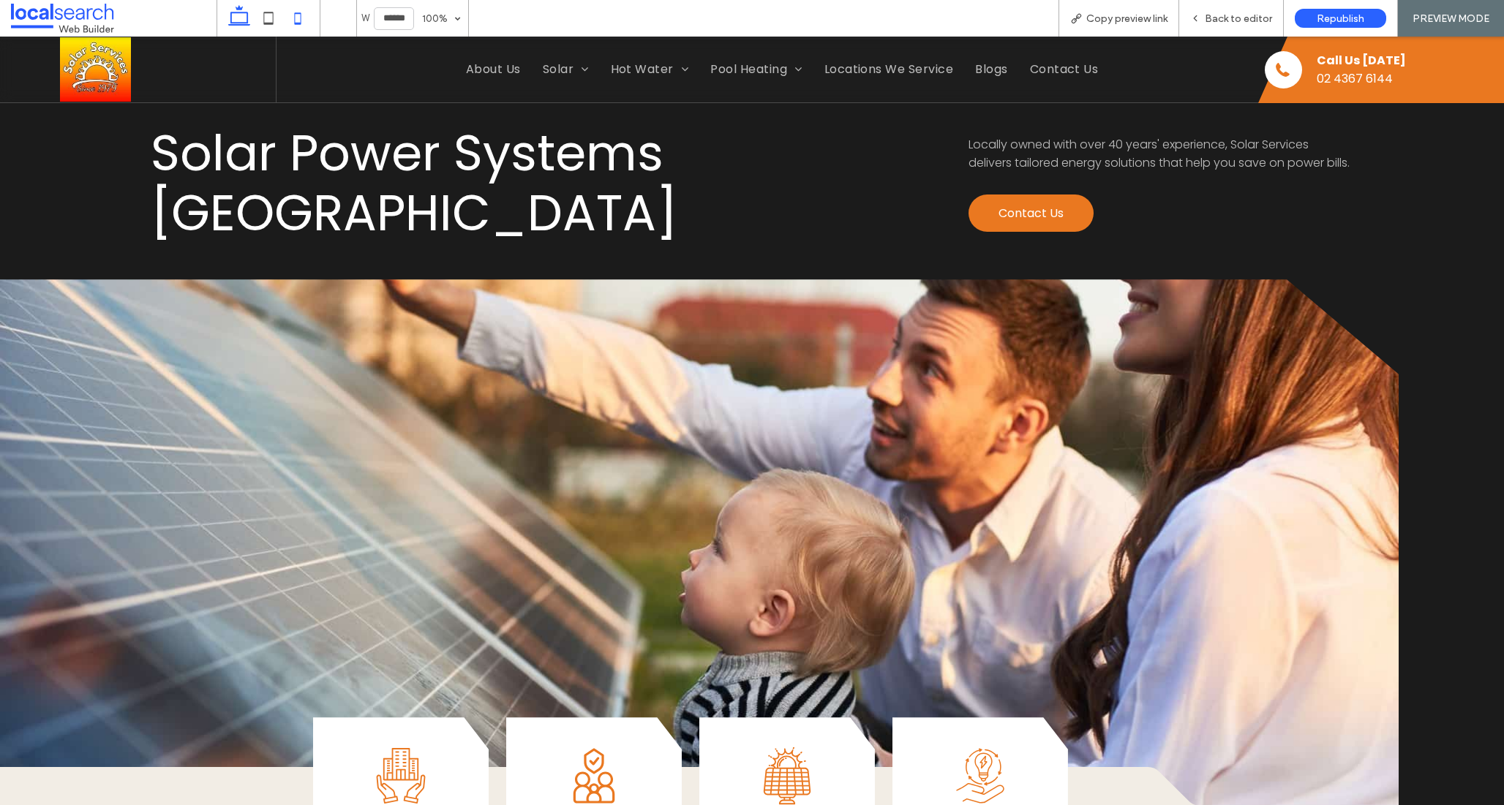
click at [296, 18] on icon at bounding box center [297, 18] width 29 height 29
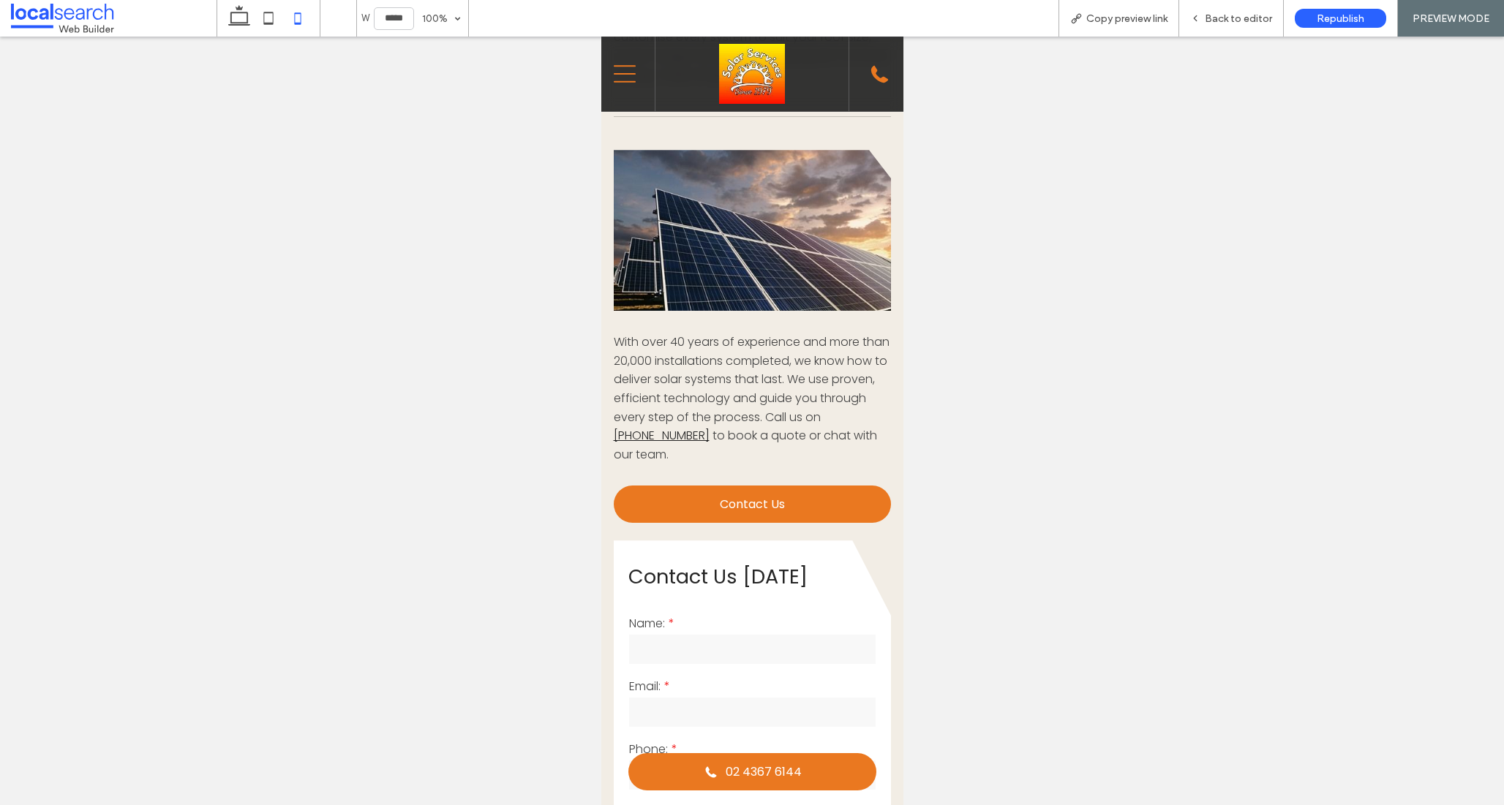
scroll to position [0, 0]
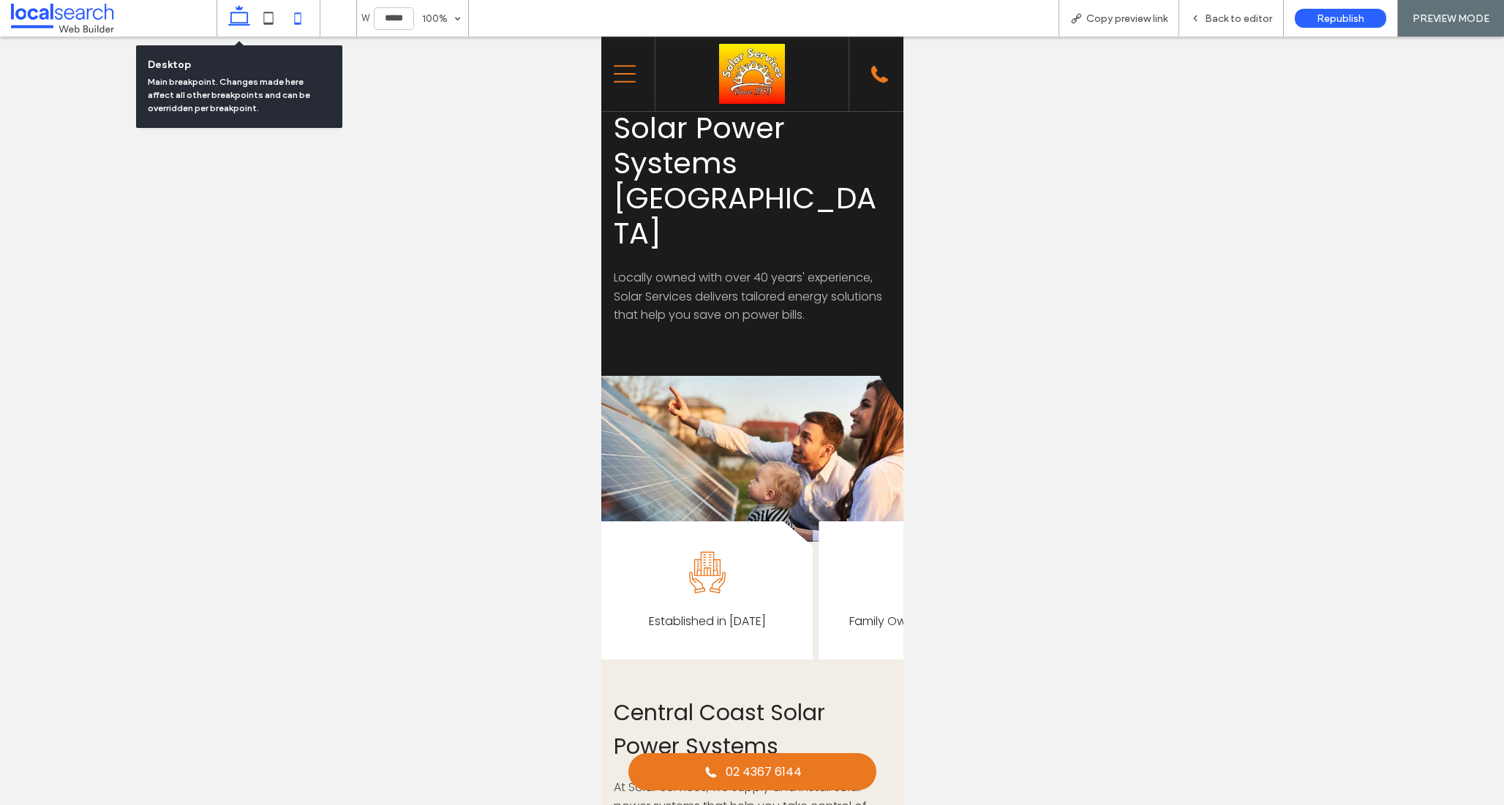
click at [244, 17] on icon at bounding box center [239, 18] width 29 height 29
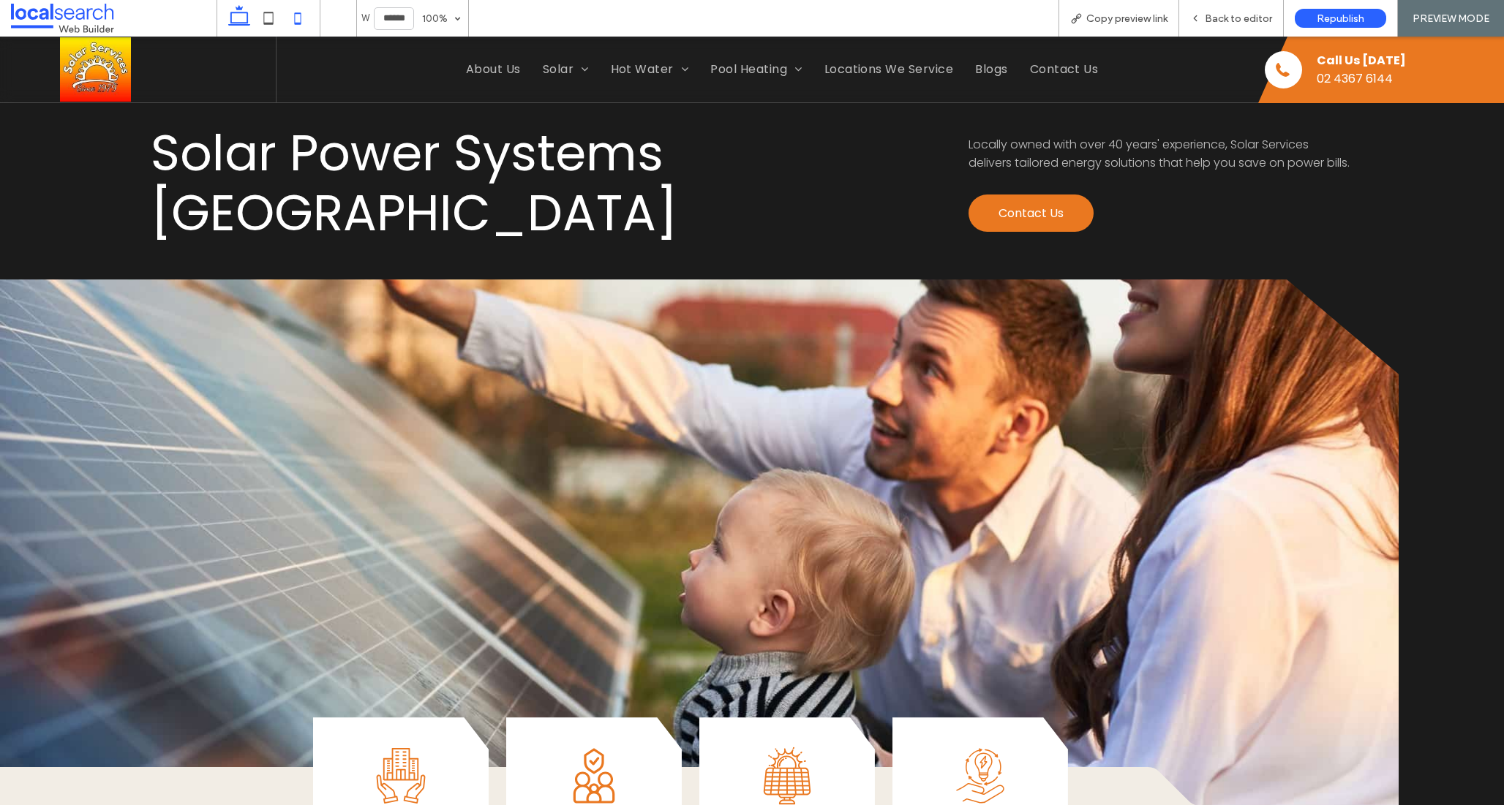
click at [297, 19] on icon at bounding box center [297, 18] width 29 height 29
type input "*****"
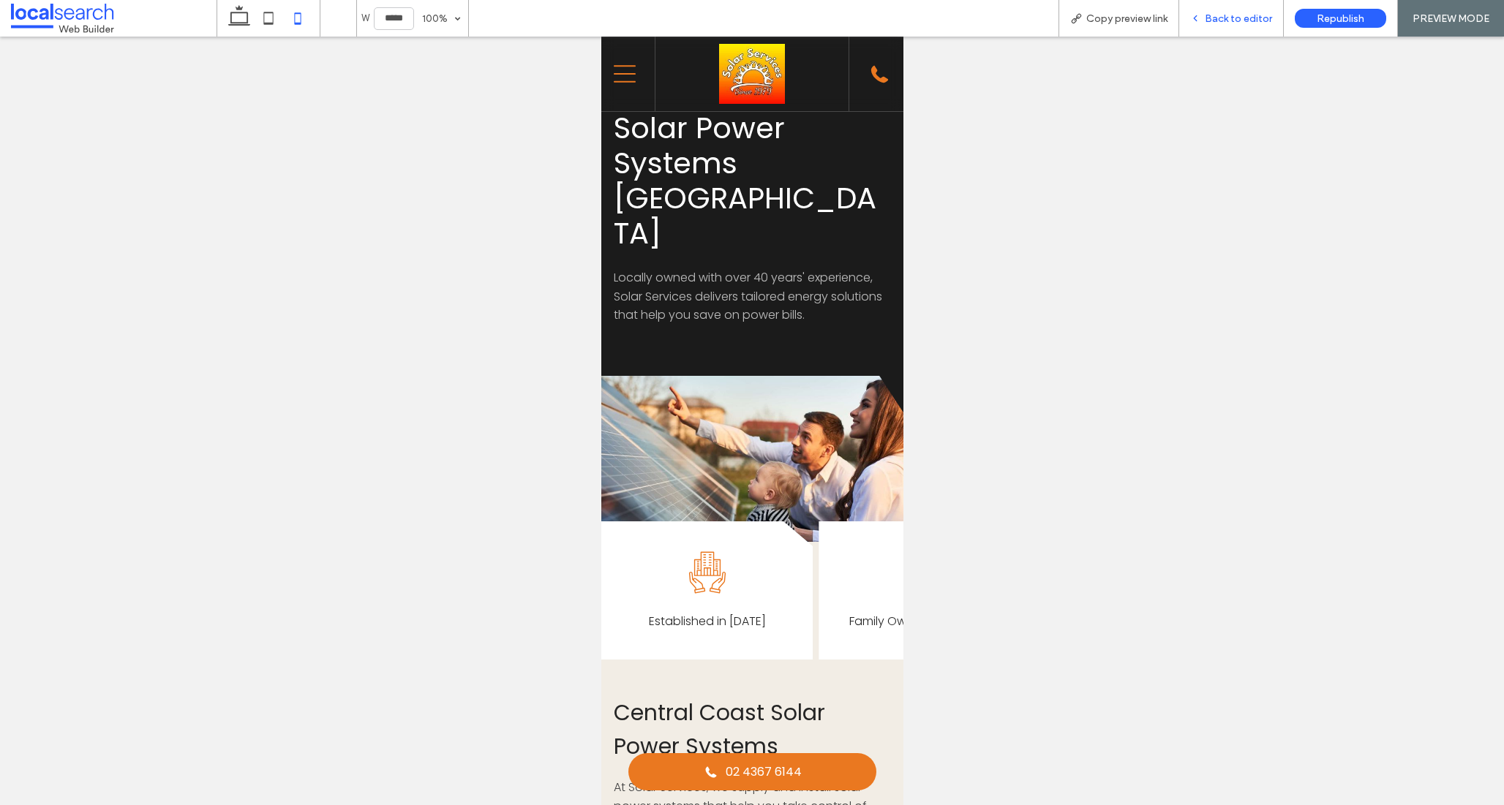
click at [1249, 18] on span "Back to editor" at bounding box center [1238, 18] width 67 height 12
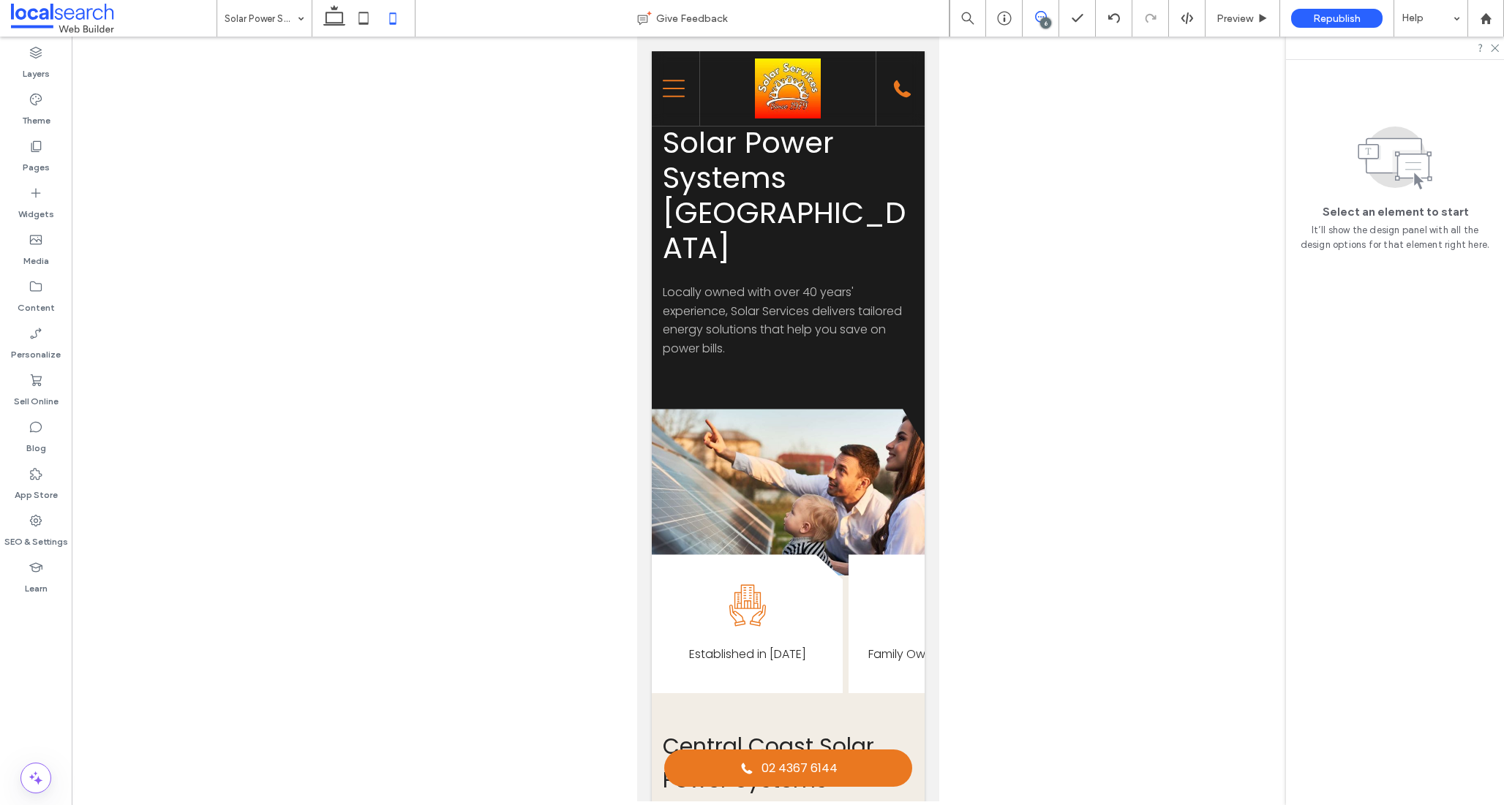
click at [1032, 18] on span at bounding box center [1041, 17] width 36 height 12
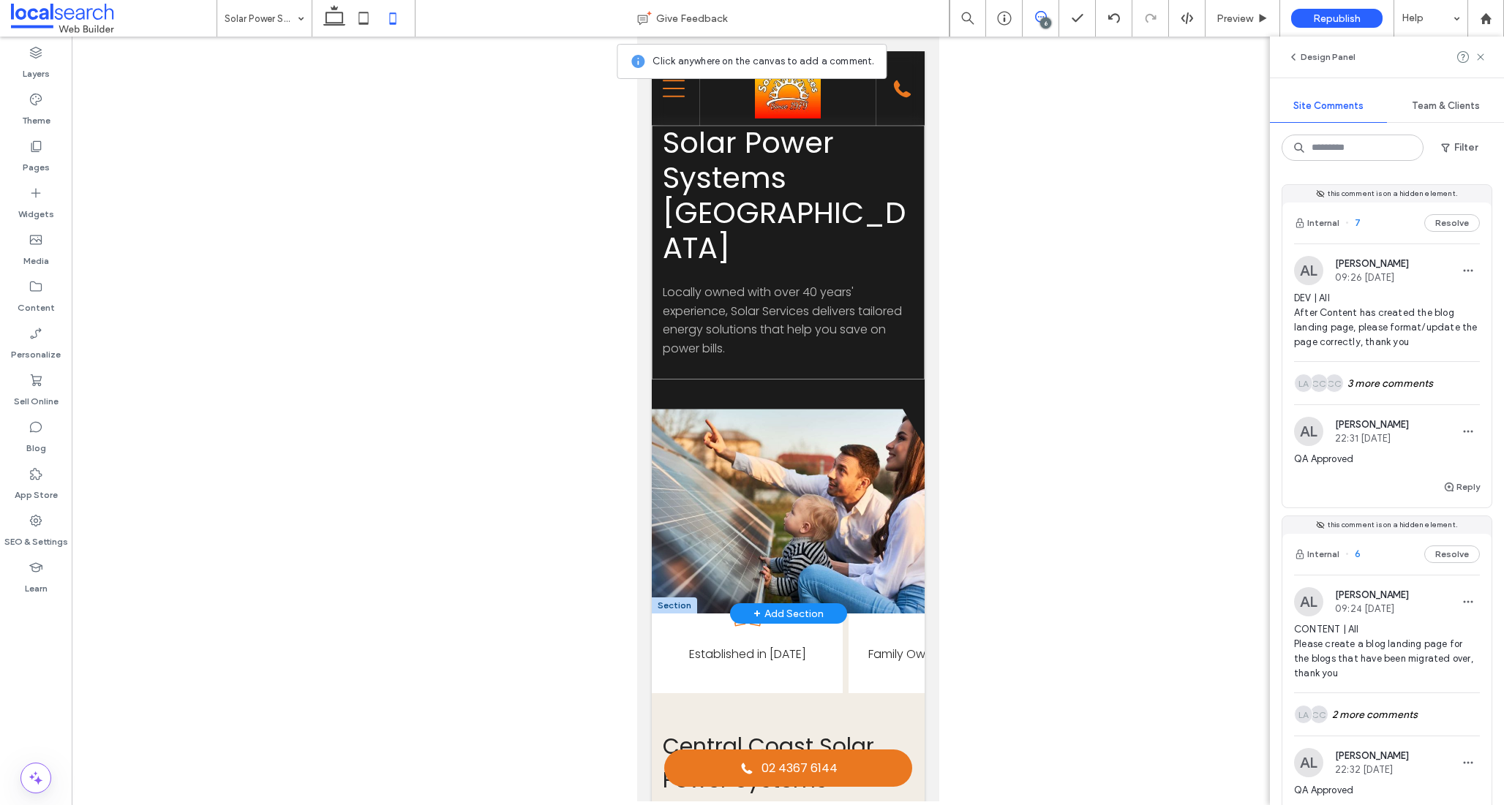
click at [872, 237] on div "Solar Power Systems Central Coast Locally owned with over 40 years' experience,…" at bounding box center [787, 252] width 273 height 255
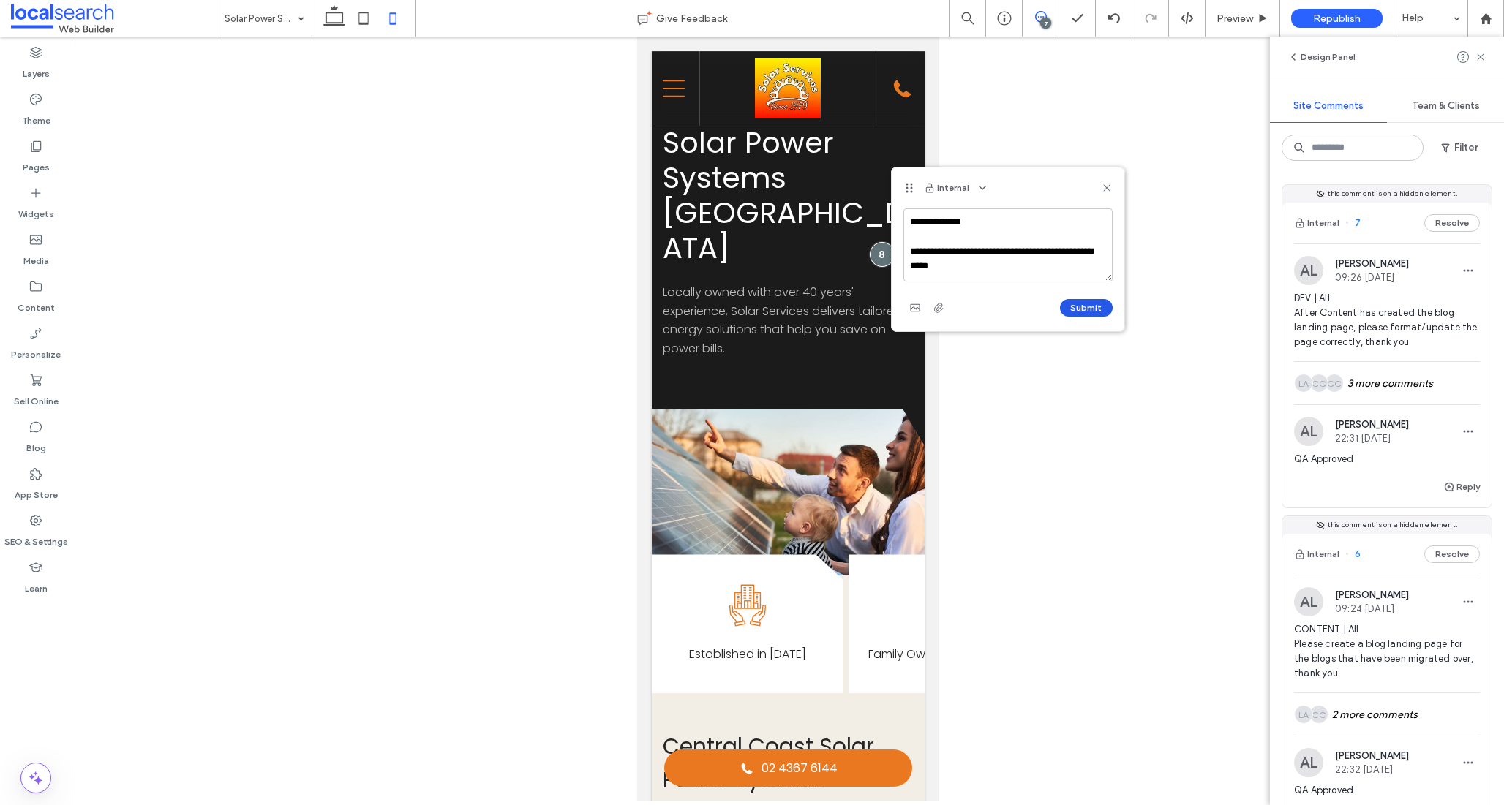
type textarea "**********"
click at [1084, 311] on button "Submit" at bounding box center [1086, 308] width 53 height 18
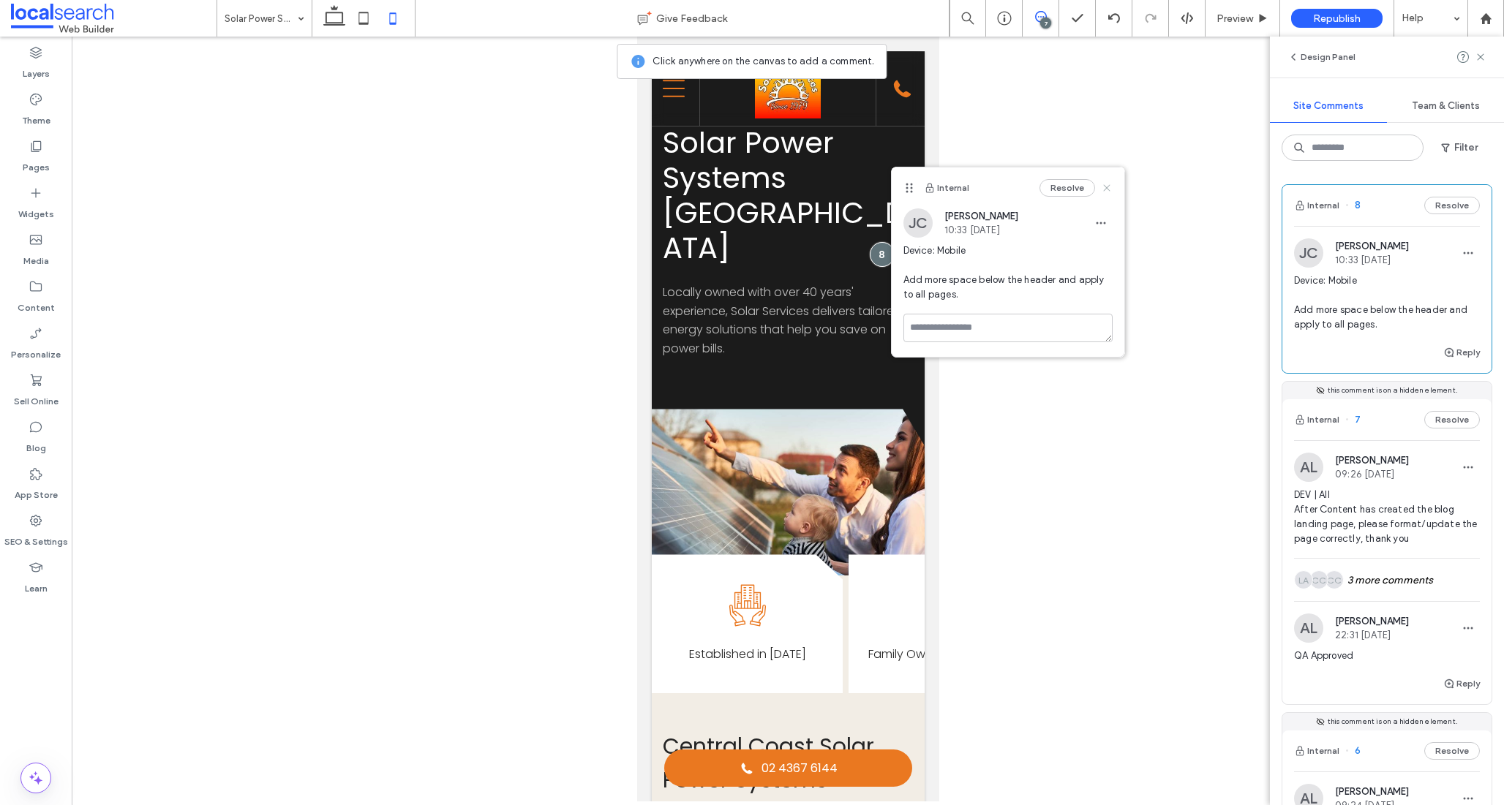
click at [1103, 182] on icon at bounding box center [1107, 188] width 12 height 12
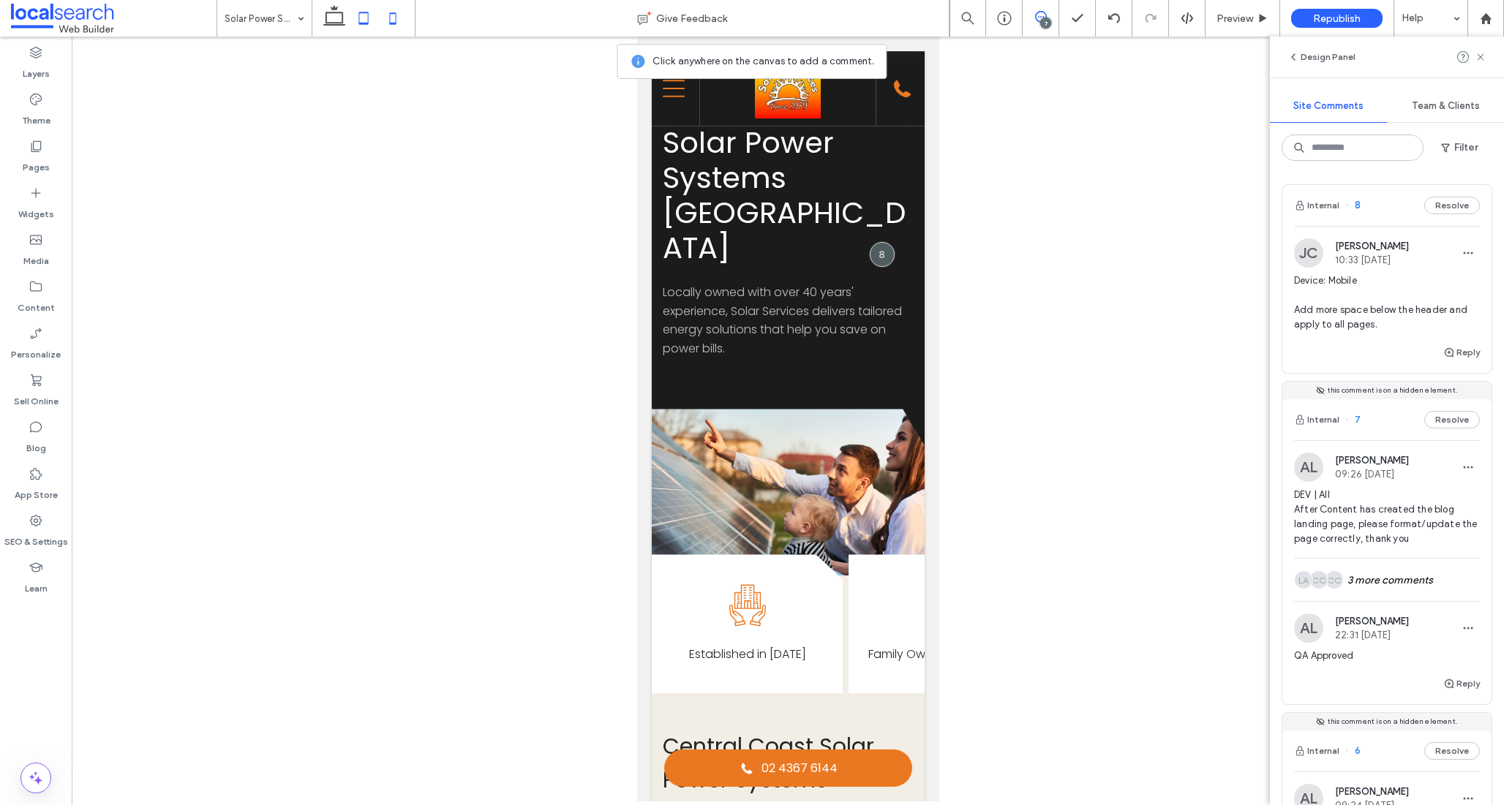
click at [356, 18] on icon at bounding box center [363, 18] width 29 height 29
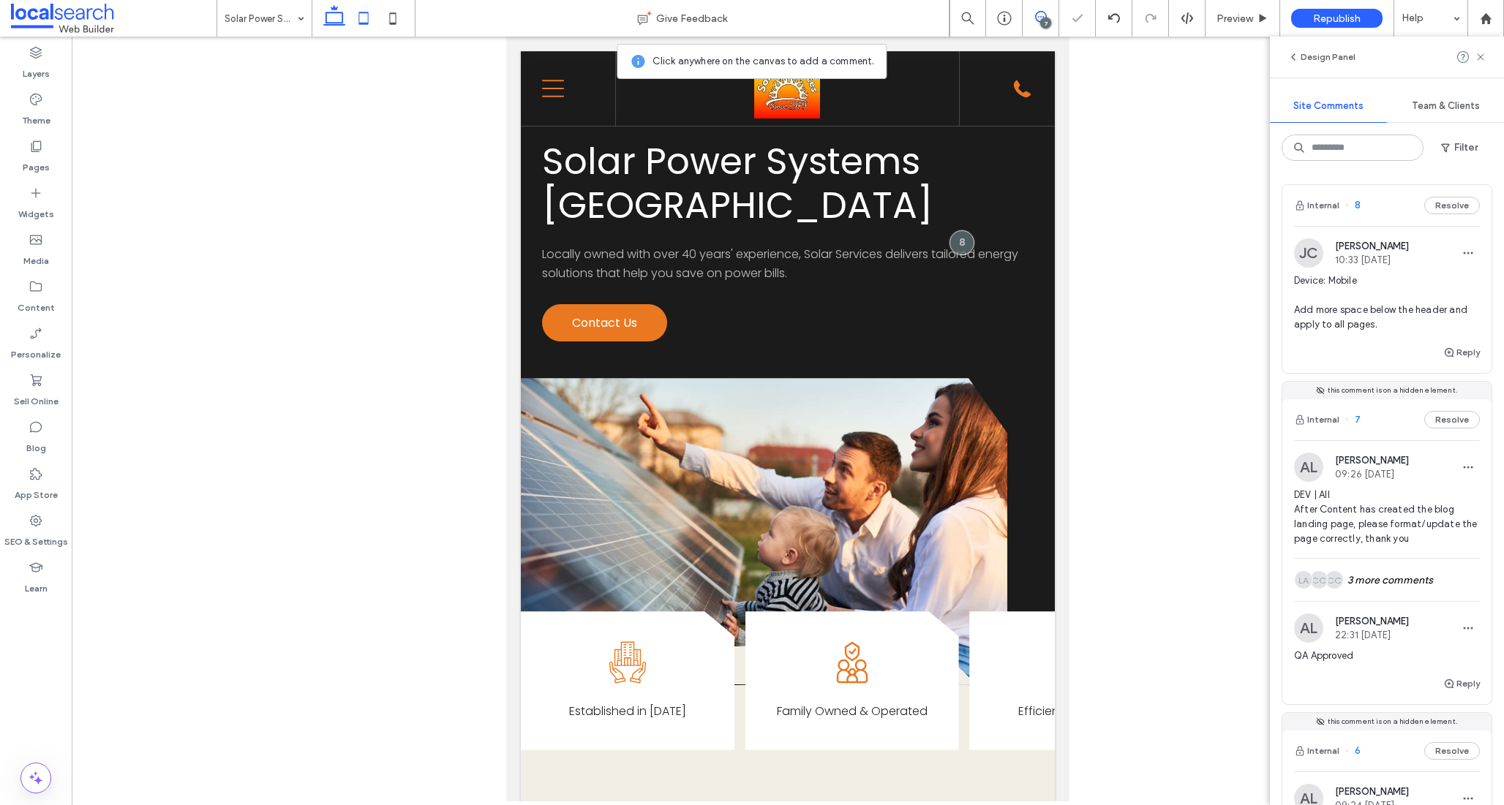
click at [339, 19] on icon at bounding box center [334, 18] width 29 height 29
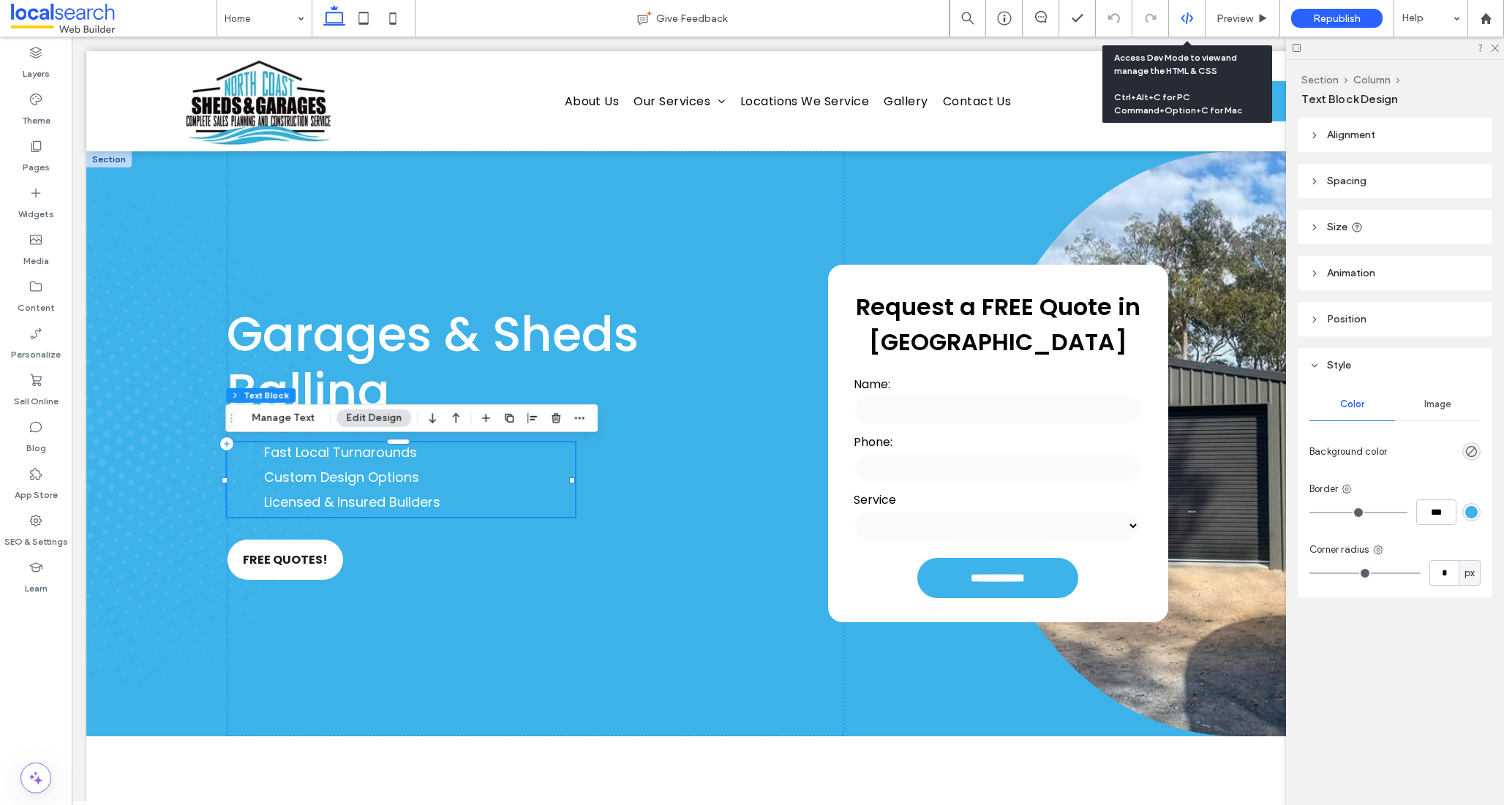
click at [1184, 18] on icon at bounding box center [1187, 18] width 13 height 13
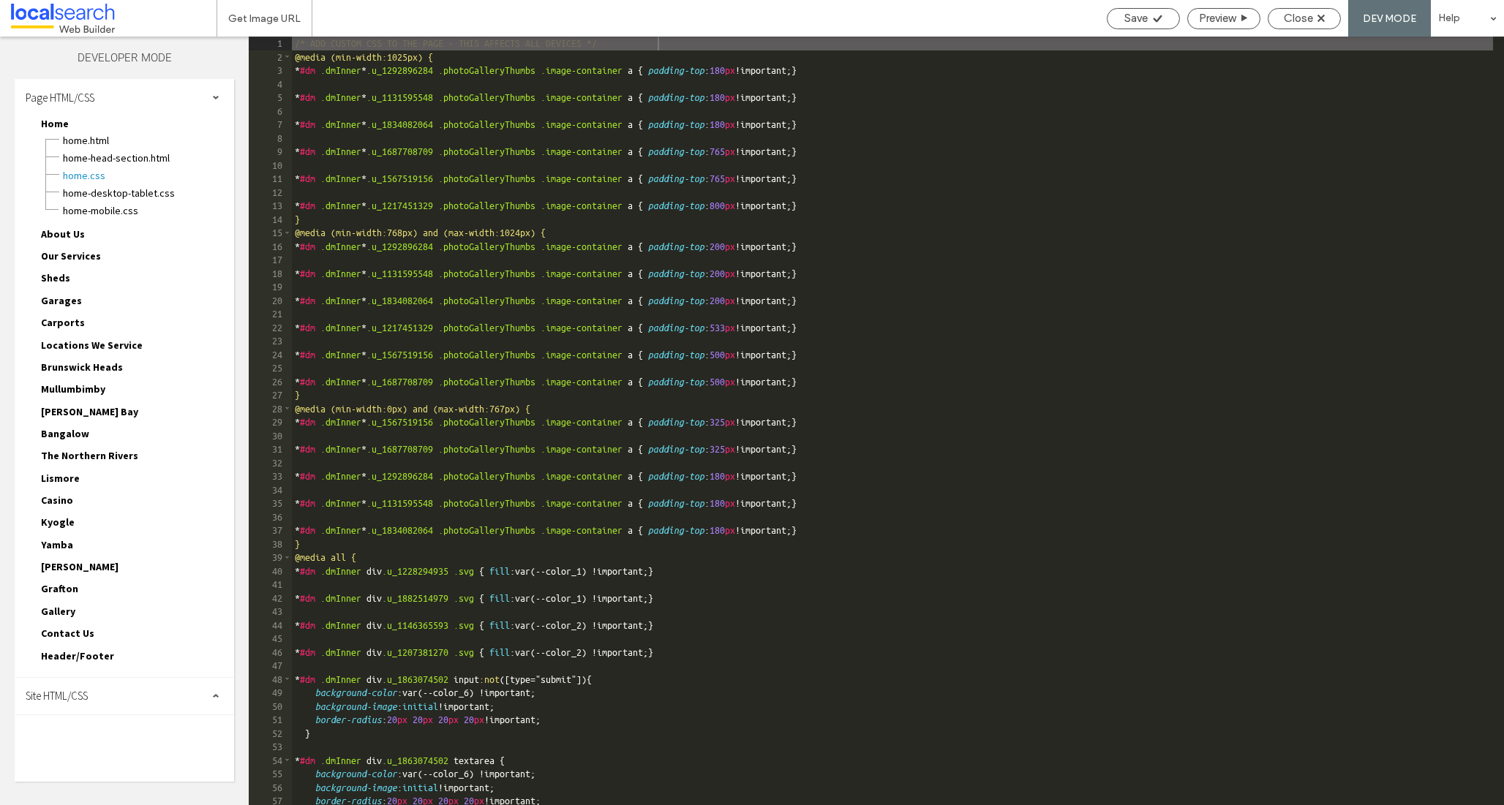
click at [135, 693] on div "Site HTML/CSS" at bounding box center [124, 696] width 219 height 37
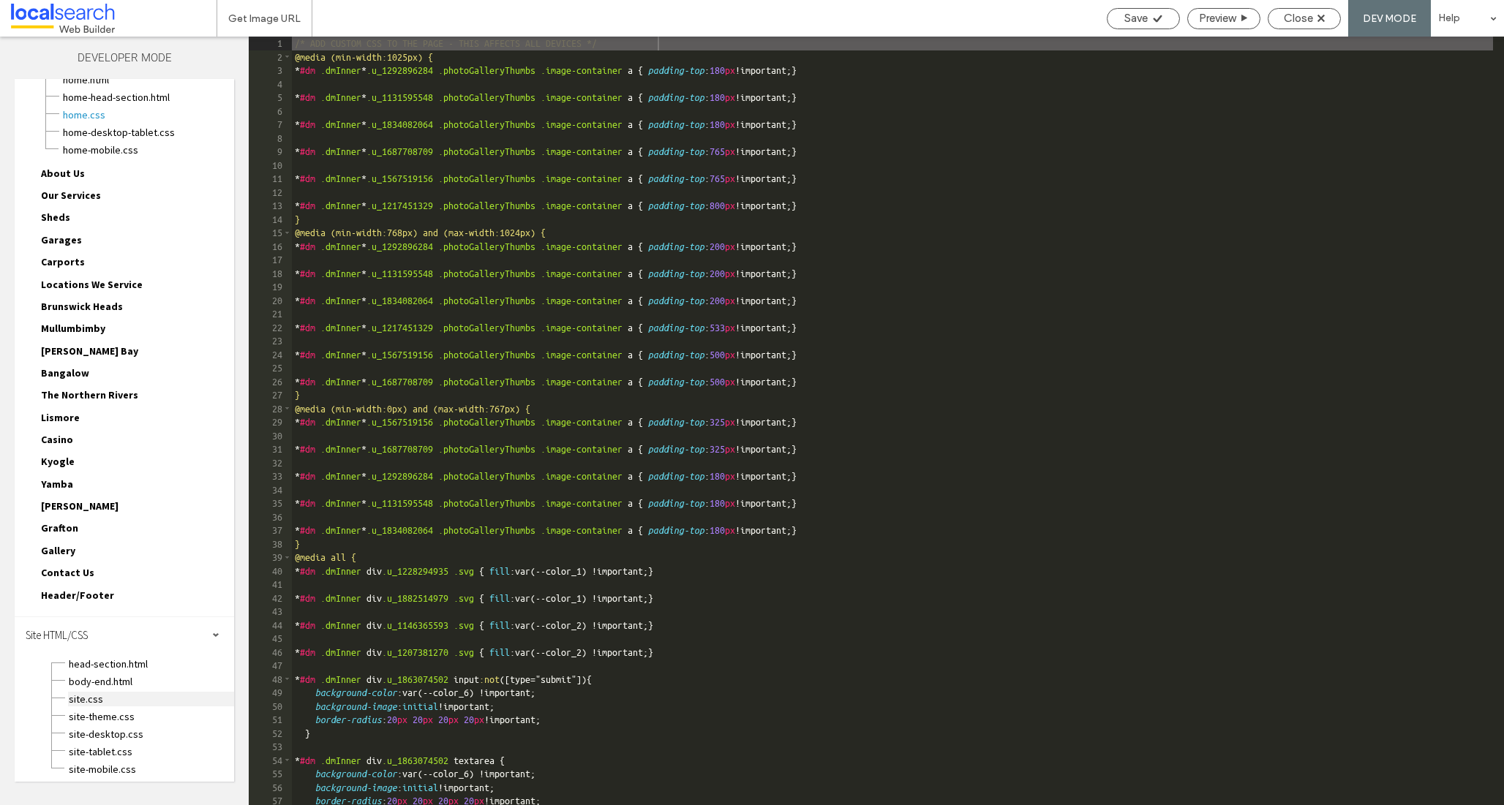
scroll to position [64, 0]
click at [98, 697] on span "site.css" at bounding box center [151, 695] width 166 height 15
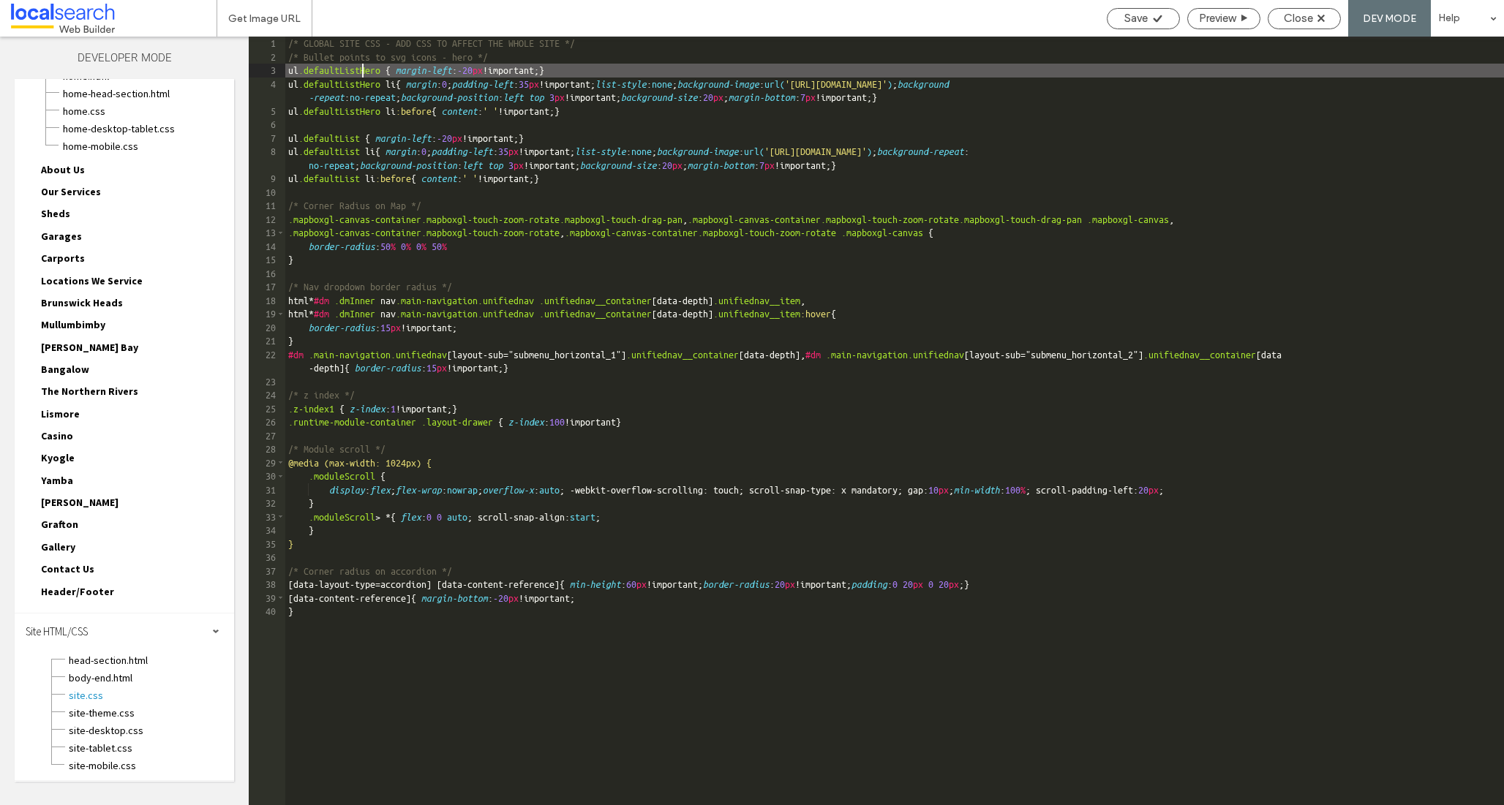
click at [363, 68] on div "/* GLOBAL SITE CSS - ADD CSS TO AFFECT THE WHOLE SITE */ /* Bullet points to sv…" at bounding box center [894, 435] width 1219 height 796
click at [1304, 18] on span "Close" at bounding box center [1298, 18] width 29 height 13
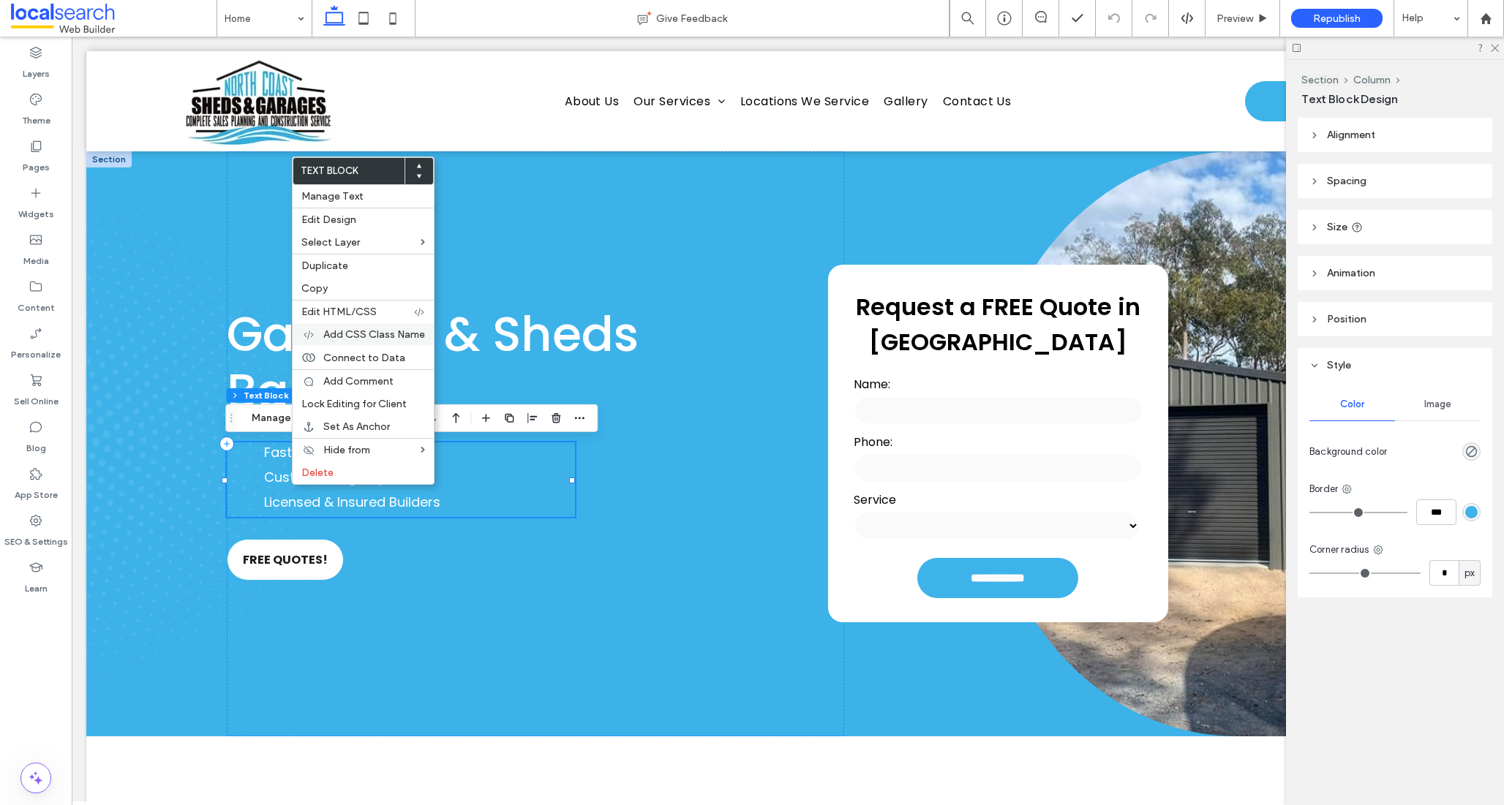
click at [387, 332] on span "Add CSS Class Name" at bounding box center [374, 334] width 102 height 12
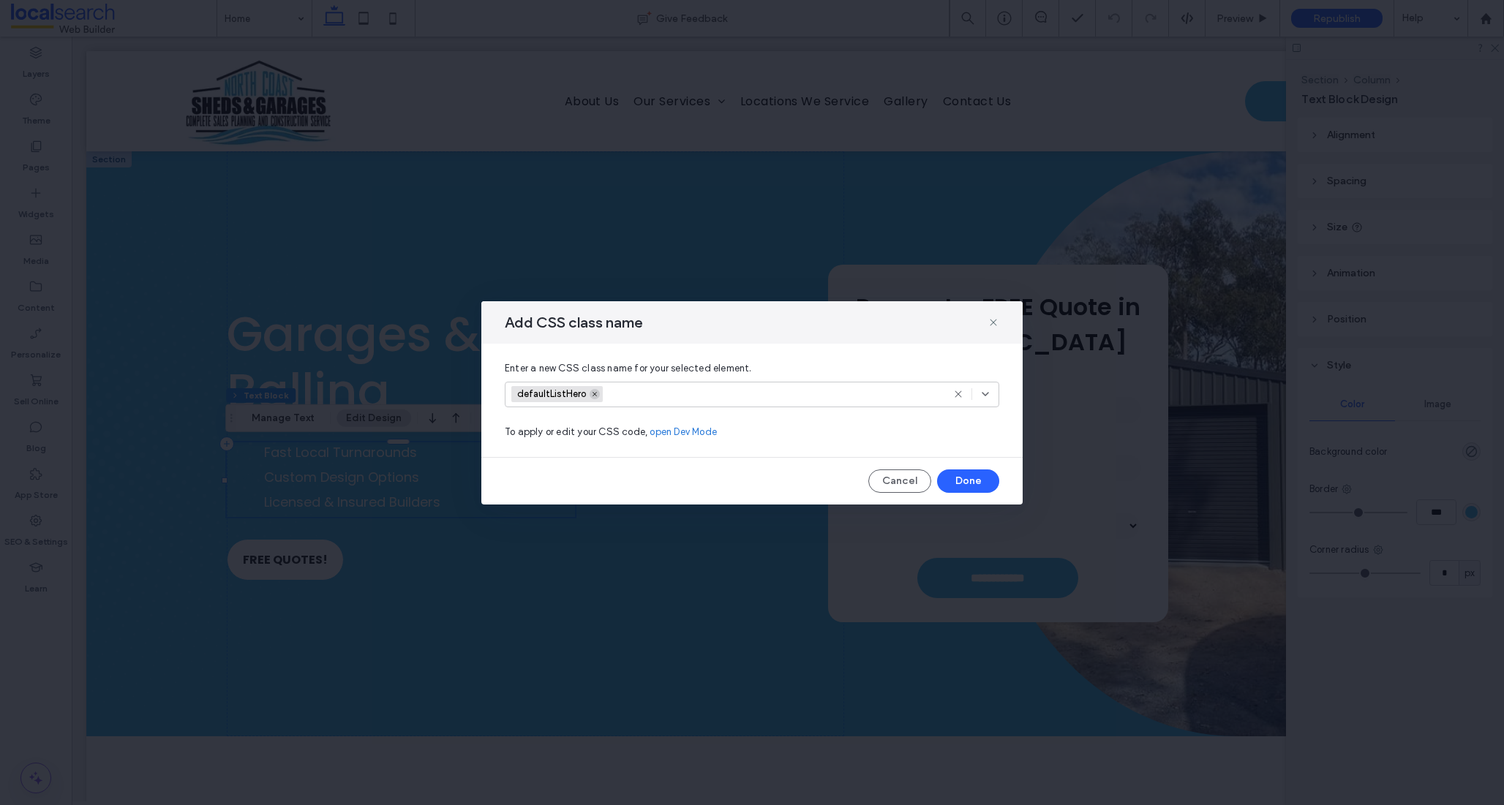
click at [594, 394] on icon at bounding box center [594, 394] width 7 height 7
click at [593, 399] on input at bounding box center [746, 394] width 470 height 12
click at [587, 393] on input at bounding box center [746, 394] width 470 height 12
paste input "**********"
type input "**********"
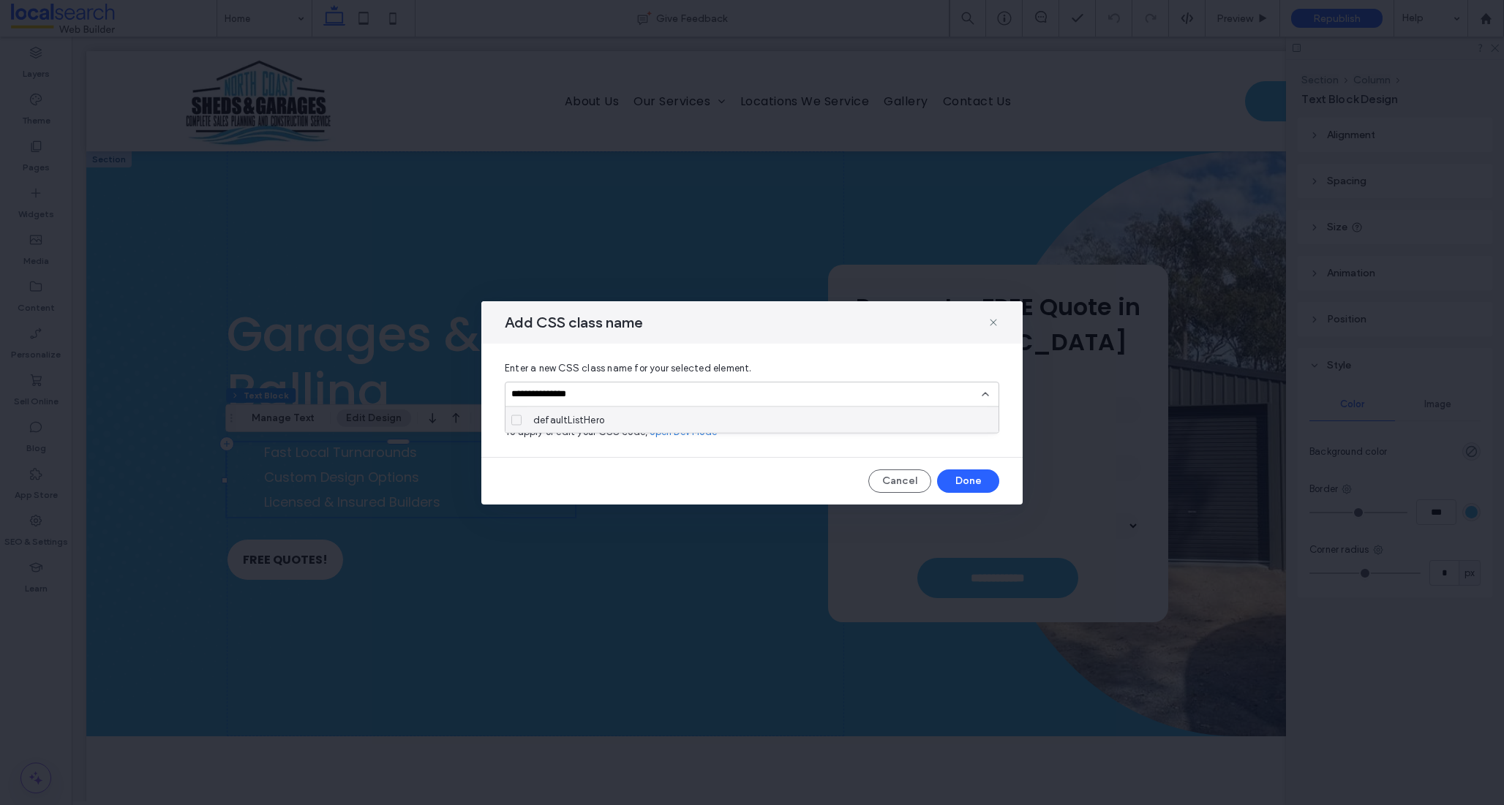
click at [557, 418] on span "defaultListHero" at bounding box center [568, 420] width 71 height 15
click at [985, 393] on use at bounding box center [985, 394] width 6 height 3
click at [969, 482] on button "Done" at bounding box center [968, 481] width 62 height 23
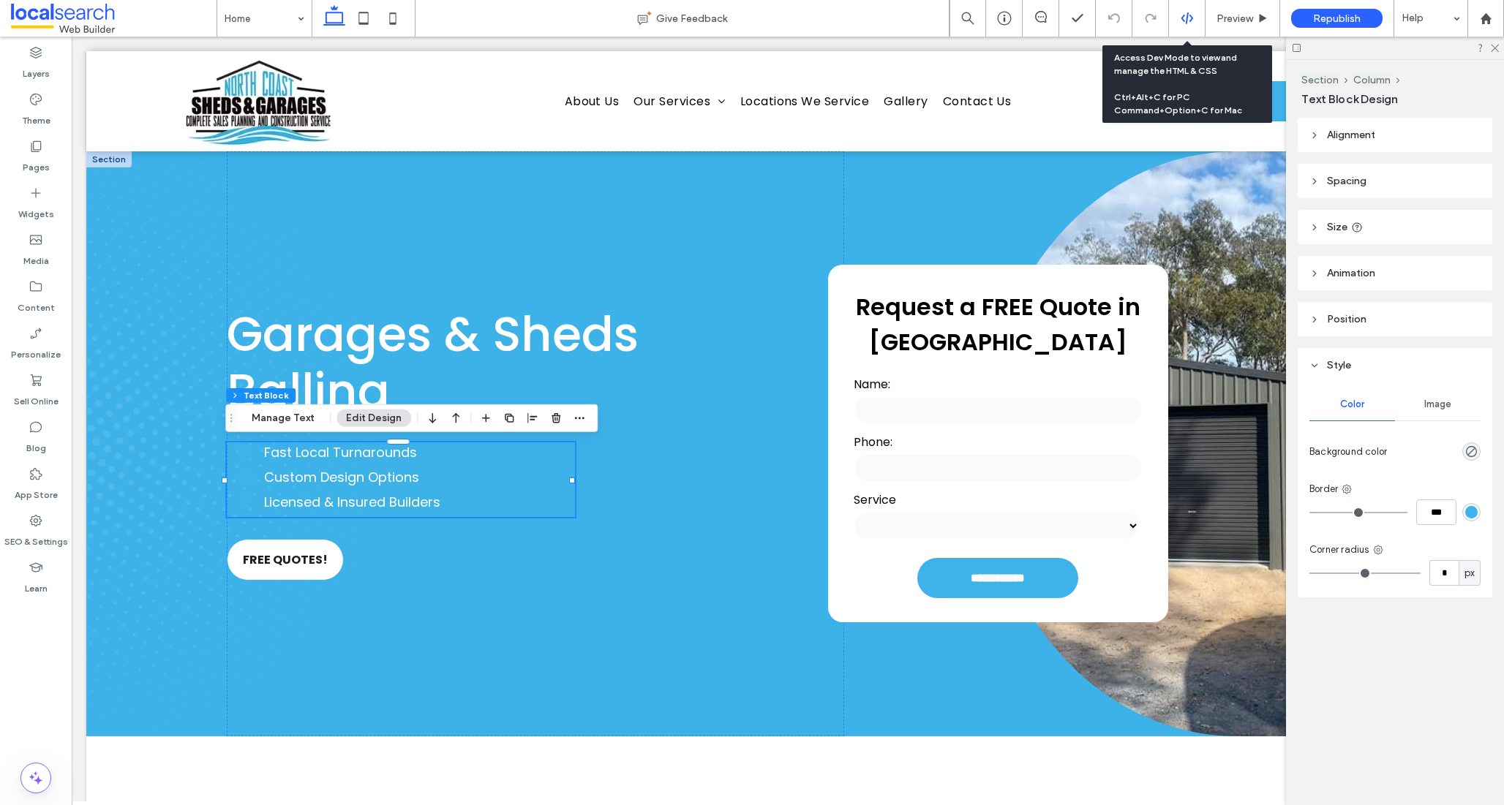
click at [1181, 22] on icon at bounding box center [1187, 18] width 13 height 13
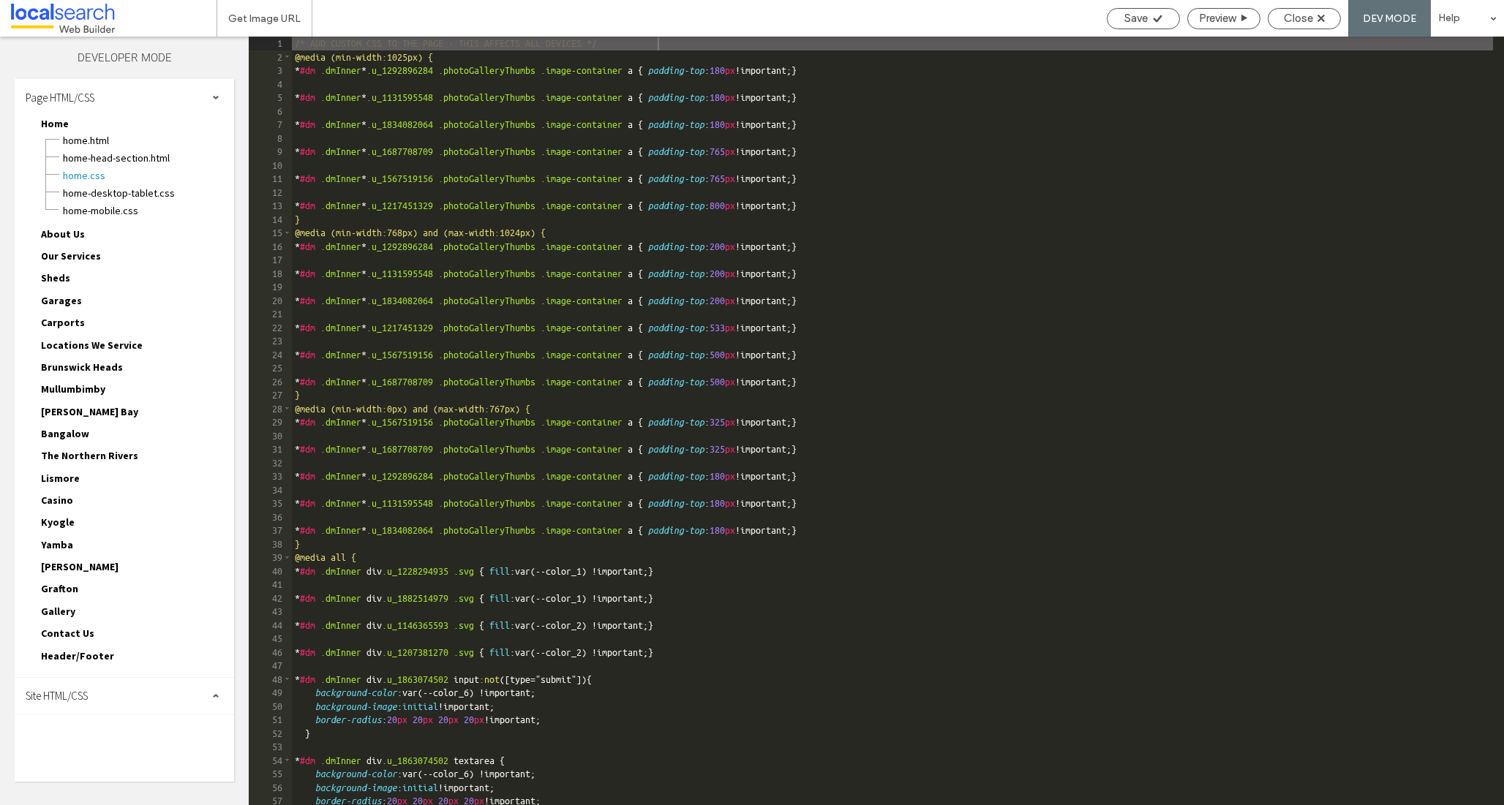
click at [53, 696] on span "Site HTML/CSS" at bounding box center [57, 696] width 62 height 14
click at [99, 754] on span "site.css" at bounding box center [151, 760] width 166 height 15
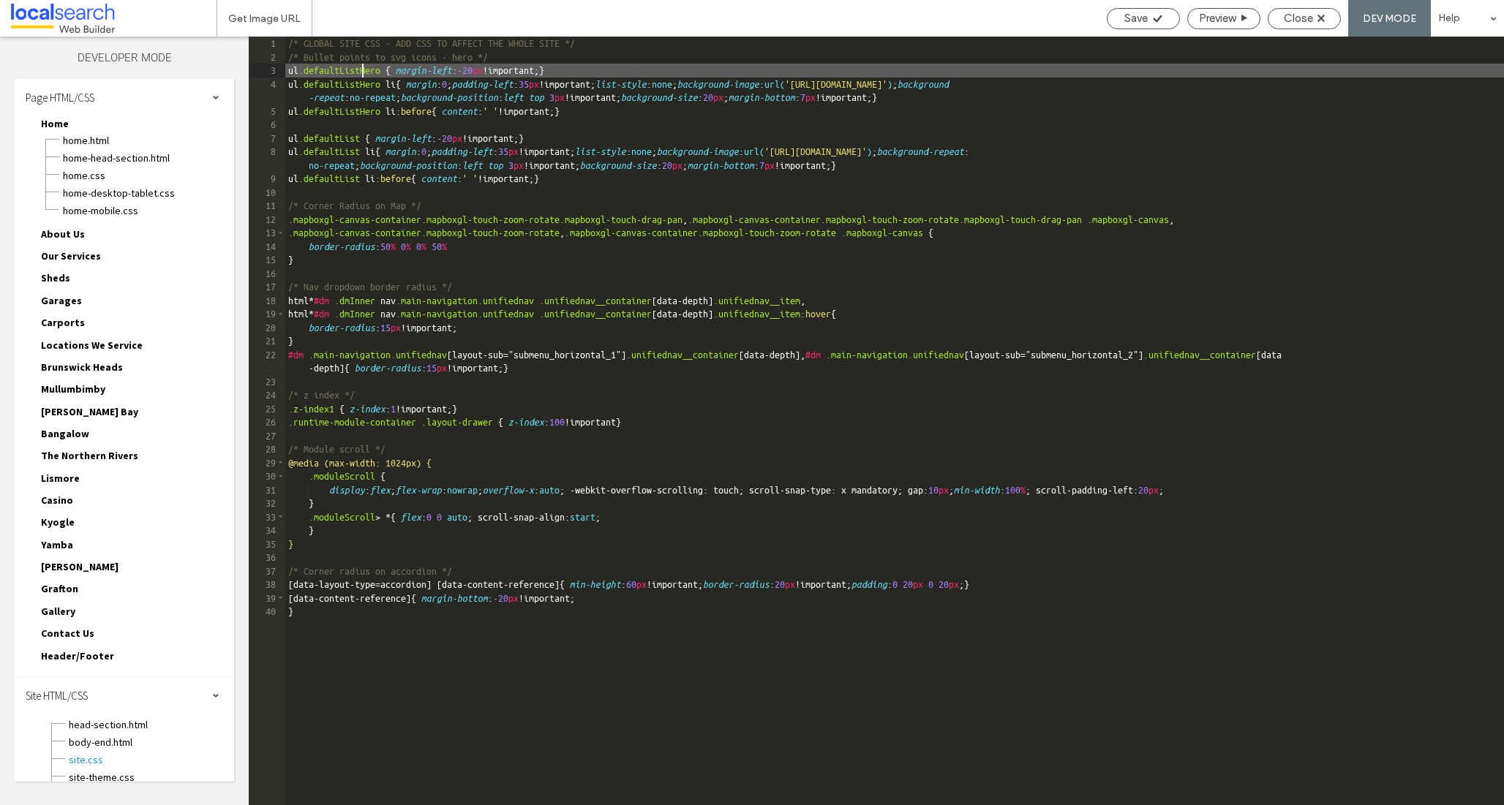
click at [365, 72] on div "/* GLOBAL SITE CSS - ADD CSS TO AFFECT THE WHOLE SITE */ /* Bullet points to sv…" at bounding box center [894, 435] width 1219 height 796
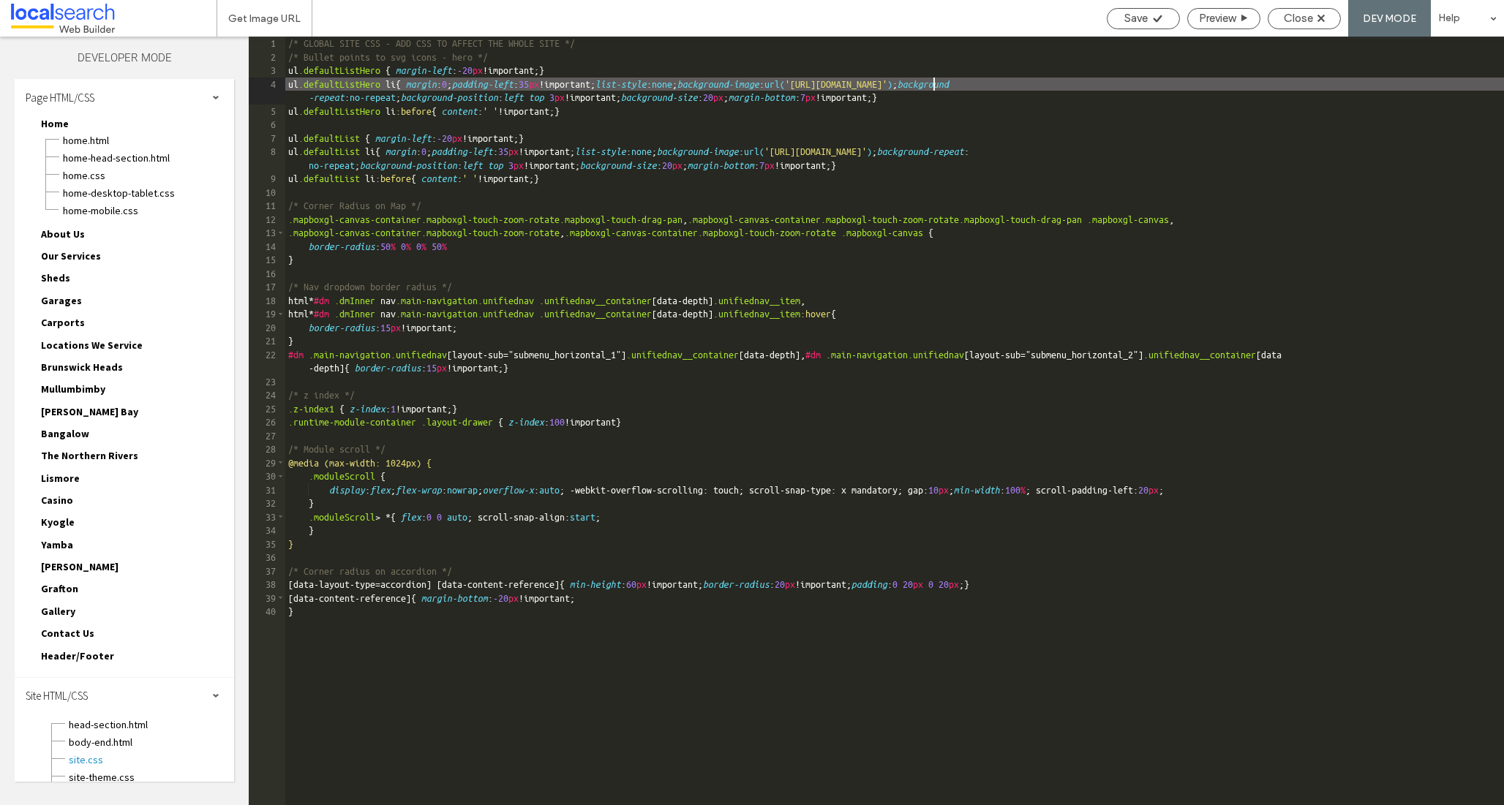
click at [933, 83] on div "/* GLOBAL SITE CSS - ADD CSS TO AFFECT THE WHOLE SITE */ /* Bullet points to sv…" at bounding box center [894, 435] width 1219 height 796
drag, startPoint x: 1386, startPoint y: 84, endPoint x: 1395, endPoint y: 76, distance: 11.9
click at [1386, 84] on div "/* GLOBAL SITE CSS - ADD CSS TO AFFECT THE WHOLE SITE */ /* Bullet points to sv…" at bounding box center [894, 435] width 1219 height 796
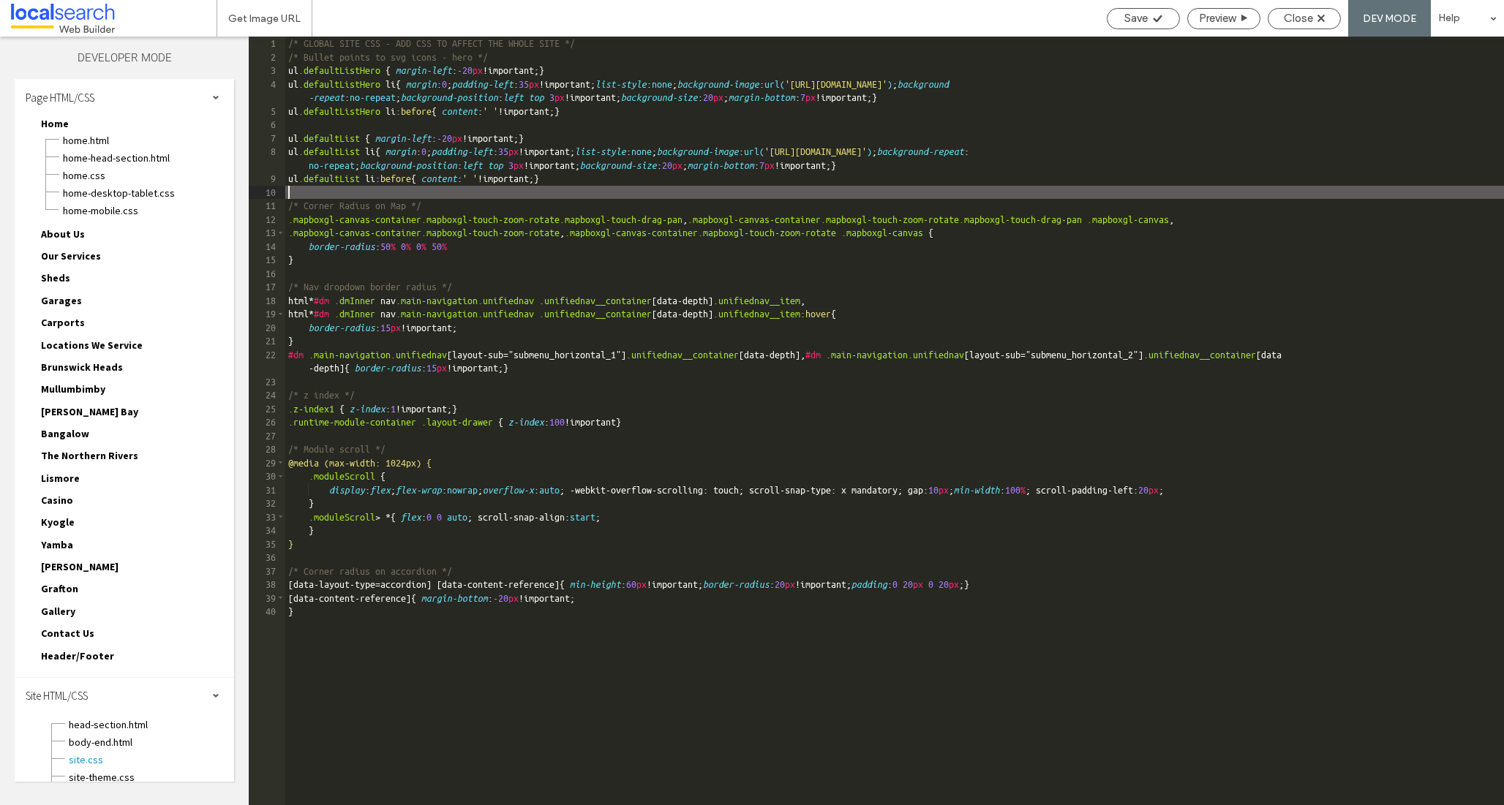
click at [564, 187] on div "/* GLOBAL SITE CSS - ADD CSS TO AFFECT THE WHOLE SITE */ /* Bullet points to sv…" at bounding box center [894, 435] width 1219 height 796
click at [1295, 15] on span "Close" at bounding box center [1298, 18] width 29 height 13
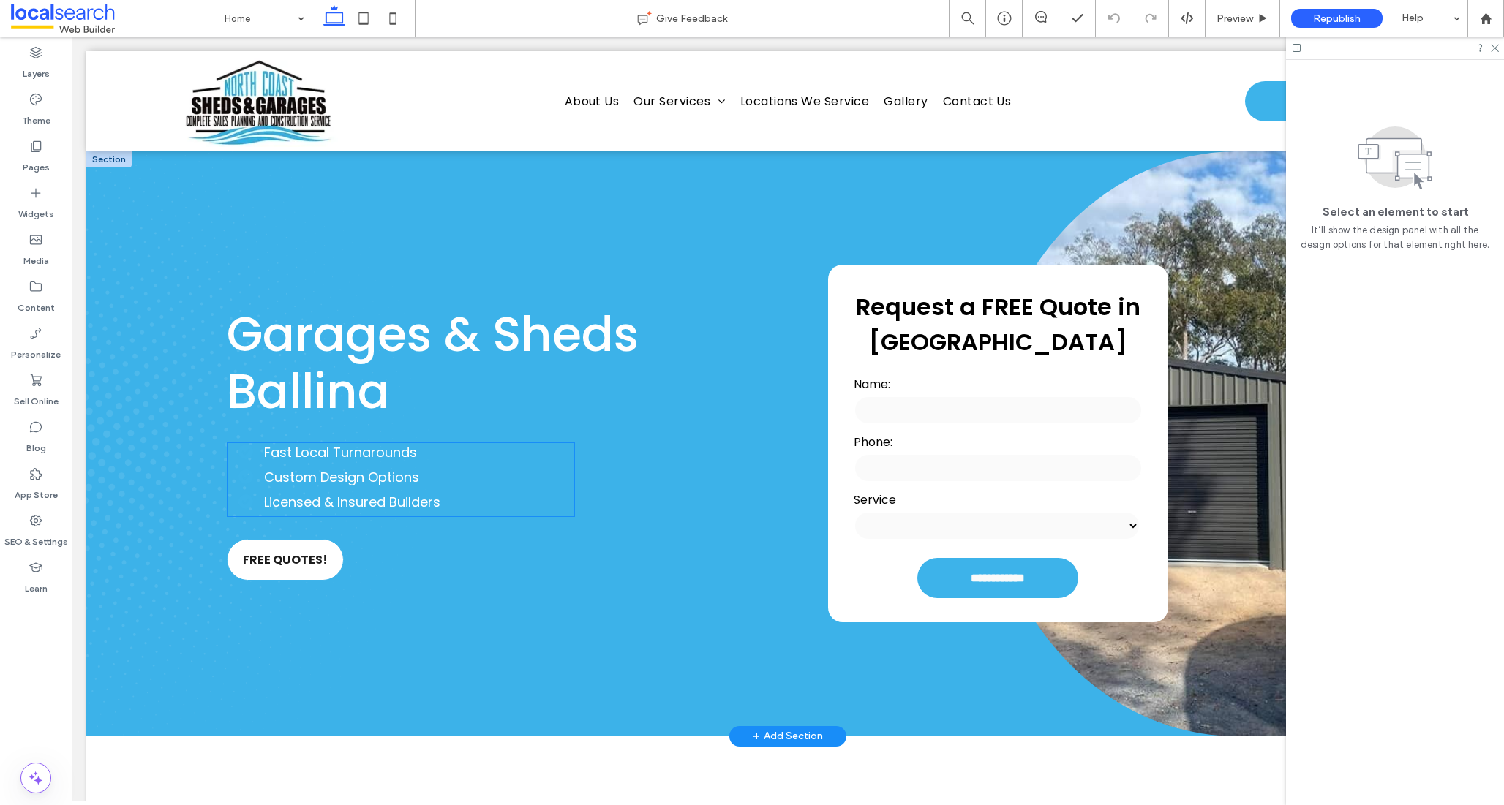
click at [328, 505] on span "Licensed & Insured Builders" at bounding box center [352, 502] width 176 height 18
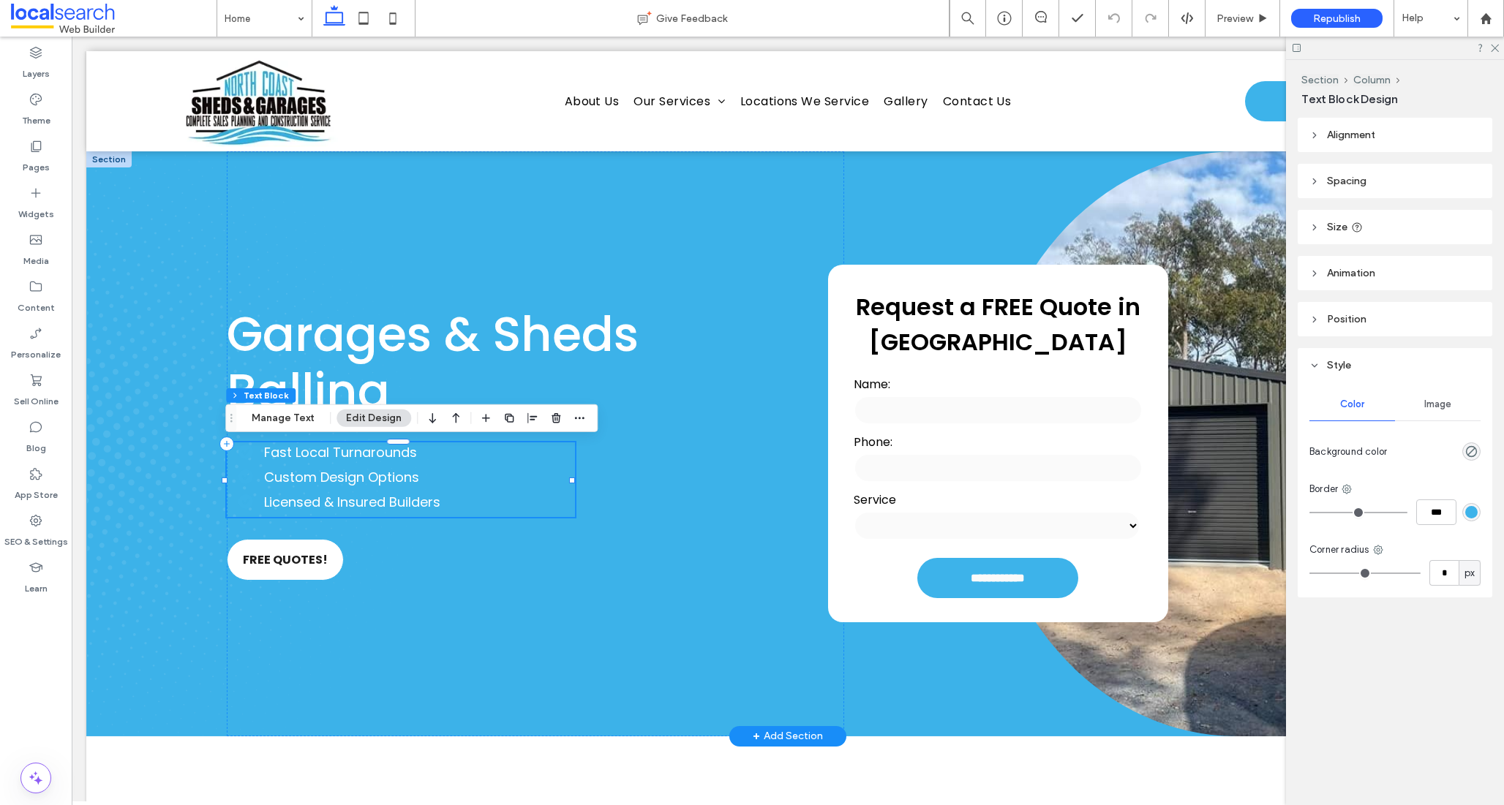
click at [328, 505] on span "Licensed & Insured Builders" at bounding box center [352, 502] width 176 height 18
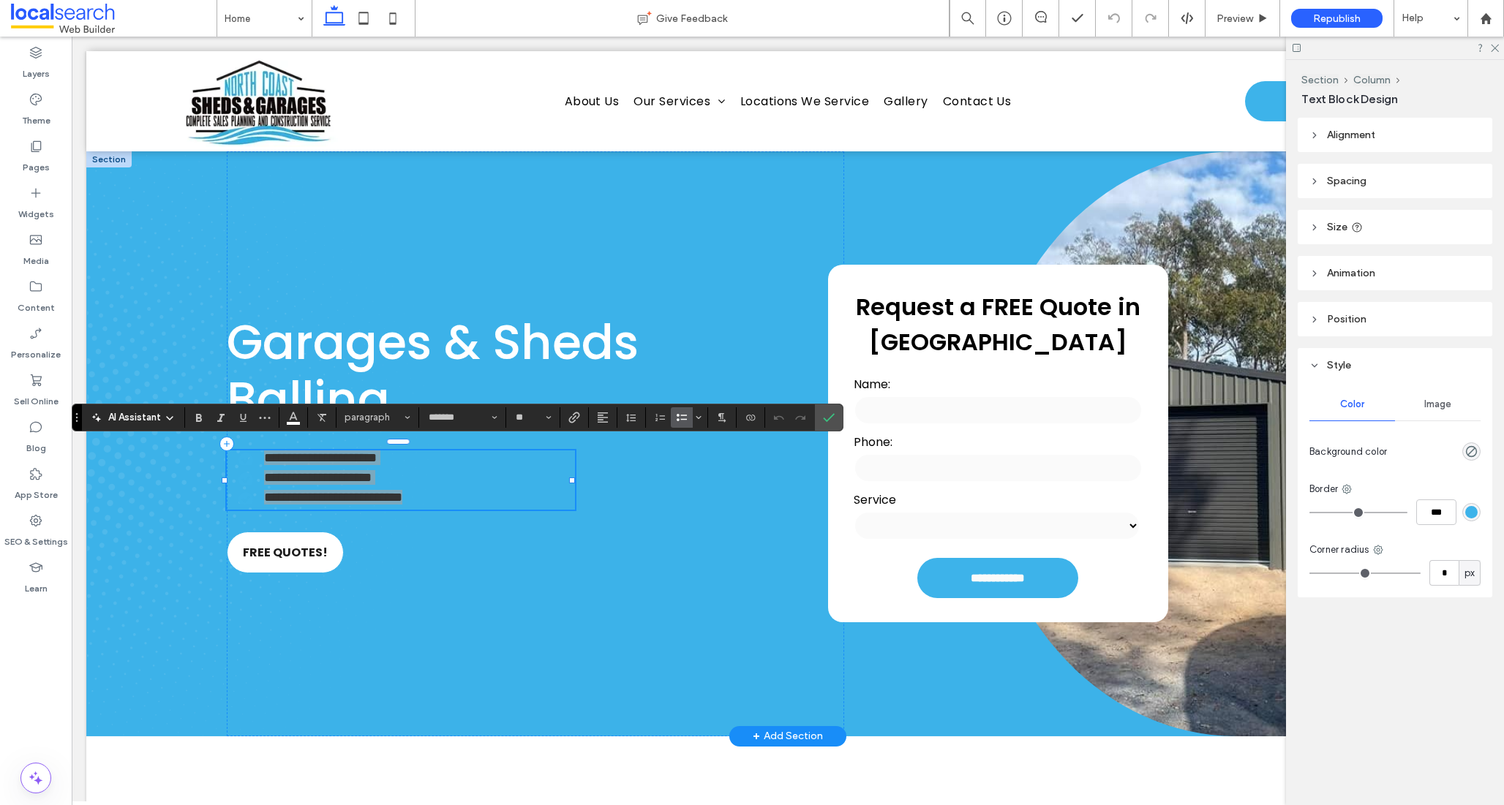
click at [684, 418] on icon "Bulleted List" at bounding box center [682, 418] width 12 height 12
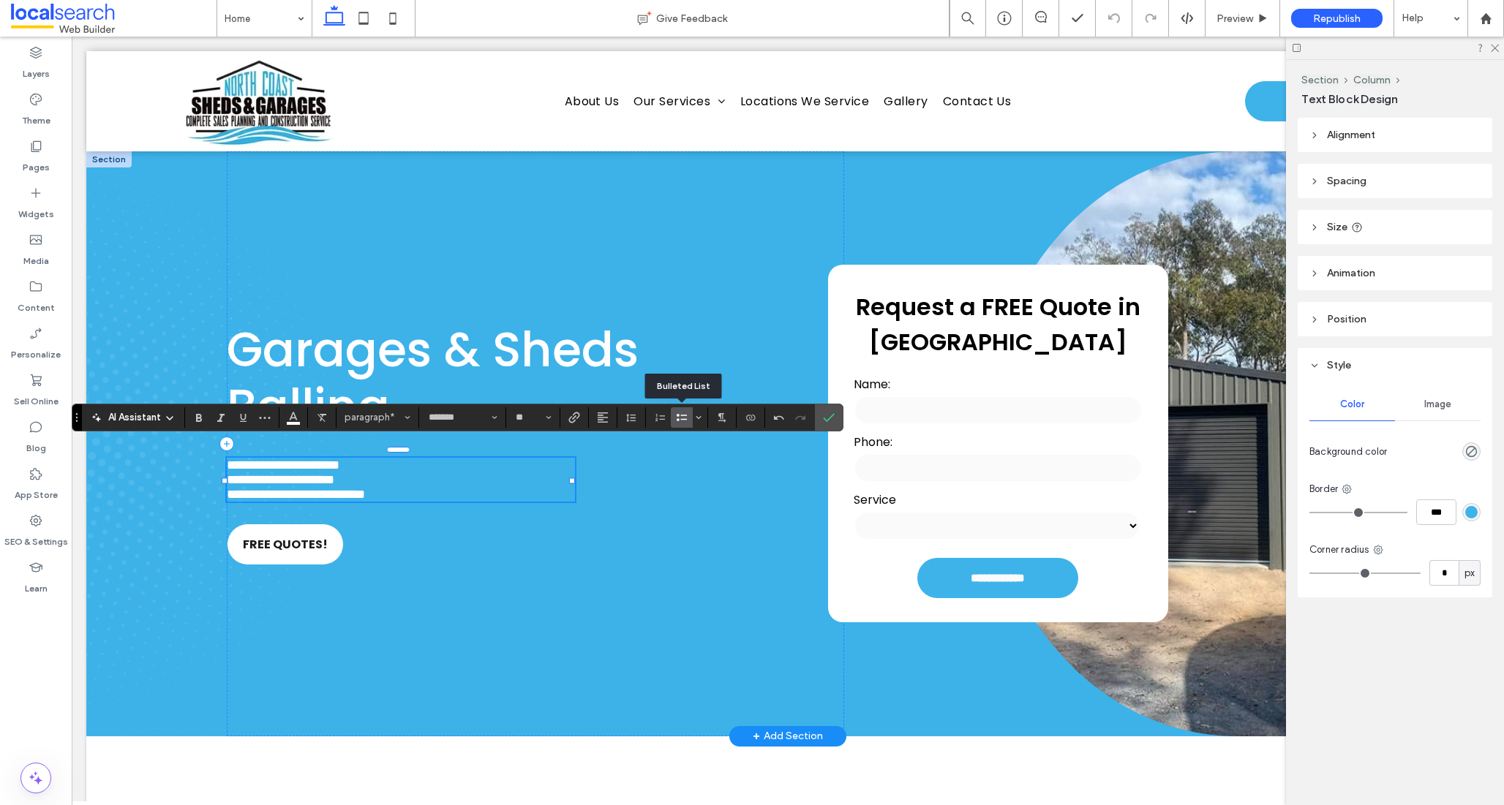
click at [680, 418] on icon "Bulleted List" at bounding box center [682, 418] width 12 height 12
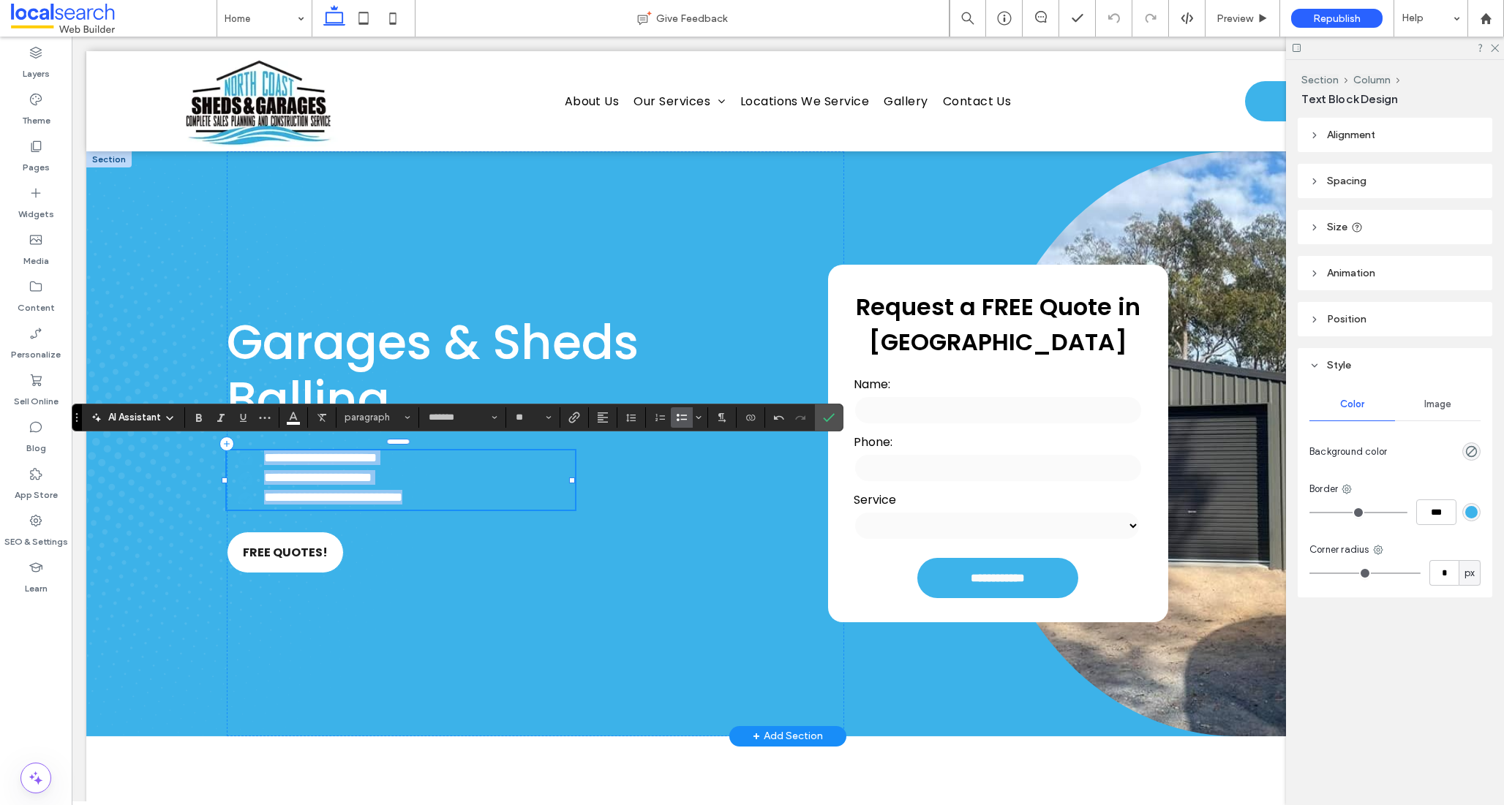
click at [255, 473] on li "**********" at bounding box center [406, 477] width 336 height 15
click at [293, 465] on ul "**********" at bounding box center [393, 478] width 363 height 54
click at [822, 418] on label "Confirm" at bounding box center [829, 418] width 22 height 26
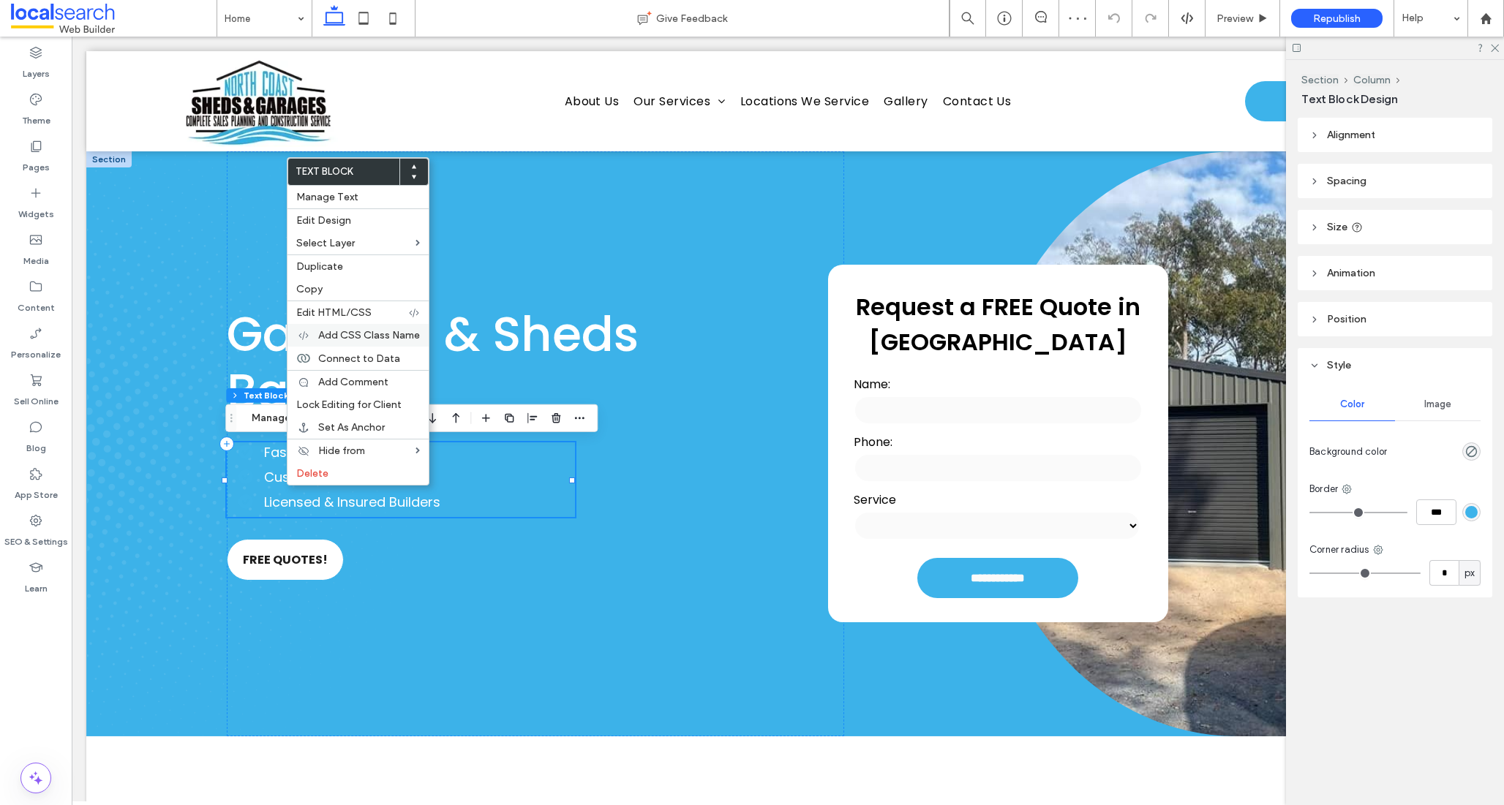
click at [329, 331] on span "Add CSS Class Name" at bounding box center [369, 335] width 102 height 12
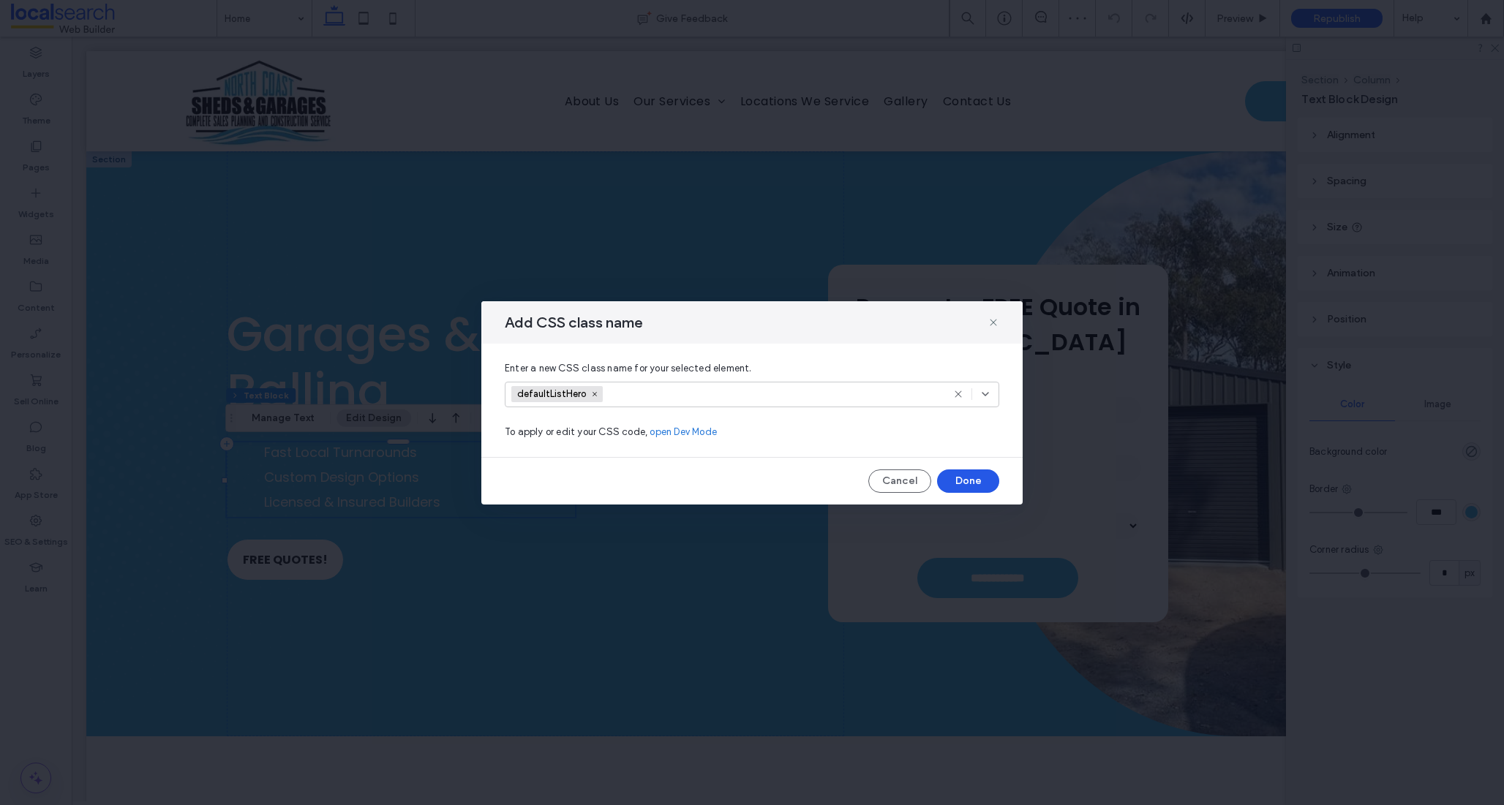
click at [946, 476] on button "Done" at bounding box center [968, 481] width 62 height 23
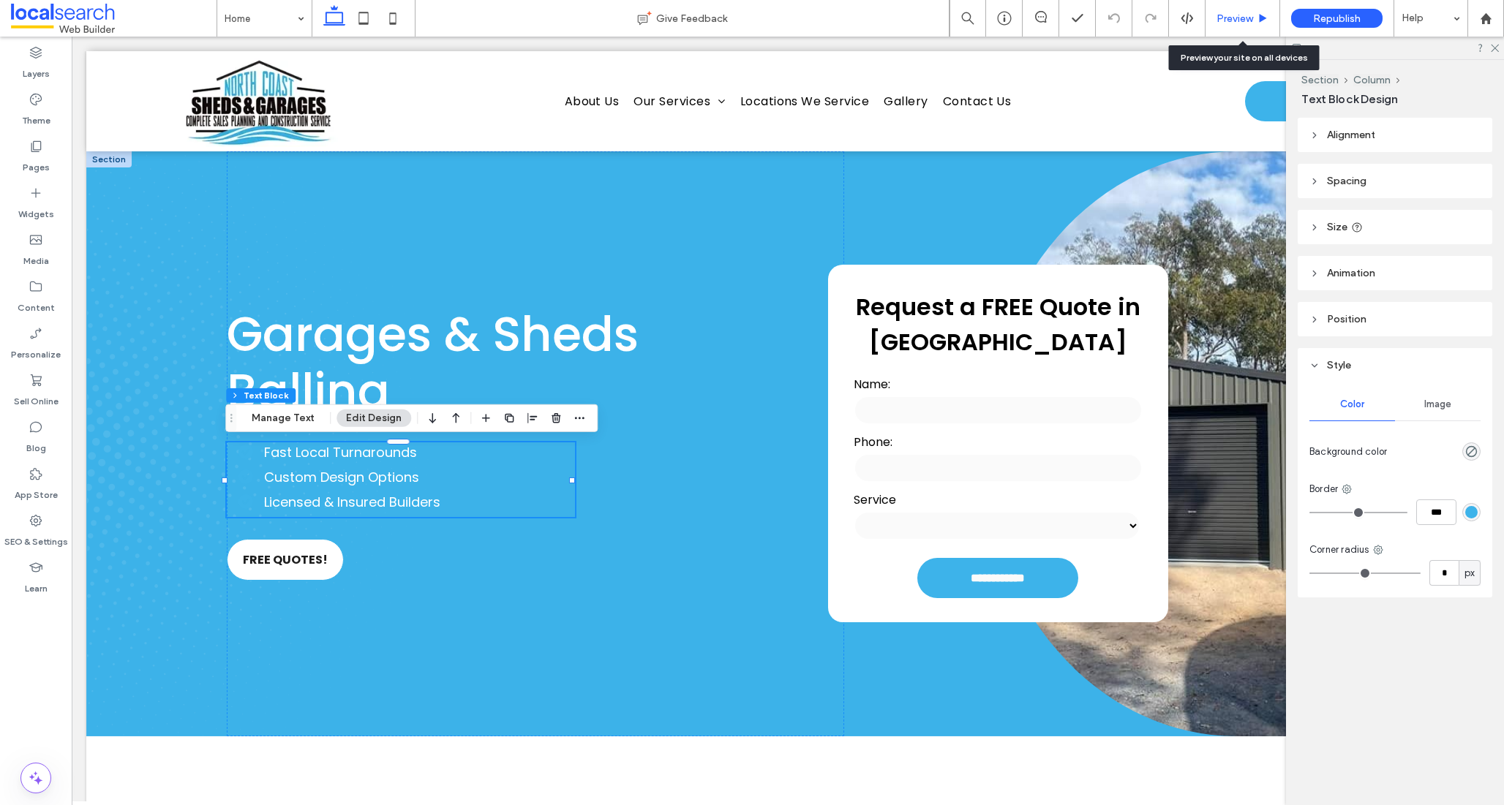
click at [1236, 18] on span "Preview" at bounding box center [1234, 18] width 37 height 12
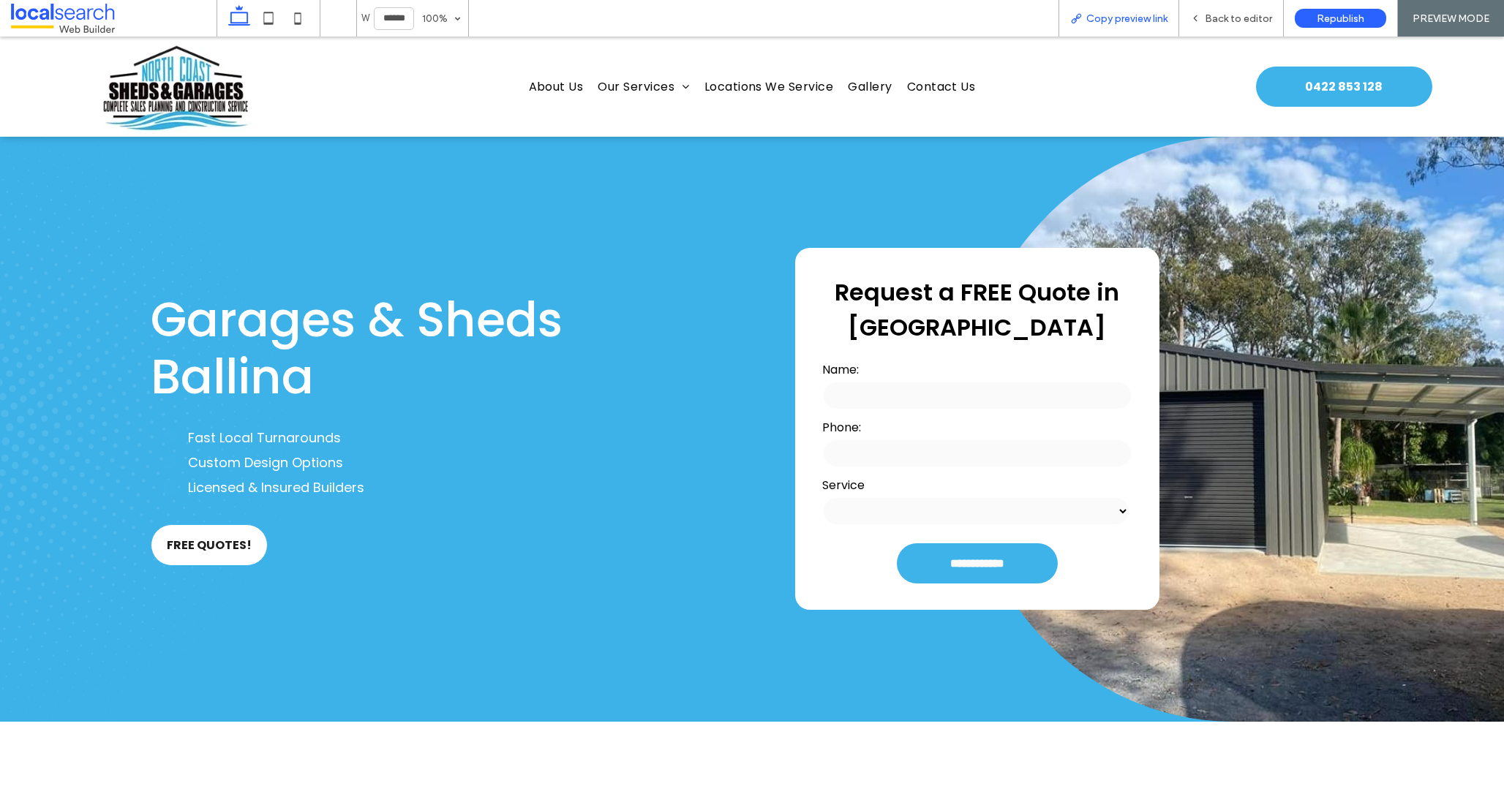
click at [1134, 17] on span "Copy preview link" at bounding box center [1126, 18] width 81 height 12
click at [1214, 20] on span "Back to editor" at bounding box center [1238, 18] width 67 height 12
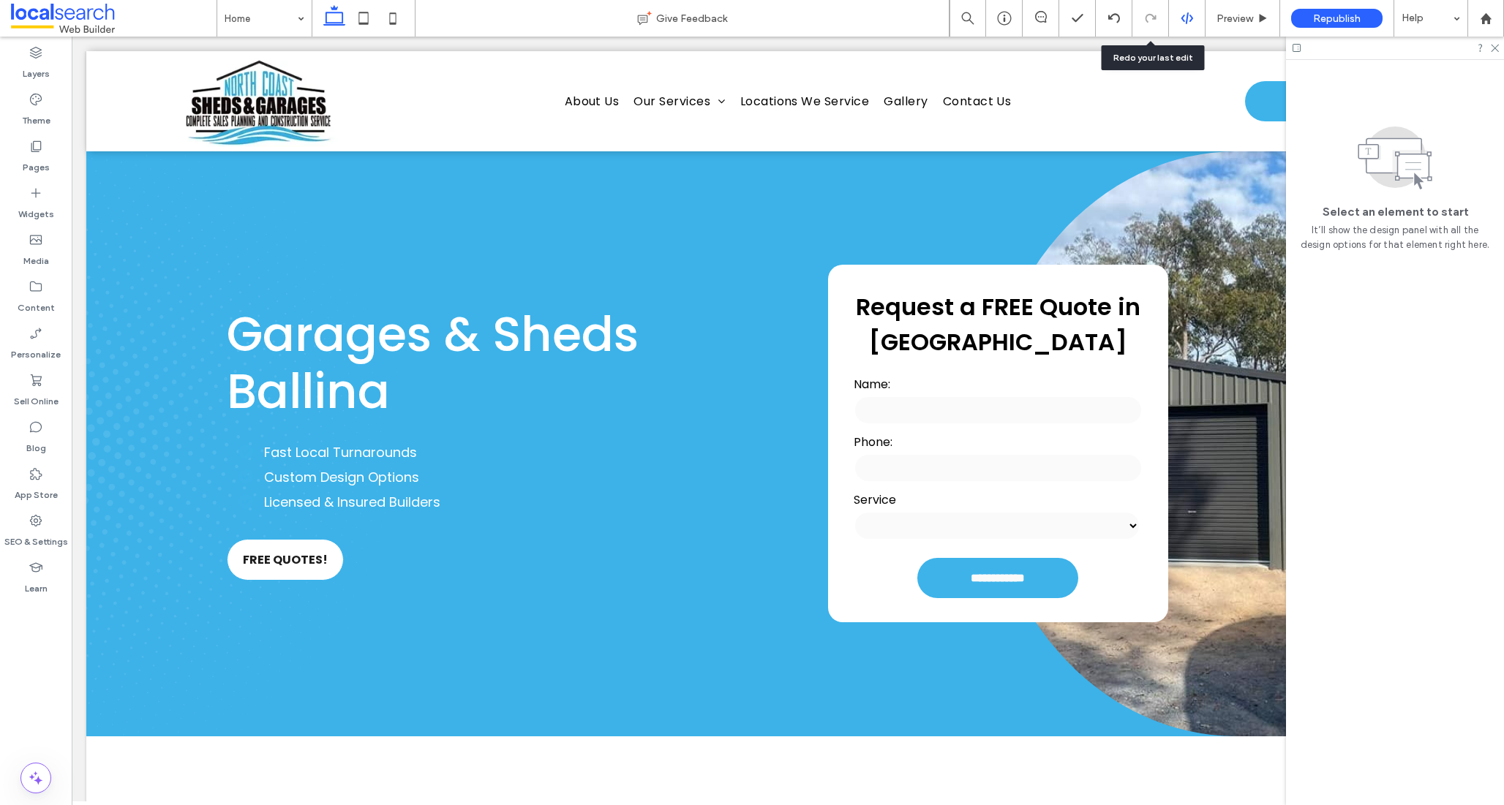
click at [1171, 21] on div at bounding box center [1187, 18] width 36 height 13
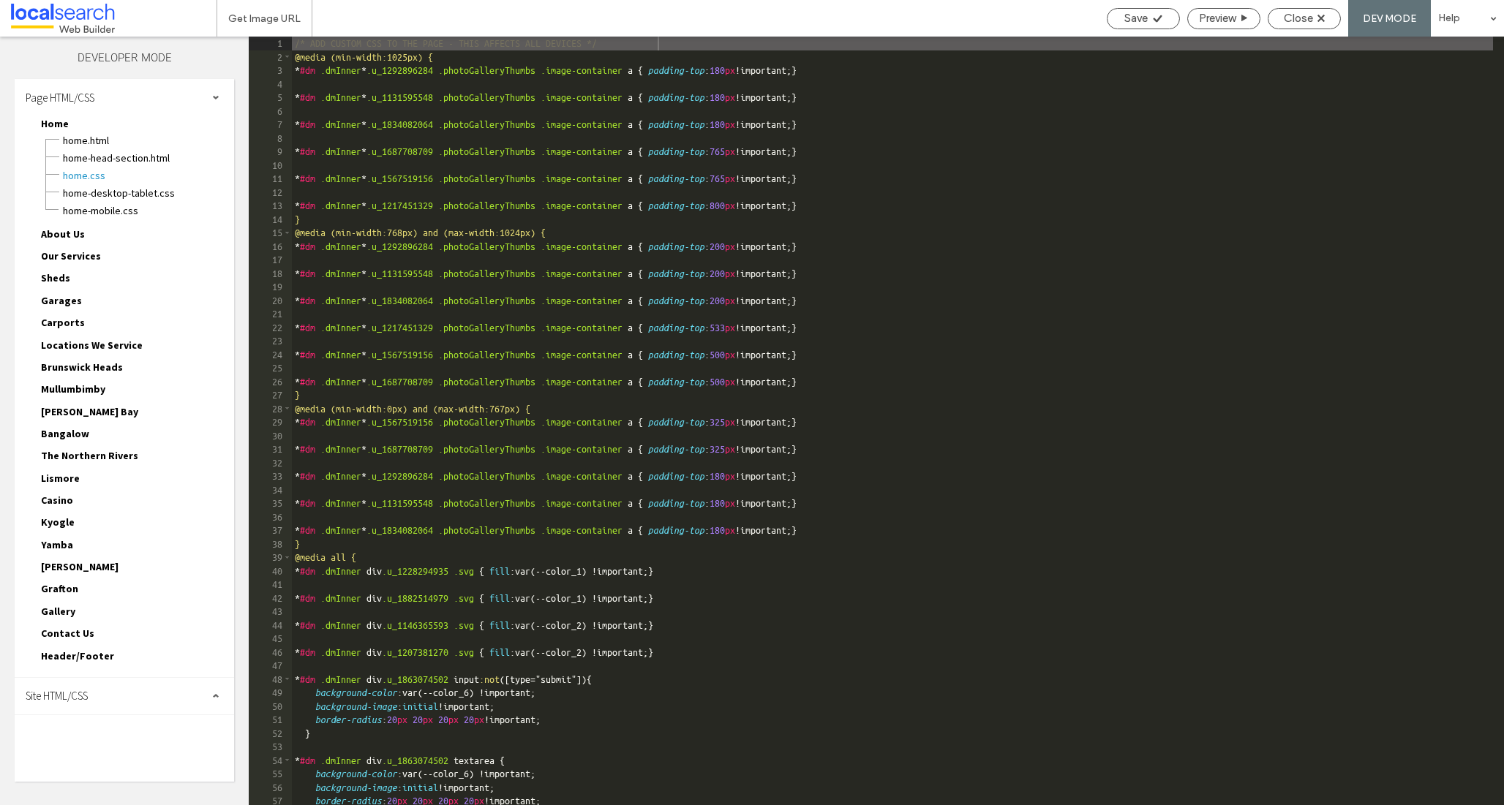
click at [96, 685] on div "Site HTML/CSS" at bounding box center [124, 696] width 219 height 37
click at [92, 750] on div "site.css" at bounding box center [151, 759] width 166 height 18
click at [91, 756] on span "site.css" at bounding box center [151, 760] width 166 height 15
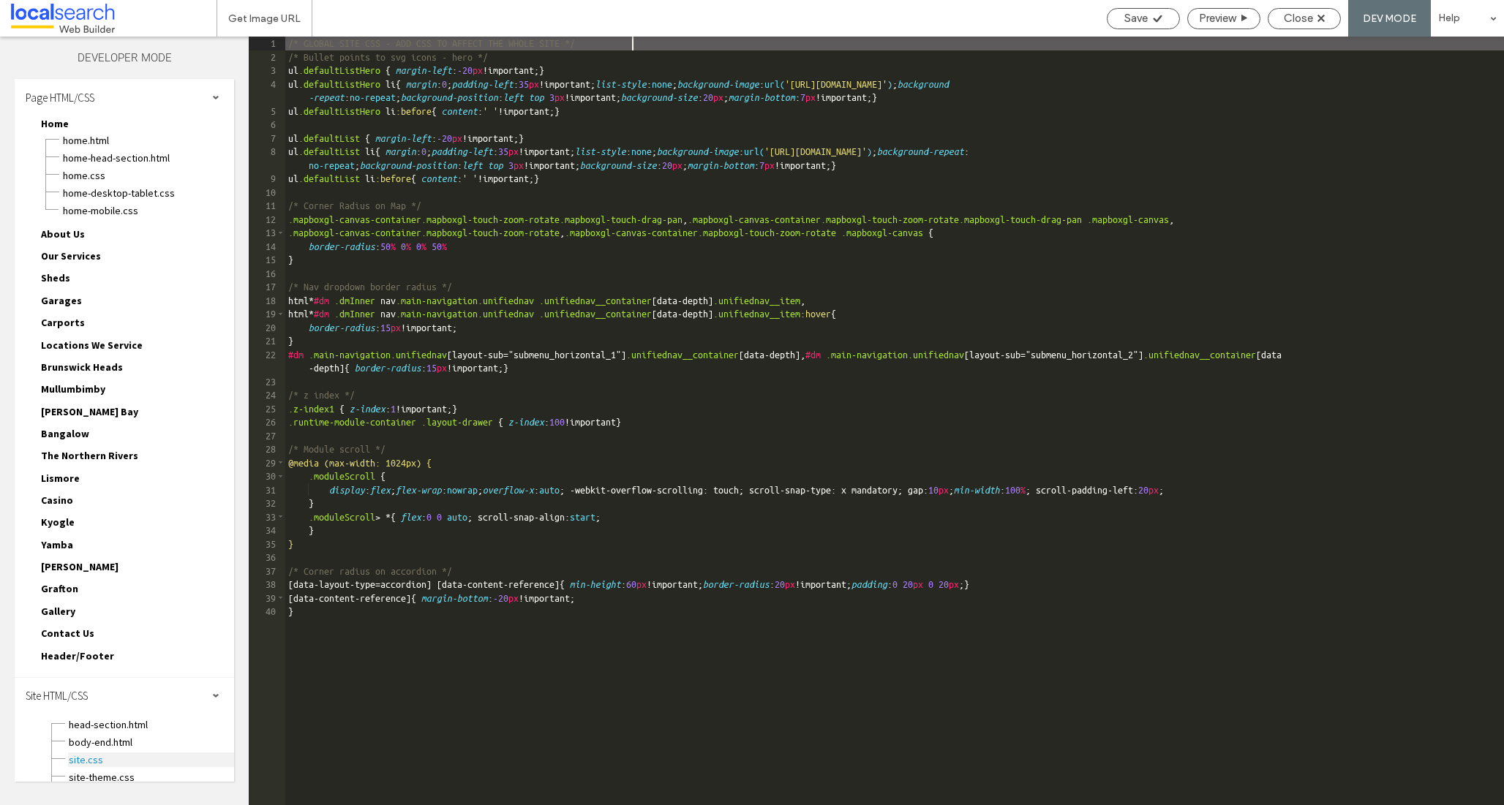
scroll to position [1, 0]
click at [1402, 85] on div "/* GLOBAL SITE CSS - ADD CSS TO AFFECT THE WHOLE SITE */ /* Bullet points to sv…" at bounding box center [894, 435] width 1219 height 796
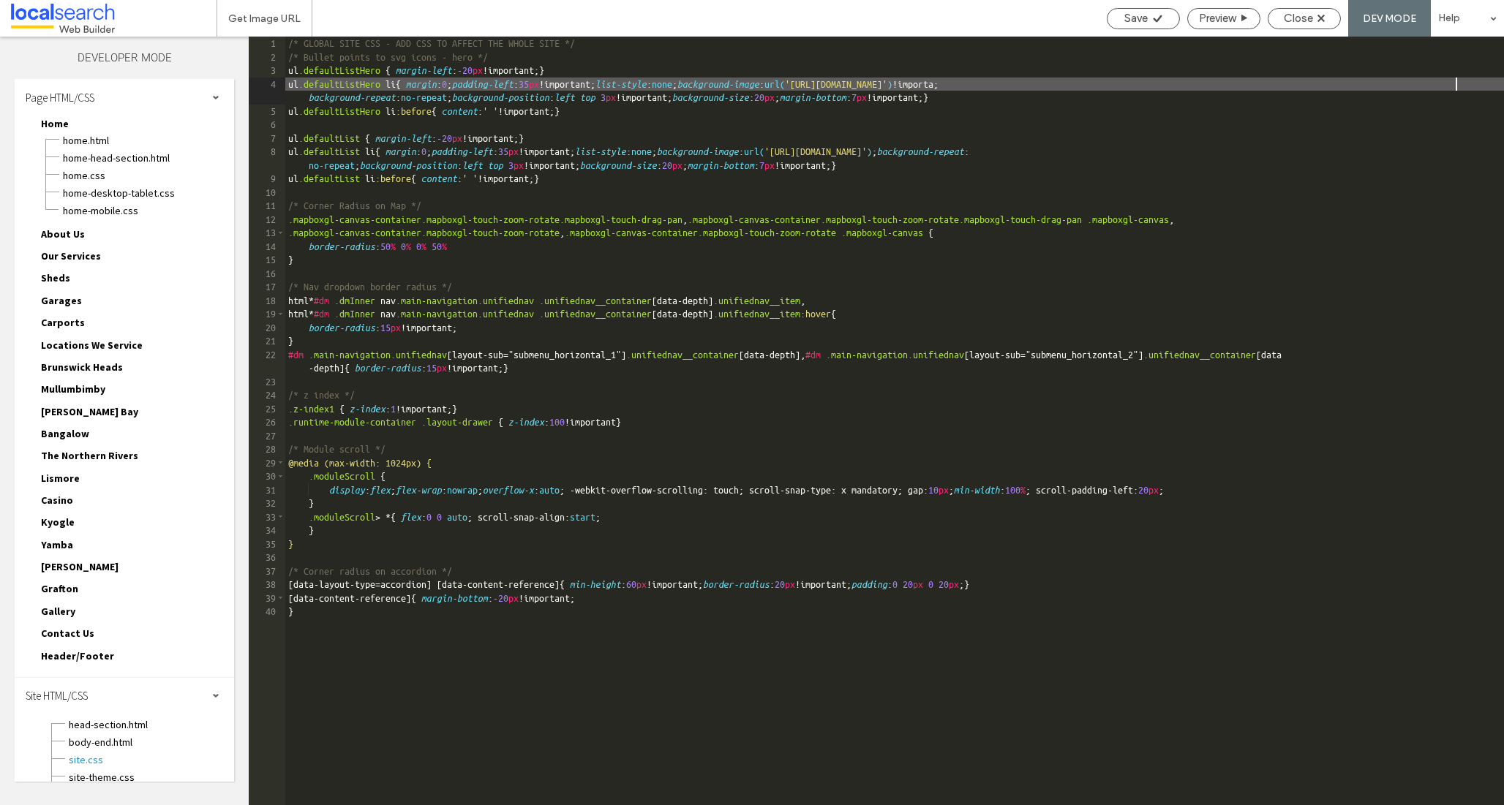
type textarea "**"
click at [1140, 18] on span "Save" at bounding box center [1135, 18] width 23 height 13
click at [363, 89] on div "/* GLOBAL SITE CSS - ADD CSS TO AFFECT THE WHOLE SITE */ /* Bullet points to sv…" at bounding box center [894, 435] width 1219 height 796
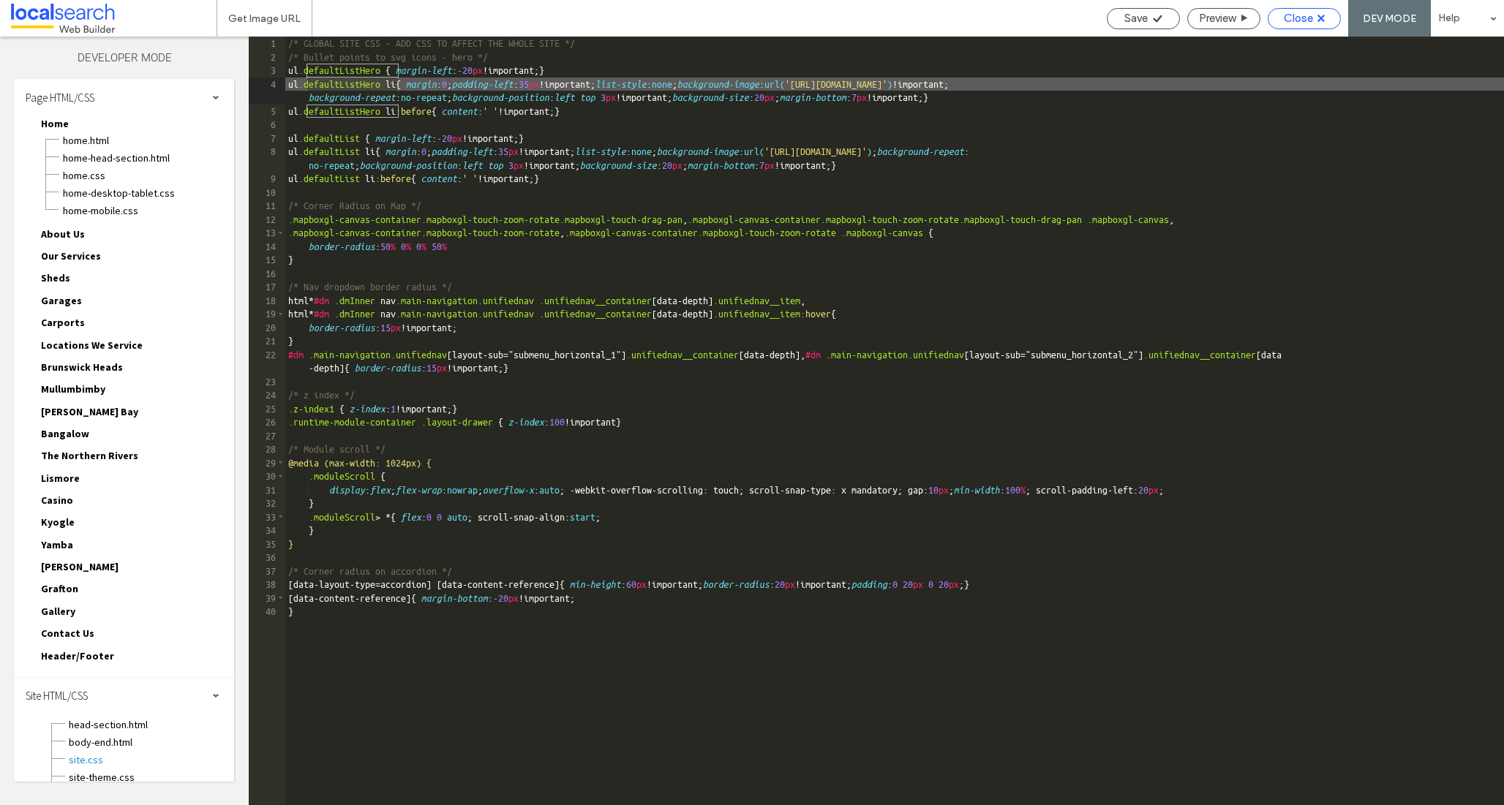
click at [1282, 14] on div "Close" at bounding box center [1304, 18] width 72 height 13
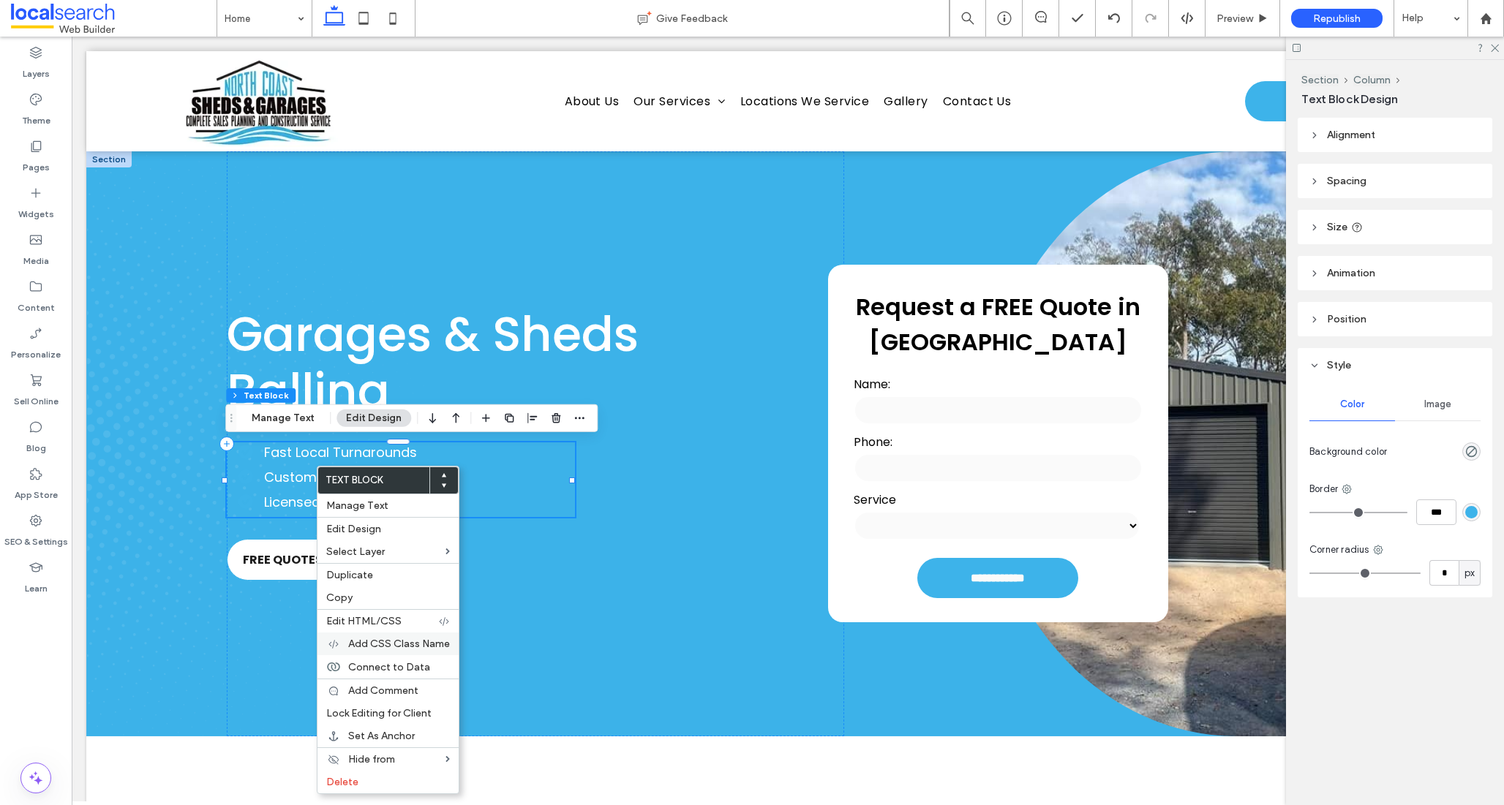
click at [391, 642] on span "Add CSS Class Name" at bounding box center [399, 644] width 102 height 12
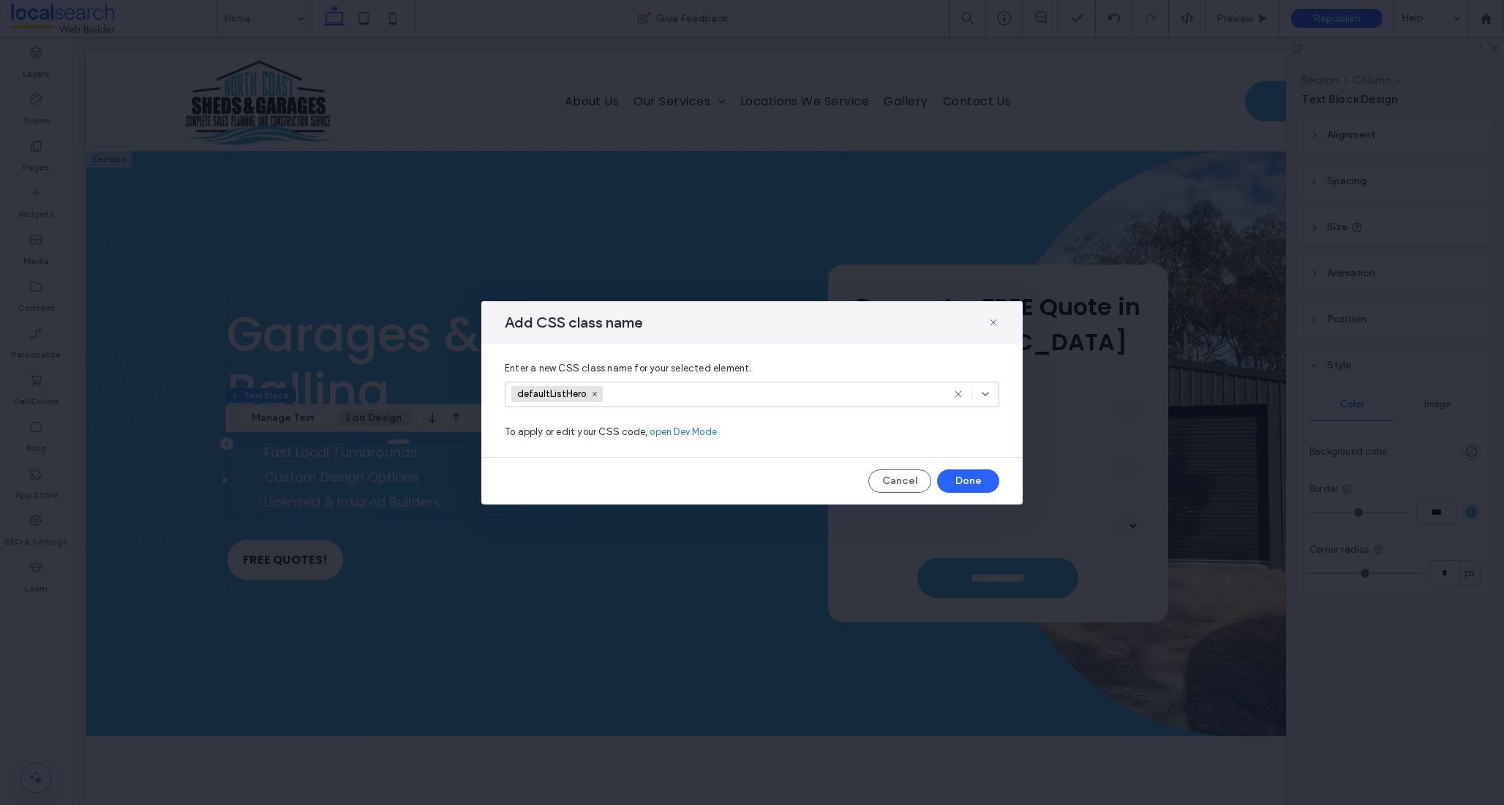
click at [563, 400] on span "defaultListHero" at bounding box center [556, 394] width 91 height 16
click at [565, 420] on span "defaultListHero" at bounding box center [568, 420] width 71 height 15
click at [987, 392] on icon at bounding box center [985, 394] width 12 height 12
click at [962, 486] on button "Done" at bounding box center [968, 481] width 62 height 23
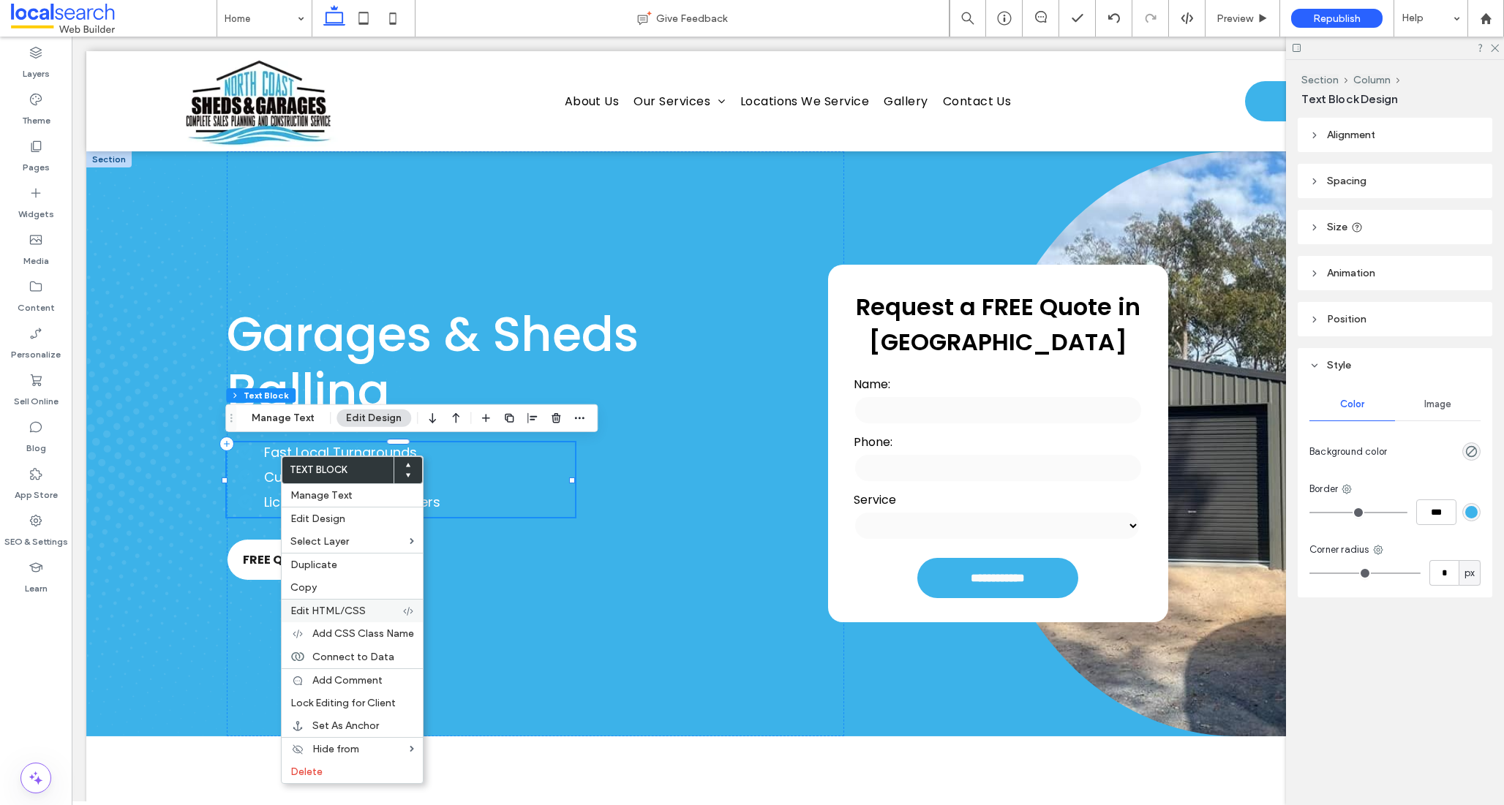
click at [354, 612] on span "Edit HTML/CSS" at bounding box center [327, 611] width 75 height 12
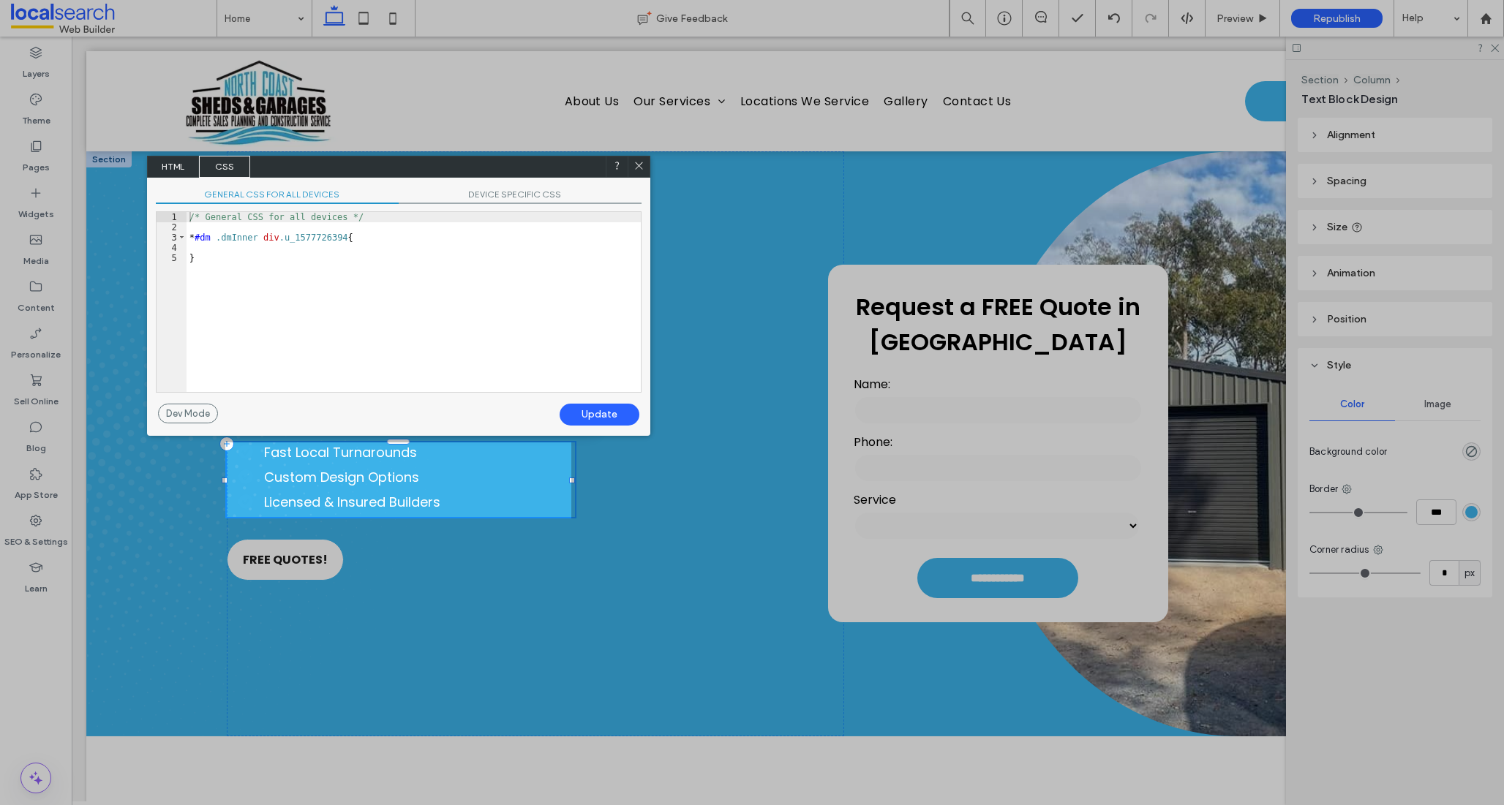
click at [167, 164] on span "HTML" at bounding box center [173, 167] width 51 height 22
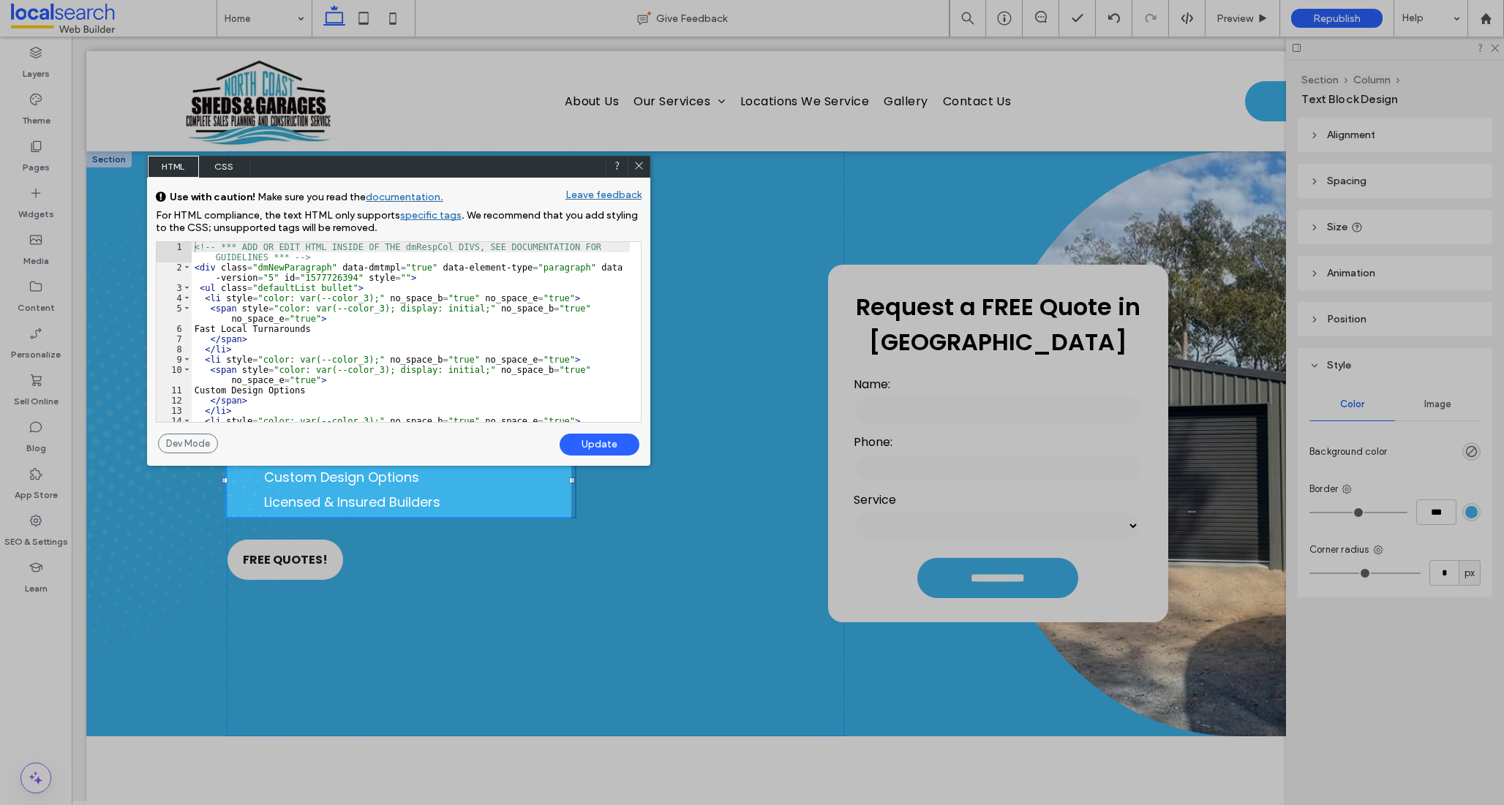
scroll to position [1, 0]
click at [315, 286] on div "<!-- *** ADD OR EDIT HTML INSIDE OF THE dmRespCol DIVS, SEE DOCUMENTATION FOR G…" at bounding box center [411, 352] width 438 height 221
click at [294, 288] on div "<!-- *** ADD OR EDIT HTML INSIDE OF THE dmRespCol DIVS, SEE DOCUMENTATION FOR G…" at bounding box center [411, 352] width 438 height 221
click at [315, 287] on div "<!-- *** ADD OR EDIT HTML INSIDE OF THE dmRespCol DIVS, SEE DOCUMENTATION FOR G…" at bounding box center [411, 352] width 438 height 221
type textarea "**"
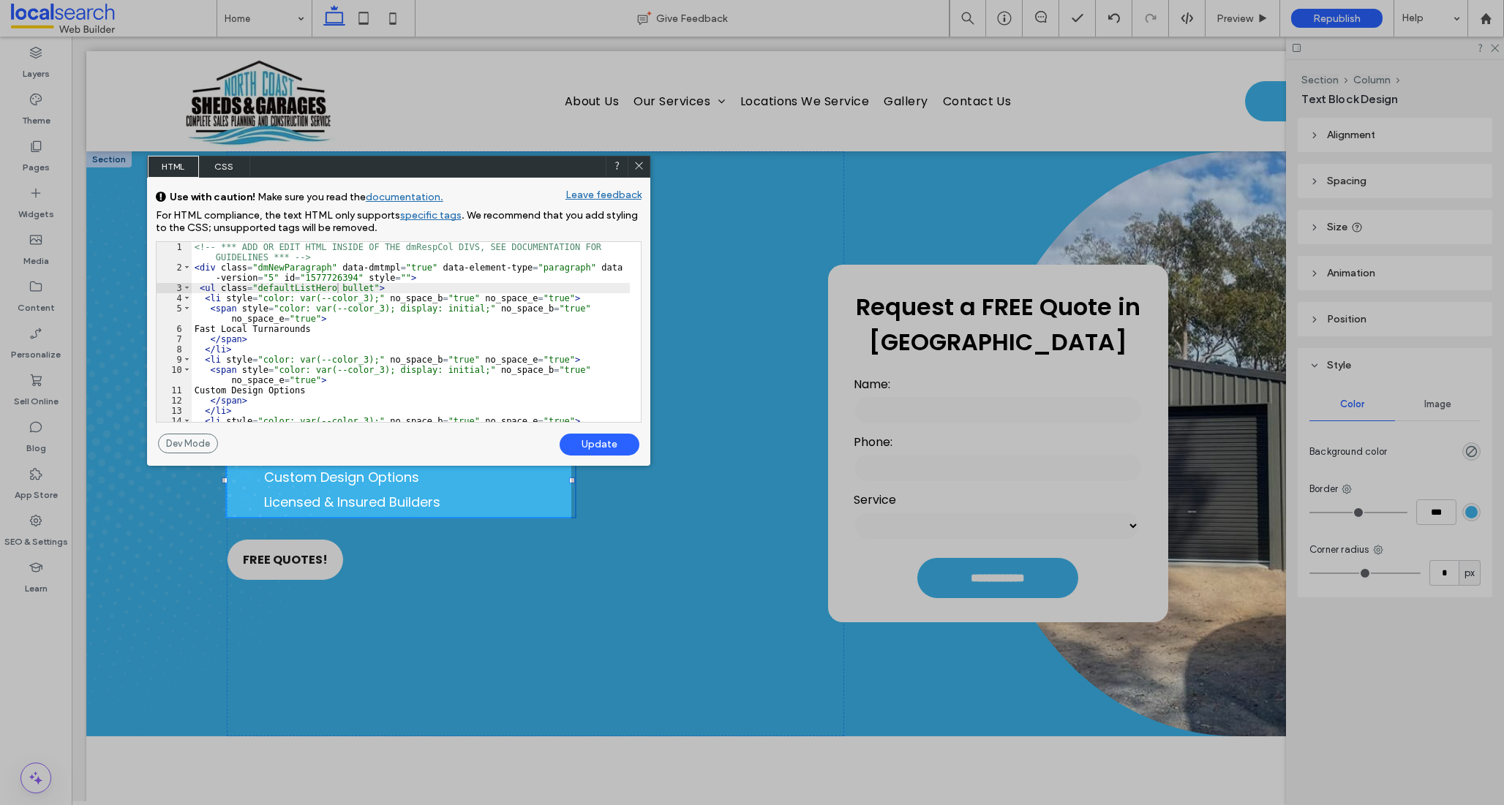
click at [593, 445] on div "Update" at bounding box center [600, 445] width 80 height 22
click at [633, 160] on icon at bounding box center [638, 165] width 11 height 11
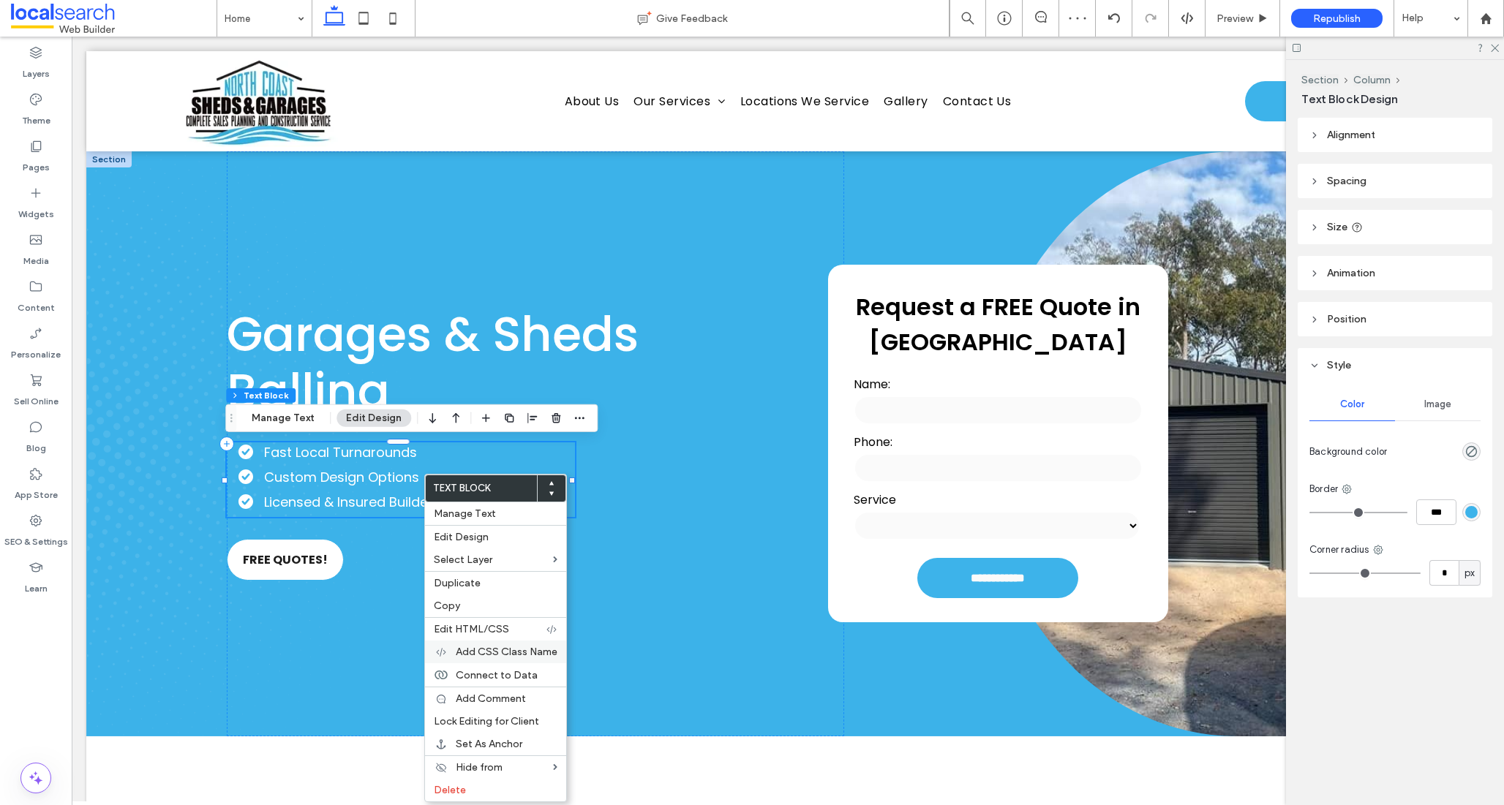
click at [509, 647] on span "Add CSS Class Name" at bounding box center [507, 652] width 102 height 12
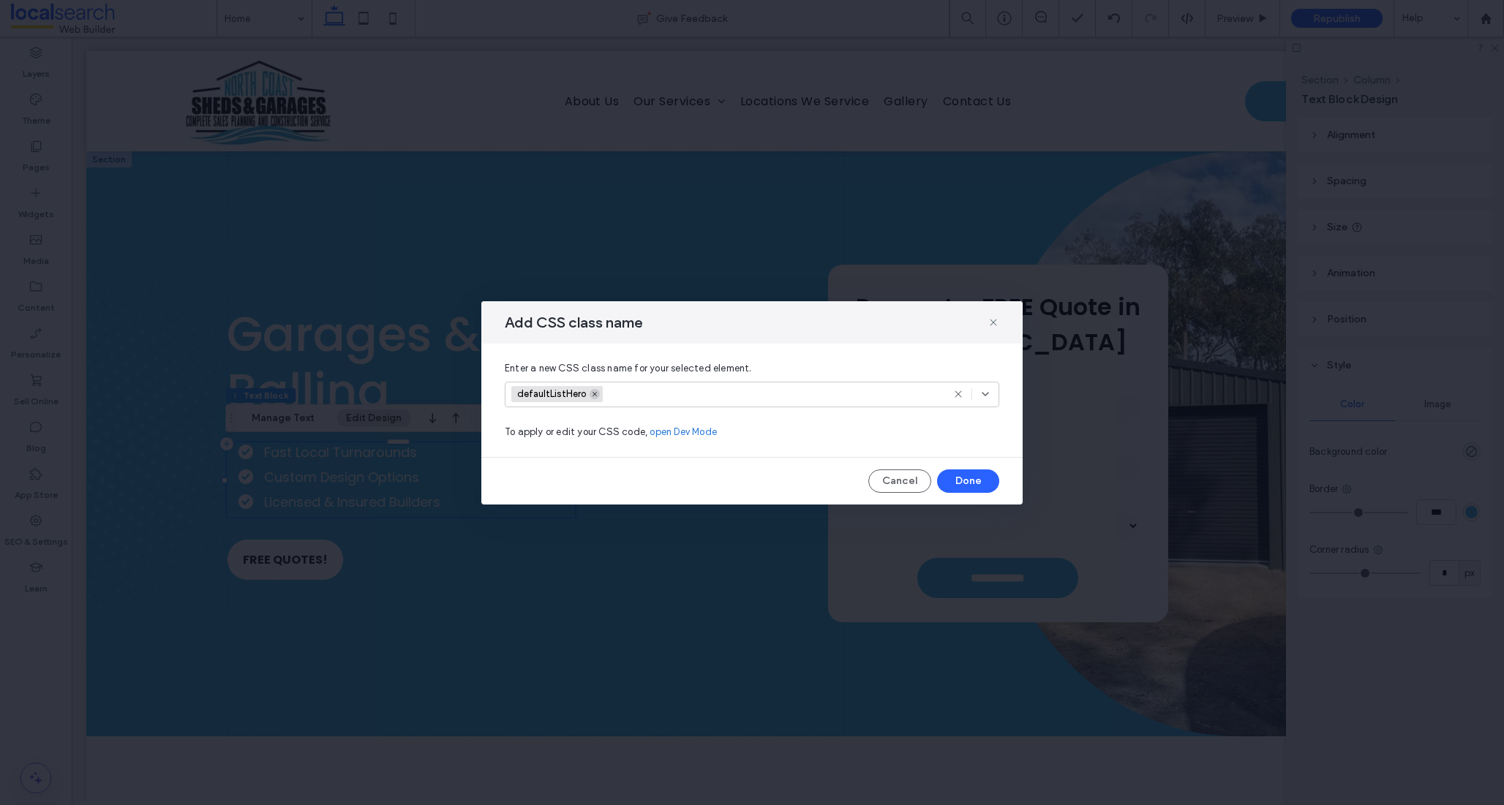
click at [593, 393] on icon at bounding box center [594, 394] width 7 height 7
click at [978, 489] on button "Done" at bounding box center [968, 481] width 62 height 23
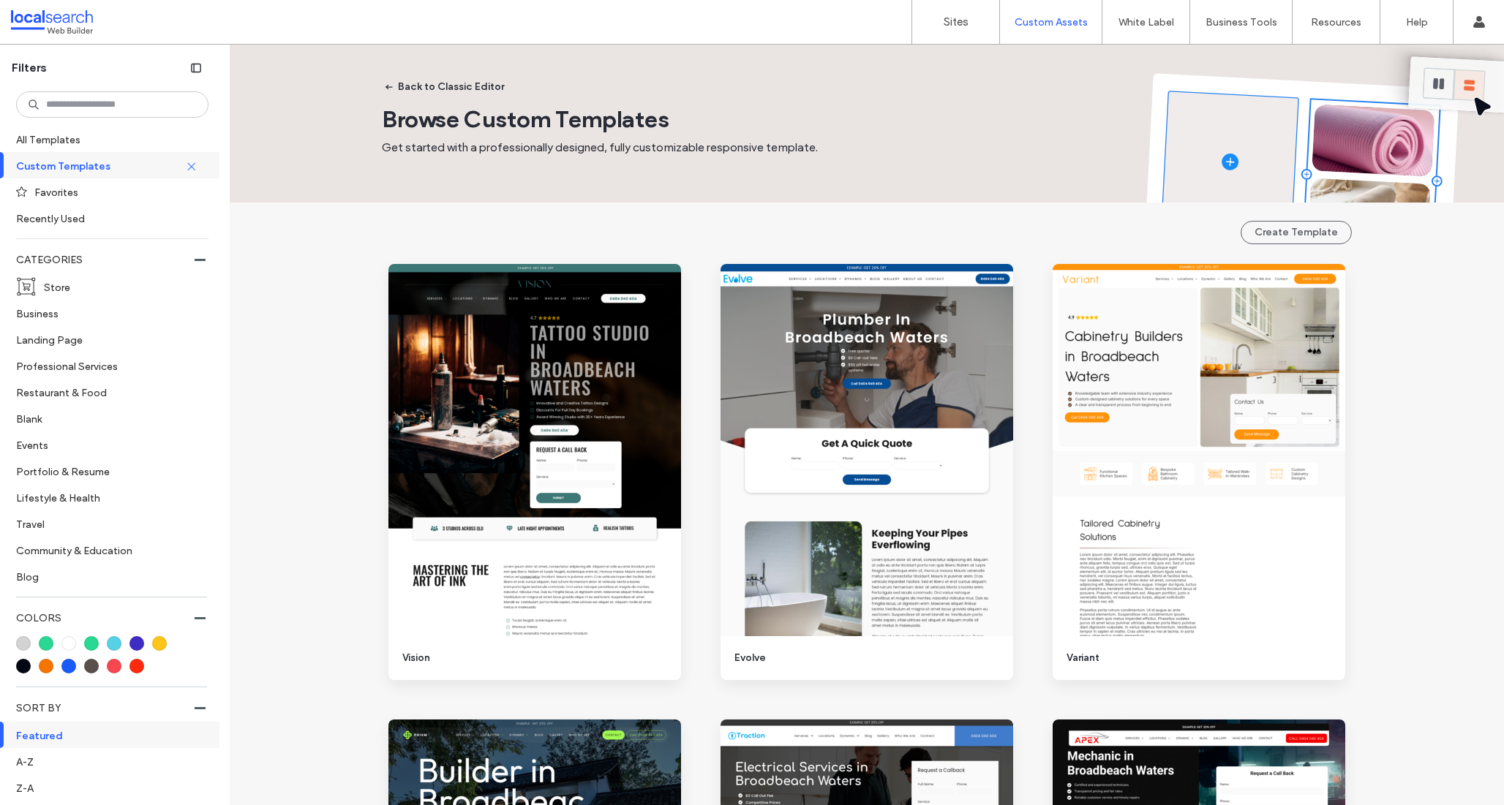
scroll to position [1230, 0]
